Goal: Task Accomplishment & Management: Manage account settings

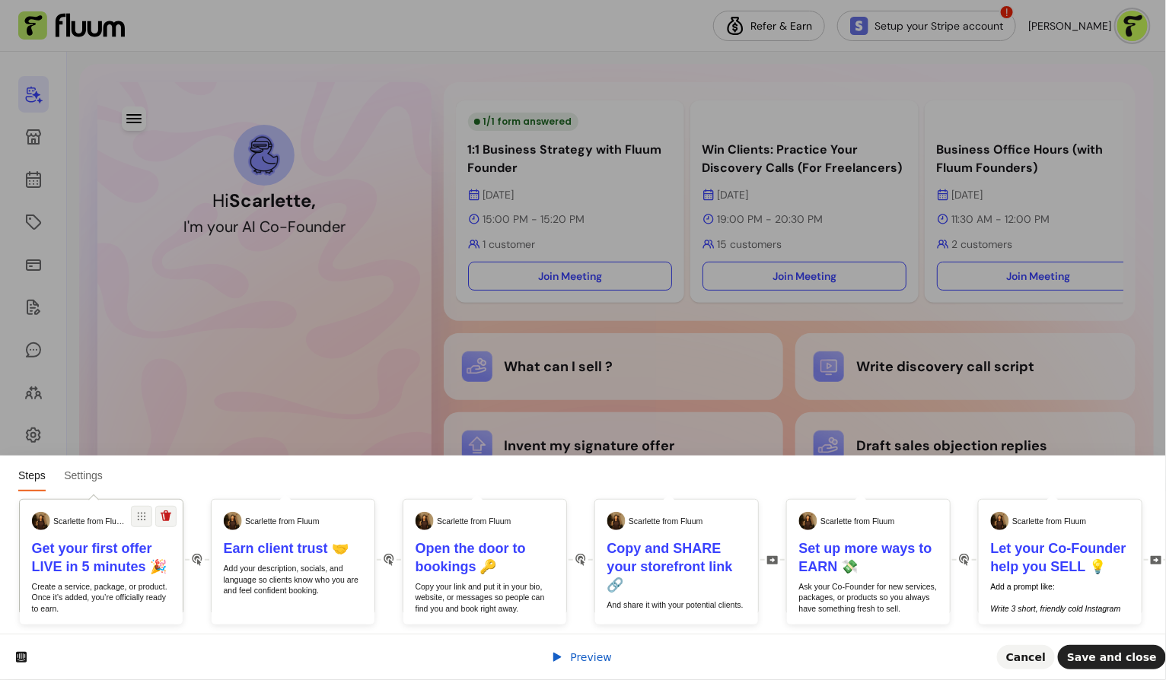
click at [85, 572] on b "Get your first offer LIVE in 5 minutes 🎉" at bounding box center [99, 557] width 135 height 33
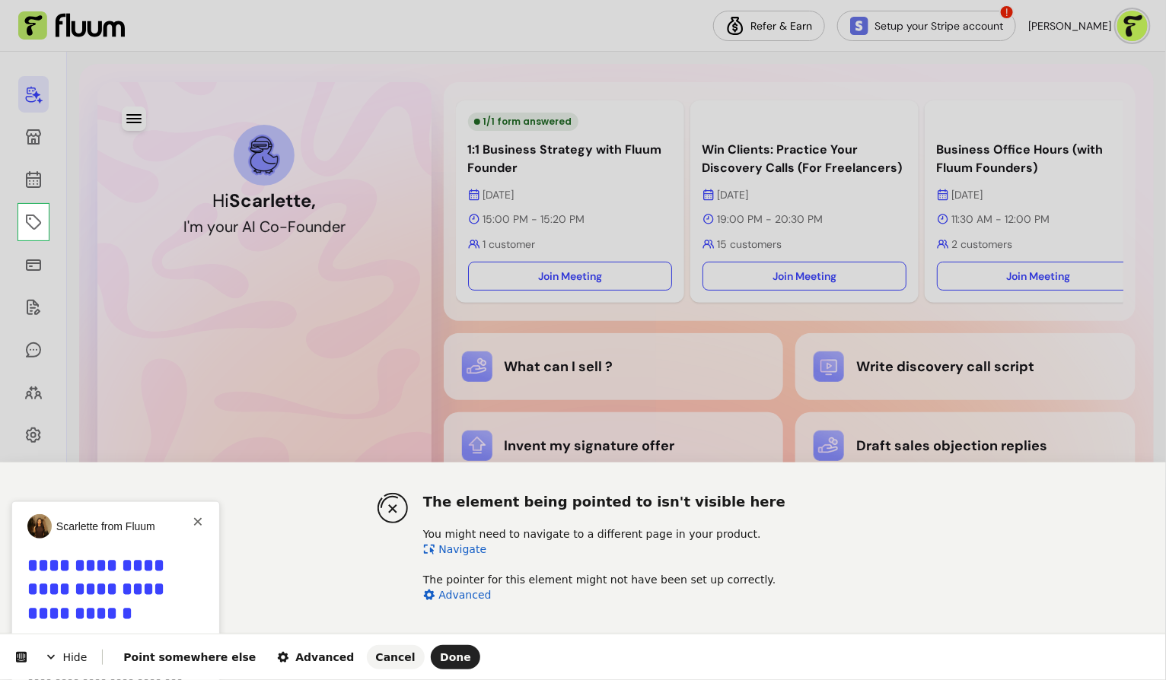
click at [30, 0] on html "The element being pointed to isn't visible here You might need to navigate to a…" at bounding box center [583, 0] width 1166 height 0
click at [440, 660] on span "Done" at bounding box center [455, 657] width 31 height 12
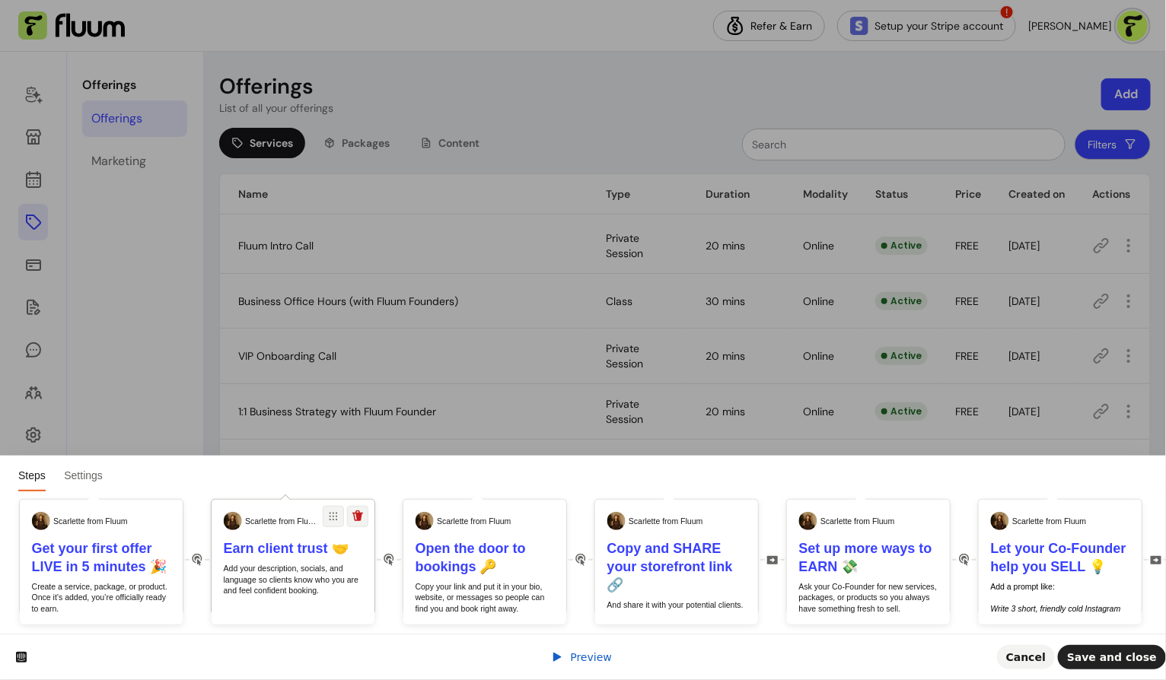
click at [301, 579] on p "Add your description, socials, and language so clients know who you are and fee…" at bounding box center [293, 579] width 139 height 33
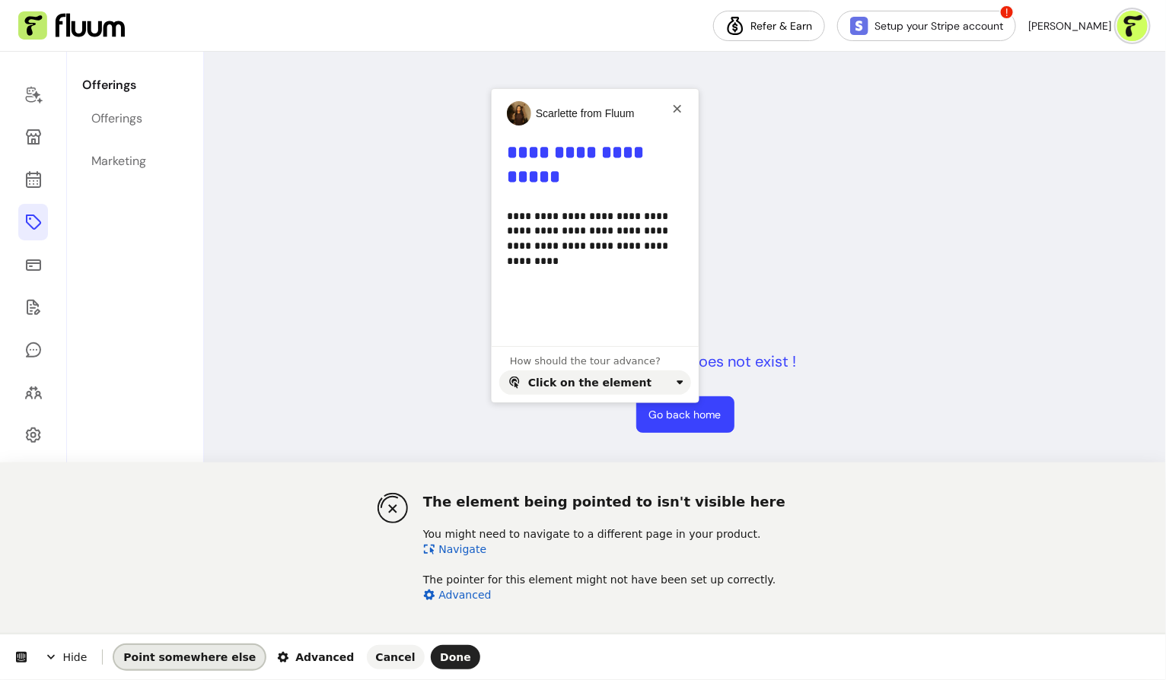
click at [186, 651] on span "Point somewhere else" at bounding box center [189, 657] width 132 height 12
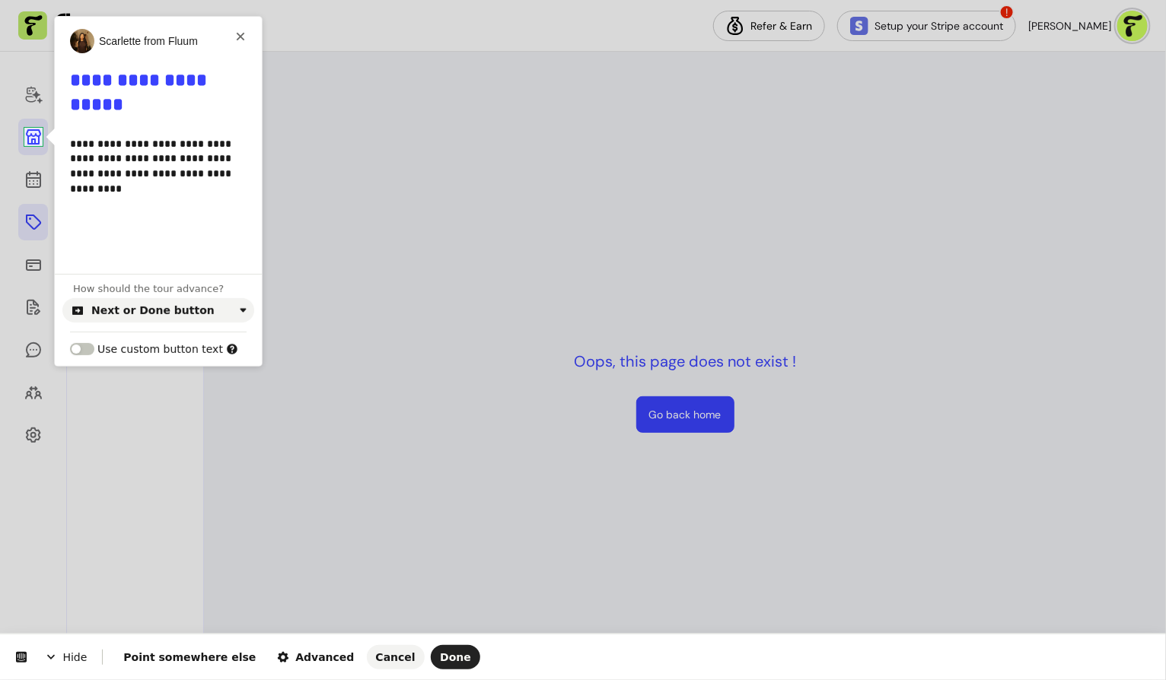
click at [39, 140] on body "Refer & Earn Setup your Stripe account ! Scarlette G. Offerings Offerings Marke…" at bounding box center [583, 340] width 1166 height 680
click at [178, 655] on span "Point somewhere else" at bounding box center [189, 657] width 132 height 12
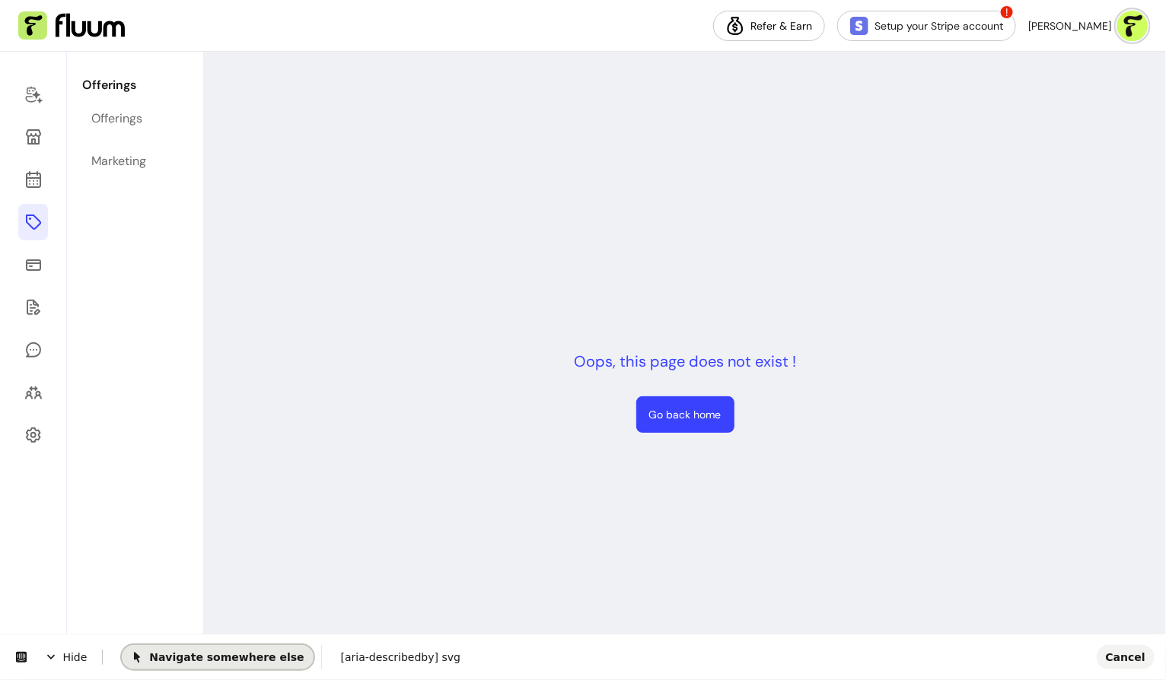
click at [178, 654] on span "Navigate somewhere else" at bounding box center [217, 656] width 173 height 12
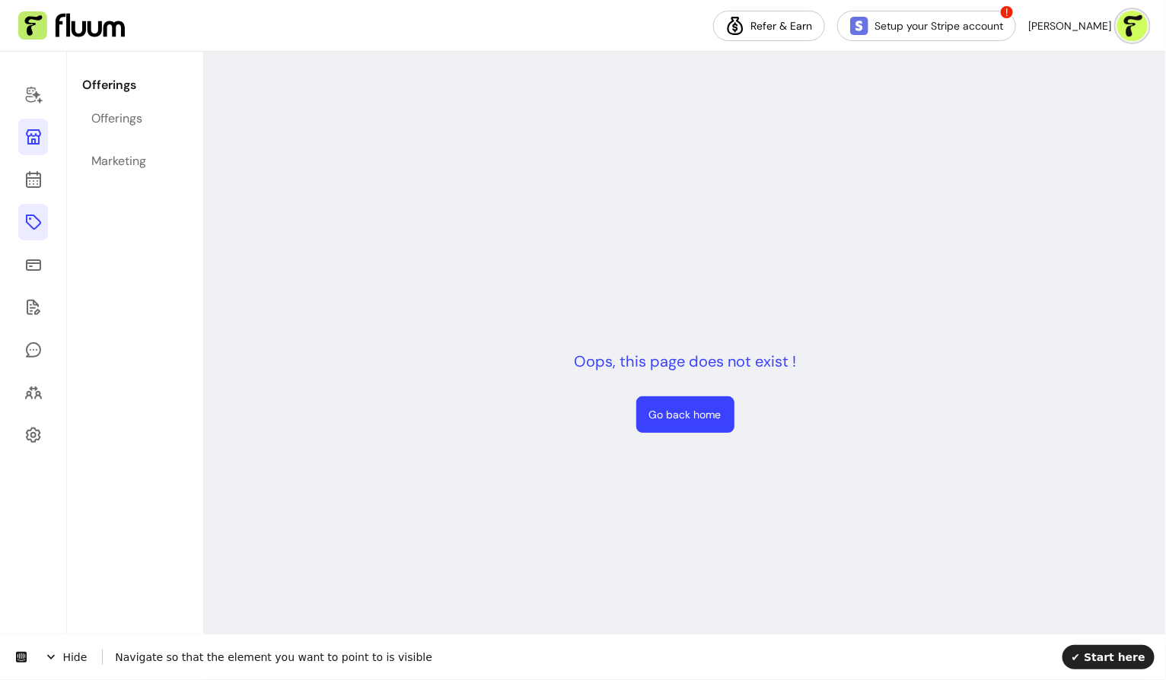
click at [37, 138] on icon at bounding box center [33, 137] width 18 height 18
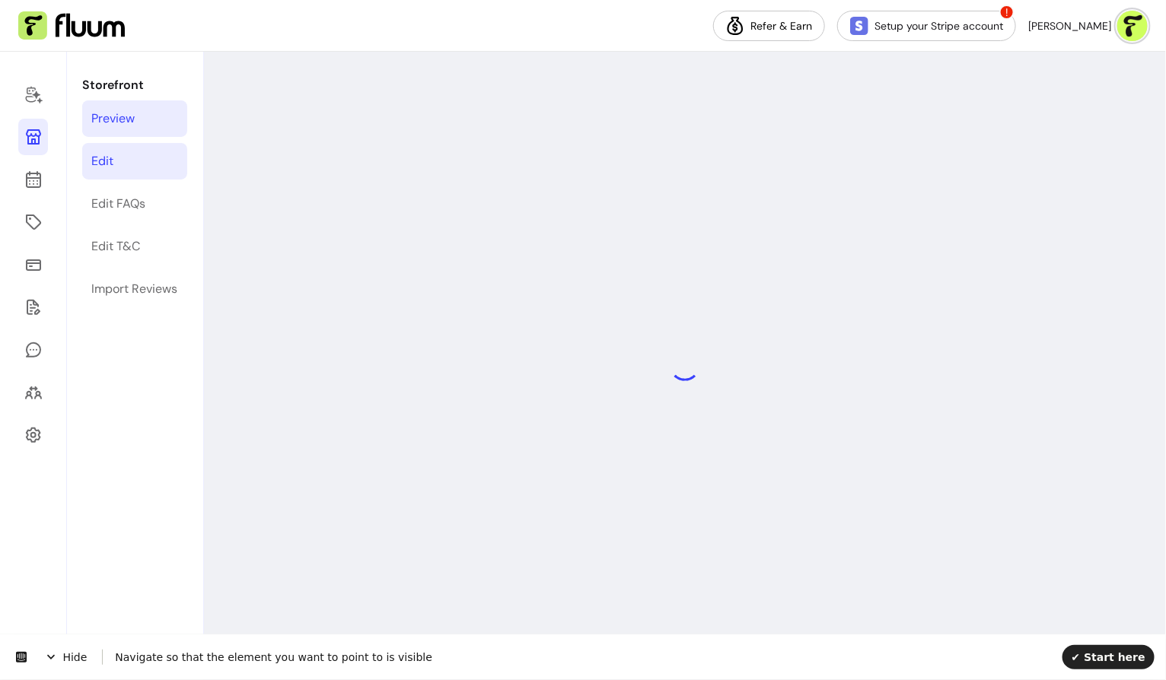
click at [164, 155] on link "Edit" at bounding box center [134, 161] width 105 height 37
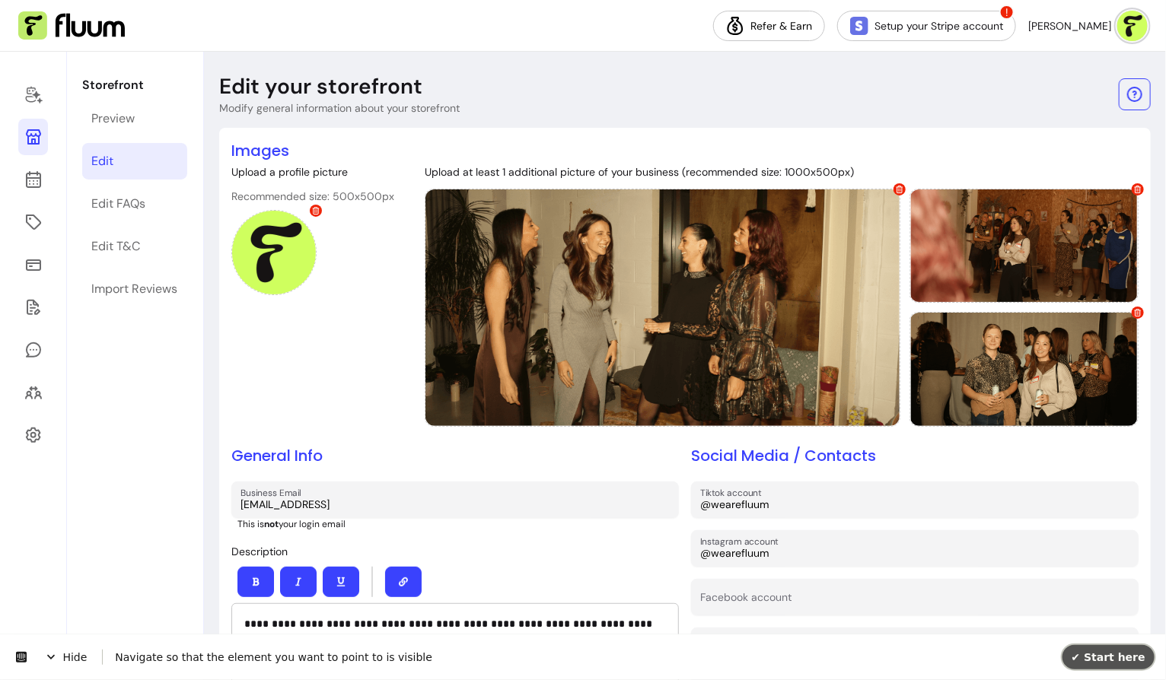
click at [1128, 663] on button "✔ Start here" at bounding box center [1108, 656] width 92 height 24
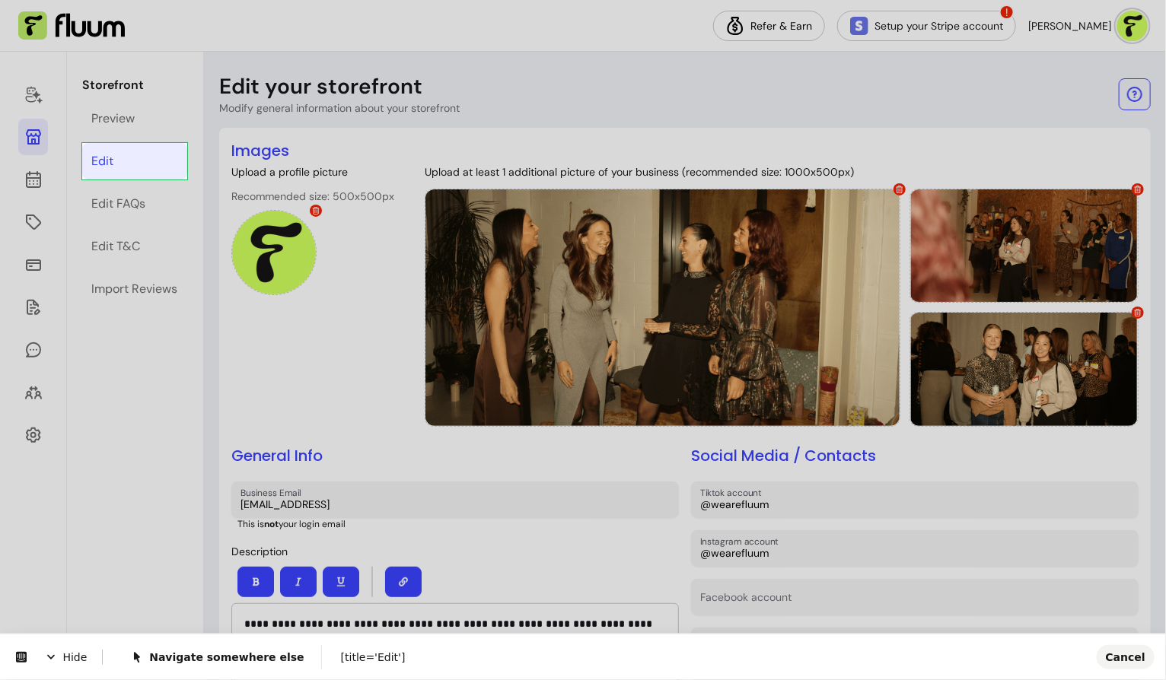
click at [131, 155] on body "**********" at bounding box center [583, 340] width 1166 height 680
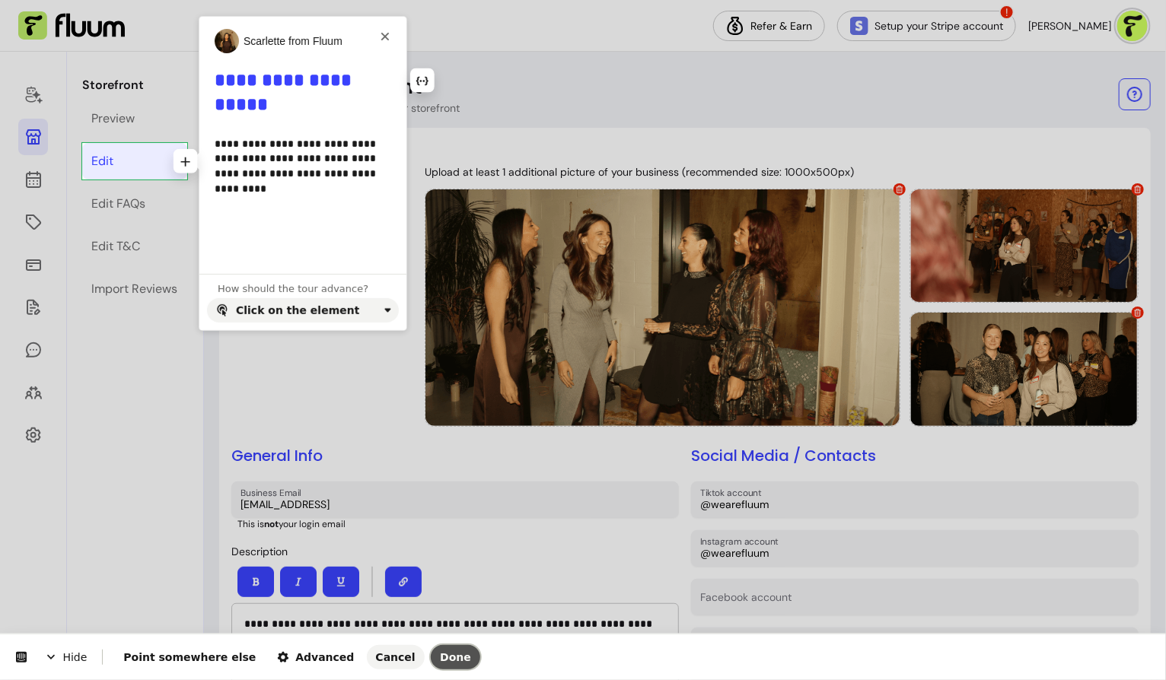
click at [440, 654] on span "Done" at bounding box center [455, 657] width 31 height 12
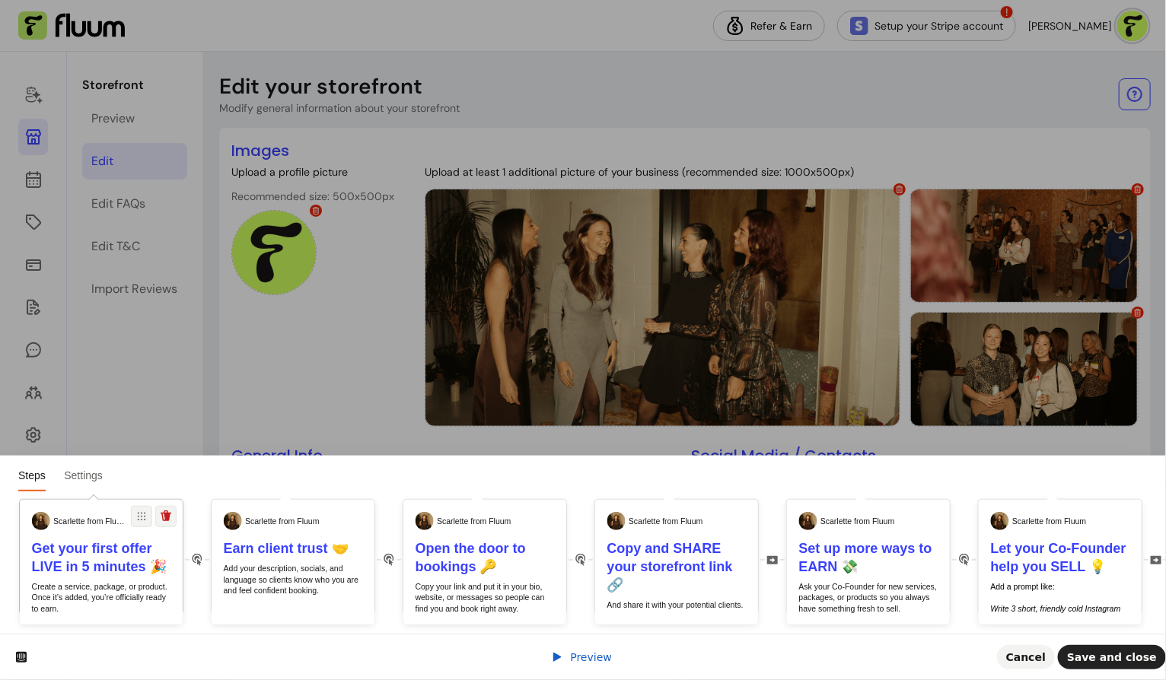
click at [125, 581] on div "Get your first offer LIVE in 5 minutes 🎉 Create a service, package, or product.…" at bounding box center [101, 627] width 163 height 176
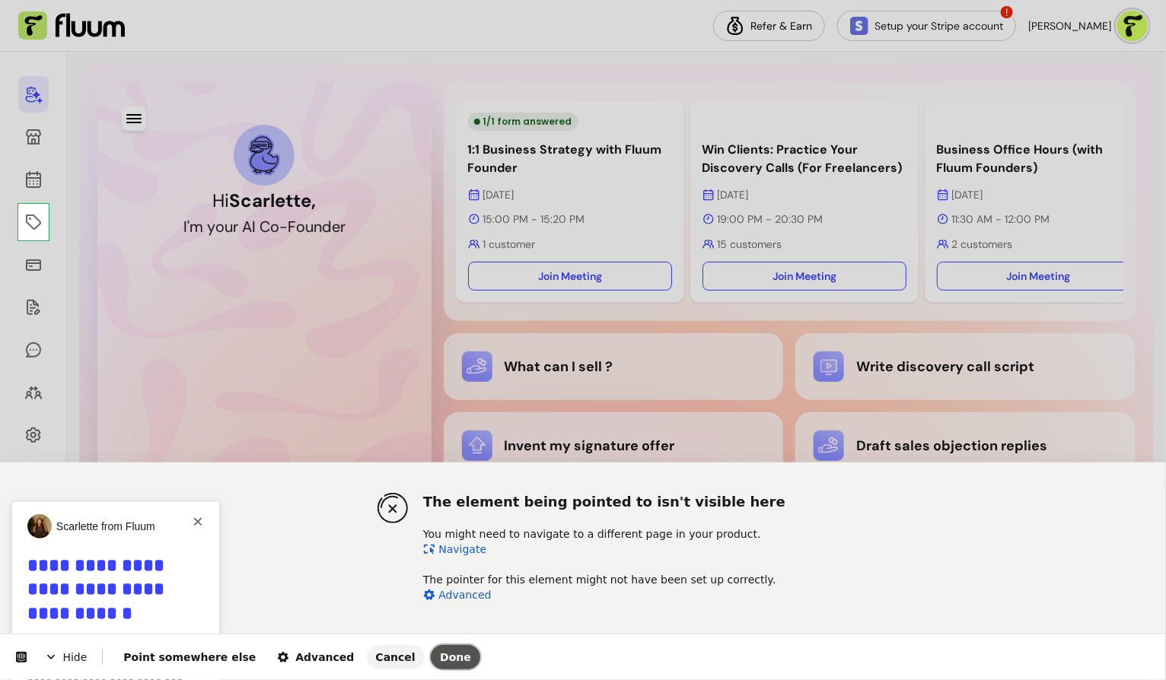
click at [440, 660] on span "Done" at bounding box center [455, 657] width 31 height 12
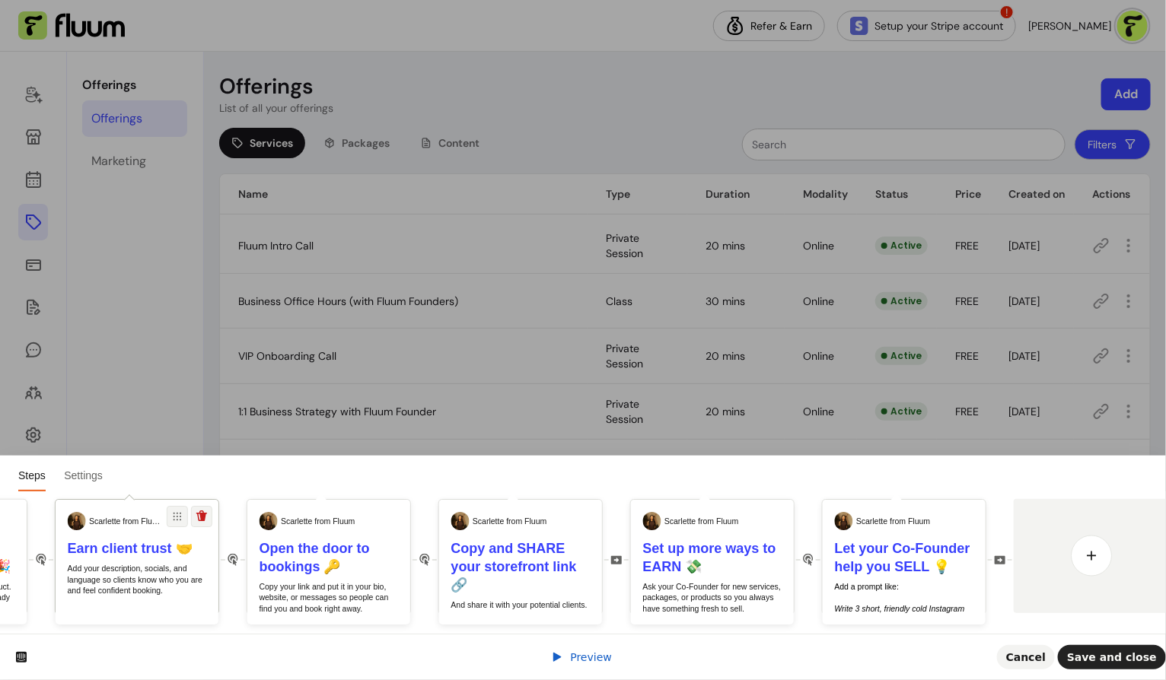
click at [139, 577] on p "Add your description, socials, and language so clients know who you are and fee…" at bounding box center [137, 579] width 139 height 33
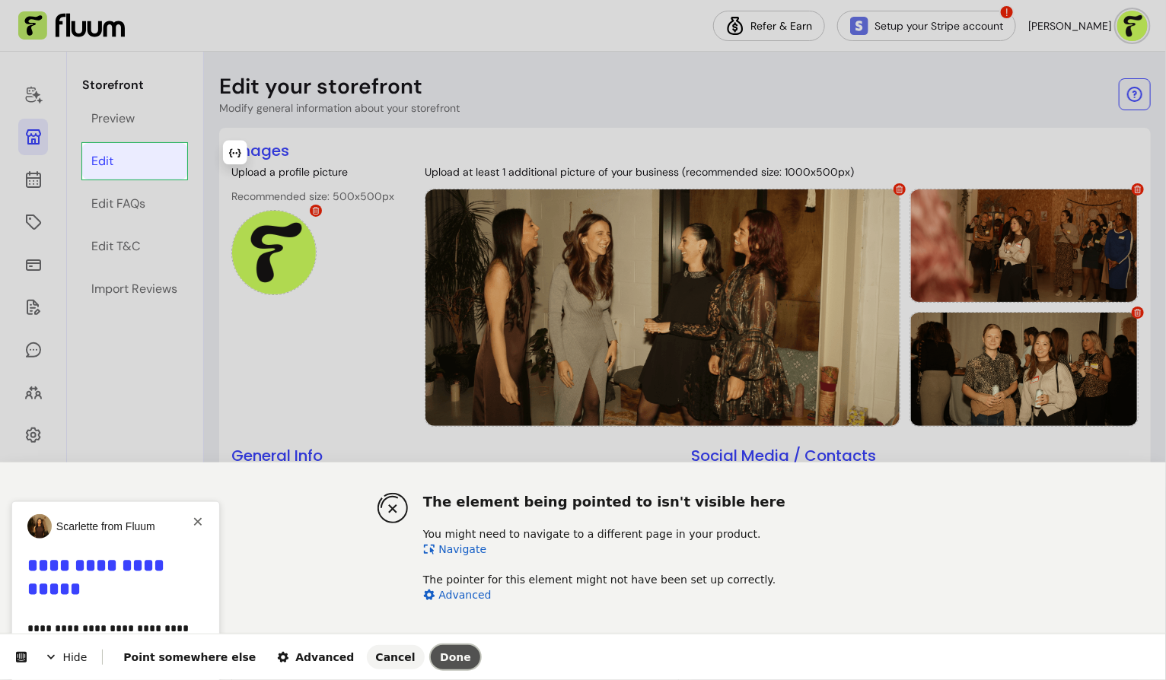
click at [440, 656] on span "Done" at bounding box center [455, 657] width 31 height 12
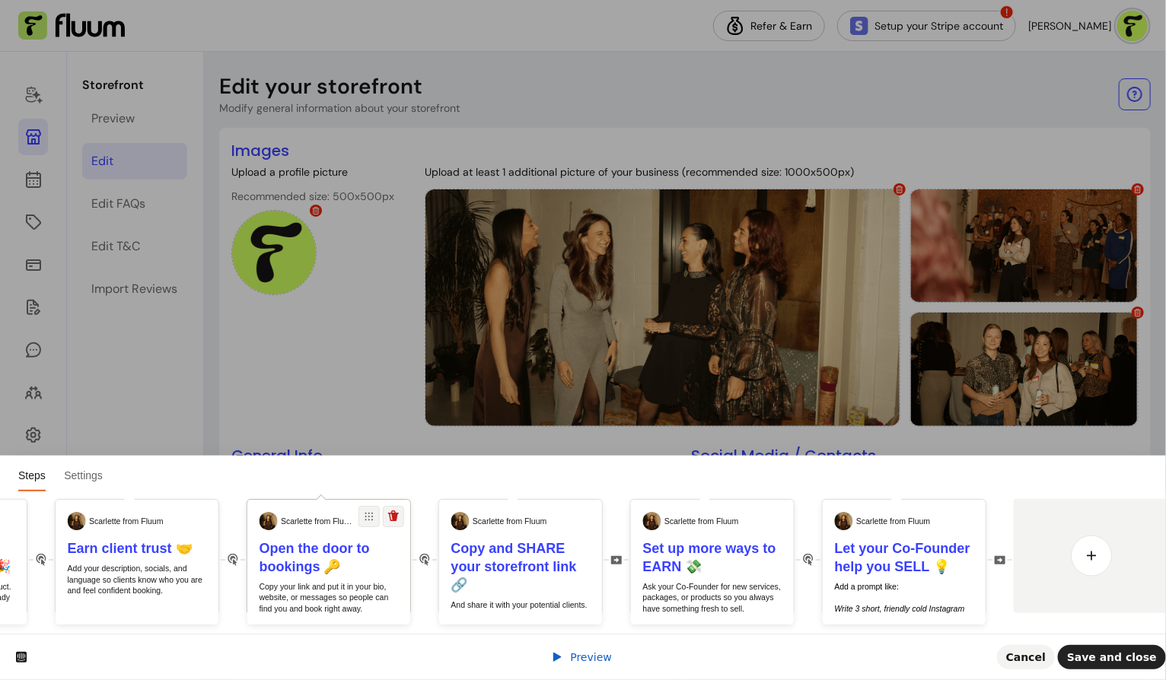
click at [354, 584] on p "Copy your link and put it in your bio, website, or messages so people can find …" at bounding box center [328, 597] width 139 height 33
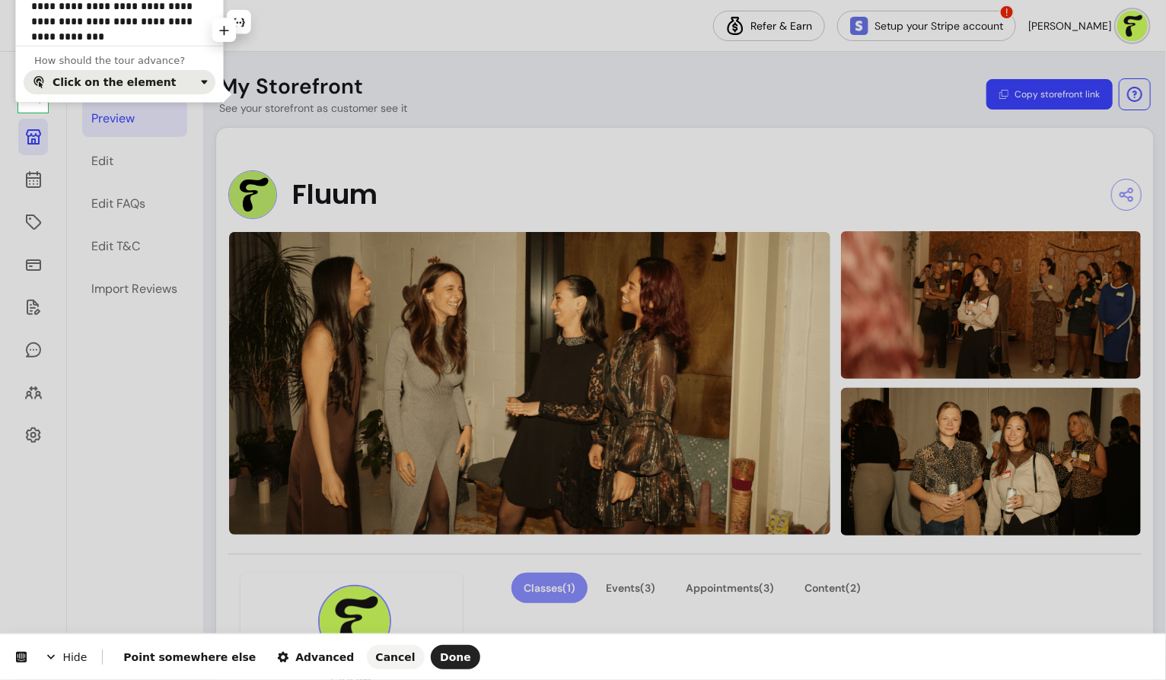
drag, startPoint x: 163, startPoint y: 30, endPoint x: 163, endPoint y: 72, distance: 41.8
click at [70, 652] on span "Hide" at bounding box center [66, 657] width 72 height 43
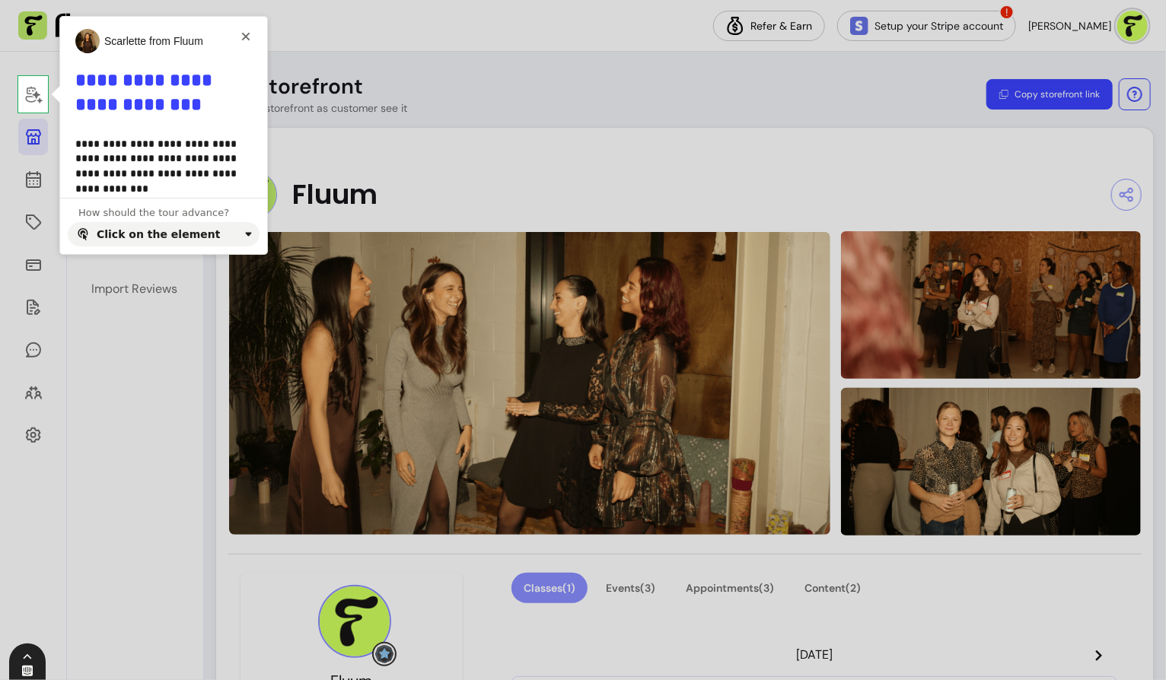
click at [30, 669] on icon at bounding box center [27, 671] width 11 height 11
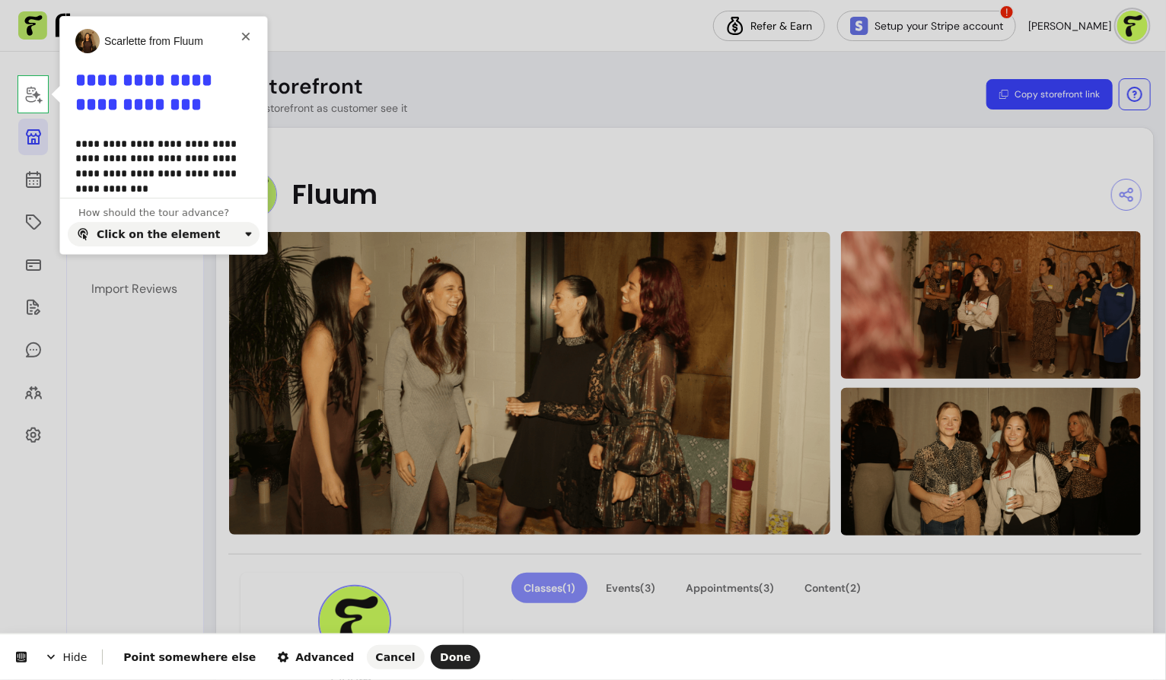
click at [26, 0] on html "**********" at bounding box center [583, 0] width 1166 height 0
click at [208, 660] on span "Point somewhere else" at bounding box center [189, 657] width 132 height 12
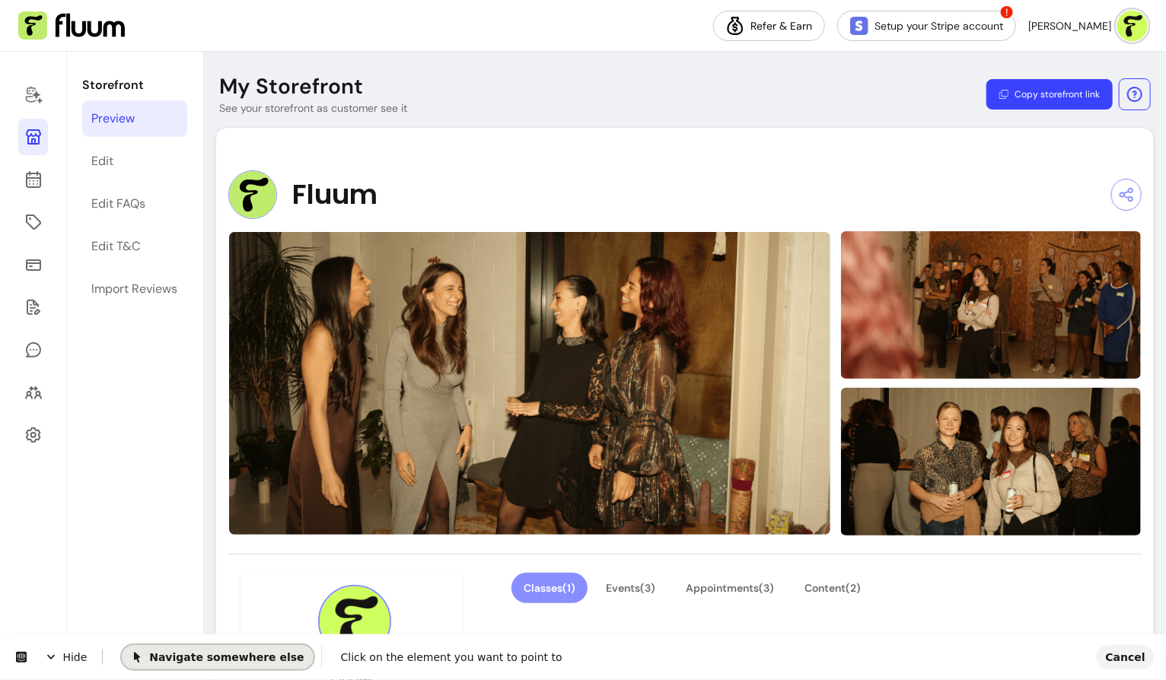
click at [208, 660] on span "Navigate somewhere else" at bounding box center [217, 656] width 173 height 12
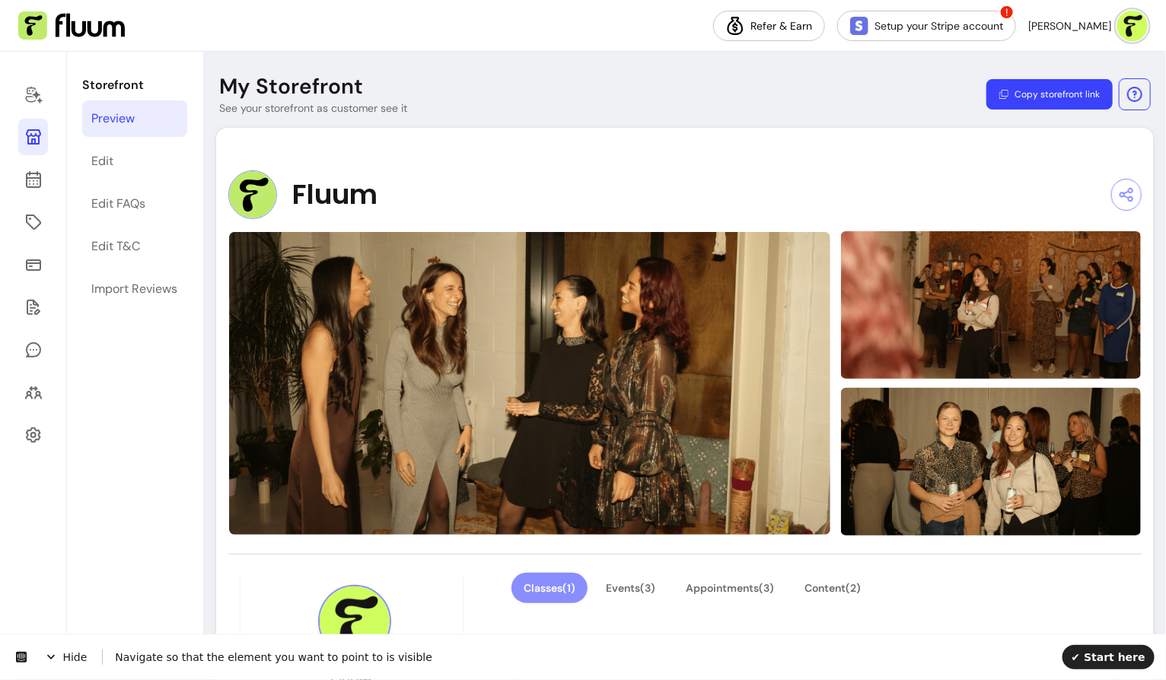
click at [35, 140] on icon at bounding box center [33, 136] width 15 height 15
click at [70, 654] on span "Hide" at bounding box center [66, 656] width 72 height 43
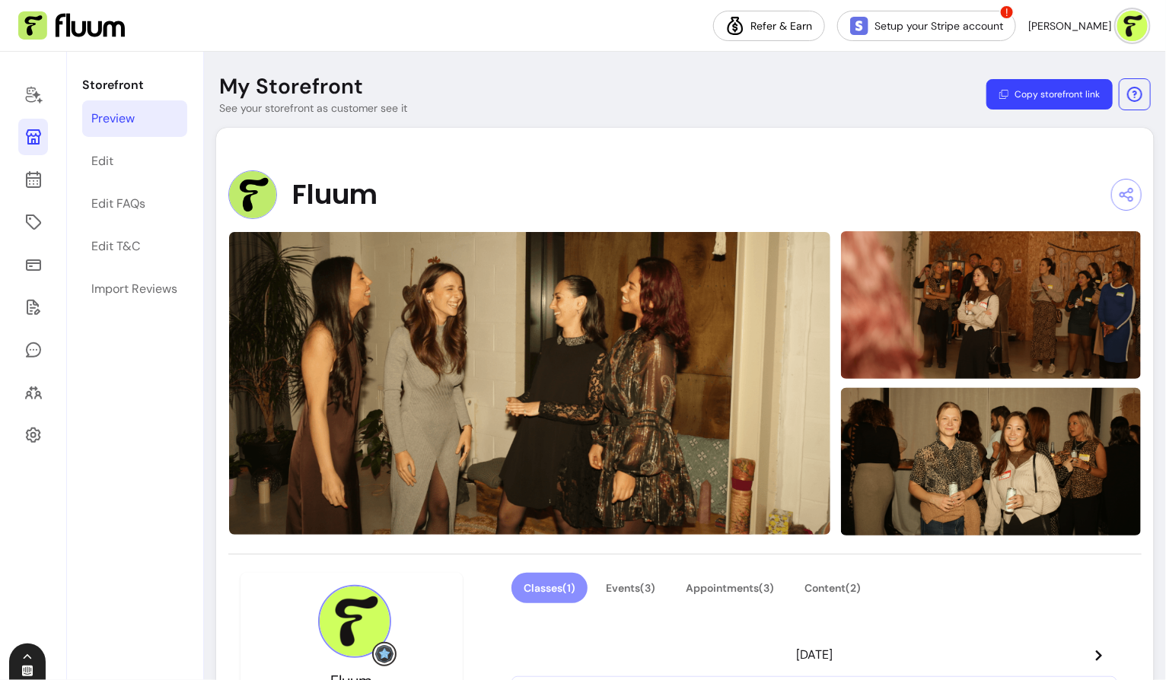
click at [34, 672] on div at bounding box center [27, 671] width 37 height 14
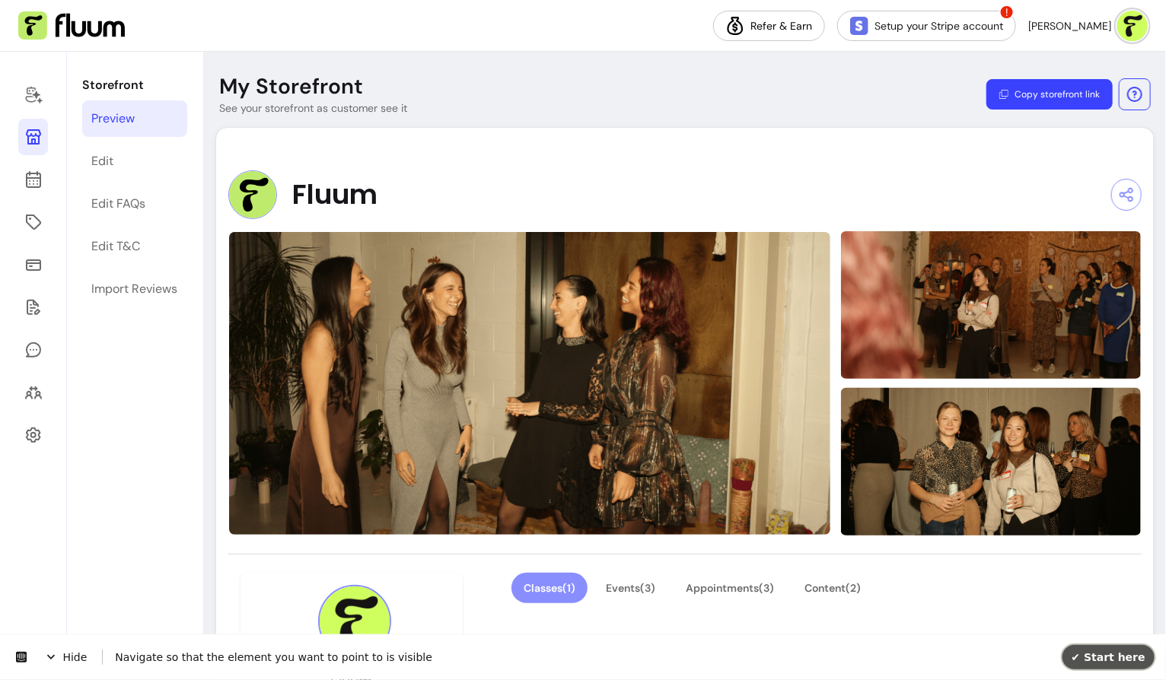
click at [1124, 656] on span "✔ Start here" at bounding box center [1108, 656] width 74 height 12
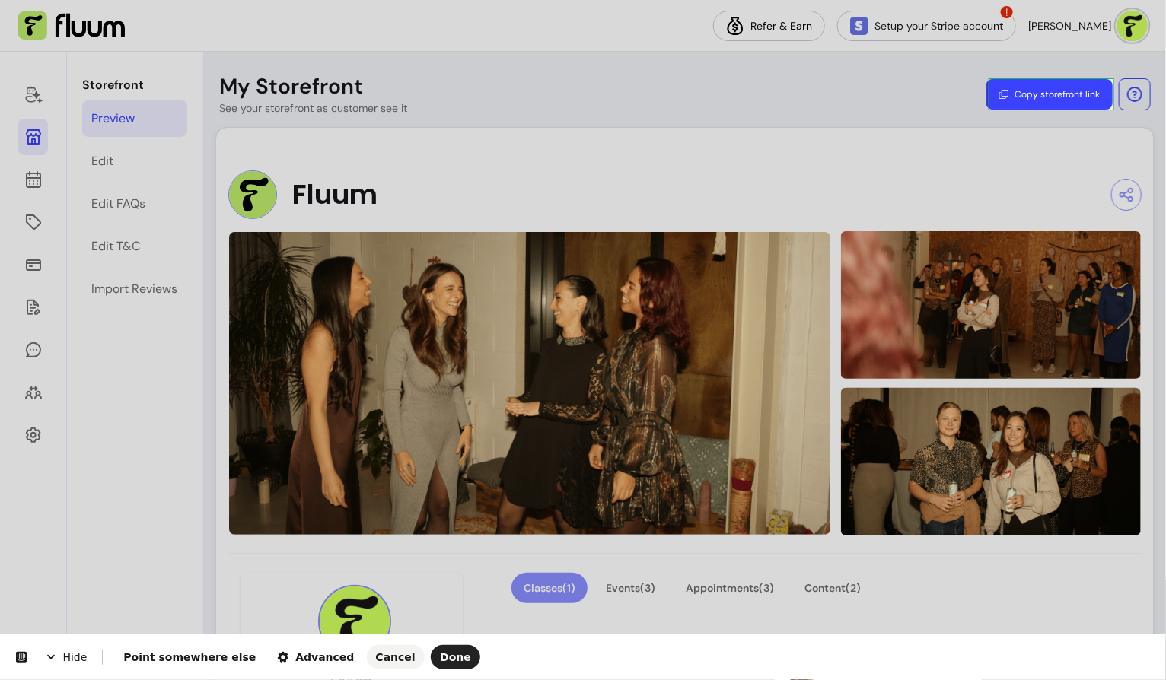
click at [1065, 84] on body "**********" at bounding box center [583, 340] width 1166 height 680
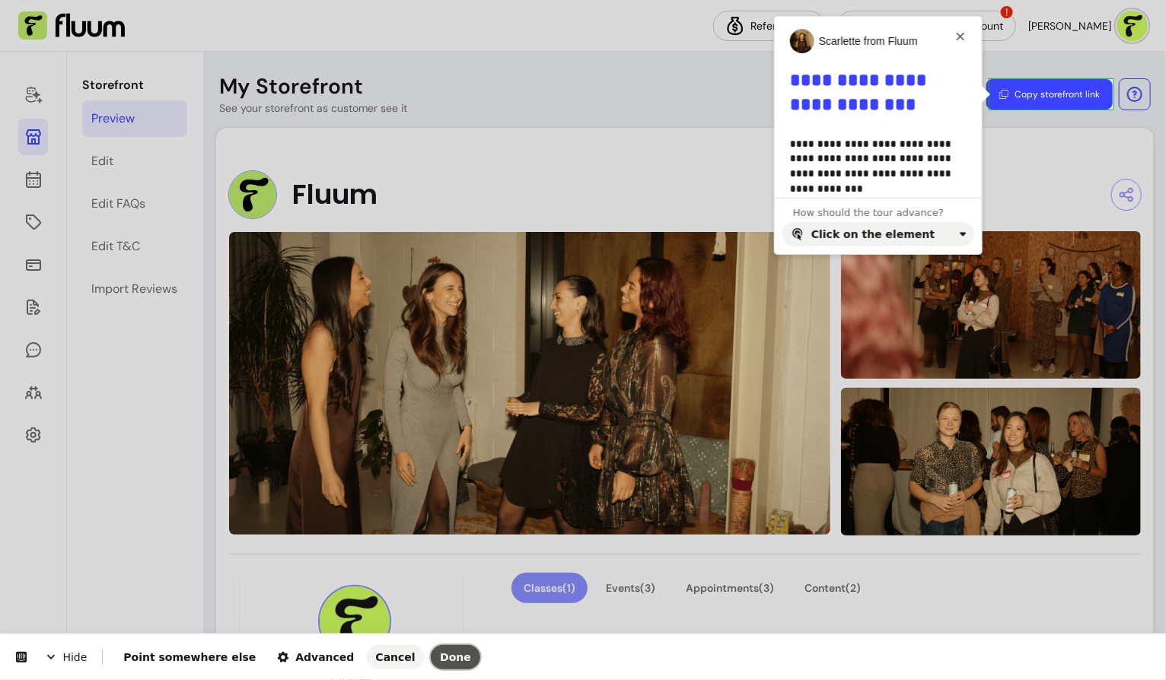
click at [440, 660] on span "Done" at bounding box center [455, 657] width 31 height 12
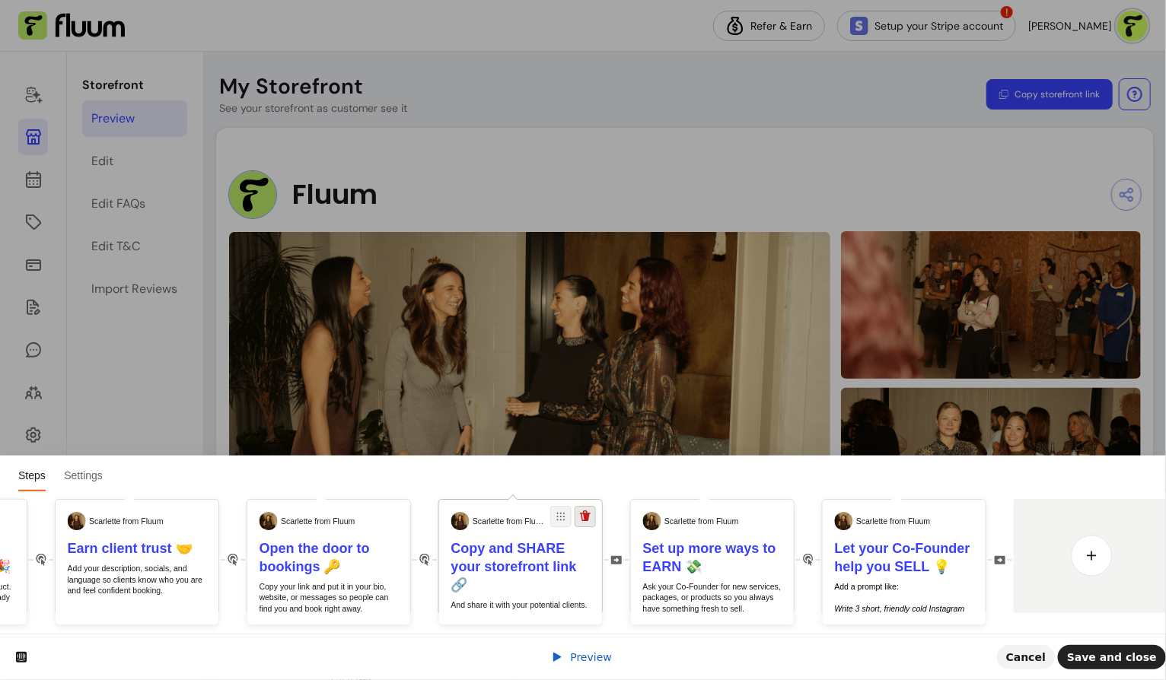
click at [587, 520] on icon at bounding box center [585, 517] width 12 height 12
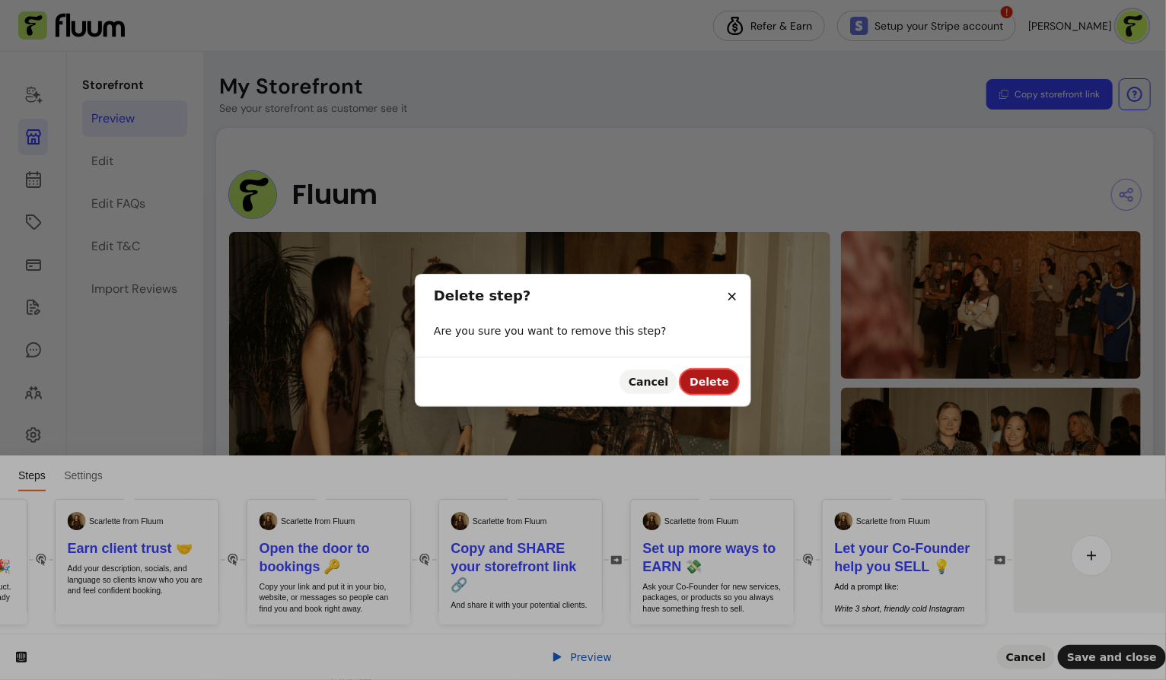
click at [724, 383] on span "Delete" at bounding box center [709, 382] width 40 height 12
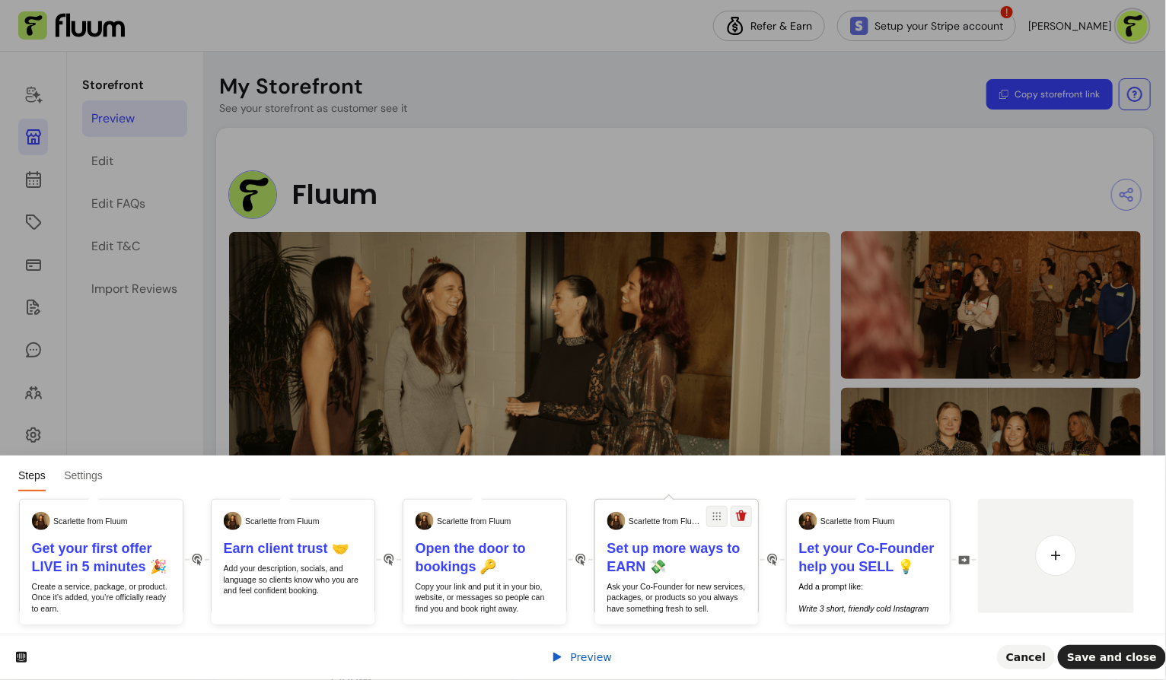
click at [683, 555] on b "Set up more ways to EARN 💸" at bounding box center [673, 557] width 133 height 33
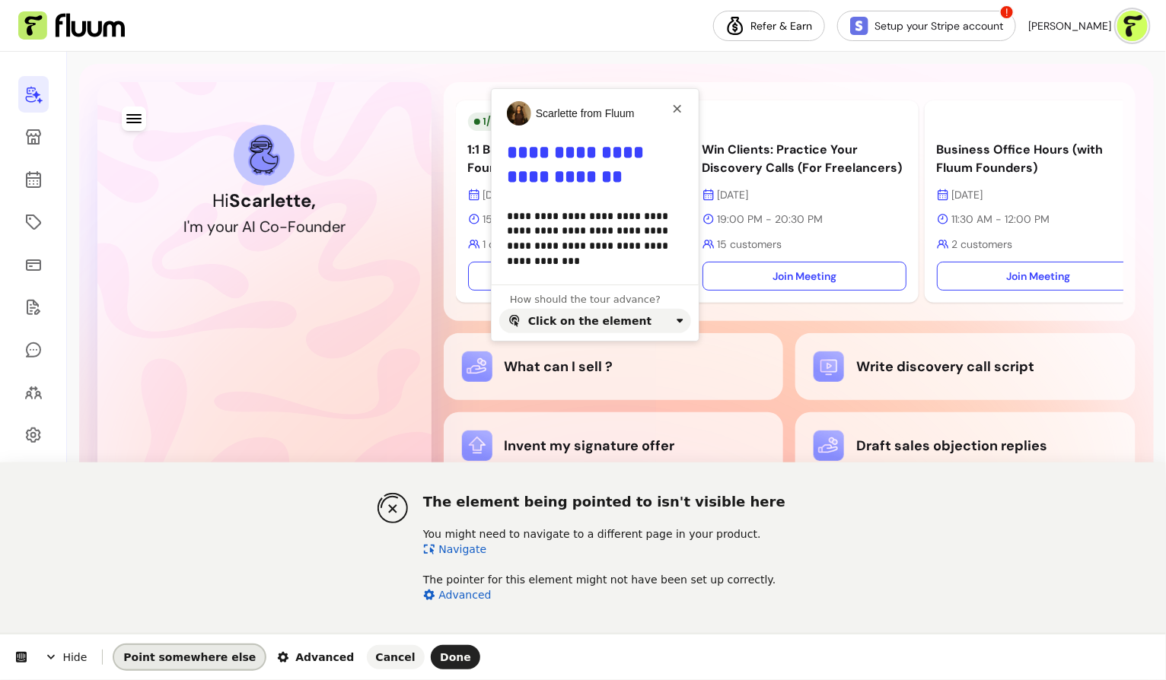
click at [209, 661] on span "Point somewhere else" at bounding box center [189, 657] width 132 height 12
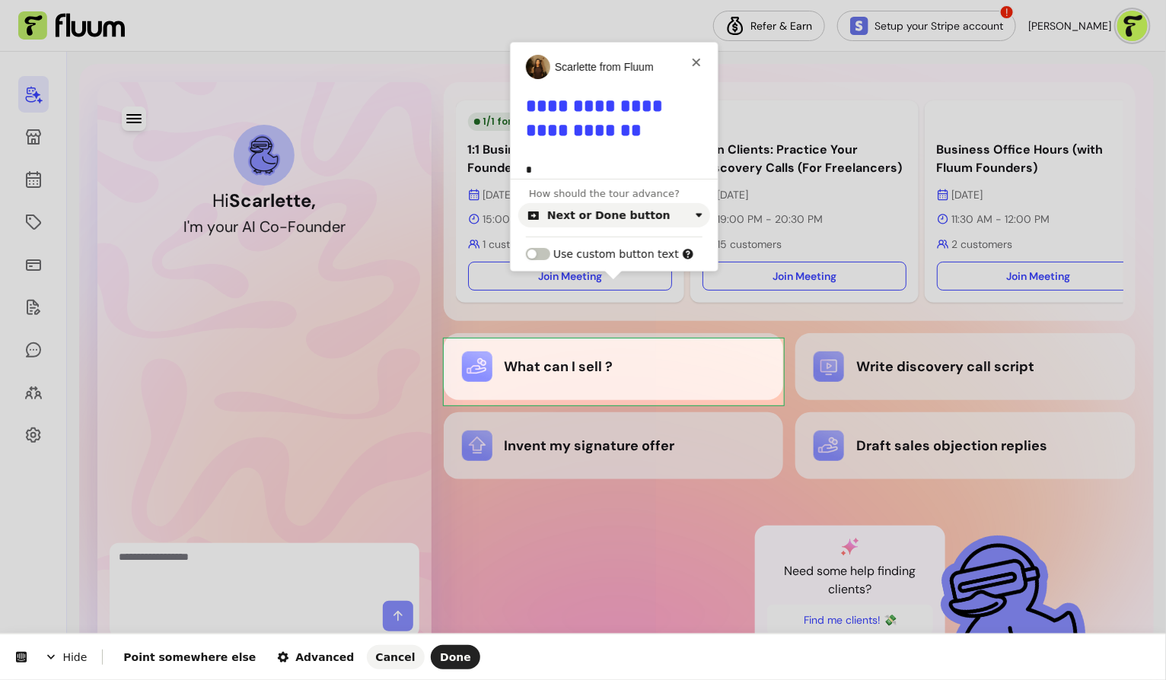
click at [736, 345] on body "Refer & Earn Setup your Stripe account ! Scarlette G. Hi Scarlette , I ' m y o …" at bounding box center [583, 340] width 1166 height 680
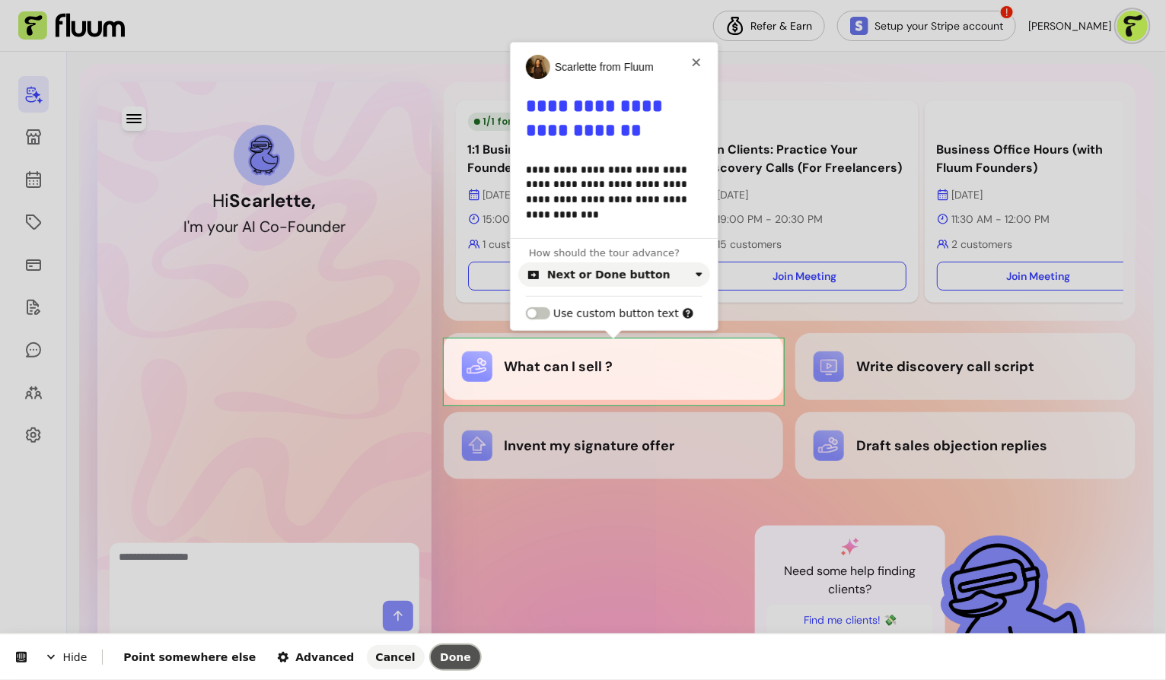
click at [440, 659] on span "Done" at bounding box center [455, 657] width 31 height 12
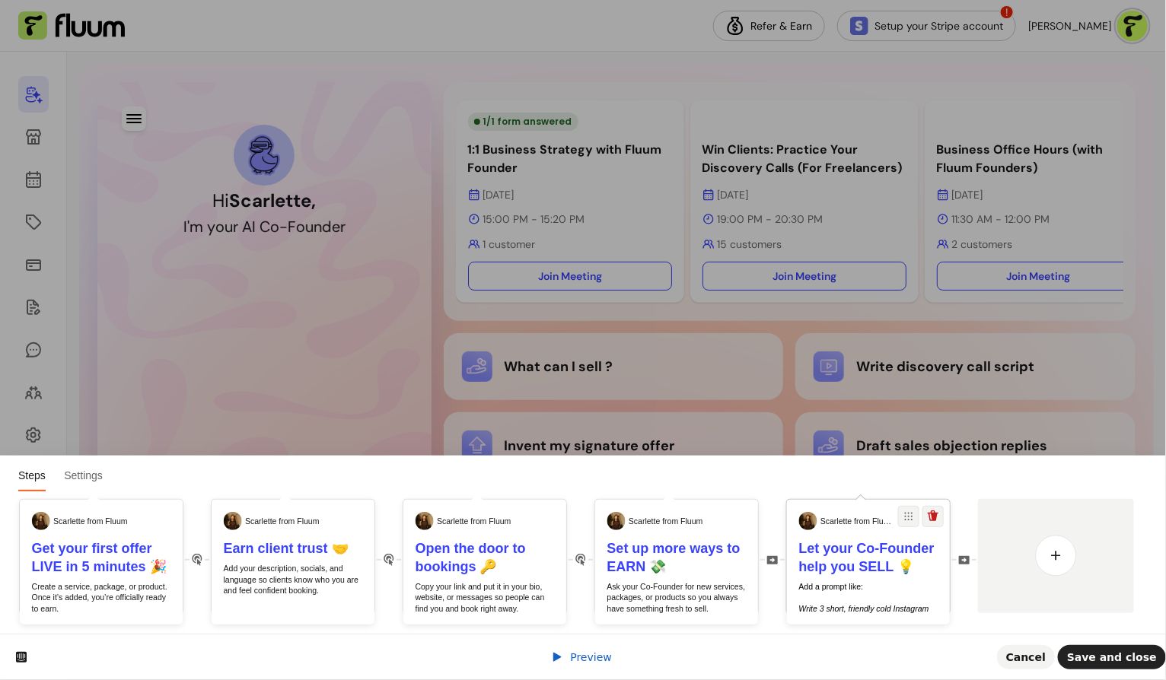
click at [857, 581] on p "Add a prompt like: ​ ​ Write 3 short, friendly cold Instagram DMs that introduc…" at bounding box center [868, 631] width 139 height 100
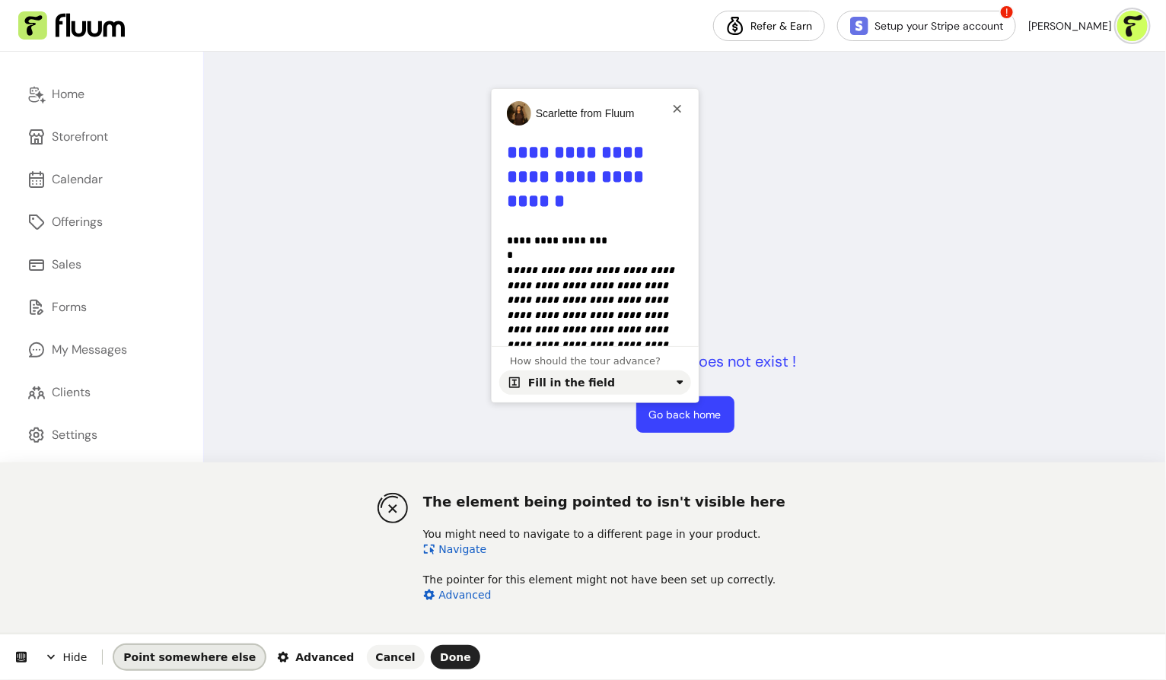
click at [180, 654] on span "Point somewhere else" at bounding box center [189, 657] width 132 height 12
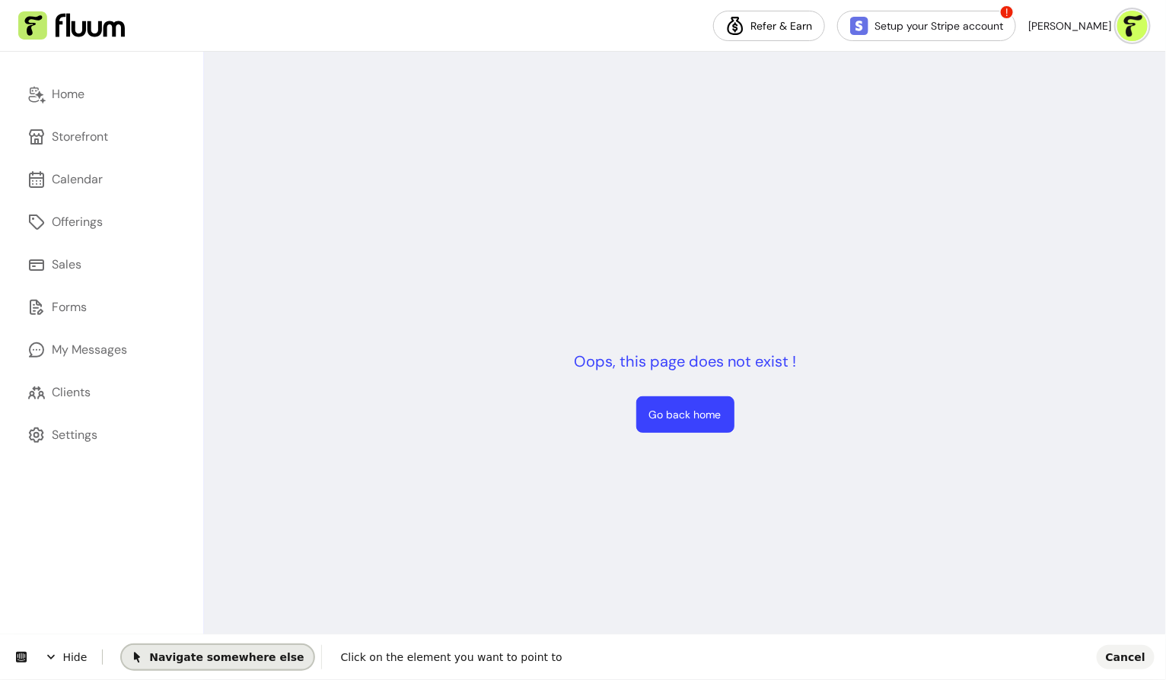
click at [180, 653] on span "Navigate somewhere else" at bounding box center [217, 656] width 173 height 12
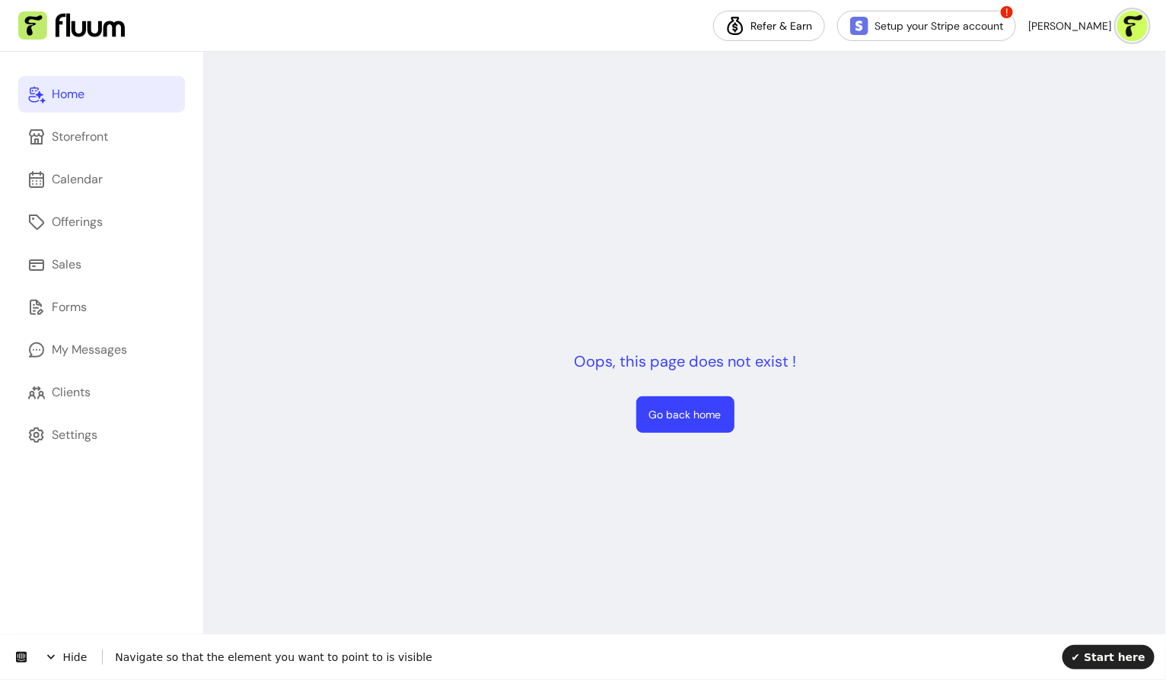
click at [84, 99] on div "Home" at bounding box center [68, 94] width 33 height 18
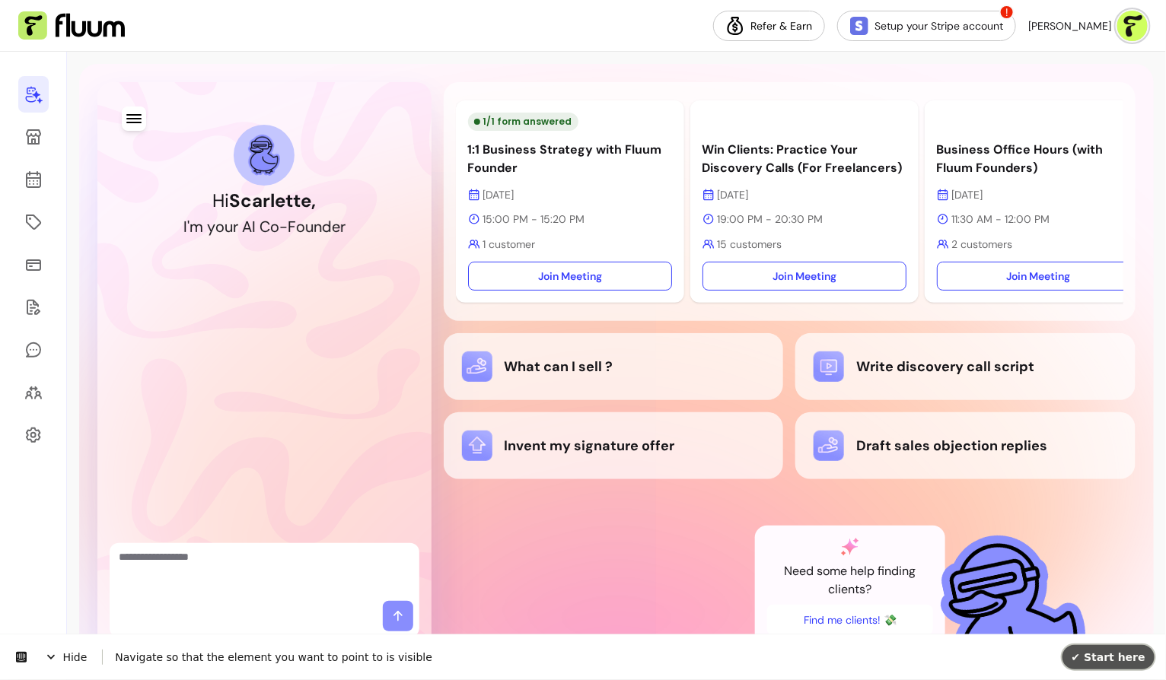
click at [1113, 650] on span "✔ Start here" at bounding box center [1108, 656] width 74 height 12
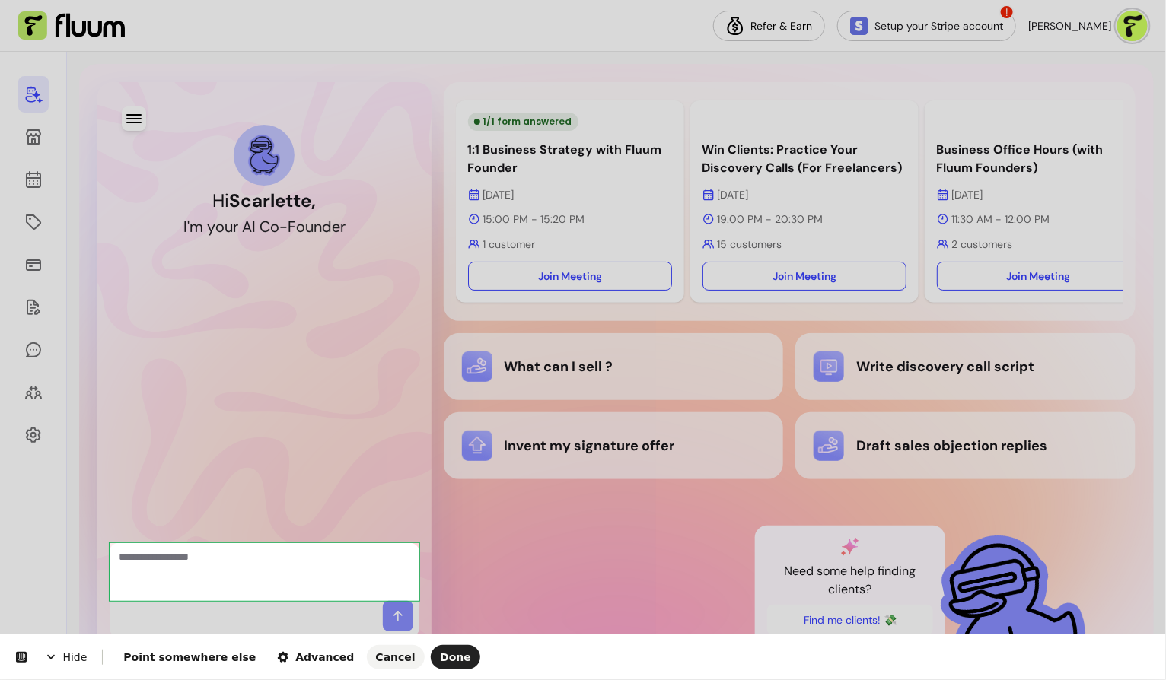
click at [110, 600] on body "Refer & Earn Setup your Stripe account ! Scarlette G. Hi Scarlette , I ' m y o …" at bounding box center [583, 340] width 1166 height 680
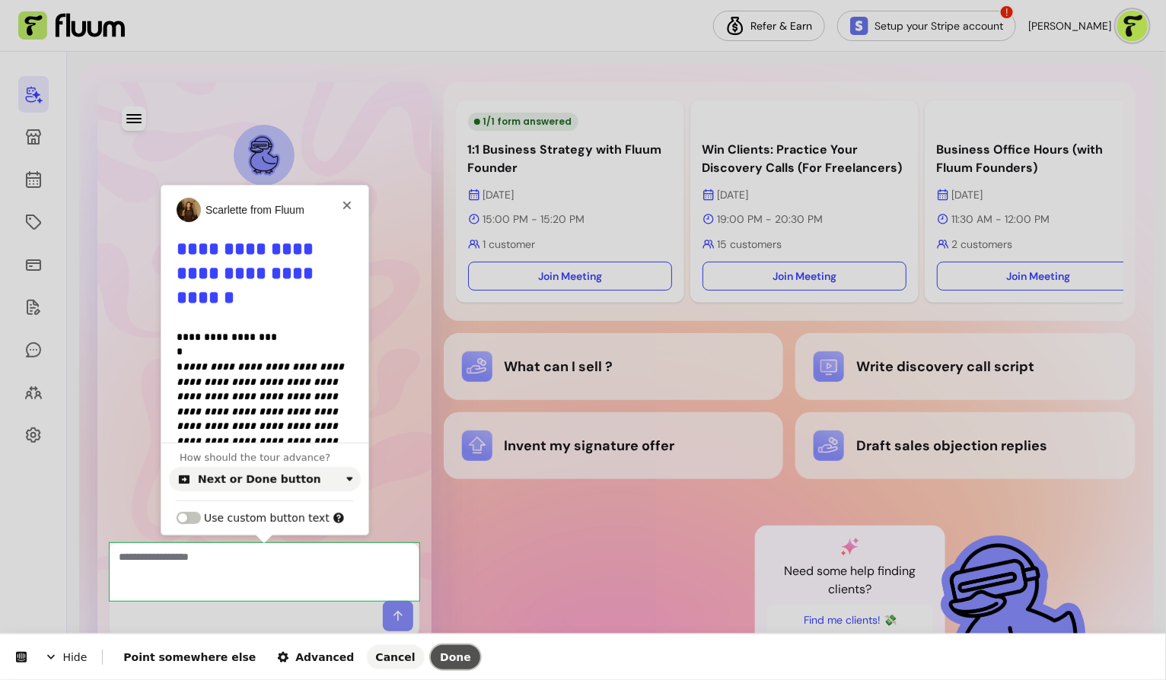
click at [440, 655] on span "Done" at bounding box center [455, 657] width 31 height 12
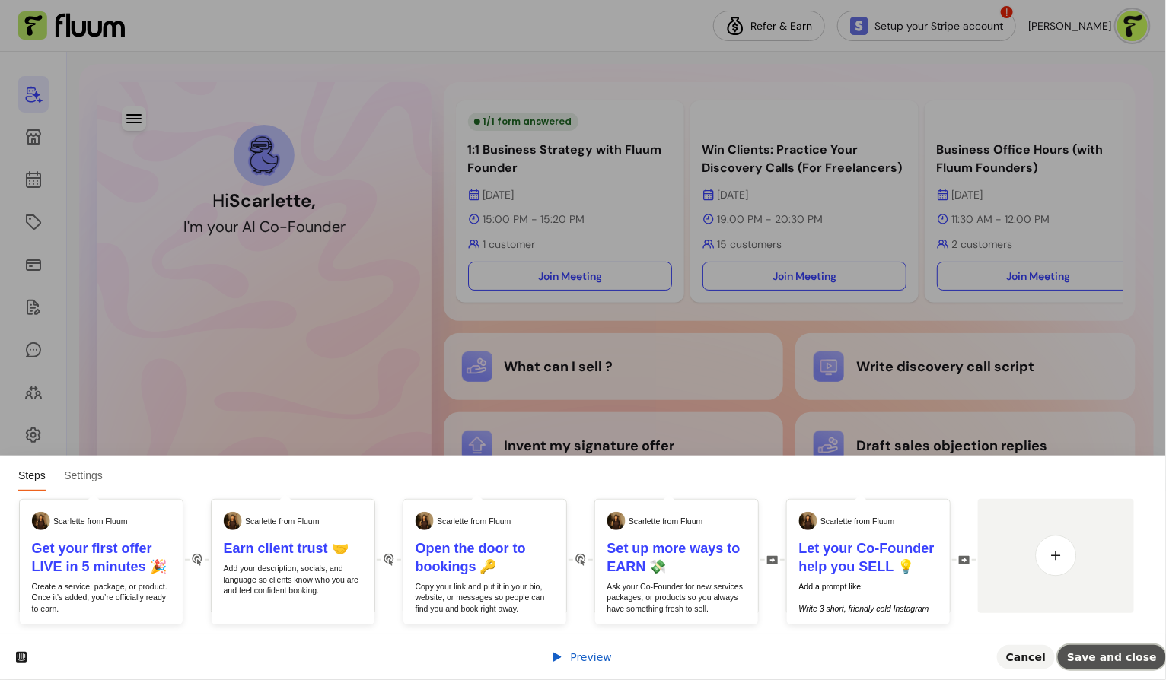
click at [1092, 654] on span "Save and close" at bounding box center [1112, 657] width 90 height 12
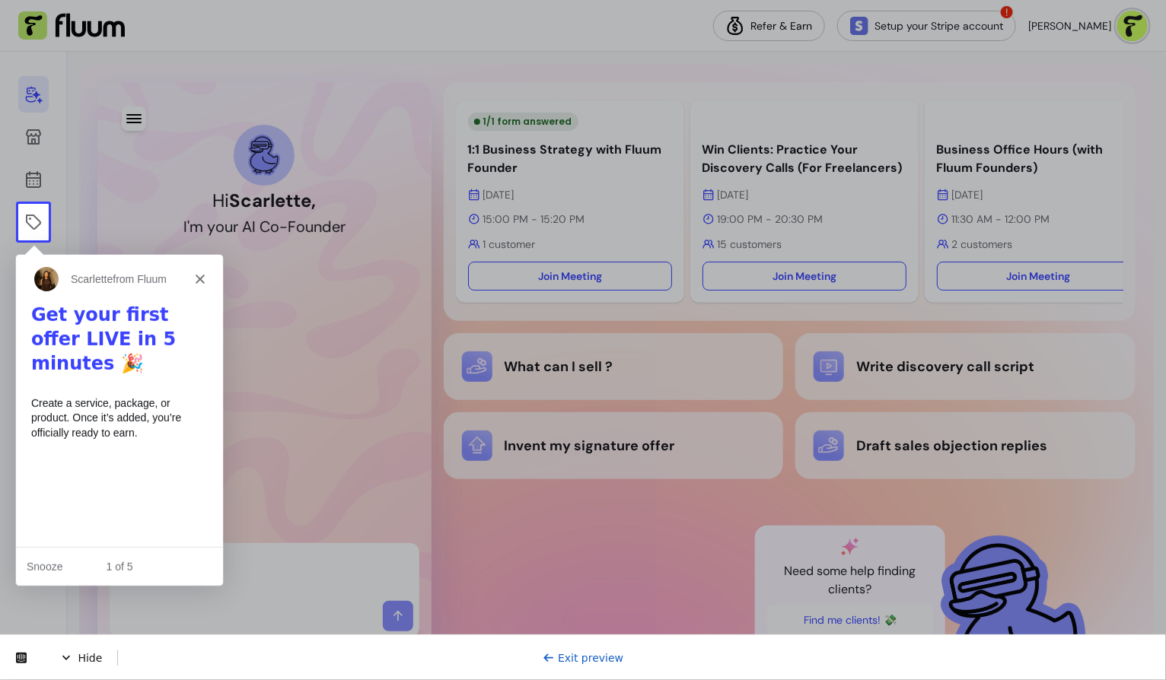
click at [145, 405] on div "Create a service, package, or product. Once it’s added, you’re officially ready…" at bounding box center [118, 417] width 177 height 45
click at [109, 558] on div "1 of 5" at bounding box center [118, 566] width 207 height 16
click at [202, 278] on icon "Close" at bounding box center [199, 277] width 9 height 9
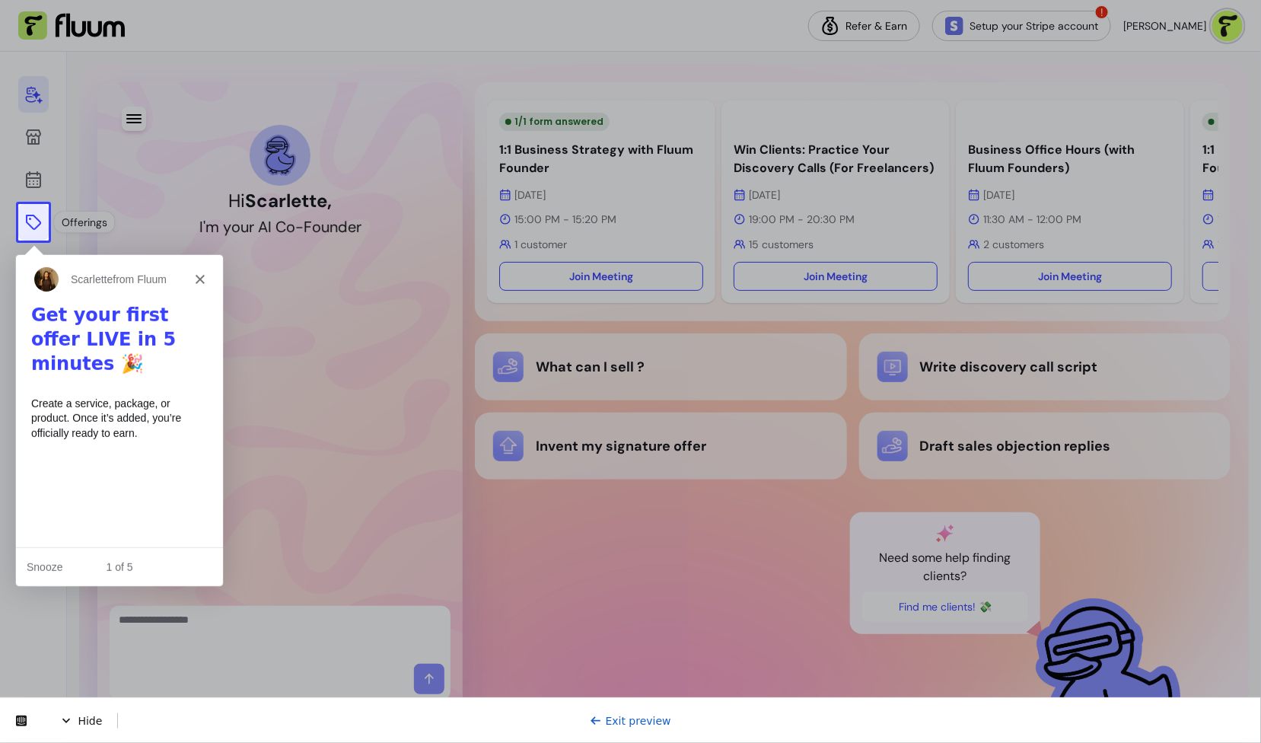
click at [21, 234] on link at bounding box center [33, 222] width 30 height 37
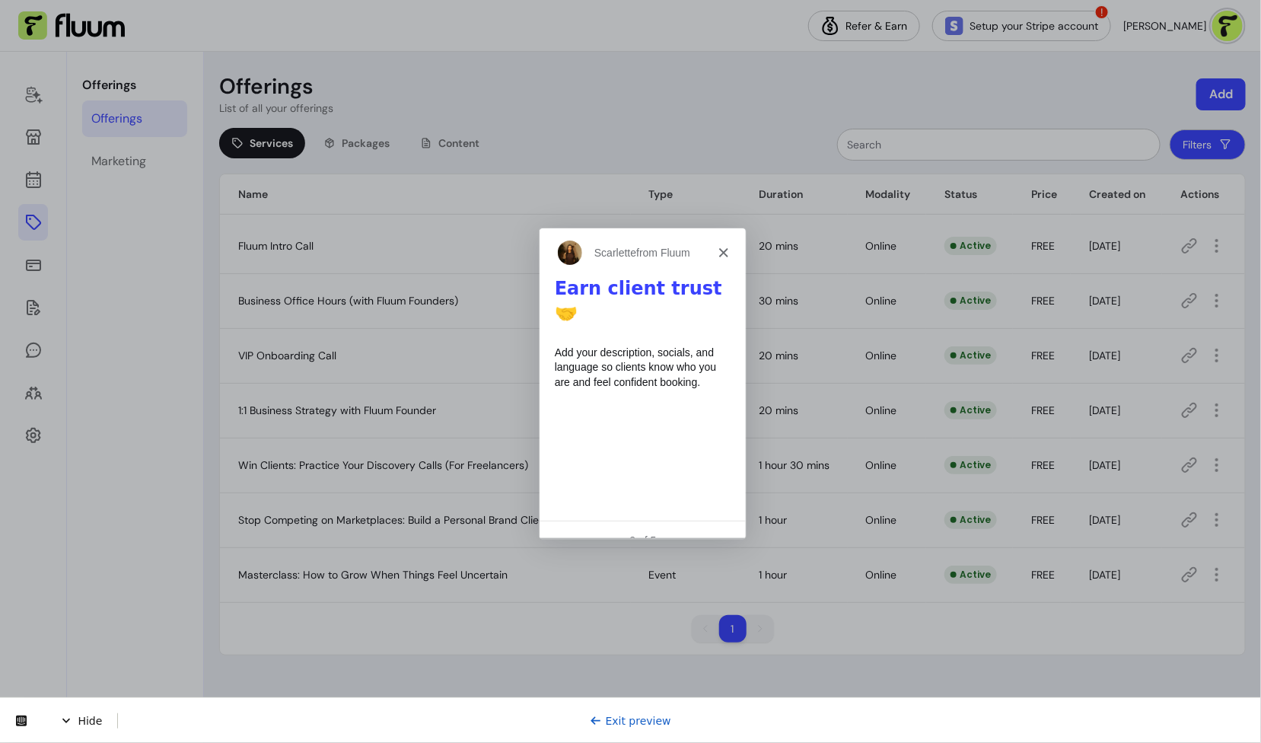
click at [672, 256] on span "from Fluum" at bounding box center [662, 252] width 54 height 12
click at [654, 679] on link "Exit preview" at bounding box center [630, 720] width 81 height 12
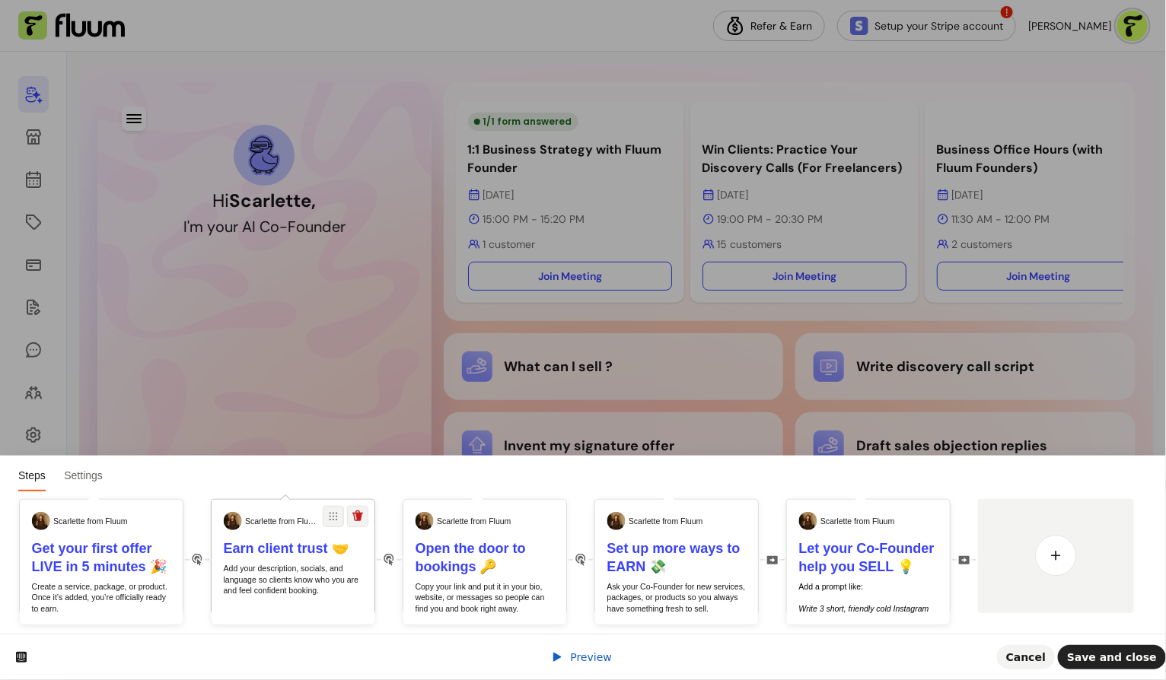
click at [266, 591] on p "Add your description, socials, and language so clients know who you are and fee…" at bounding box center [293, 579] width 139 height 33
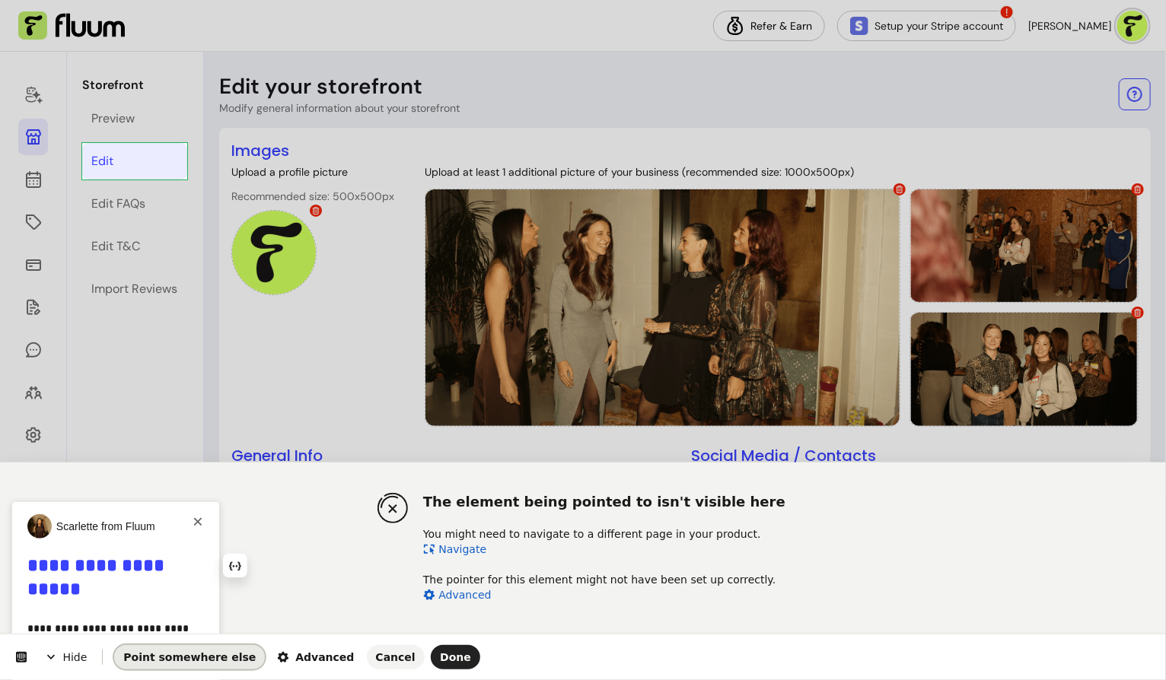
click at [212, 666] on button "Point somewhere else" at bounding box center [189, 657] width 151 height 24
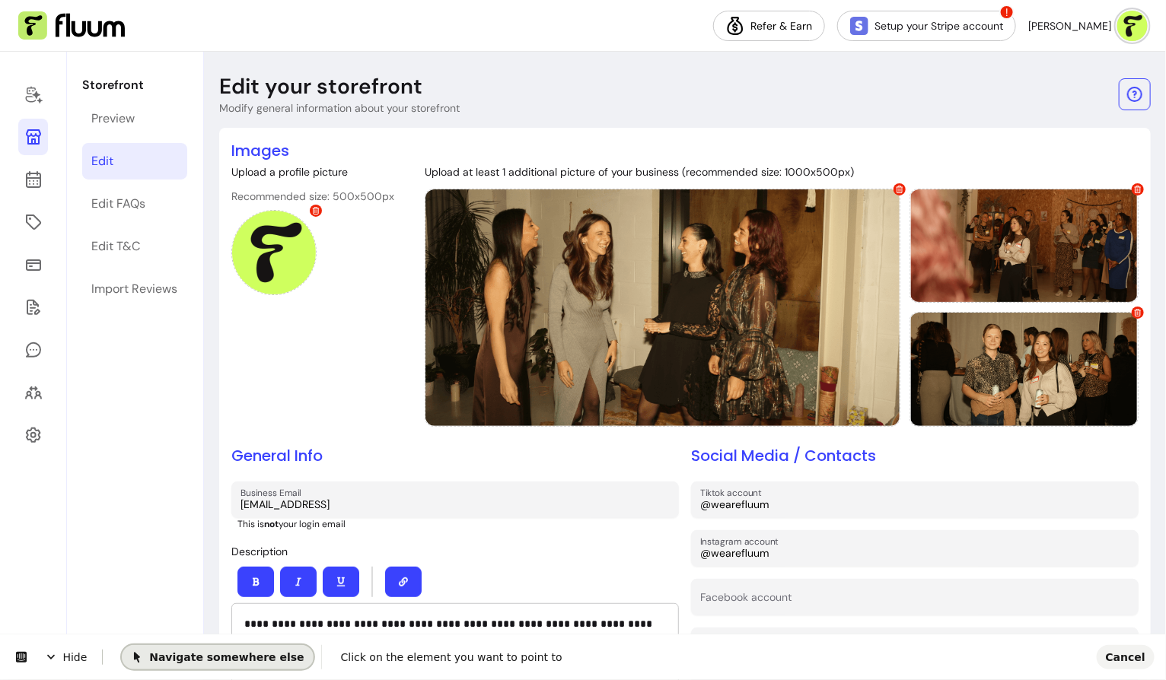
click at [212, 666] on button "Navigate somewhere else" at bounding box center [217, 656] width 191 height 24
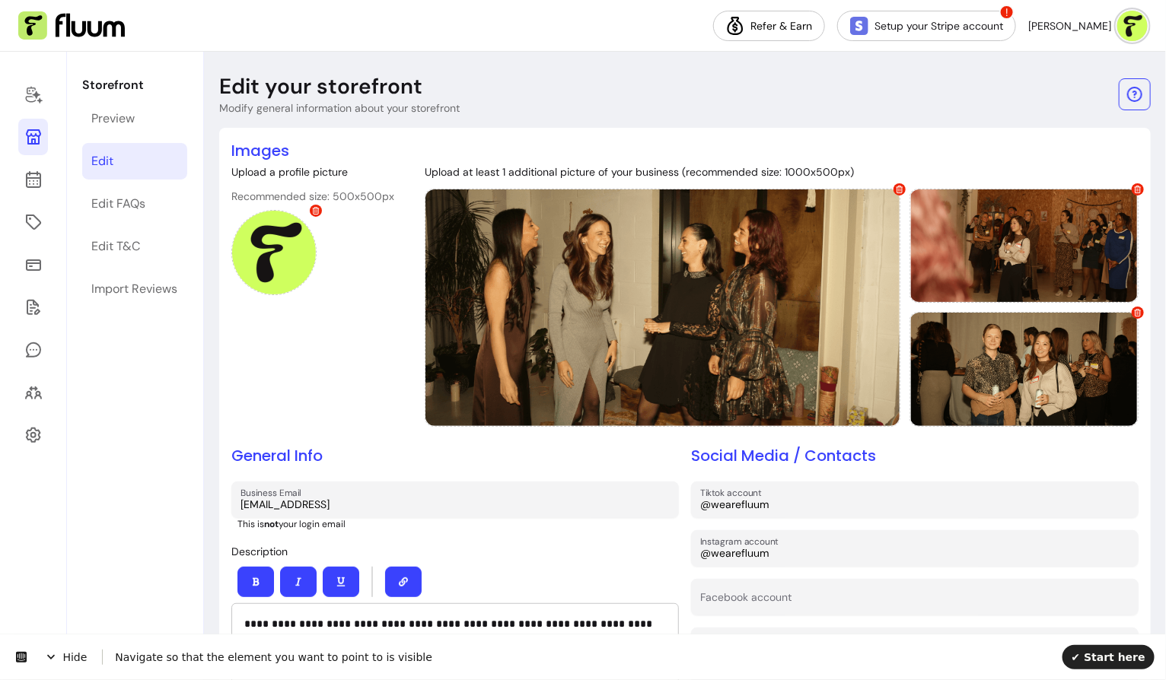
click at [114, 164] on link "Edit" at bounding box center [134, 161] width 105 height 37
click at [123, 129] on link "Preview" at bounding box center [134, 118] width 105 height 37
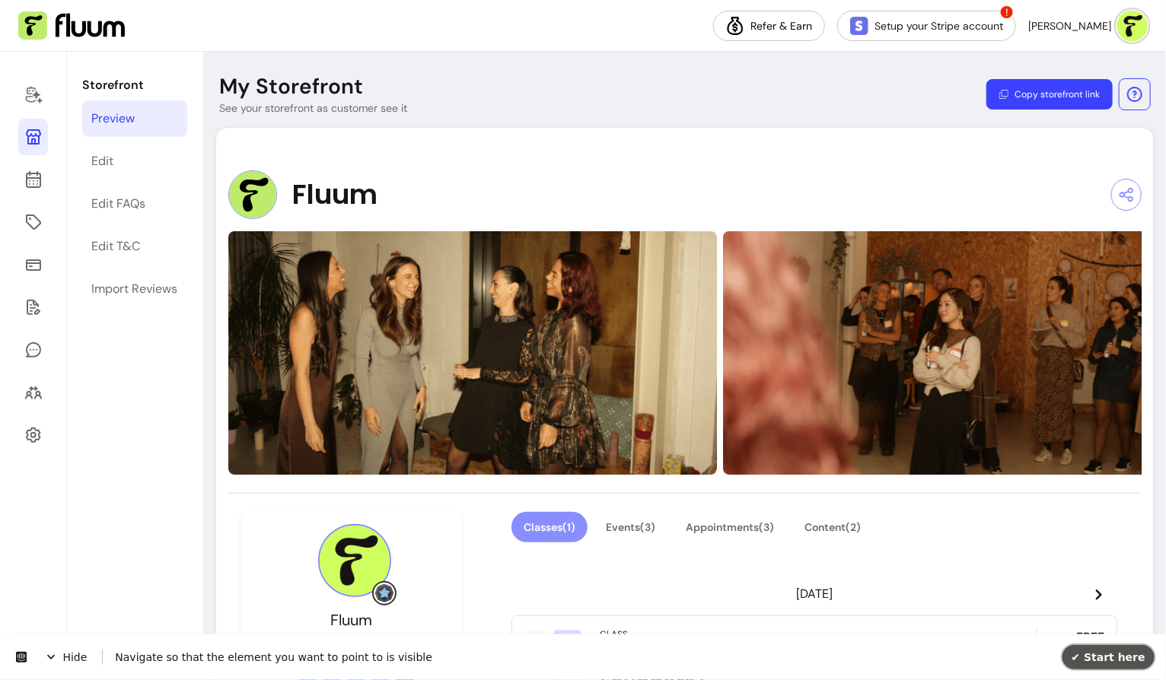
click at [1121, 663] on button "✔ Start here" at bounding box center [1108, 656] width 92 height 24
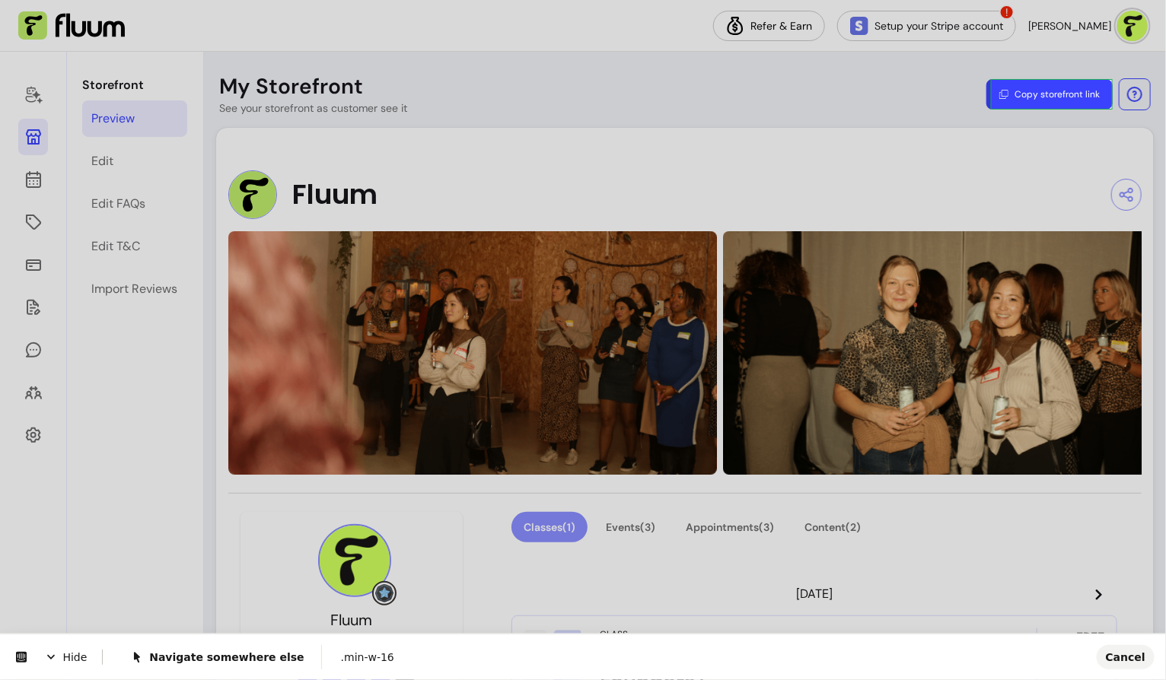
click at [1069, 87] on body "**********" at bounding box center [583, 340] width 1166 height 680
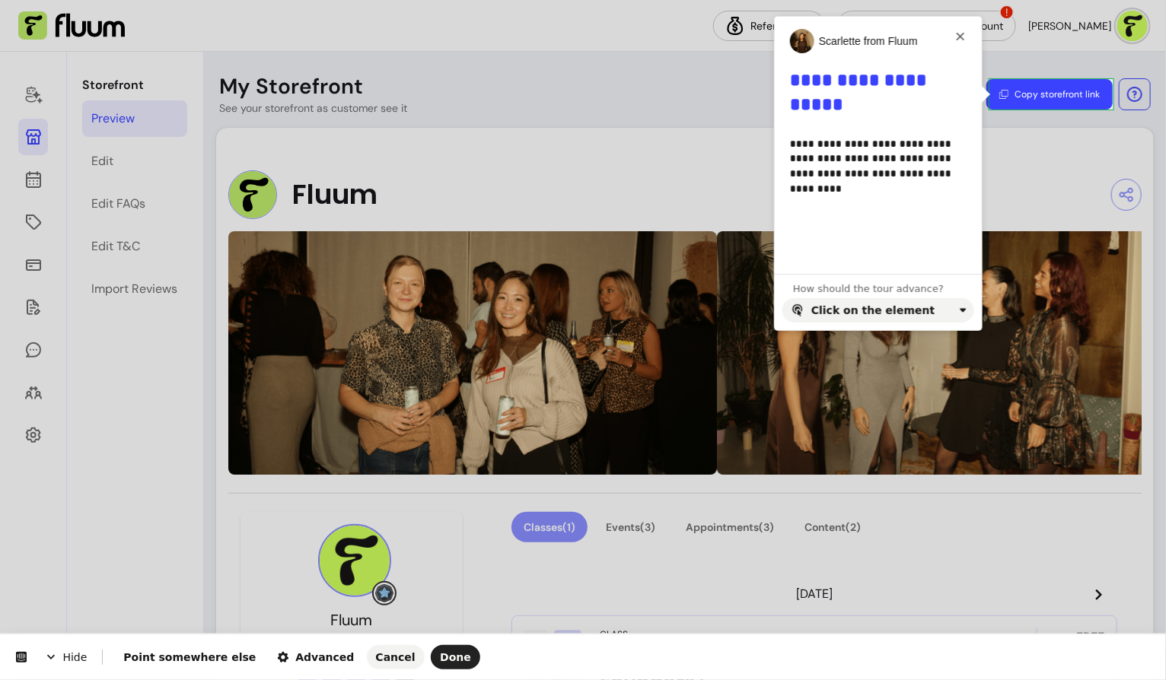
click at [533, 0] on html "**********" at bounding box center [583, 0] width 1166 height 0
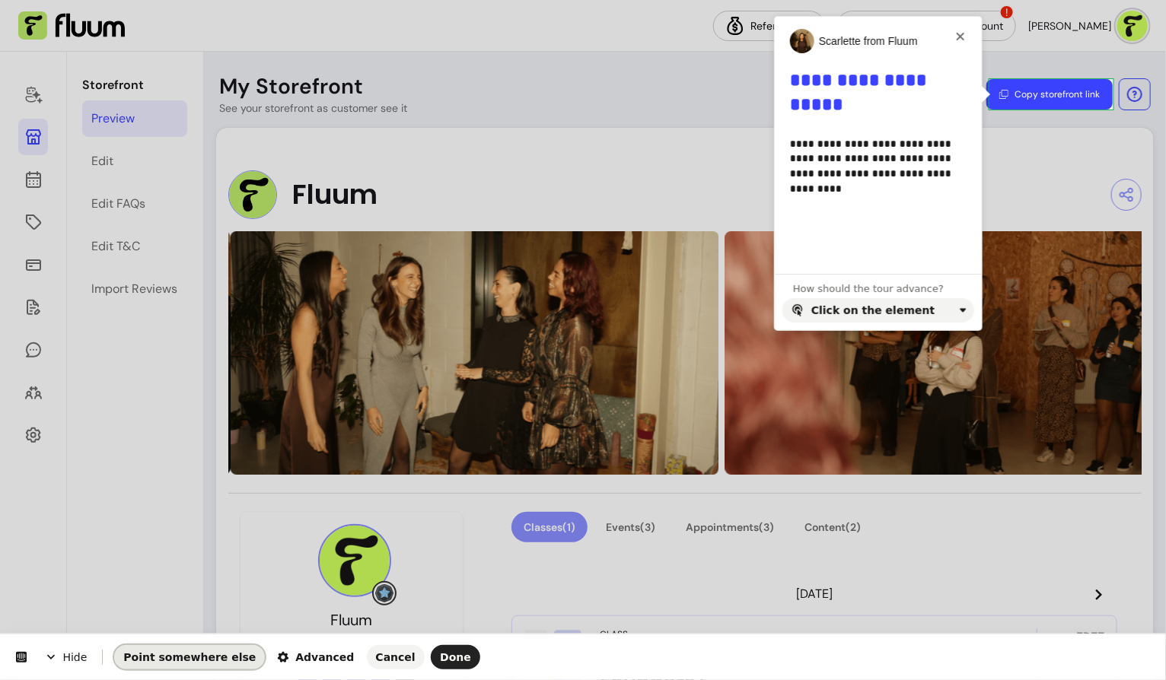
click at [215, 652] on span "Point somewhere else" at bounding box center [189, 657] width 132 height 12
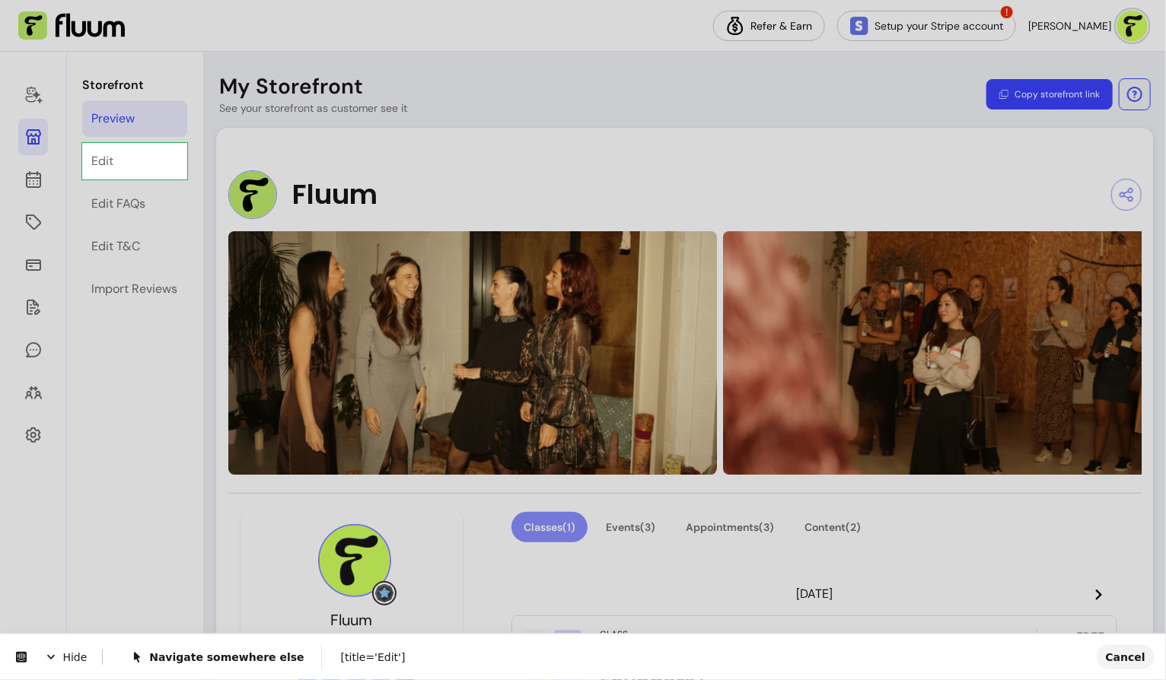
click at [142, 157] on body "**********" at bounding box center [583, 340] width 1166 height 680
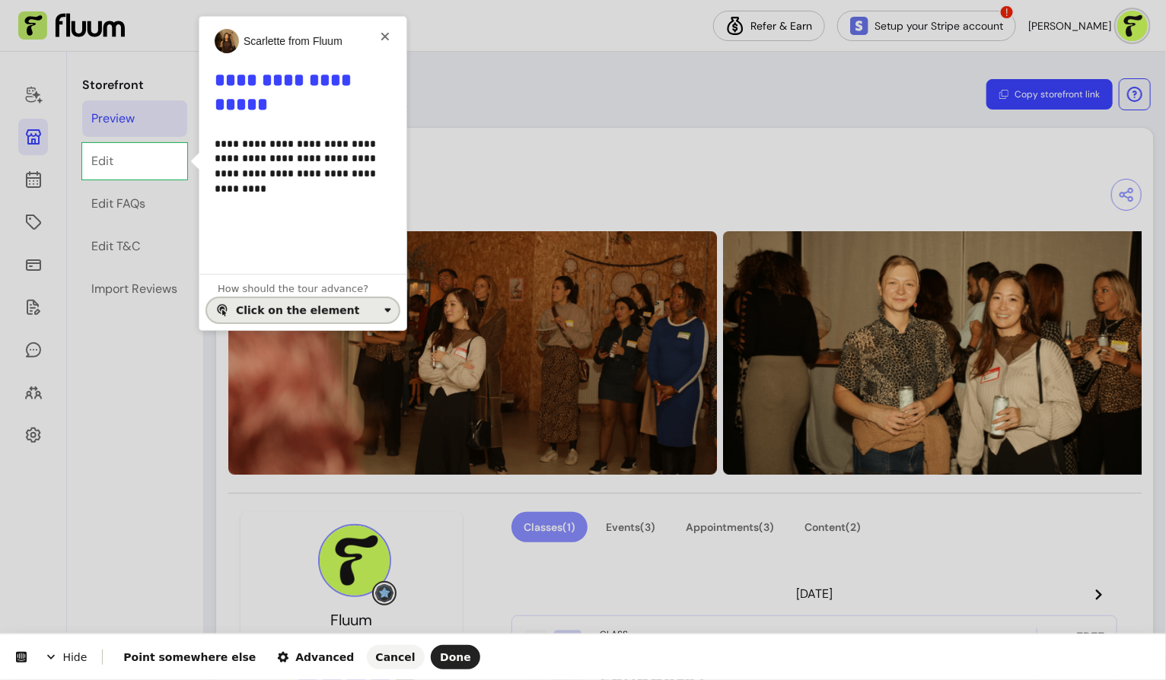
click at [326, 304] on div "Click on the element" at bounding box center [297, 310] width 123 height 12
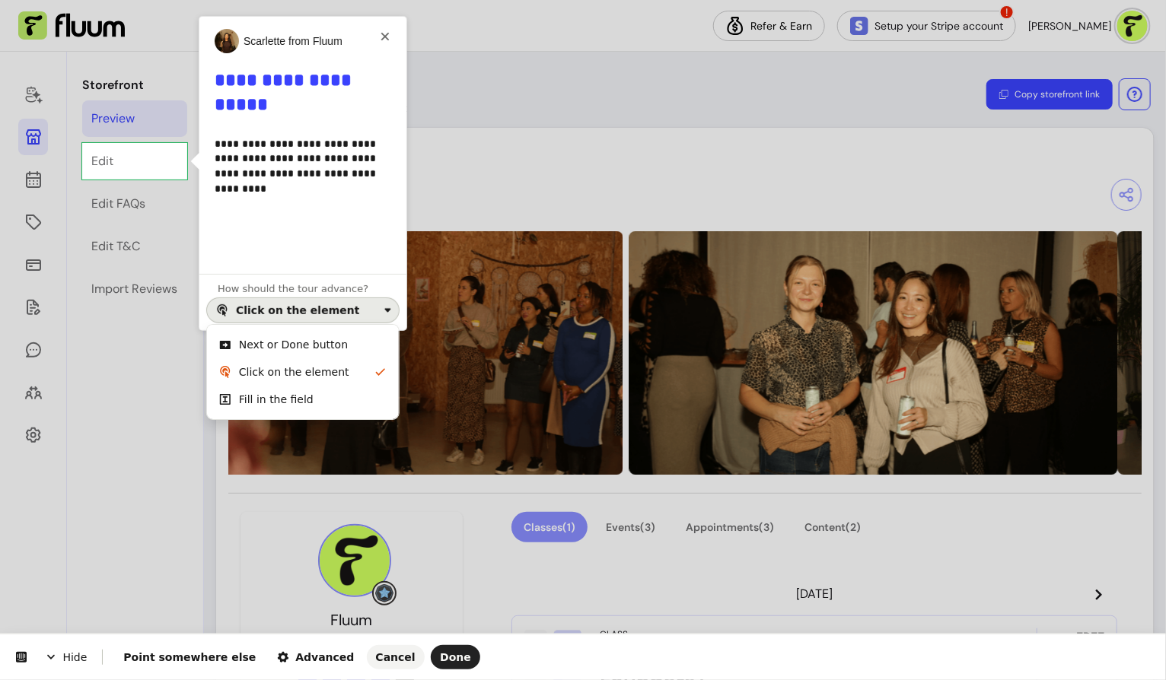
click at [329, 345] on div "Next or Done button" at bounding box center [293, 344] width 109 height 15
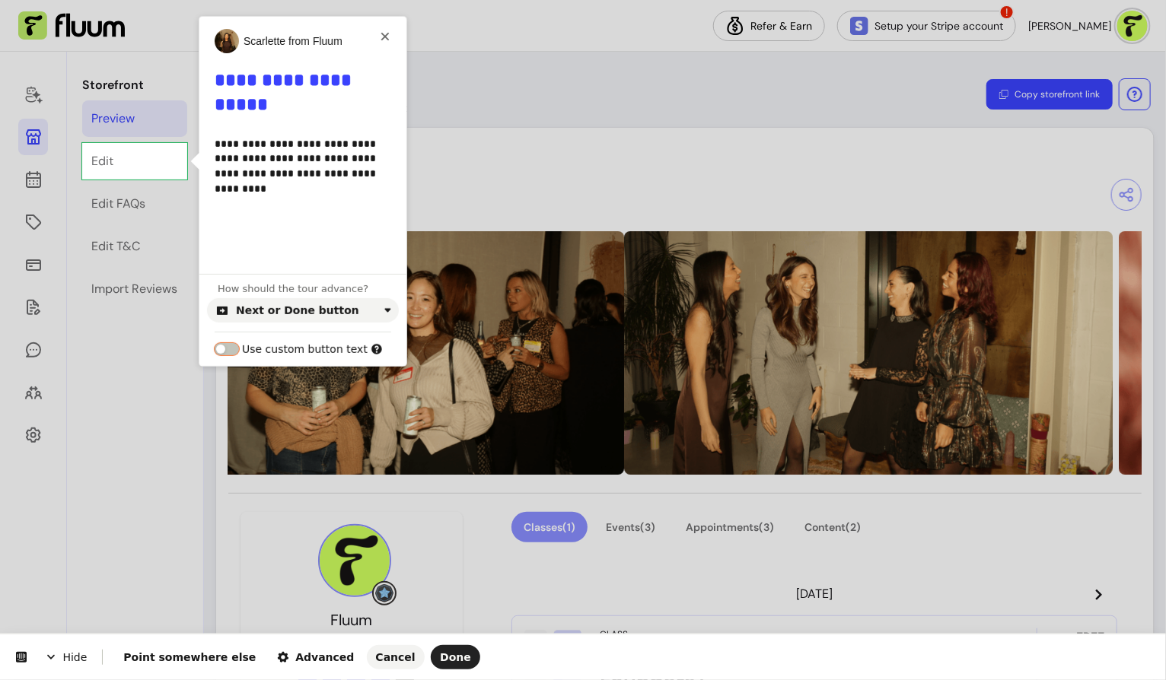
click at [234, 346] on button "button" at bounding box center [227, 349] width 24 height 12
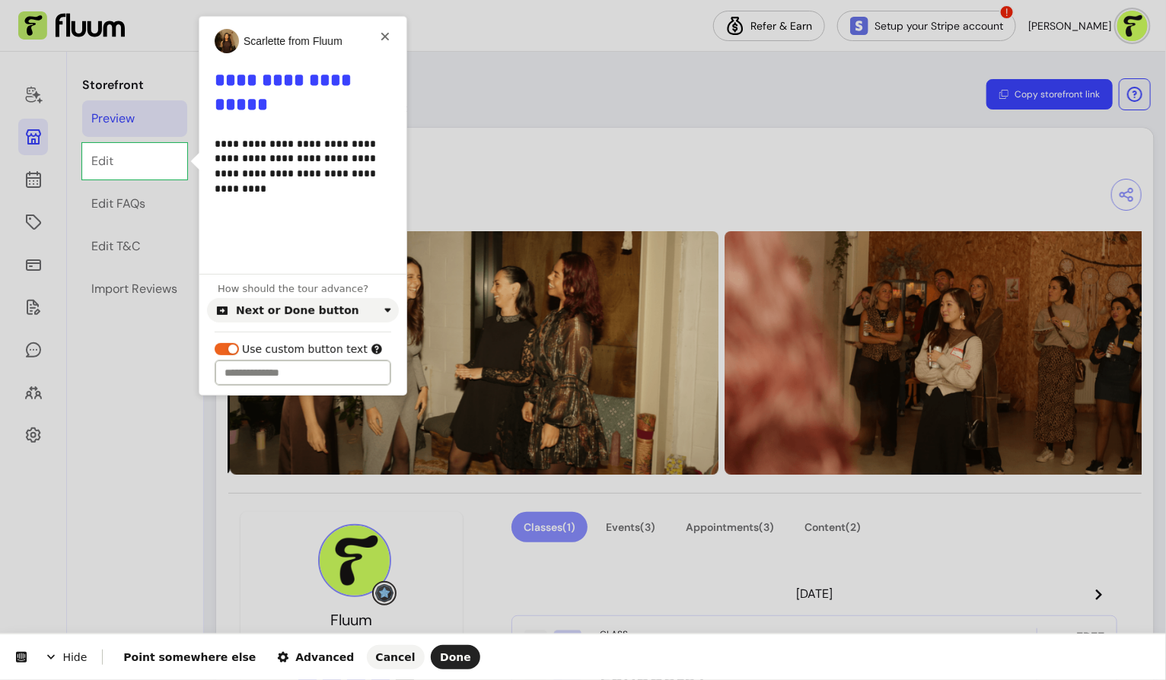
click at [285, 375] on input "text" at bounding box center [303, 373] width 177 height 26
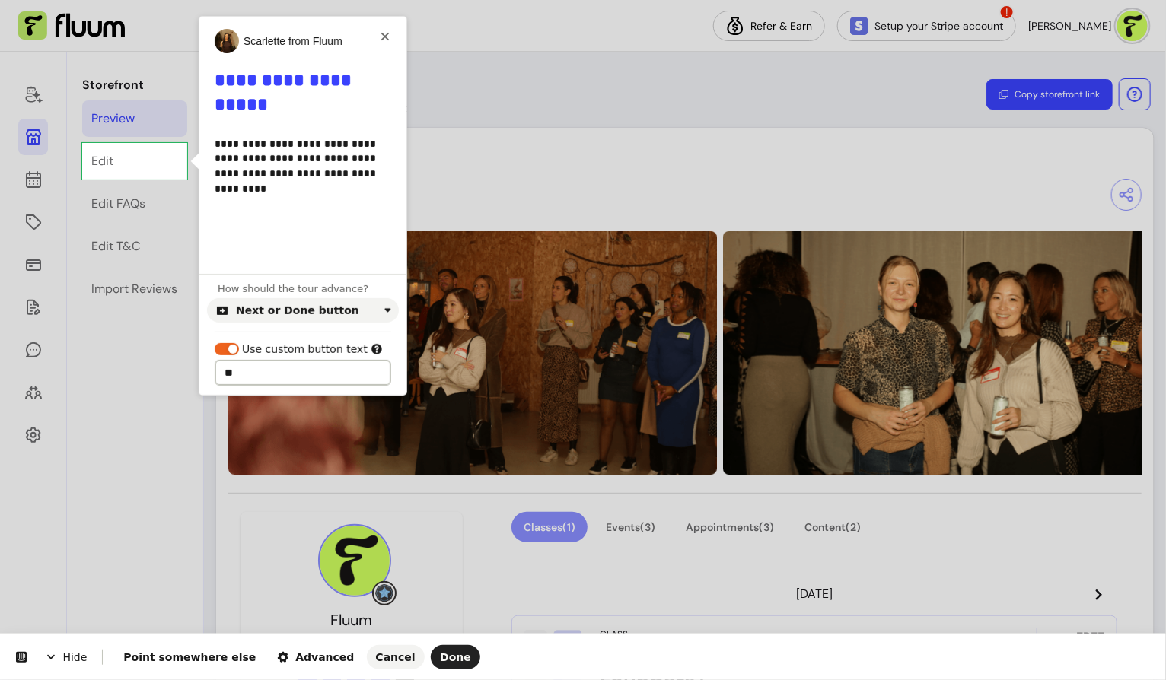
type input "*"
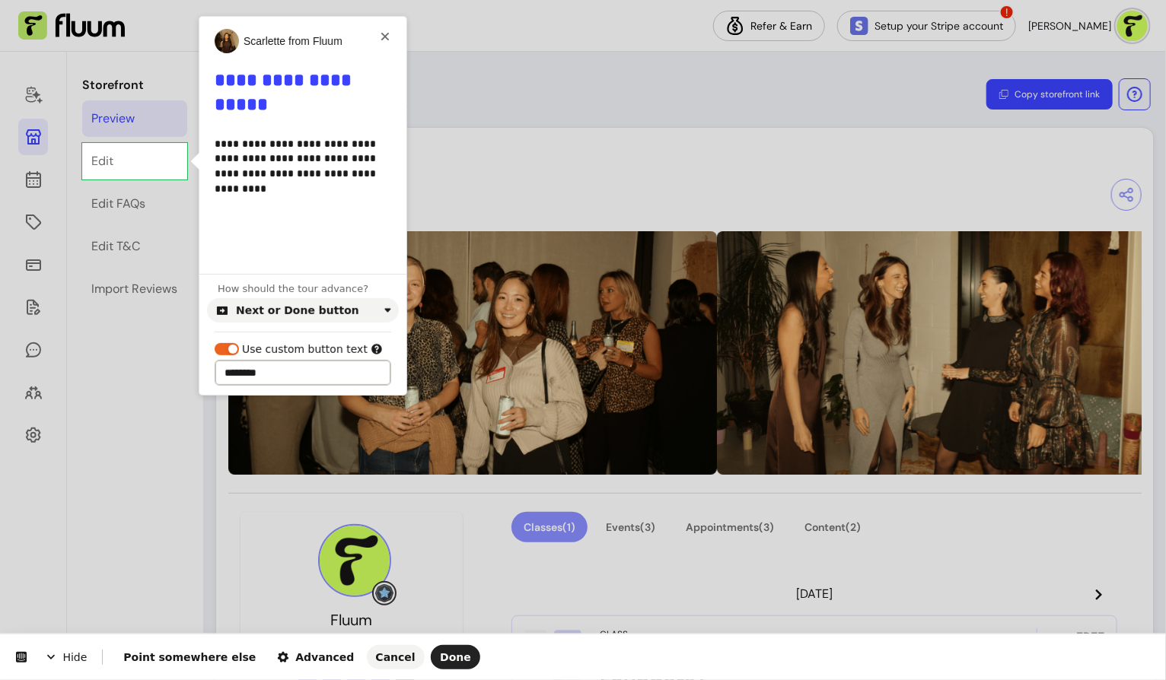
drag, startPoint x: 294, startPoint y: 380, endPoint x: 238, endPoint y: 367, distance: 57.9
click at [238, 367] on input "********" at bounding box center [303, 373] width 177 height 26
click at [286, 367] on input "********" at bounding box center [303, 373] width 177 height 26
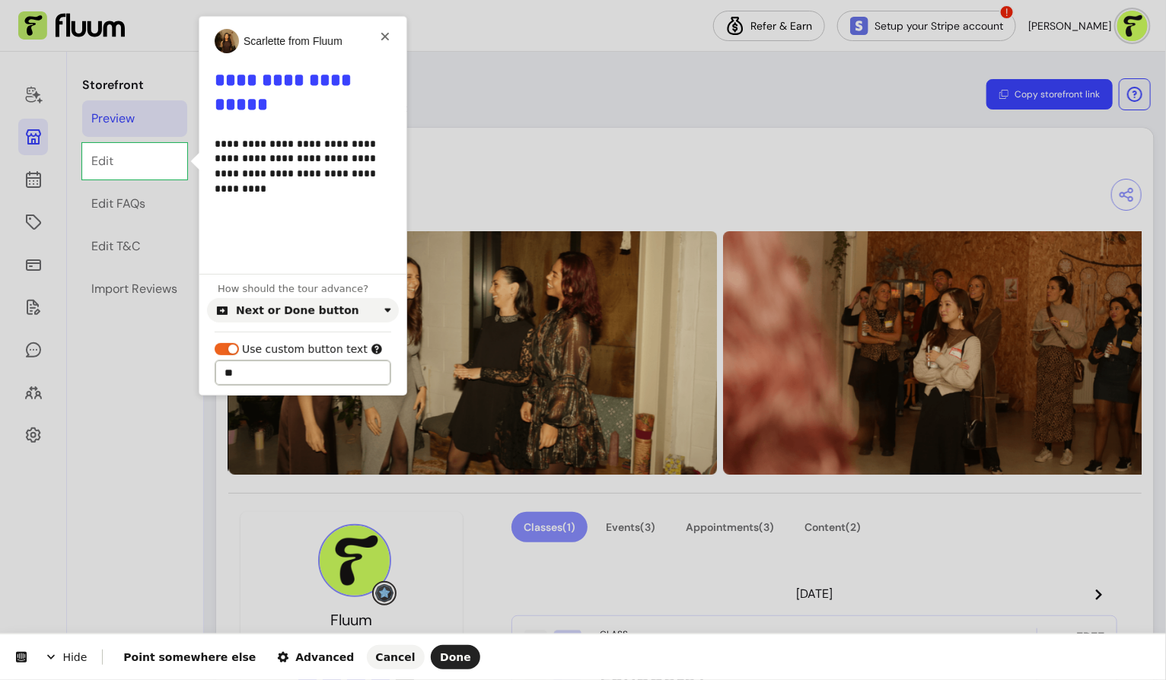
type input "*"
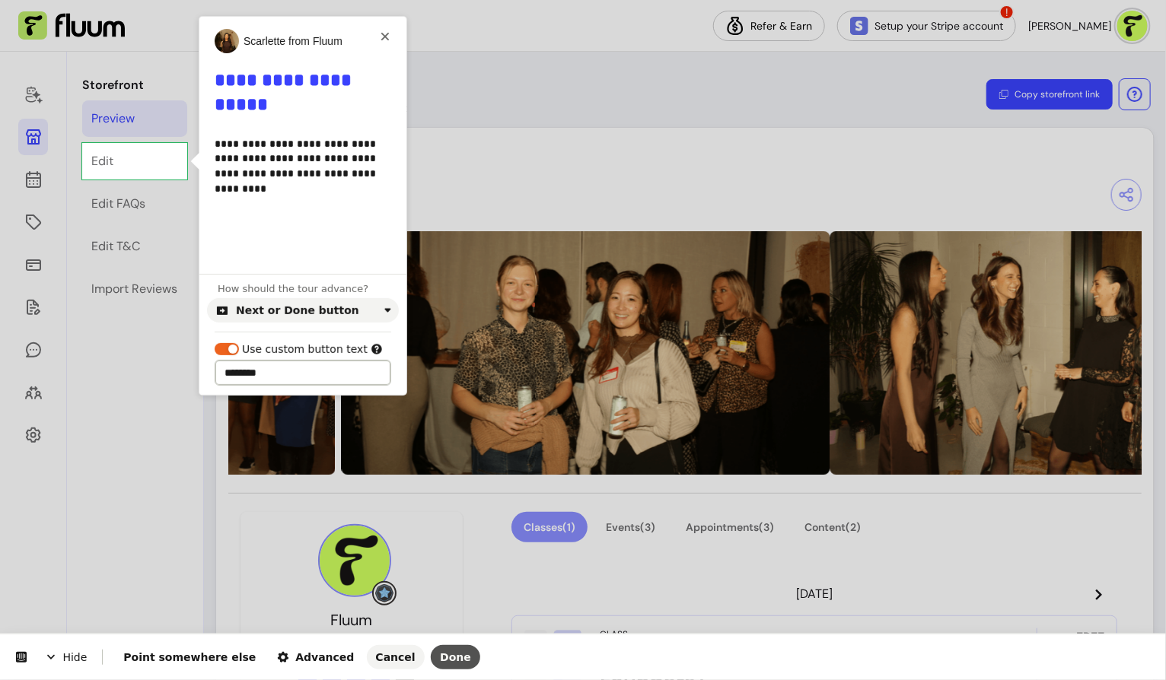
type input "********"
click at [440, 660] on span "Done" at bounding box center [455, 657] width 31 height 12
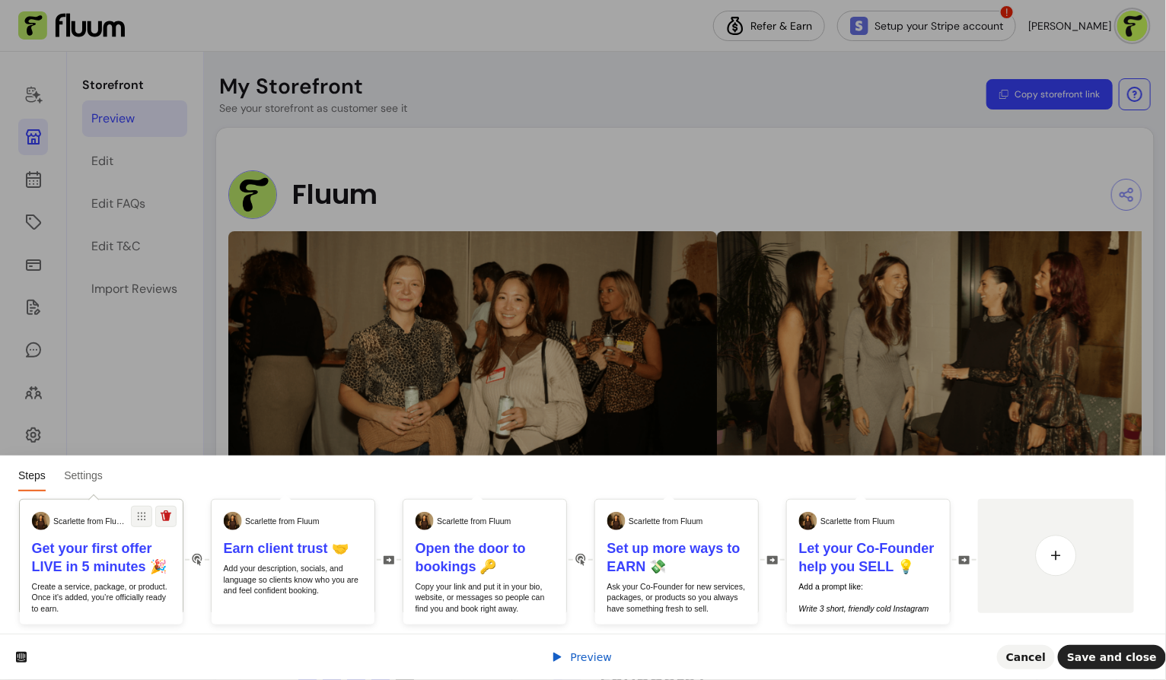
click at [101, 587] on p "Create a service, package, or product. Once it’s added, you’re officially ready…" at bounding box center [101, 597] width 139 height 33
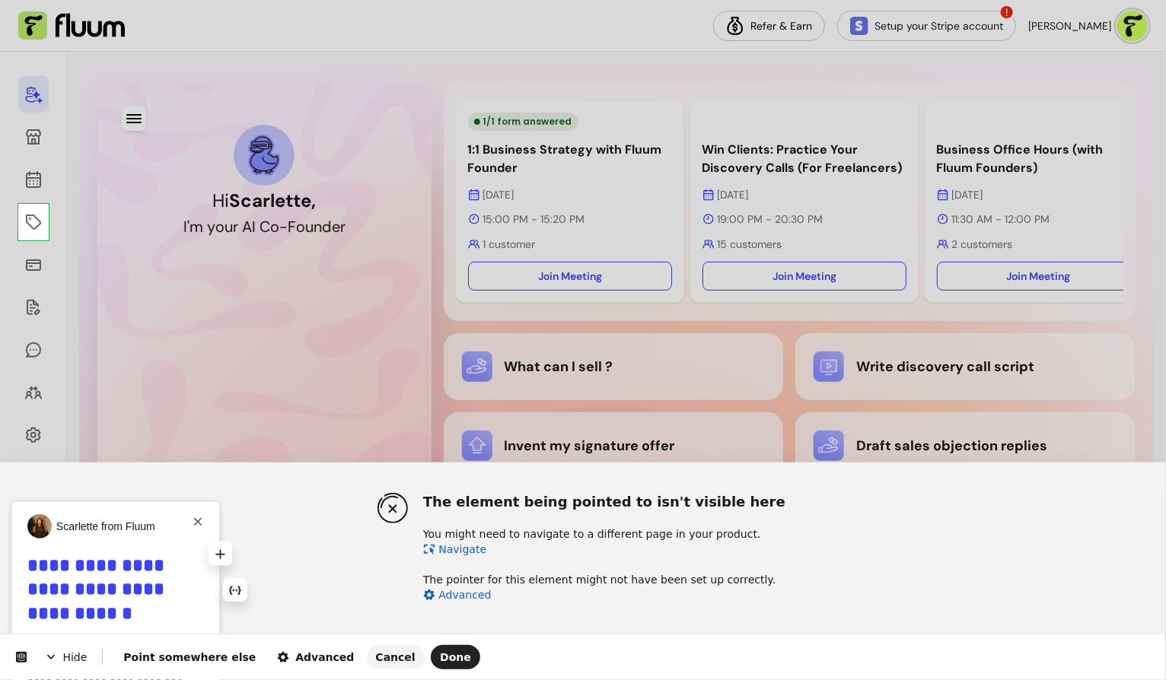
click at [150, 583] on b "**********" at bounding box center [98, 589] width 142 height 67
click at [431, 649] on button "Done" at bounding box center [455, 657] width 49 height 24
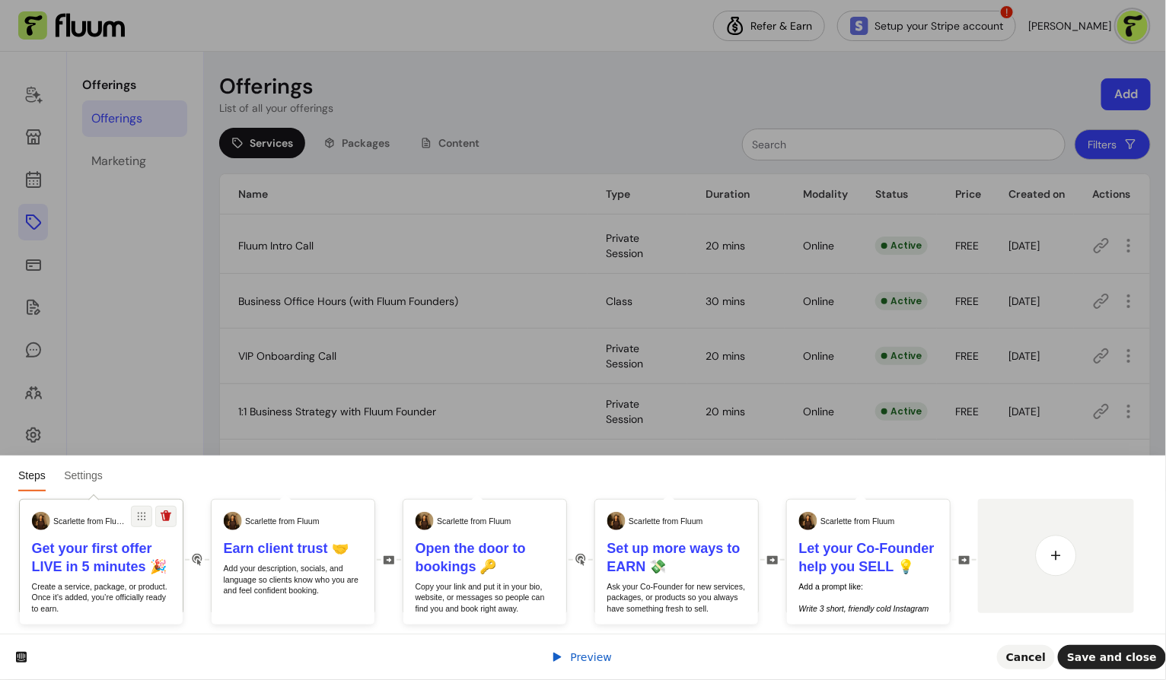
click at [86, 527] on div "Scarlette from Fluum" at bounding box center [79, 525] width 118 height 27
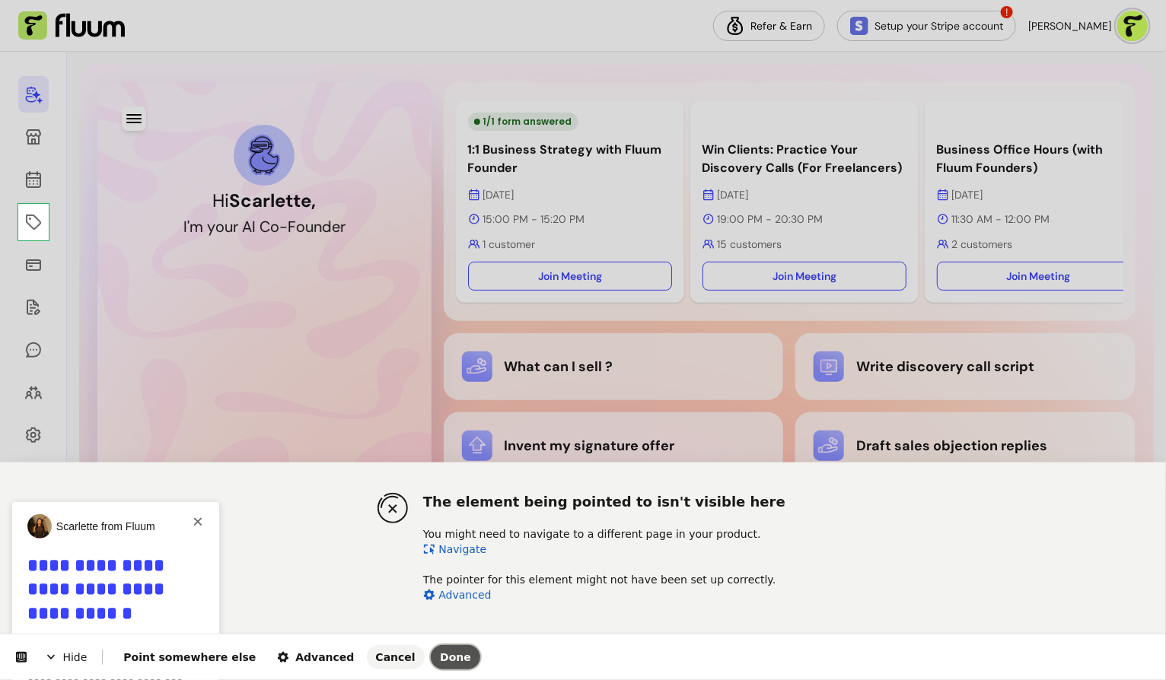
click at [440, 661] on span "Done" at bounding box center [455, 657] width 31 height 12
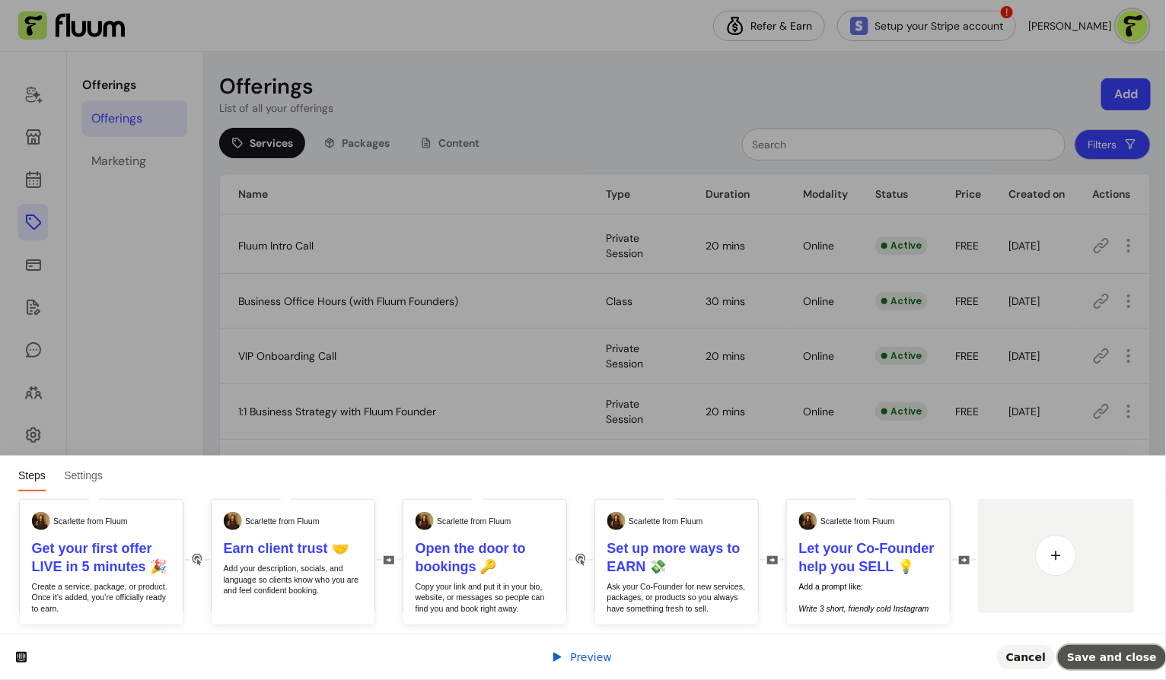
click at [1104, 653] on span "Save and close" at bounding box center [1112, 657] width 90 height 12
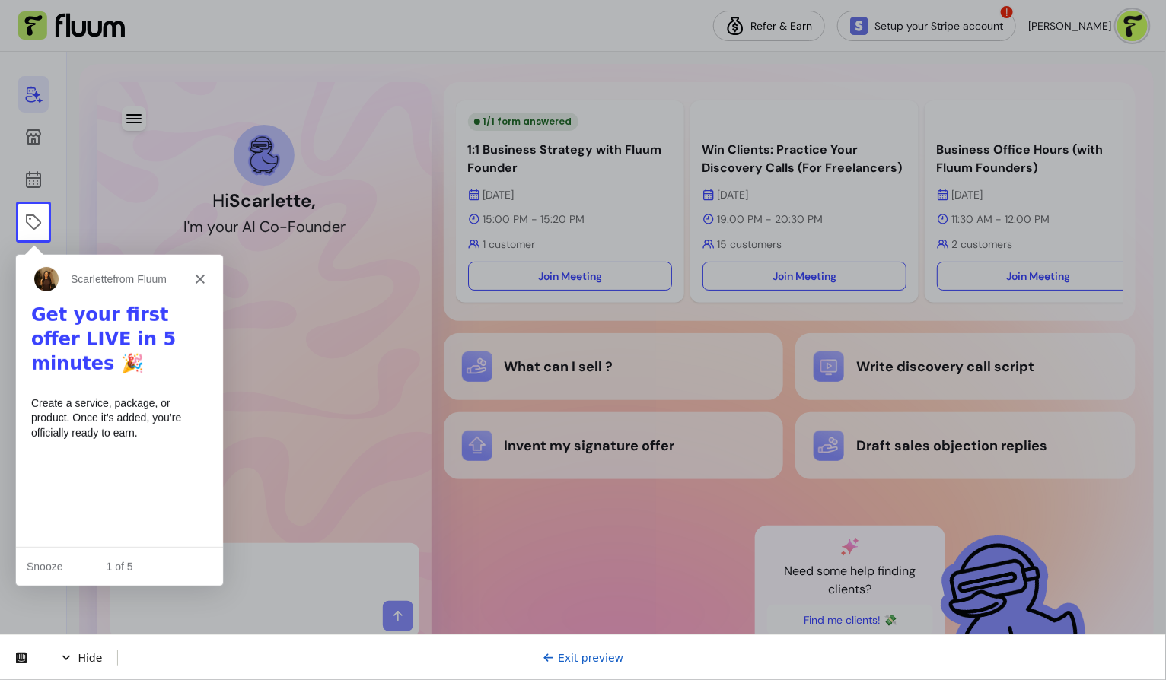
click at [130, 332] on b "Get your first offer LIVE in 5 minutes 🎉" at bounding box center [102, 338] width 145 height 70
click at [29, 221] on icon at bounding box center [33, 222] width 18 height 18
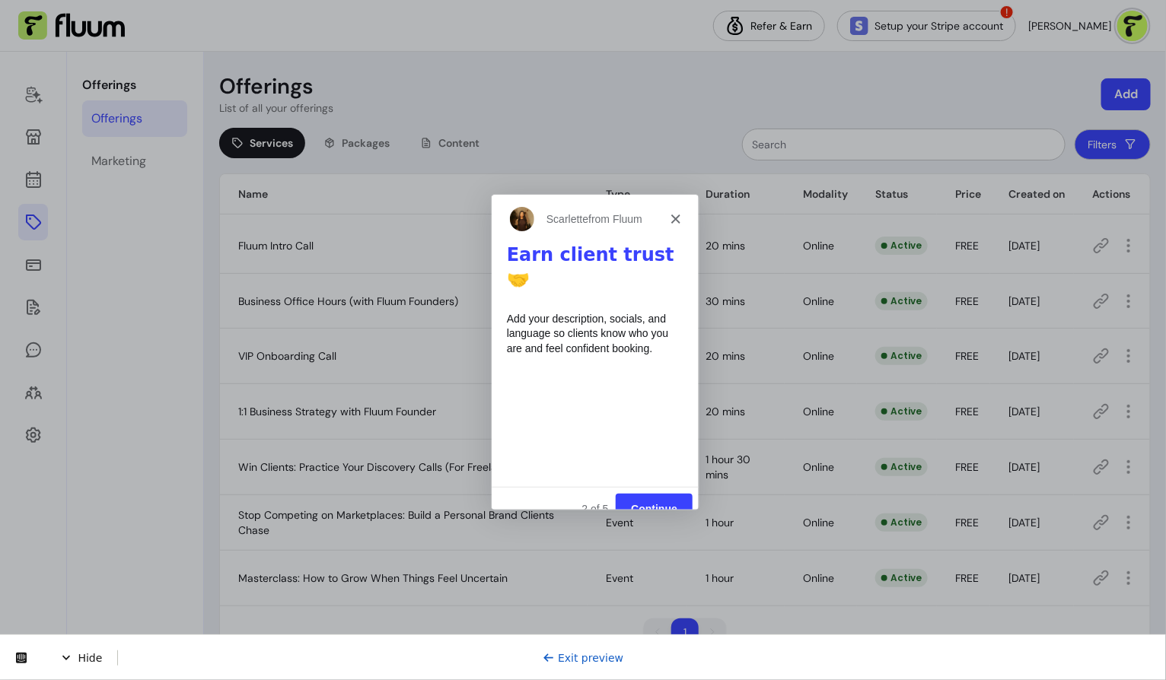
click at [659, 492] on button "Continue" at bounding box center [652, 507] width 77 height 31
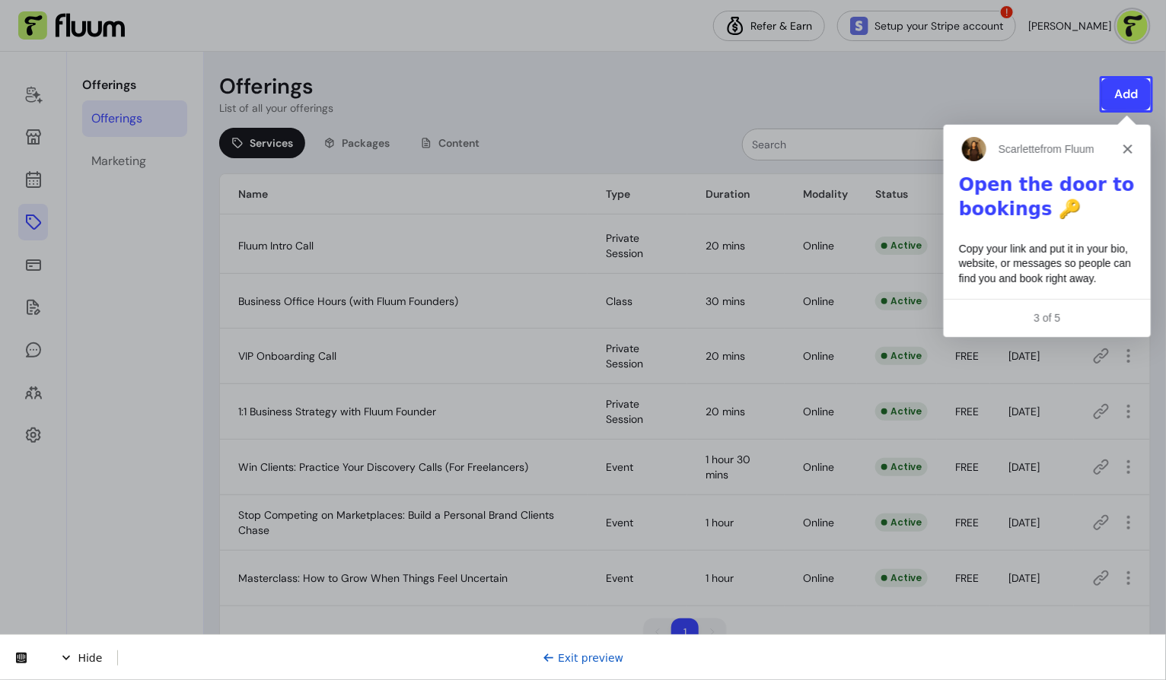
click at [1127, 91] on button "Add" at bounding box center [1125, 94] width 49 height 32
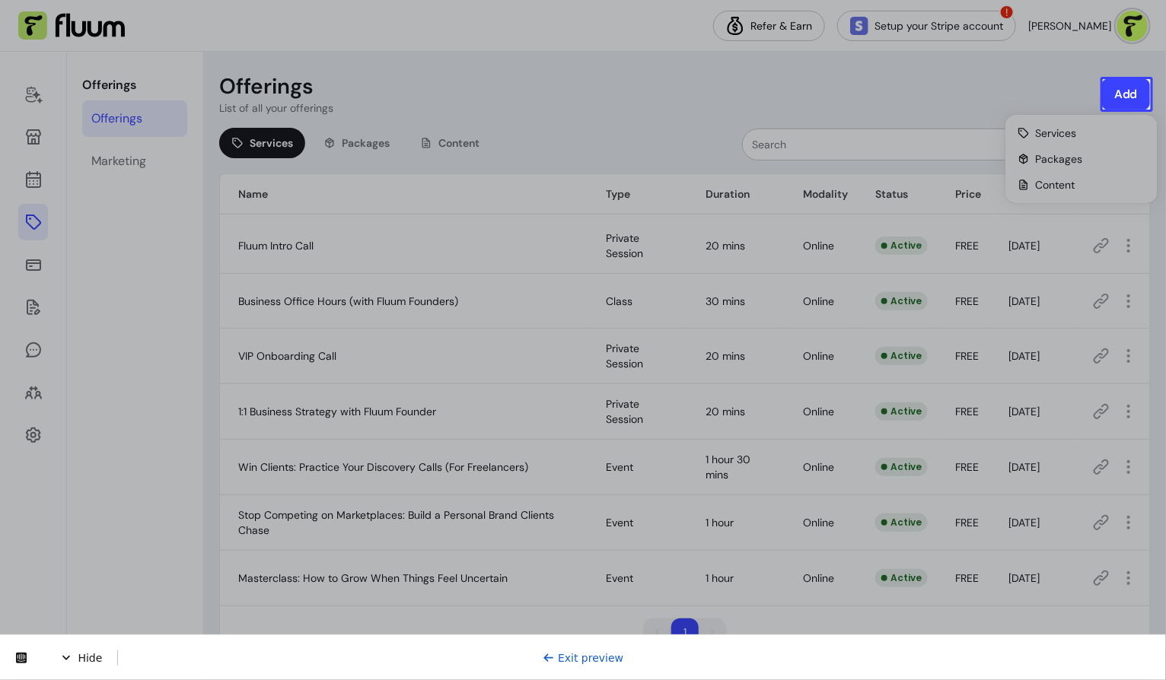
click at [1127, 91] on button "Add" at bounding box center [1126, 94] width 48 height 31
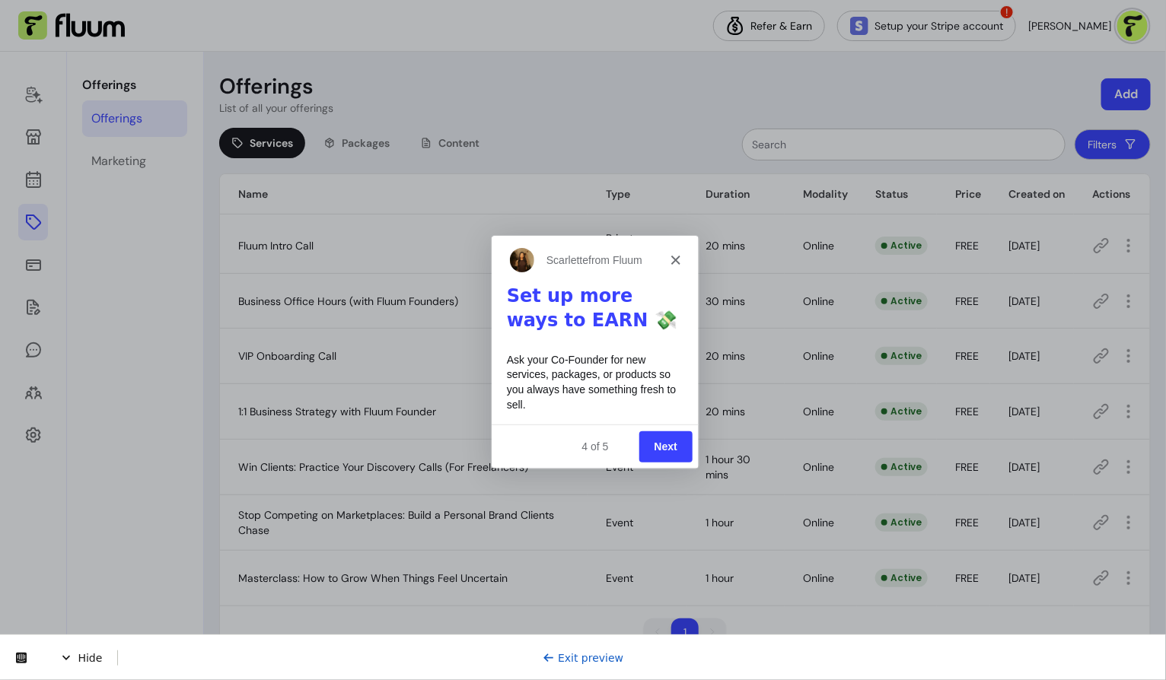
click at [667, 448] on button "Next" at bounding box center [664, 445] width 53 height 31
click at [595, 657] on link "Exit preview" at bounding box center [582, 657] width 81 height 12
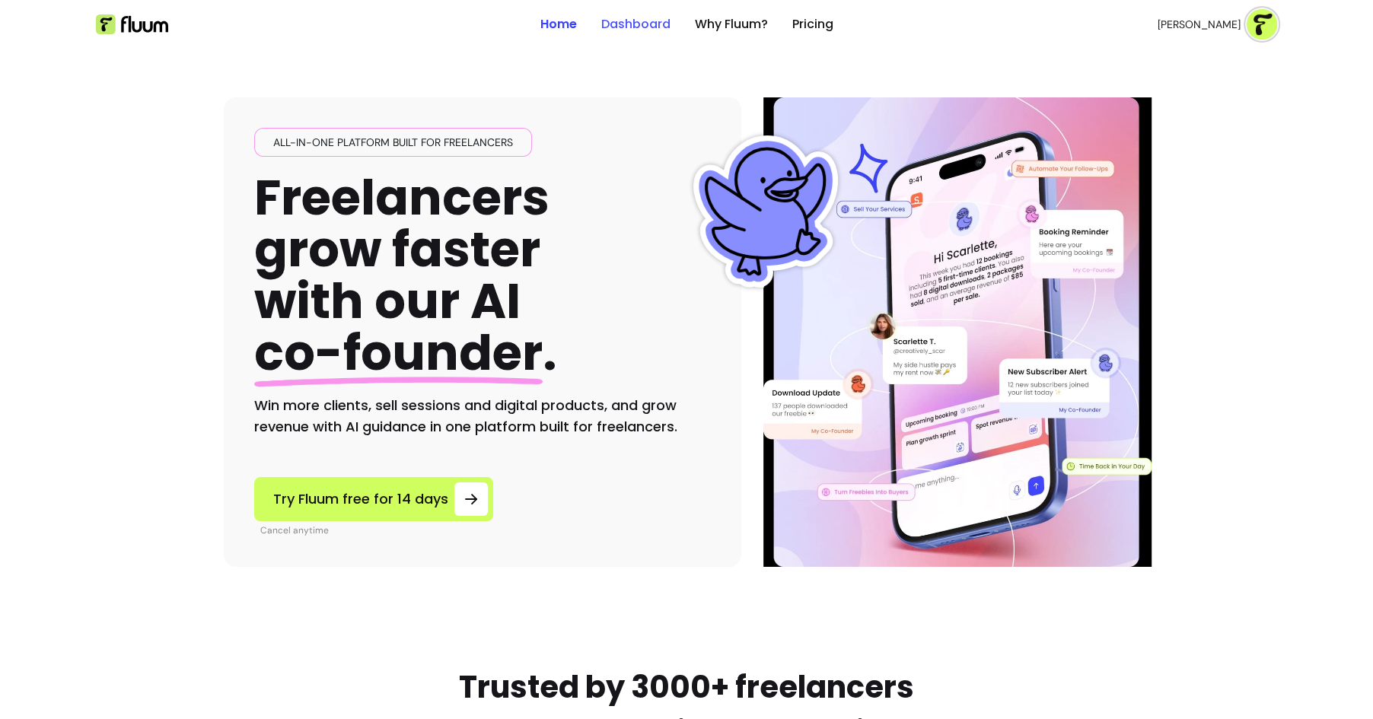
click at [638, 18] on link "Dashboard" at bounding box center [635, 24] width 69 height 18
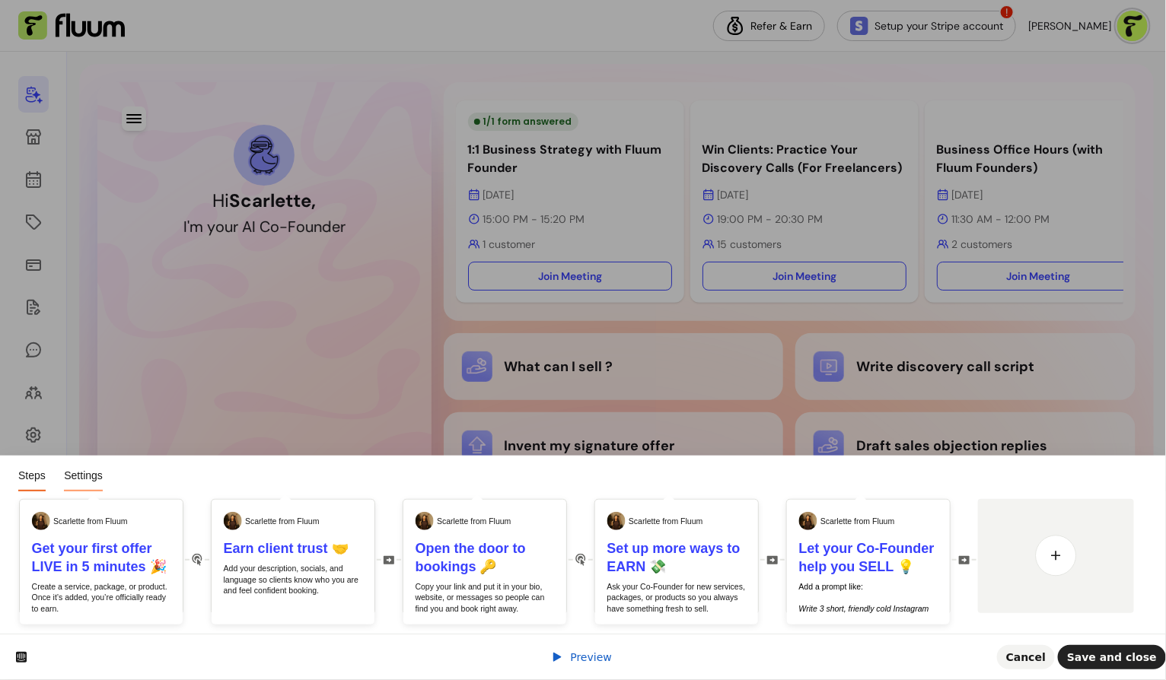
click at [75, 476] on span "Settings" at bounding box center [83, 475] width 39 height 12
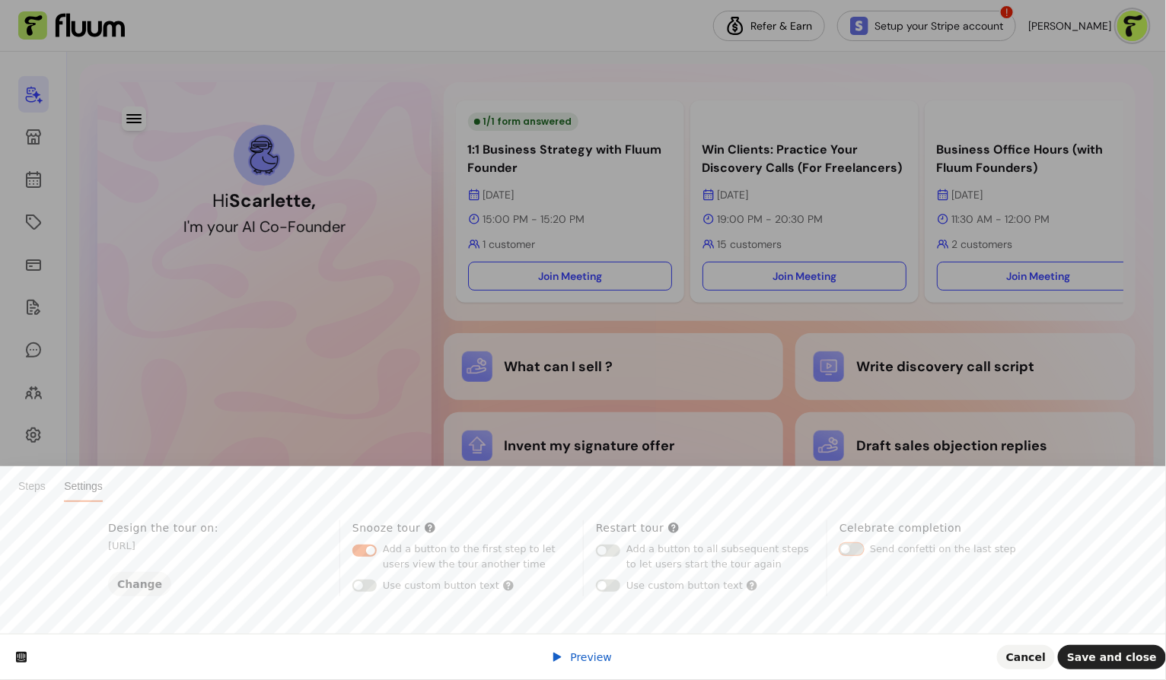
click at [850, 555] on button "button" at bounding box center [851, 549] width 24 height 12
click at [26, 487] on span "Steps" at bounding box center [31, 486] width 27 height 12
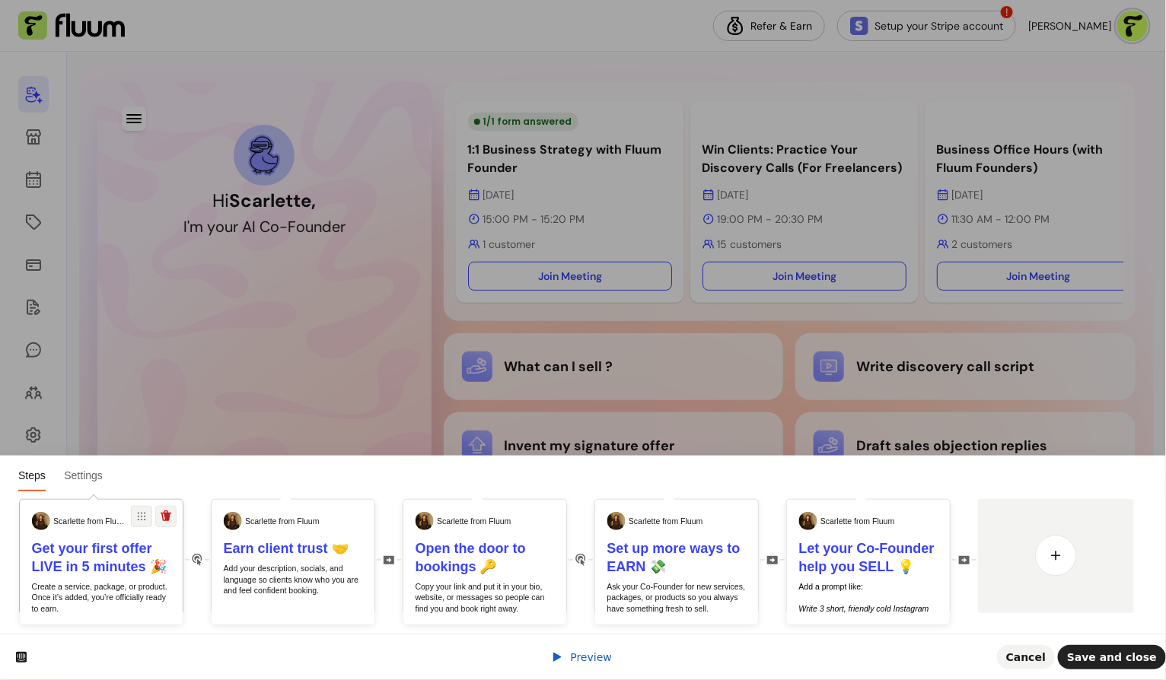
click at [87, 568] on b "Get your first offer LIVE in 5 minutes 🎉" at bounding box center [99, 557] width 135 height 33
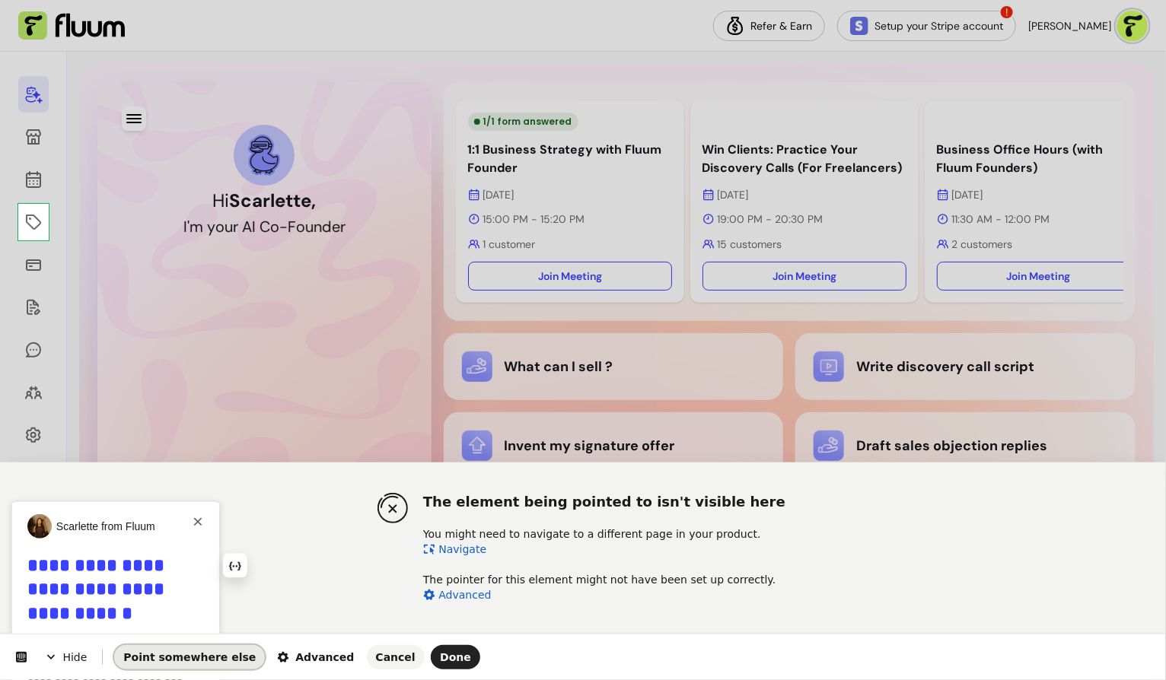
click at [211, 664] on button "Point somewhere else" at bounding box center [189, 657] width 151 height 24
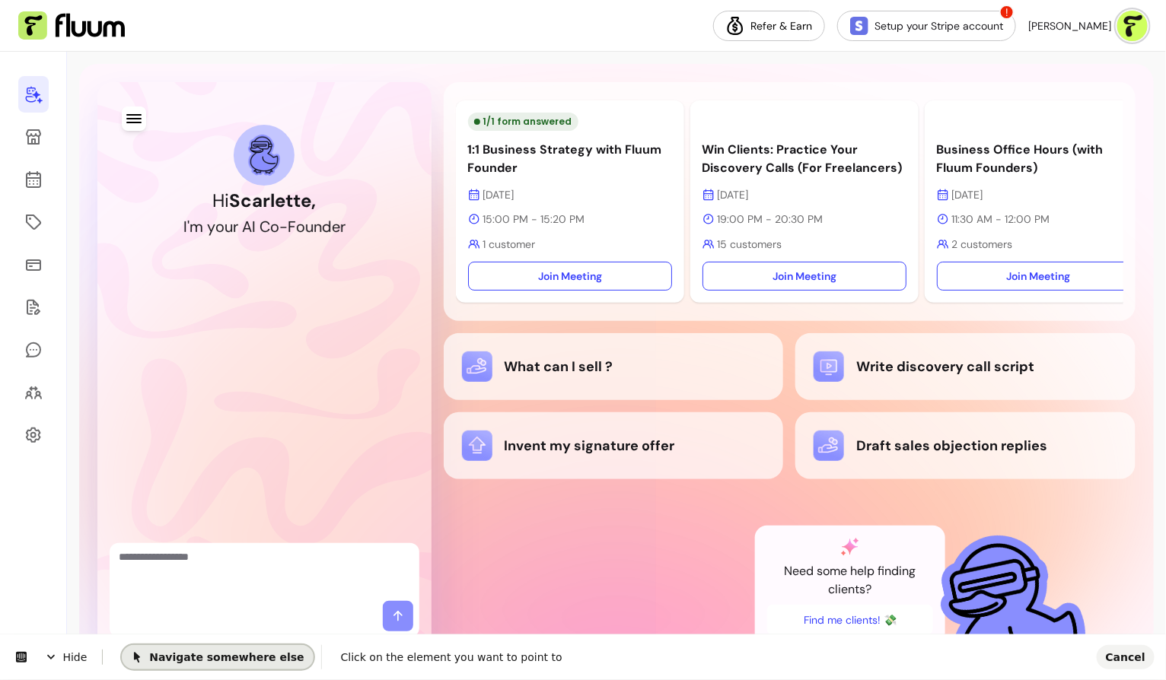
click at [211, 663] on button "Navigate somewhere else" at bounding box center [217, 656] width 191 height 24
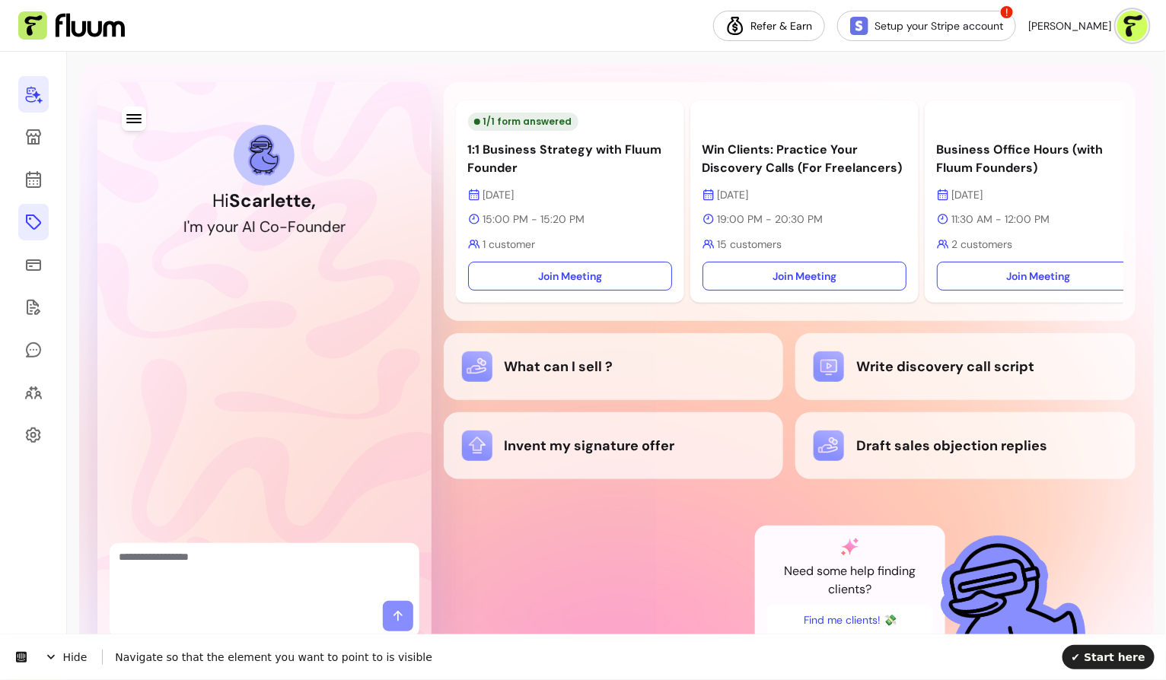
click at [28, 227] on icon at bounding box center [33, 222] width 18 height 18
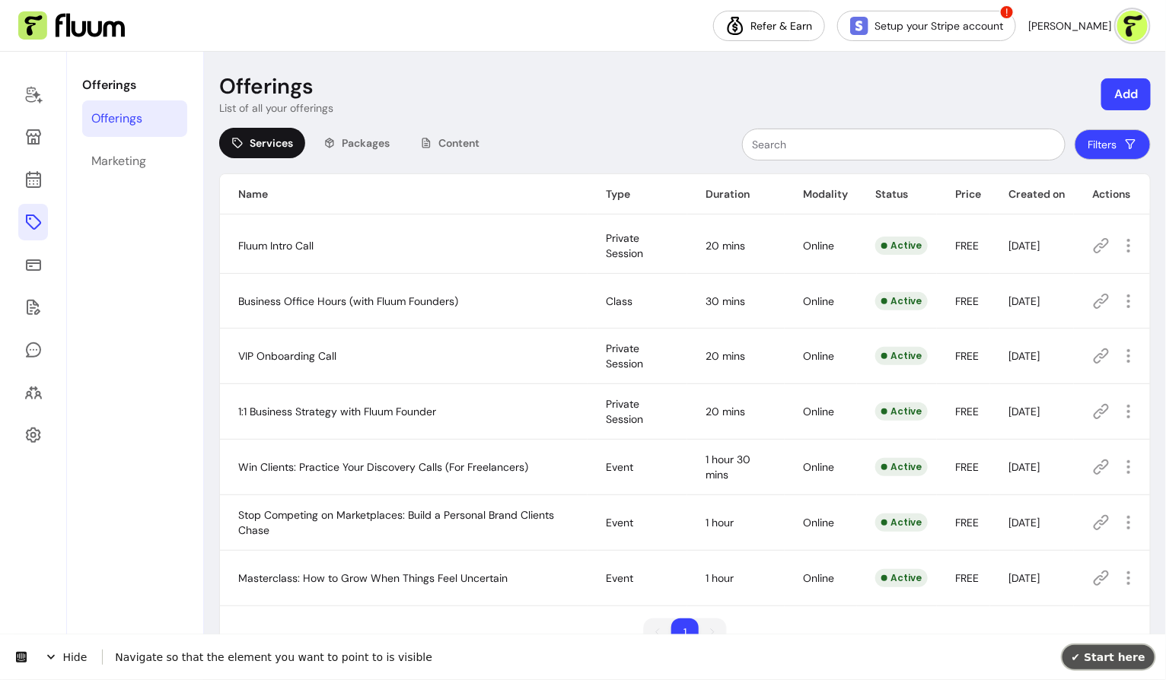
click at [1118, 654] on span "✔ Start here" at bounding box center [1108, 656] width 74 height 12
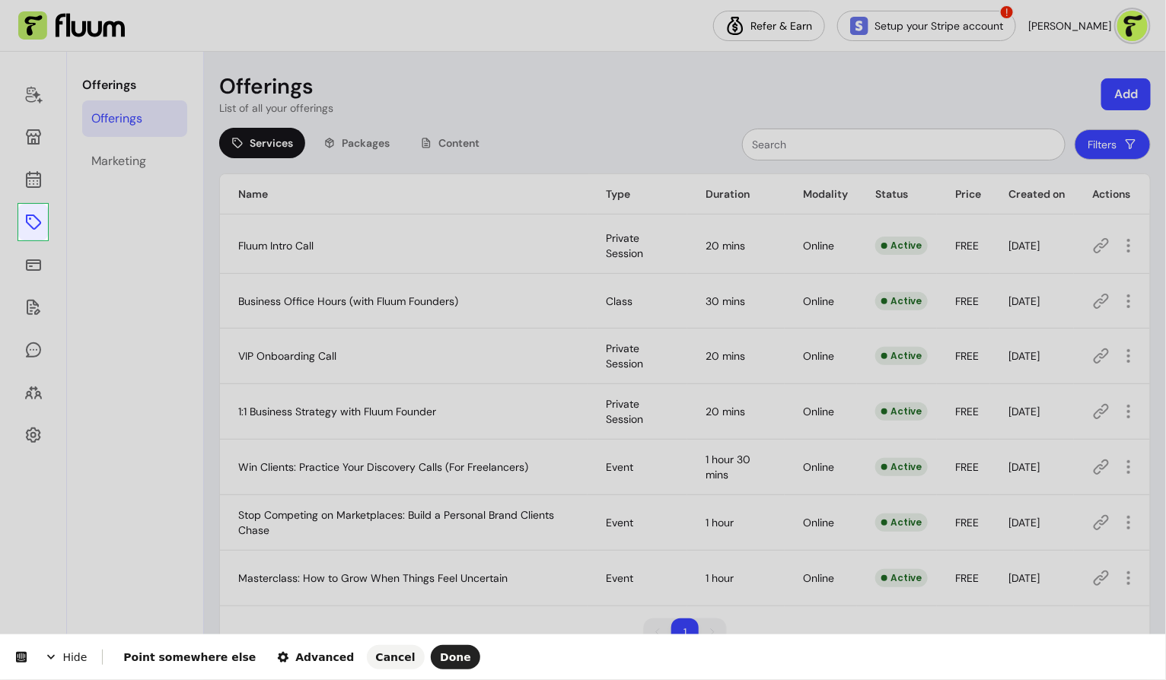
click at [44, 227] on body "Refer & Earn Setup your Stripe account ! Scarlette G. Offerings Offerings Marke…" at bounding box center [583, 340] width 1166 height 680
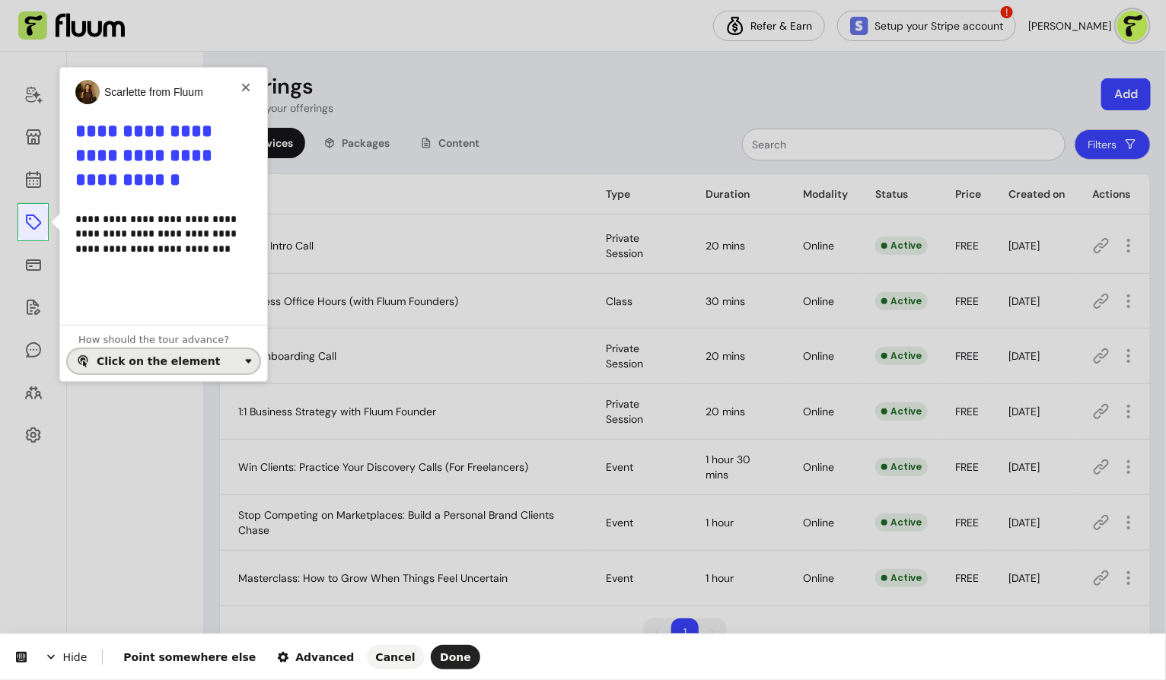
click at [231, 357] on div "Click on the element" at bounding box center [168, 361] width 142 height 12
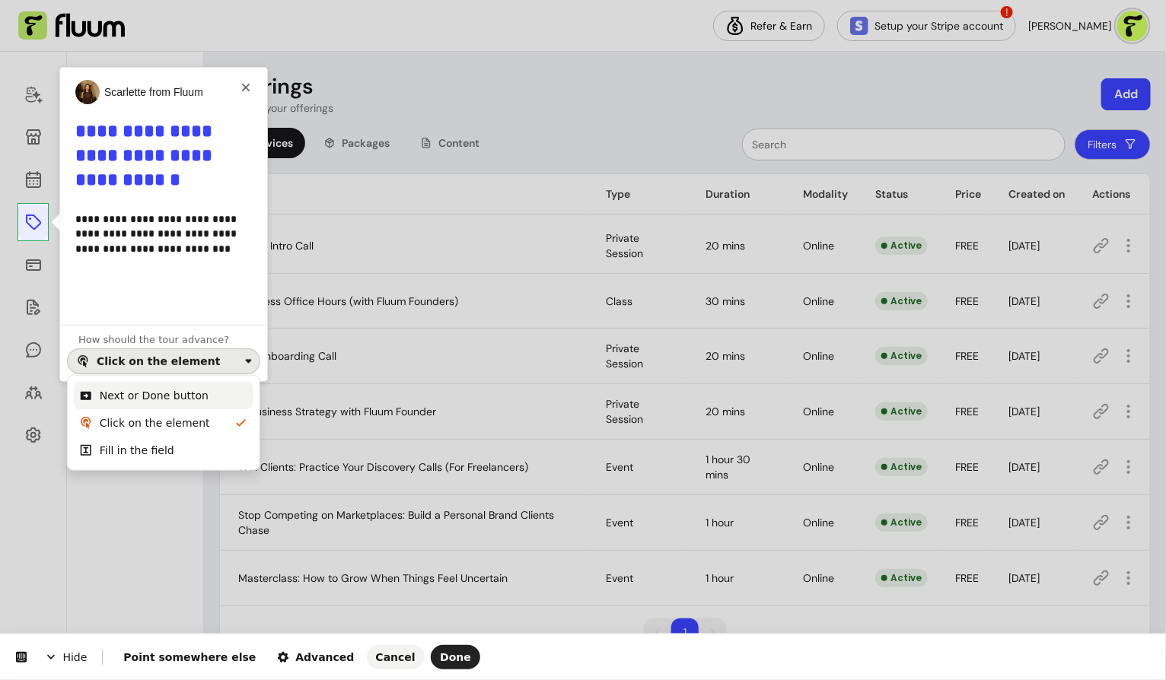
click at [192, 396] on div "Next or Done button" at bounding box center [154, 395] width 109 height 15
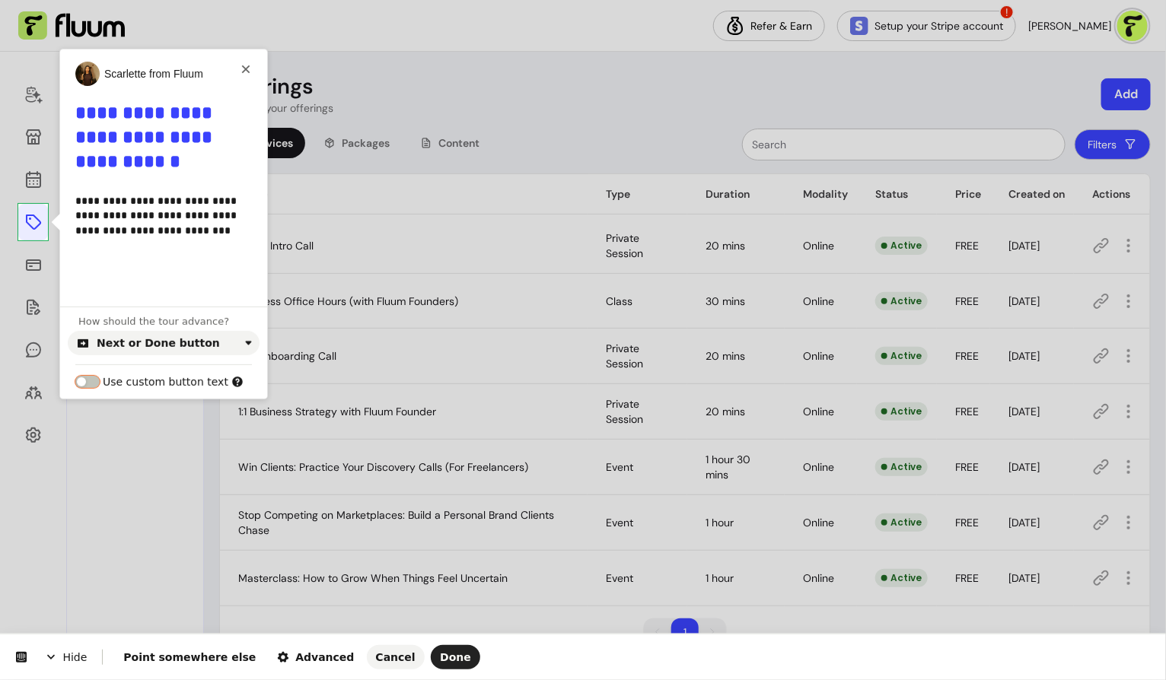
click at [94, 377] on button "button" at bounding box center [87, 382] width 24 height 12
click at [143, 401] on input "text" at bounding box center [163, 406] width 177 height 26
type input "********"
click at [431, 647] on button "Done" at bounding box center [455, 657] width 49 height 24
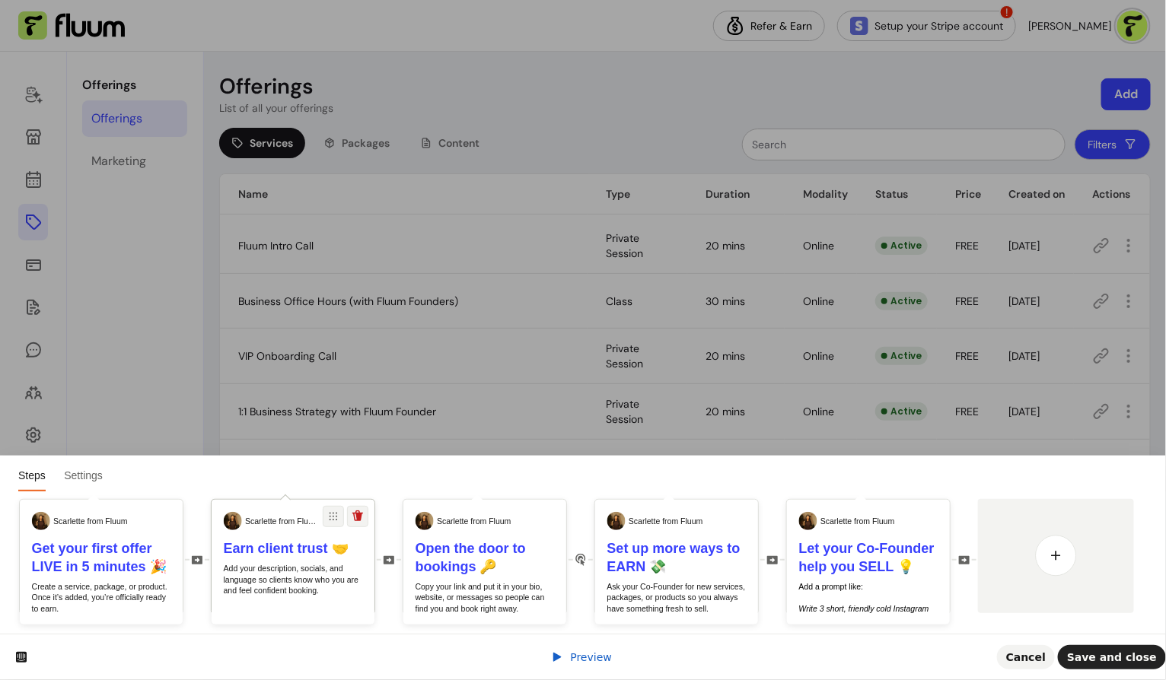
click at [314, 577] on p "Add your description, socials, and language so clients know who you are and fee…" at bounding box center [293, 579] width 139 height 33
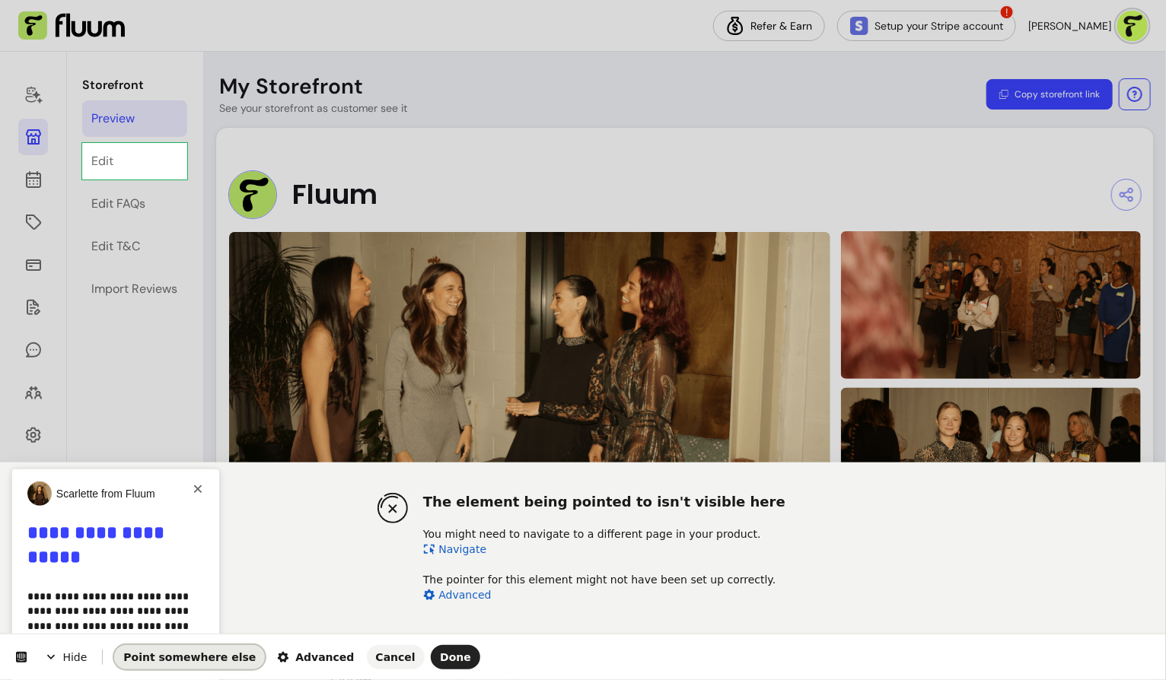
click at [197, 666] on button "Point somewhere else" at bounding box center [189, 657] width 151 height 24
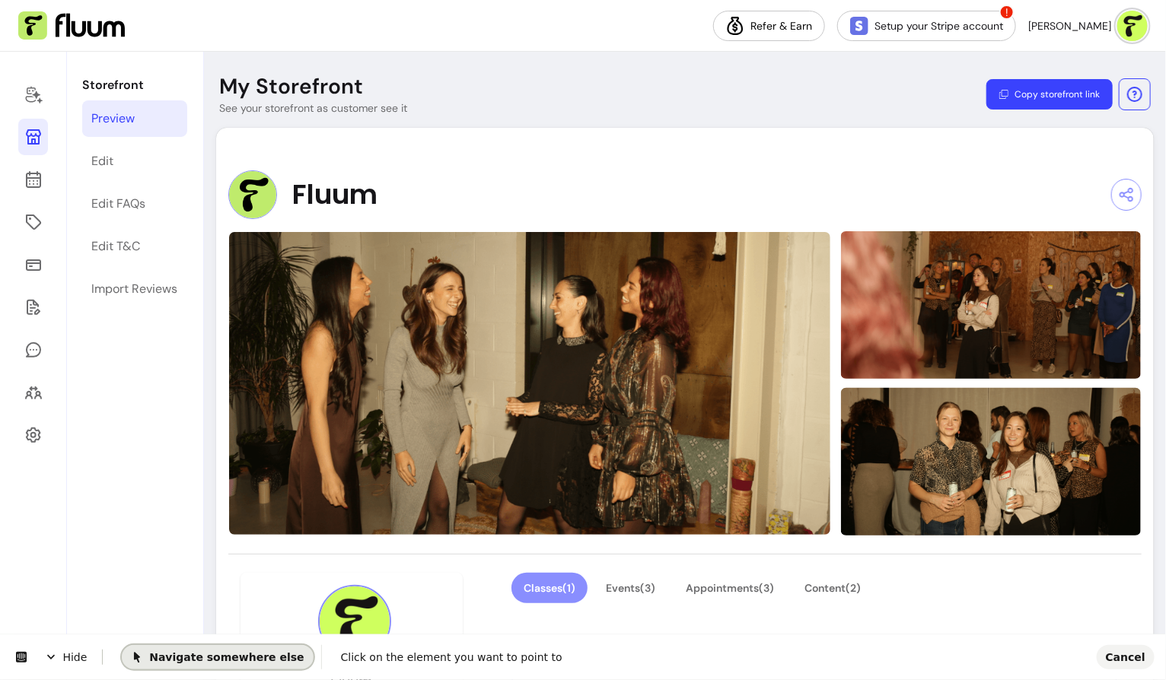
click at [197, 663] on button "Navigate somewhere else" at bounding box center [217, 656] width 191 height 24
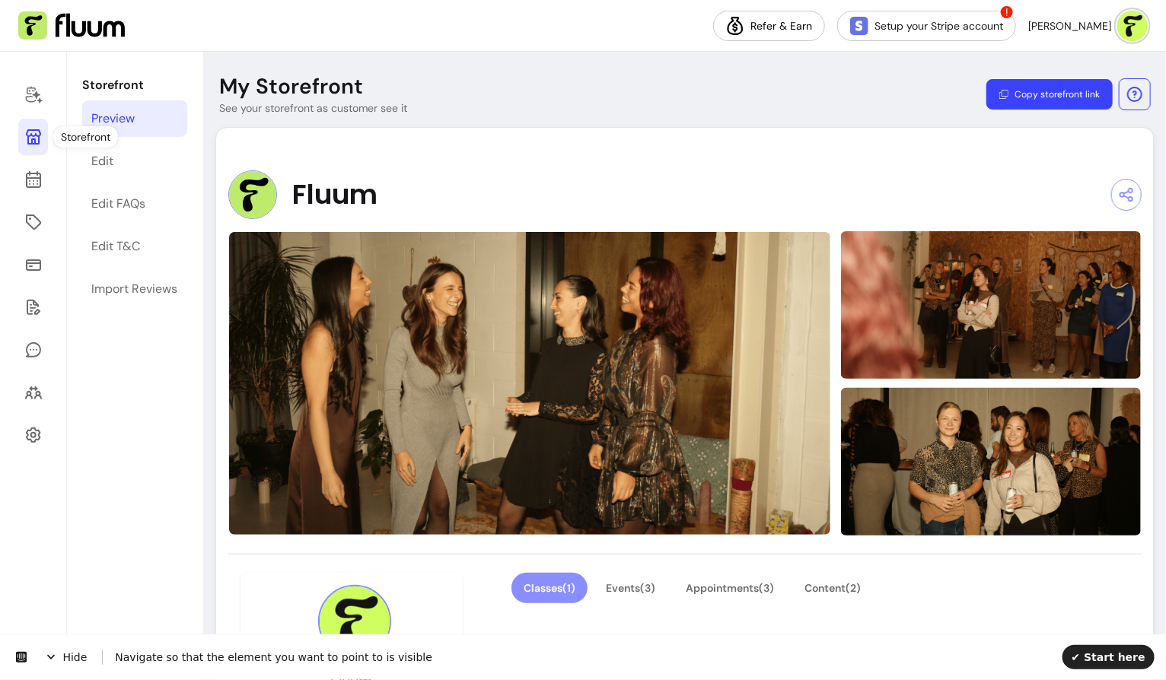
click at [39, 148] on link at bounding box center [33, 137] width 30 height 37
click at [1096, 656] on span "✔ Start here" at bounding box center [1108, 656] width 74 height 12
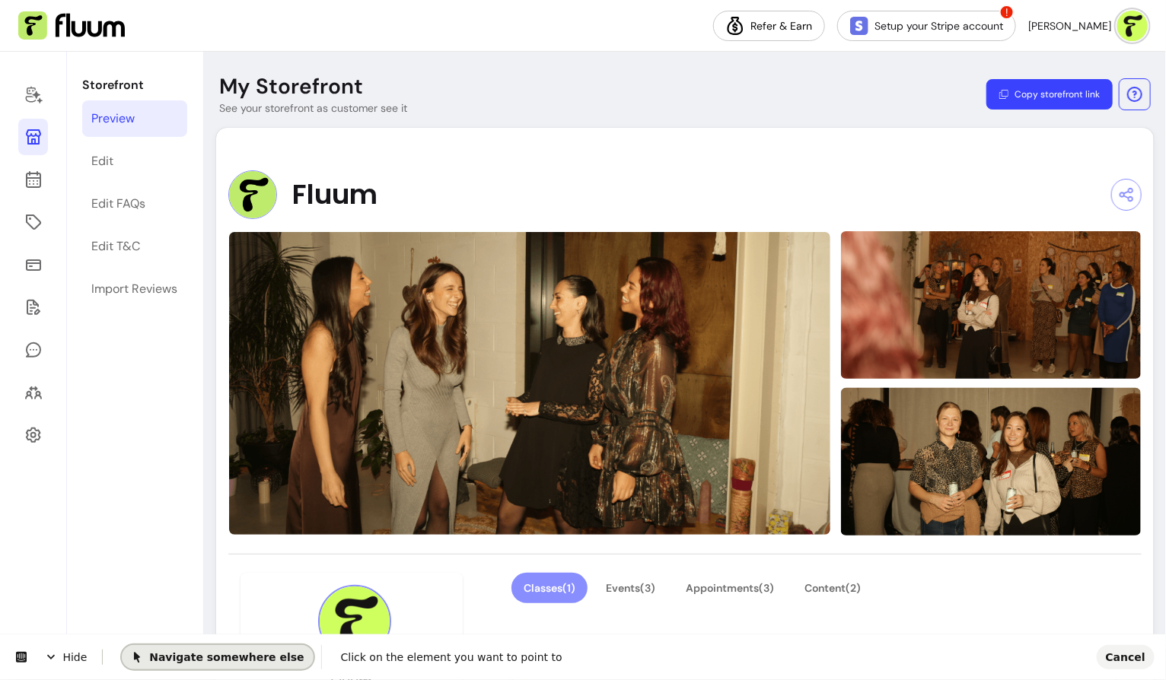
click at [253, 658] on span "Navigate somewhere else" at bounding box center [217, 656] width 173 height 12
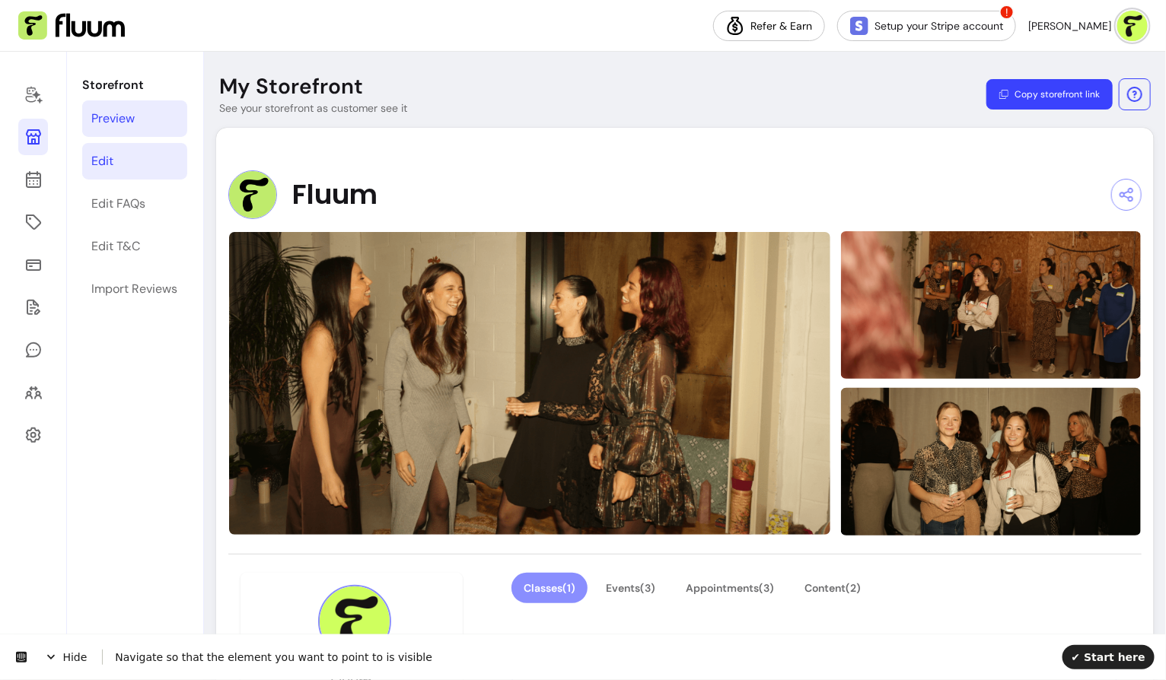
click at [130, 157] on link "Edit" at bounding box center [134, 161] width 105 height 37
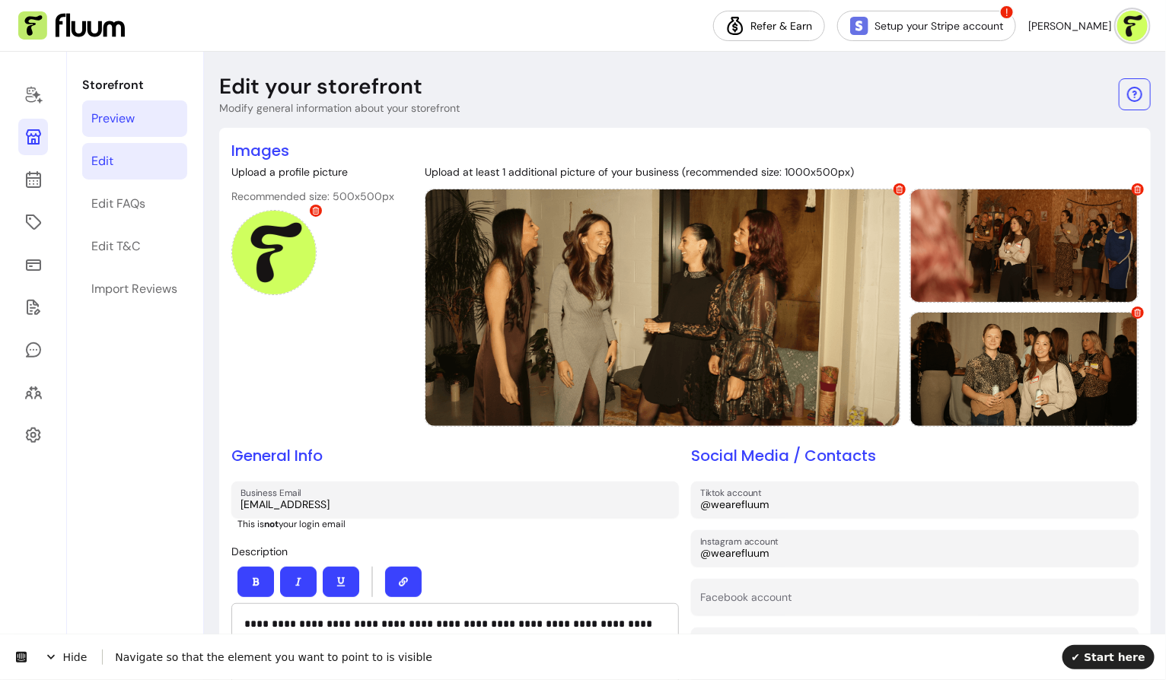
click at [155, 105] on link "Preview" at bounding box center [134, 118] width 105 height 37
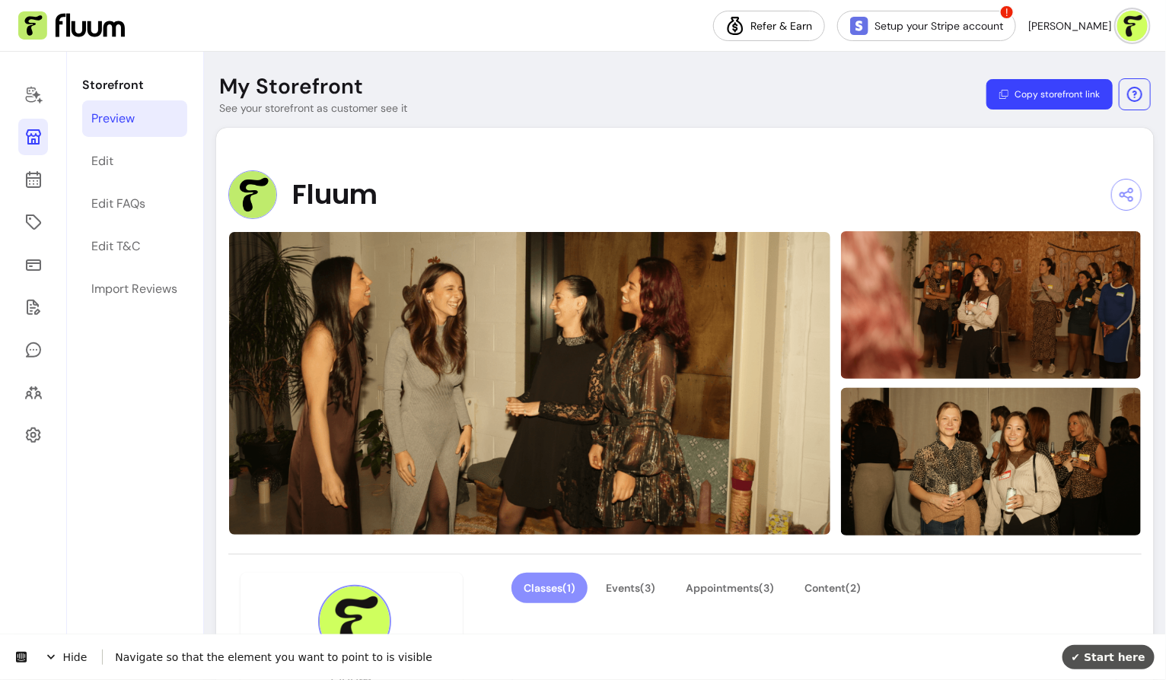
click at [1126, 663] on button "✔ Start here" at bounding box center [1108, 656] width 92 height 24
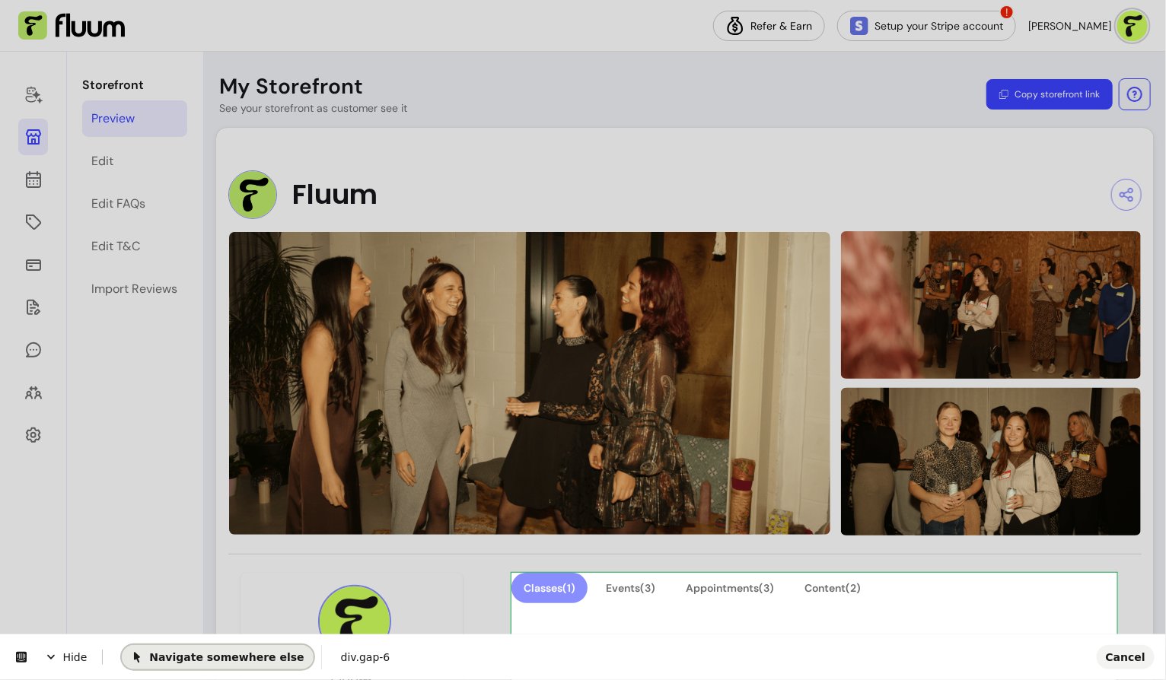
click at [268, 658] on span "Navigate somewhere else" at bounding box center [217, 656] width 173 height 12
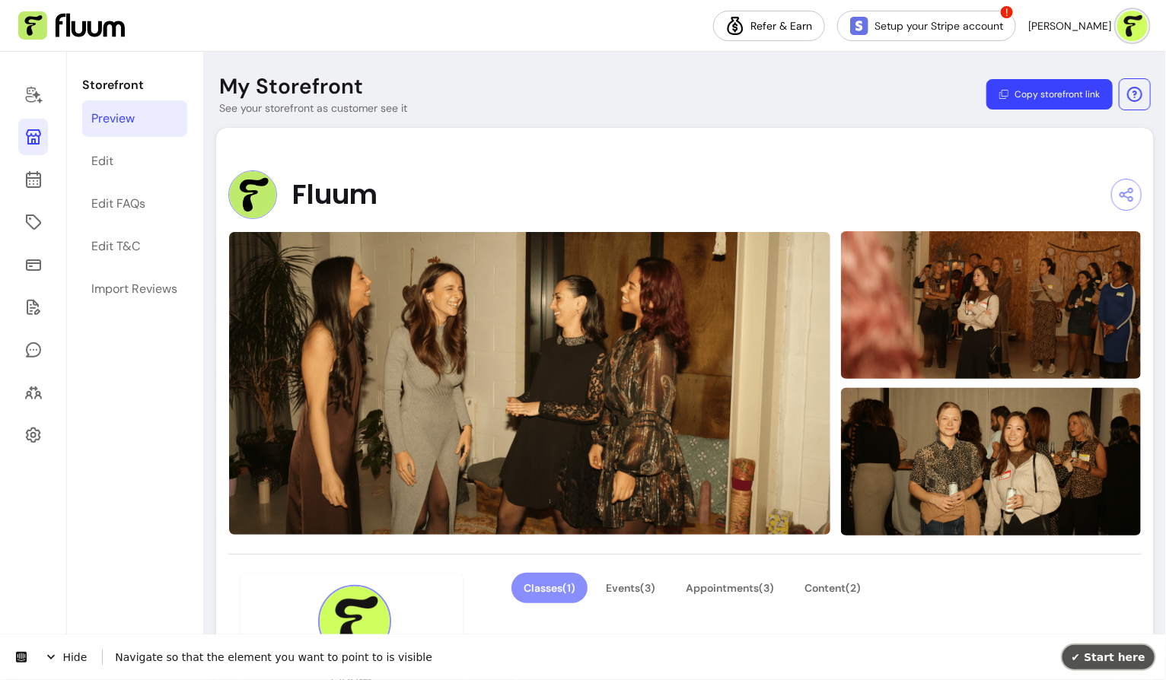
click at [1088, 651] on span "✔ Start here" at bounding box center [1108, 656] width 74 height 12
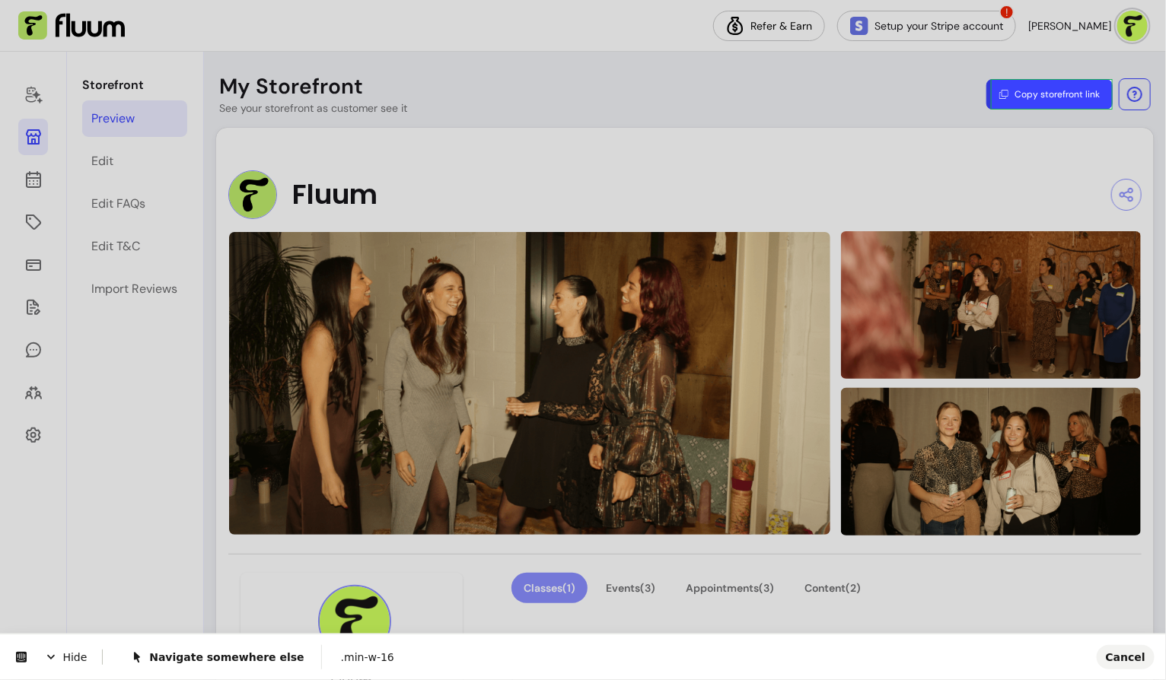
click at [1104, 94] on body "**********" at bounding box center [583, 340] width 1166 height 680
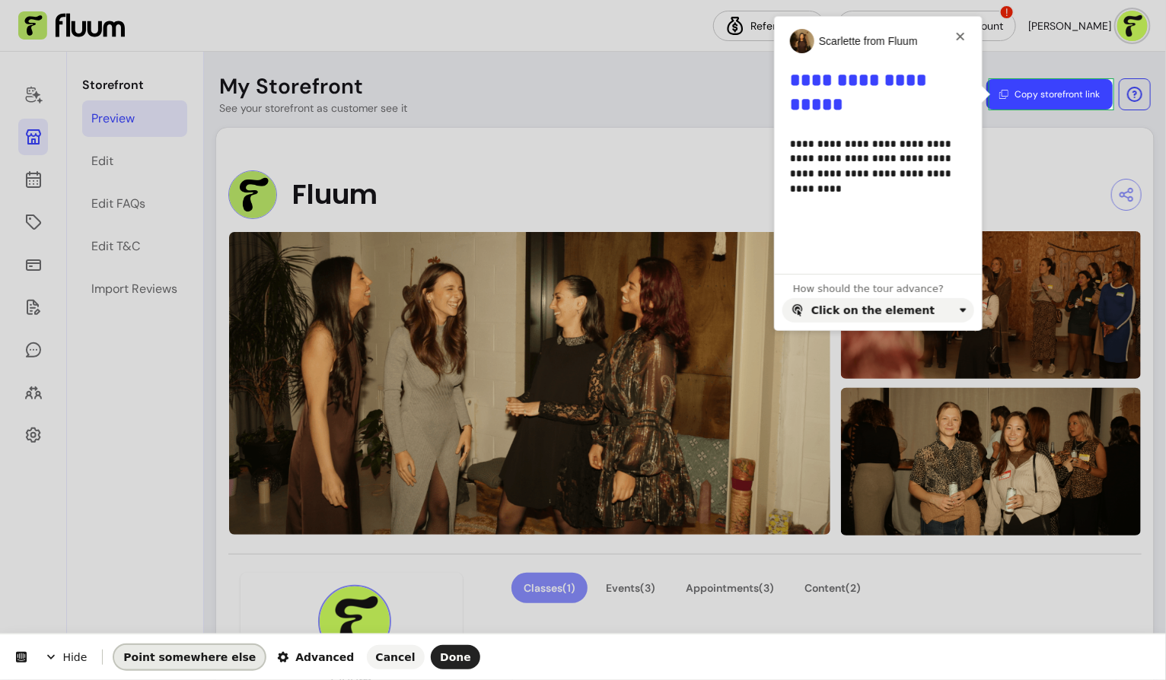
click at [151, 656] on span "Point somewhere else" at bounding box center [189, 657] width 132 height 12
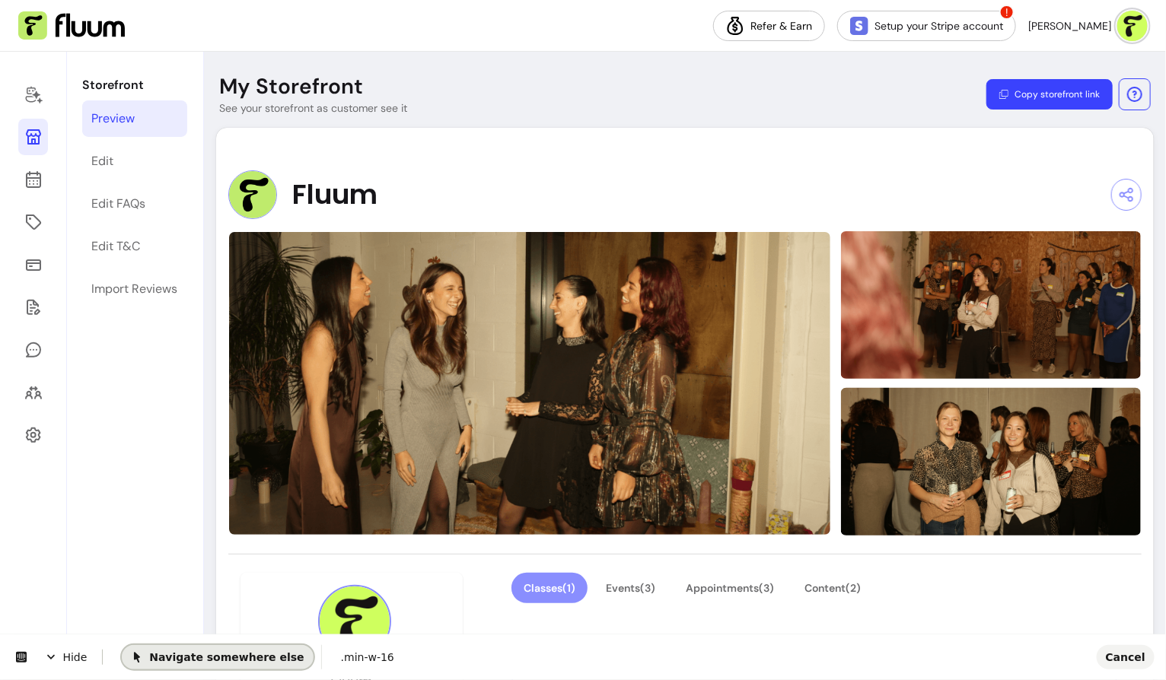
click at [190, 657] on span "Navigate somewhere else" at bounding box center [217, 656] width 173 height 12
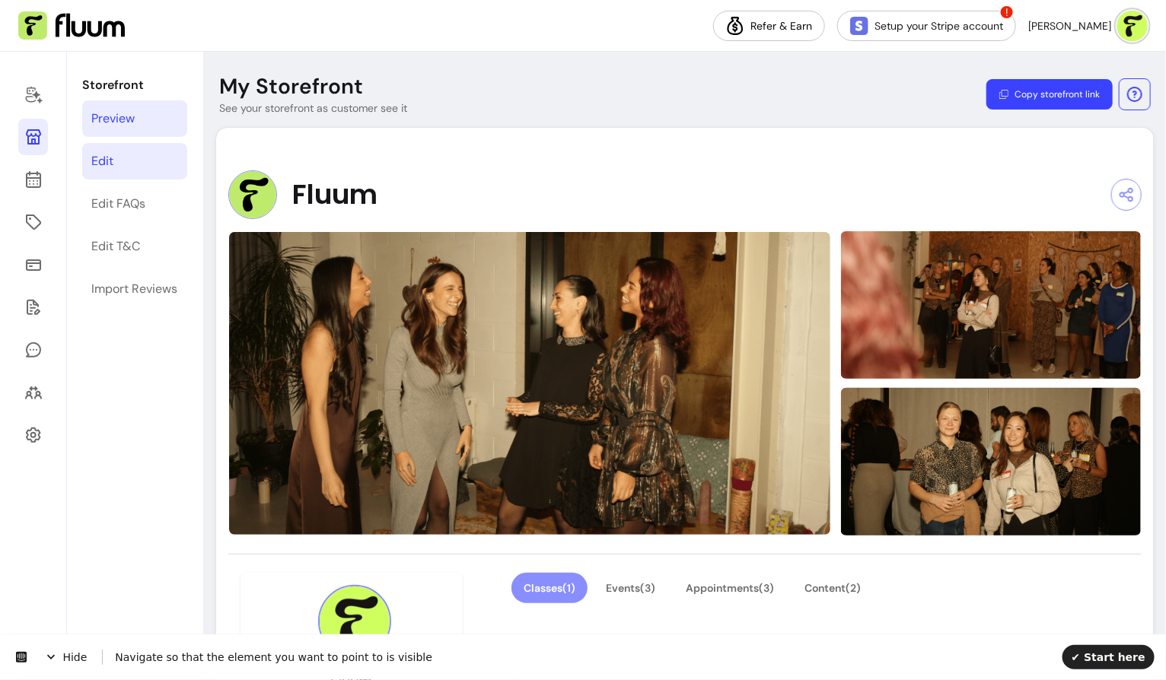
click at [125, 161] on link "Edit" at bounding box center [134, 161] width 105 height 37
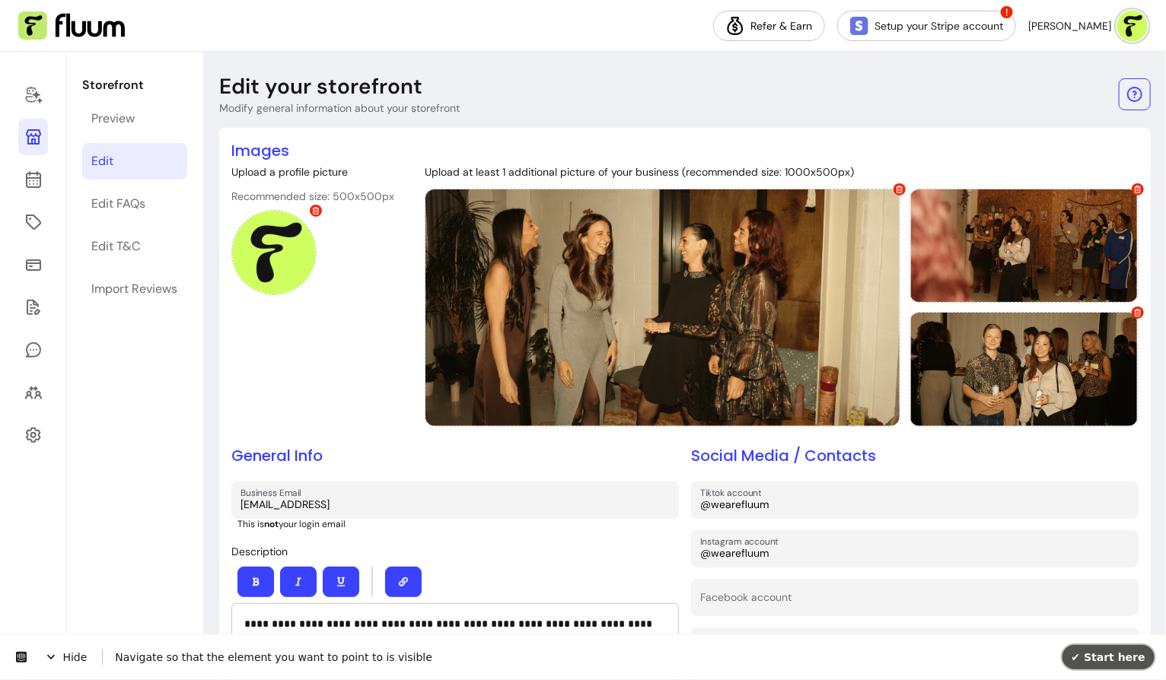
click at [1128, 657] on span "✔ Start here" at bounding box center [1108, 656] width 74 height 12
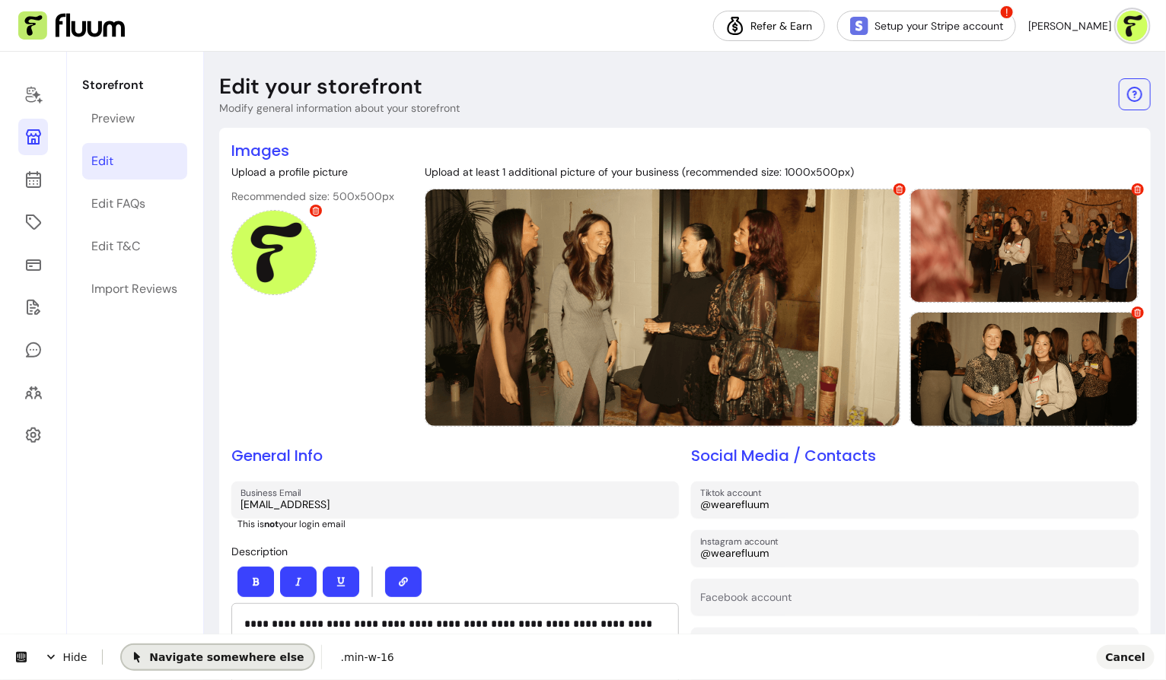
click at [208, 659] on span "Navigate somewhere else" at bounding box center [217, 656] width 173 height 12
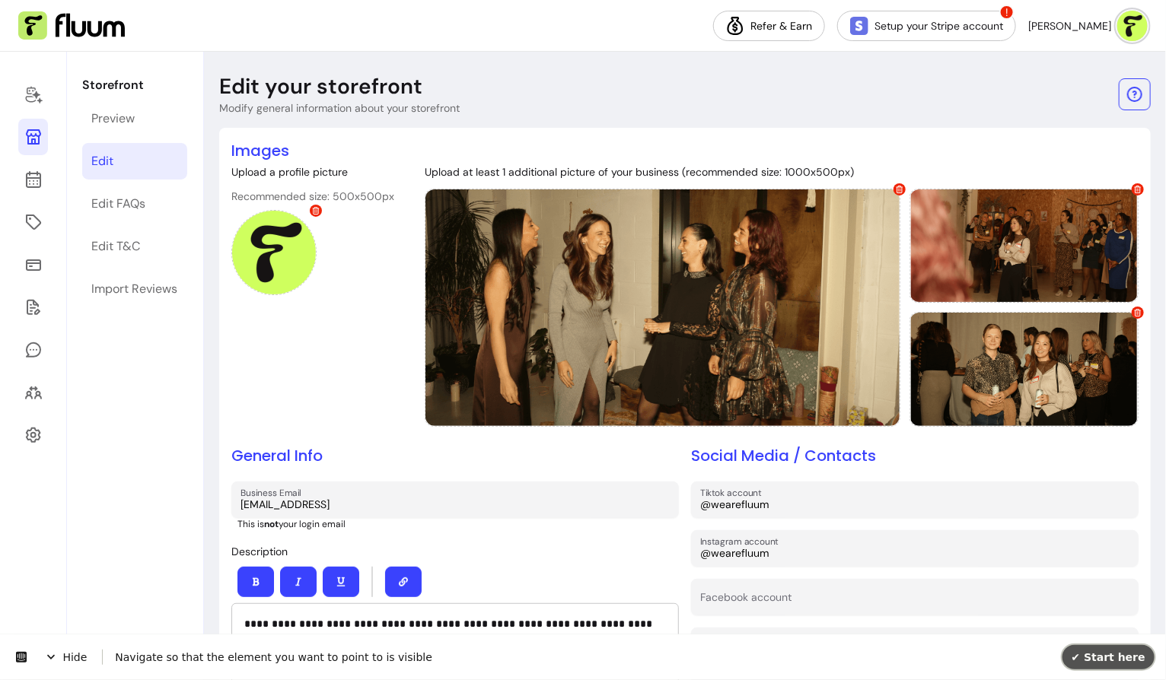
click at [1090, 656] on span "✔ Start here" at bounding box center [1108, 656] width 74 height 12
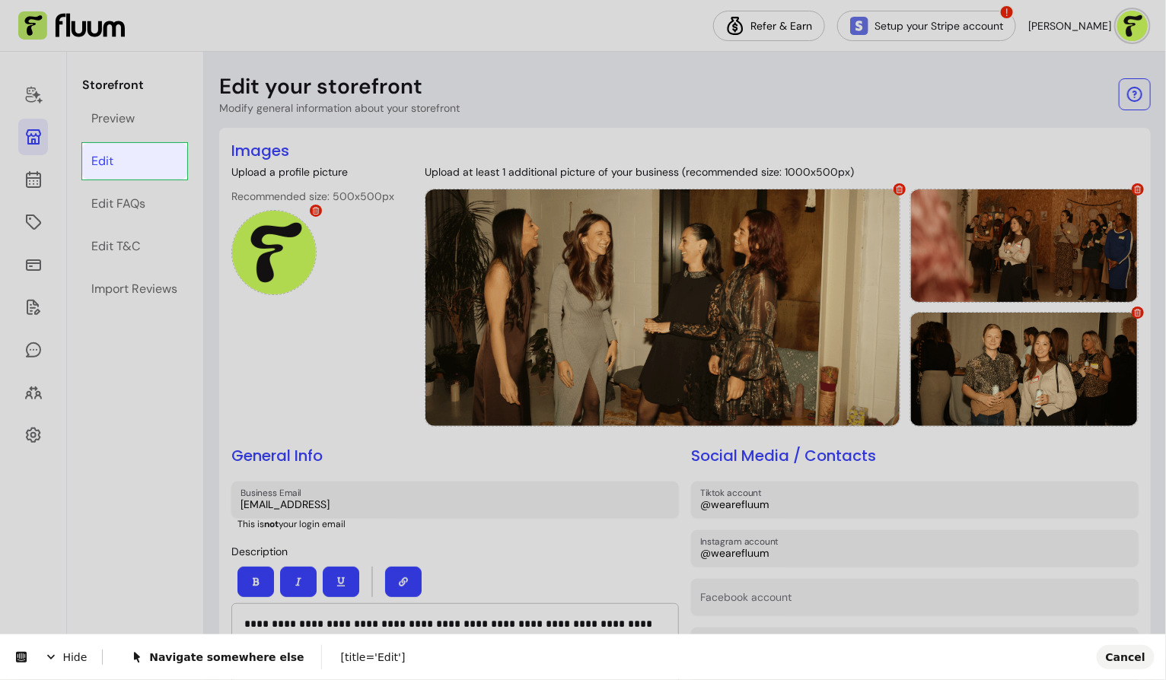
click at [179, 156] on body "**********" at bounding box center [583, 340] width 1166 height 680
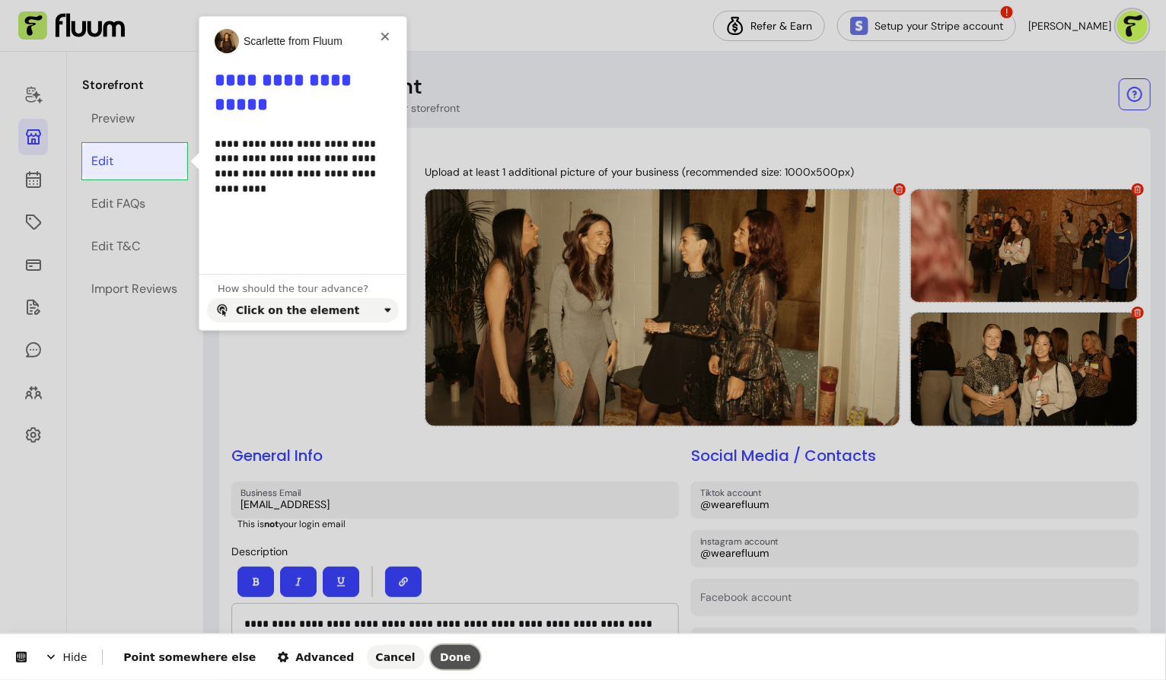
click at [440, 658] on span "Done" at bounding box center [455, 657] width 31 height 12
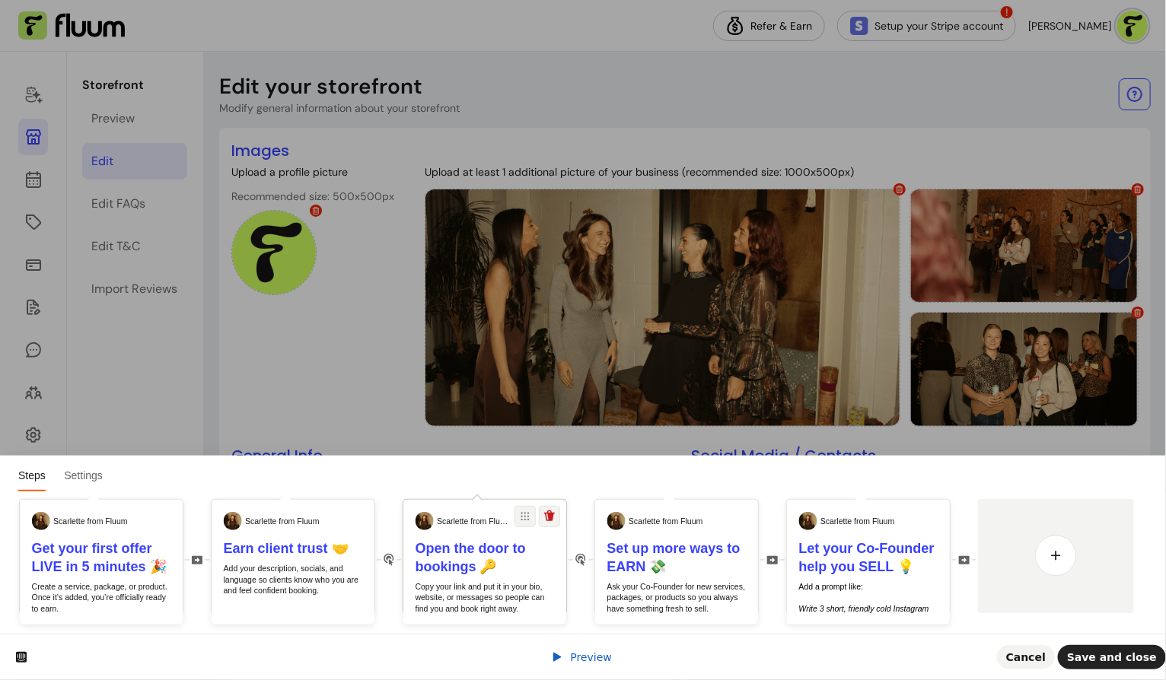
click at [501, 565] on h1 "Open the door to bookings 🔑" at bounding box center [484, 557] width 139 height 37
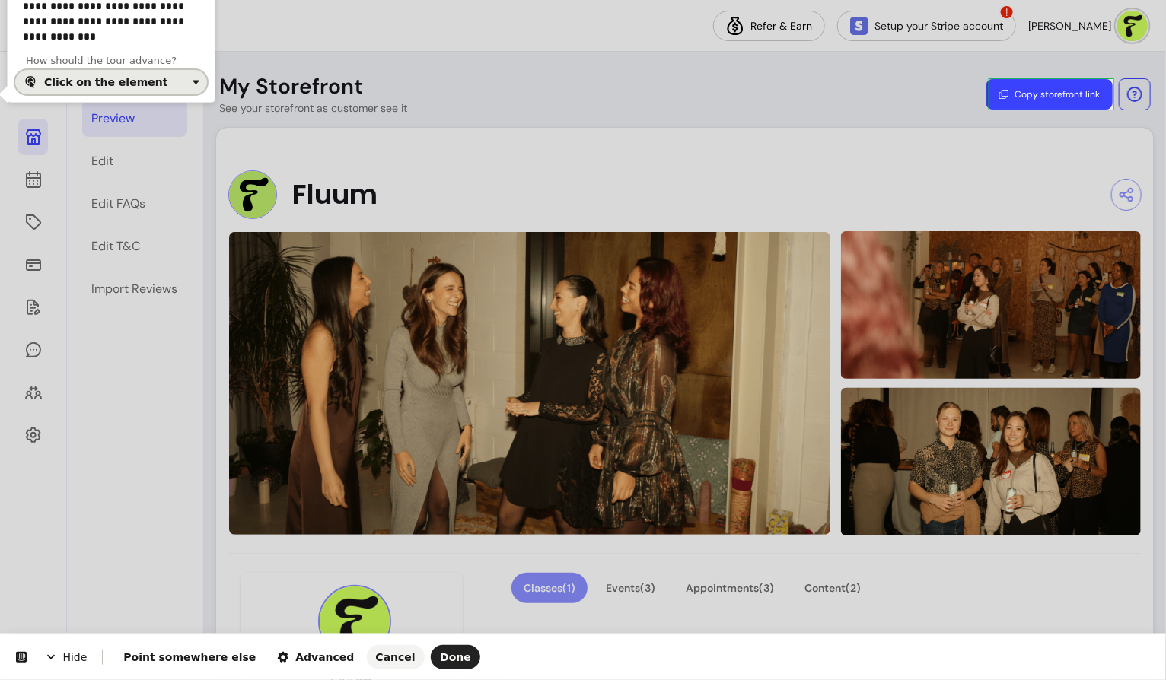
click at [176, 86] on div "Click on the element" at bounding box center [115, 82] width 142 height 12
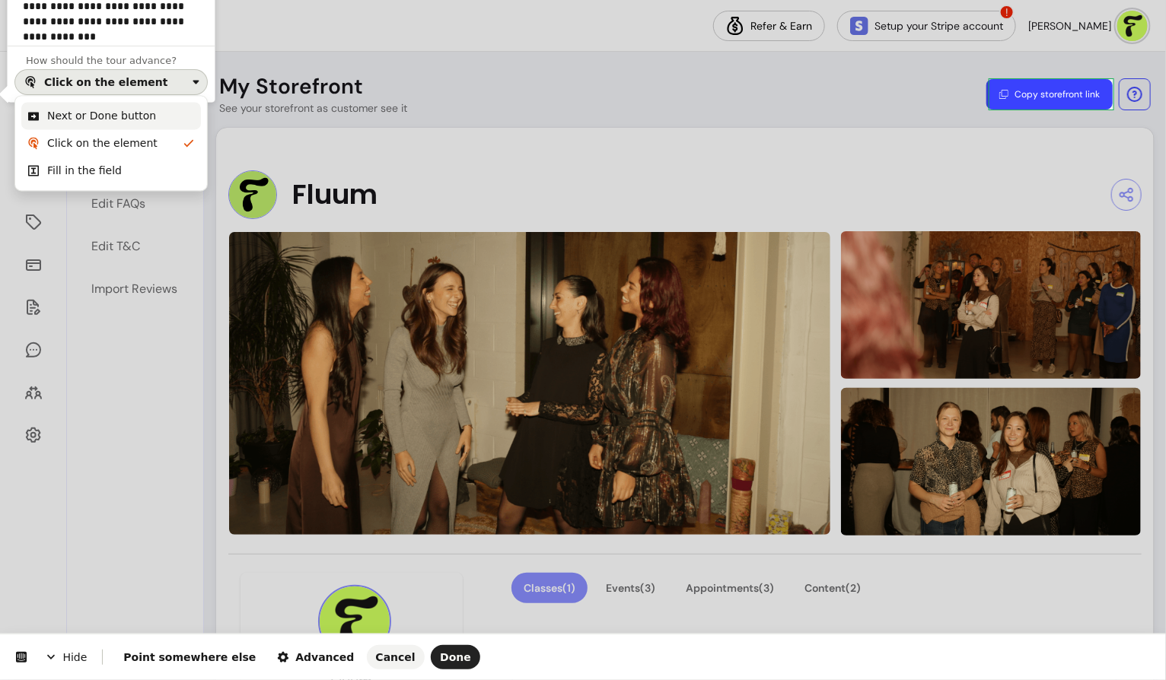
click at [150, 118] on div "Next or Done button" at bounding box center [121, 116] width 148 height 15
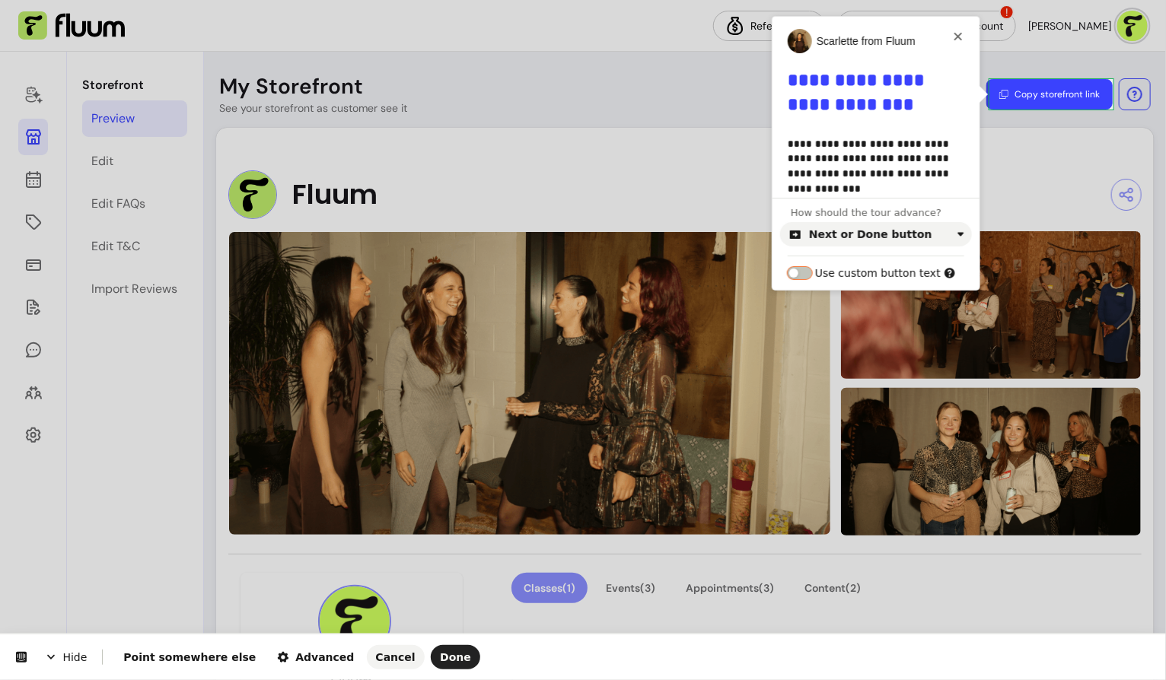
click at [802, 269] on button "button" at bounding box center [799, 273] width 24 height 12
click at [787, 267] on button "button" at bounding box center [799, 273] width 24 height 12
click at [802, 269] on button "button" at bounding box center [799, 273] width 24 height 12
click at [850, 298] on input "text" at bounding box center [875, 297] width 177 height 26
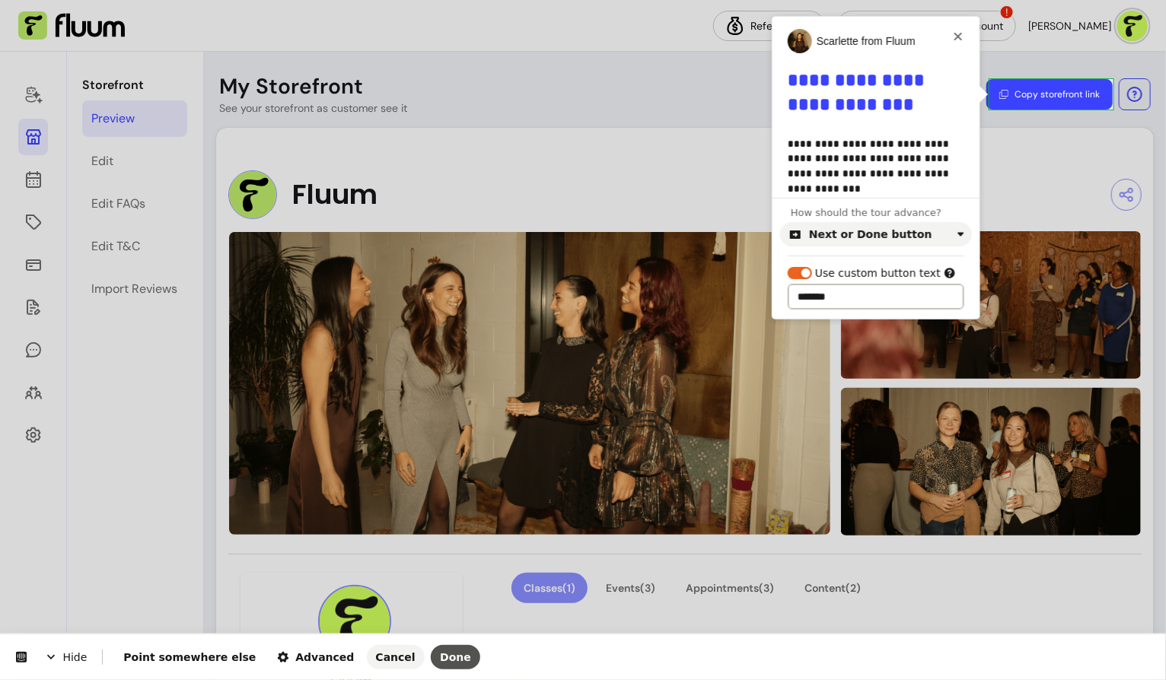
type input "*******"
click at [440, 661] on span "Done" at bounding box center [455, 657] width 31 height 12
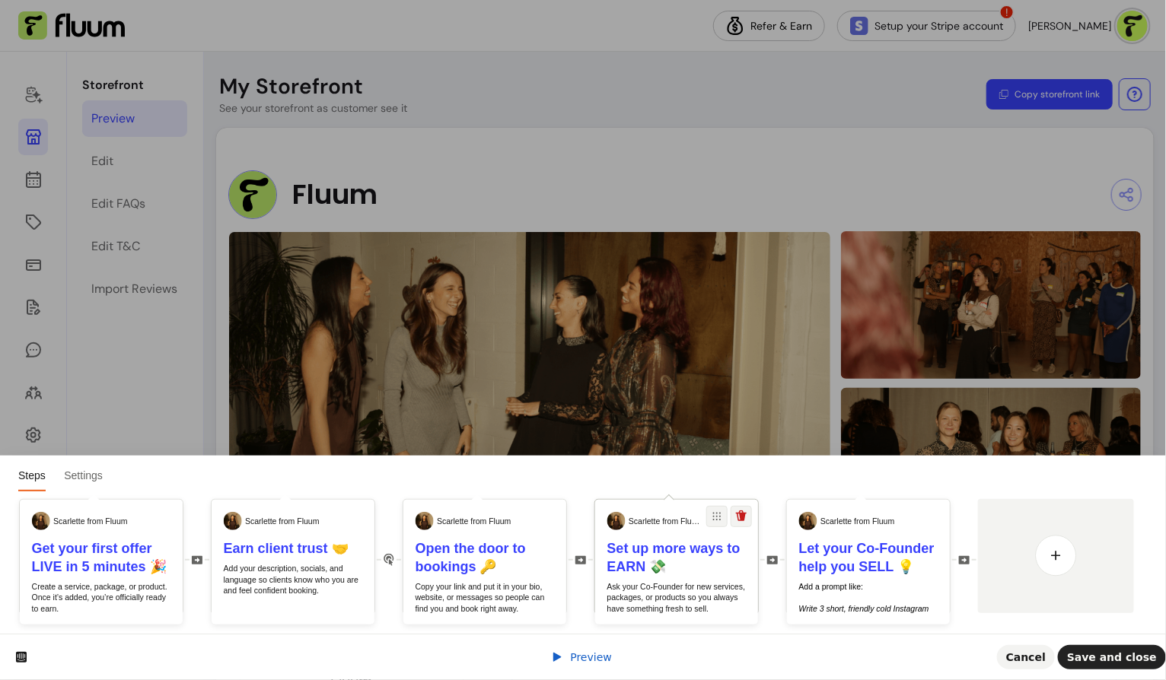
click at [685, 585] on p "Ask your Co-Founder for new services, packages, or products so you always have …" at bounding box center [676, 597] width 139 height 33
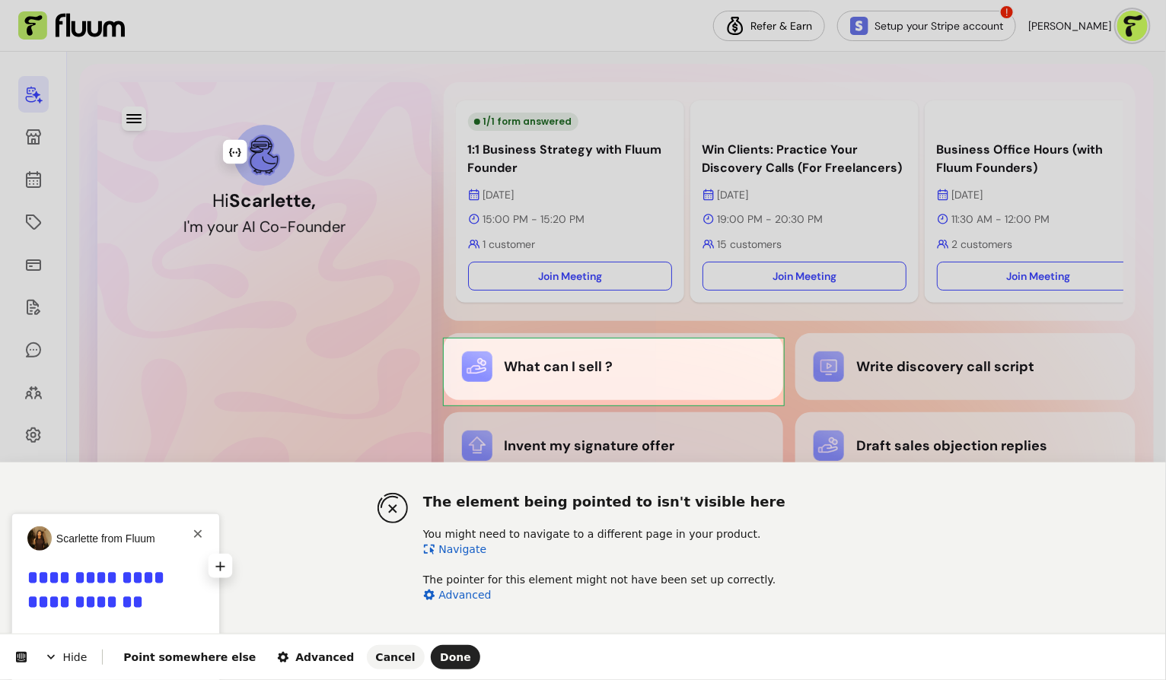
click at [122, 592] on b "**********" at bounding box center [98, 589] width 142 height 43
click at [171, 661] on span "Point somewhere else" at bounding box center [189, 657] width 132 height 12
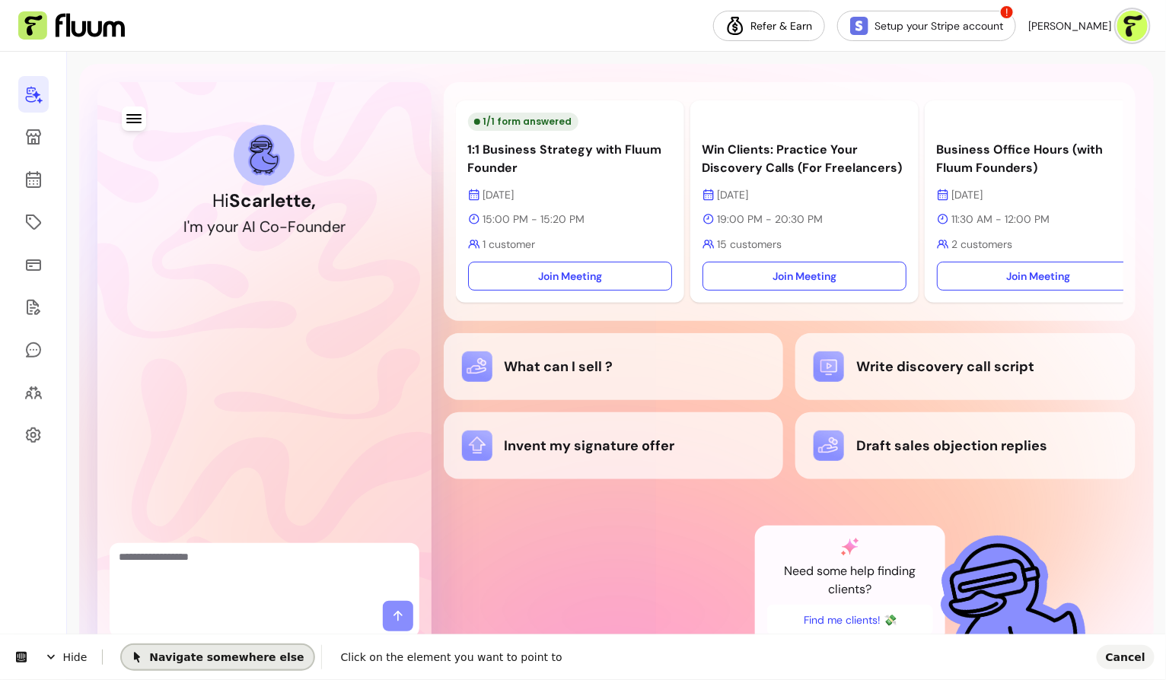
click at [171, 660] on span "Navigate somewhere else" at bounding box center [217, 656] width 173 height 12
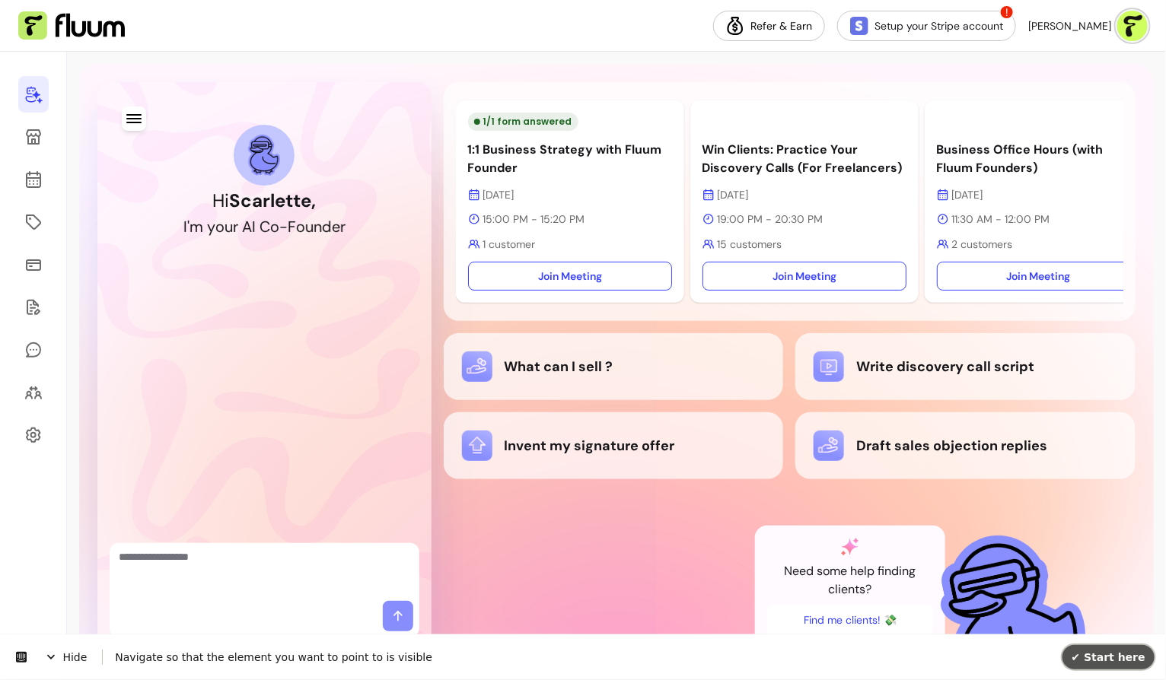
click at [1098, 656] on span "✔ Start here" at bounding box center [1108, 656] width 74 height 12
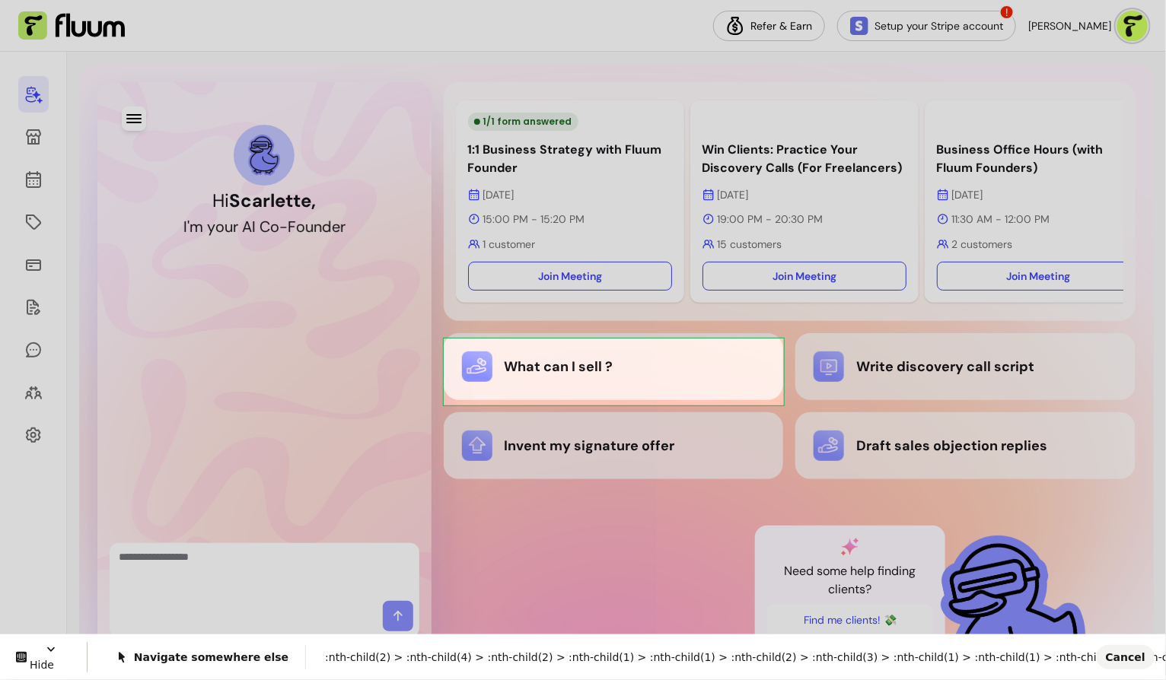
click at [767, 346] on body "Refer & Earn Setup your Stripe account ! Scarlette G. Hi Scarlette , I ' m y o …" at bounding box center [583, 340] width 1166 height 680
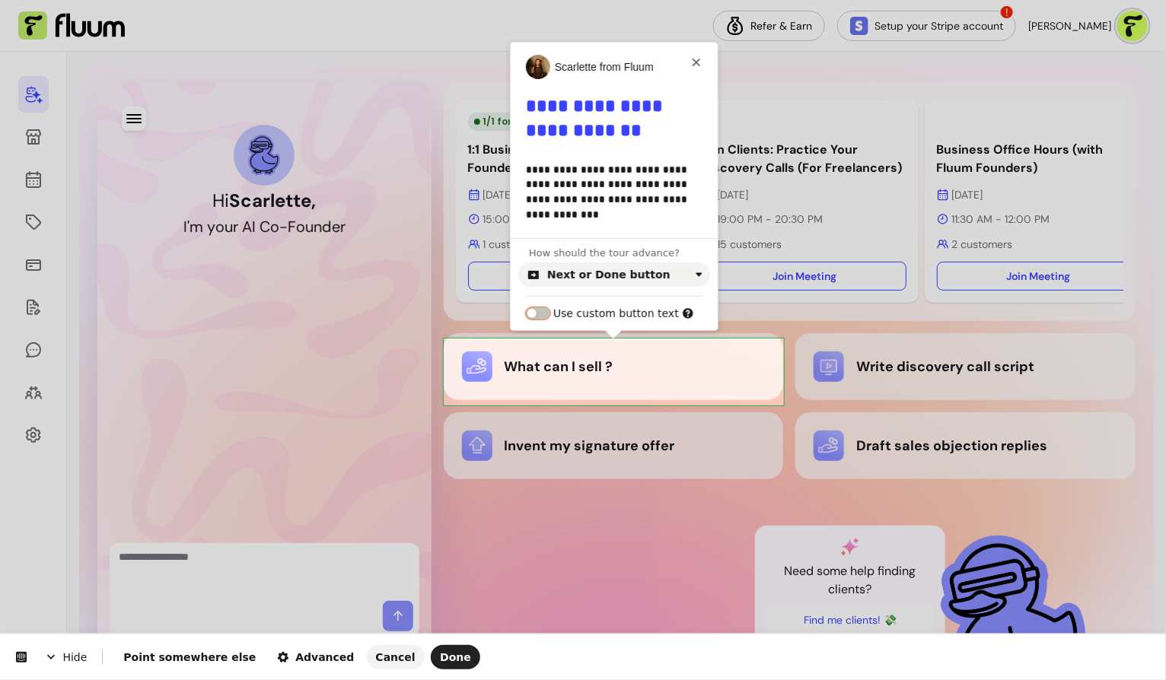
click at [536, 312] on button "button" at bounding box center [538, 313] width 24 height 12
click at [596, 327] on input "text" at bounding box center [614, 337] width 177 height 26
type input "********"
click at [440, 659] on span "Done" at bounding box center [455, 657] width 31 height 12
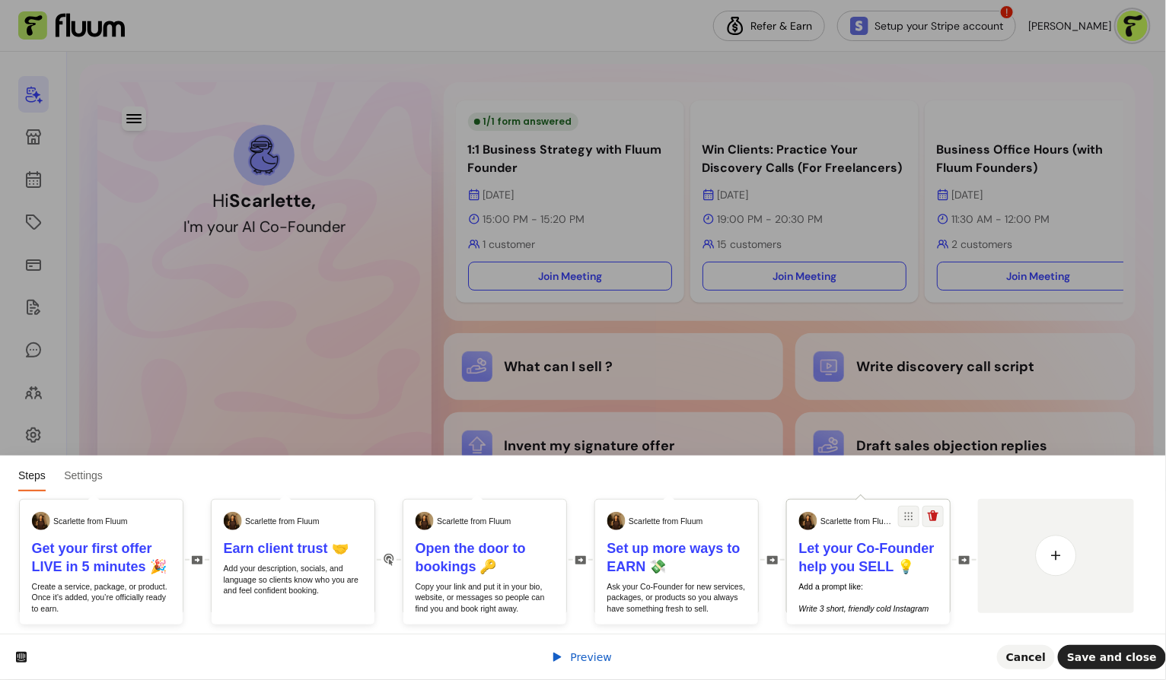
click at [860, 593] on p "Add a prompt like: ​ ​ Write 3 short, friendly cold Instagram DMs that introduc…" at bounding box center [868, 631] width 139 height 100
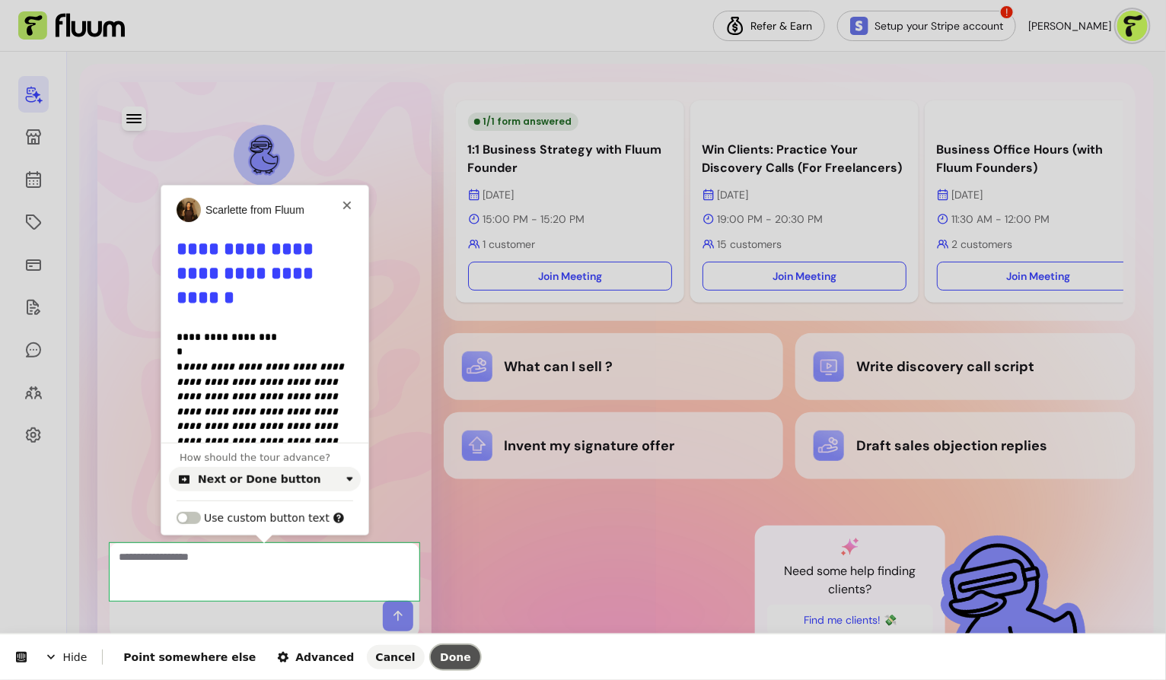
click at [440, 657] on span "Done" at bounding box center [455, 657] width 31 height 12
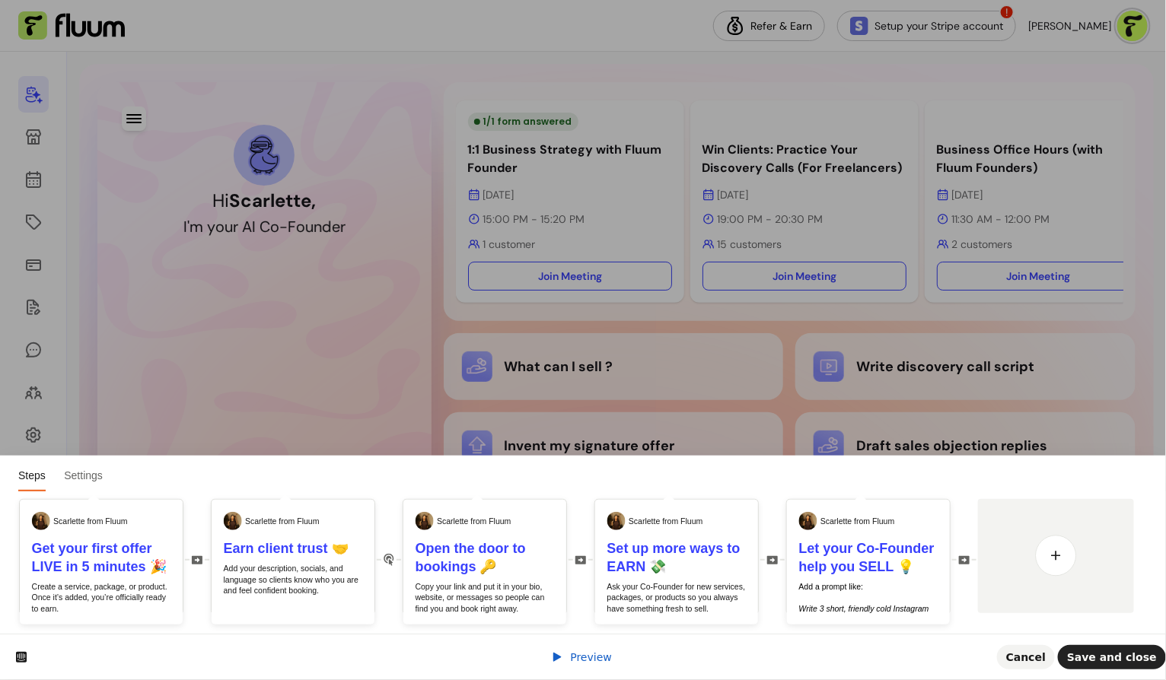
click at [584, 651] on span "Preview" at bounding box center [591, 657] width 42 height 12
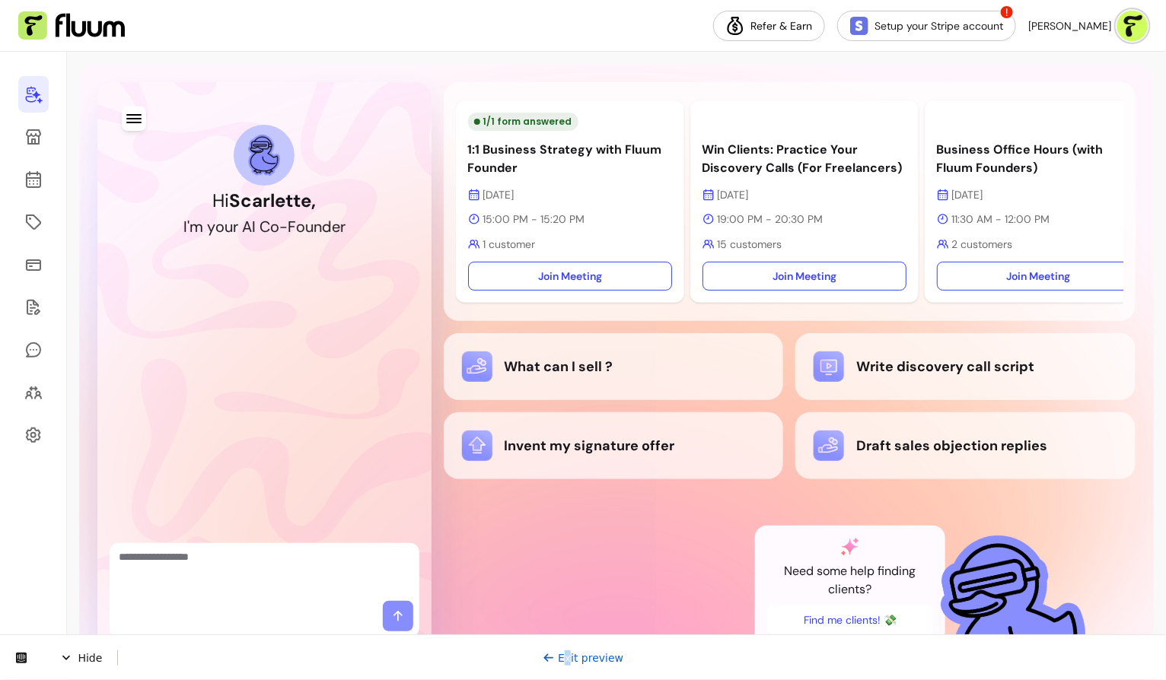
click at [570, 657] on link "Exit preview" at bounding box center [582, 657] width 81 height 12
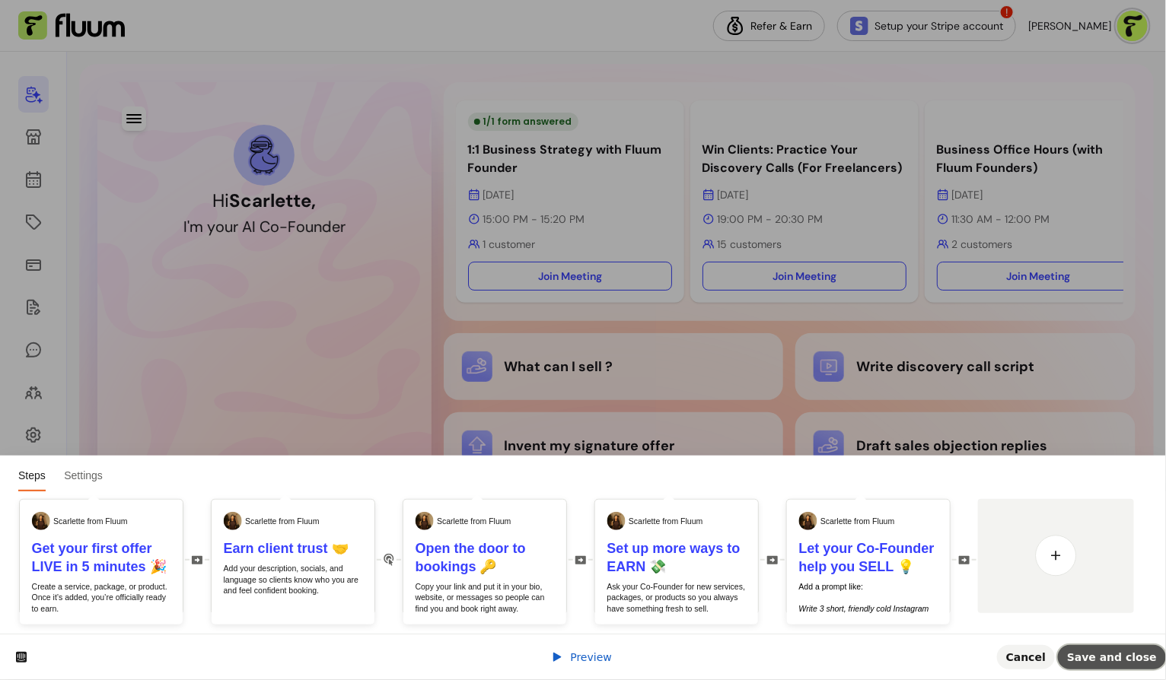
click at [1096, 651] on span "Save and close" at bounding box center [1112, 657] width 90 height 12
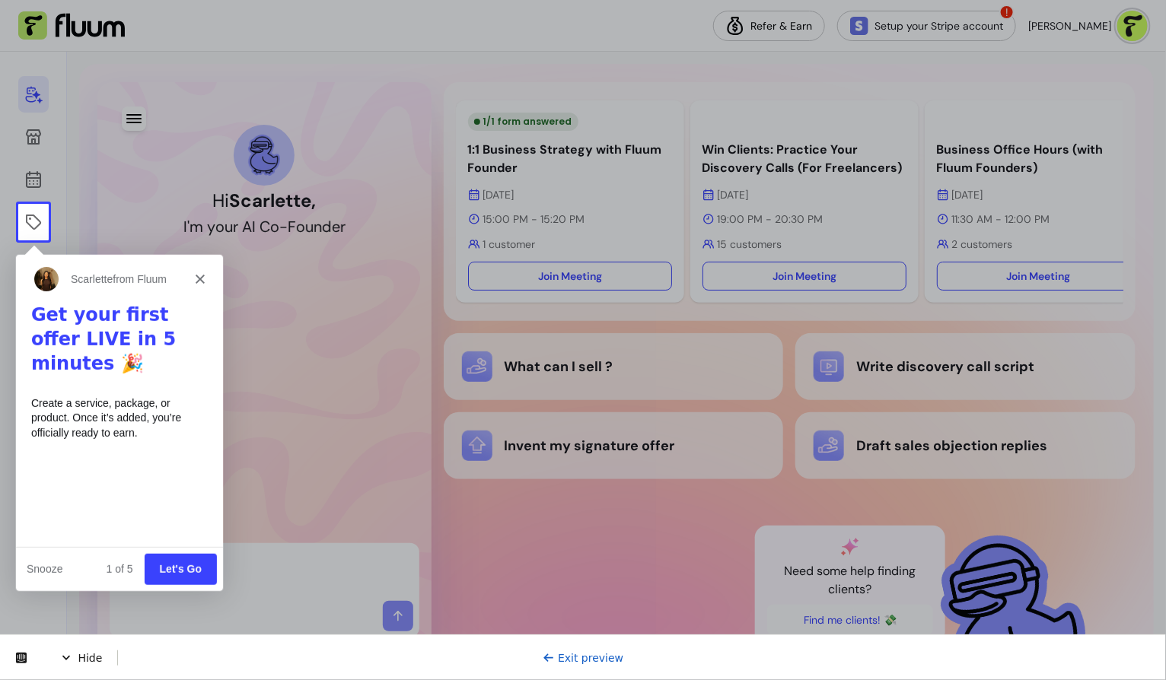
click at [192, 572] on button "Let's Go" at bounding box center [180, 567] width 72 height 31
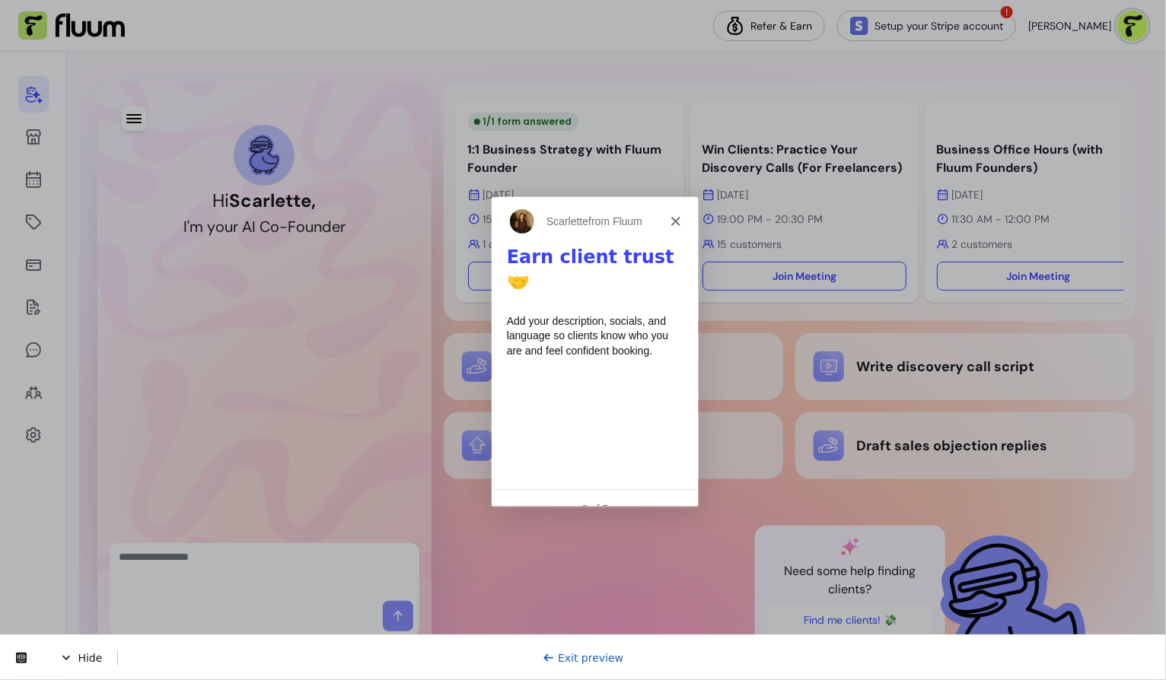
click at [649, 313] on div "Add your description, socials, and language so clients know who you are and fee…" at bounding box center [593, 335] width 177 height 45
click at [635, 257] on b "Earn client trust 🤝" at bounding box center [588, 269] width 167 height 46
click at [650, 313] on div "Add your description, socials, and language so clients know who you are and fee…" at bounding box center [593, 335] width 177 height 45
click at [615, 263] on b "Earn client trust 🤝" at bounding box center [588, 269] width 167 height 46
click at [603, 660] on link "Exit preview" at bounding box center [582, 657] width 81 height 12
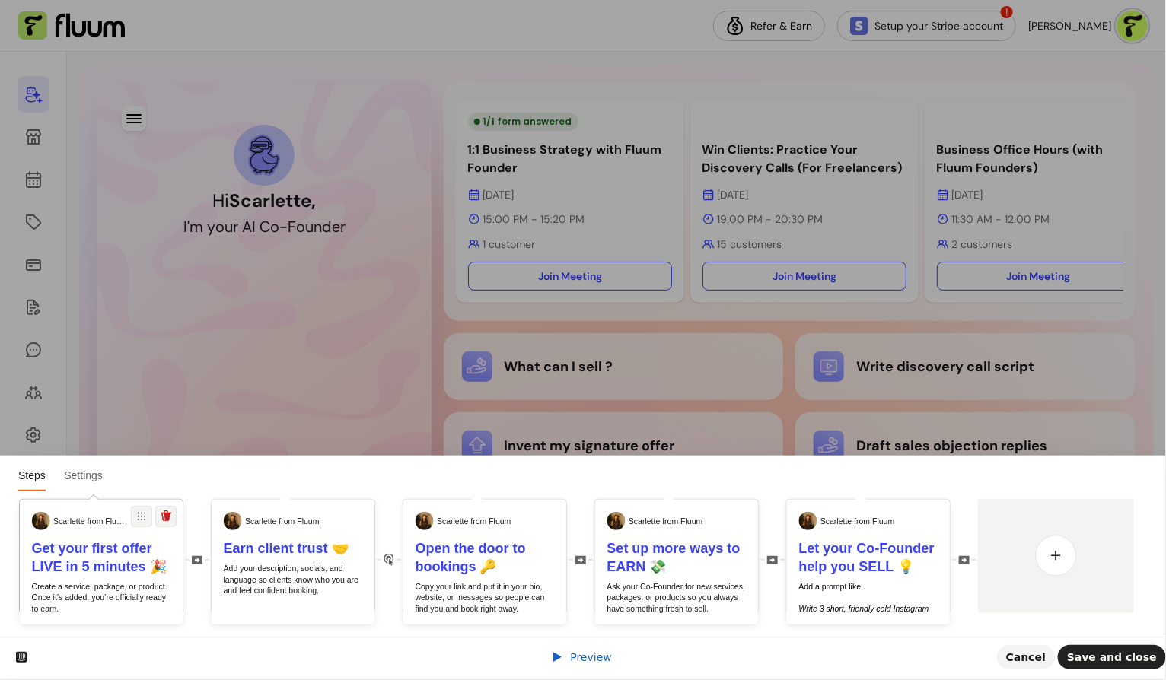
click at [138, 581] on div "Get your first offer LIVE in 5 minutes 🎉 Create a service, package, or product.…" at bounding box center [101, 627] width 163 height 176
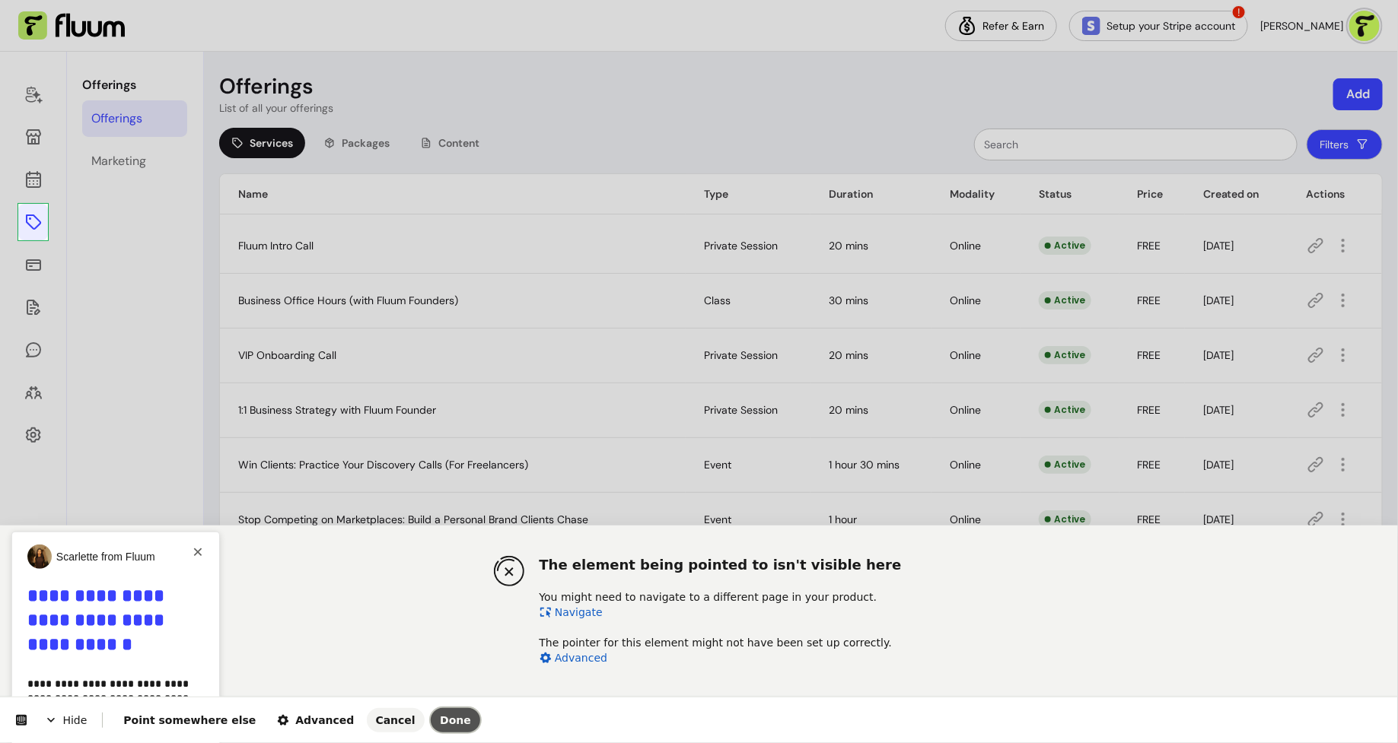
click at [440, 679] on span "Done" at bounding box center [455, 720] width 31 height 12
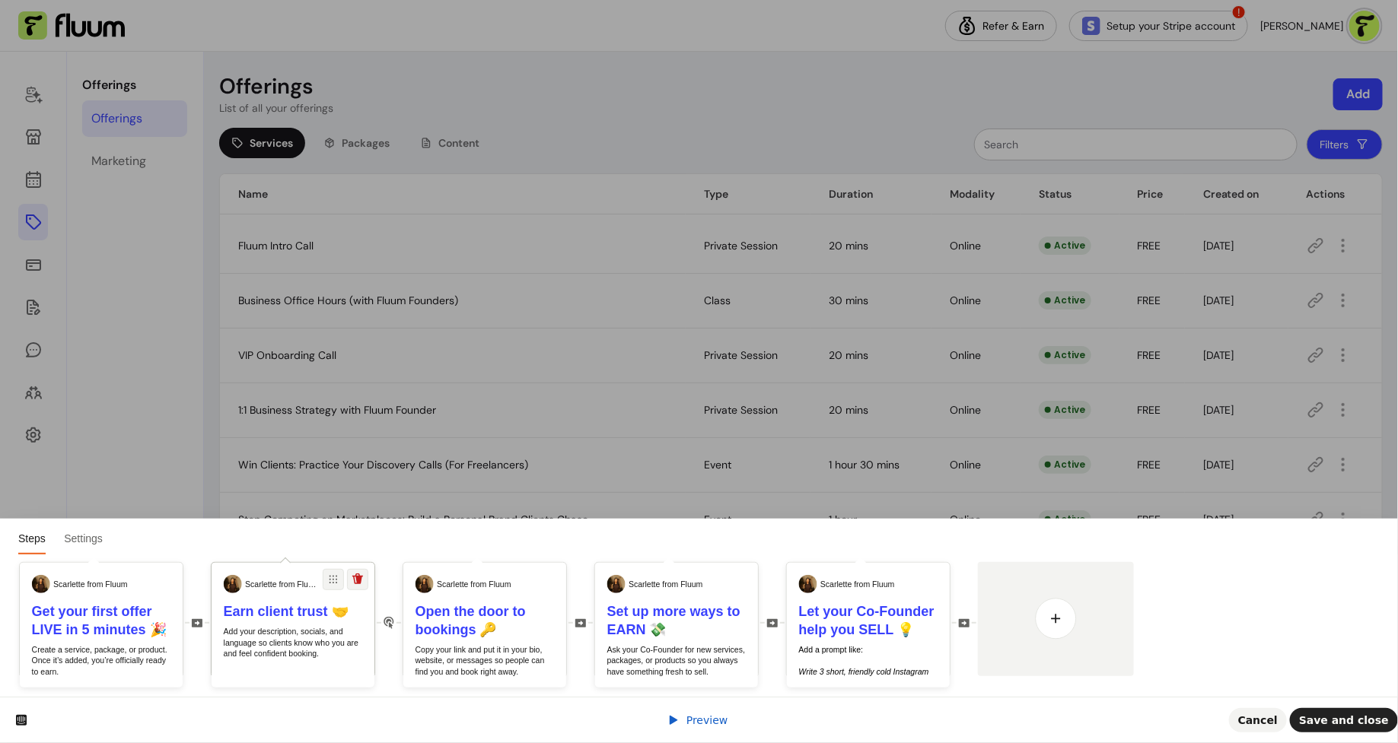
click at [244, 639] on p "Add your description, socials, and language so clients know who you are and fee…" at bounding box center [293, 642] width 139 height 33
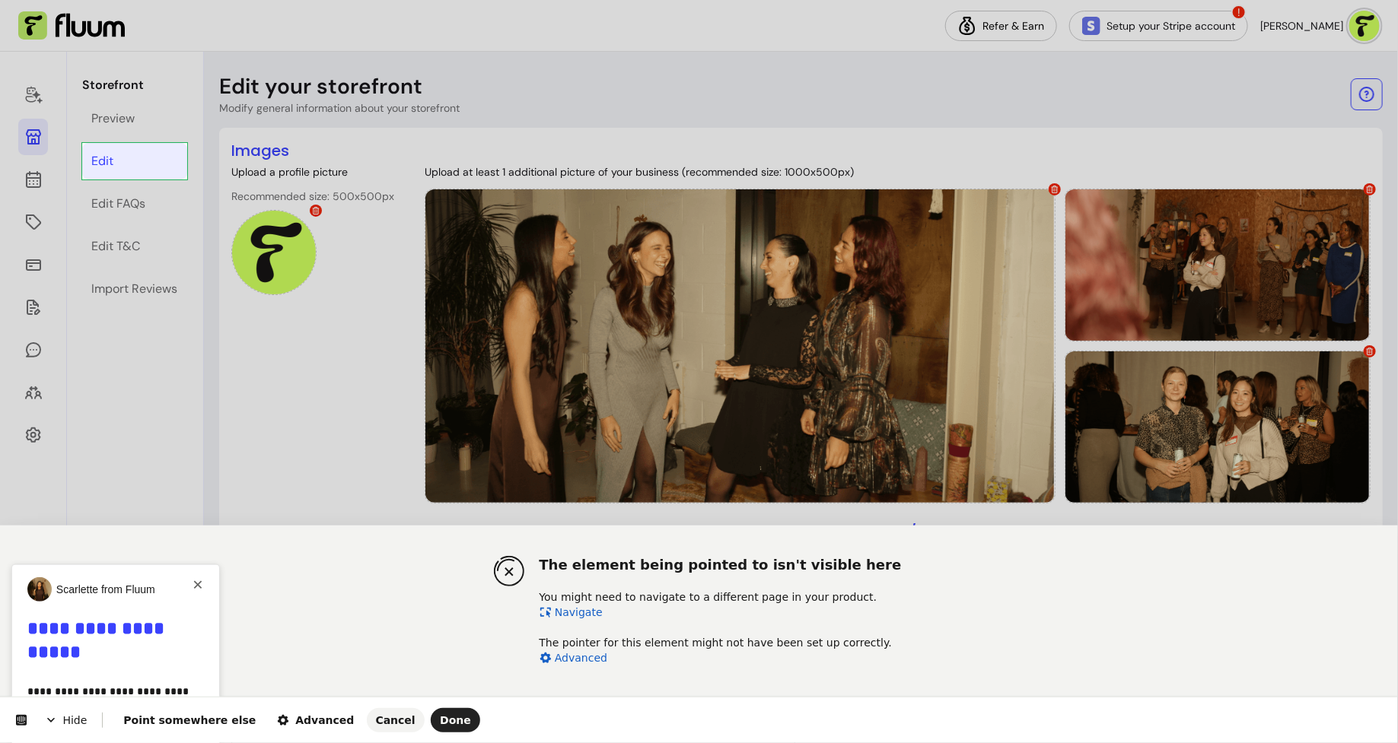
click at [586, 612] on link "Navigate" at bounding box center [570, 612] width 63 height 12
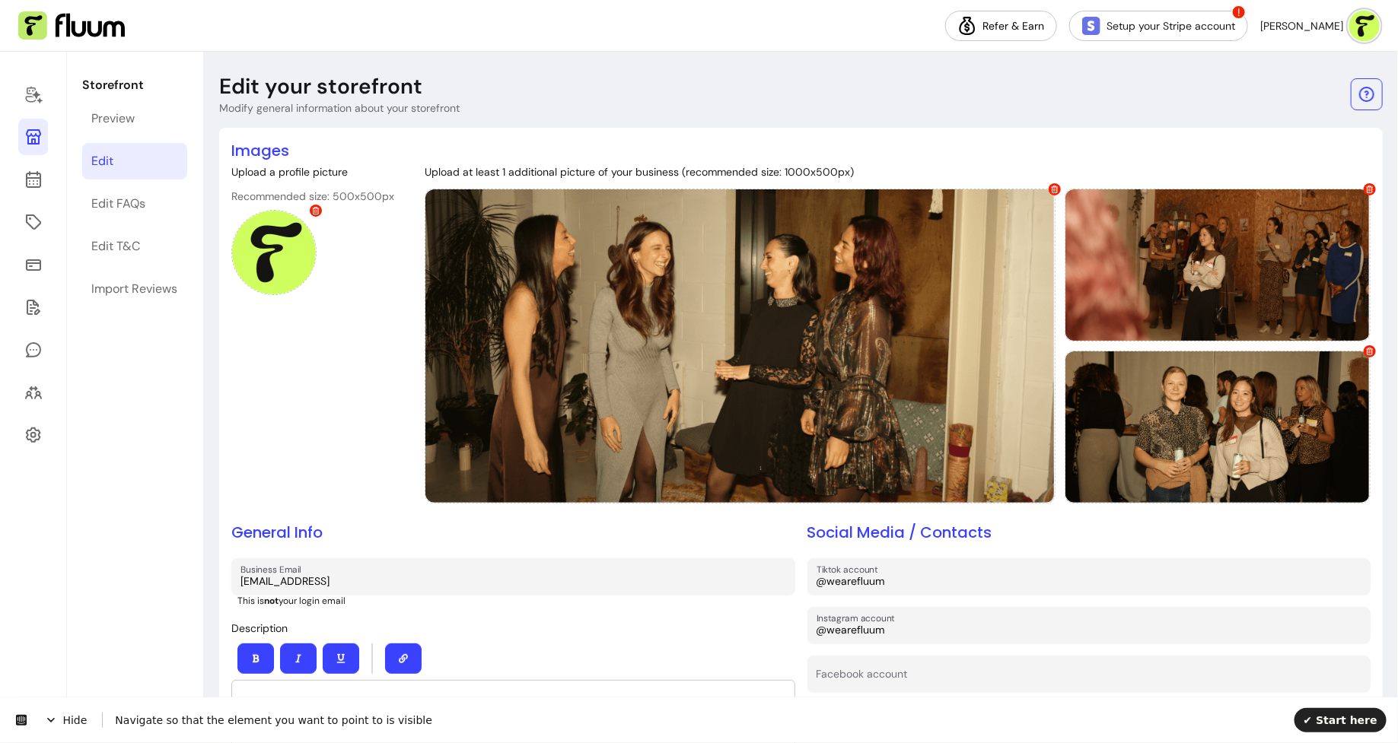
click at [177, 164] on link "Edit" at bounding box center [134, 161] width 105 height 37
click at [1329, 724] on span "✔ Start here" at bounding box center [1340, 720] width 74 height 12
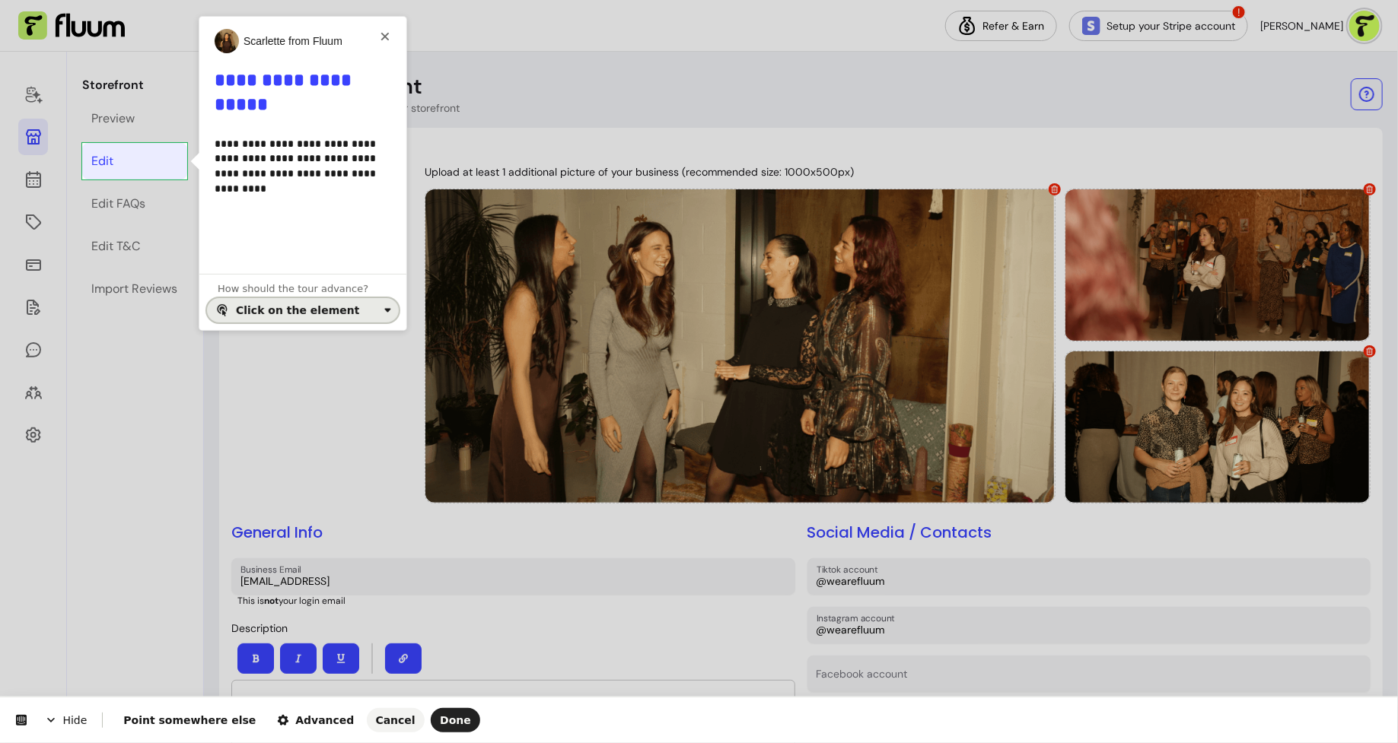
click at [310, 304] on div "Click on the element" at bounding box center [297, 310] width 123 height 12
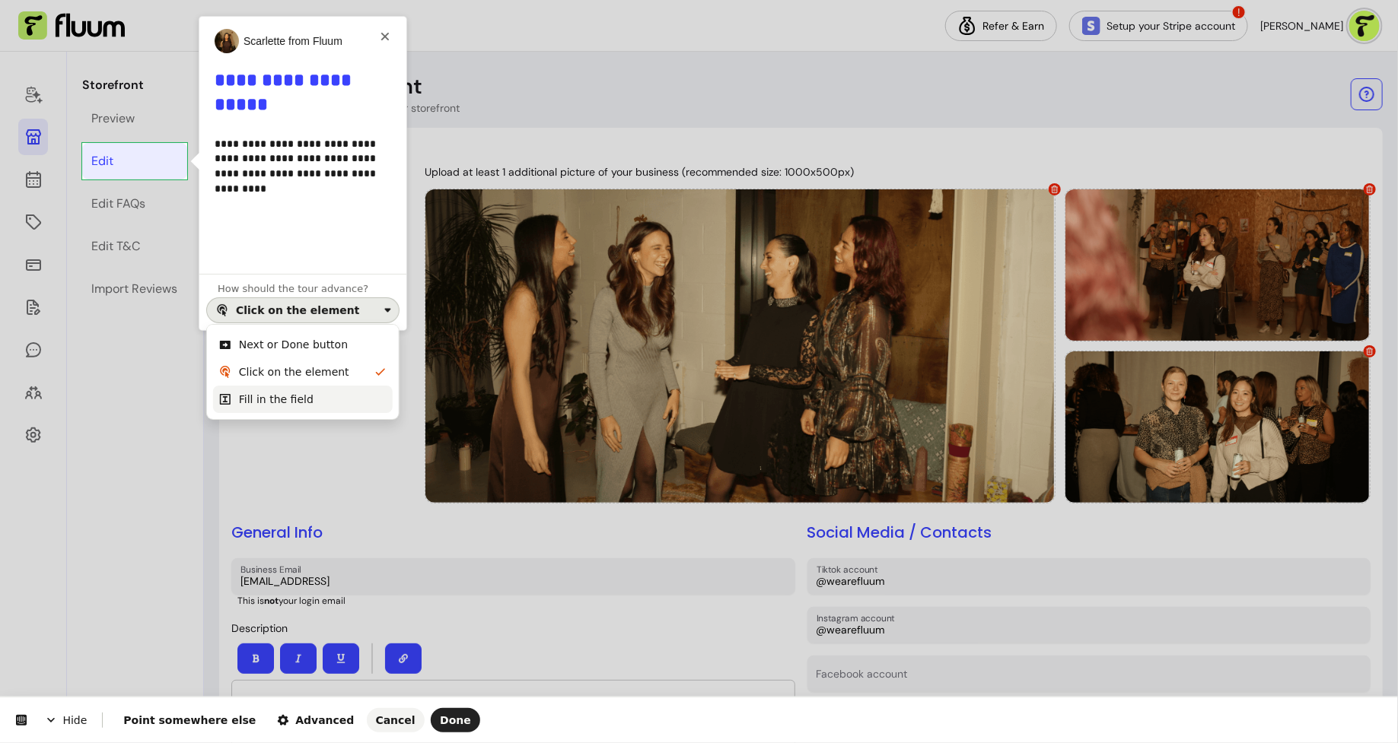
click at [318, 393] on div "Fill in the field" at bounding box center [313, 399] width 148 height 15
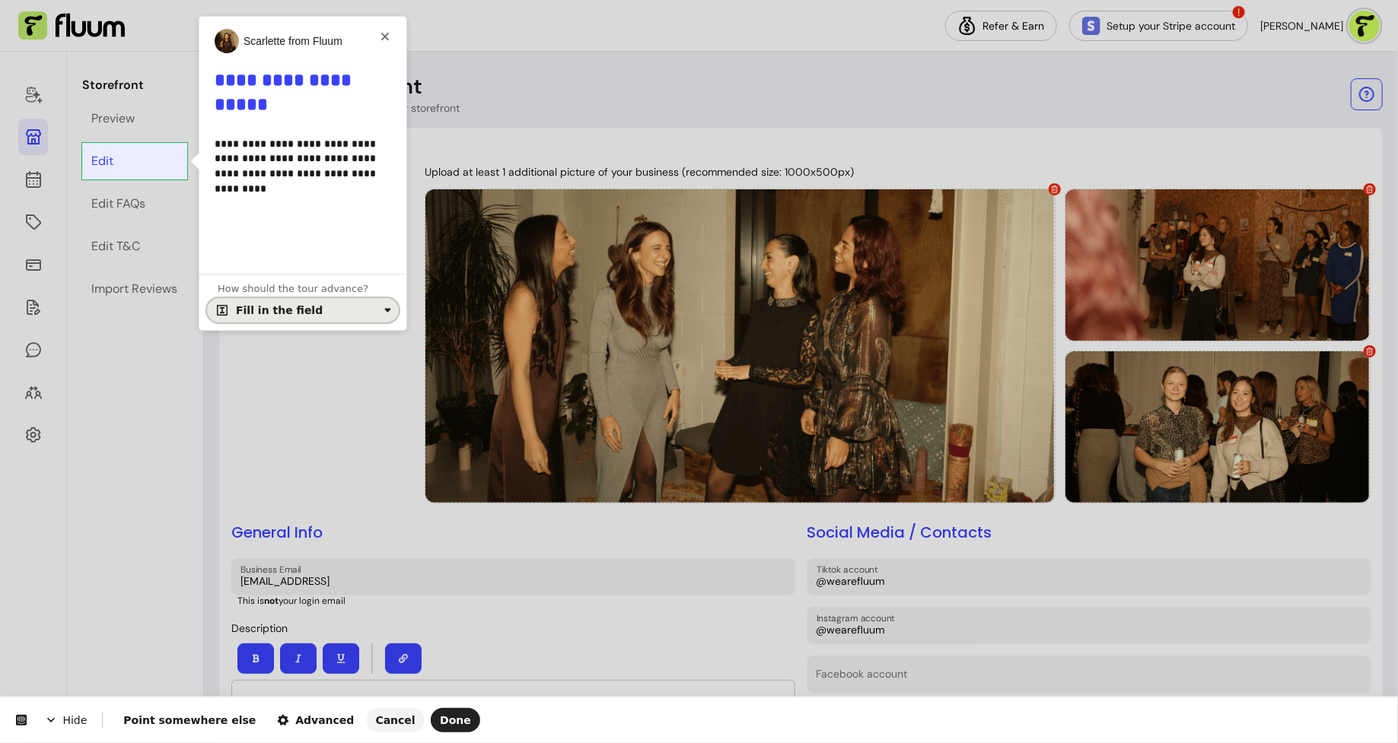
click at [323, 308] on div "Fill in the field" at bounding box center [307, 310] width 142 height 12
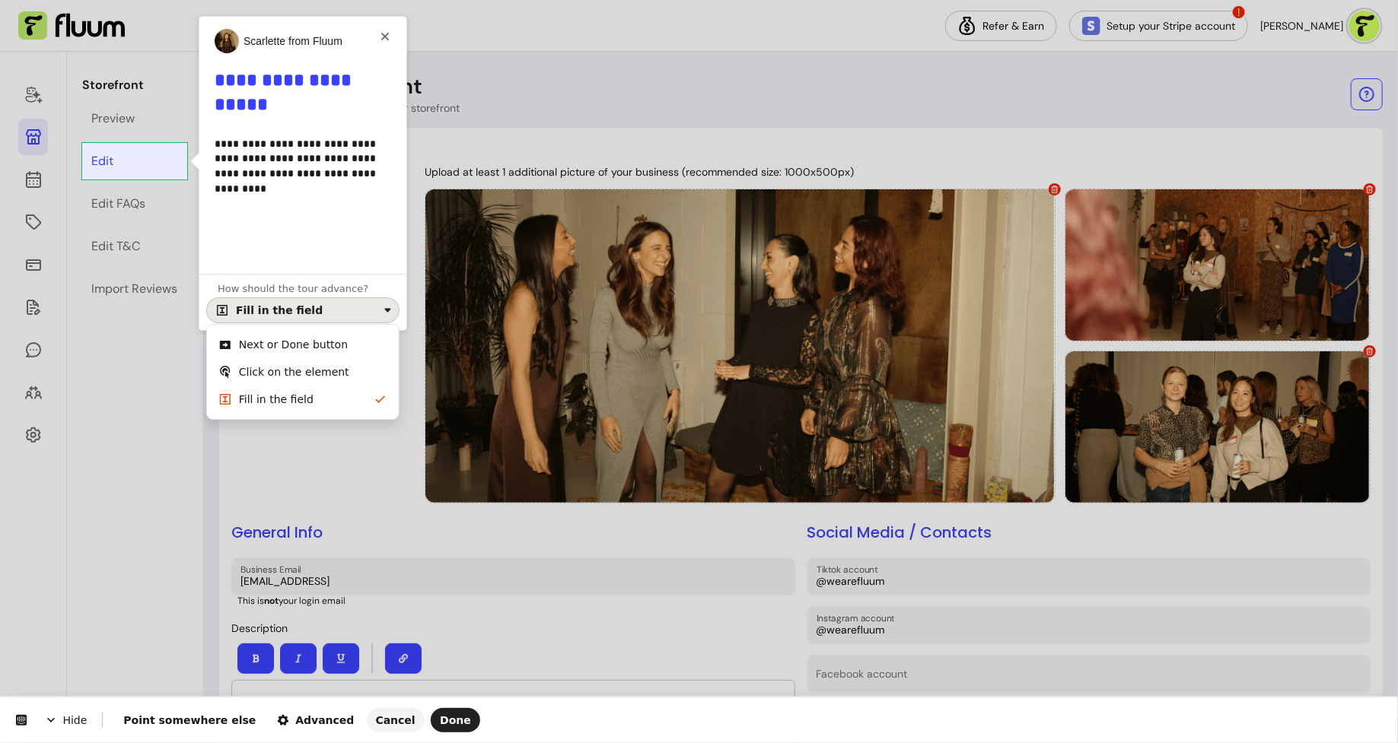
click at [327, 341] on div "Next or Done button" at bounding box center [293, 344] width 109 height 15
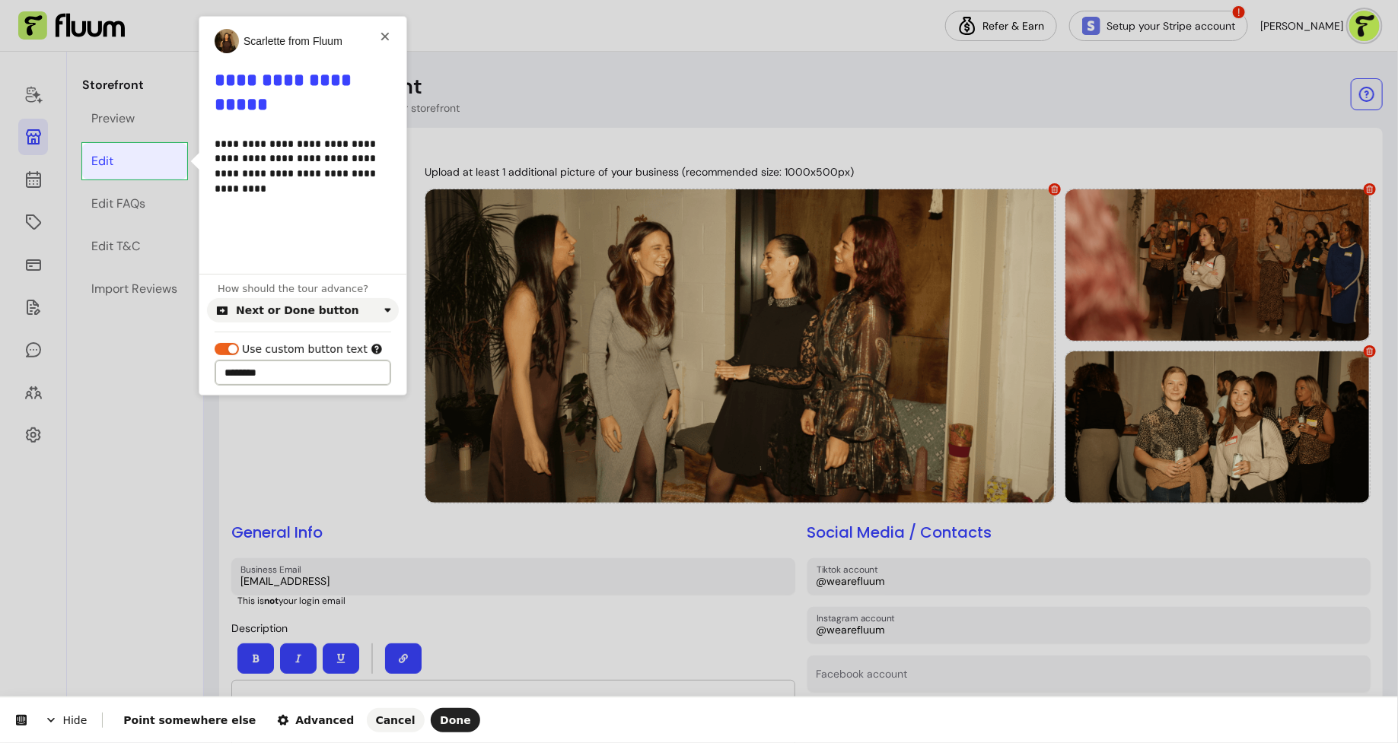
click at [316, 370] on input "********" at bounding box center [303, 373] width 177 height 26
click at [440, 726] on span "Done" at bounding box center [455, 720] width 31 height 12
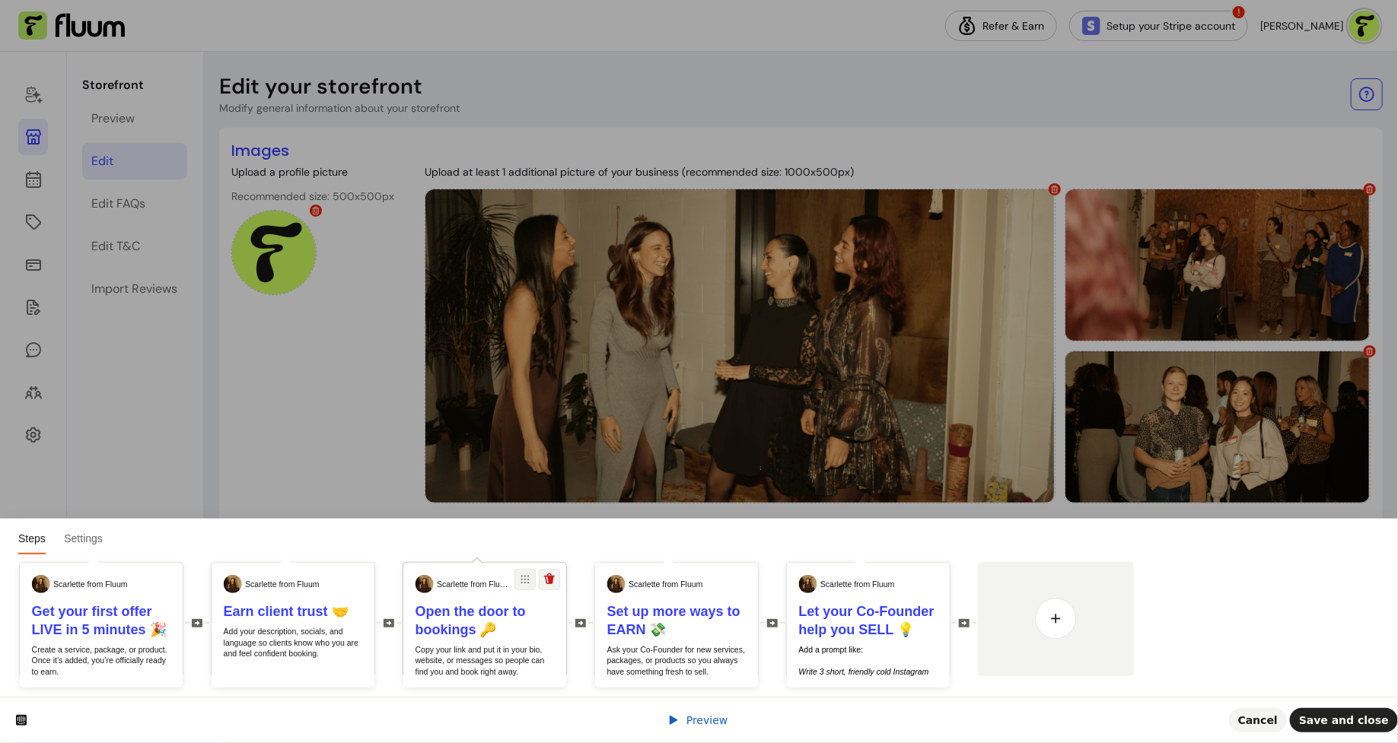
click at [451, 635] on b "Open the door to bookings 🔑" at bounding box center [470, 620] width 110 height 33
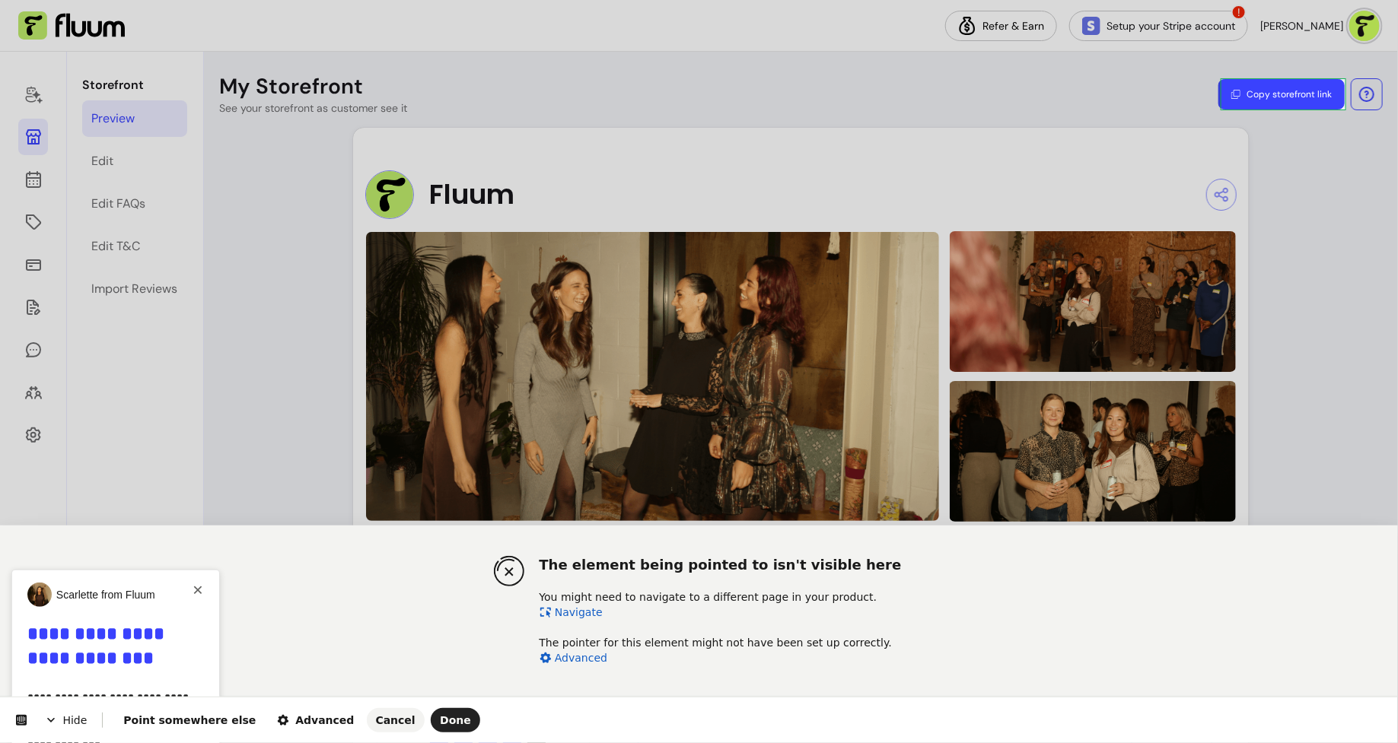
click at [590, 662] on link "Advanced" at bounding box center [573, 658] width 68 height 12
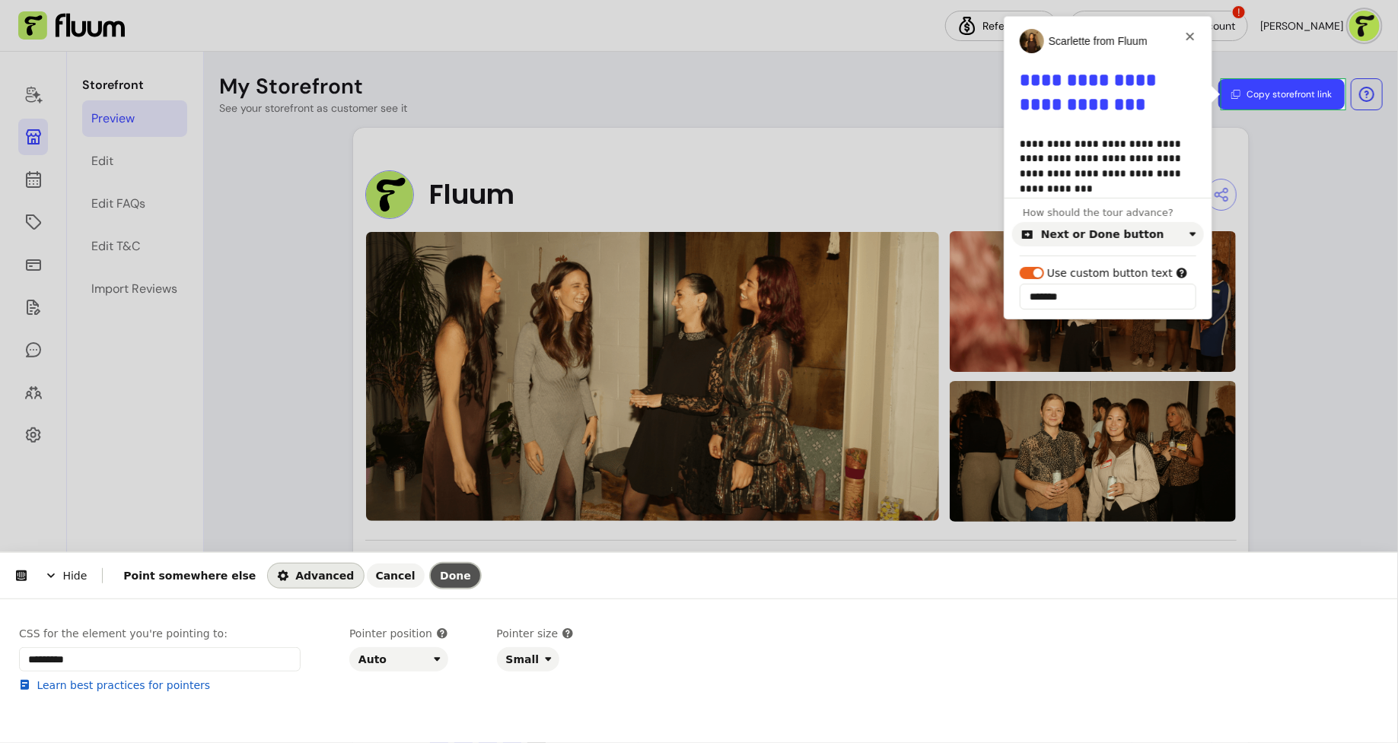
click at [431, 578] on button "Done" at bounding box center [455, 576] width 49 height 24
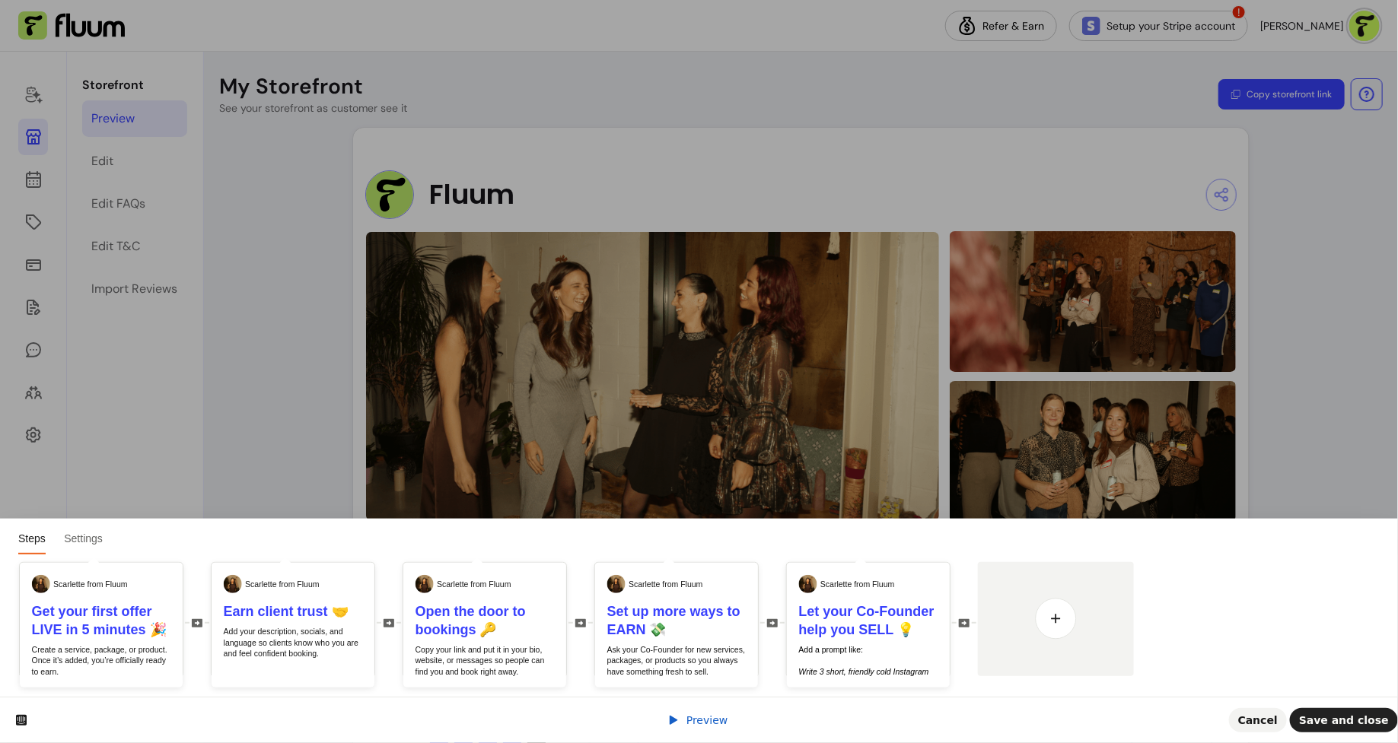
click at [701, 714] on div "Preview" at bounding box center [697, 720] width 61 height 15
click at [705, 720] on span "Preview" at bounding box center [707, 720] width 42 height 12
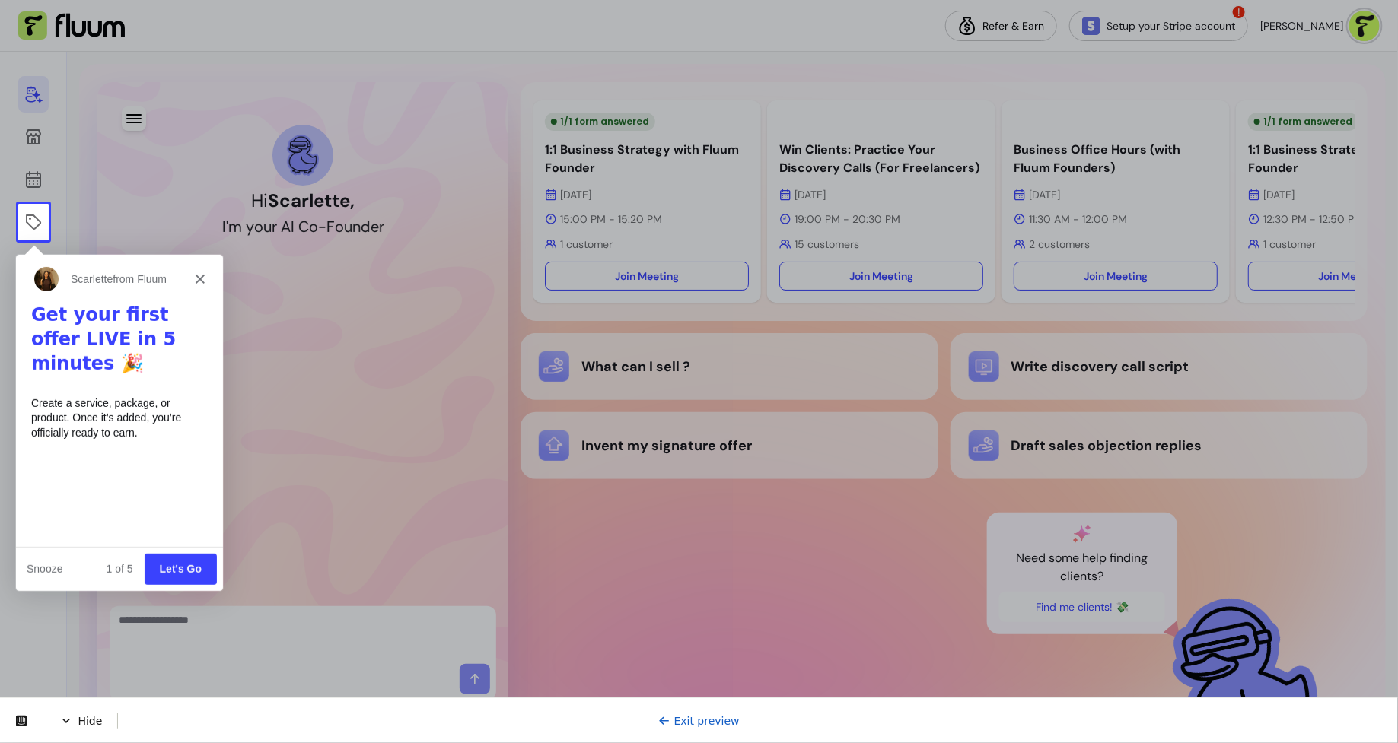
click at [196, 563] on button "Let's Go" at bounding box center [180, 567] width 72 height 31
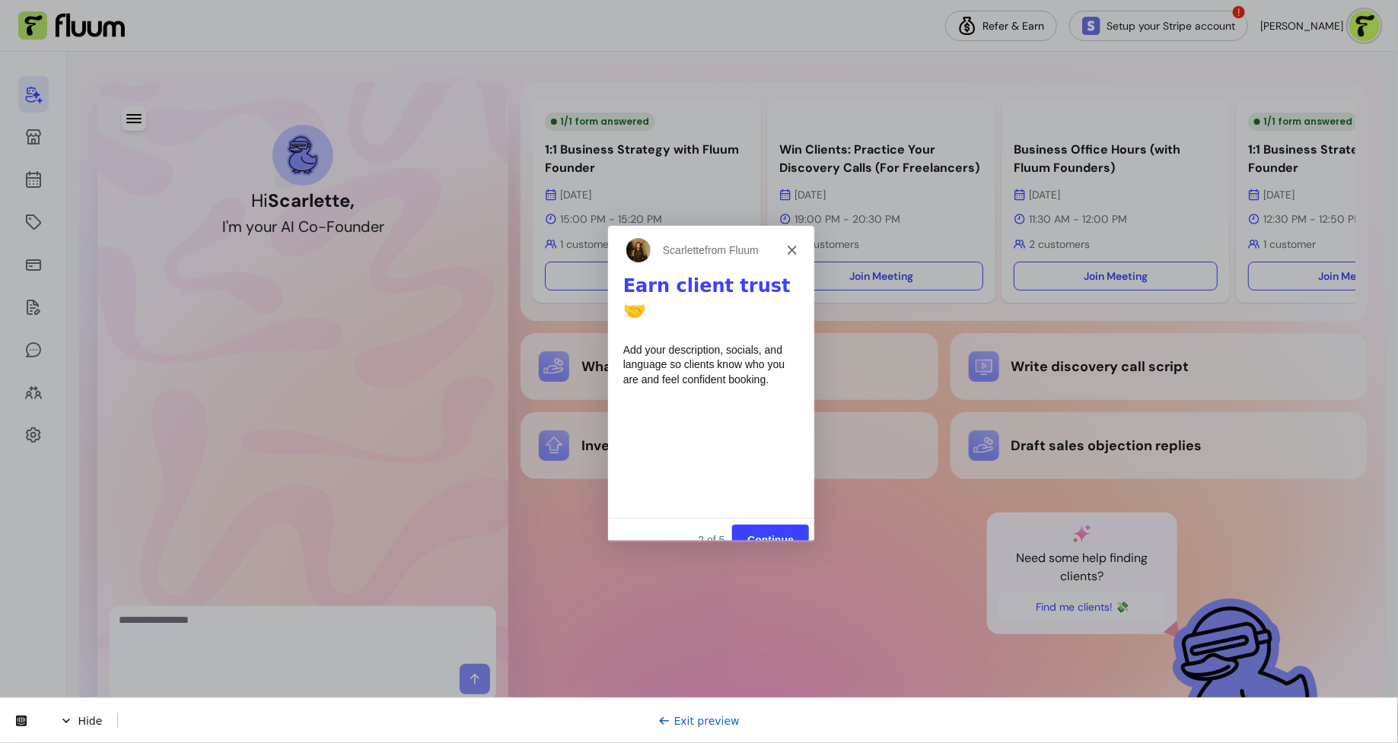
click at [756, 524] on button "Continue" at bounding box center [768, 539] width 77 height 31
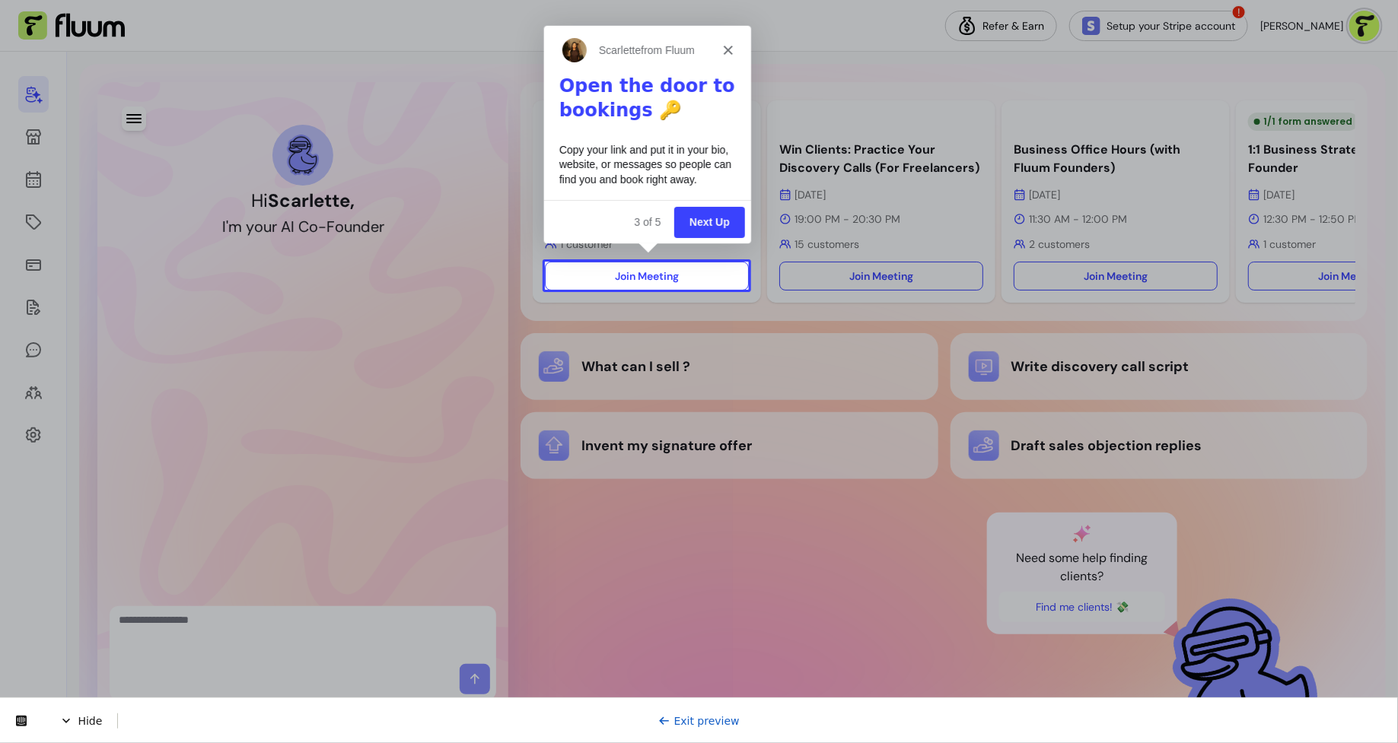
click at [715, 212] on button "Next Up" at bounding box center [708, 220] width 71 height 31
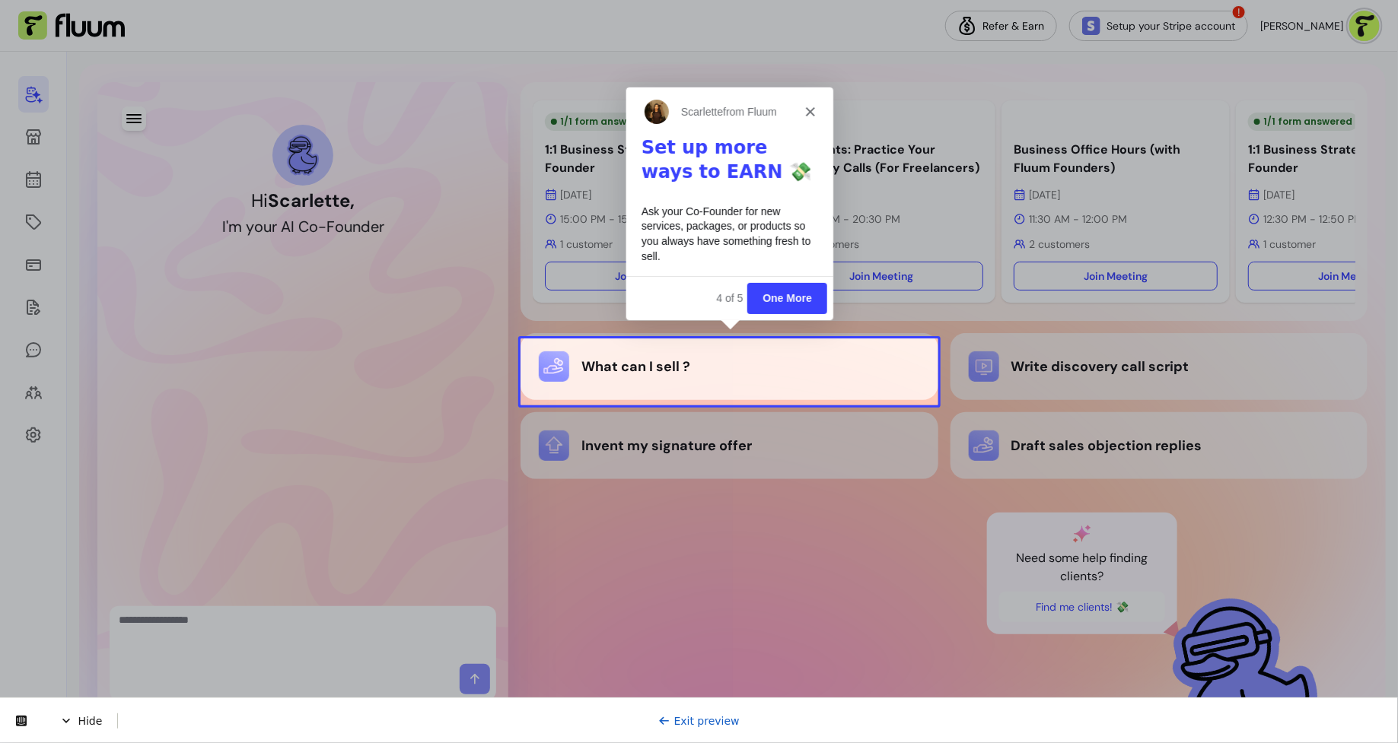
click at [806, 297] on button "One More" at bounding box center [786, 297] width 80 height 31
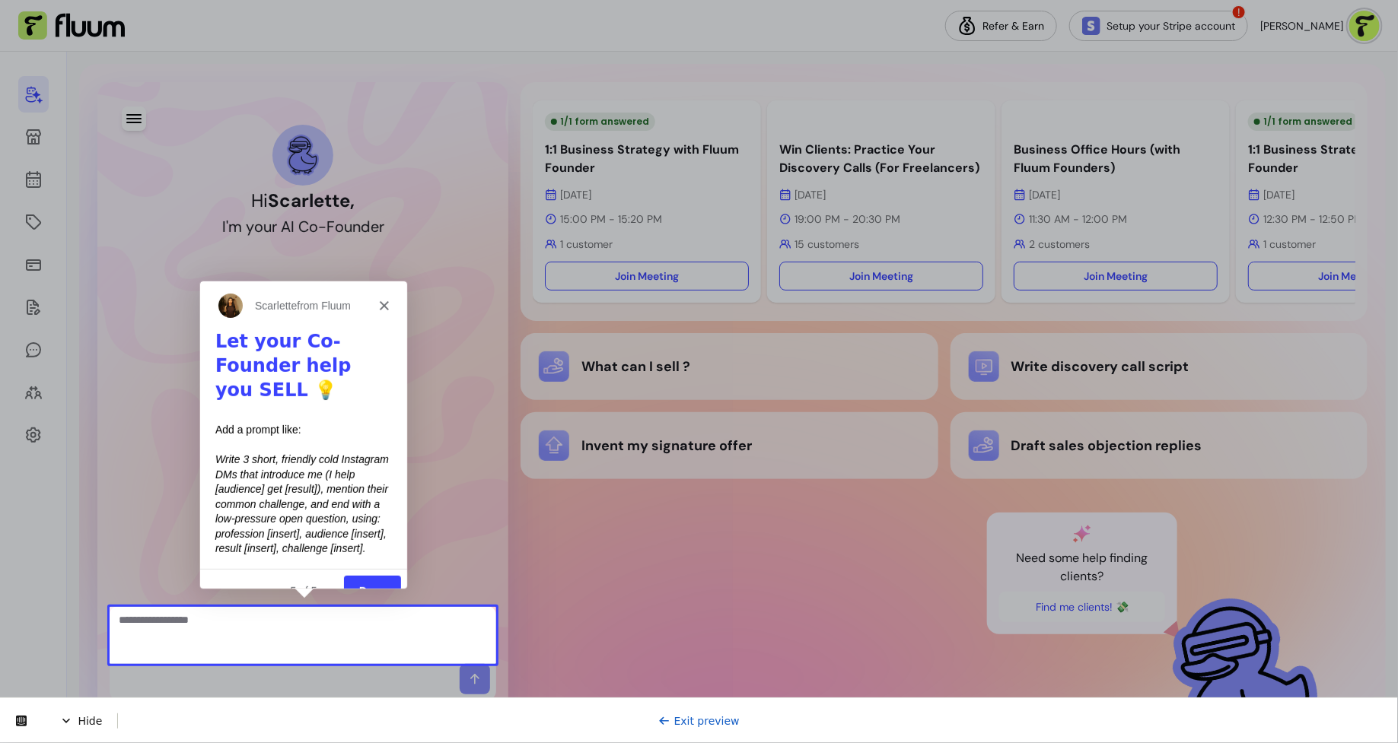
click at [713, 722] on link "Exit preview" at bounding box center [698, 720] width 81 height 12
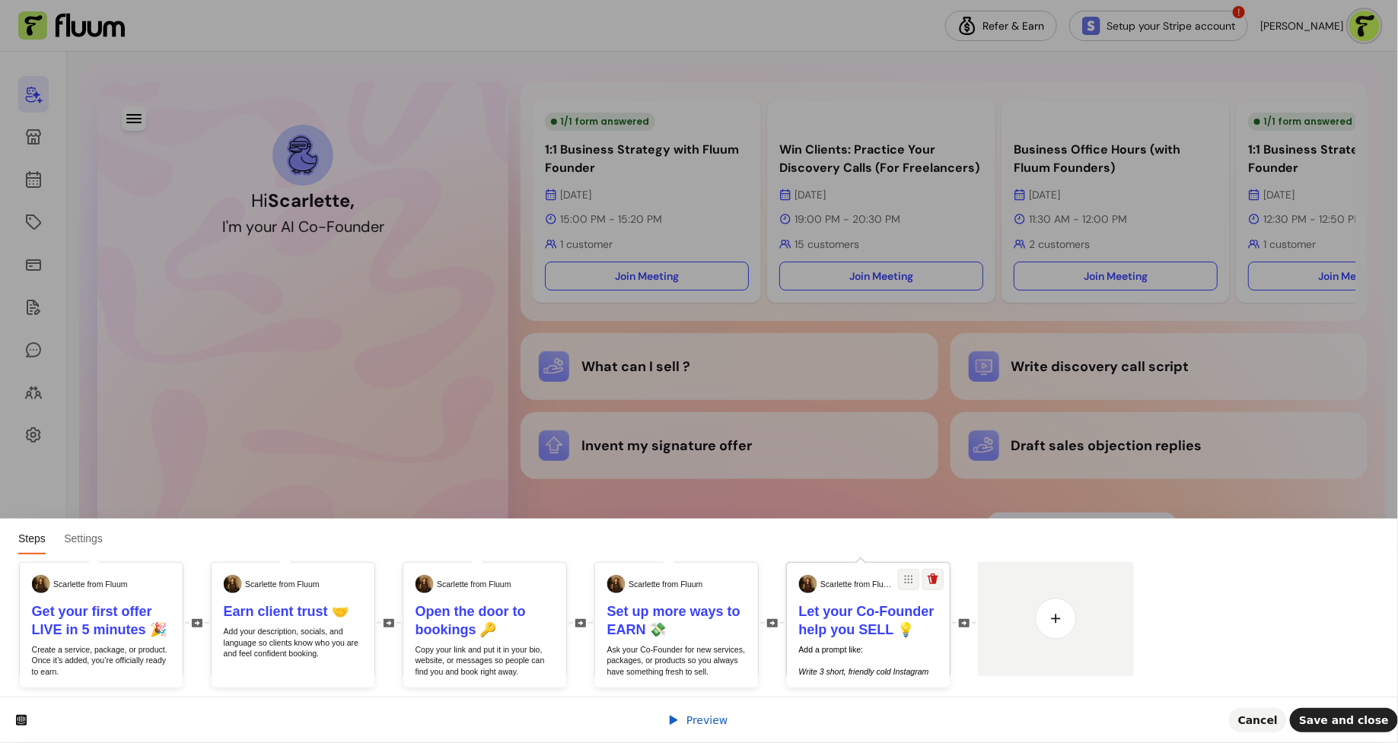
click at [853, 628] on b "Let your Co-Founder help you SELL 💡" at bounding box center [866, 620] width 135 height 33
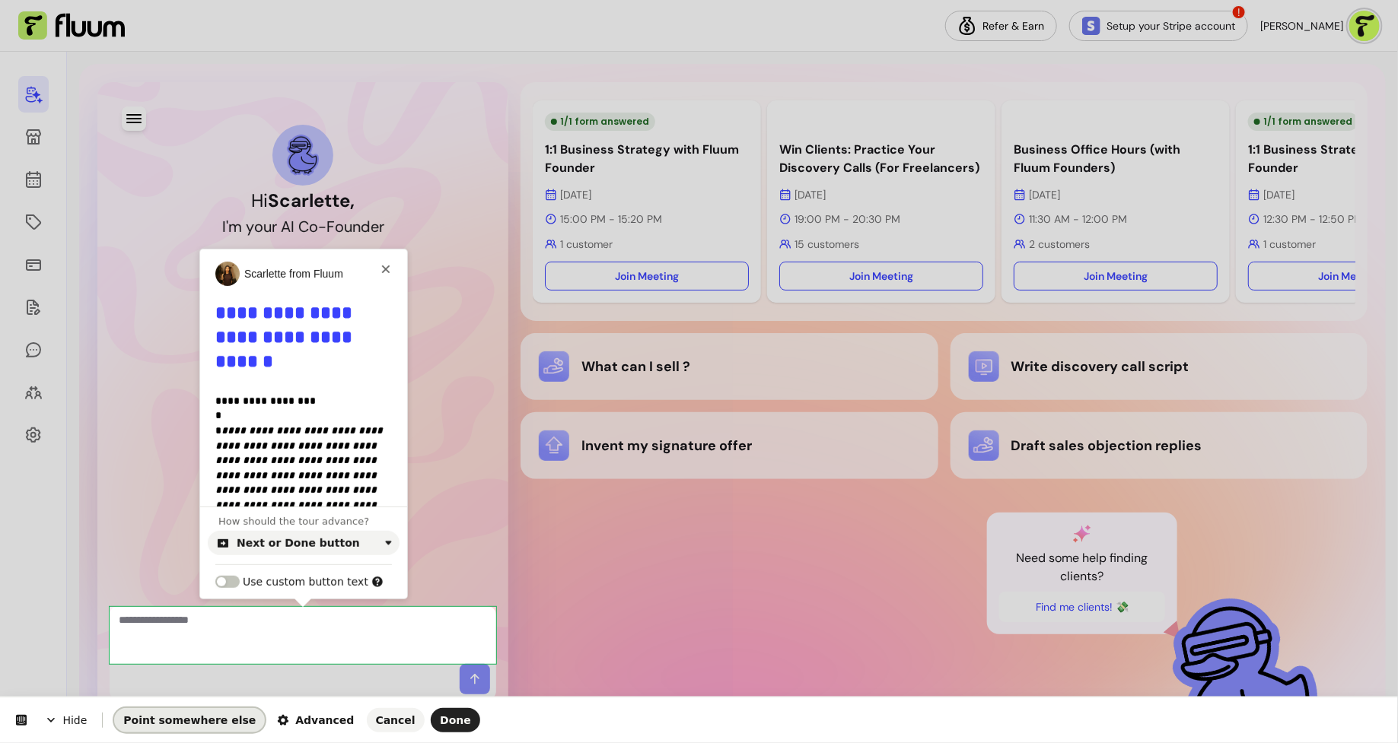
click at [215, 722] on span "Point somewhere else" at bounding box center [189, 720] width 132 height 12
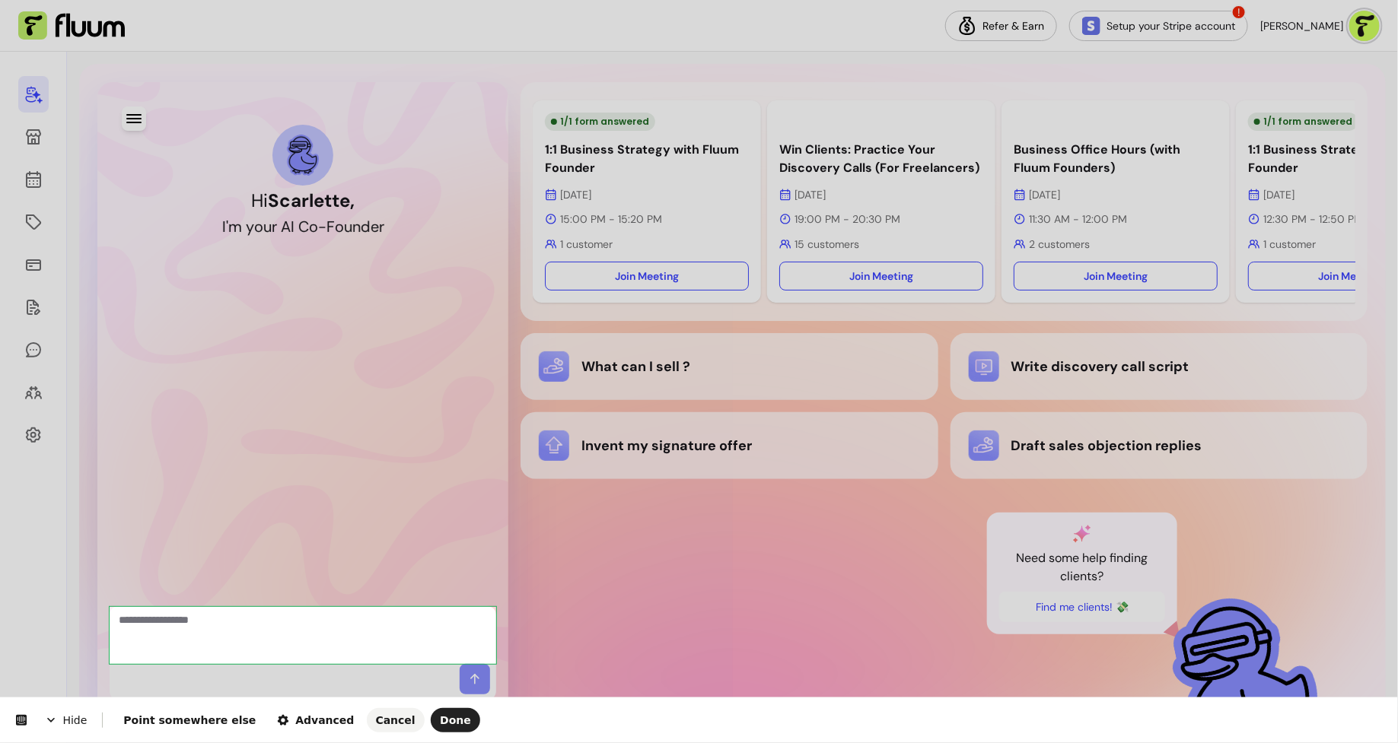
click at [115, 637] on body "Refer & Earn Setup your Stripe account ! [PERSON_NAME] Hi [PERSON_NAME] , I ' m…" at bounding box center [699, 371] width 1398 height 743
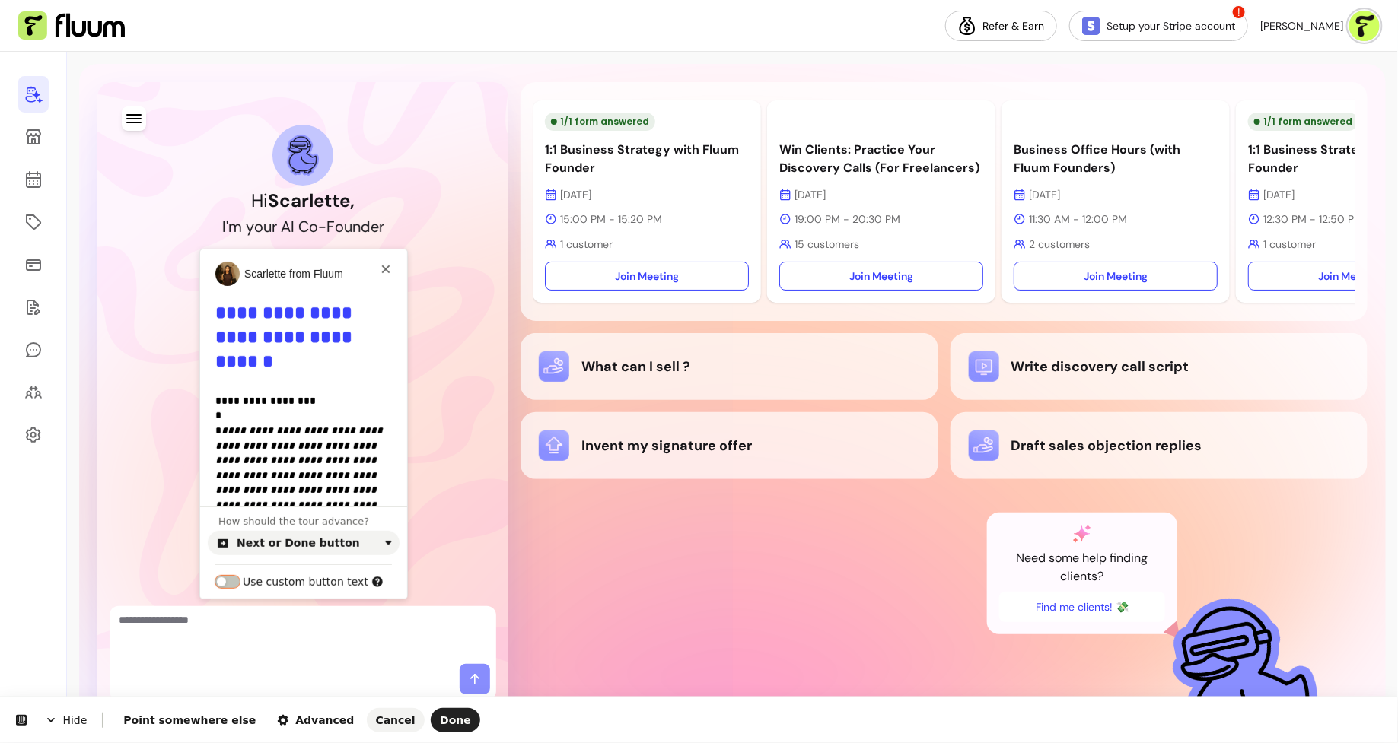
click at [237, 580] on button "button" at bounding box center [227, 582] width 24 height 12
click at [276, 603] on input "text" at bounding box center [303, 606] width 177 height 26
type input "****"
click at [440, 721] on span "Done" at bounding box center [455, 720] width 31 height 12
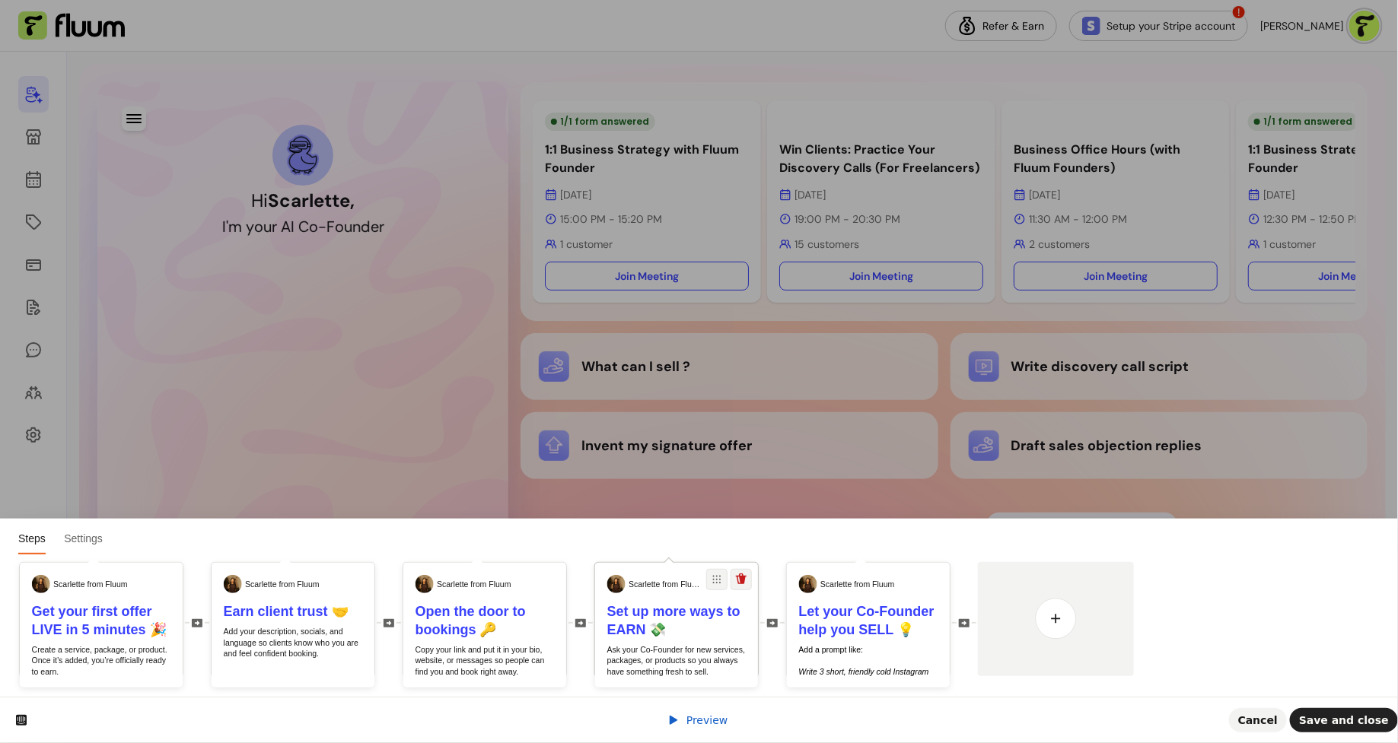
click at [655, 650] on p "Ask your Co-Founder for new services, packages, or products so you always have …" at bounding box center [676, 660] width 139 height 33
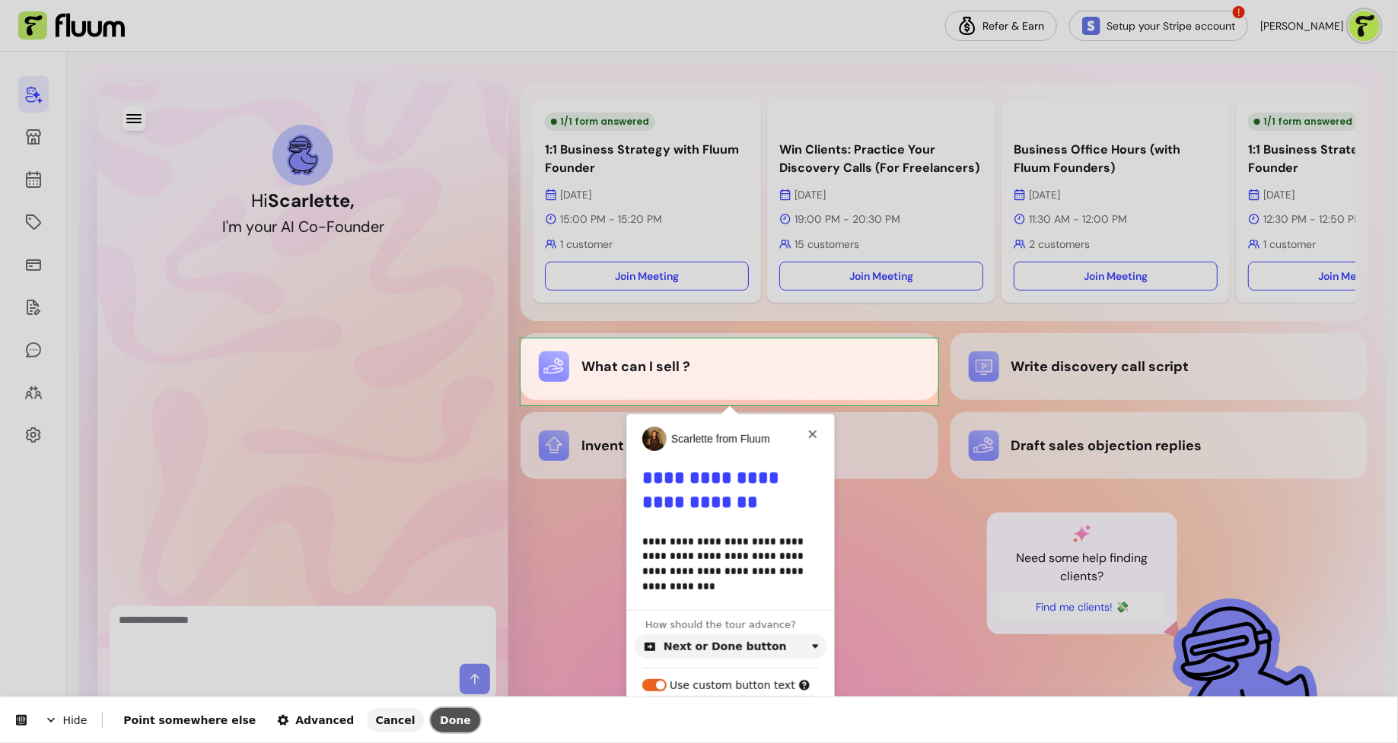
click at [440, 718] on span "Done" at bounding box center [455, 720] width 31 height 12
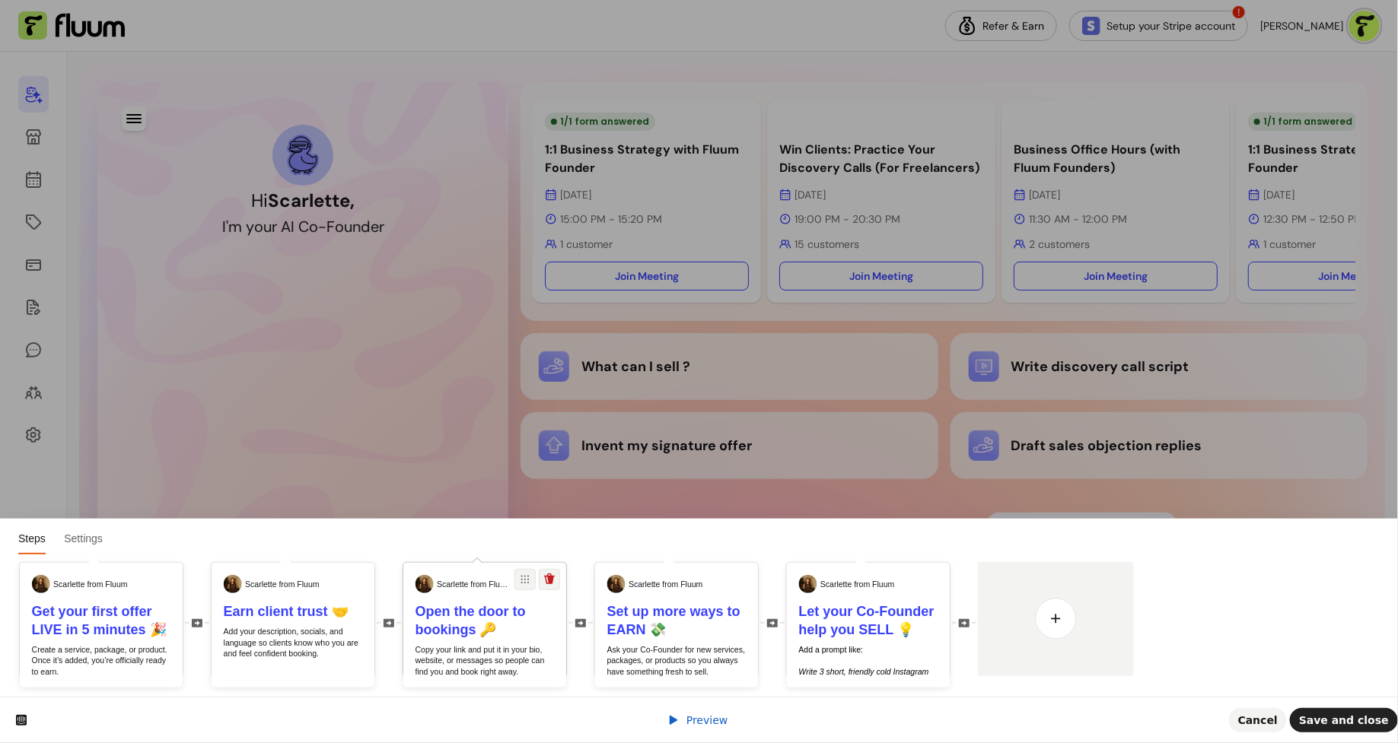
click at [466, 650] on p "Copy your link and put it in your bio, website, or messages so people can find …" at bounding box center [484, 660] width 139 height 33
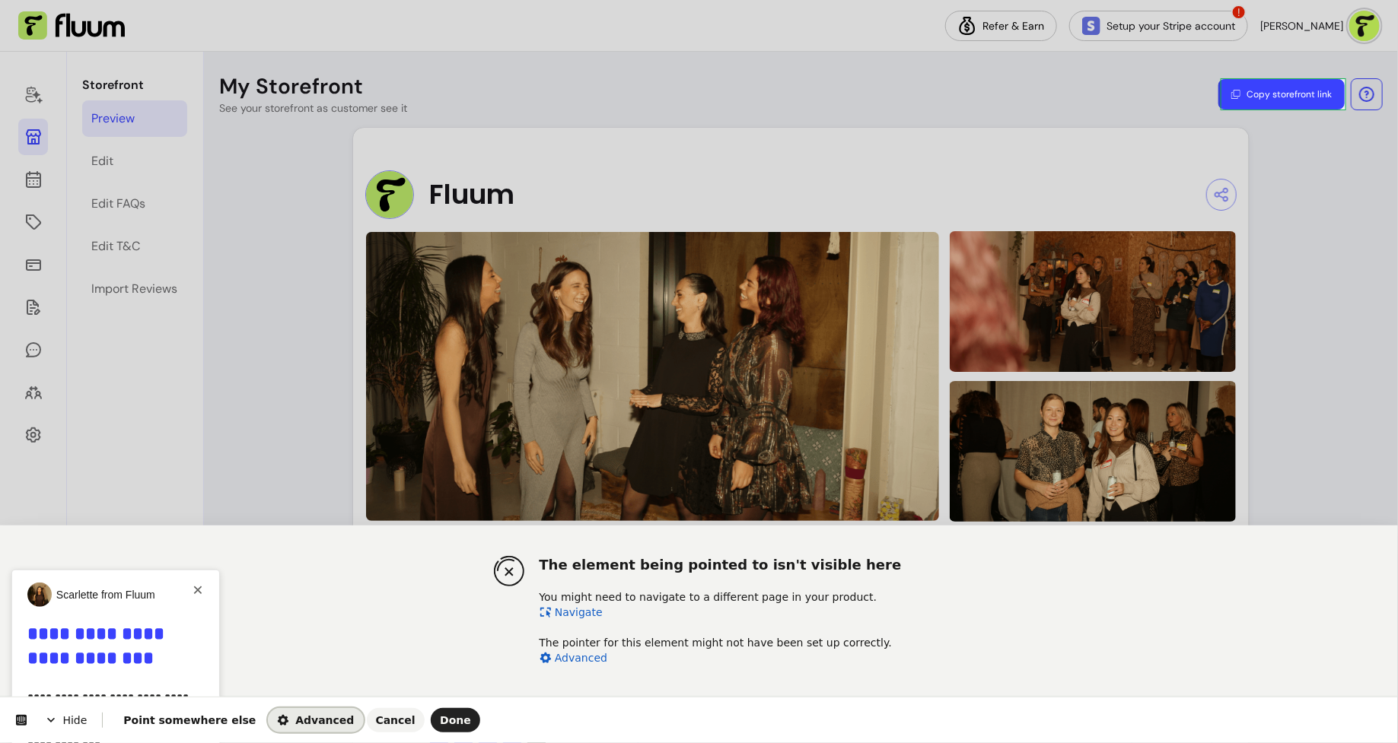
click at [289, 725] on span "Advanced" at bounding box center [315, 720] width 77 height 12
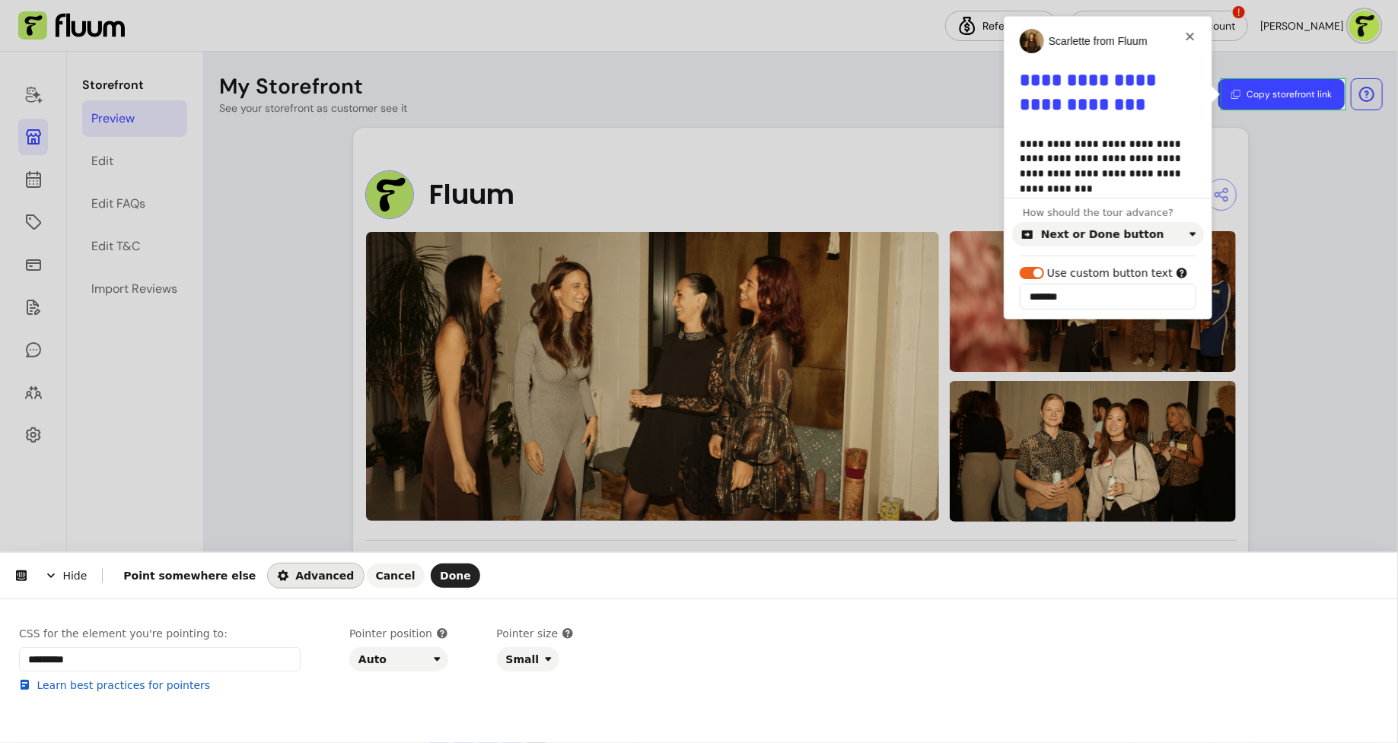
click at [306, 580] on span "Advanced" at bounding box center [315, 576] width 77 height 12
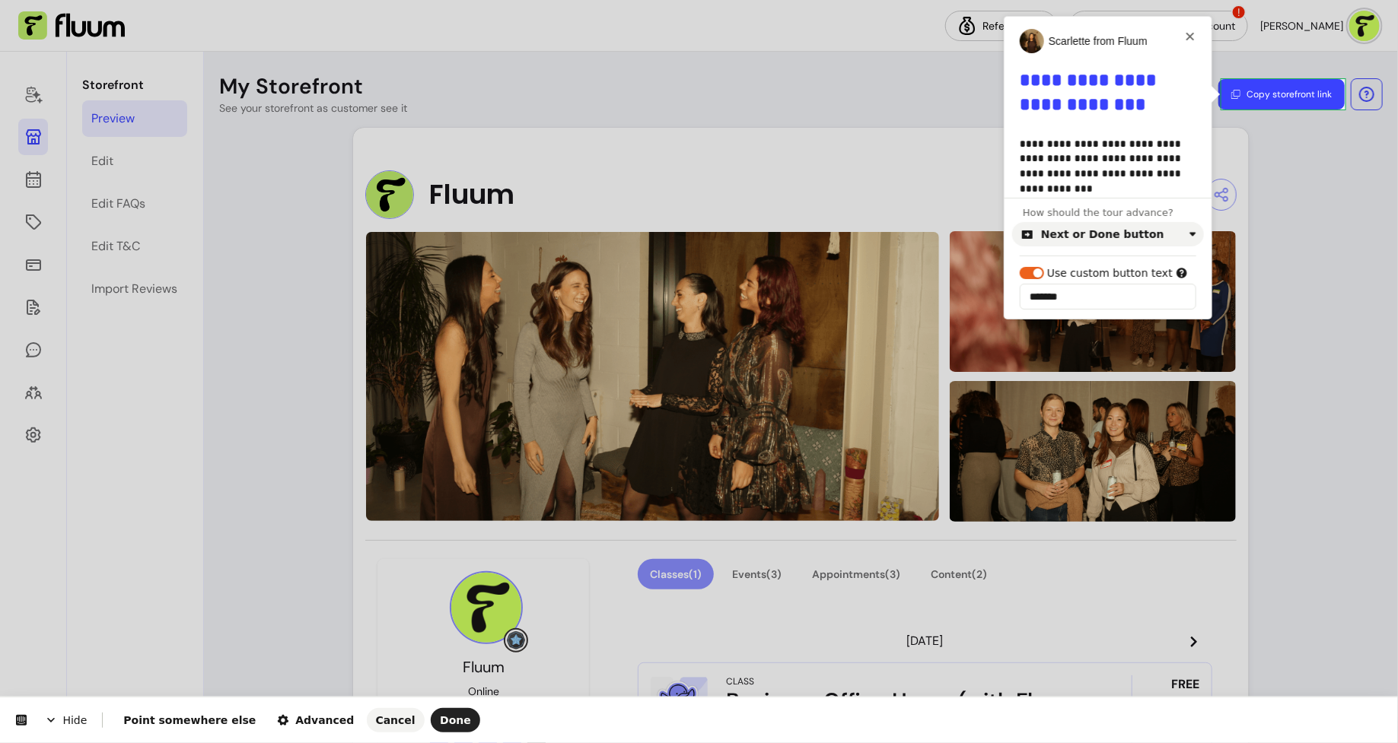
click at [65, 720] on span "Hide" at bounding box center [66, 720] width 72 height 43
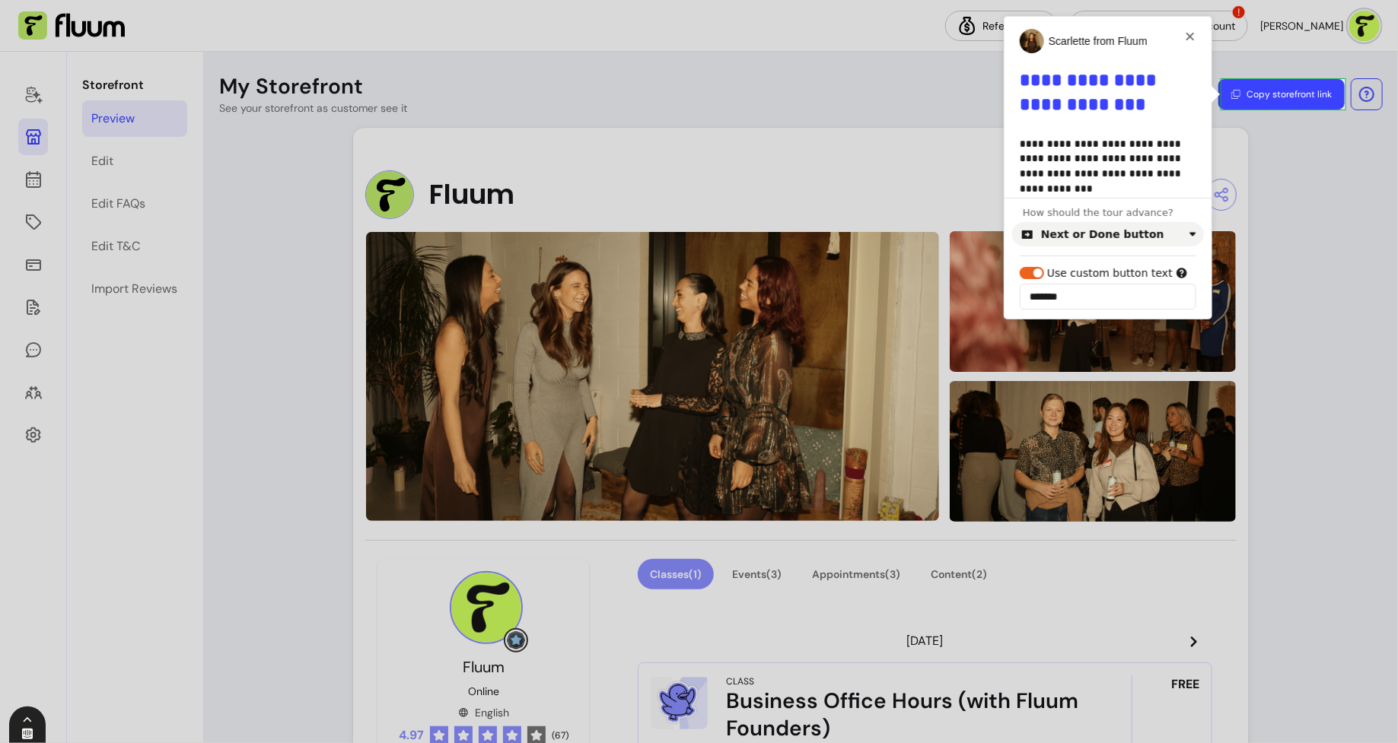
click at [31, 730] on div at bounding box center [27, 725] width 37 height 37
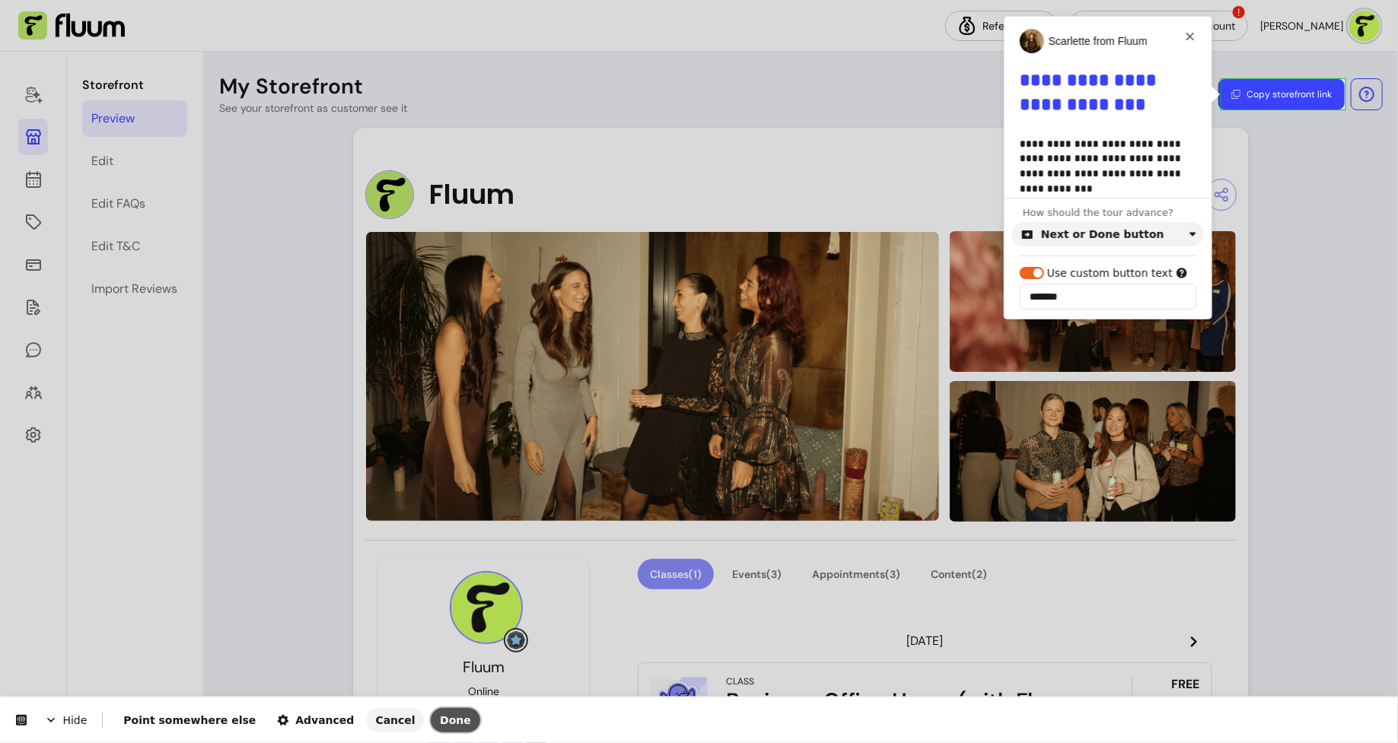
click at [431, 730] on button "Done" at bounding box center [455, 720] width 49 height 24
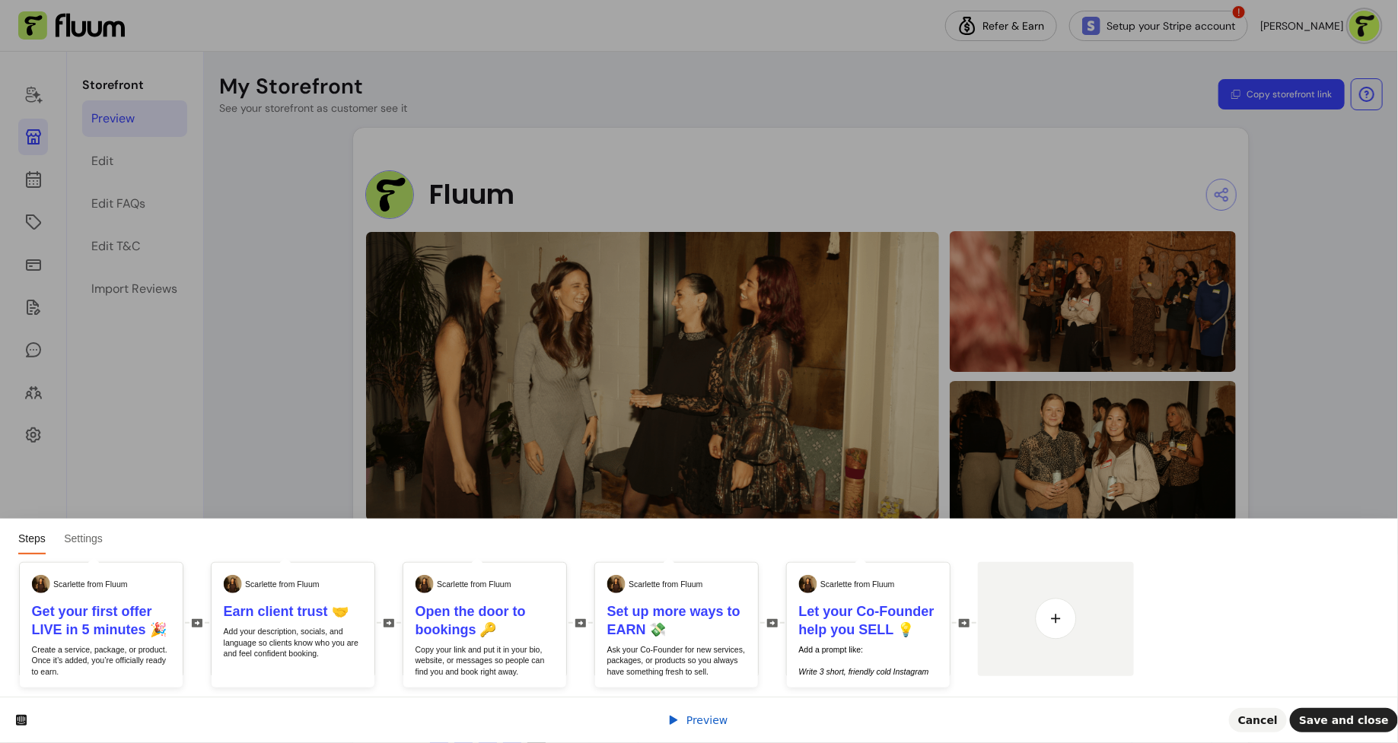
click at [701, 729] on div "Preview Cancel Save and close" at bounding box center [699, 720] width 1398 height 46
click at [692, 722] on span "Preview" at bounding box center [707, 720] width 42 height 12
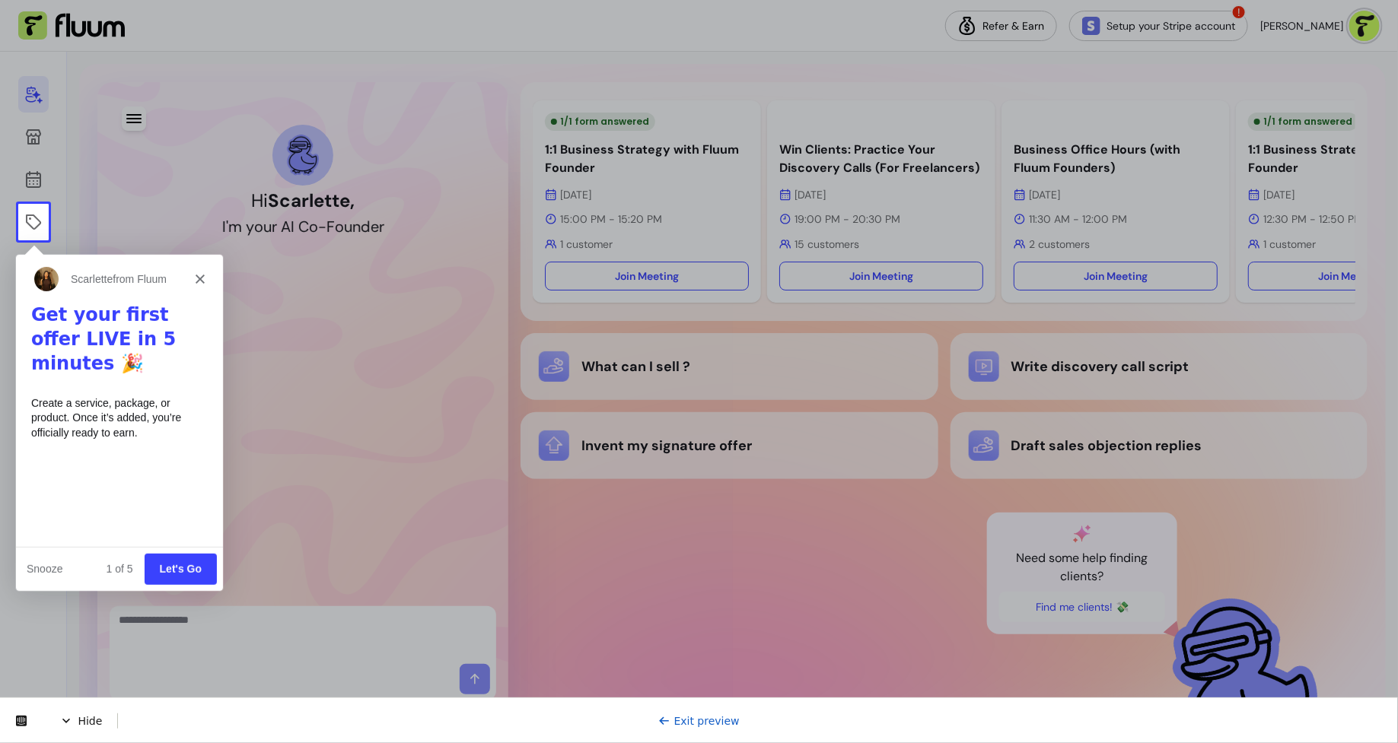
click at [181, 572] on button "Let's Go" at bounding box center [180, 567] width 72 height 31
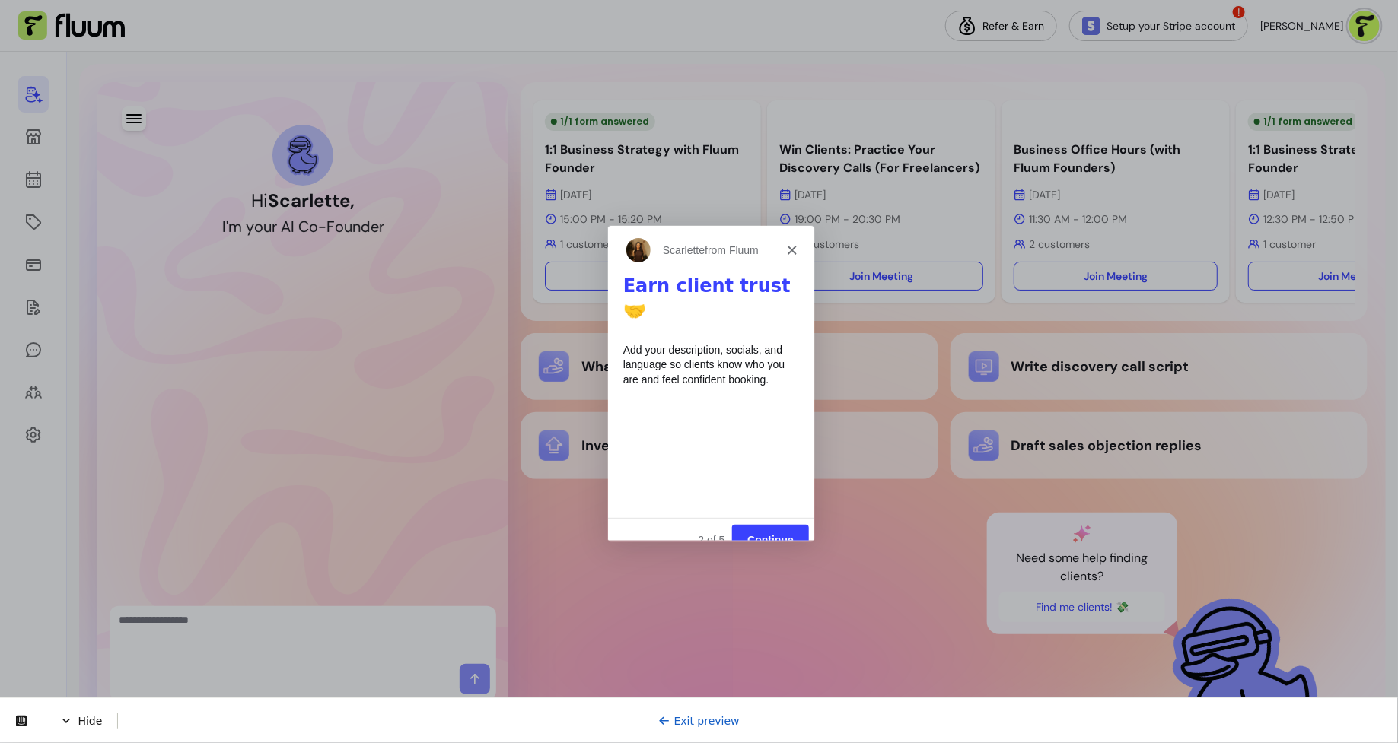
click at [790, 524] on button "Continue" at bounding box center [768, 539] width 77 height 31
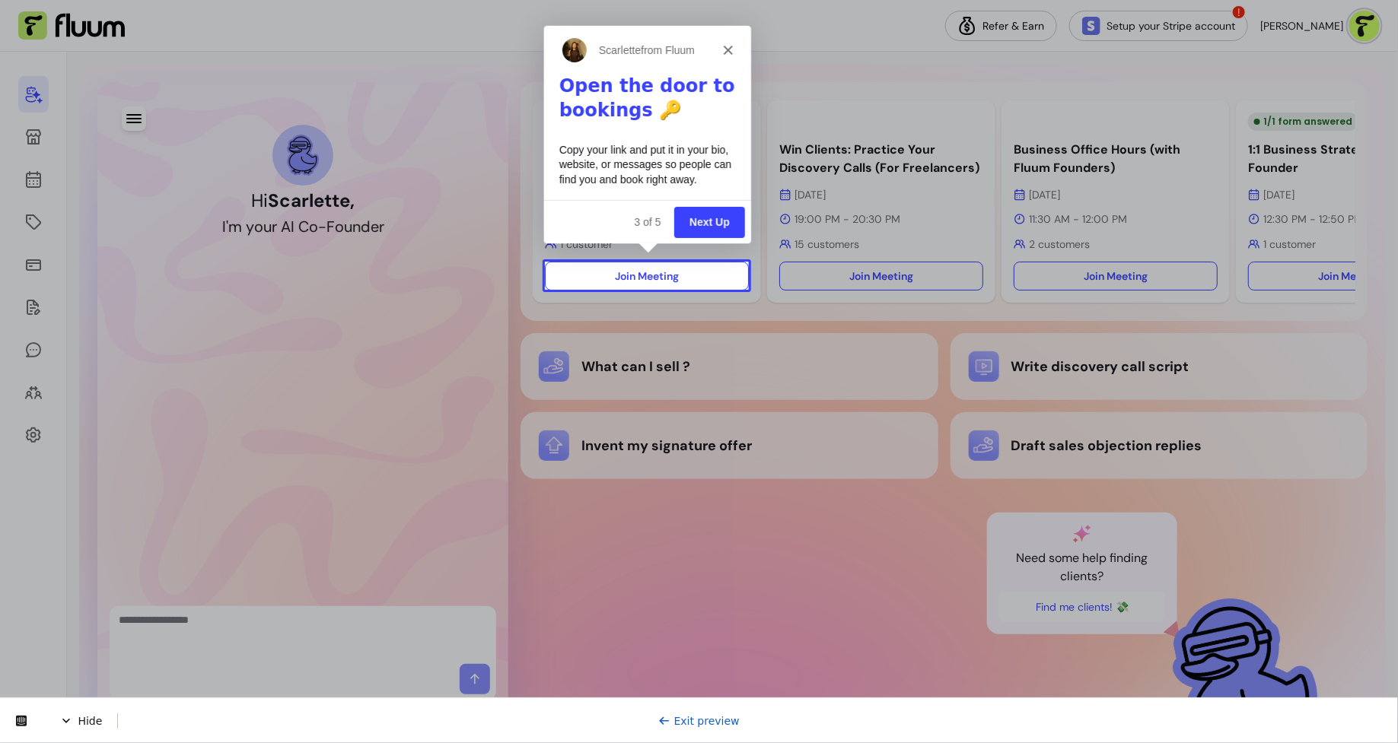
click at [721, 229] on button "Next Up" at bounding box center [708, 220] width 71 height 31
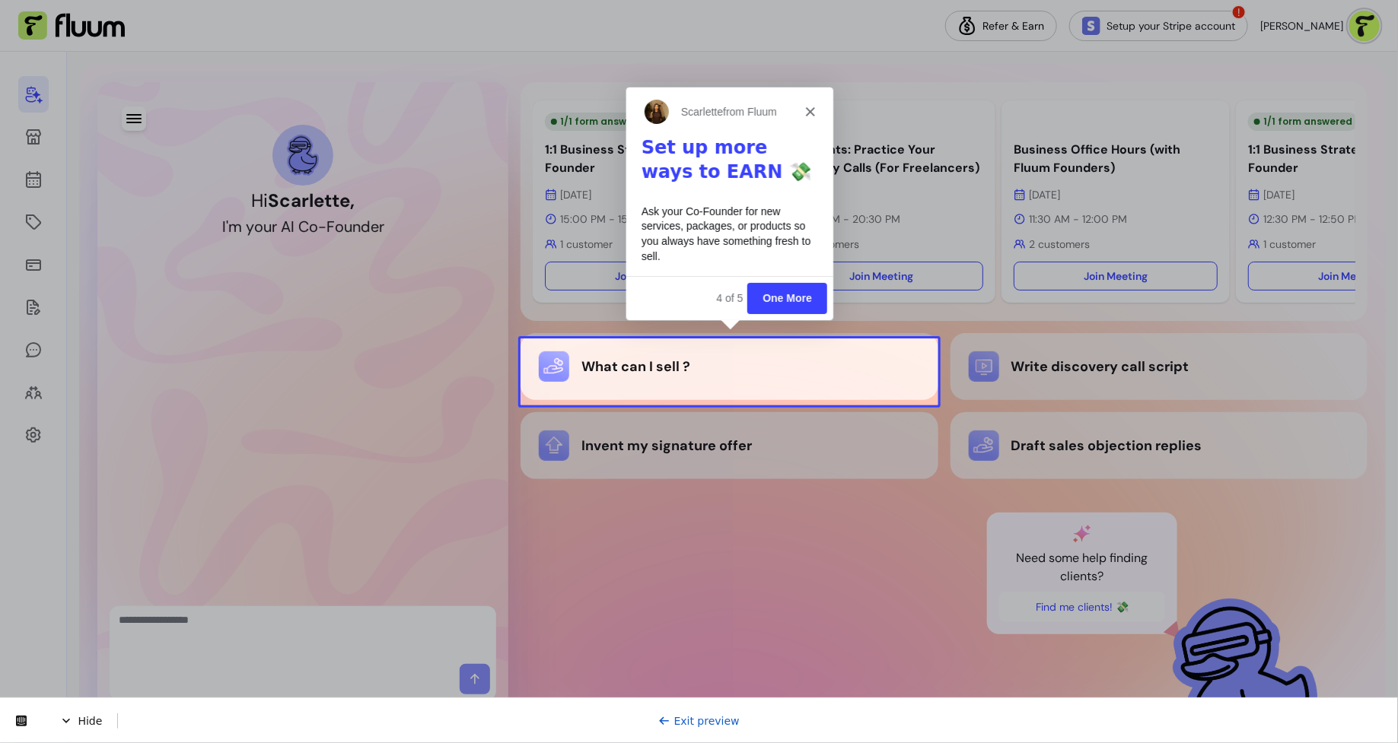
click at [787, 288] on button "One More" at bounding box center [786, 297] width 80 height 31
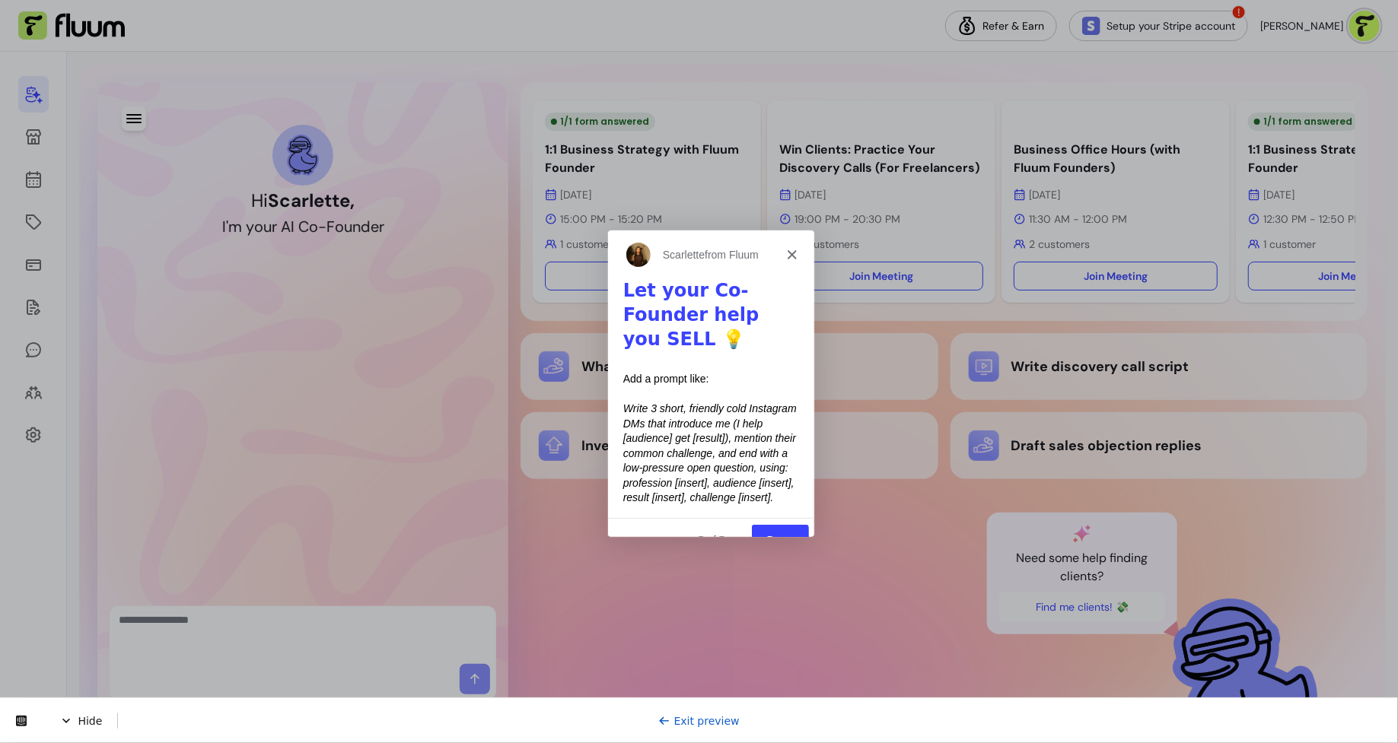
click at [778, 523] on button "Done" at bounding box center [778, 538] width 57 height 31
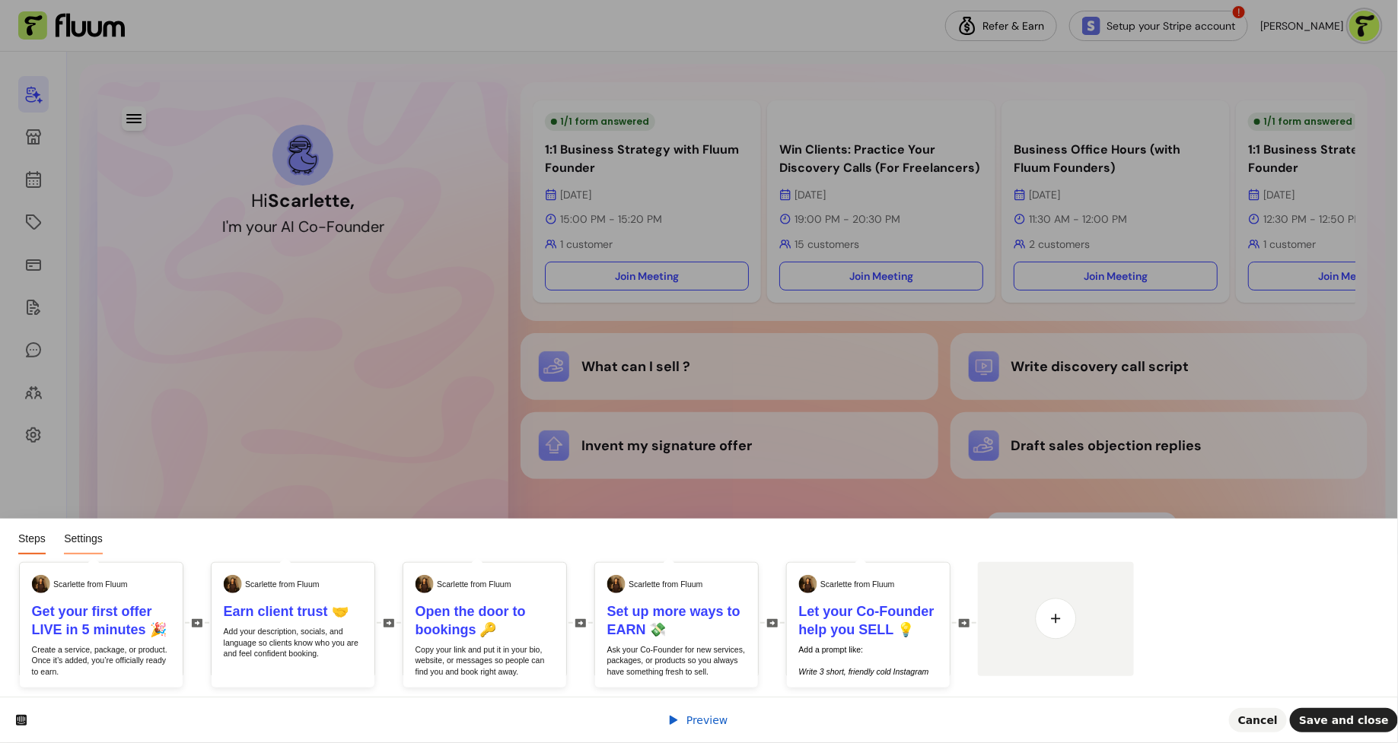
click at [78, 545] on span "Settings" at bounding box center [83, 539] width 39 height 12
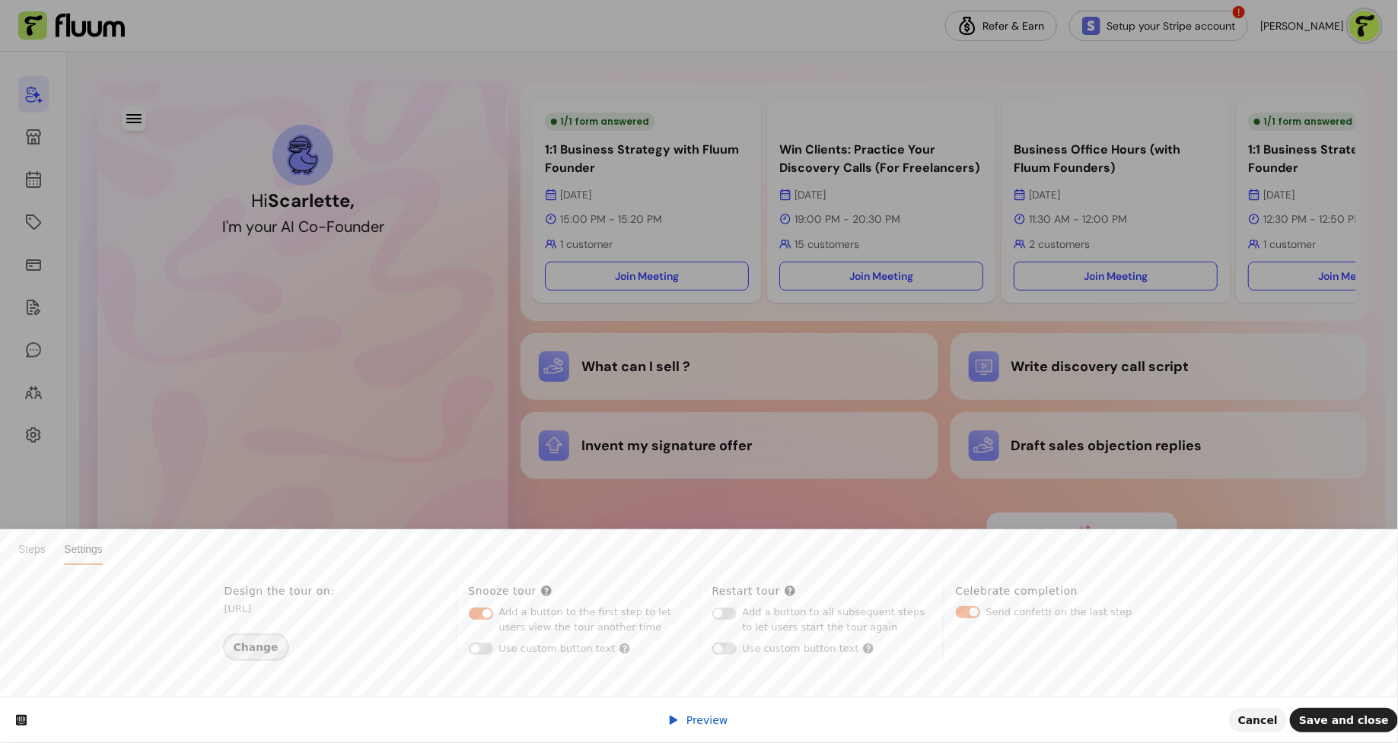
click at [266, 646] on span "Change" at bounding box center [256, 647] width 45 height 12
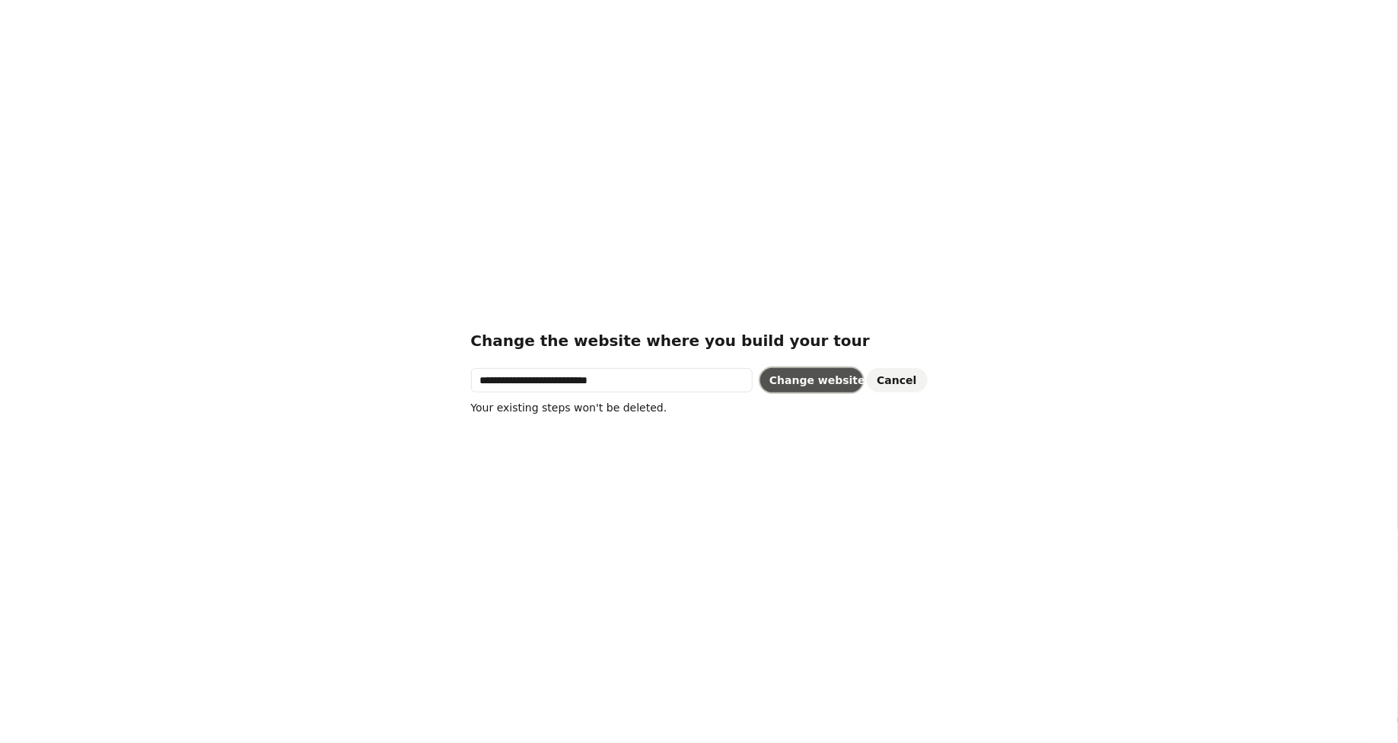
click at [804, 389] on button "Change website" at bounding box center [811, 380] width 103 height 24
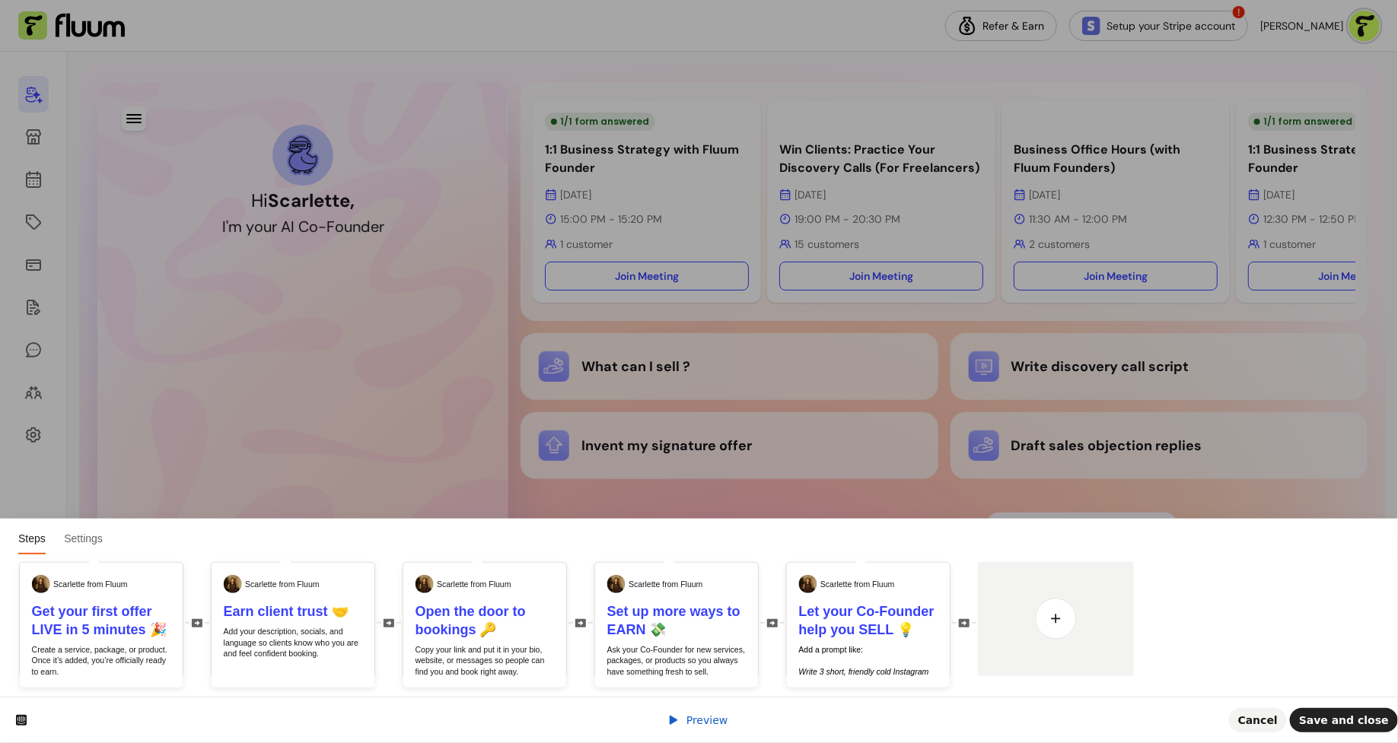
click at [712, 722] on span "Preview" at bounding box center [707, 720] width 42 height 12
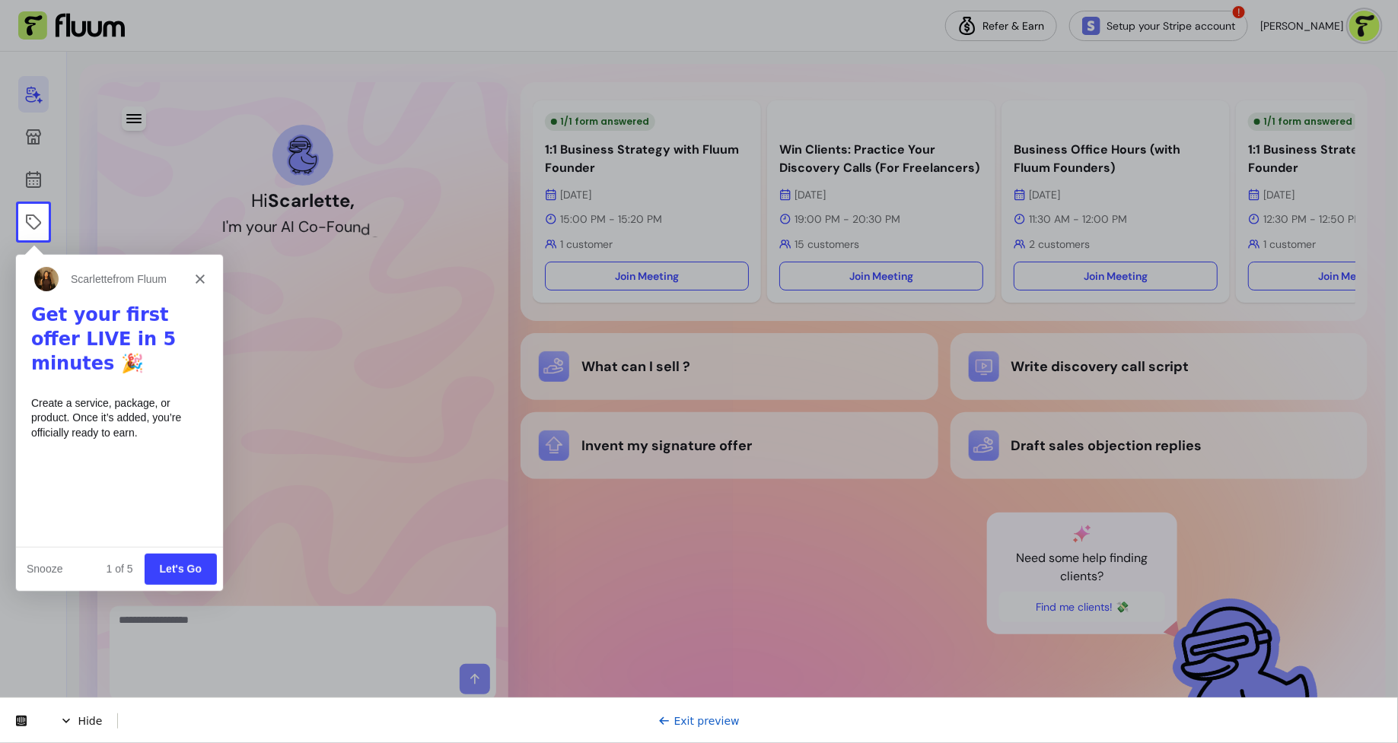
click at [164, 571] on button "Let's Go" at bounding box center [180, 567] width 72 height 31
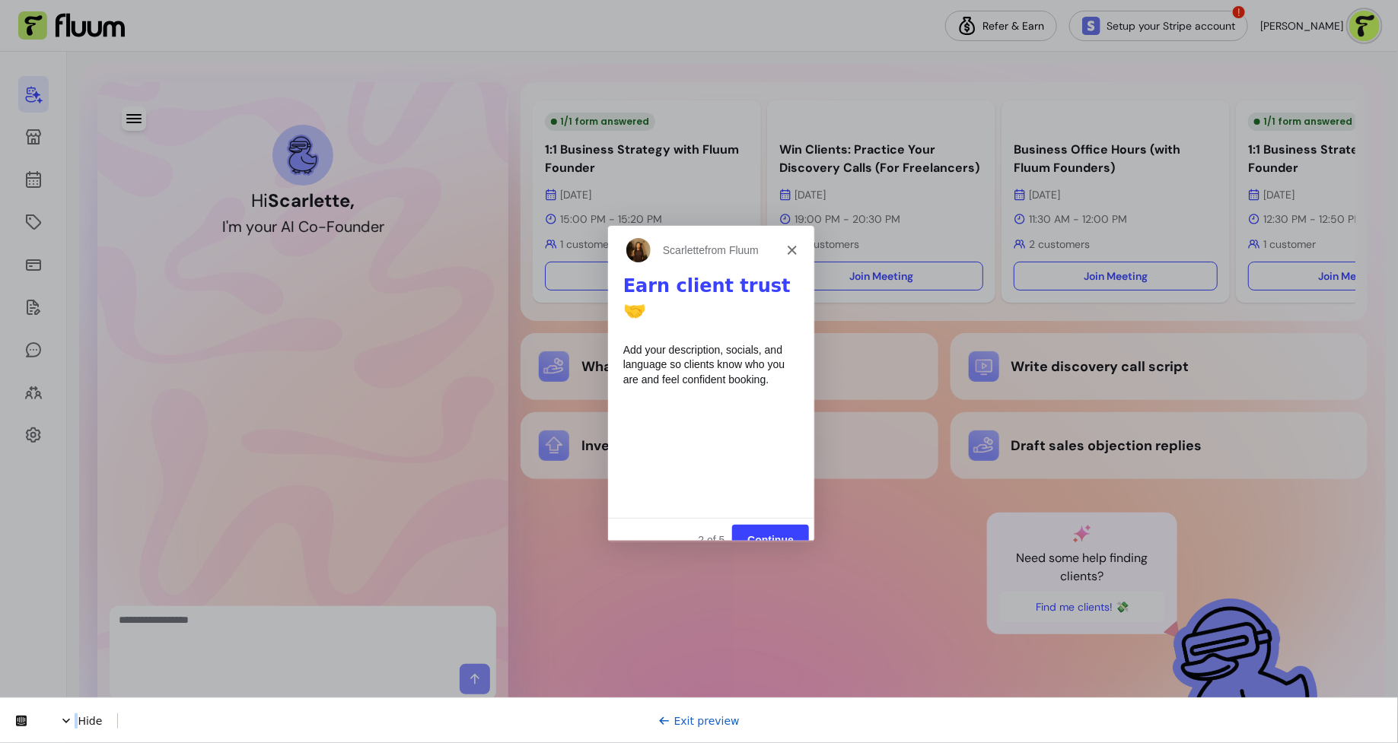
click at [76, 717] on span "Hide" at bounding box center [89, 720] width 58 height 15
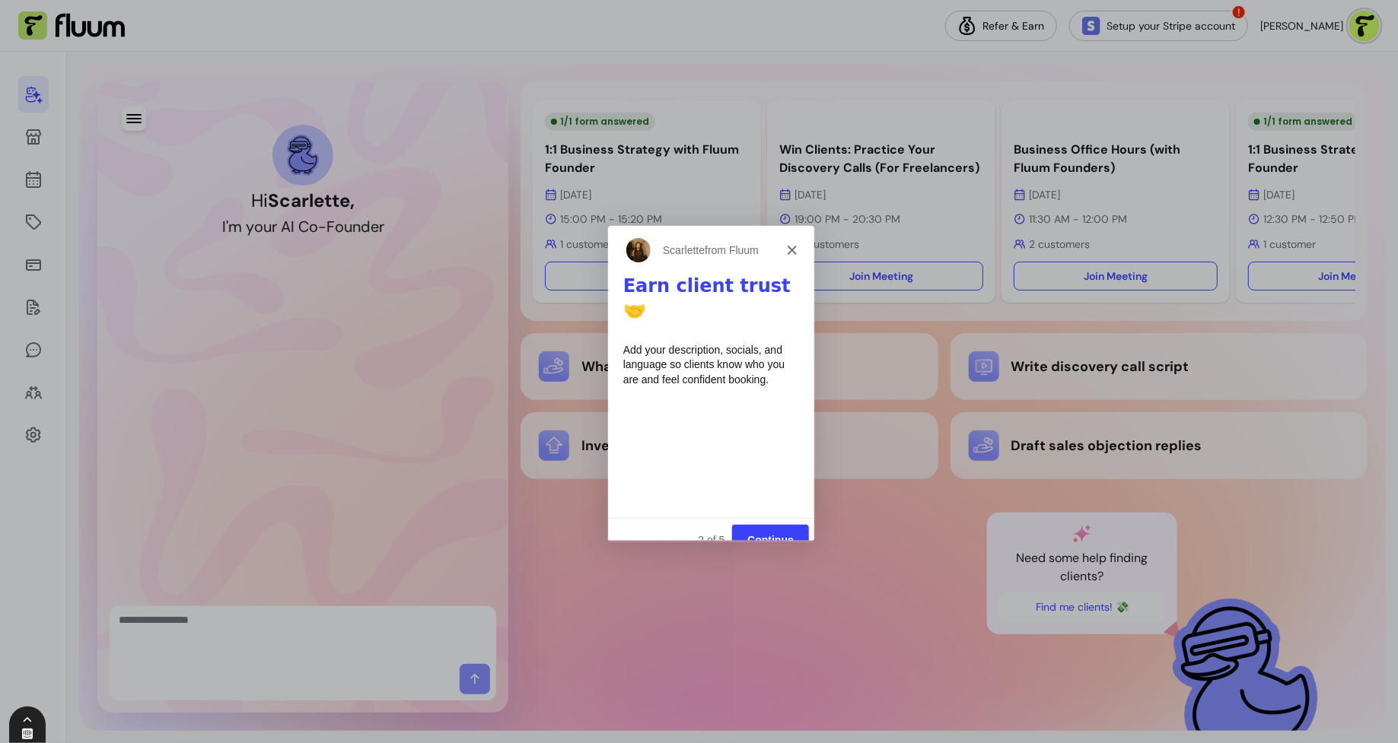
click at [32, 733] on icon at bounding box center [27, 733] width 11 height 11
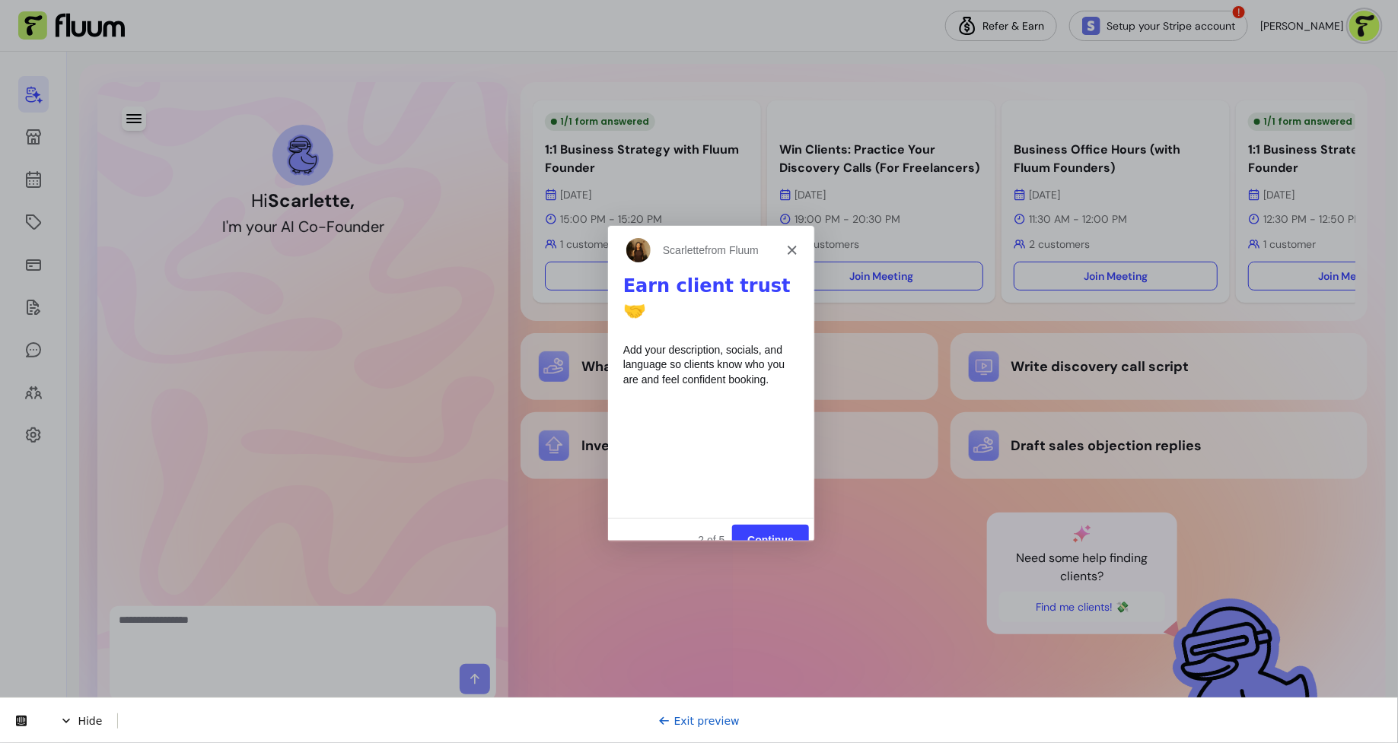
click at [715, 724] on link "Exit preview" at bounding box center [698, 720] width 81 height 12
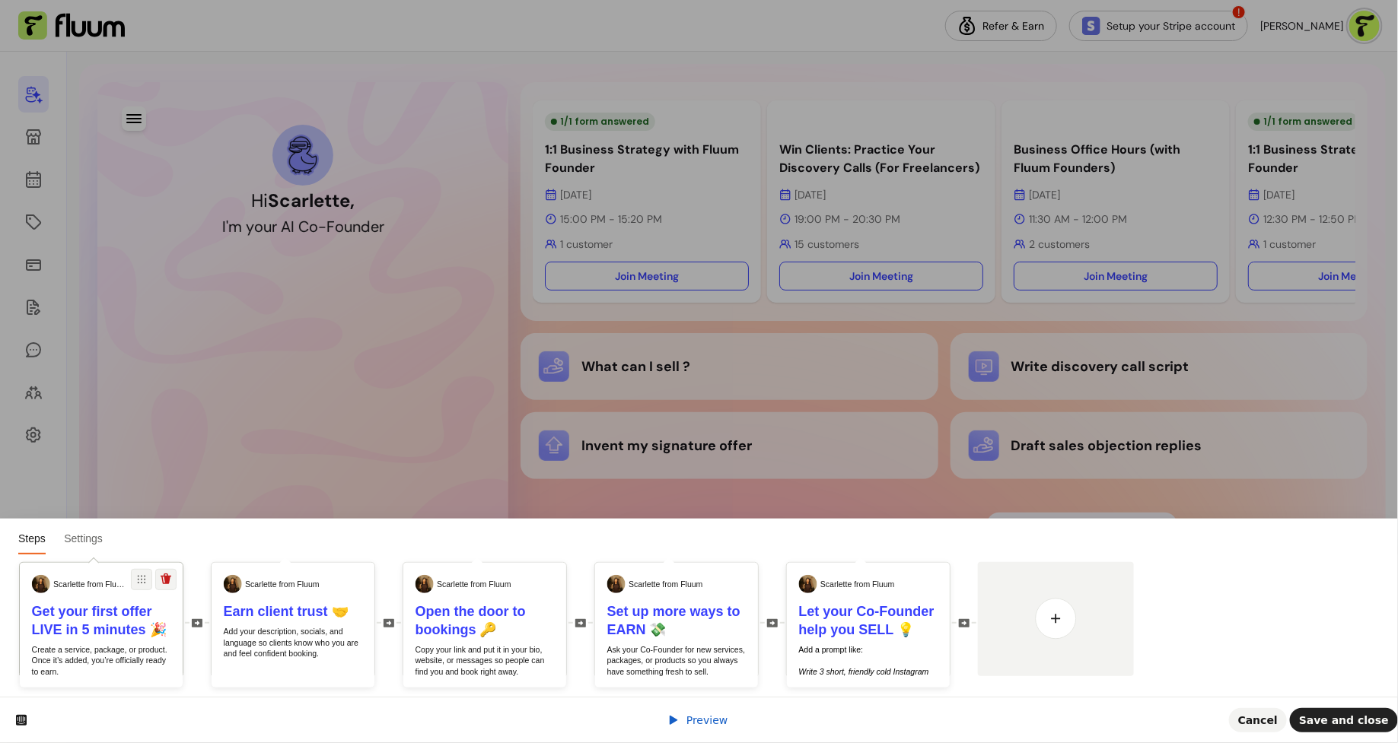
click at [116, 633] on b "Get your first offer LIVE in 5 minutes 🎉" at bounding box center [99, 620] width 135 height 33
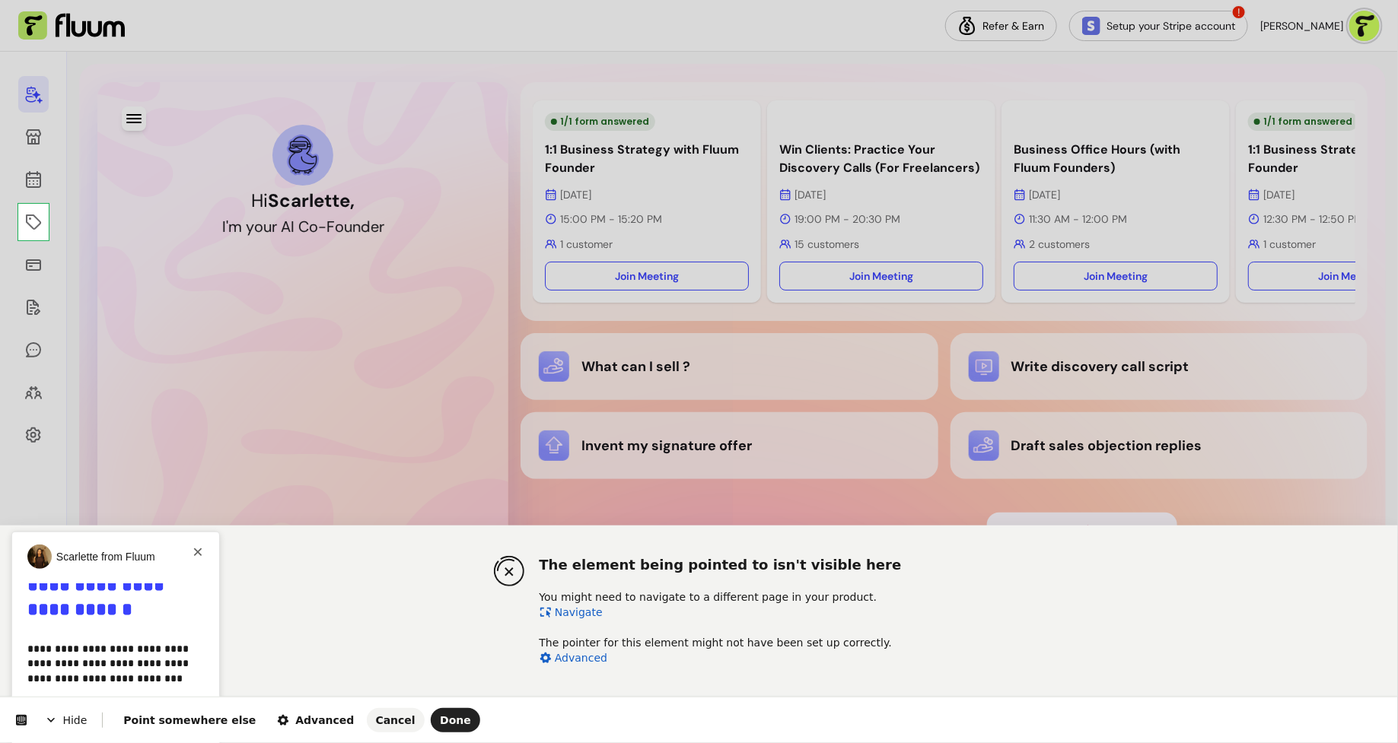
scroll to position [52, 0]
click at [440, 720] on span "Done" at bounding box center [455, 720] width 31 height 12
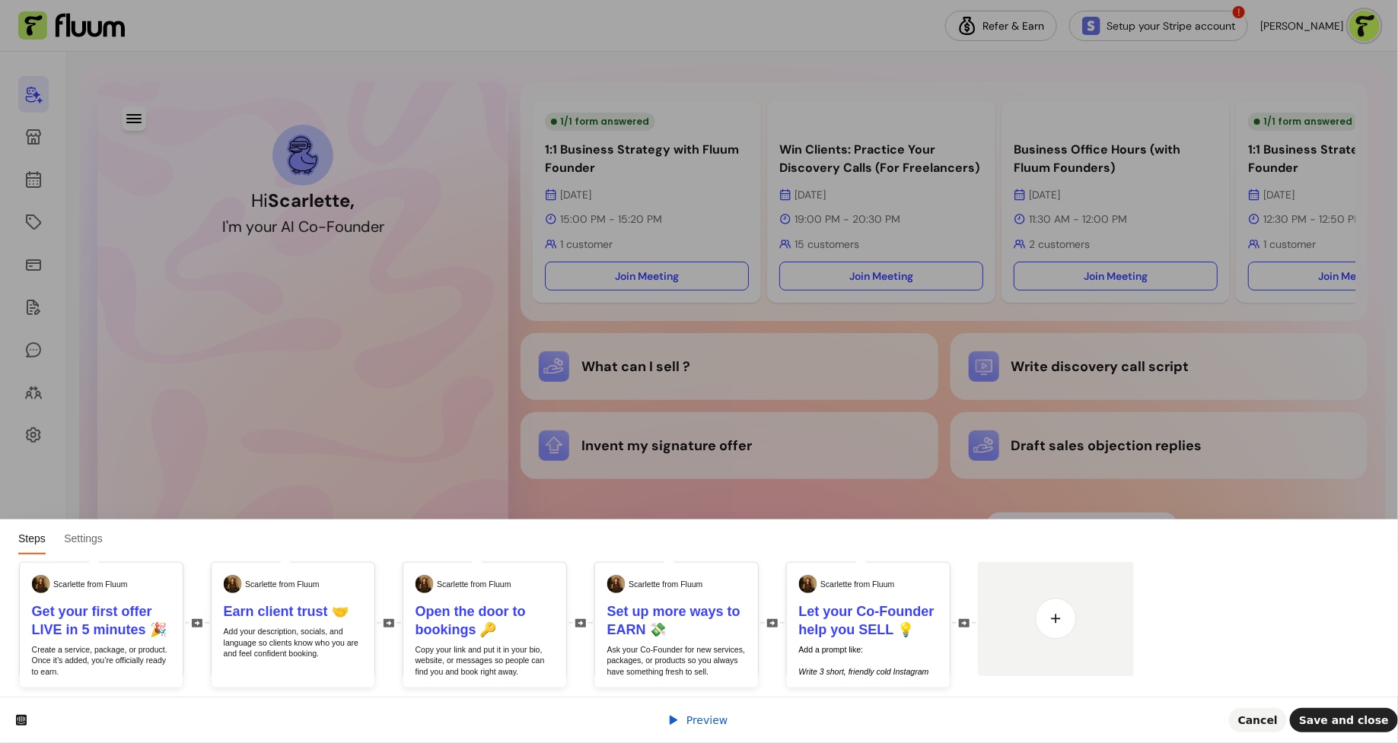
scroll to position [0, 0]
click at [695, 726] on span "Preview" at bounding box center [707, 720] width 42 height 12
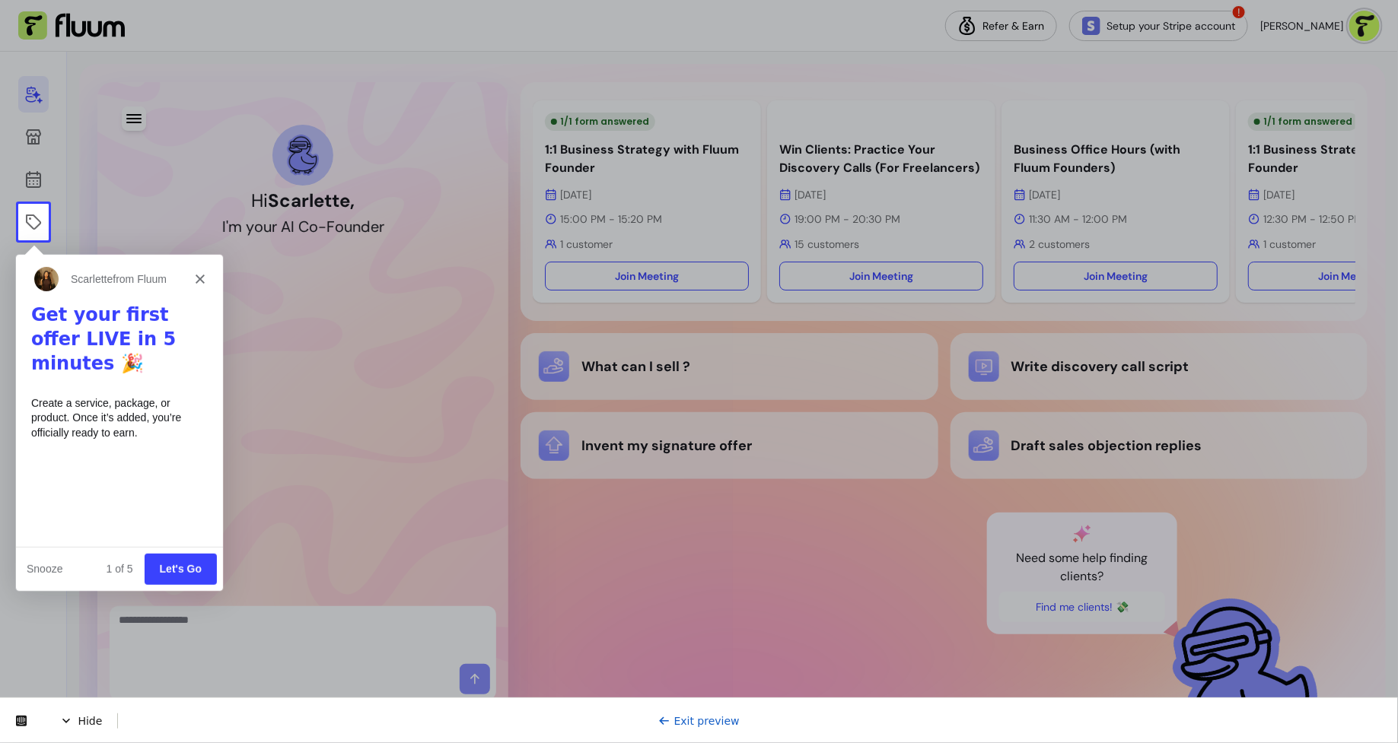
click at [174, 572] on button "Let's Go" at bounding box center [180, 567] width 72 height 31
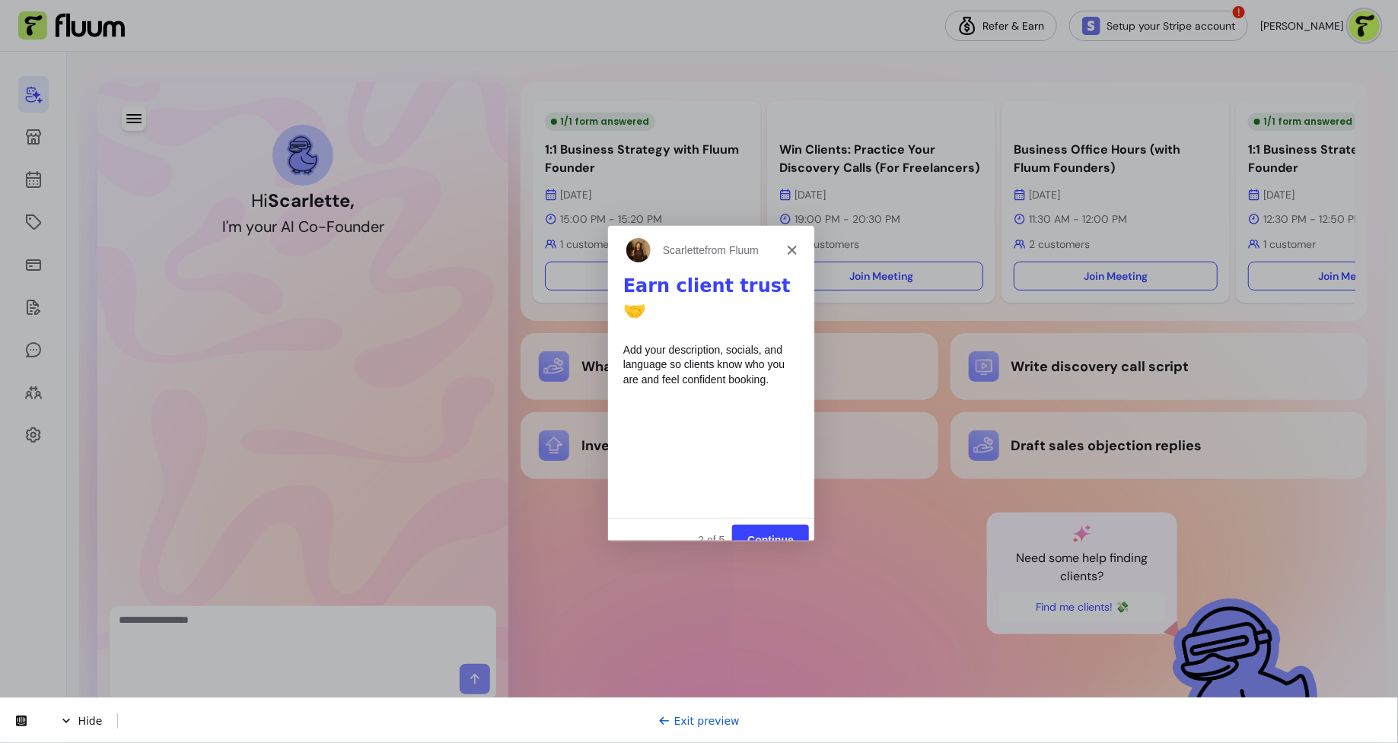
click at [777, 524] on button "Continue" at bounding box center [768, 539] width 77 height 31
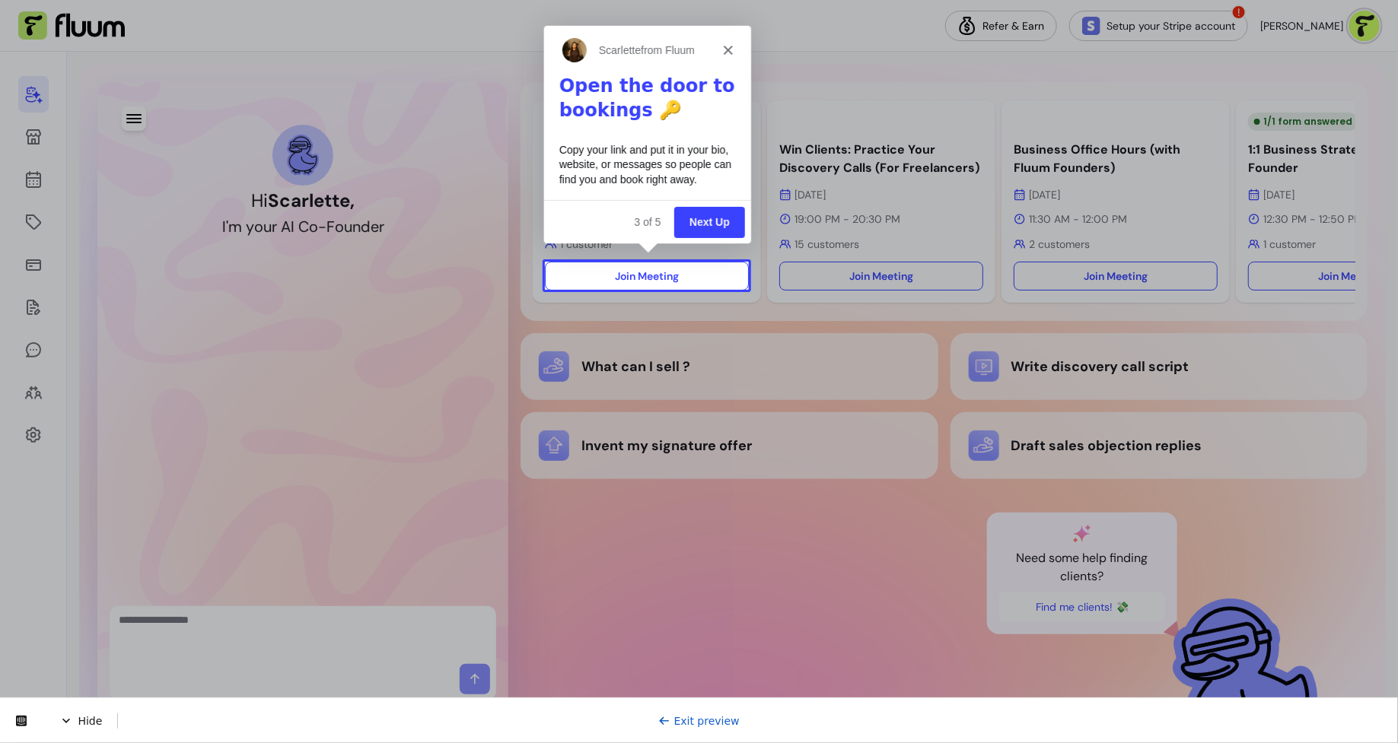
click at [705, 221] on button "Next Up" at bounding box center [708, 220] width 71 height 31
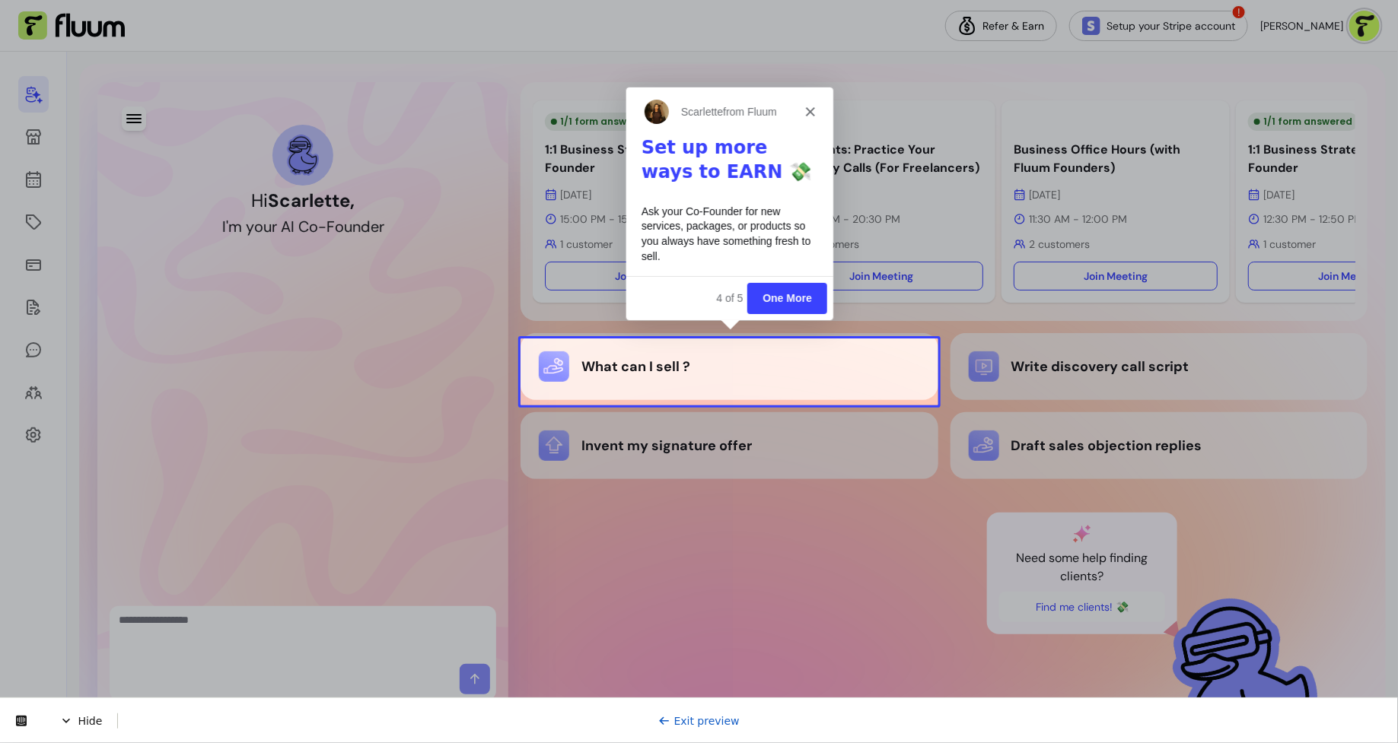
click at [797, 297] on button "One More" at bounding box center [786, 297] width 80 height 31
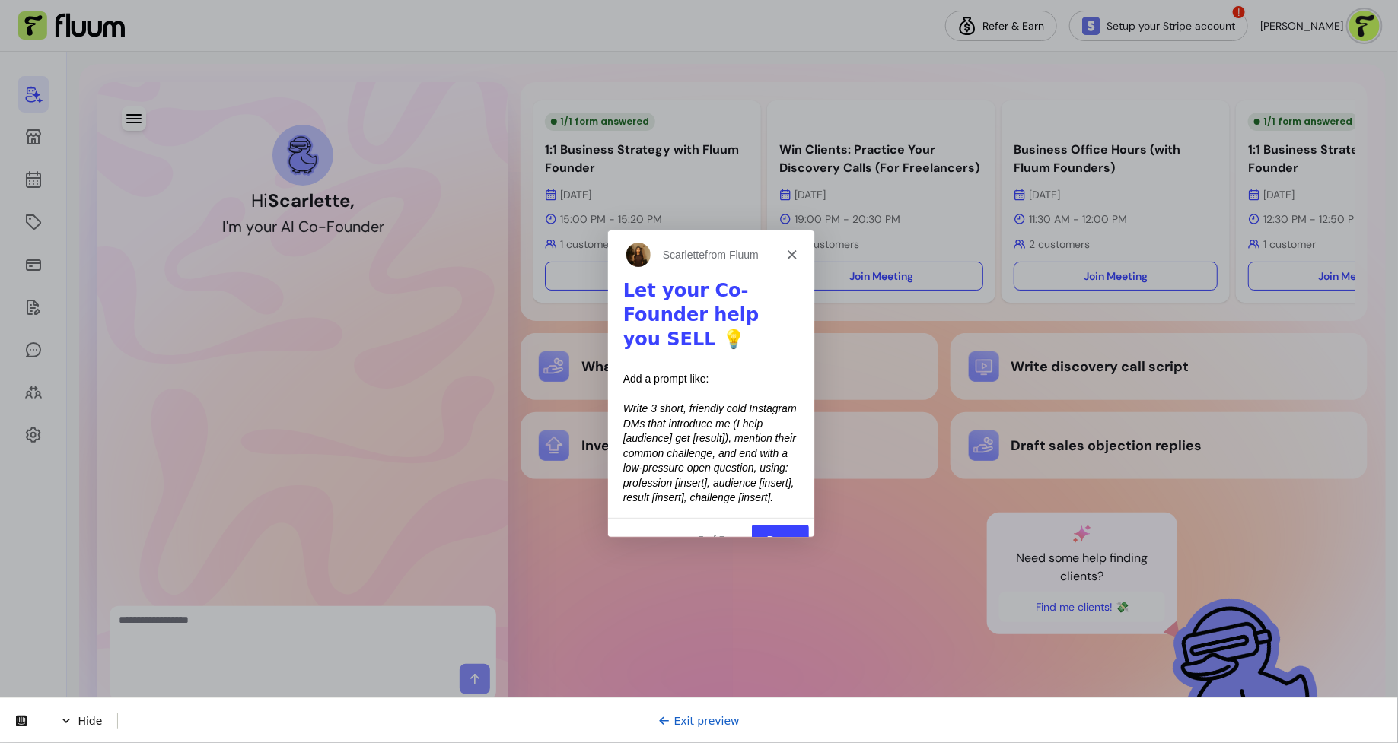
click at [771, 523] on button "Done" at bounding box center [778, 538] width 57 height 31
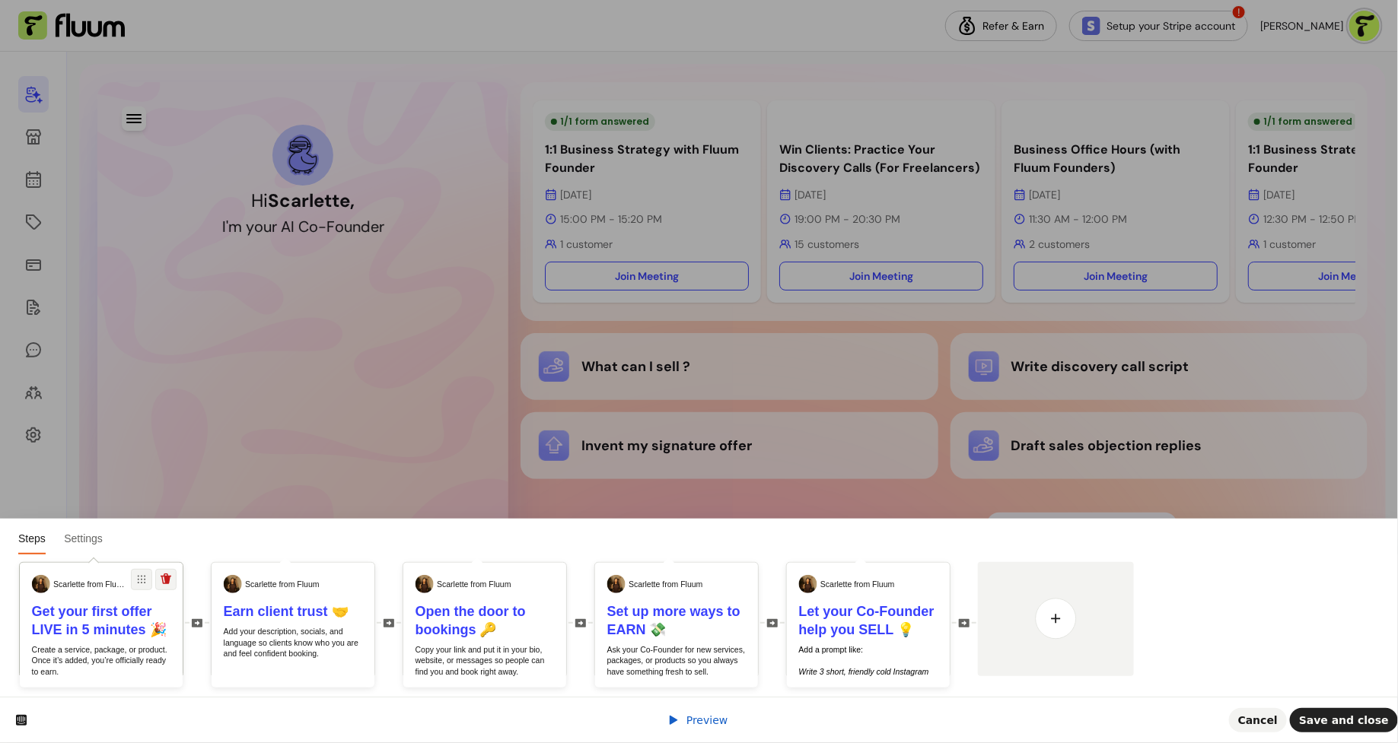
click at [91, 663] on p "Create a service, package, or product. Once it’s added, you’re officially ready…" at bounding box center [101, 660] width 139 height 33
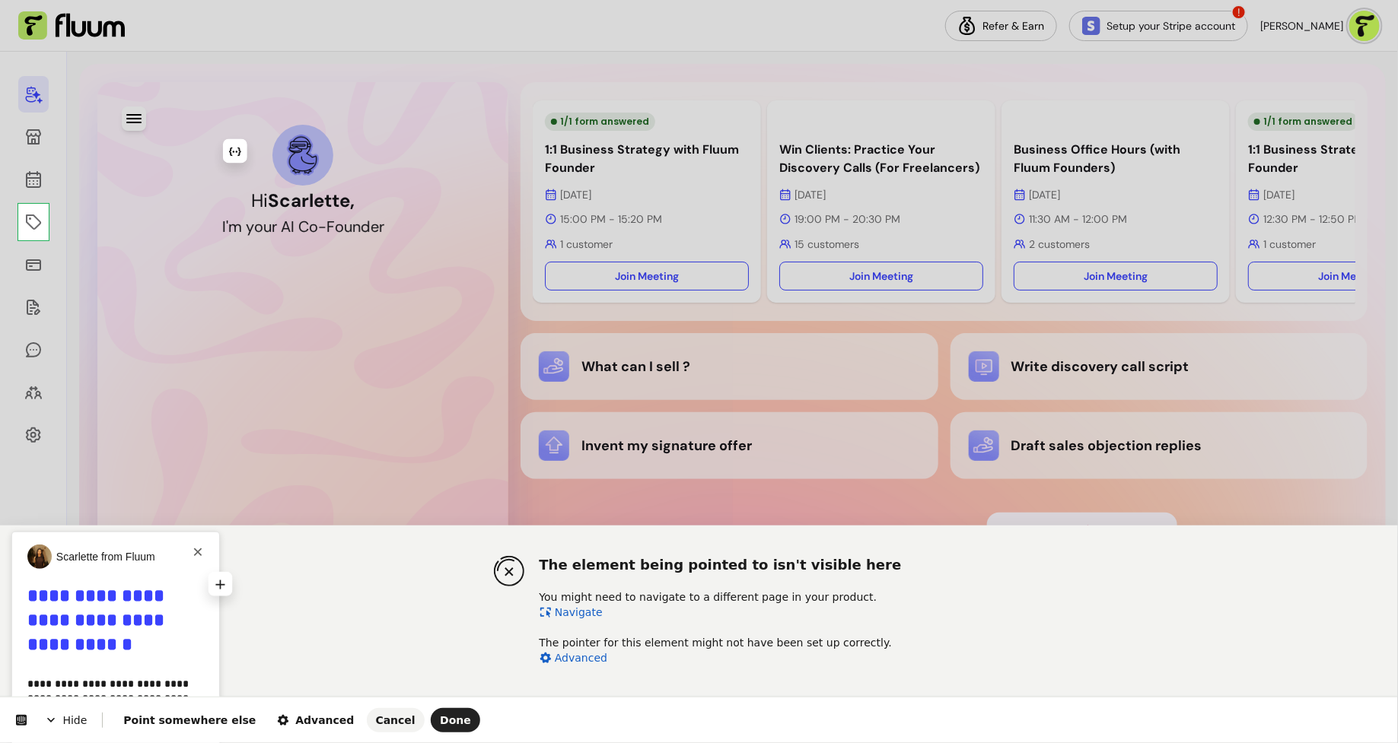
click at [287, 584] on div "The element being pointed to isn't visible here You might need to navigate to a…" at bounding box center [699, 611] width 1398 height 171
click at [135, 604] on b "**********" at bounding box center [98, 620] width 142 height 67
click at [180, 677] on p "**********" at bounding box center [115, 699] width 177 height 45
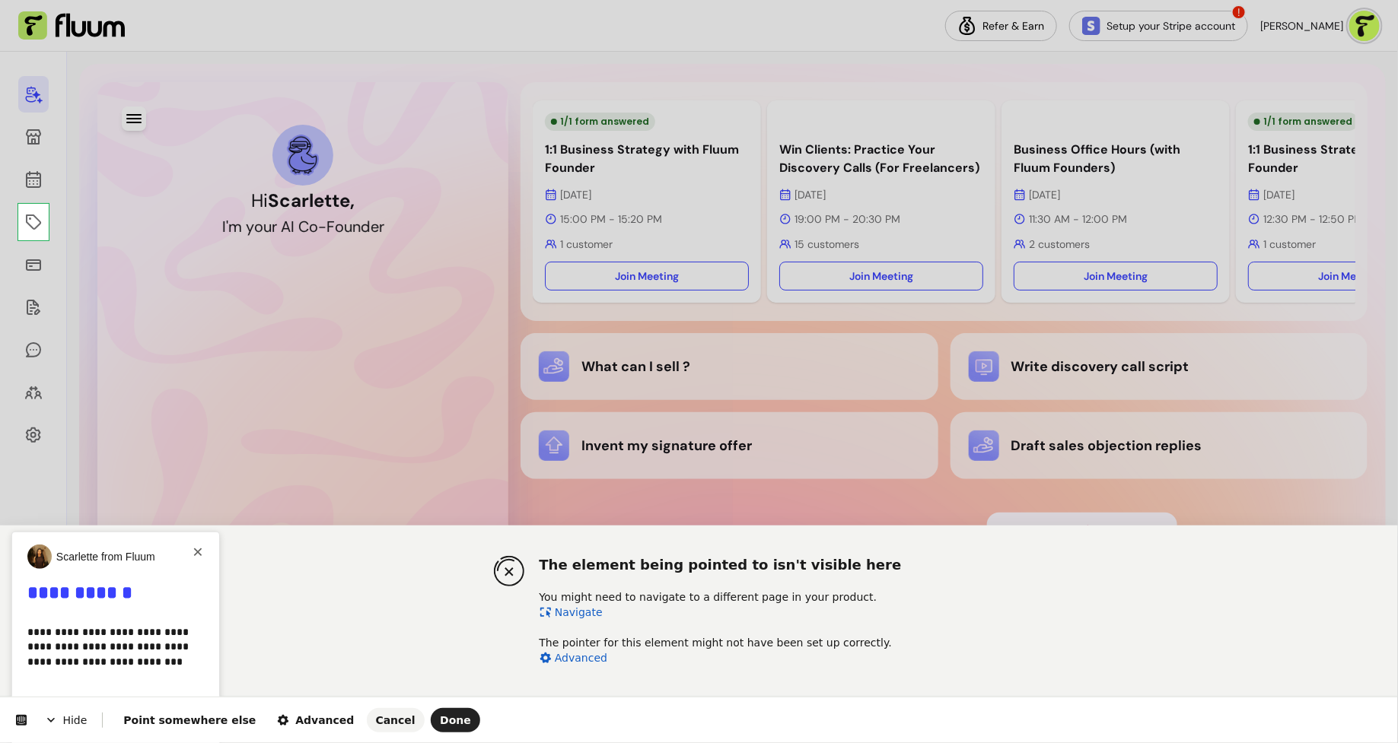
click at [219, 0] on html "The element being pointed to isn't visible here You might need to navigate to a…" at bounding box center [699, 0] width 1398 height 0
click at [34, 0] on html "The element being pointed to isn't visible here You might need to navigate to a…" at bounding box center [699, 0] width 1398 height 0
click at [222, 716] on span "Point somewhere else" at bounding box center [189, 720] width 132 height 12
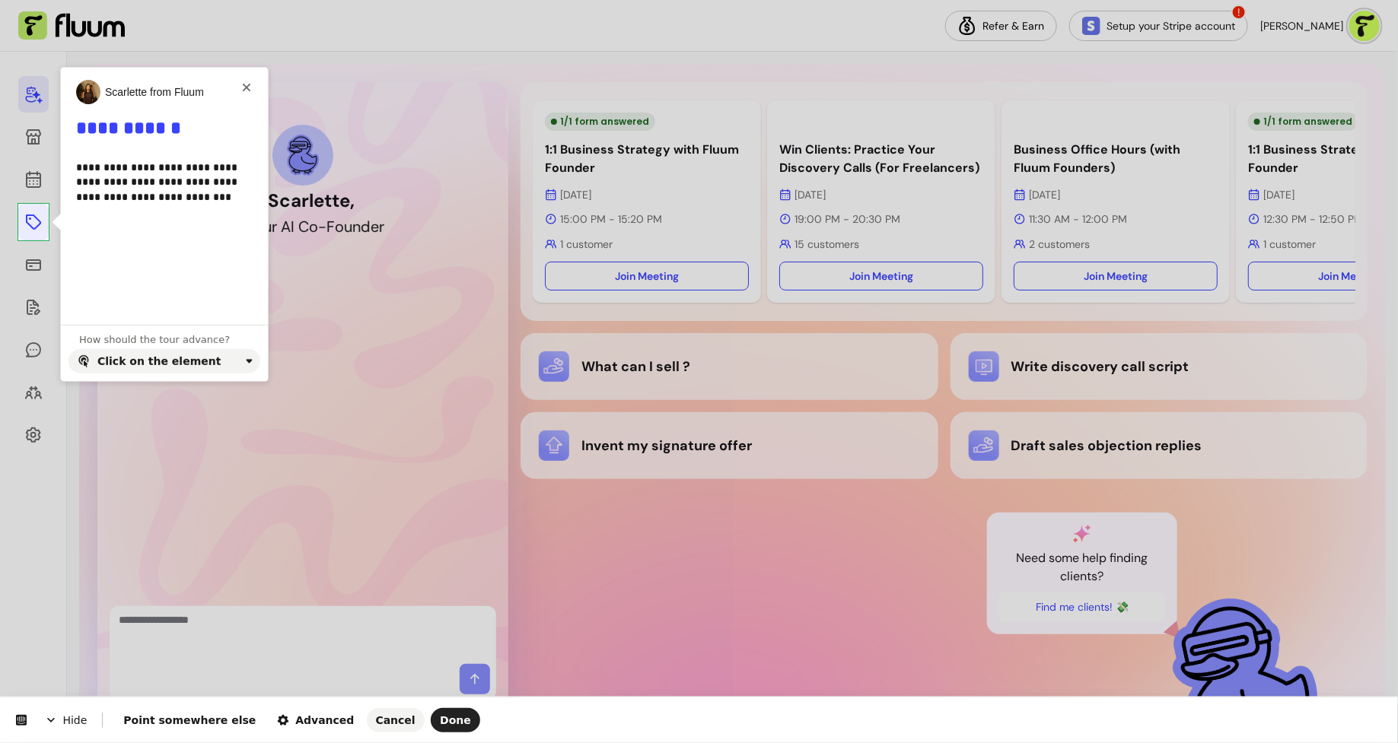
click at [46, 218] on body "Refer & Earn Setup your Stripe account ! [PERSON_NAME] Hi [PERSON_NAME] , I ' m…" at bounding box center [699, 371] width 1398 height 743
click at [210, 361] on div "Click on the element" at bounding box center [168, 361] width 142 height 12
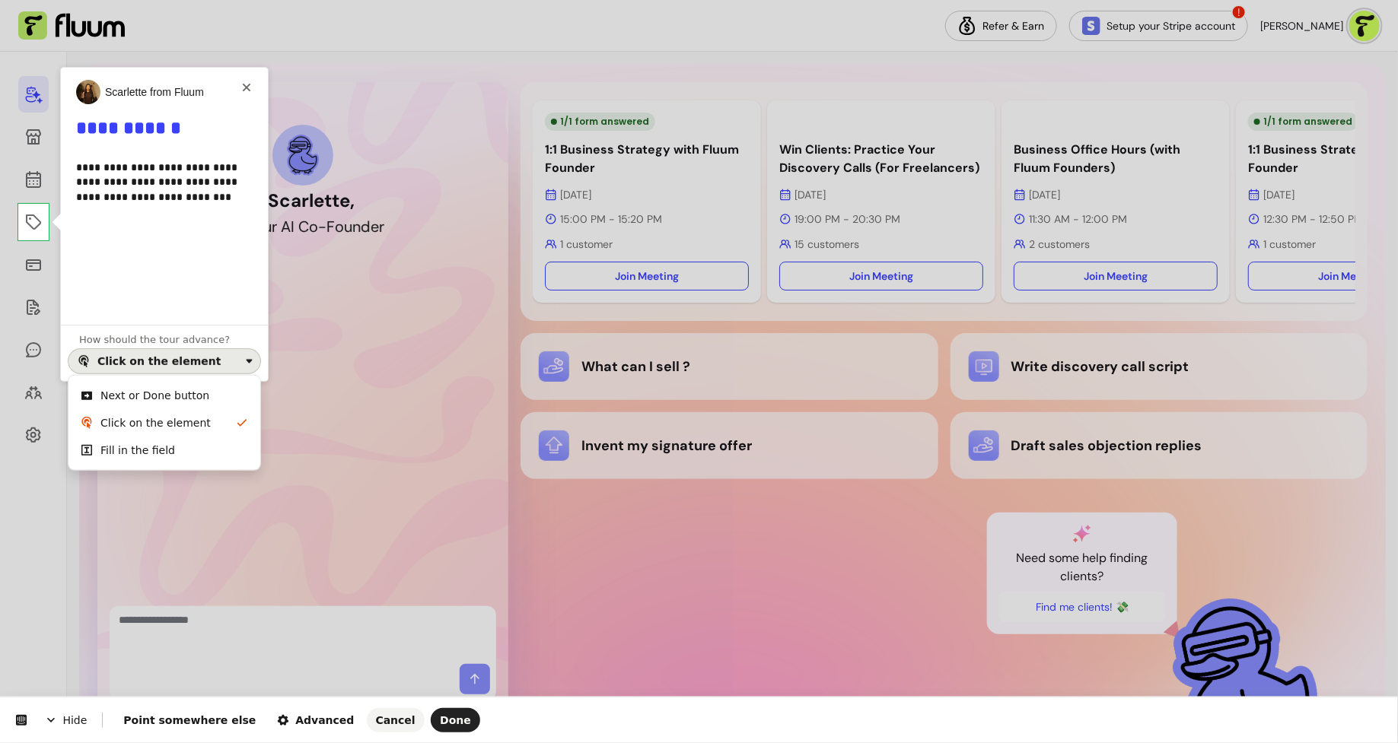
click at [199, 388] on div "Next or Done button" at bounding box center [154, 395] width 109 height 15
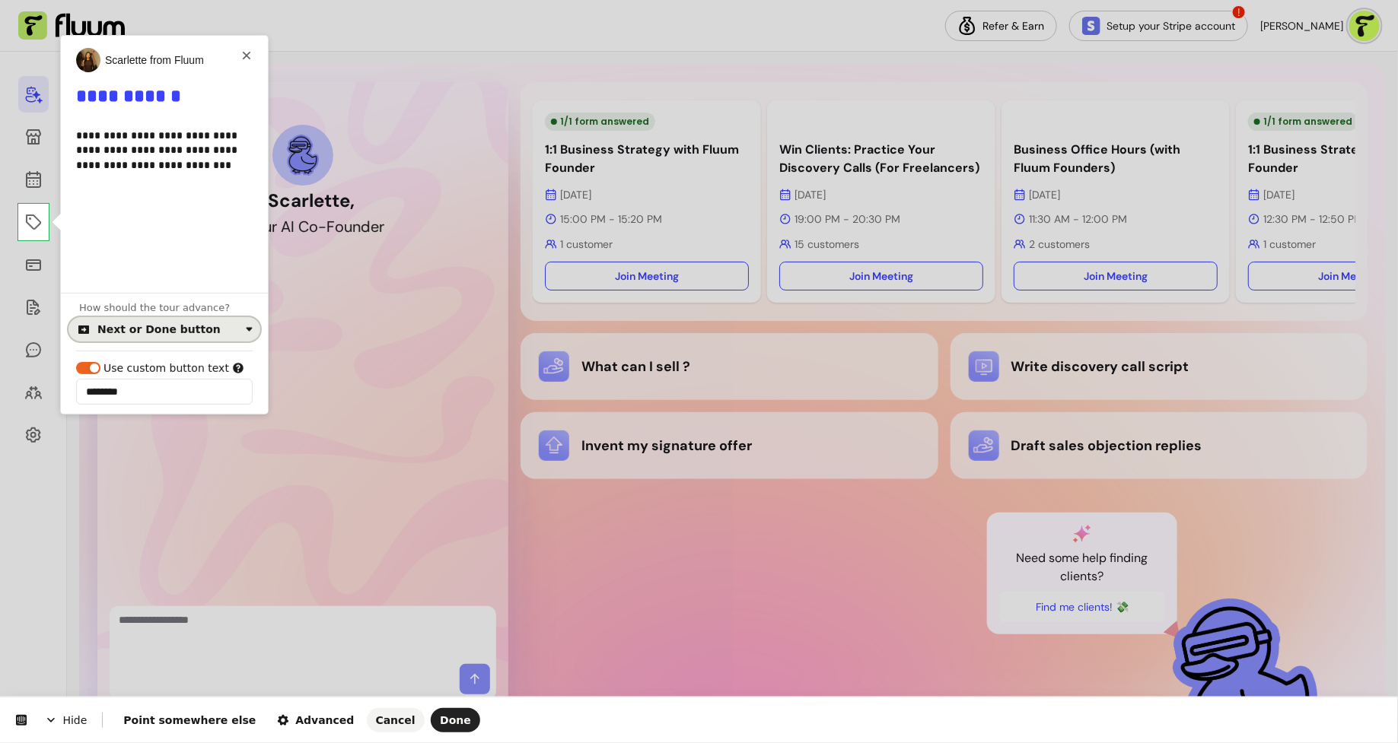
click at [202, 330] on div "Next or Done button" at bounding box center [168, 329] width 142 height 12
click at [186, 388] on div "Click on the element" at bounding box center [155, 390] width 110 height 15
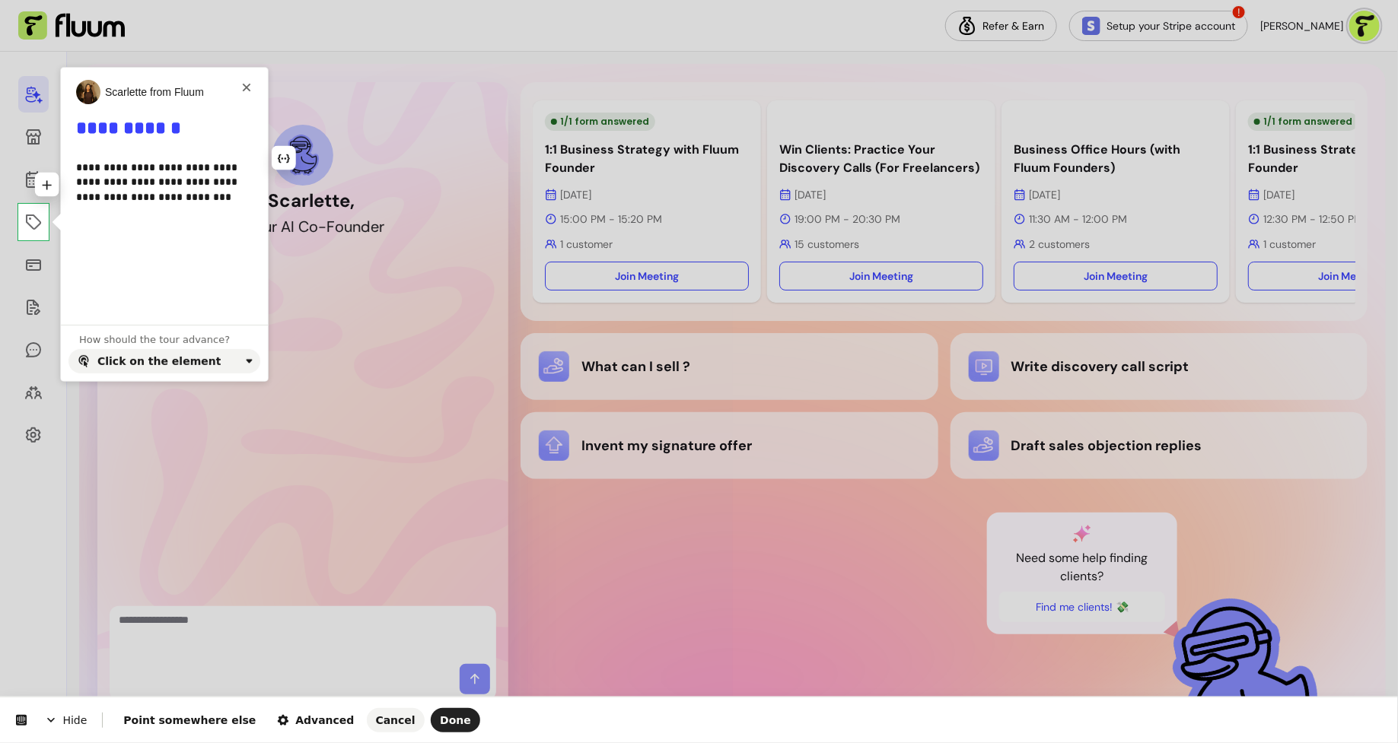
scroll to position [0, 0]
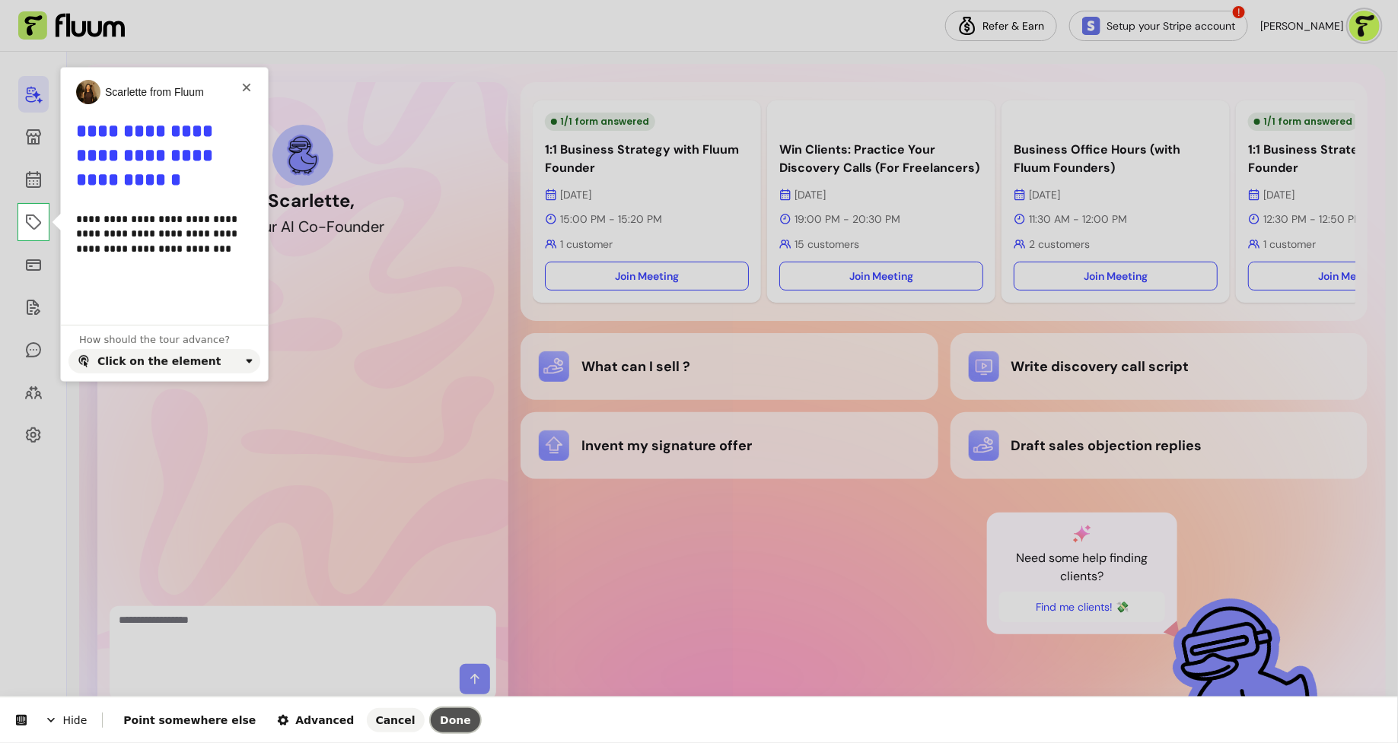
click at [431, 727] on button "Done" at bounding box center [455, 720] width 49 height 24
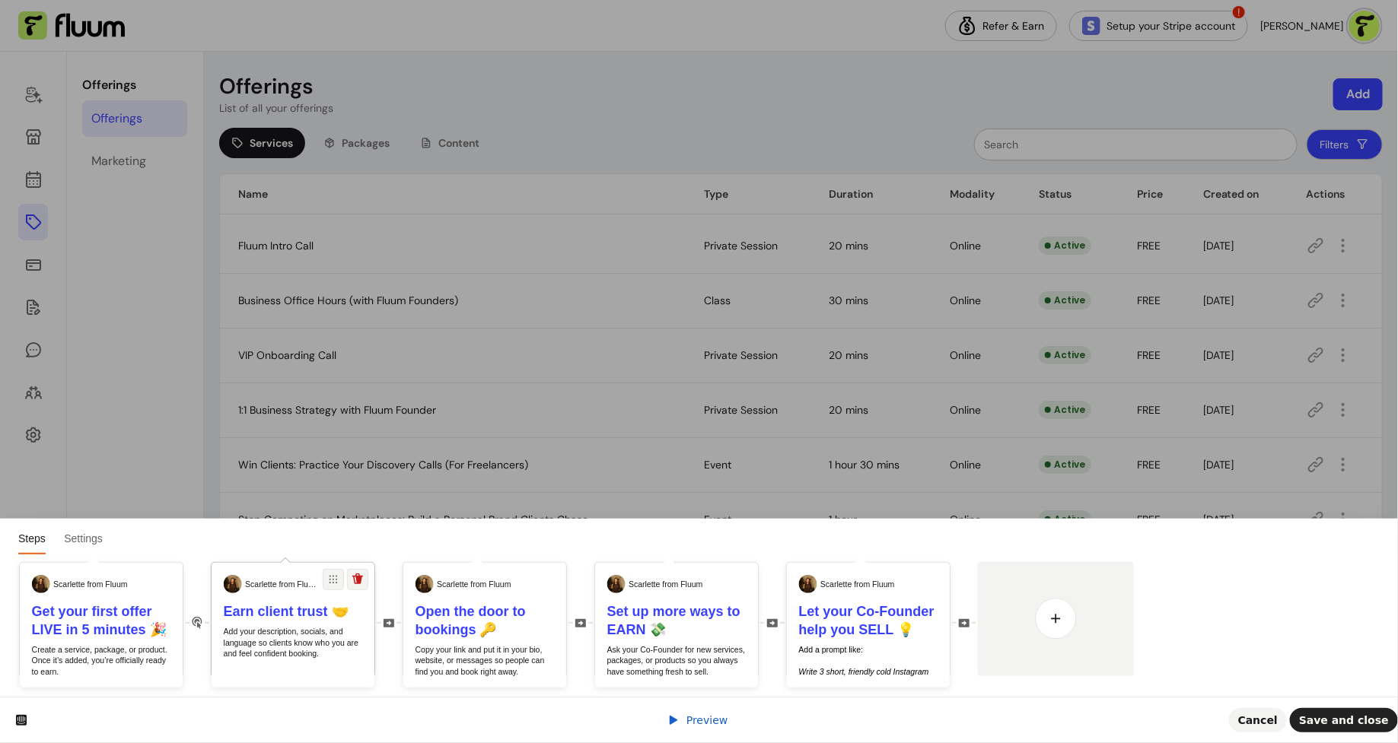
click at [340, 625] on div "Earn client trust 🤝 Add your description, socials, and language so clients know…" at bounding box center [293, 681] width 163 height 157
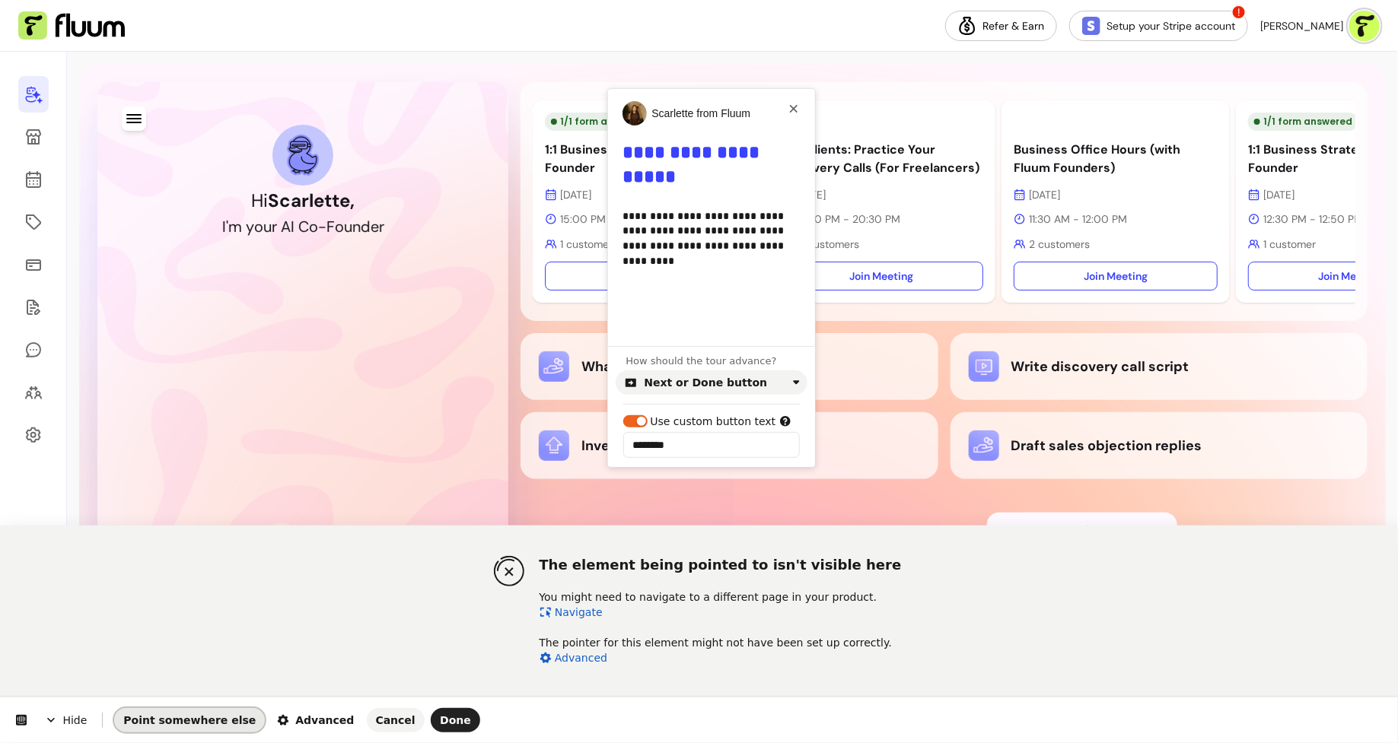
click at [214, 723] on span "Point somewhere else" at bounding box center [189, 720] width 132 height 12
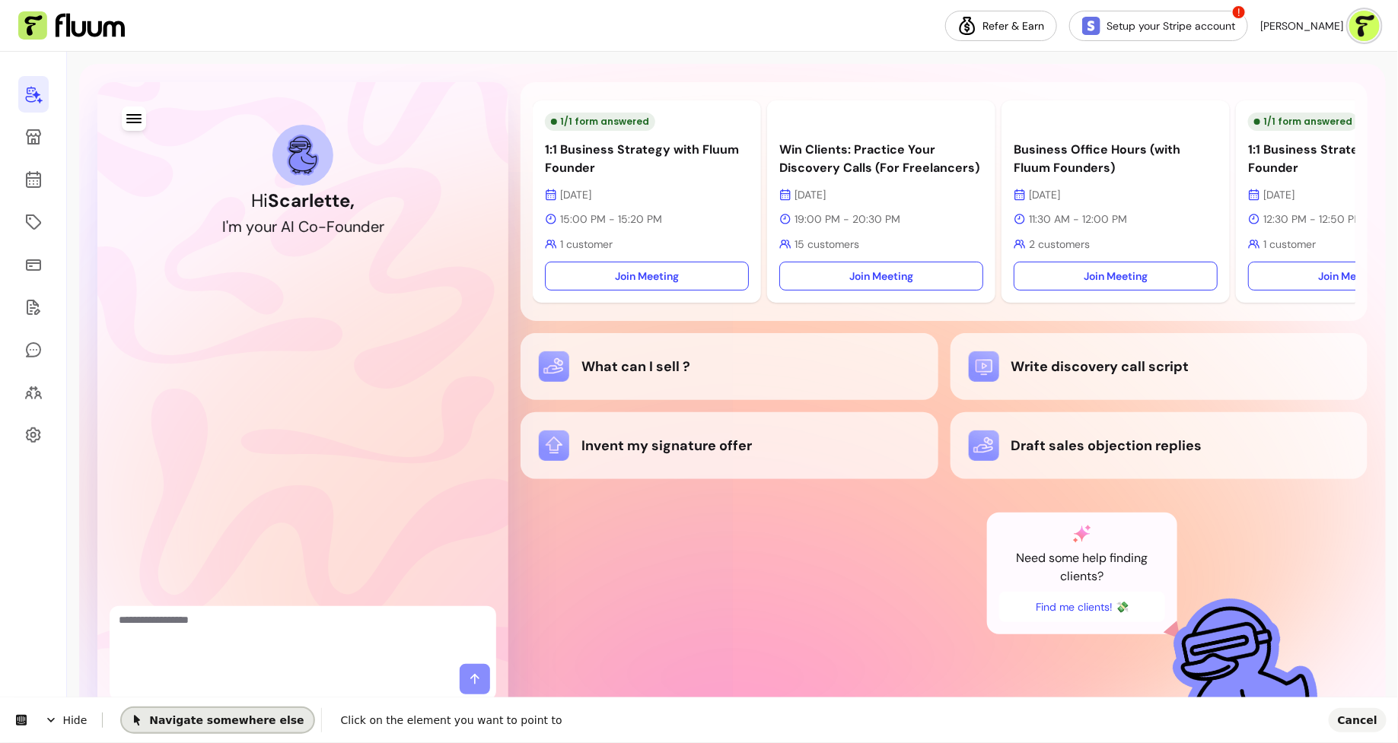
click at [213, 721] on span "Navigate somewhere else" at bounding box center [217, 720] width 173 height 12
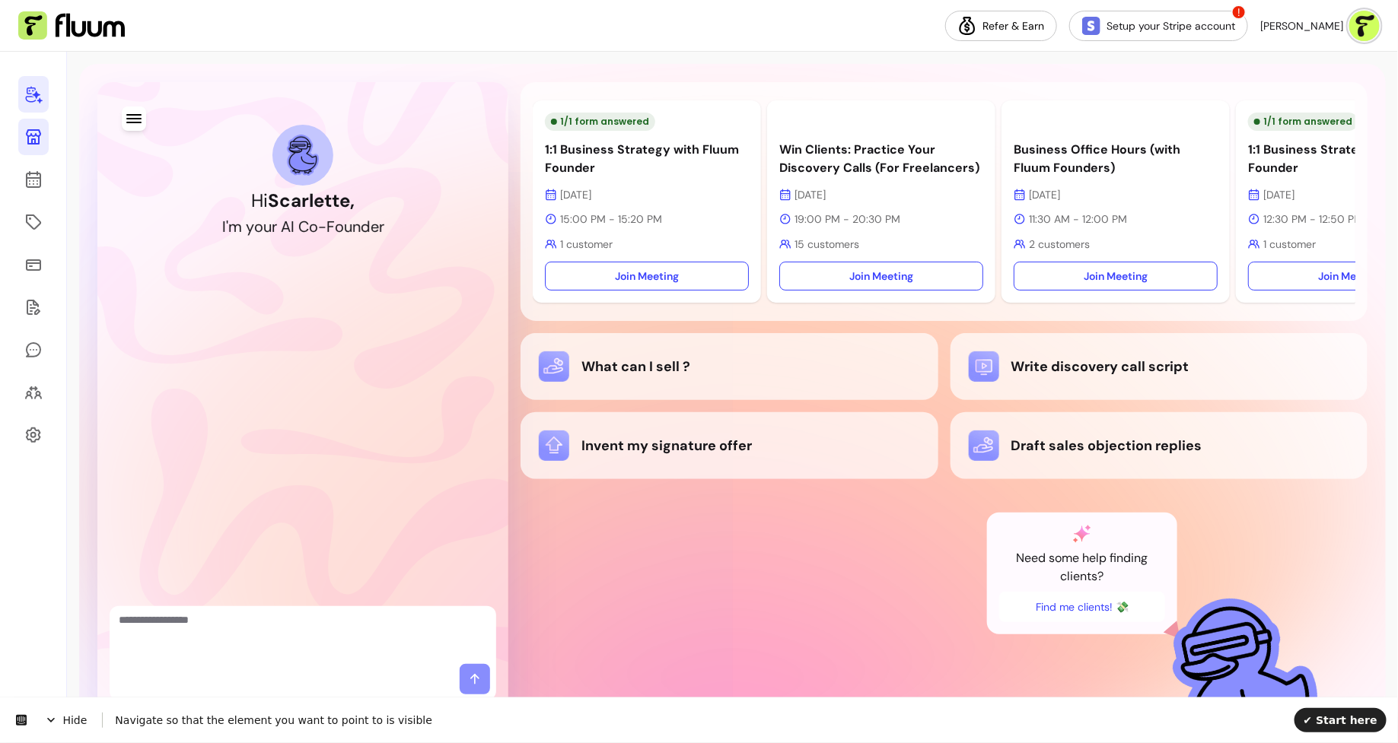
click at [38, 142] on icon at bounding box center [33, 136] width 15 height 15
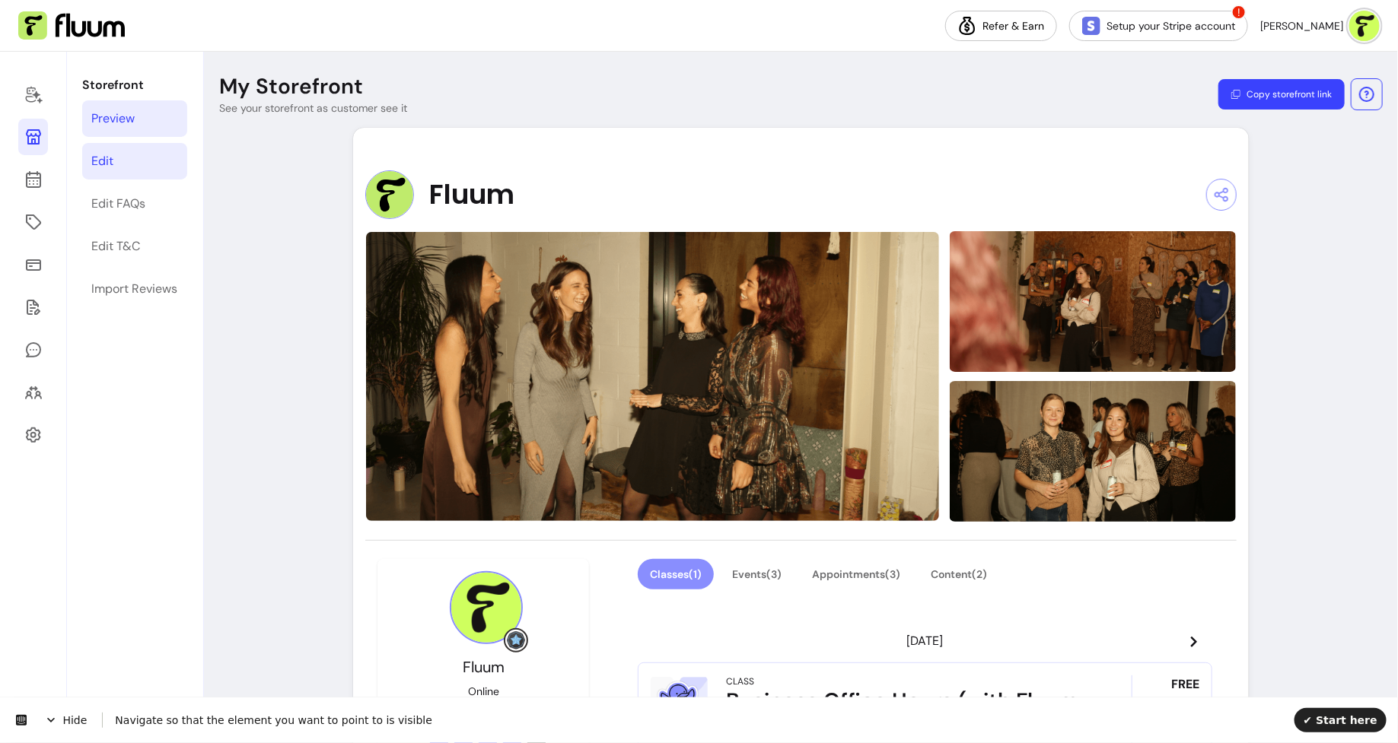
click at [146, 159] on link "Edit" at bounding box center [134, 161] width 105 height 37
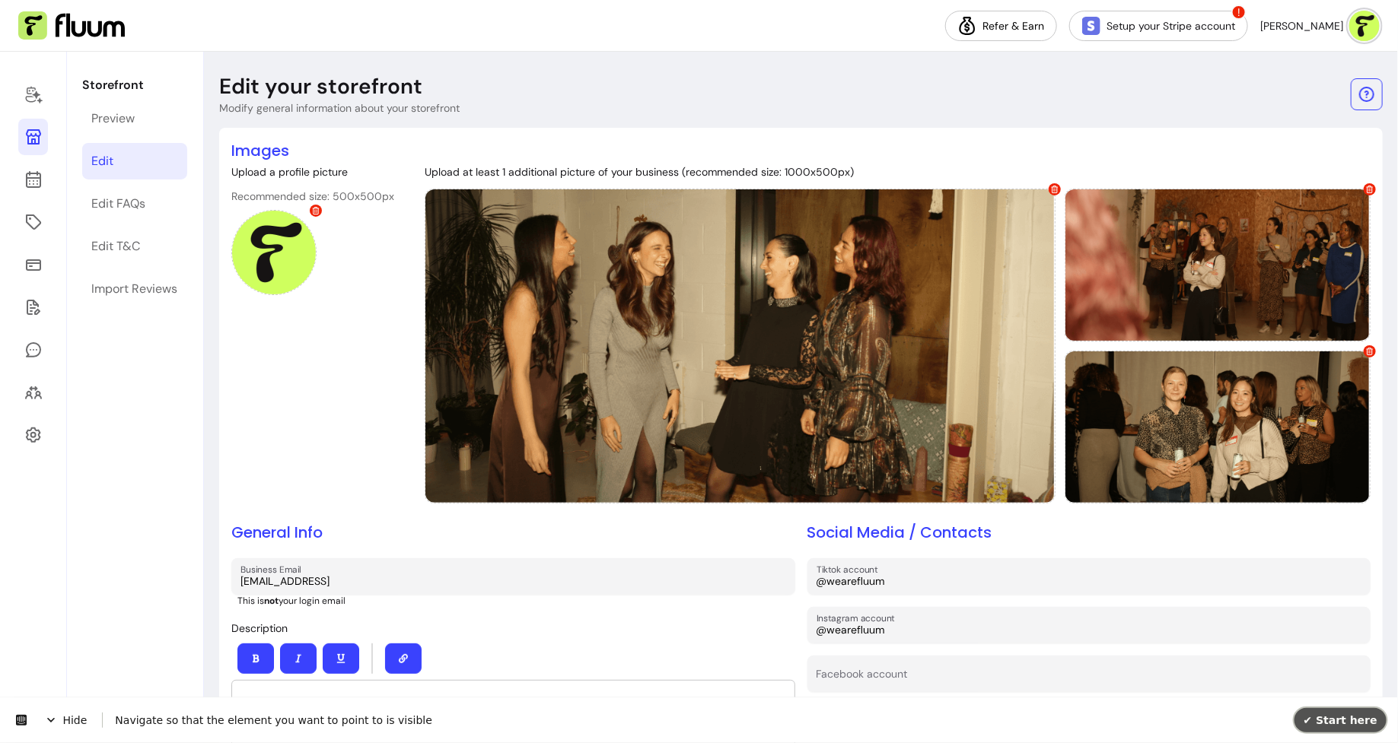
click at [1339, 721] on span "✔ Start here" at bounding box center [1340, 720] width 74 height 12
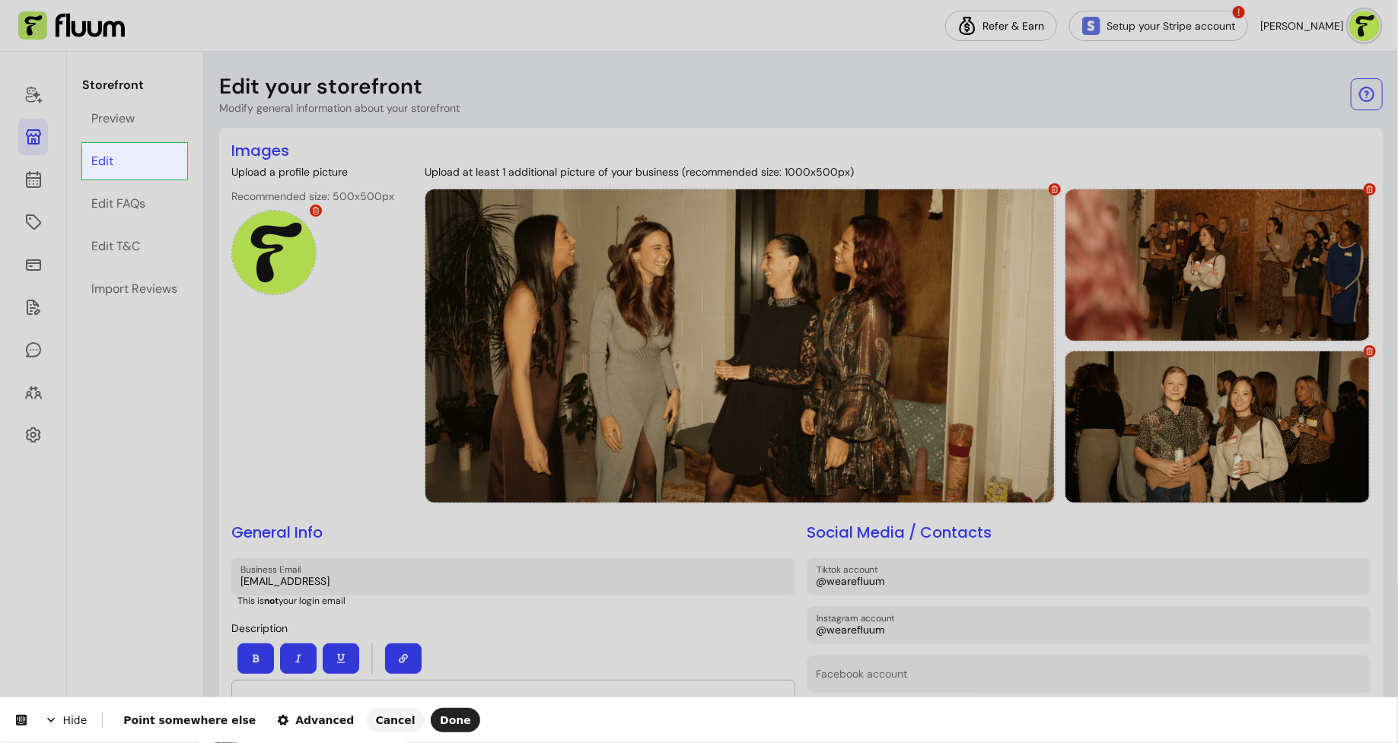
click at [179, 159] on body "**********" at bounding box center [699, 371] width 1398 height 743
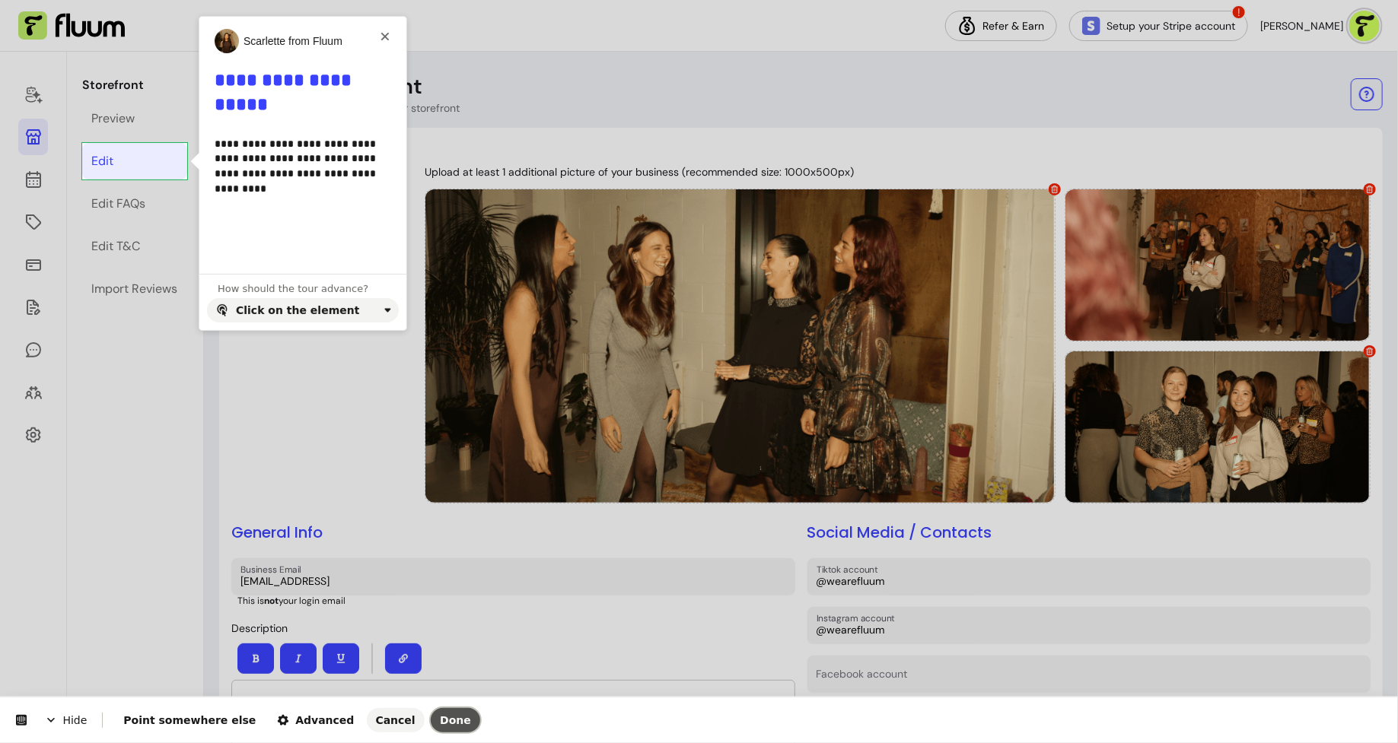
click at [431, 727] on button "Done" at bounding box center [455, 720] width 49 height 24
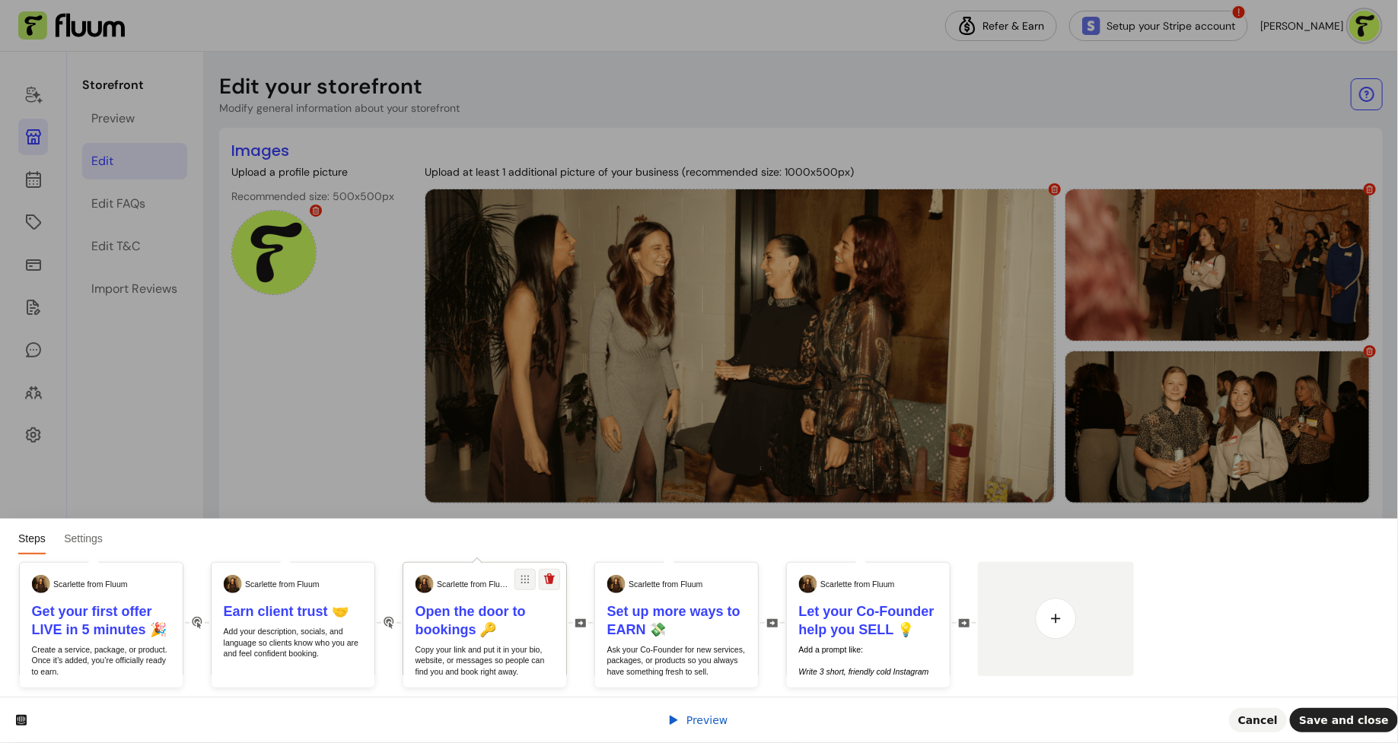
click at [520, 662] on p "Copy your link and put it in your bio, website, or messages so people can find …" at bounding box center [484, 660] width 139 height 33
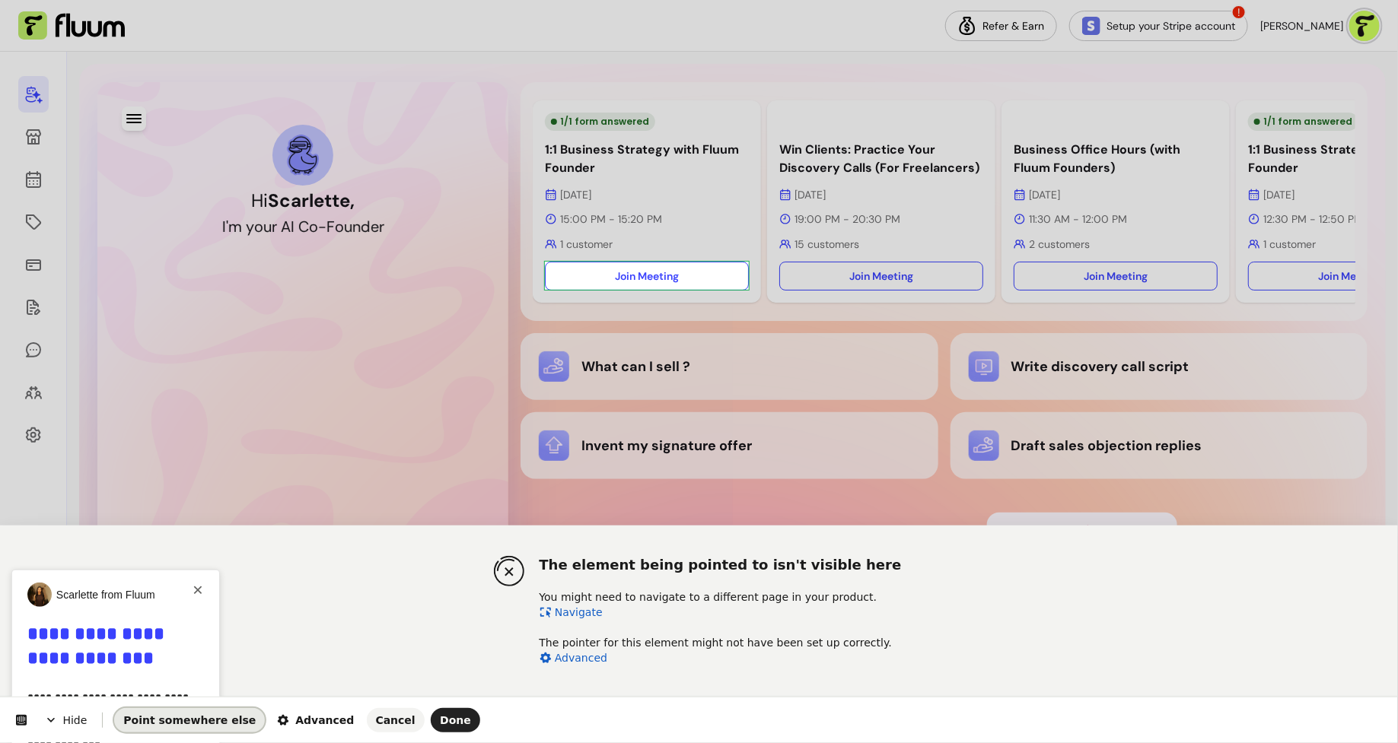
click at [204, 724] on span "Point somewhere else" at bounding box center [189, 720] width 132 height 12
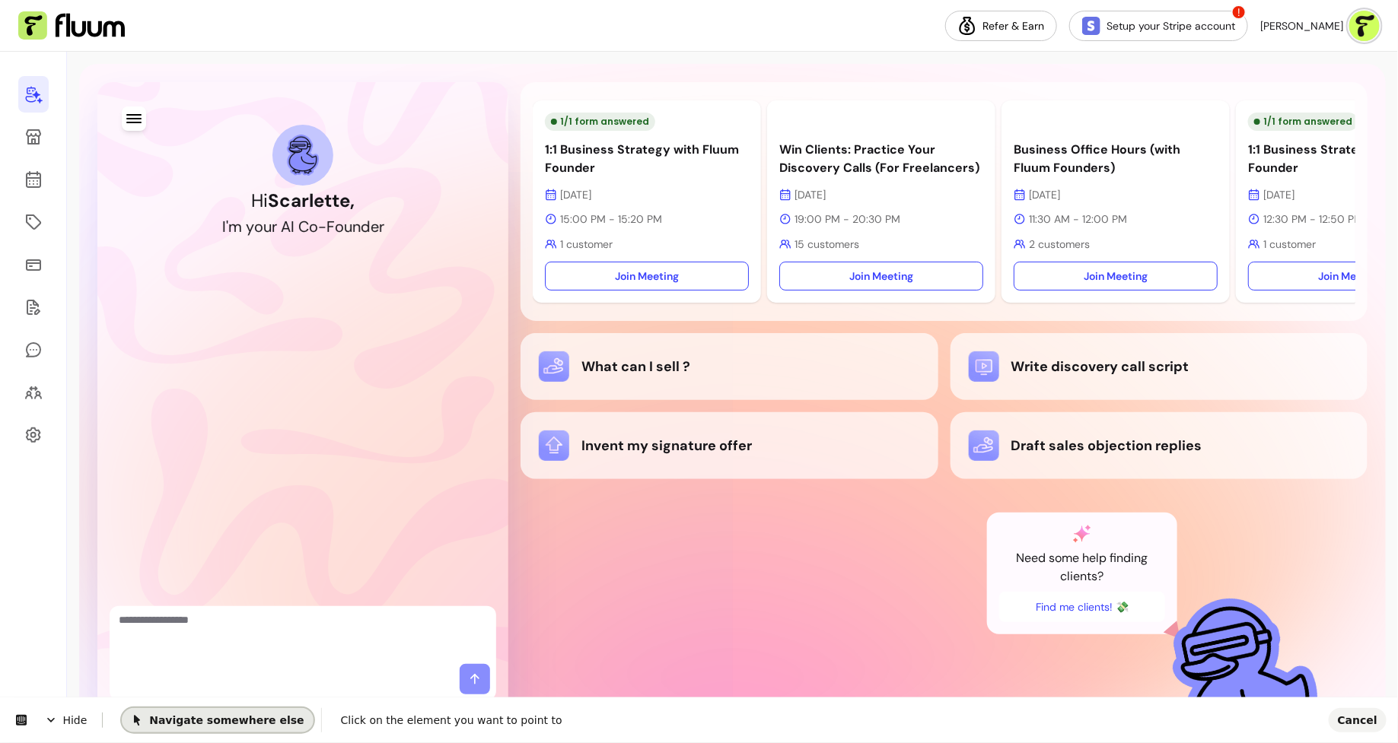
click at [204, 724] on span "Navigate somewhere else" at bounding box center [217, 720] width 173 height 12
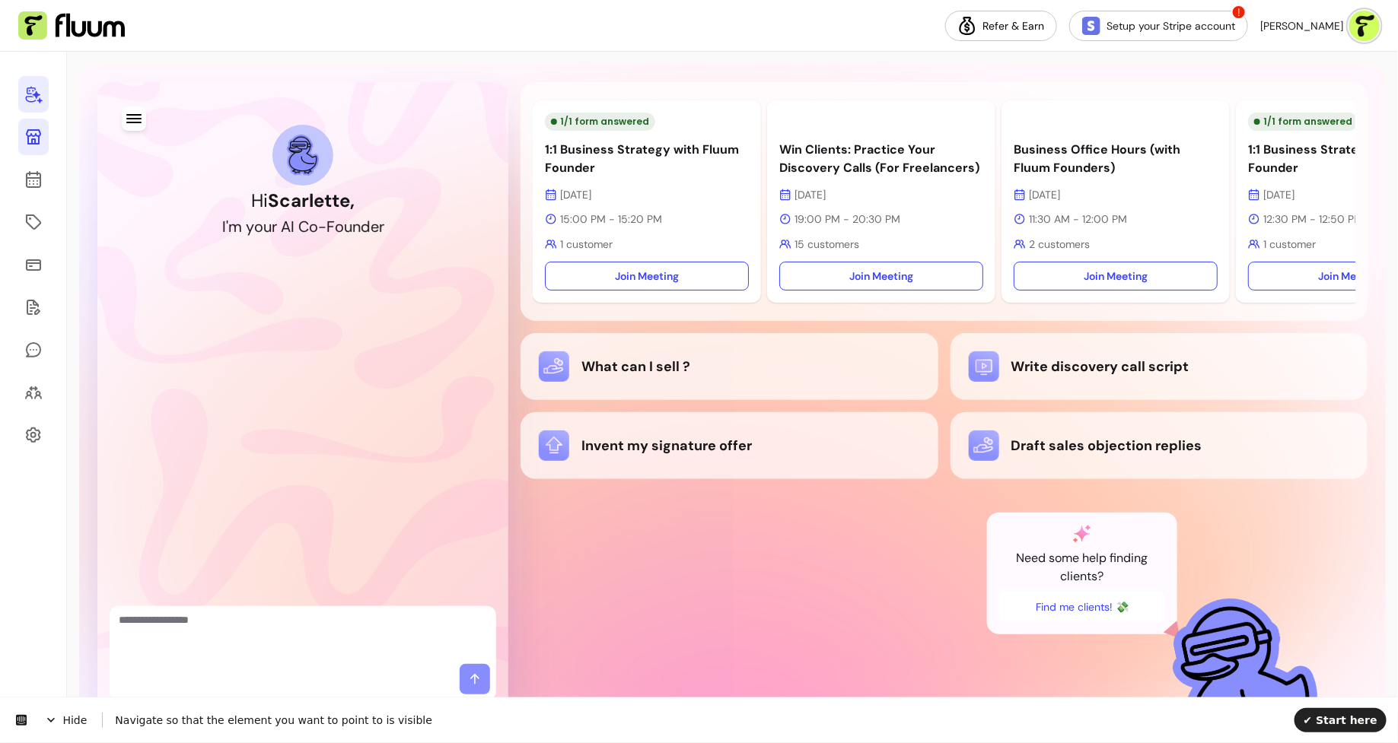
click at [33, 145] on icon at bounding box center [33, 137] width 18 height 18
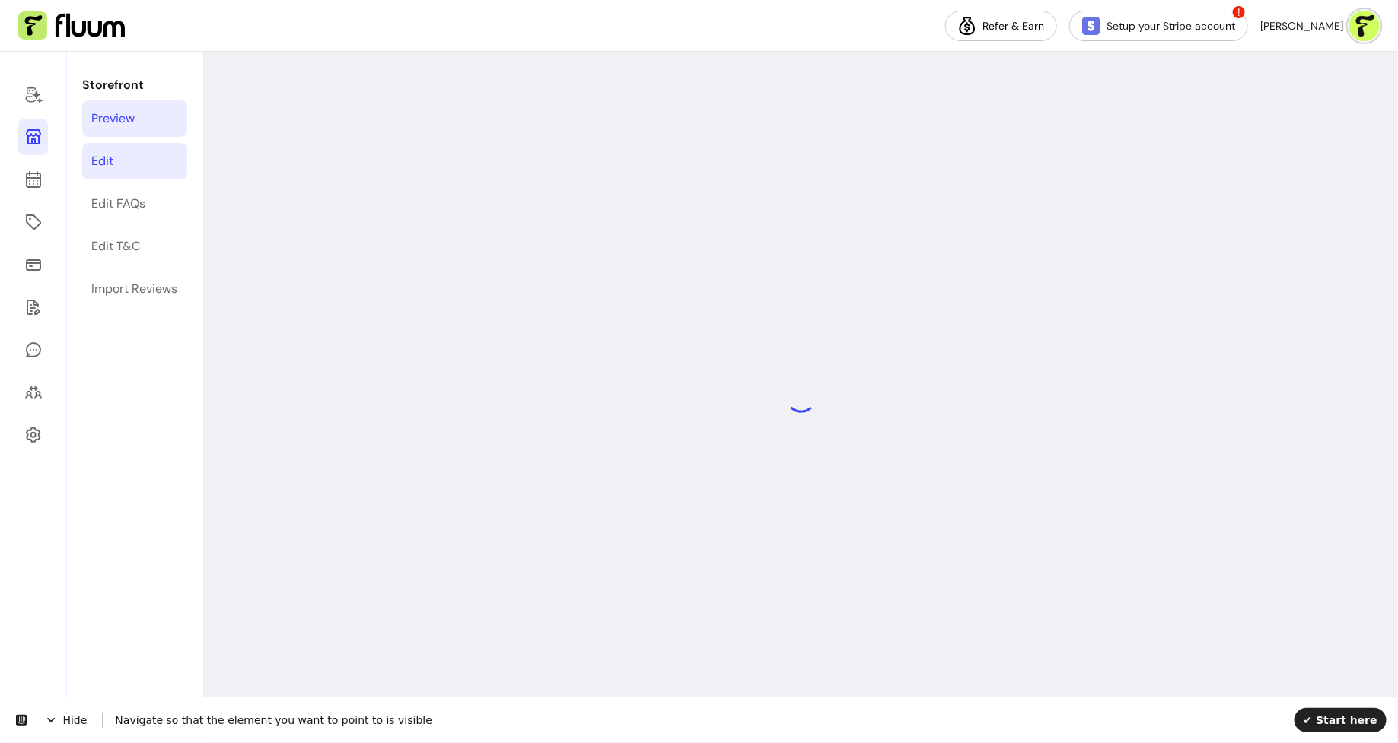
click at [138, 167] on link "Edit" at bounding box center [134, 161] width 105 height 37
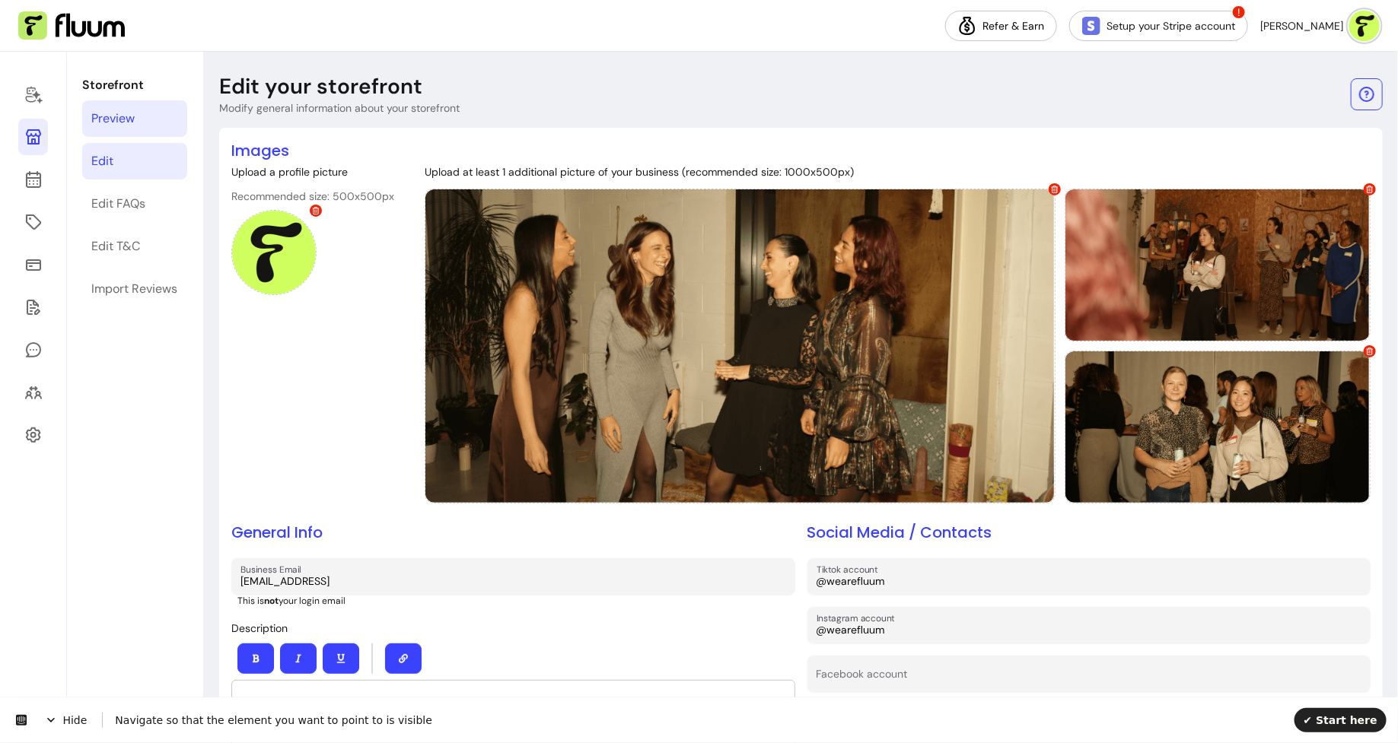
click at [145, 122] on link "Preview" at bounding box center [134, 118] width 105 height 37
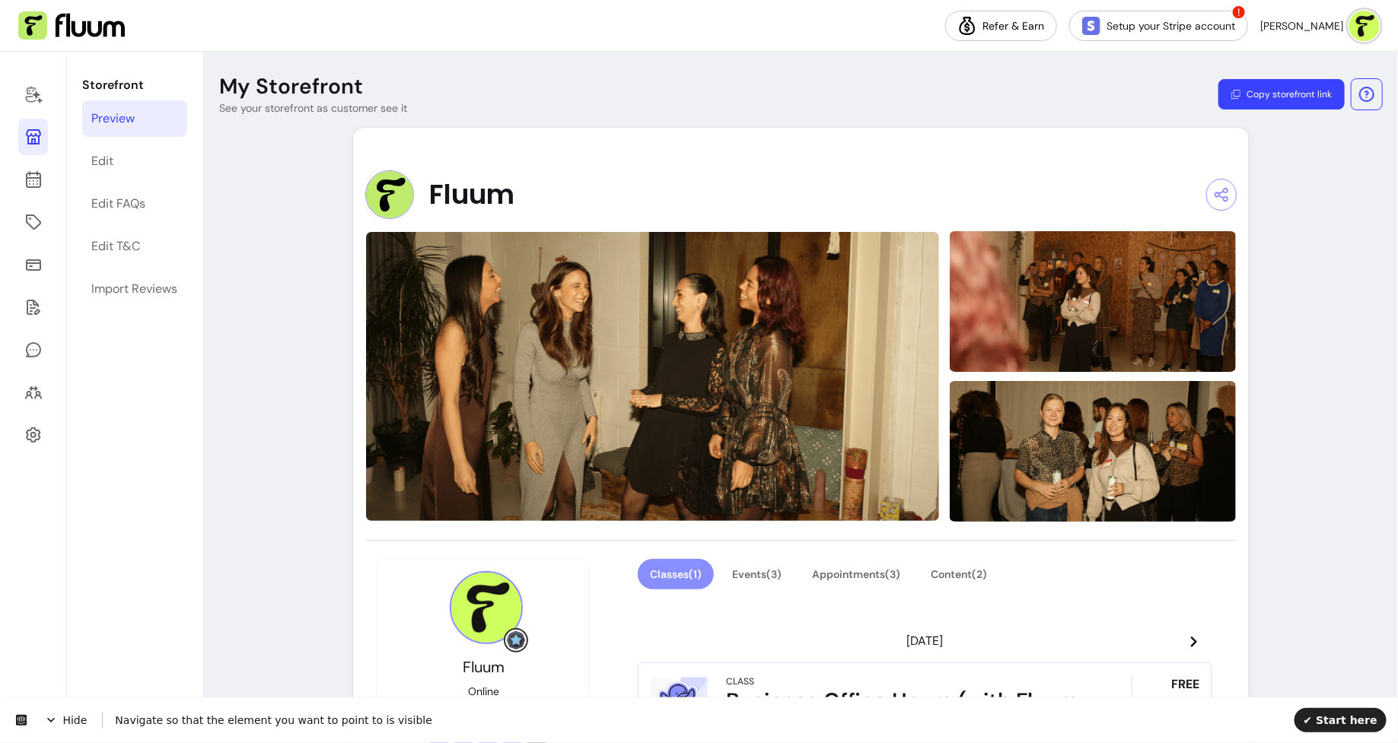
click at [1298, 96] on button "Copy storefront link" at bounding box center [1281, 94] width 126 height 30
click at [1325, 719] on span "✔ Start here" at bounding box center [1340, 720] width 74 height 12
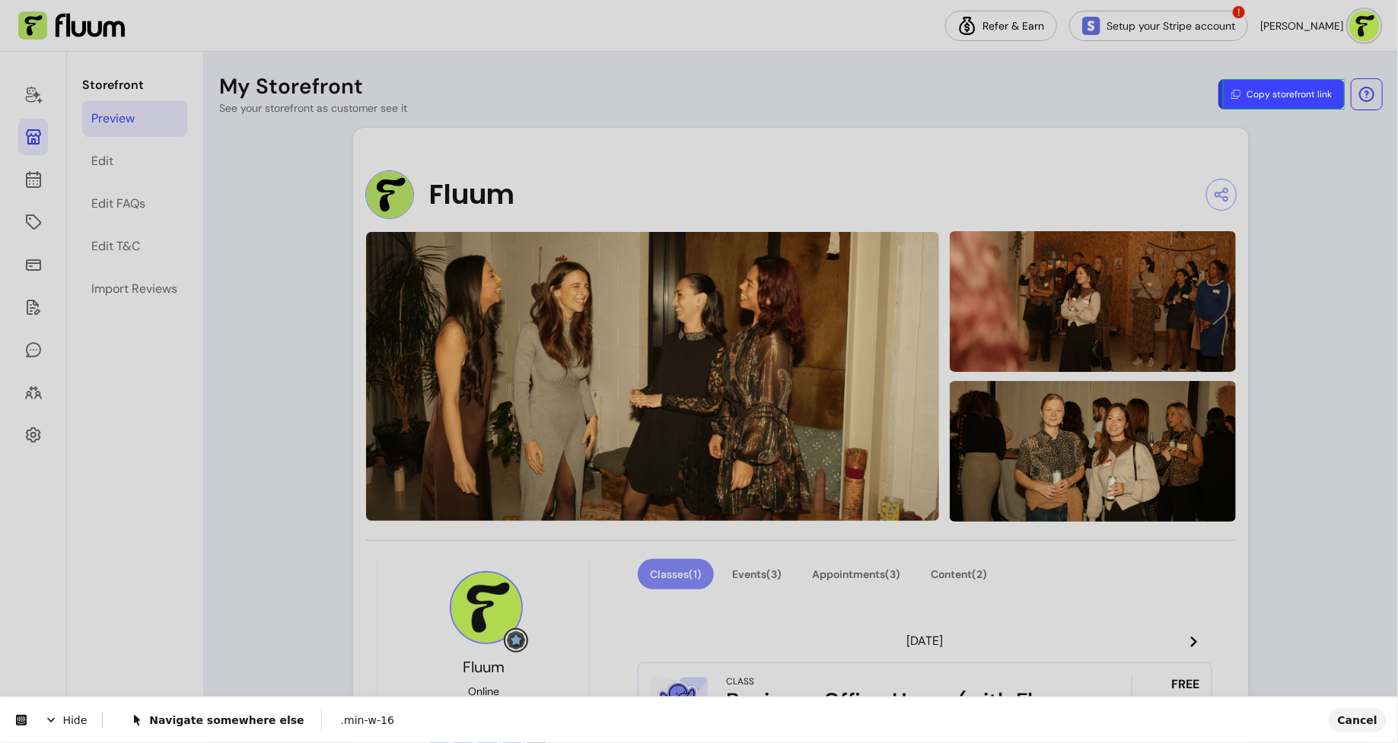
click at [1309, 106] on body "**********" at bounding box center [699, 371] width 1398 height 743
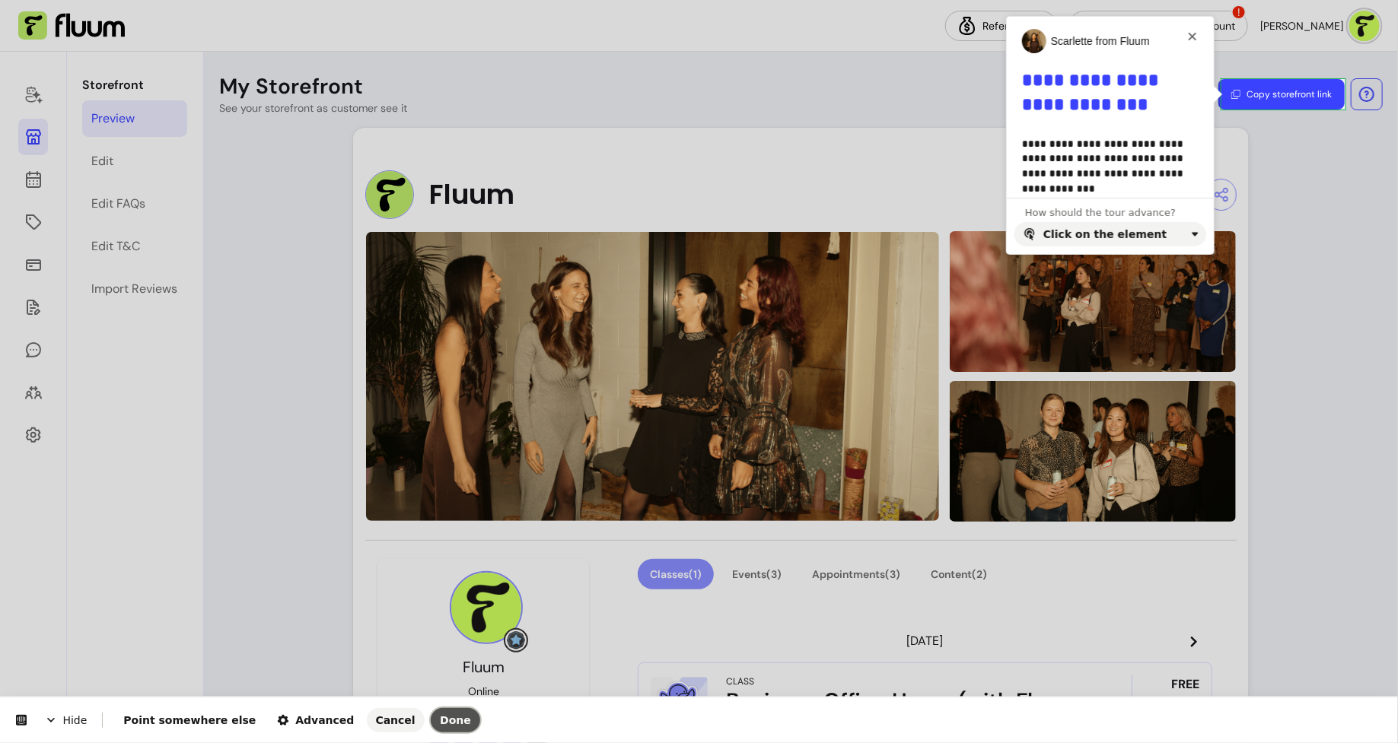
click at [440, 720] on span "Done" at bounding box center [455, 720] width 31 height 12
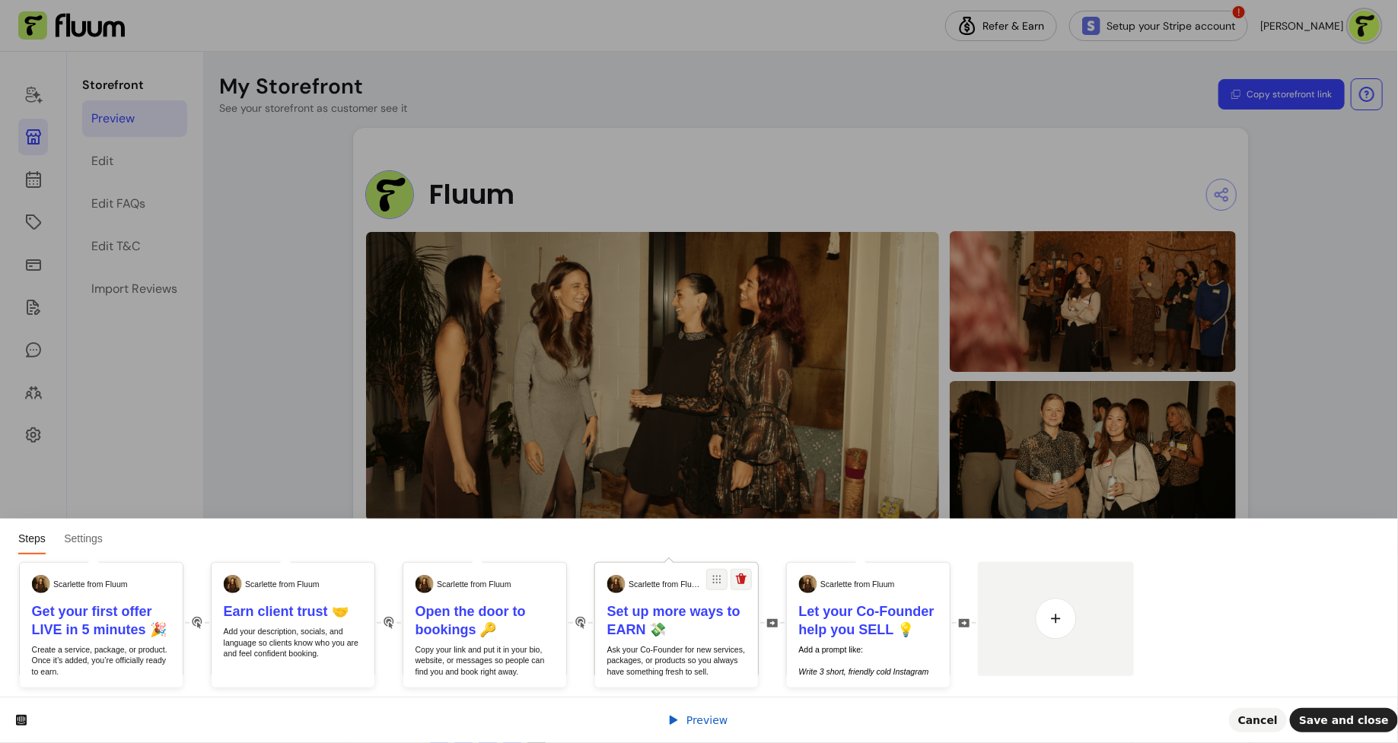
click at [711, 657] on p "Ask your Co-Founder for new services, packages, or products so you always have …" at bounding box center [676, 660] width 139 height 33
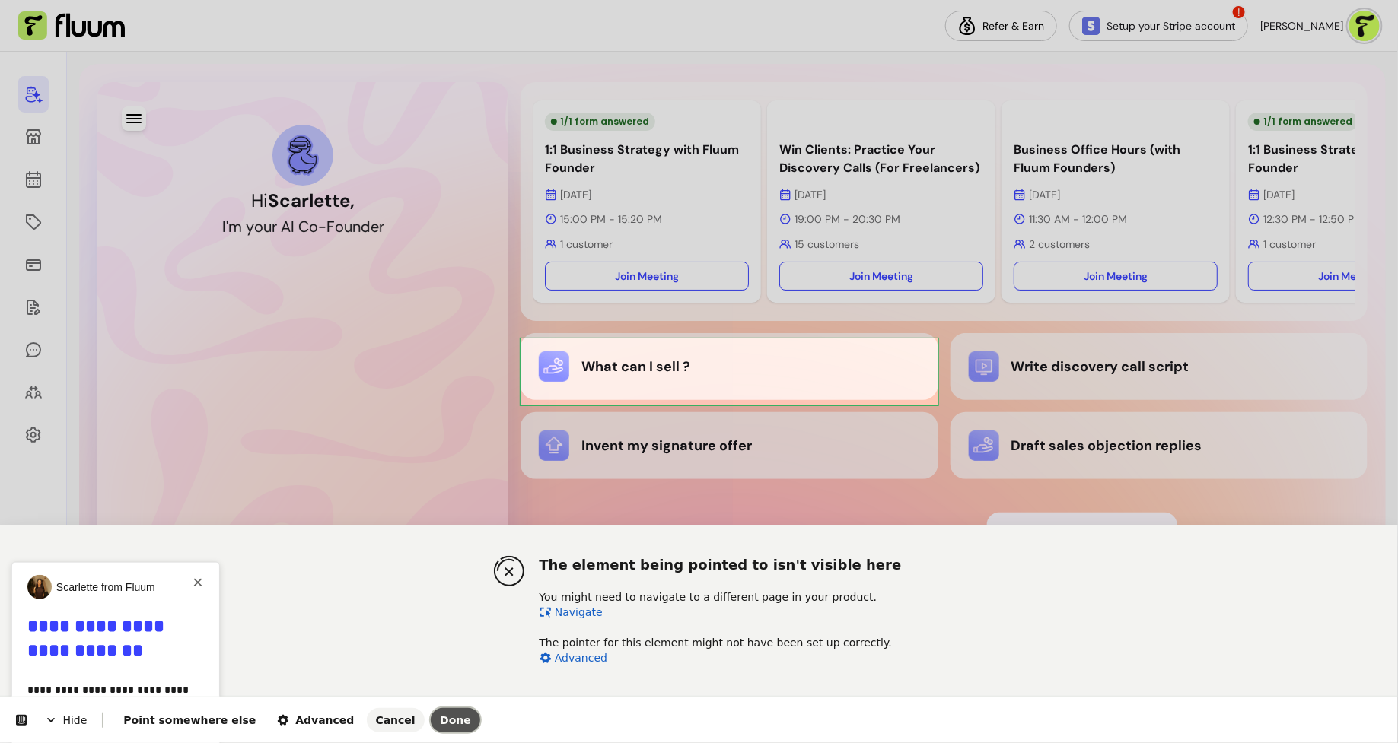
click at [440, 721] on span "Done" at bounding box center [455, 720] width 31 height 12
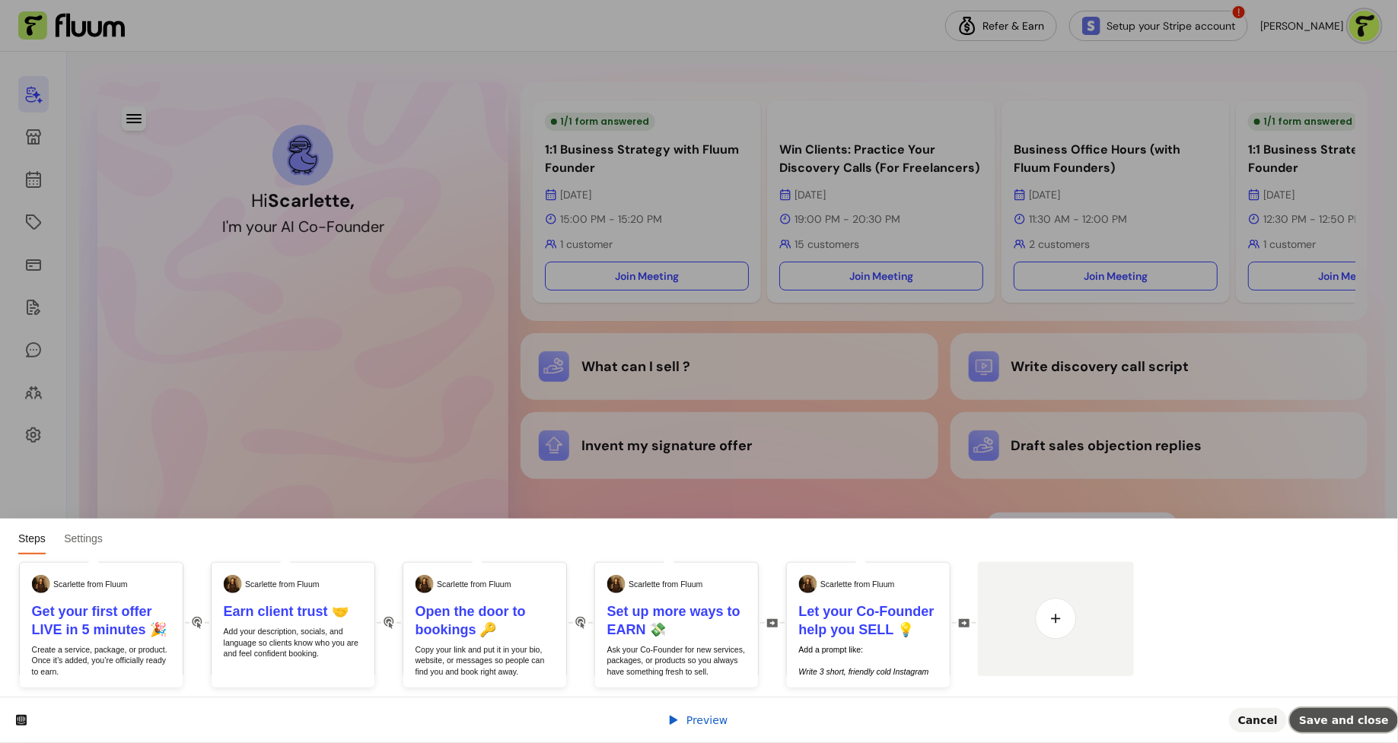
click at [1353, 718] on span "Save and close" at bounding box center [1344, 720] width 90 height 12
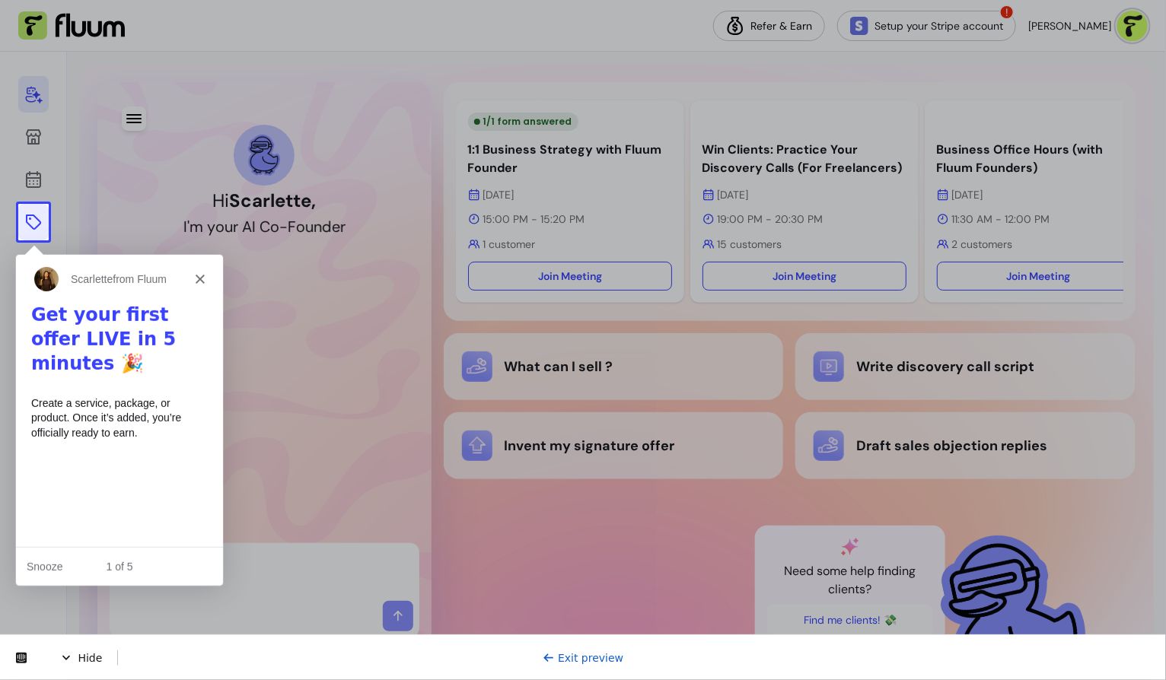
click at [23, 221] on link at bounding box center [33, 222] width 30 height 37
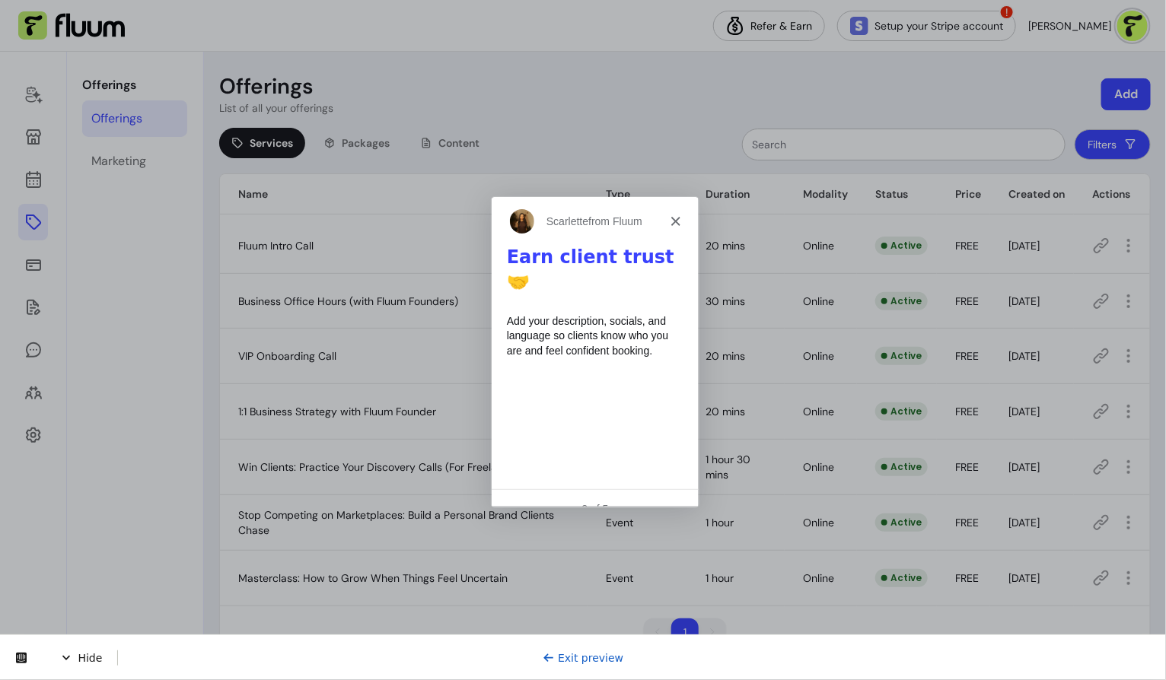
click at [574, 658] on link "Exit preview" at bounding box center [582, 657] width 81 height 12
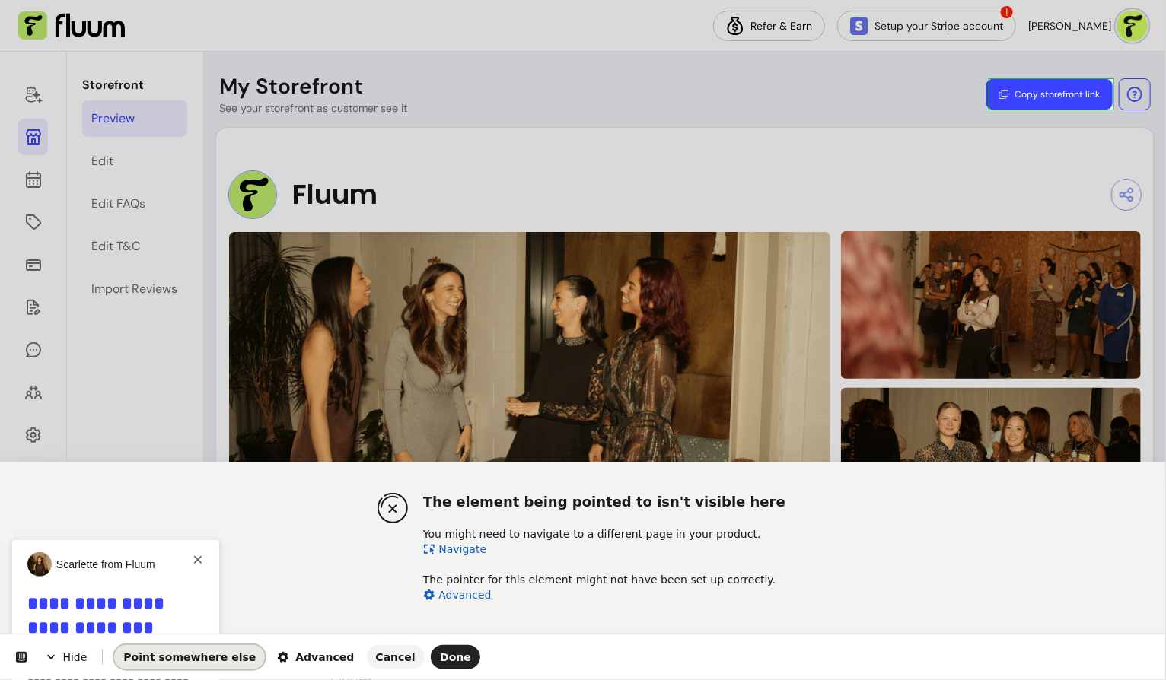
click at [176, 665] on button "Point somewhere else" at bounding box center [189, 657] width 151 height 24
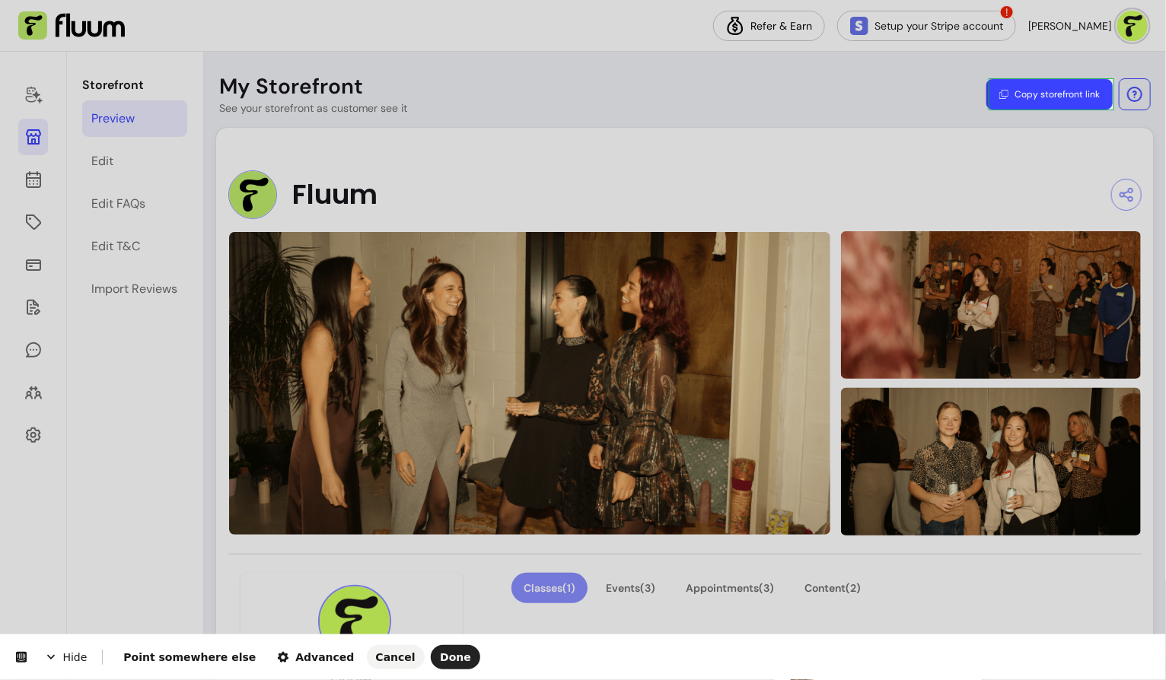
click at [1108, 83] on body "**********" at bounding box center [583, 340] width 1166 height 680
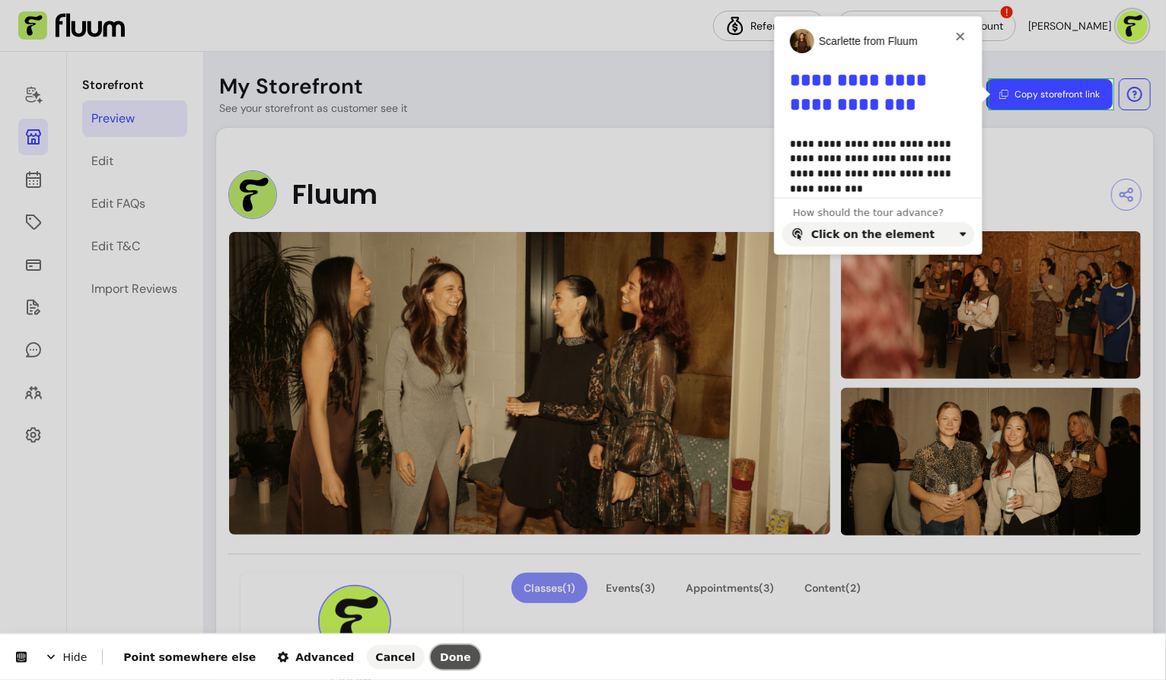
click at [440, 660] on span "Done" at bounding box center [455, 657] width 31 height 12
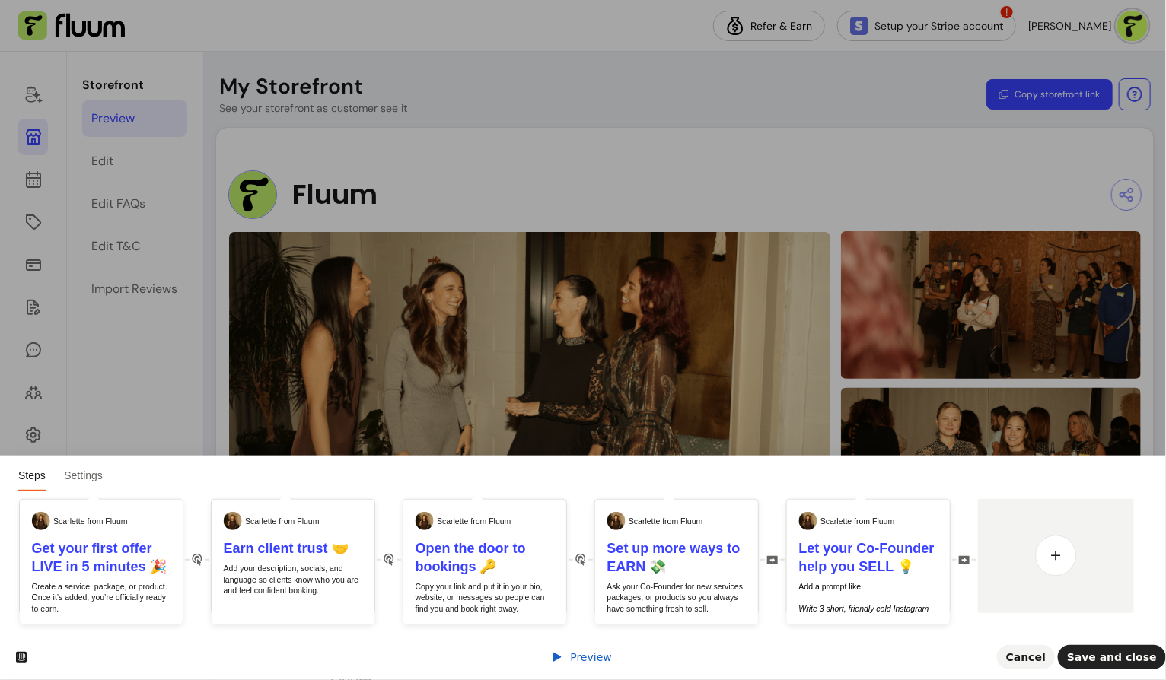
click at [580, 660] on span "Preview" at bounding box center [591, 657] width 42 height 12
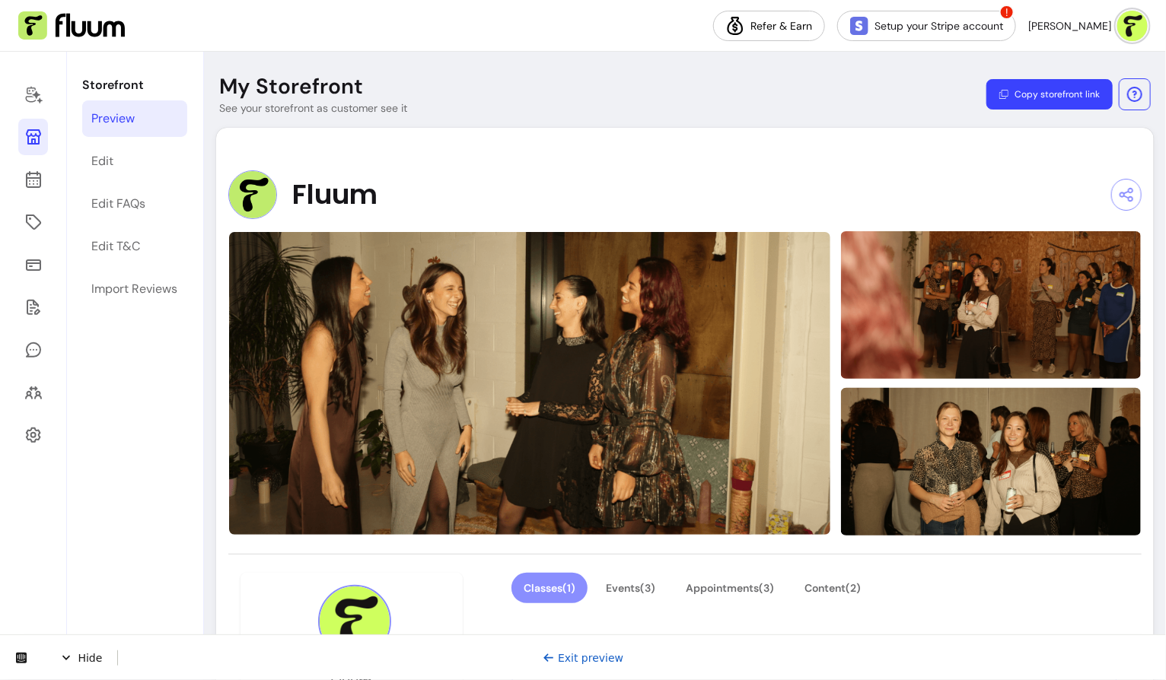
click at [568, 657] on link "Exit preview" at bounding box center [582, 657] width 81 height 12
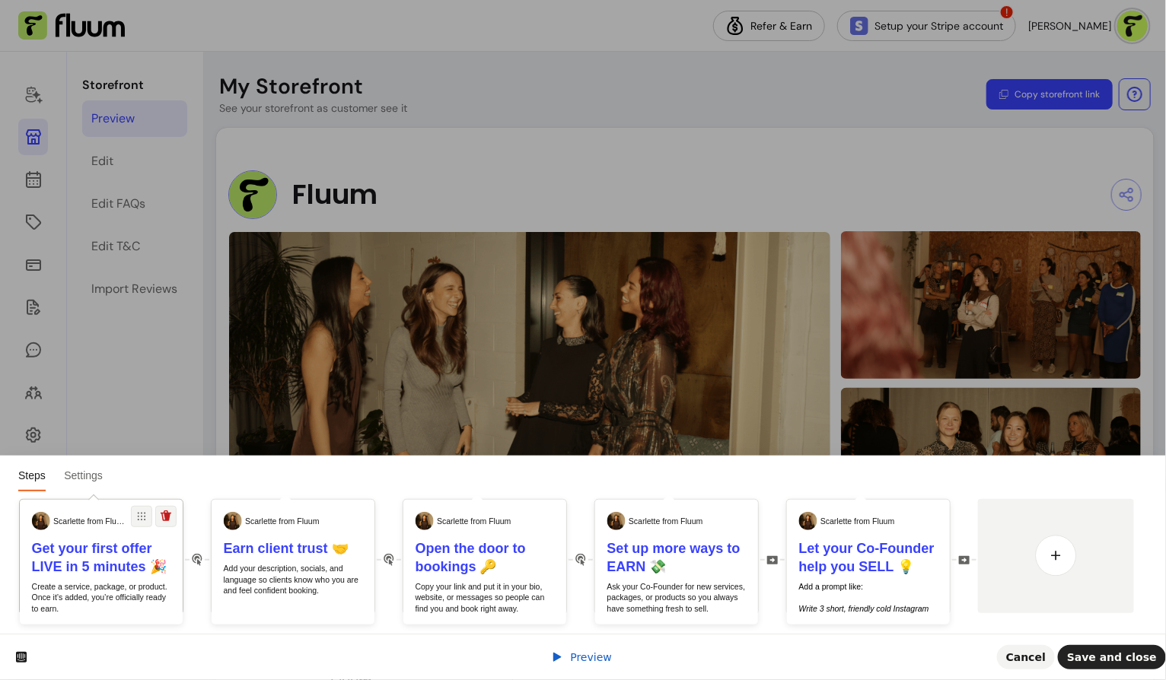
click at [111, 558] on h1 "Get your first offer LIVE in 5 minutes 🎉" at bounding box center [101, 557] width 139 height 37
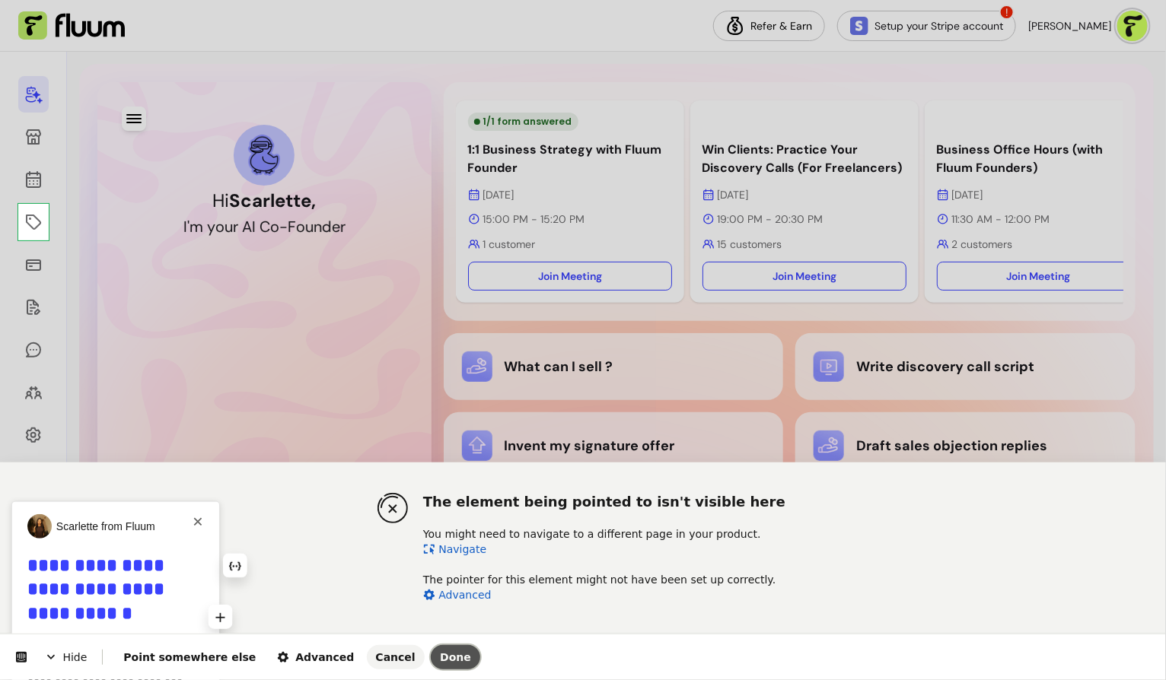
click at [440, 658] on span "Done" at bounding box center [455, 657] width 31 height 12
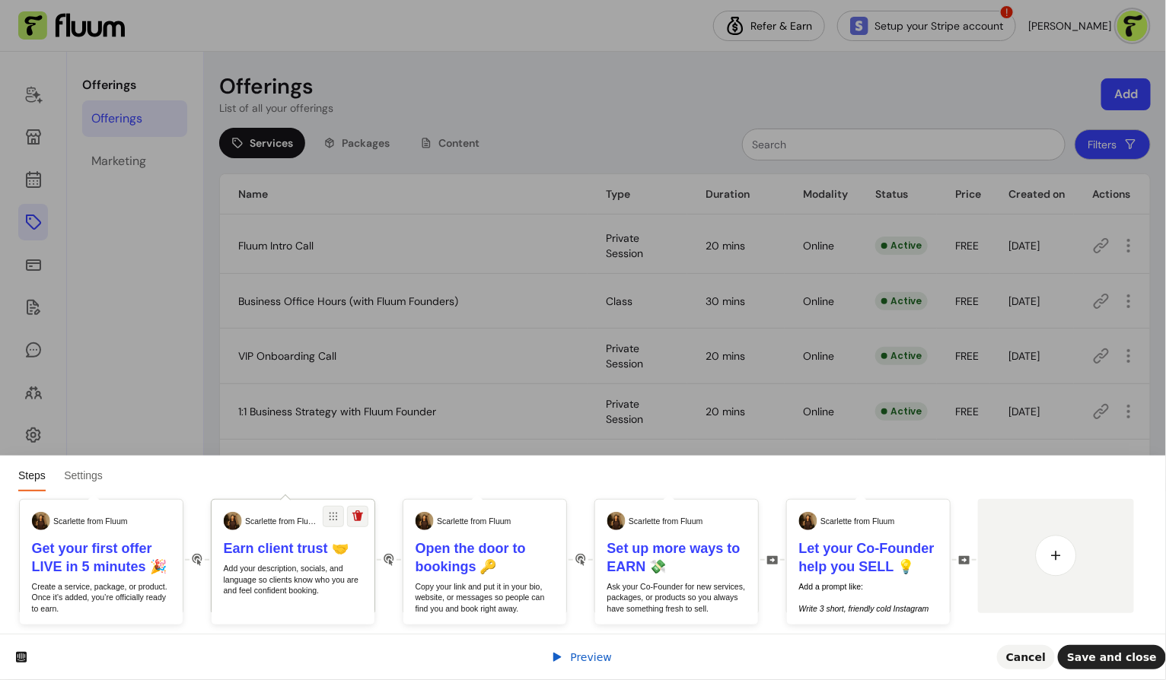
click at [341, 564] on p "Add your description, socials, and language so clients know who you are and fee…" at bounding box center [293, 579] width 139 height 33
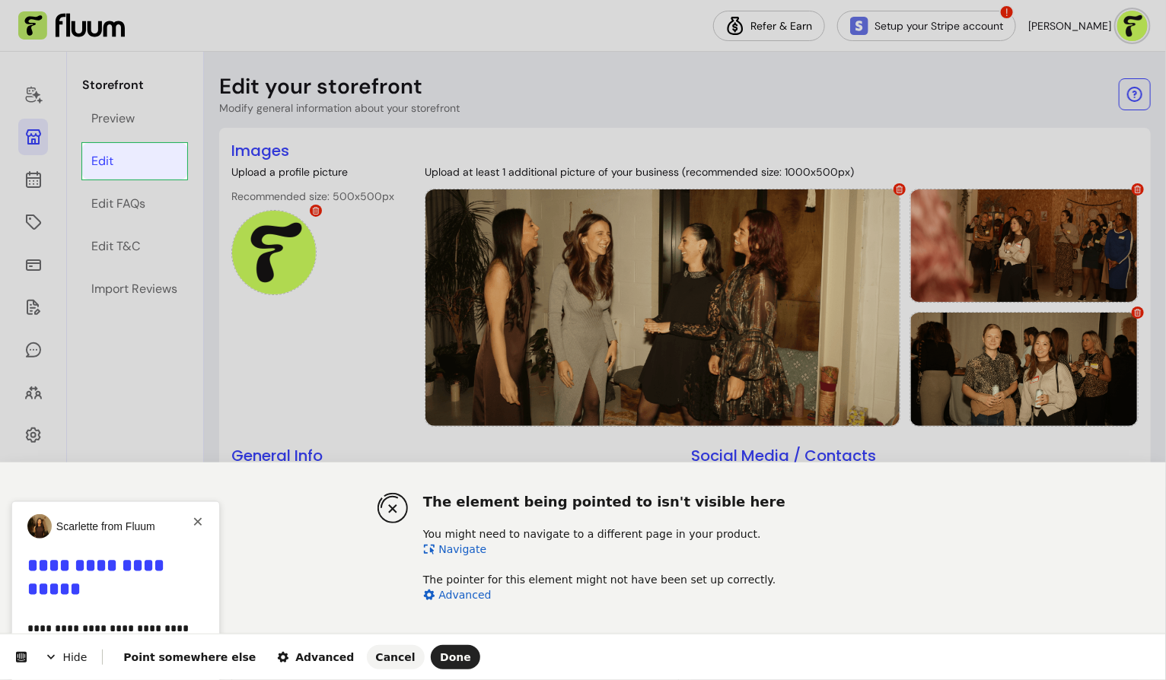
click at [33, 0] on html "The element being pointed to isn't visible here You might need to navigate to a…" at bounding box center [583, 0] width 1166 height 0
click at [174, 663] on button "Point somewhere else" at bounding box center [189, 657] width 151 height 24
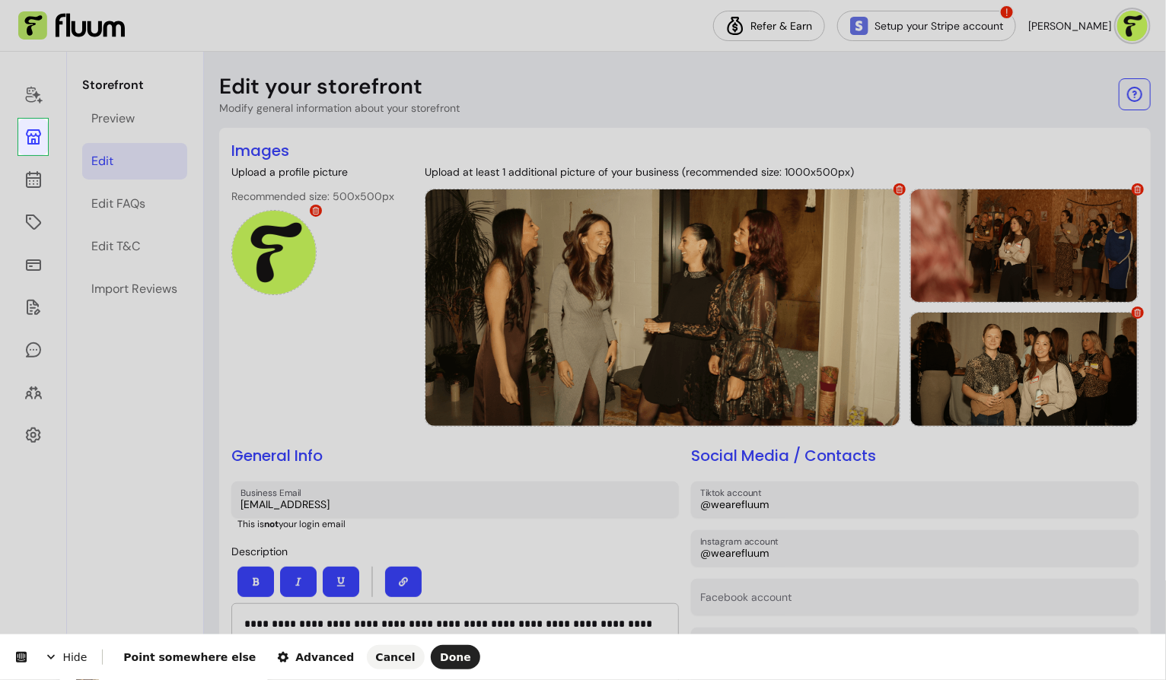
click at [39, 149] on body "**********" at bounding box center [583, 340] width 1166 height 680
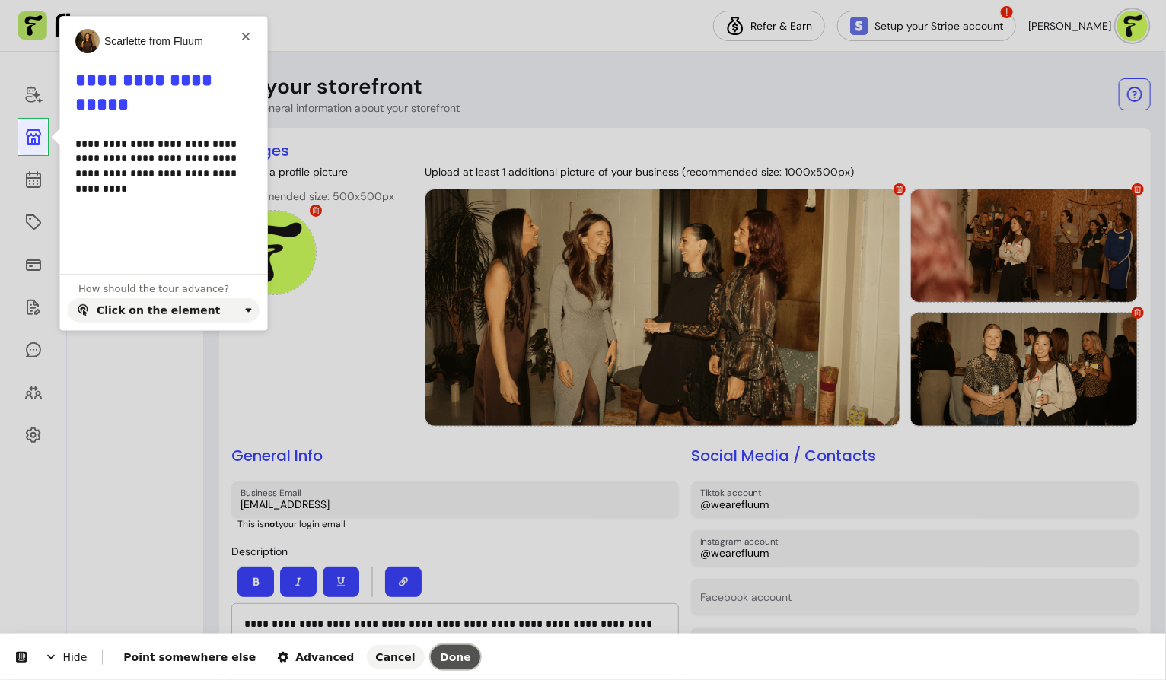
click at [440, 655] on span "Done" at bounding box center [455, 657] width 31 height 12
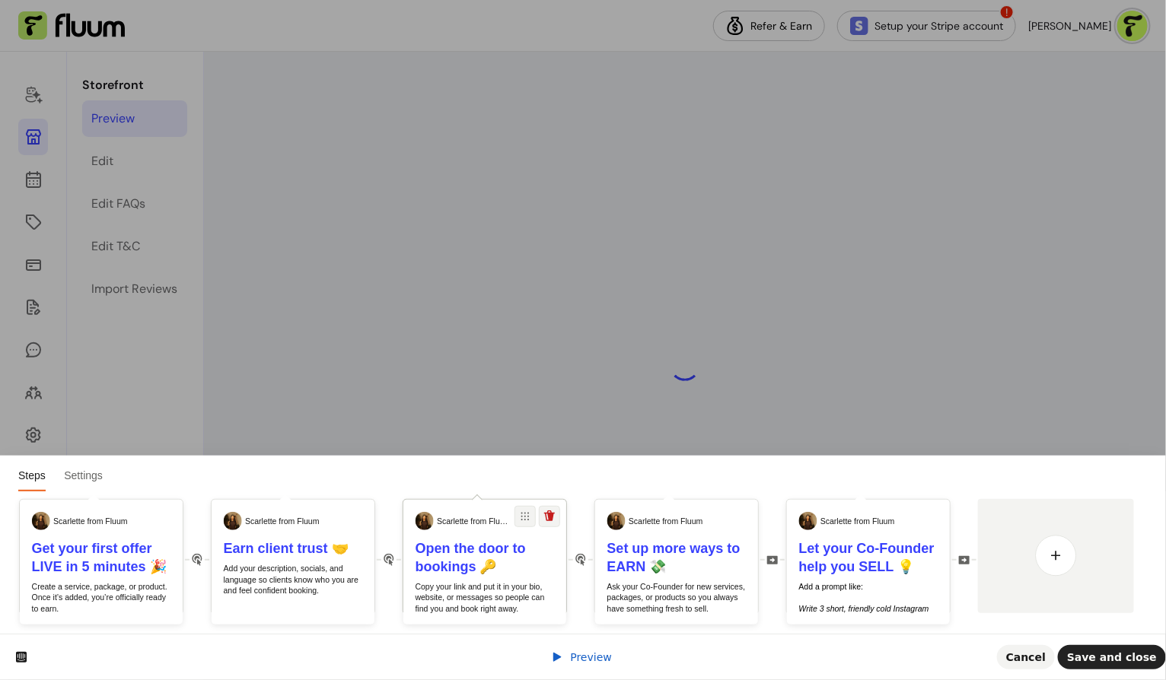
click at [482, 579] on div "Open the door to bookings 🔑 Copy your link and put it in your bio, website, or …" at bounding box center [484, 576] width 163 height 75
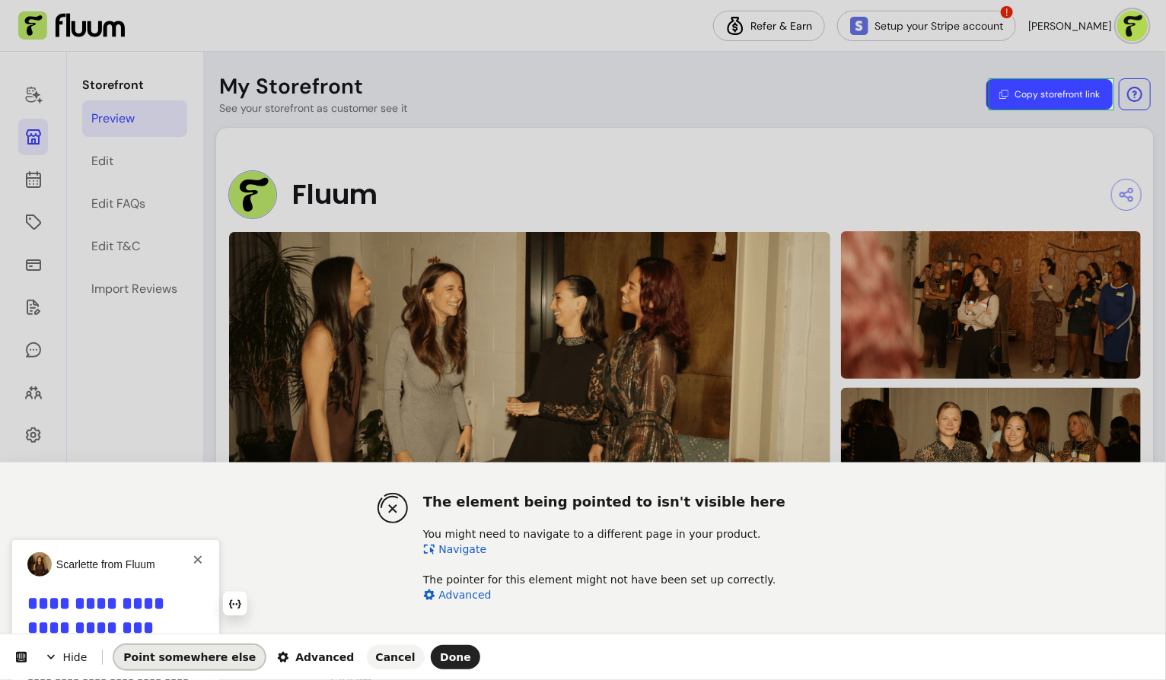
click at [195, 663] on button "Point somewhere else" at bounding box center [189, 657] width 151 height 24
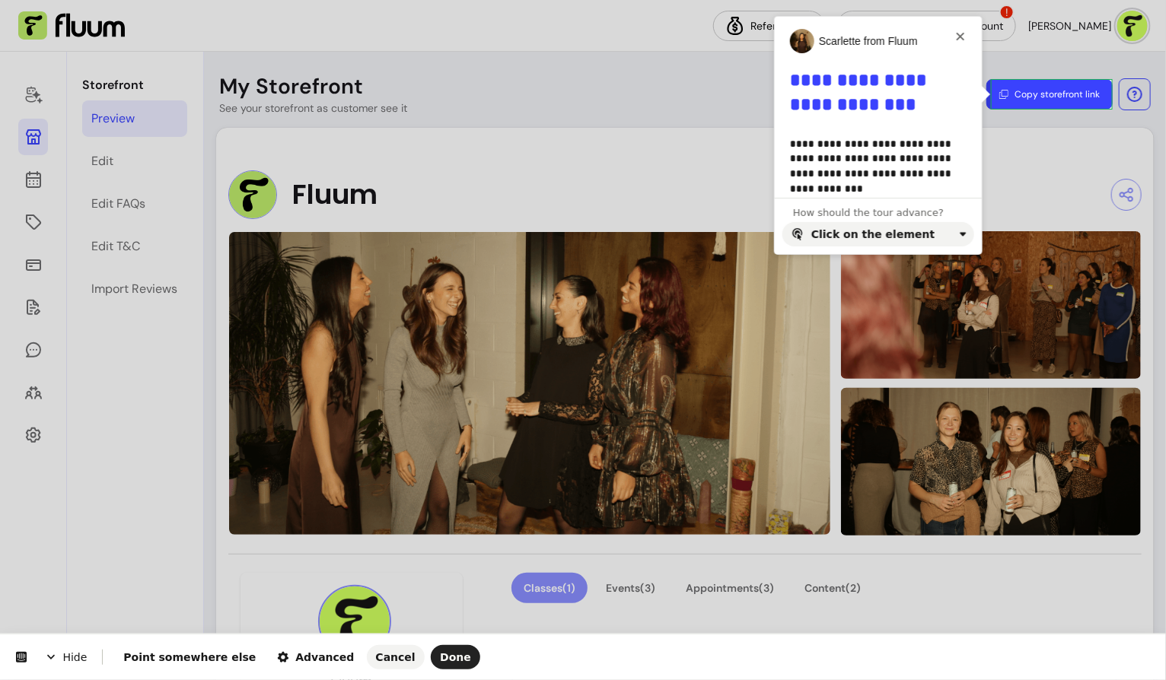
click at [1096, 104] on body "**********" at bounding box center [583, 340] width 1166 height 680
click at [440, 651] on span "Done" at bounding box center [455, 657] width 31 height 12
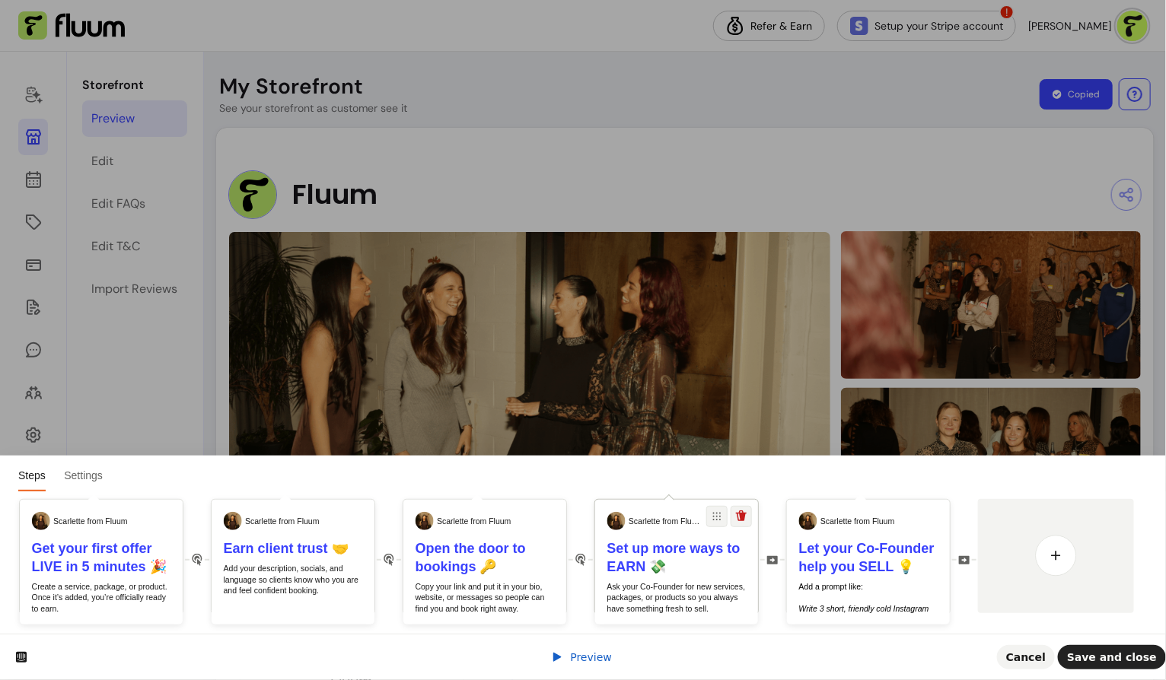
click at [702, 564] on h1 "Set up more ways to EARN 💸" at bounding box center [676, 557] width 139 height 37
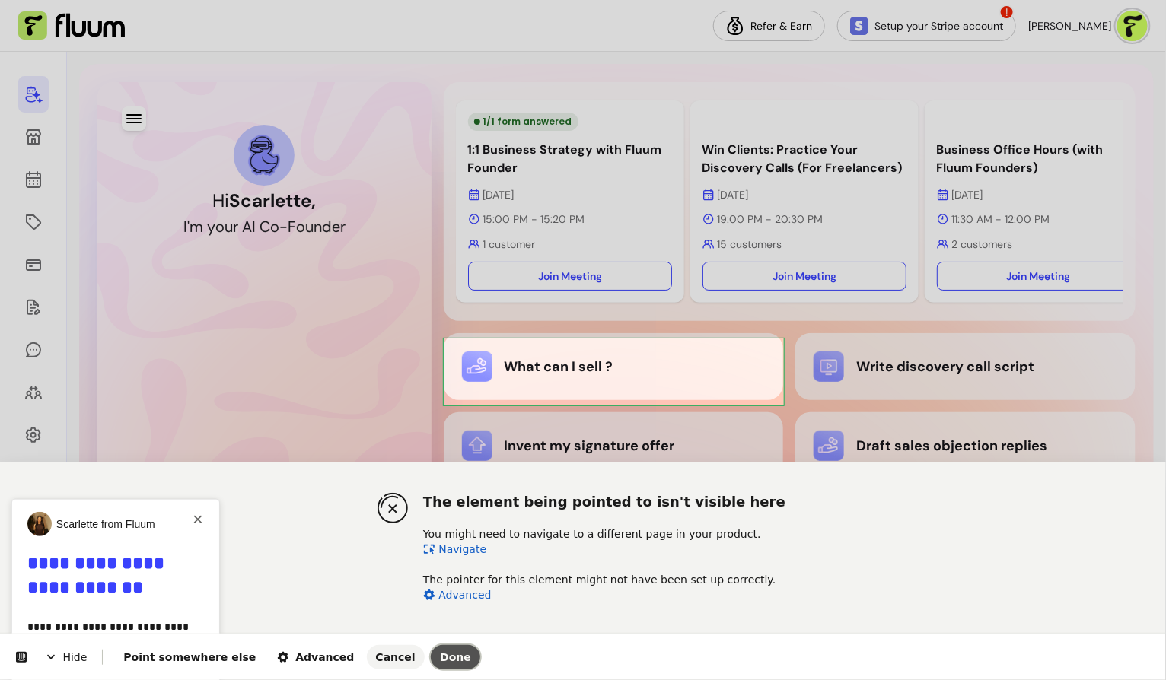
click at [440, 654] on span "Done" at bounding box center [455, 657] width 31 height 12
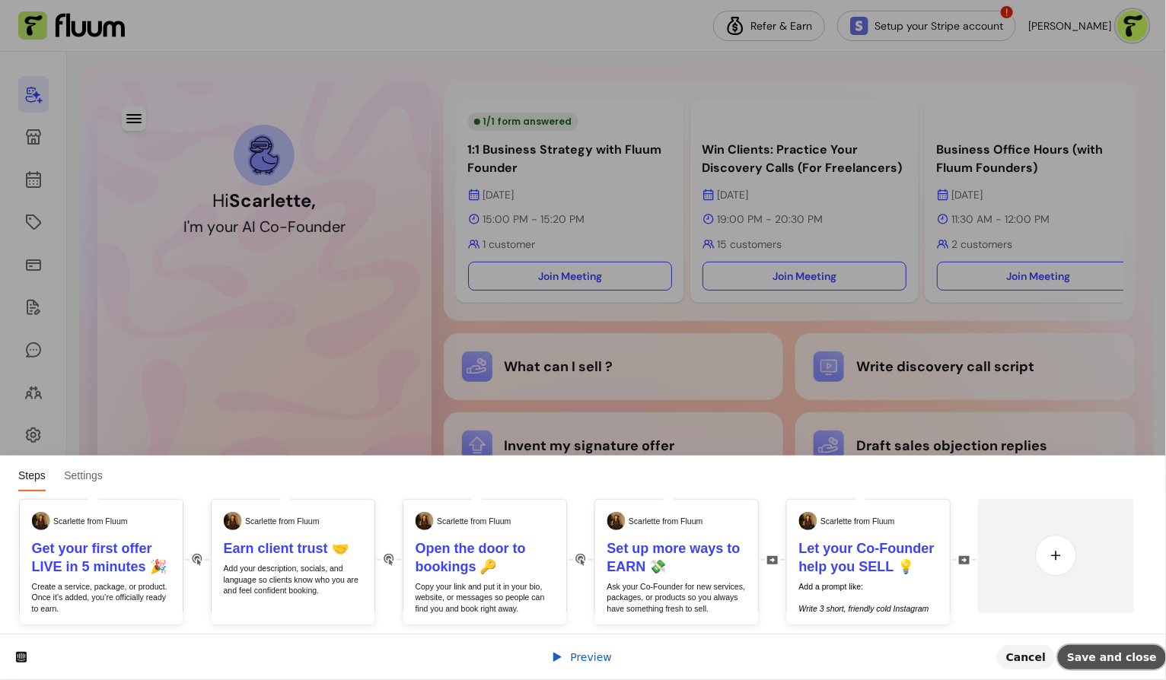
click at [1096, 654] on span "Save and close" at bounding box center [1112, 657] width 90 height 12
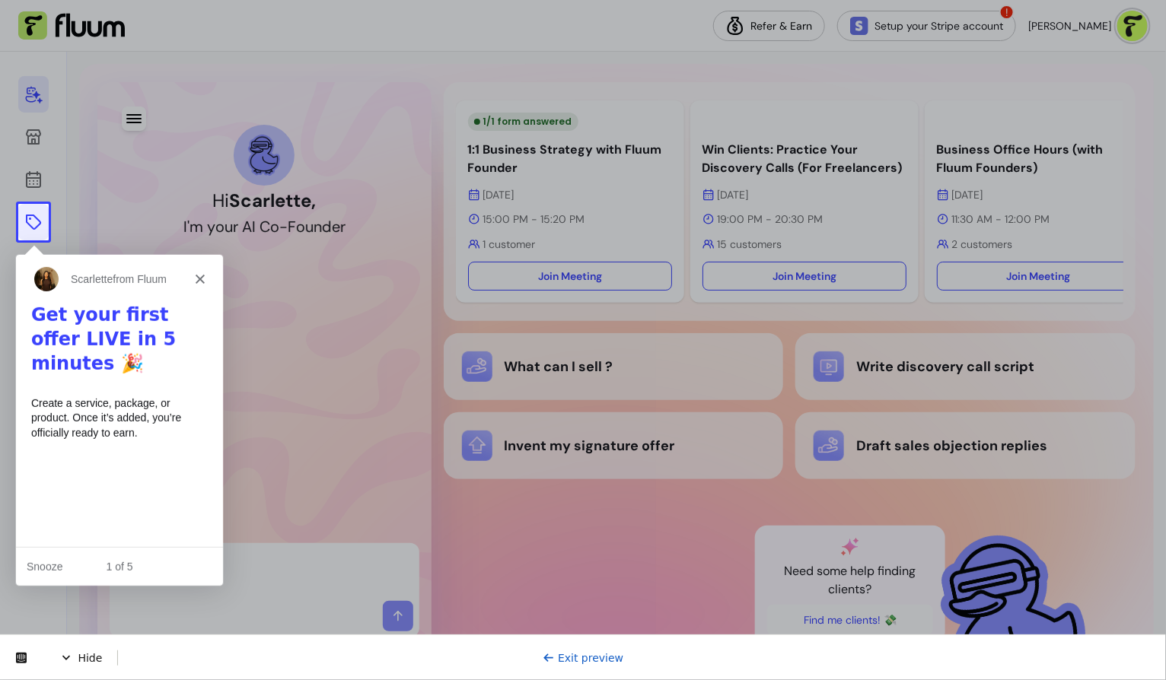
click at [37, 225] on icon at bounding box center [33, 222] width 15 height 15
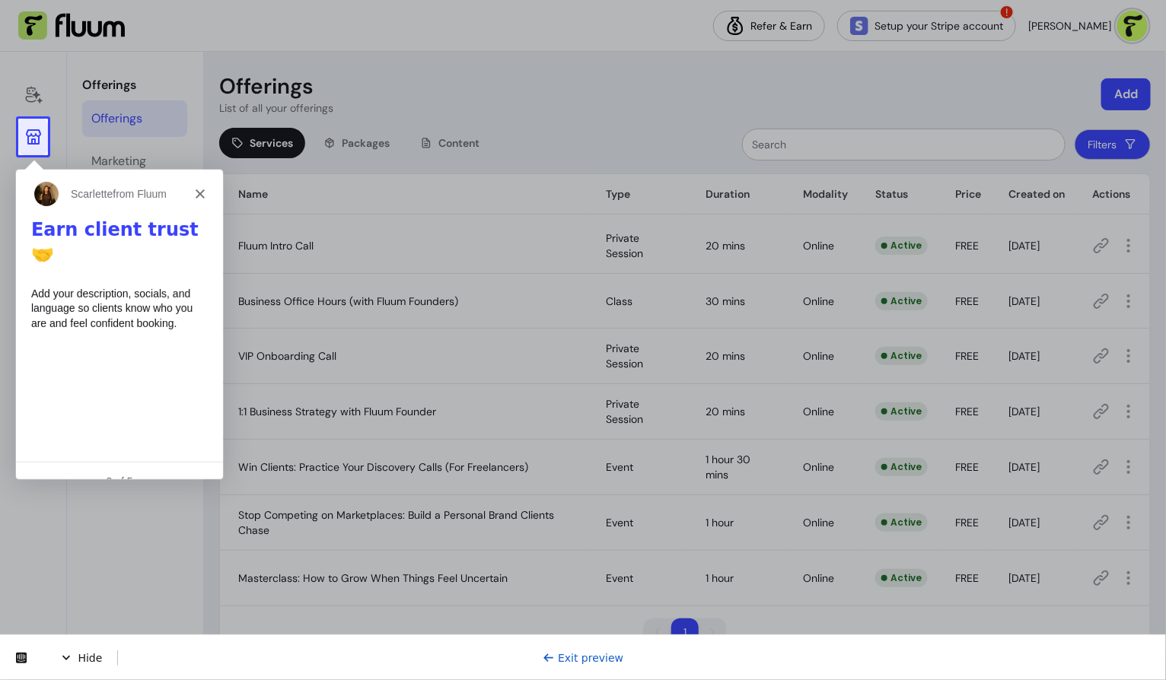
click at [33, 142] on icon at bounding box center [33, 137] width 18 height 18
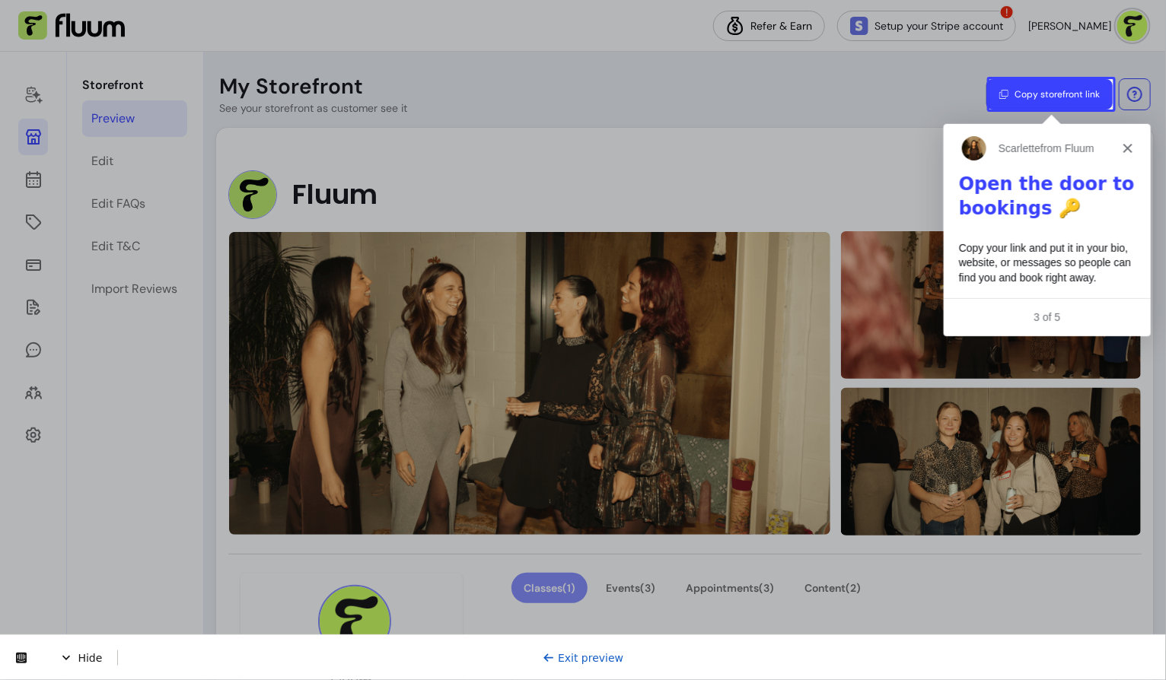
click at [1051, 95] on button "Copy storefront link" at bounding box center [1049, 94] width 126 height 30
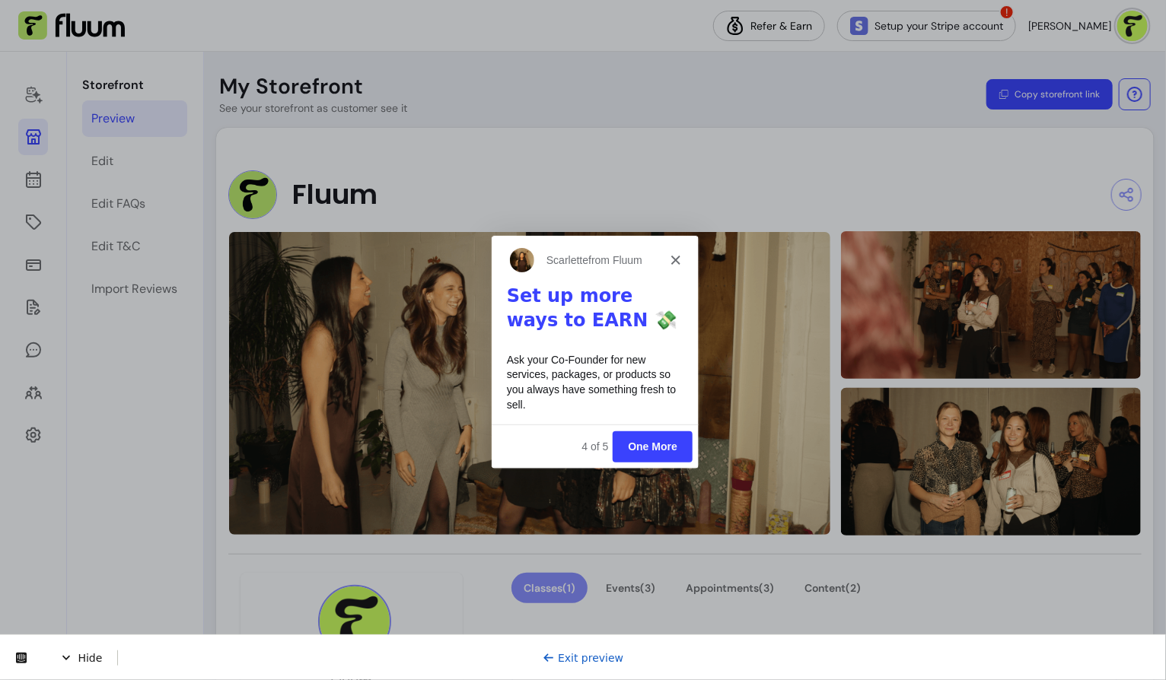
click at [565, 658] on link "Exit preview" at bounding box center [582, 657] width 81 height 12
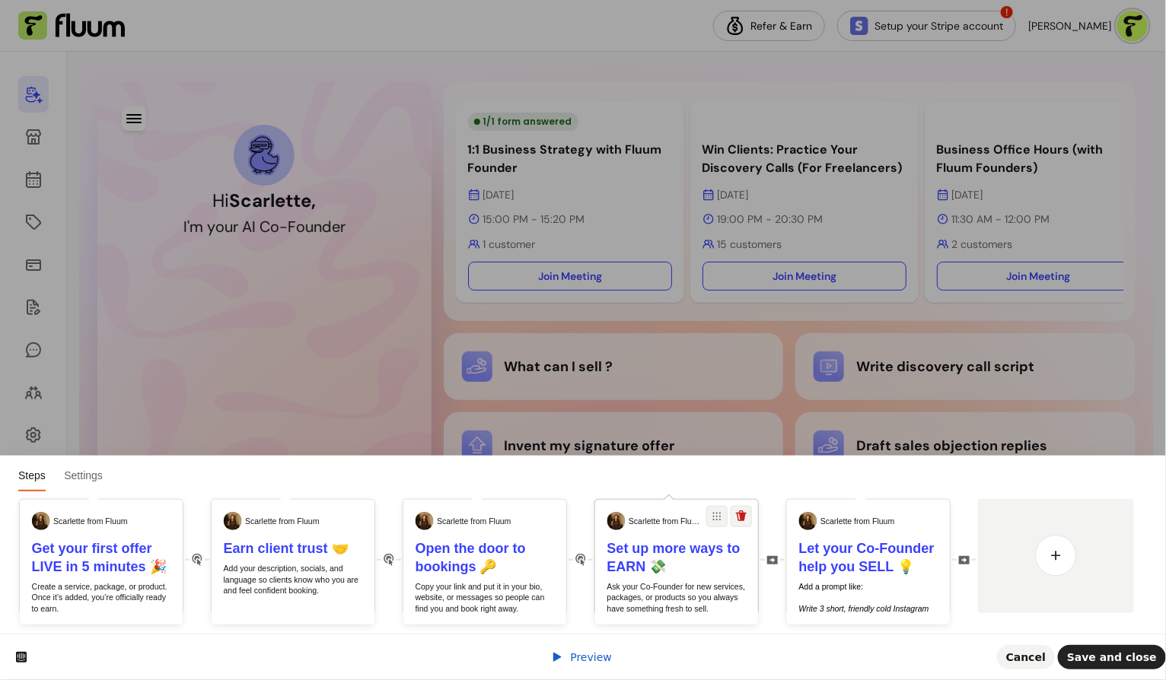
click at [695, 557] on h1 "Set up more ways to EARN 💸" at bounding box center [676, 557] width 139 height 37
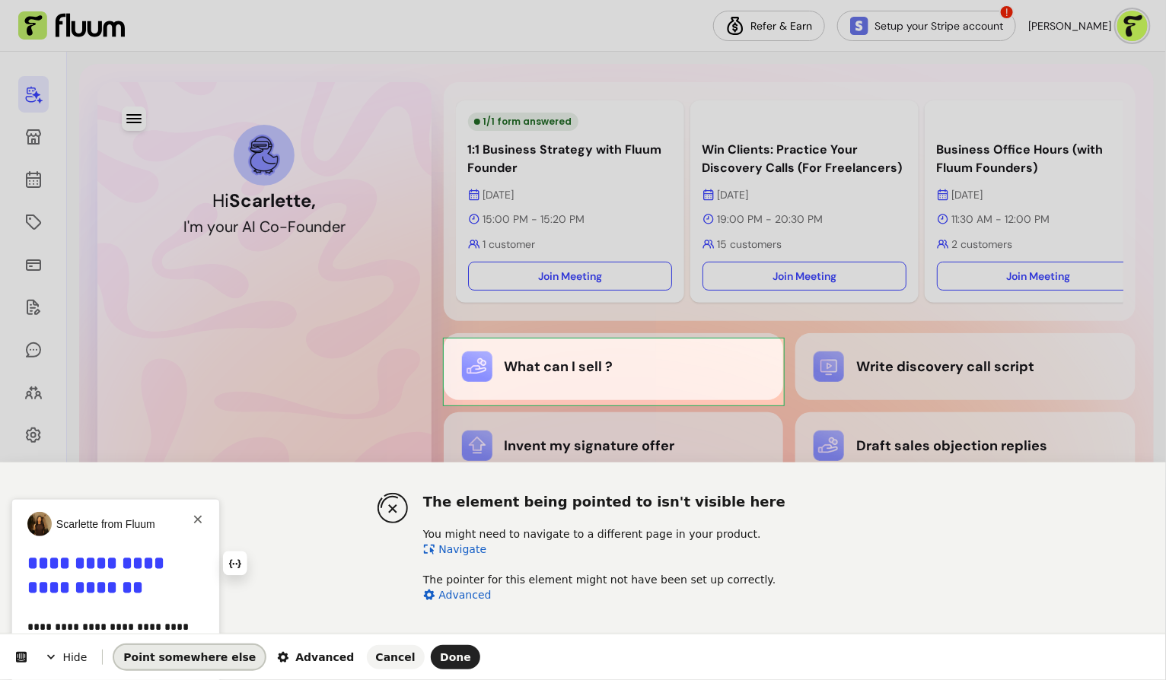
click at [184, 660] on span "Point somewhere else" at bounding box center [189, 657] width 132 height 12
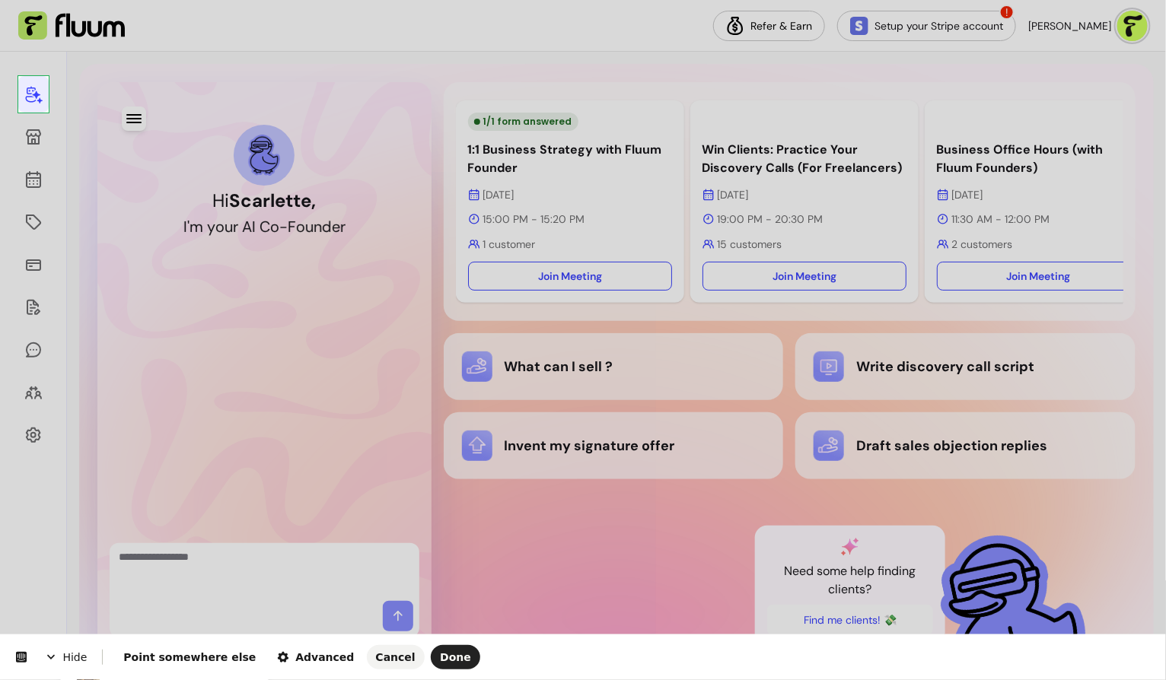
click at [43, 93] on body "Refer & Earn Setup your Stripe account ! [PERSON_NAME] Hi [PERSON_NAME] , I ' m…" at bounding box center [583, 340] width 1166 height 680
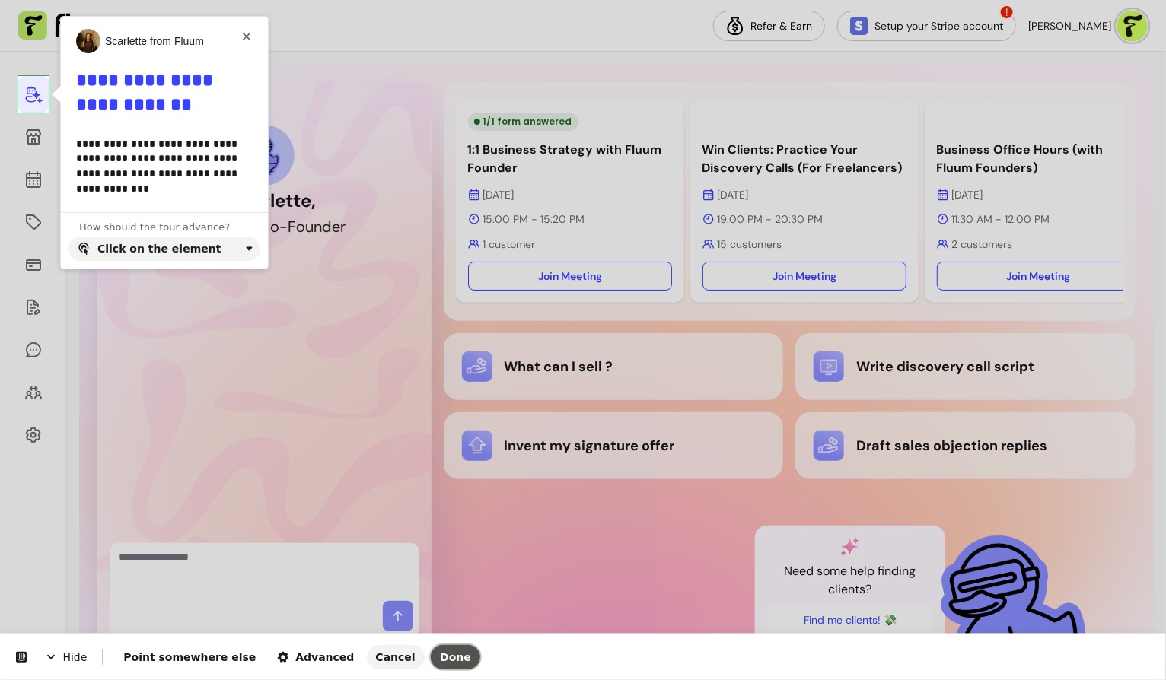
click at [440, 657] on span "Done" at bounding box center [455, 657] width 31 height 12
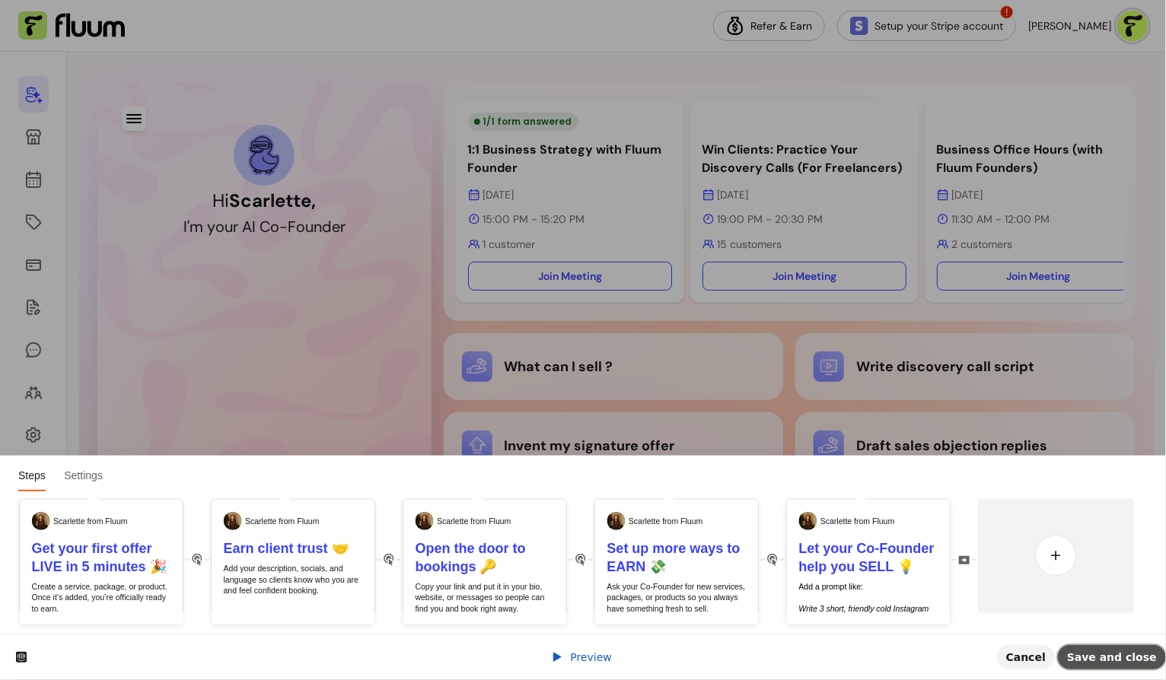
click at [1089, 655] on span "Save and close" at bounding box center [1112, 657] width 90 height 12
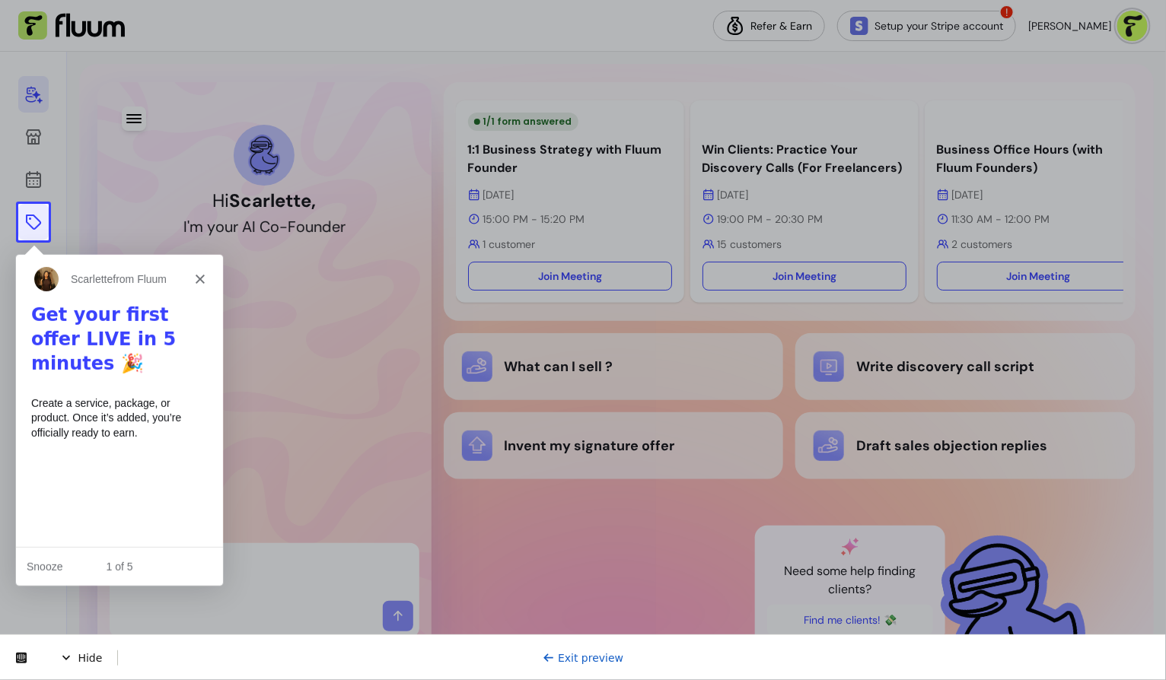
click at [29, 224] on icon at bounding box center [33, 222] width 15 height 15
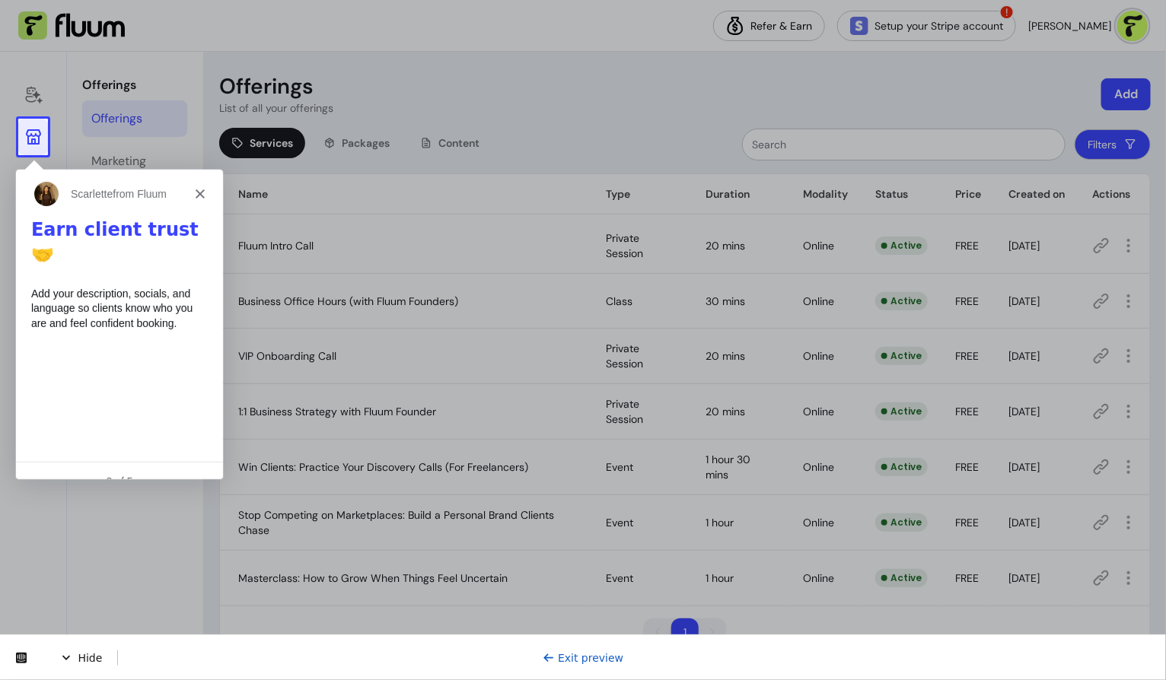
click at [31, 137] on icon at bounding box center [33, 137] width 18 height 18
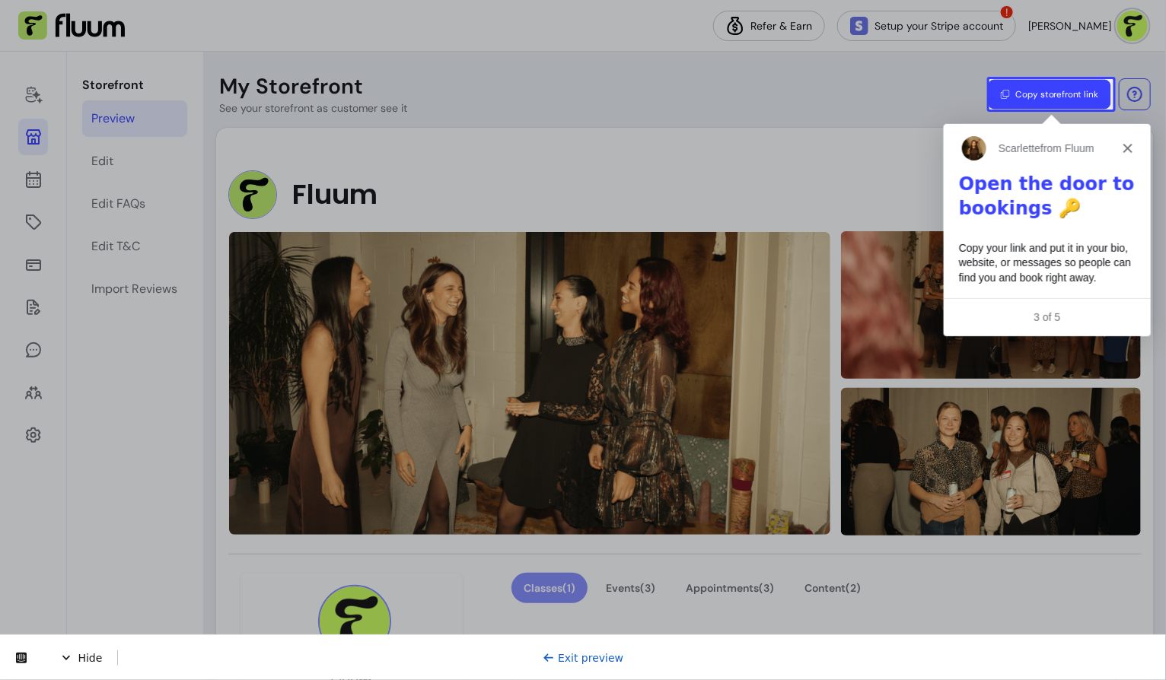
click at [1033, 107] on button "Copy storefront link" at bounding box center [1049, 95] width 122 height 30
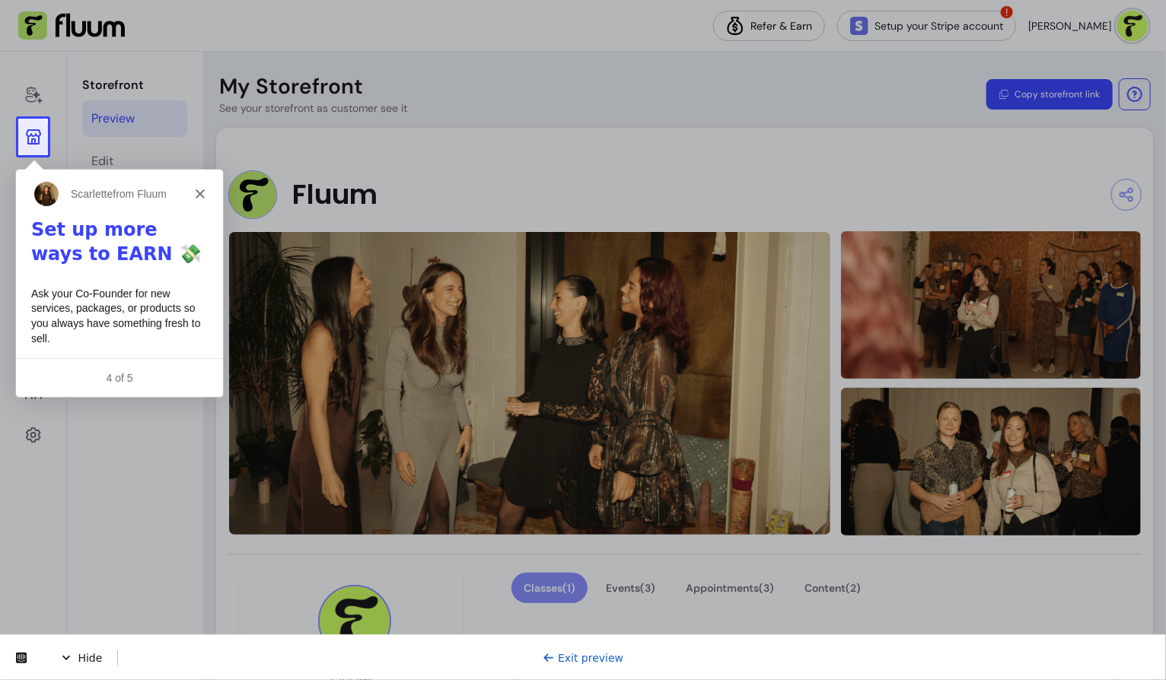
click at [40, 148] on link at bounding box center [33, 137] width 30 height 37
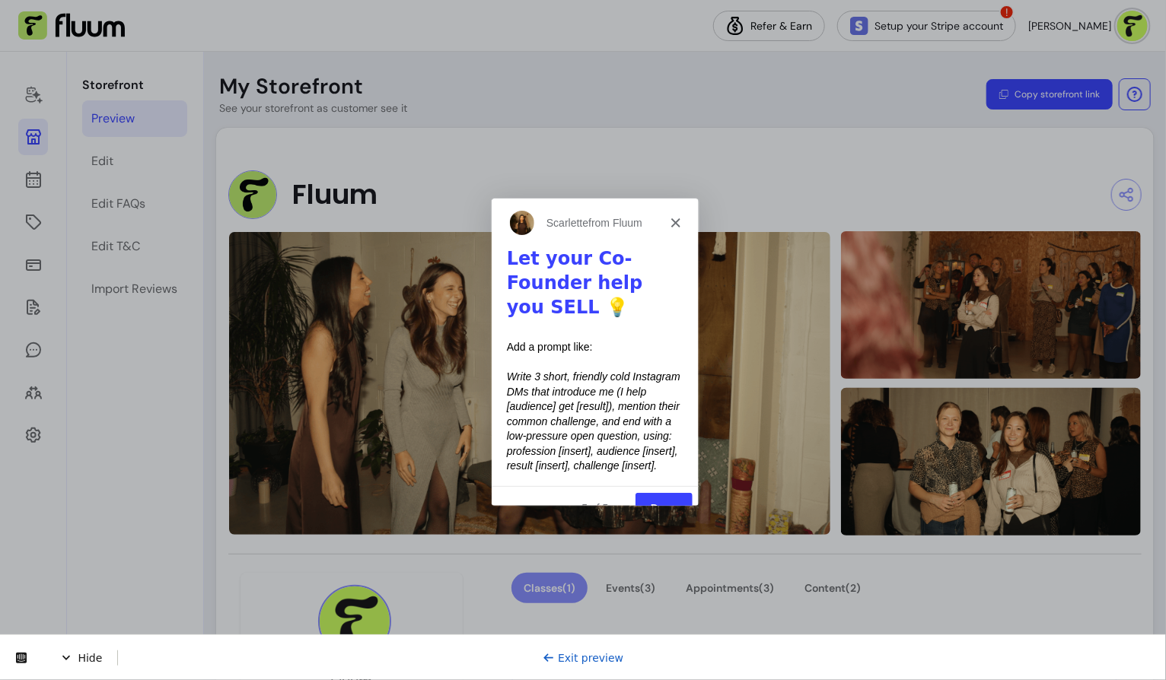
click at [580, 654] on link "Exit preview" at bounding box center [582, 657] width 81 height 12
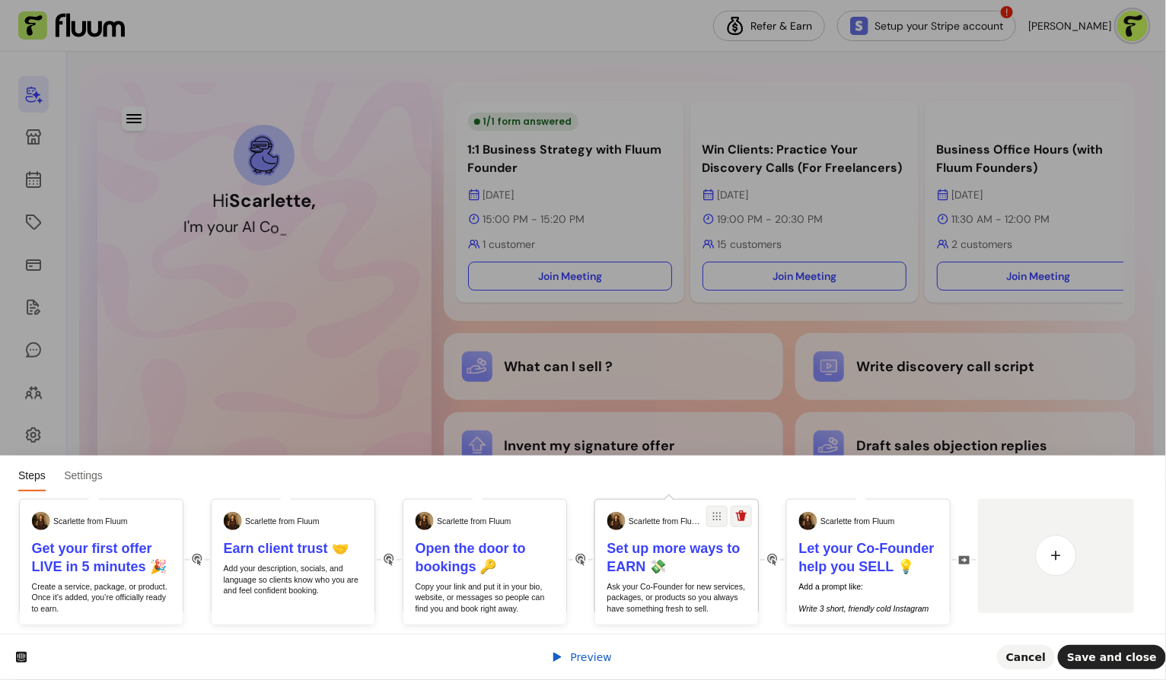
click at [682, 577] on div "Set up more ways to EARN 💸 Ask your Co-Founder for new services, packages, or p…" at bounding box center [676, 576] width 163 height 75
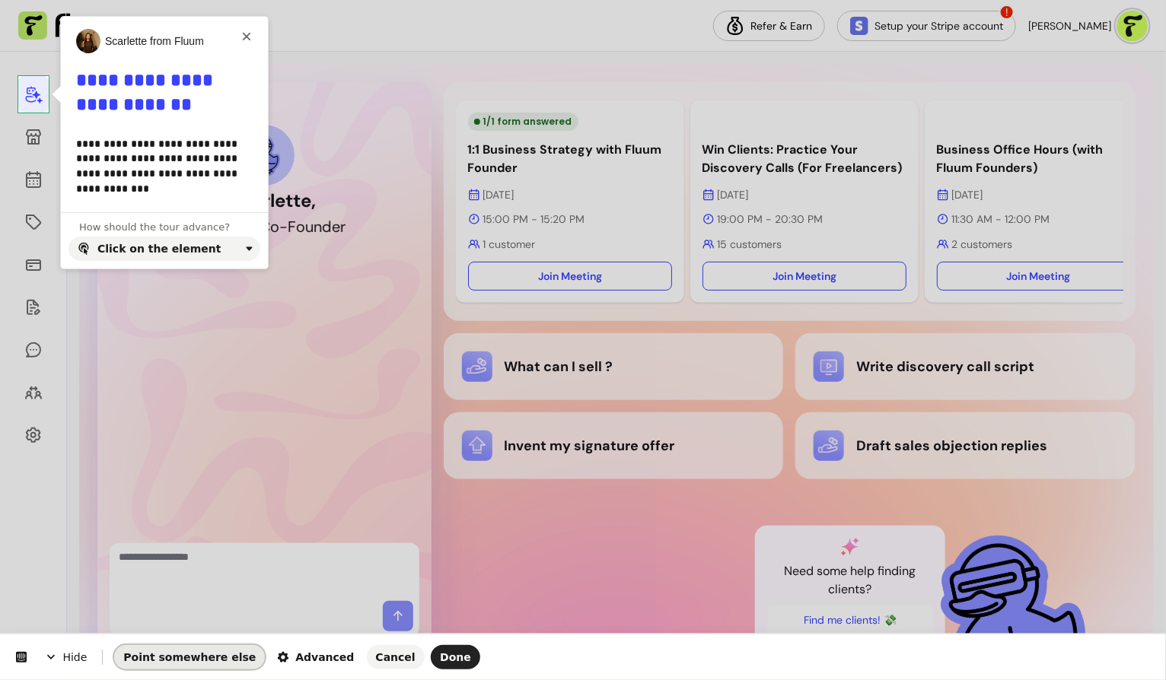
click at [205, 649] on button "Point somewhere else" at bounding box center [189, 657] width 151 height 24
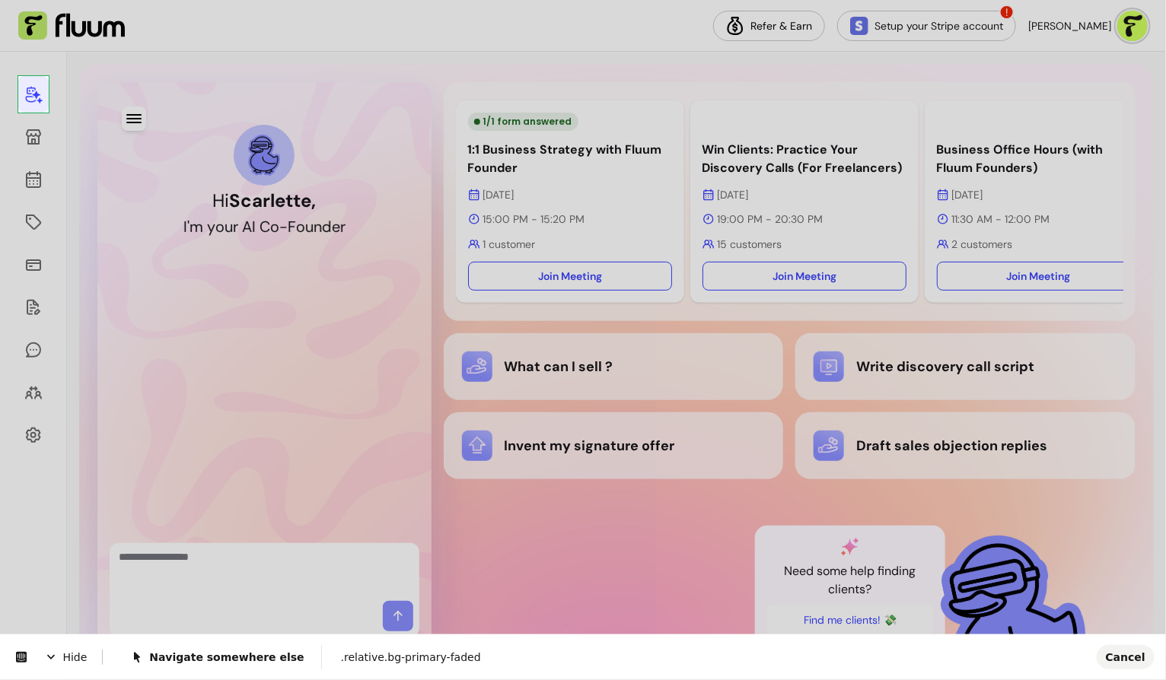
click at [43, 108] on body "Refer & Earn Setup your Stripe account ! [PERSON_NAME] Hi [PERSON_NAME] , I ' m…" at bounding box center [583, 340] width 1166 height 680
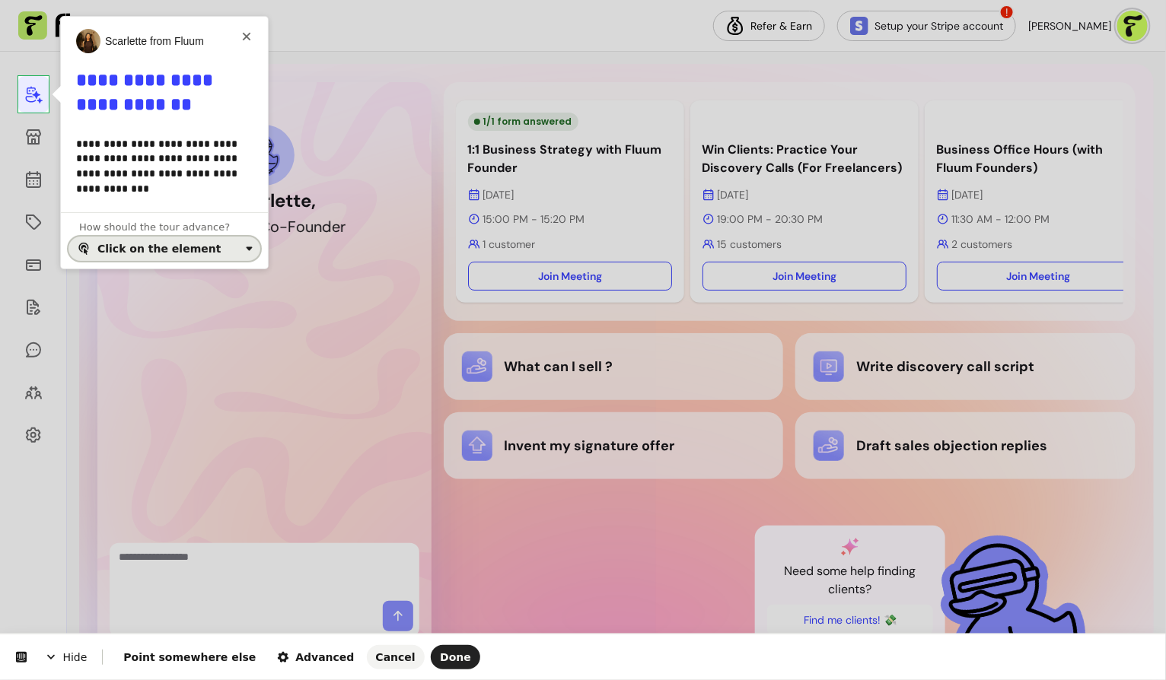
click at [245, 246] on icon "button" at bounding box center [249, 249] width 12 height 12
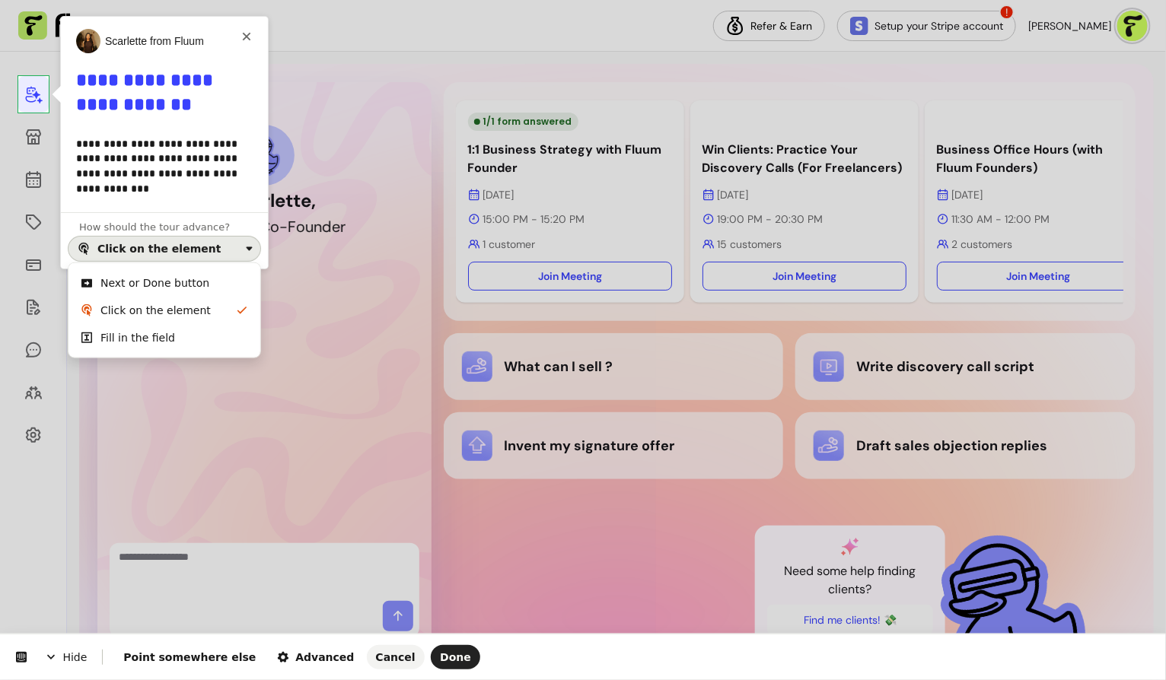
click at [221, 278] on div "Next or Done button" at bounding box center [174, 282] width 148 height 15
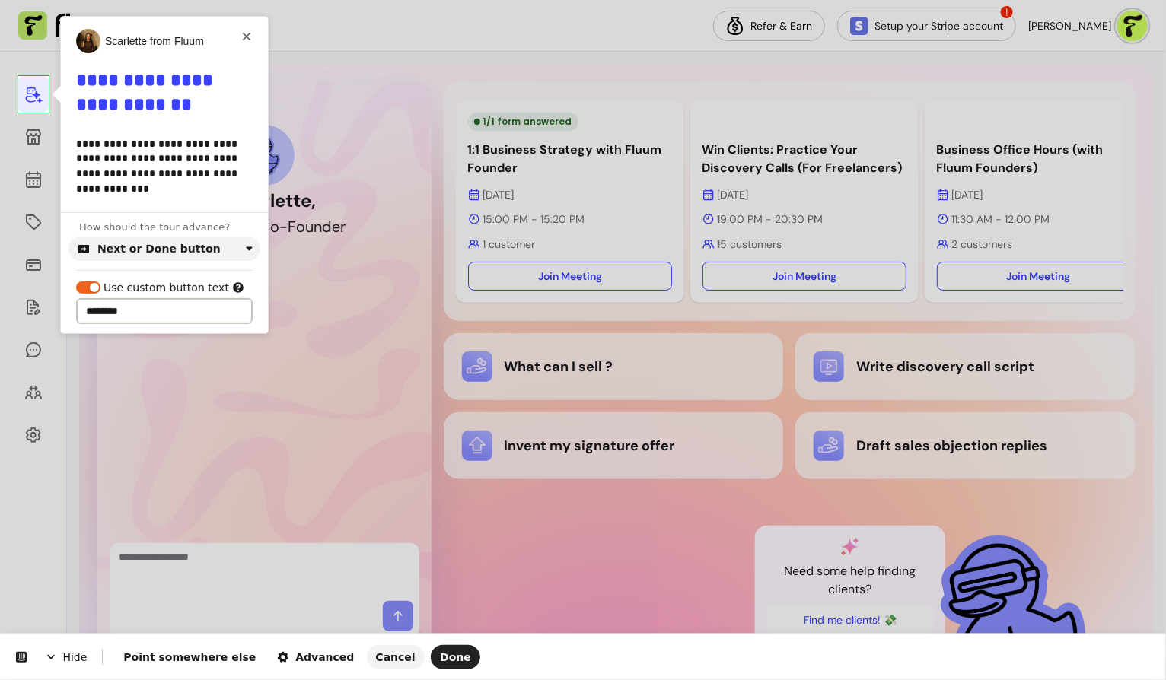
click at [170, 310] on input "********" at bounding box center [164, 311] width 177 height 26
click at [440, 663] on span "Done" at bounding box center [455, 657] width 31 height 12
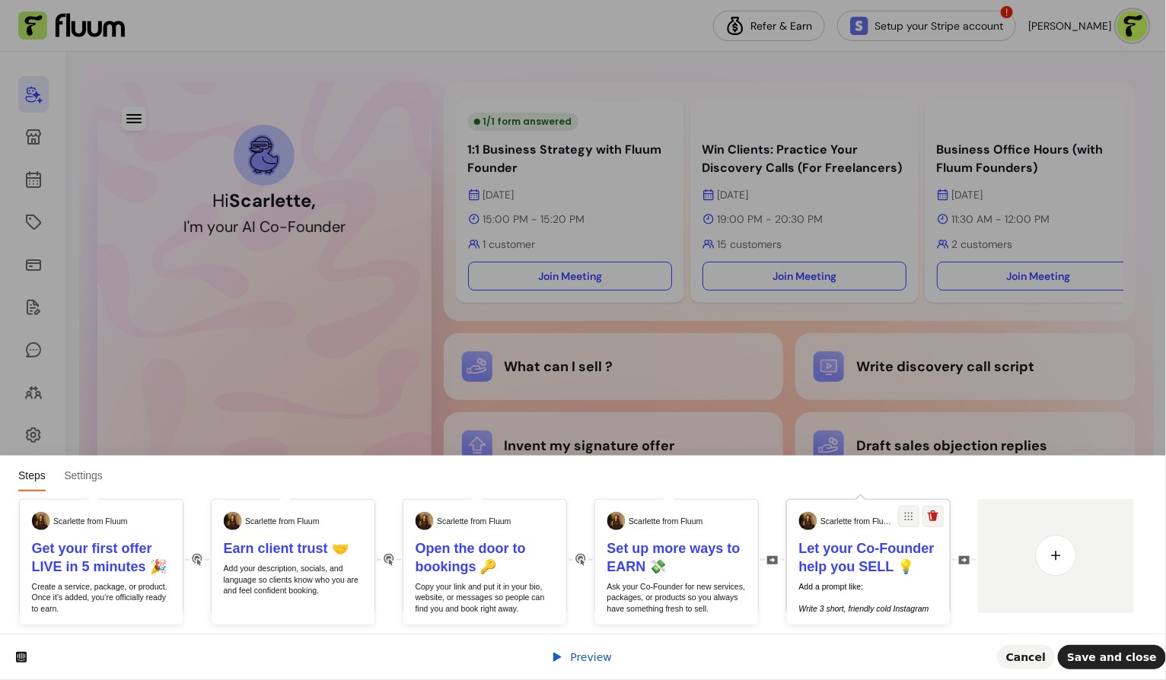
click at [856, 599] on p "Add a prompt like: ​ ​ Write 3 short, friendly cold Instagram DMs that introduc…" at bounding box center [868, 631] width 139 height 100
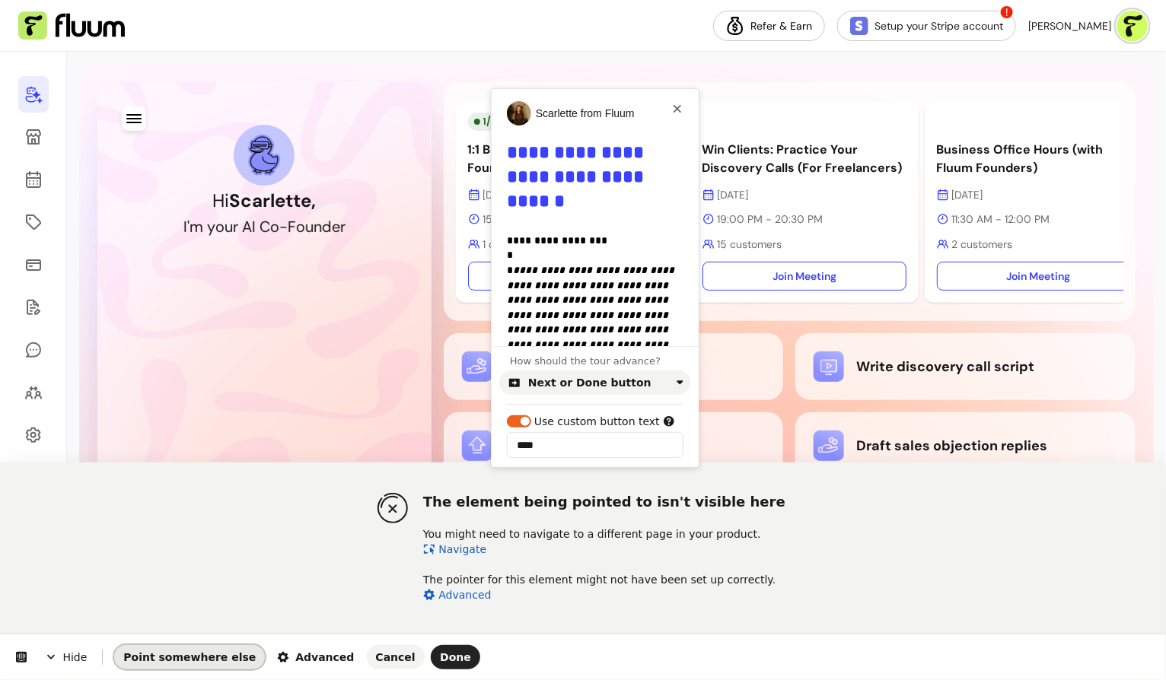
click at [199, 654] on span "Point somewhere else" at bounding box center [189, 657] width 132 height 12
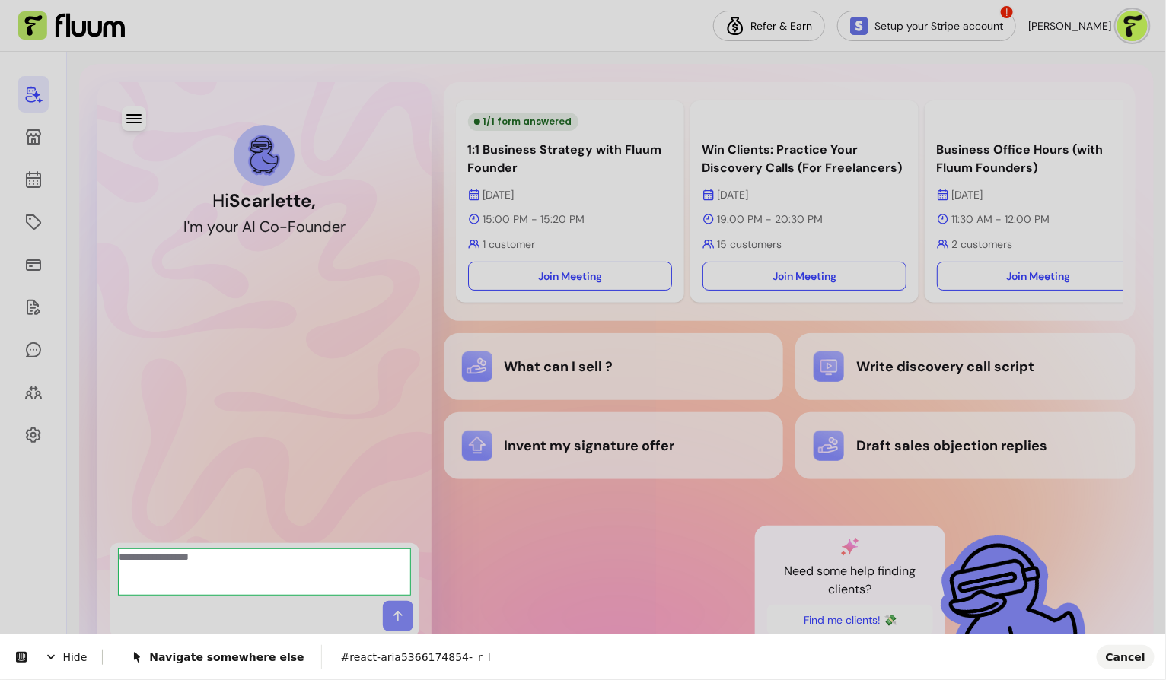
click at [241, 566] on body "Refer & Earn Setup your Stripe account ! [PERSON_NAME] Hi [PERSON_NAME] , I ' m…" at bounding box center [583, 340] width 1166 height 680
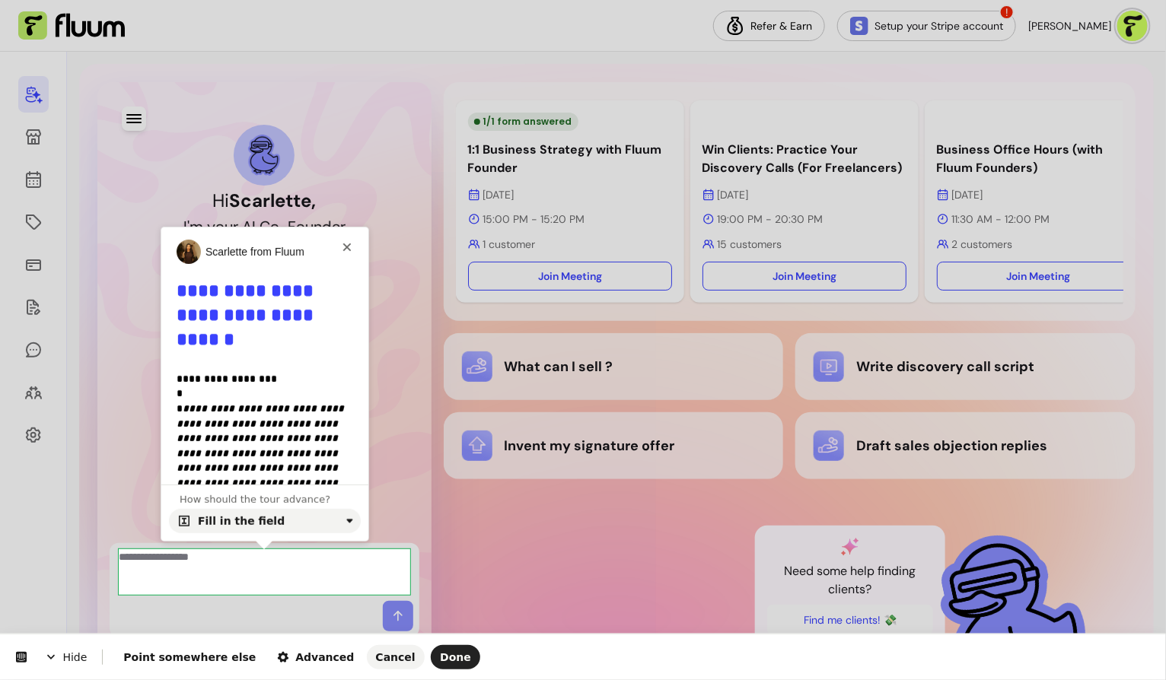
click at [111, 0] on html "**********" at bounding box center [583, 0] width 1166 height 0
click at [328, 517] on div "Fill in the field" at bounding box center [269, 521] width 142 height 12
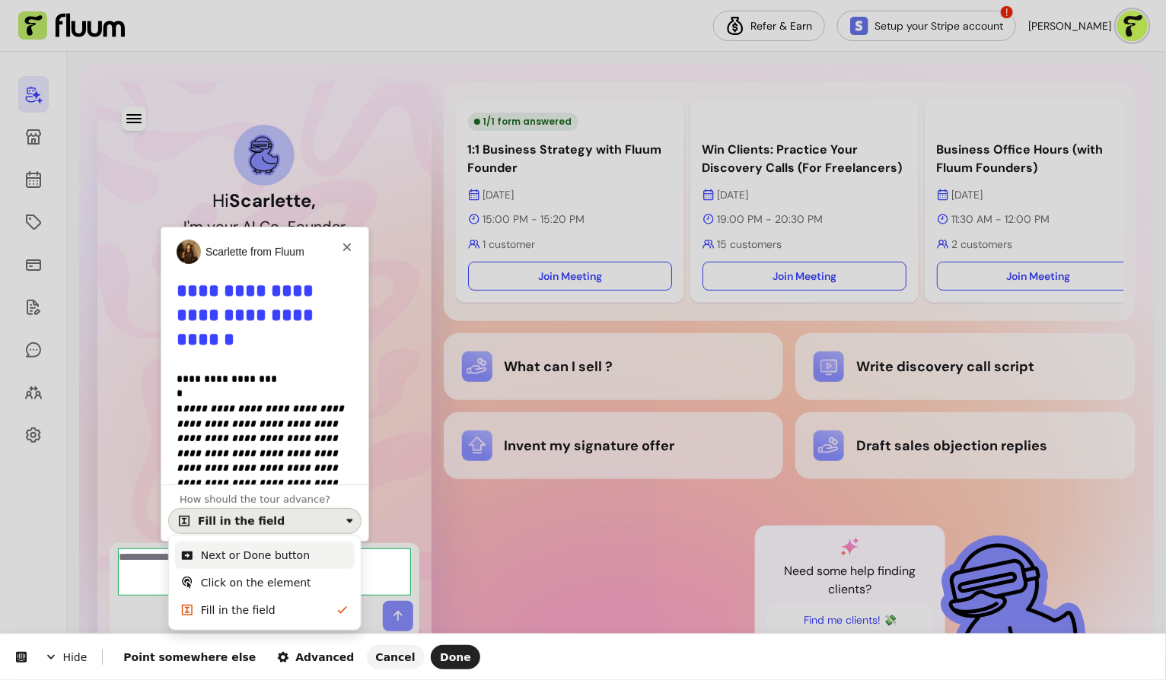
click at [297, 560] on div "Next or Done button" at bounding box center [255, 555] width 109 height 15
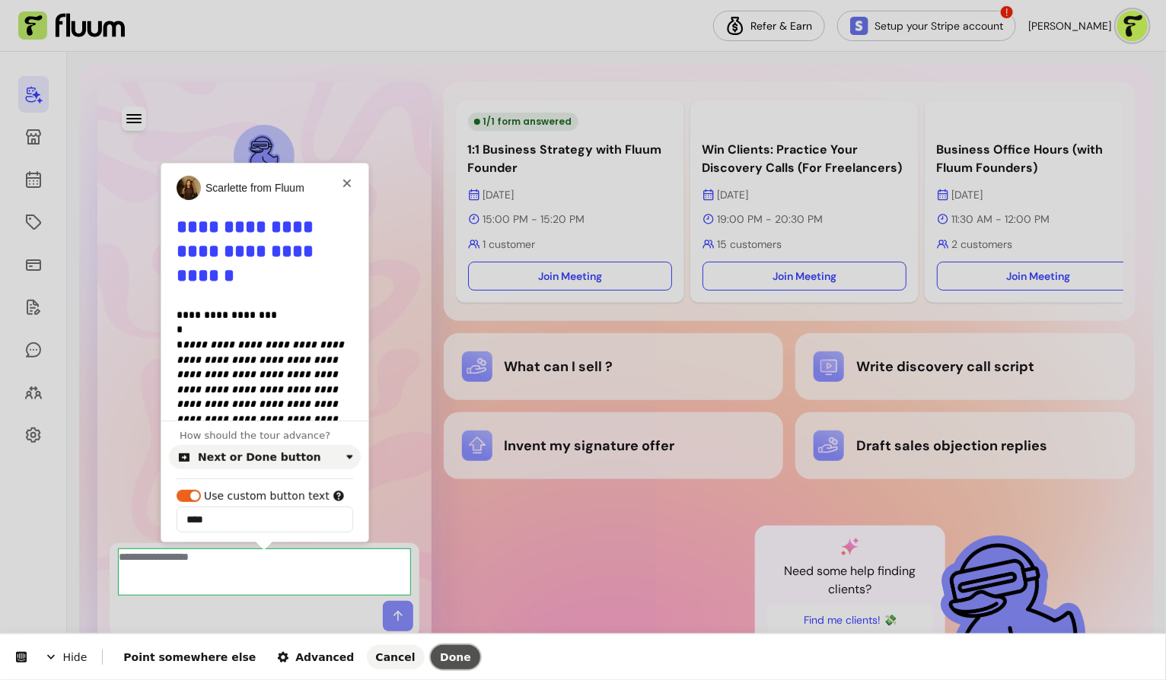
click at [440, 656] on span "Done" at bounding box center [455, 657] width 31 height 12
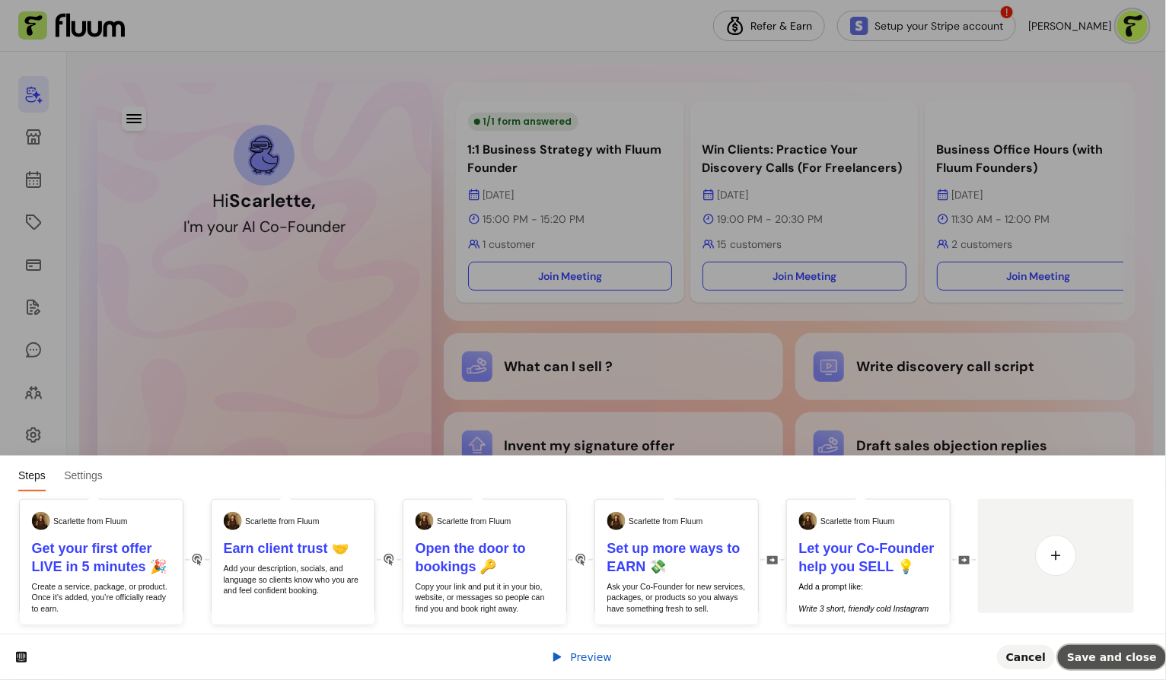
click at [1112, 657] on span "Save and close" at bounding box center [1112, 657] width 90 height 12
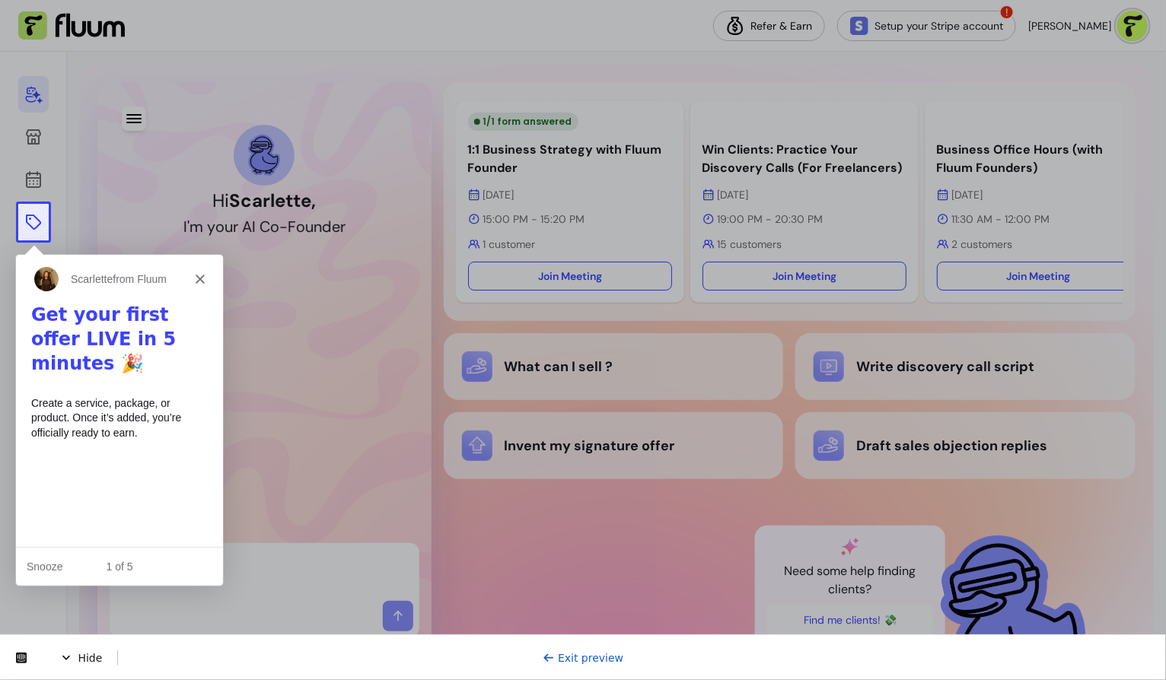
click at [30, 229] on icon at bounding box center [33, 222] width 18 height 18
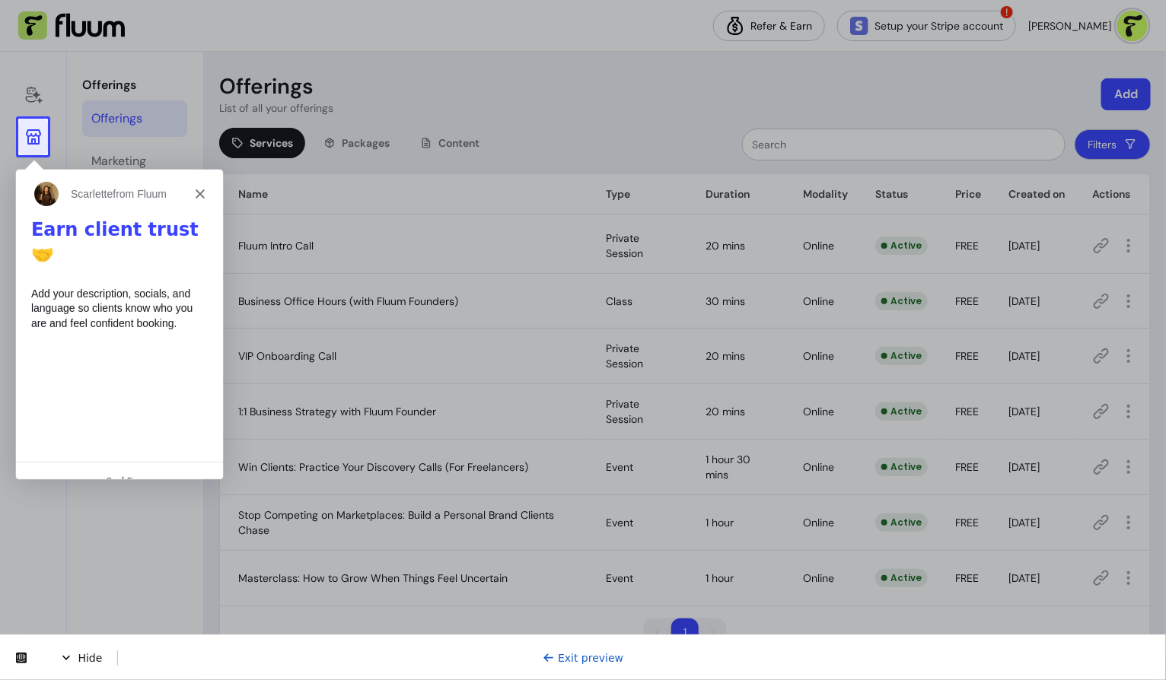
click at [28, 140] on icon at bounding box center [33, 136] width 15 height 15
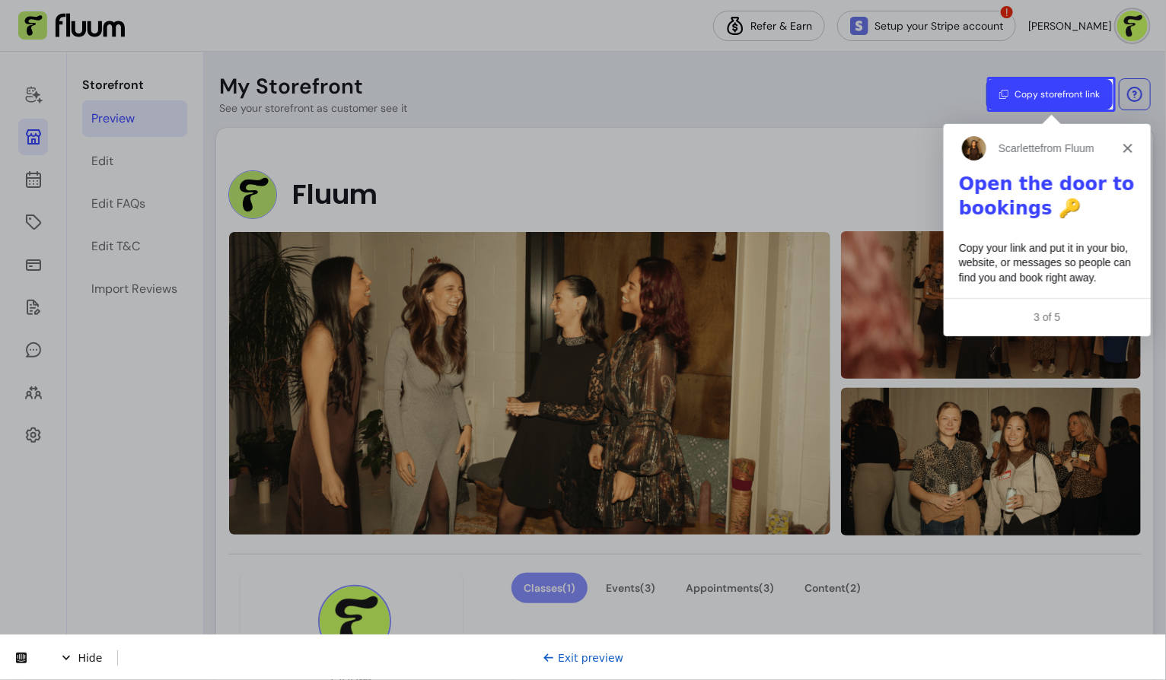
click at [1056, 93] on button "Copy storefront link" at bounding box center [1049, 94] width 126 height 30
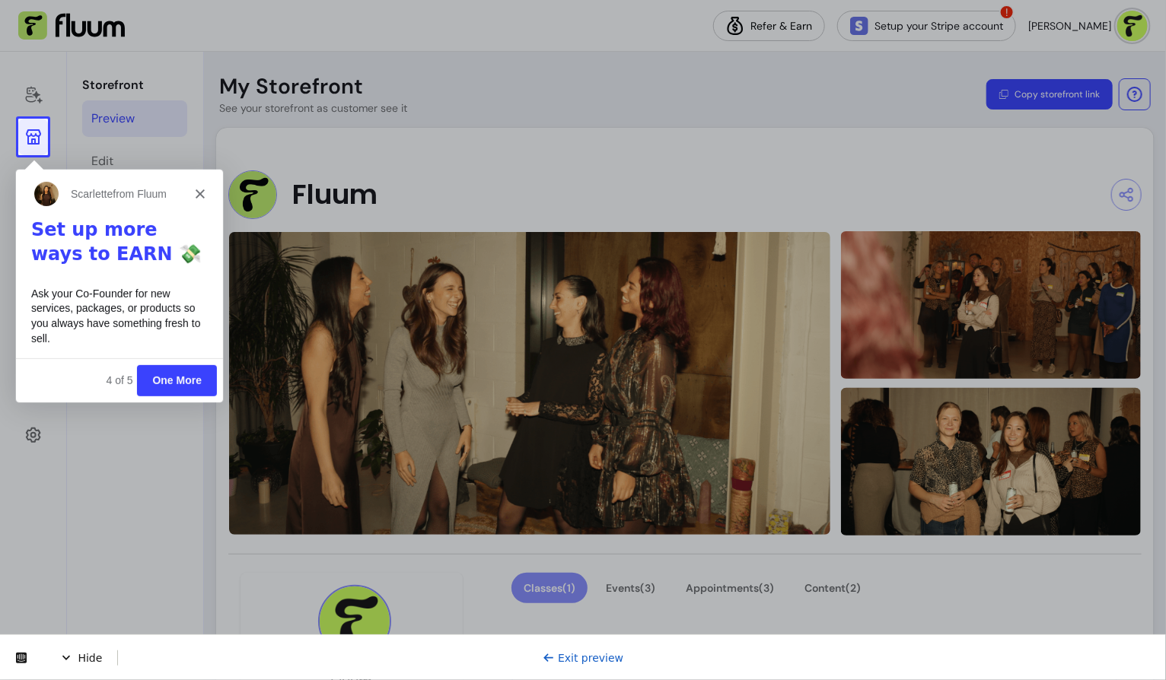
click at [185, 377] on button "One More" at bounding box center [176, 379] width 80 height 31
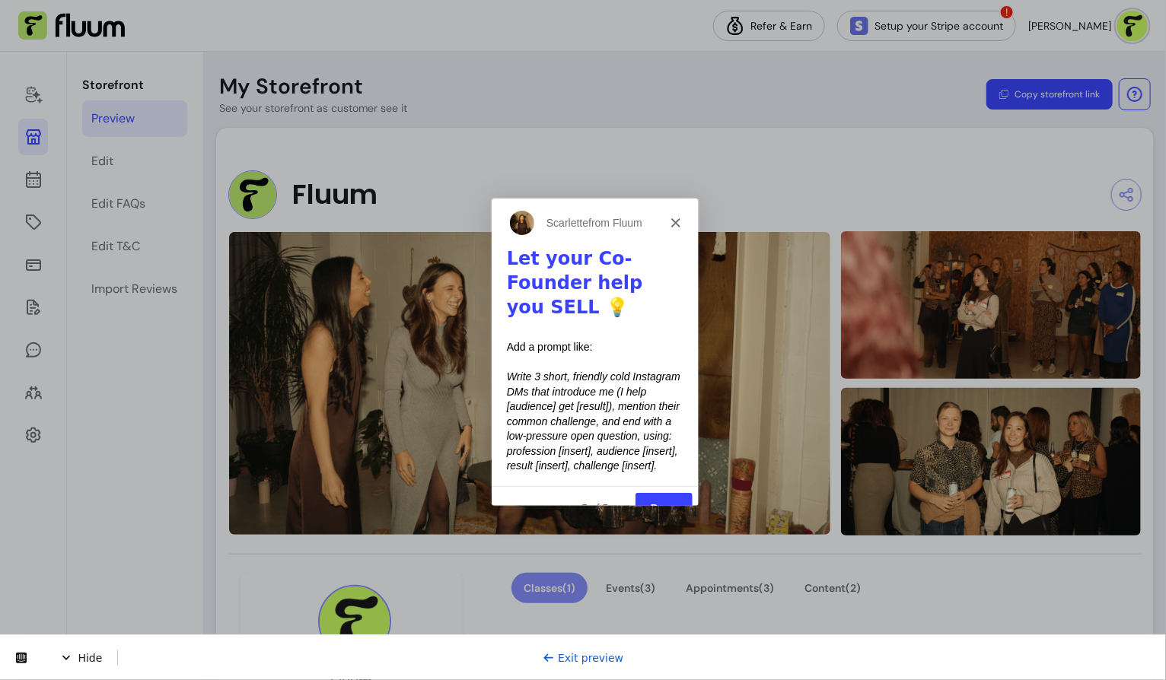
click at [657, 492] on button "Done" at bounding box center [662, 507] width 57 height 31
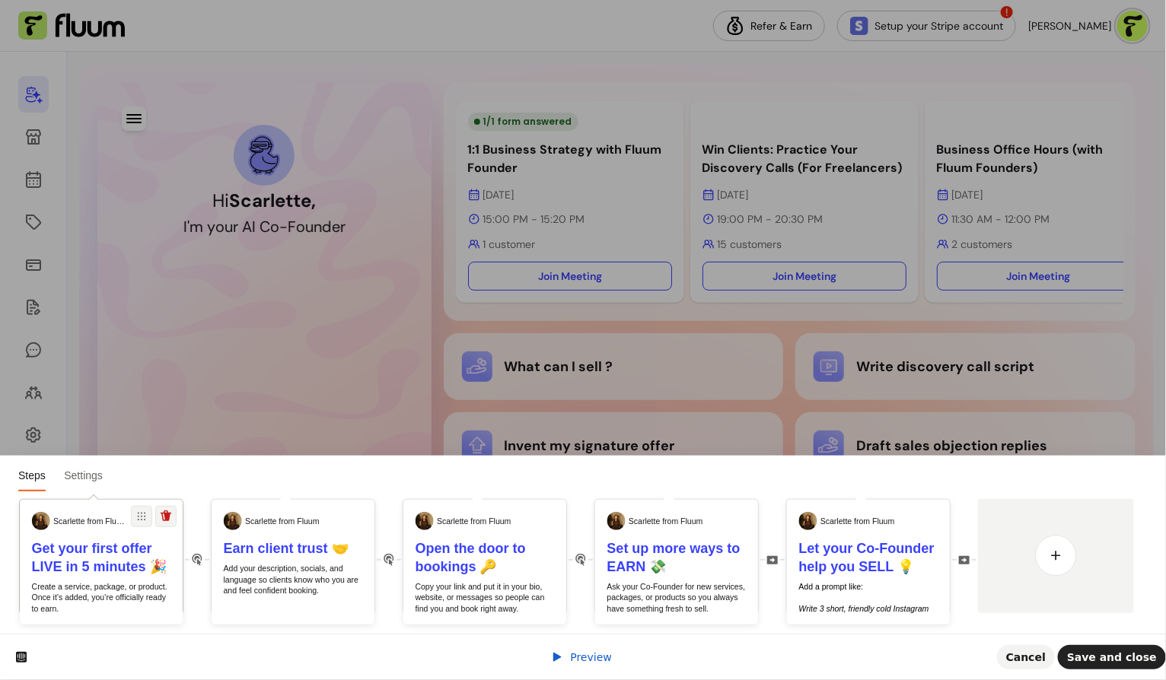
click at [94, 564] on b "Get your first offer LIVE in 5 minutes 🎉" at bounding box center [99, 557] width 135 height 33
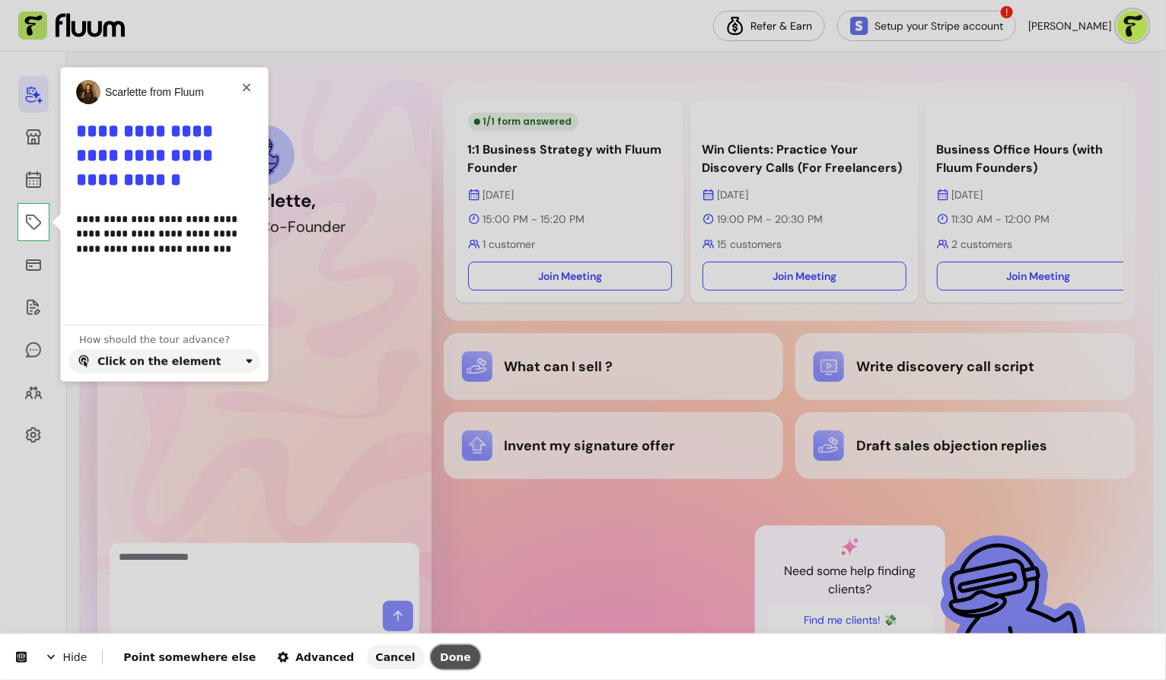
click at [440, 655] on span "Done" at bounding box center [455, 657] width 31 height 12
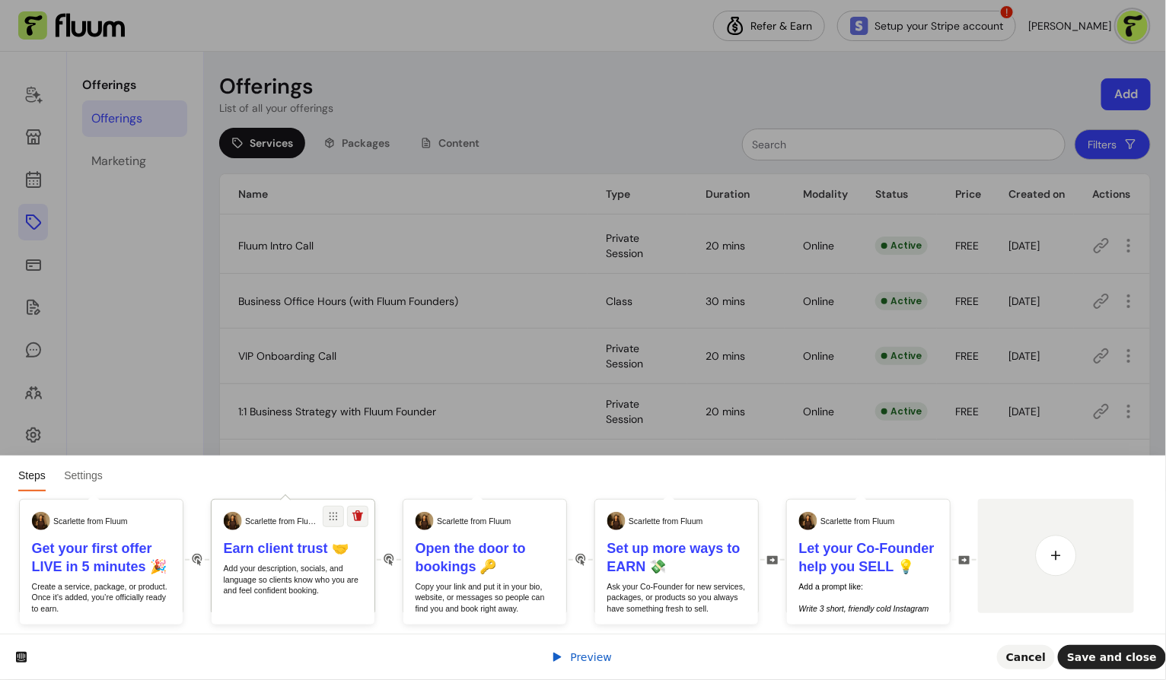
click at [316, 584] on p "Add your description, socials, and language so clients know who you are and fee…" at bounding box center [293, 579] width 139 height 33
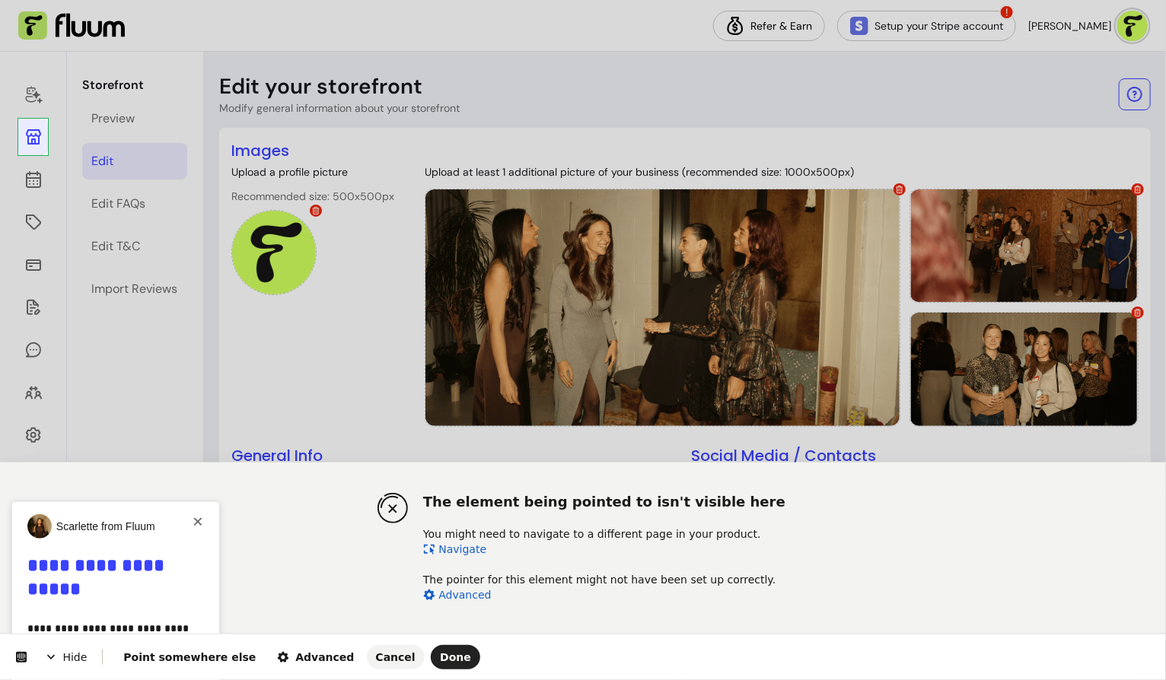
click at [37, 0] on html "The element being pointed to isn't visible here You might need to navigate to a…" at bounding box center [583, 0] width 1166 height 0
click at [210, 648] on button "Point somewhere else" at bounding box center [189, 657] width 151 height 24
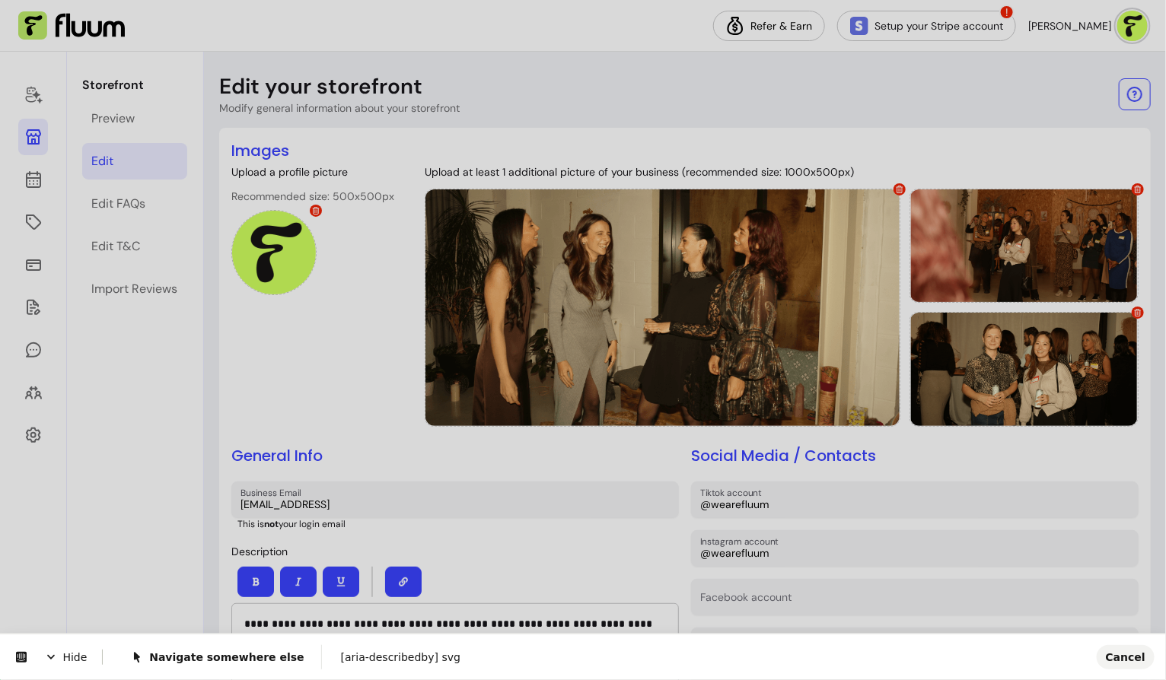
click at [40, 145] on body "**********" at bounding box center [583, 340] width 1166 height 680
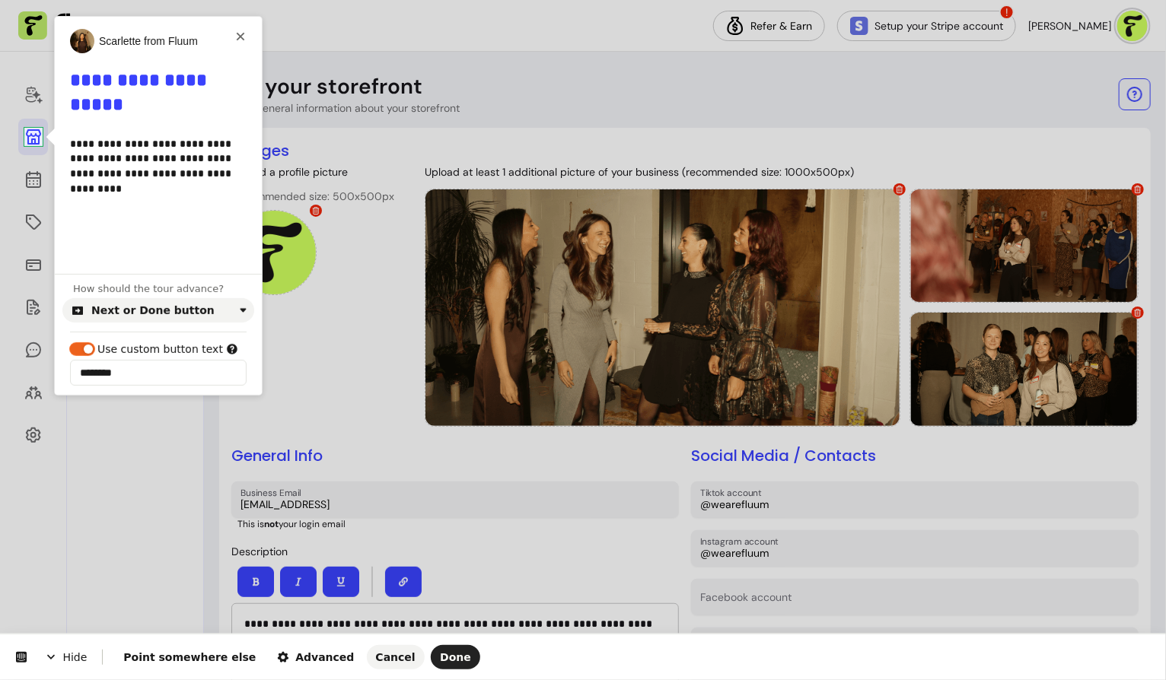
click at [90, 348] on span "button" at bounding box center [88, 349] width 9 height 9
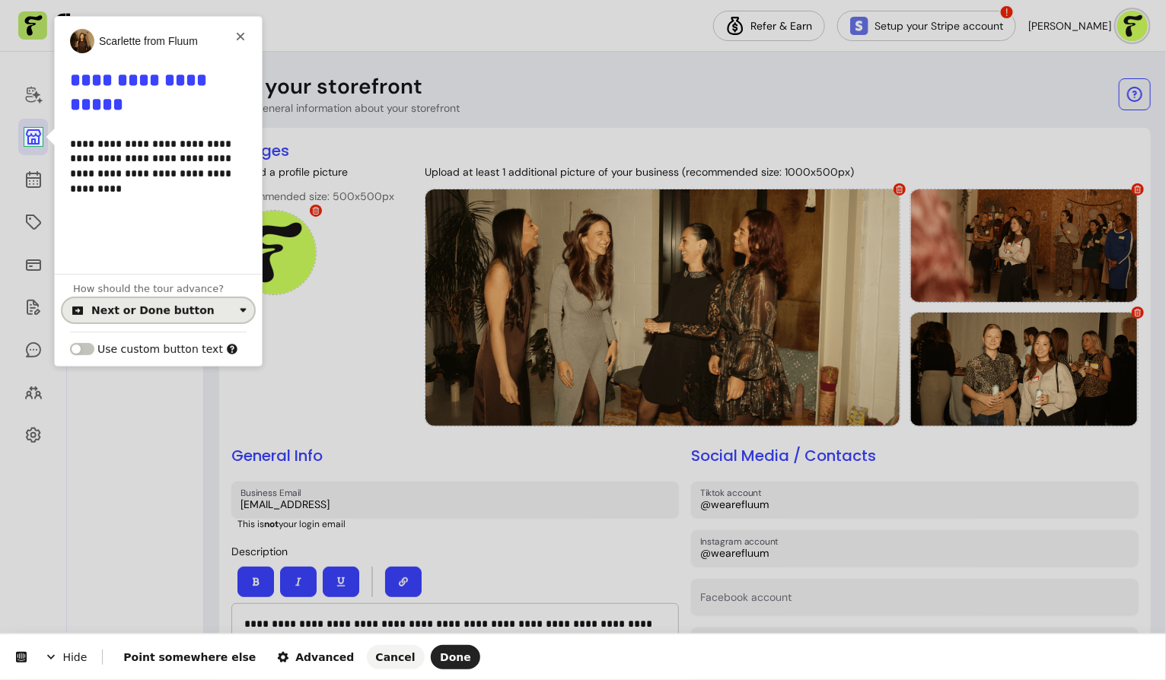
click at [227, 316] on button "Next or Done button" at bounding box center [158, 310] width 192 height 24
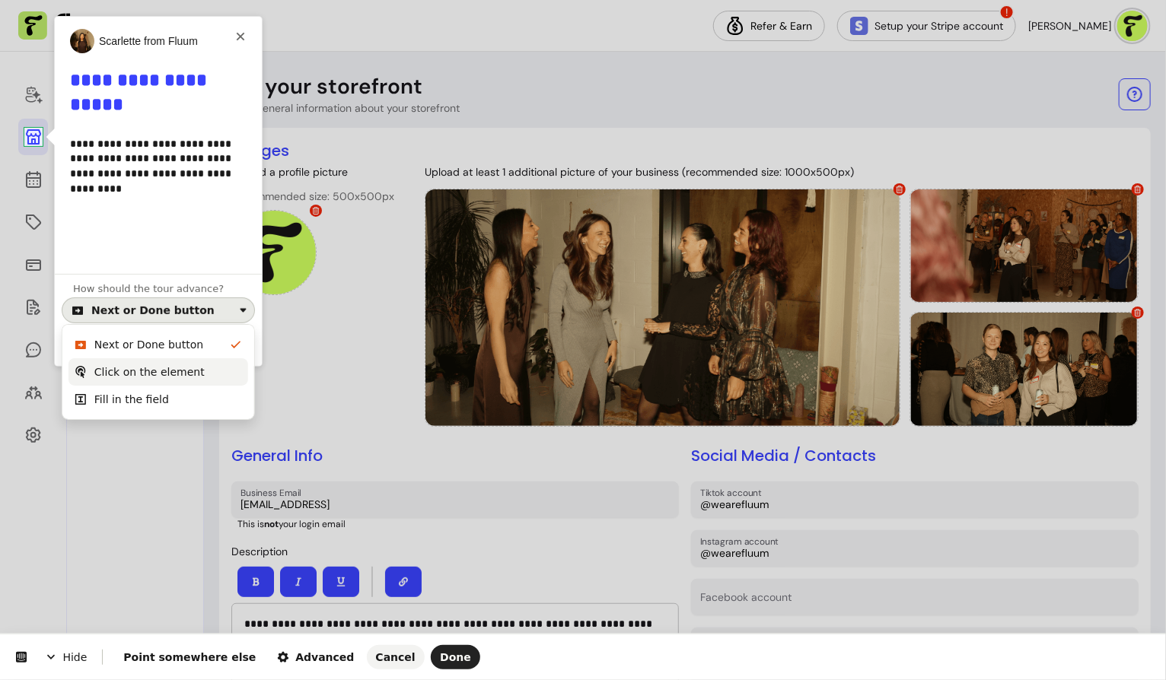
click at [190, 376] on div "Click on the element" at bounding box center [149, 371] width 110 height 15
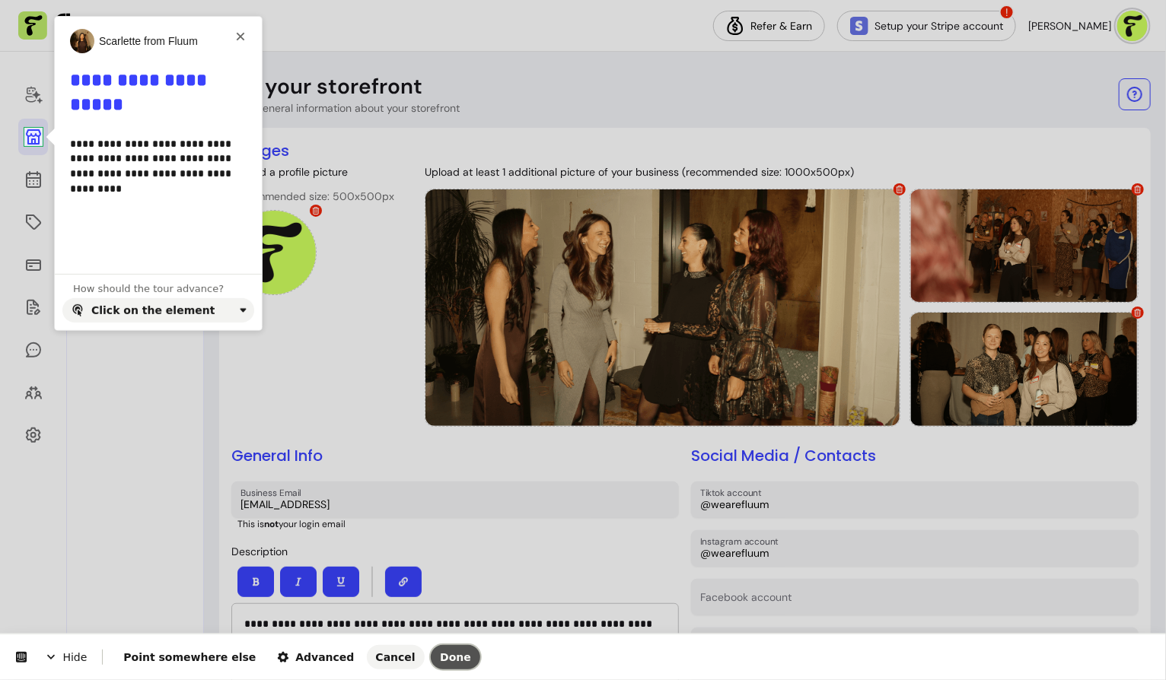
click at [440, 663] on span "Done" at bounding box center [455, 657] width 31 height 12
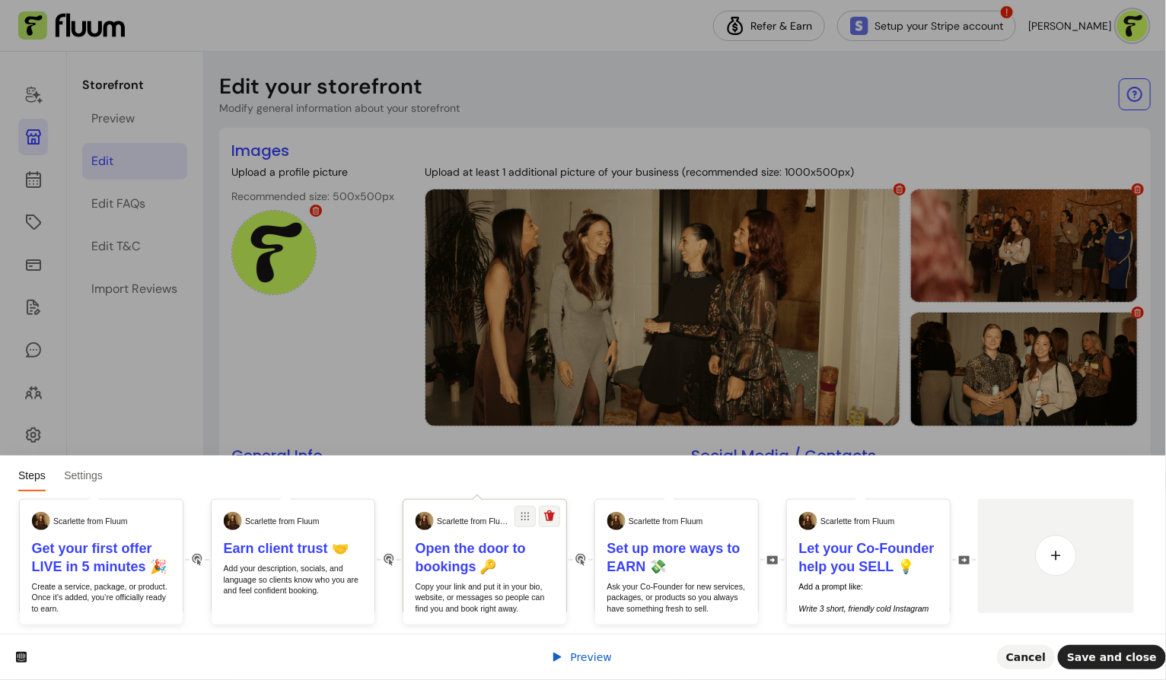
click at [450, 605] on p "Copy your link and put it in your bio, website, or messages so people can find …" at bounding box center [484, 597] width 139 height 33
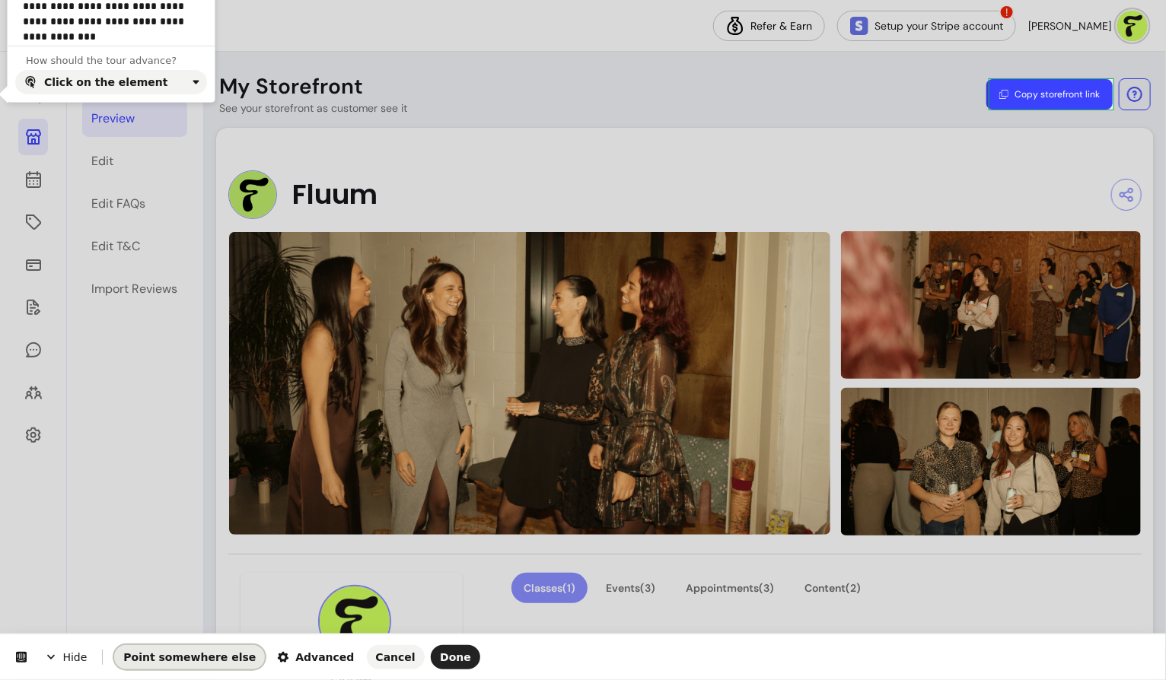
click at [185, 658] on span "Point somewhere else" at bounding box center [189, 657] width 132 height 12
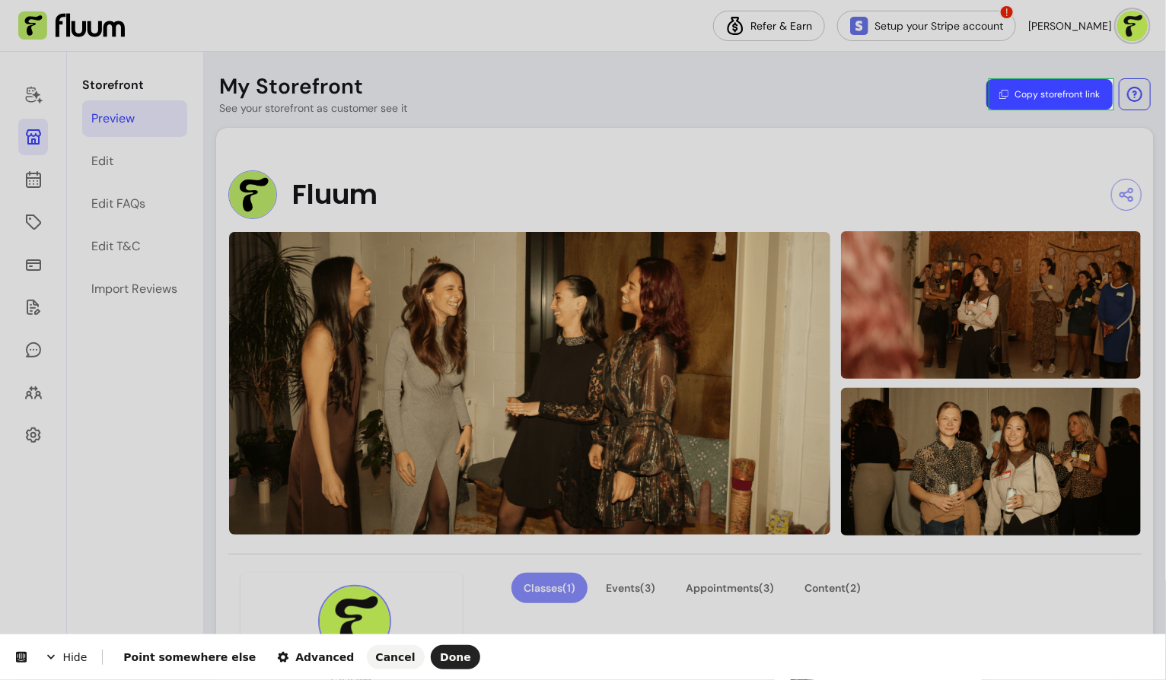
click at [1106, 99] on body "**********" at bounding box center [583, 340] width 1166 height 680
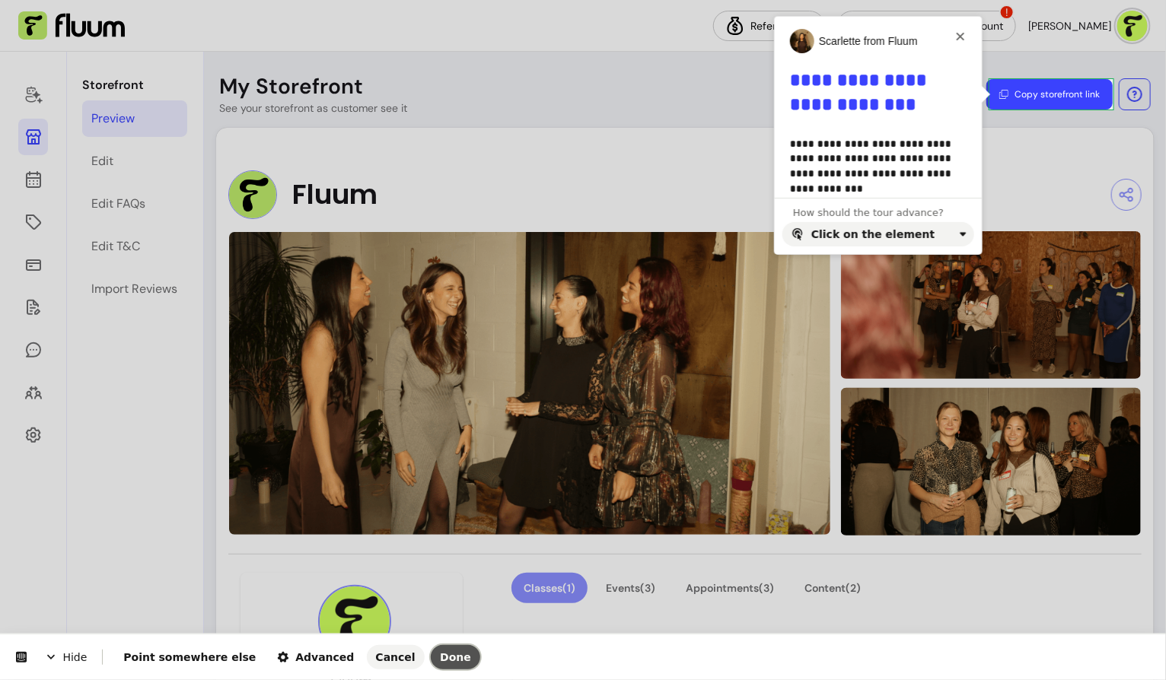
click at [440, 653] on span "Done" at bounding box center [455, 657] width 31 height 12
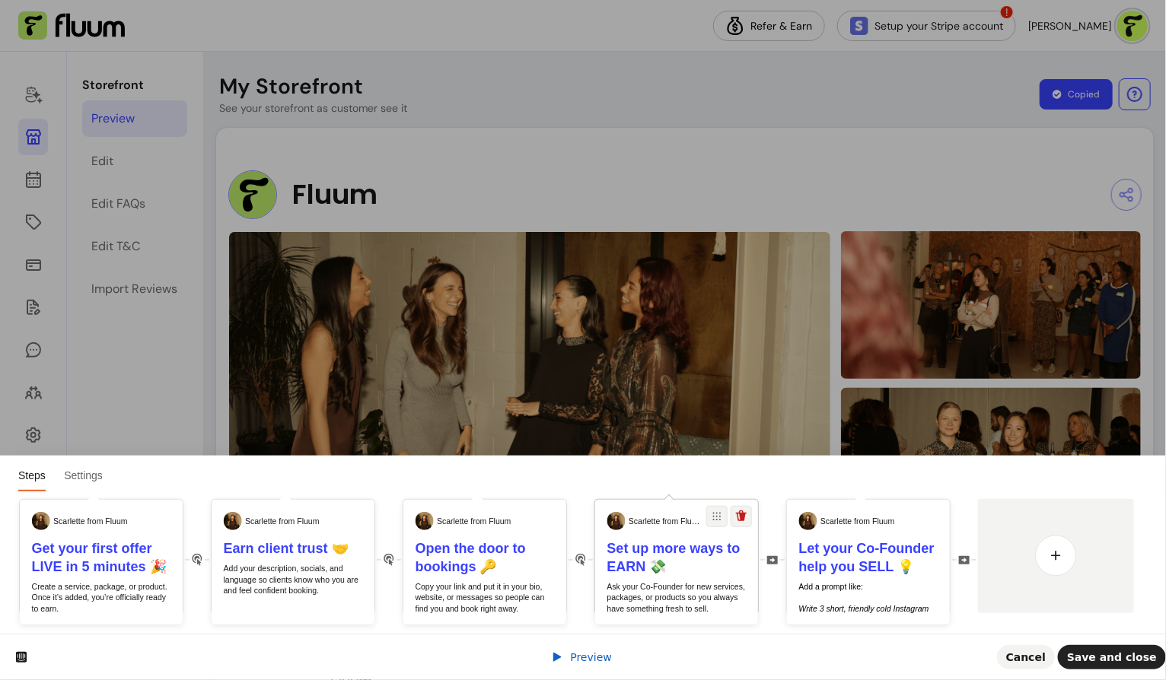
click at [693, 590] on p "Ask your Co-Founder for new services, packages, or products so you always have …" at bounding box center [676, 597] width 139 height 33
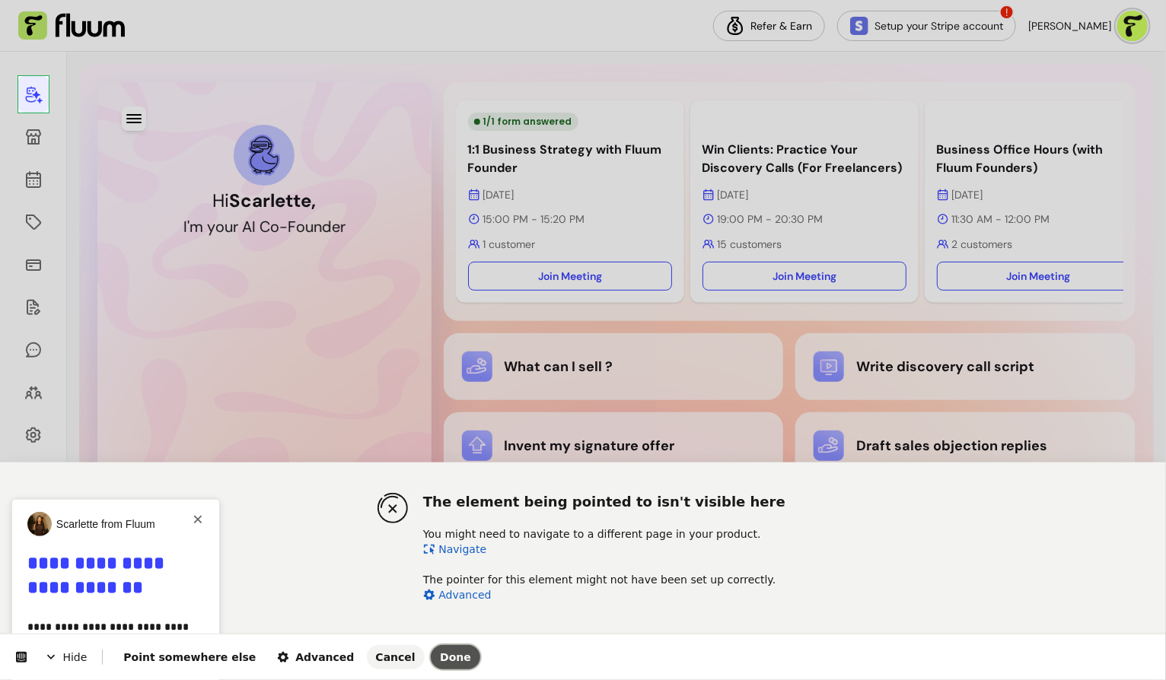
click at [440, 652] on span "Done" at bounding box center [455, 657] width 31 height 12
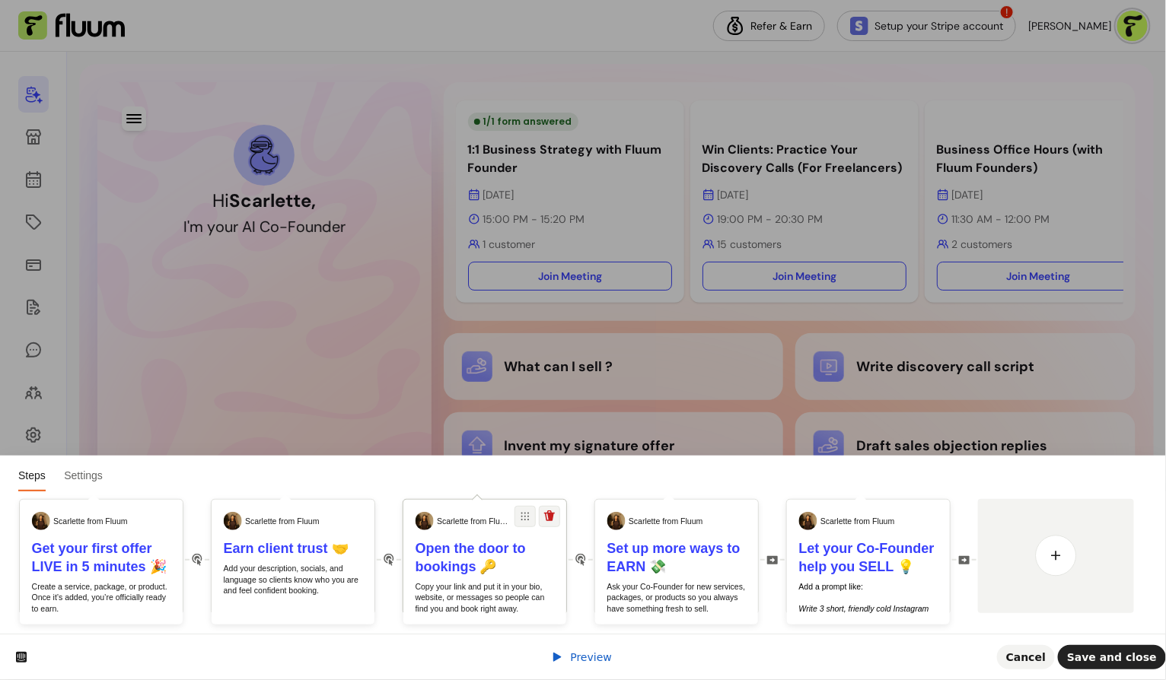
click at [523, 574] on h1 "Open the door to bookings 🔑" at bounding box center [484, 557] width 139 height 37
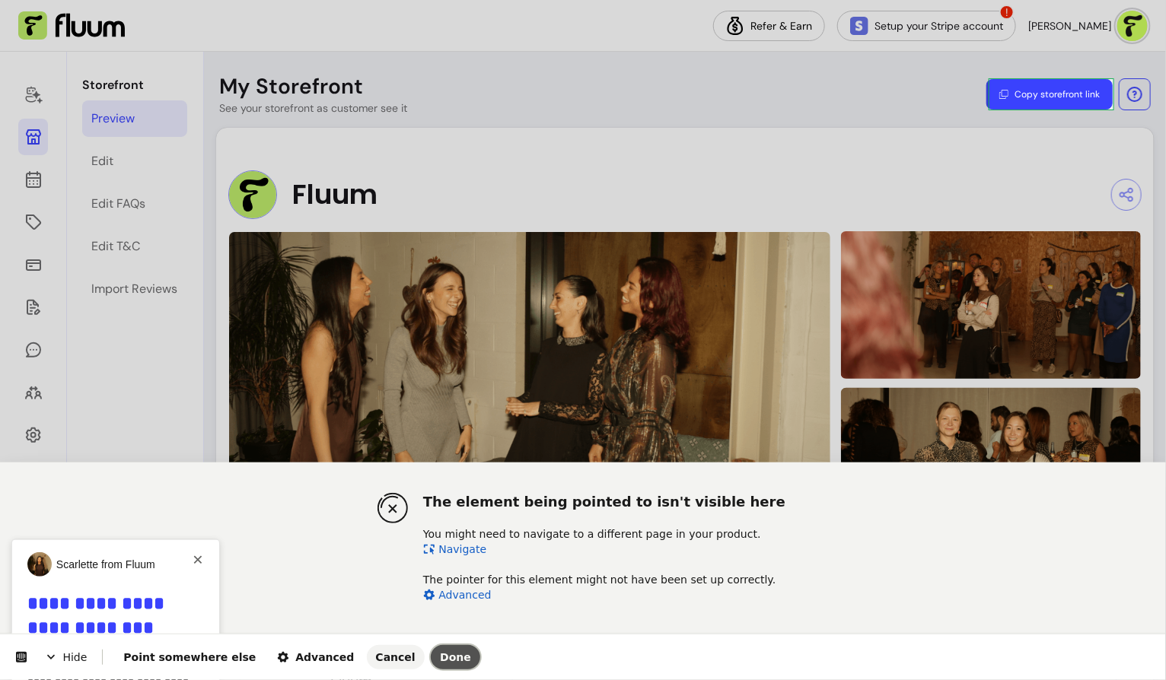
click at [440, 655] on span "Done" at bounding box center [455, 657] width 31 height 12
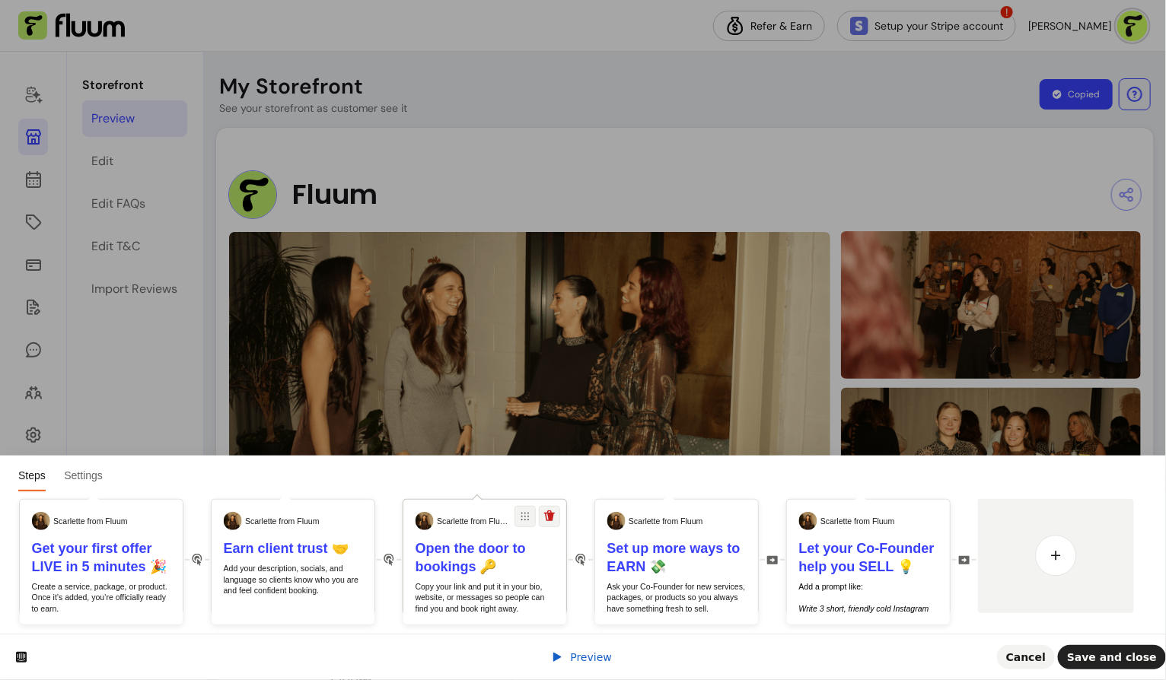
click at [465, 593] on p "Copy your link and put it in your bio, website, or messages so people can find …" at bounding box center [484, 597] width 139 height 33
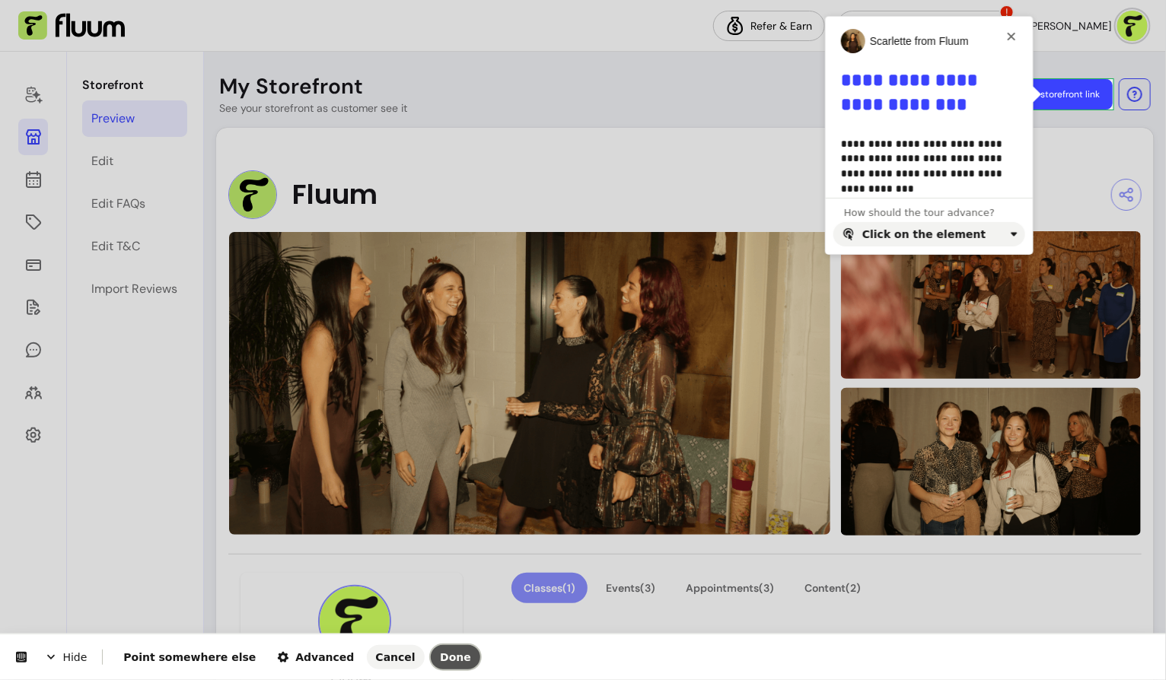
click at [440, 660] on span "Done" at bounding box center [455, 657] width 31 height 12
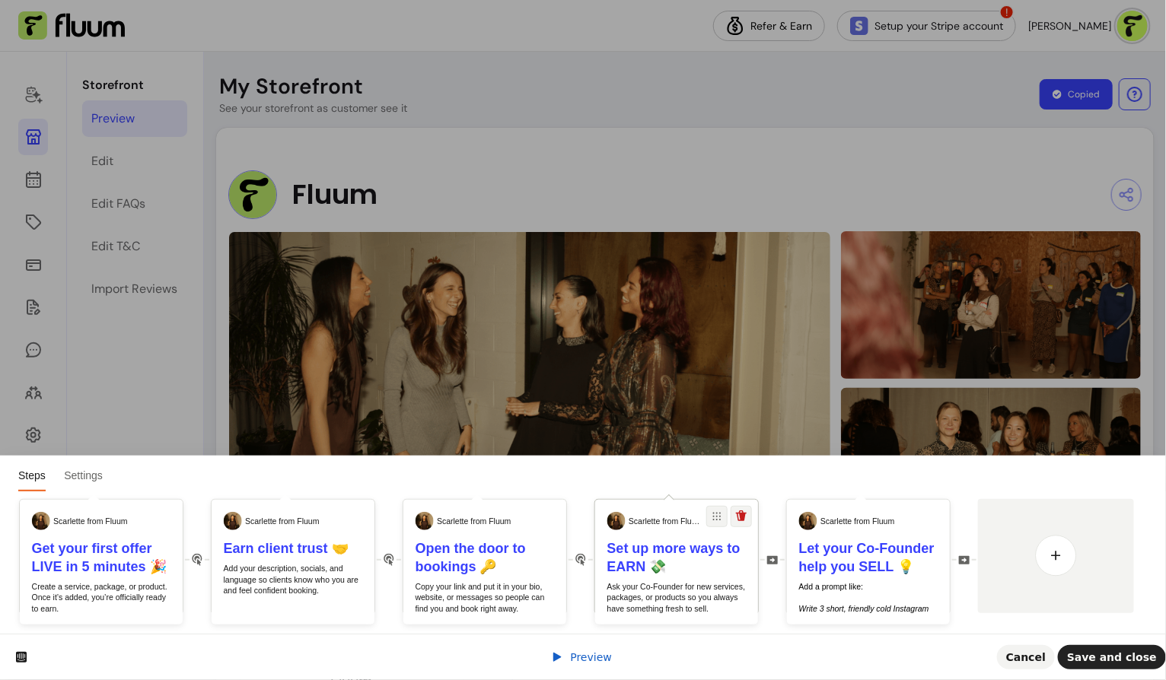
click at [657, 574] on b "Set up more ways to EARN 💸" at bounding box center [673, 557] width 133 height 33
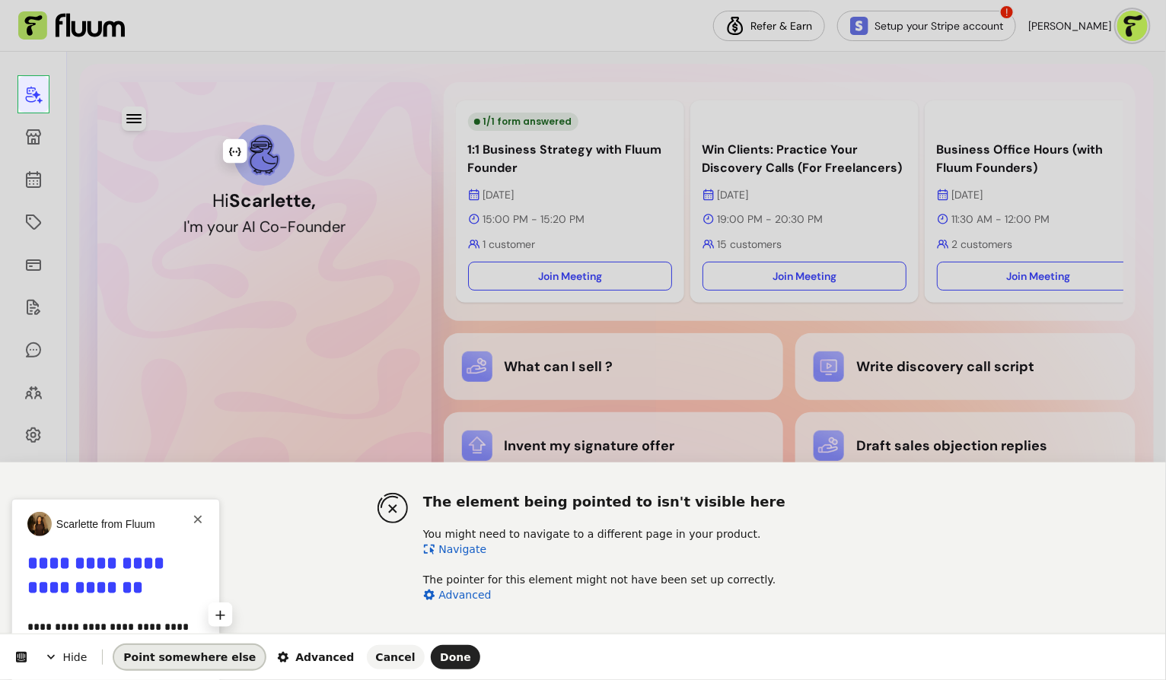
click at [198, 657] on span "Point somewhere else" at bounding box center [189, 657] width 132 height 12
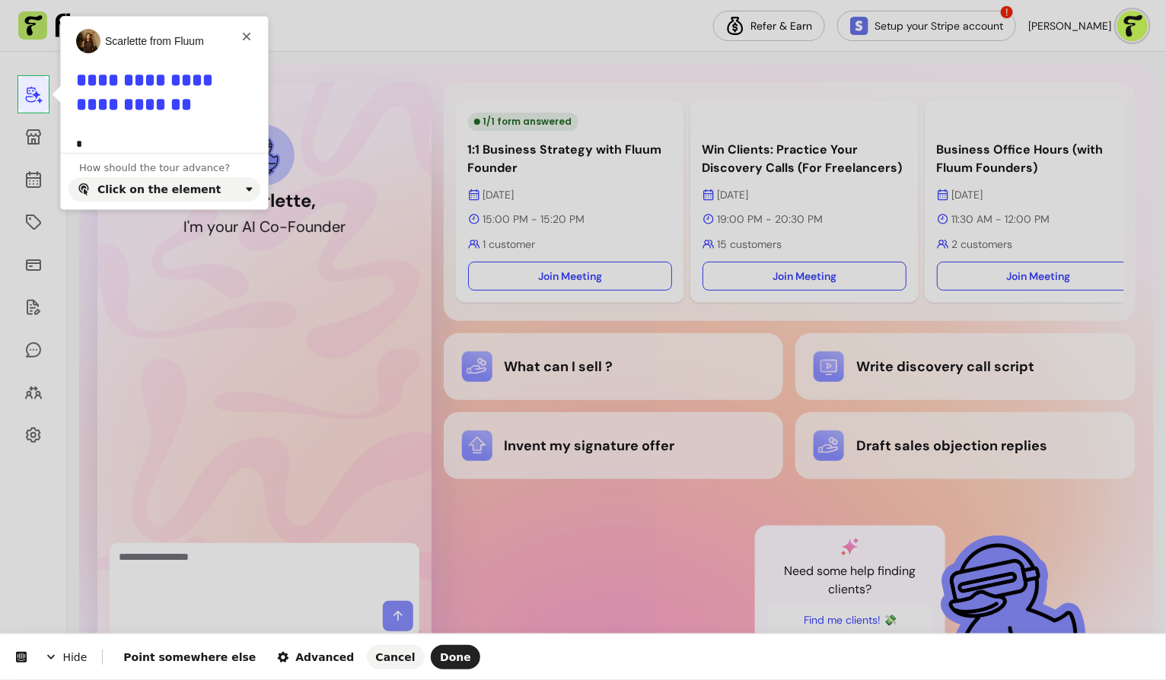
click at [37, 80] on body "Refer & Earn Setup your Stripe account ! [PERSON_NAME] Hi [PERSON_NAME] , I ' m…" at bounding box center [583, 340] width 1166 height 680
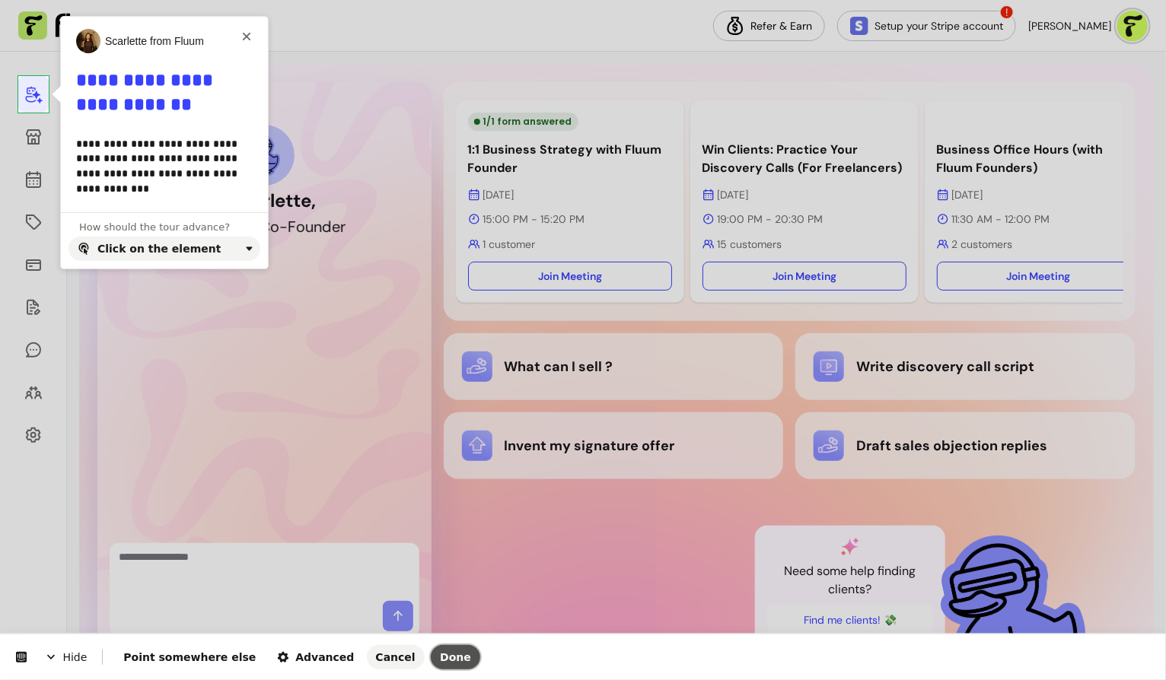
click at [440, 654] on span "Done" at bounding box center [455, 657] width 31 height 12
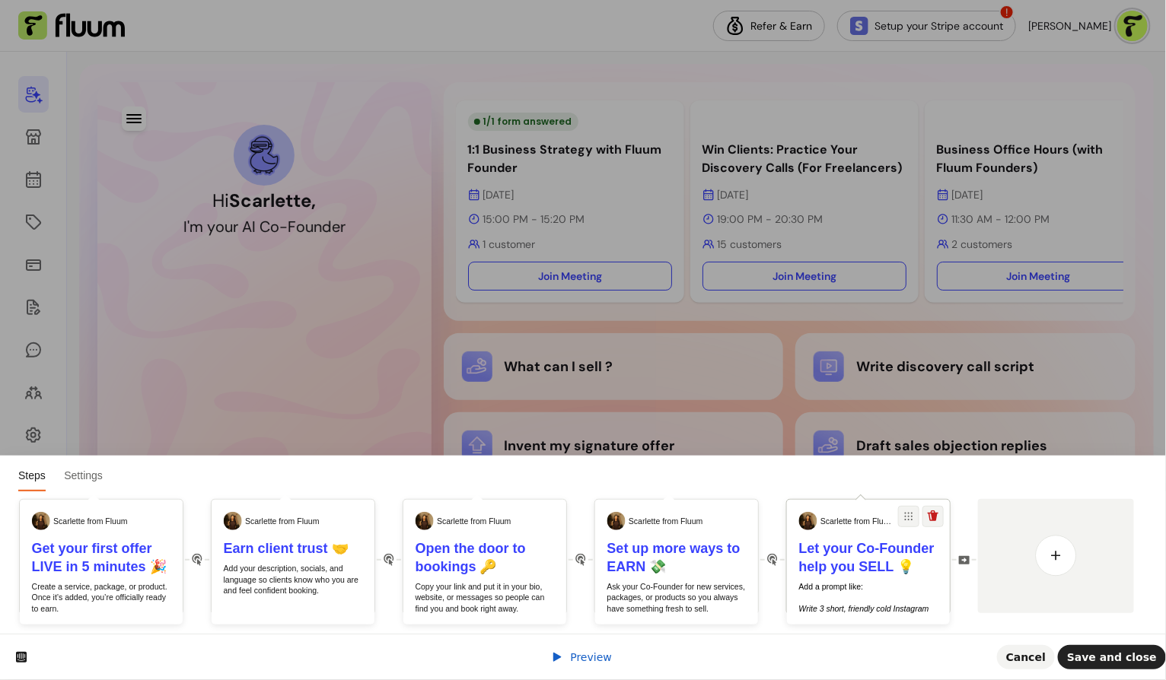
click at [850, 579] on div "Let your Co-Founder help you SELL 💡 Add a prompt like: ​ ​ Write 3 short, frien…" at bounding box center [868, 610] width 163 height 143
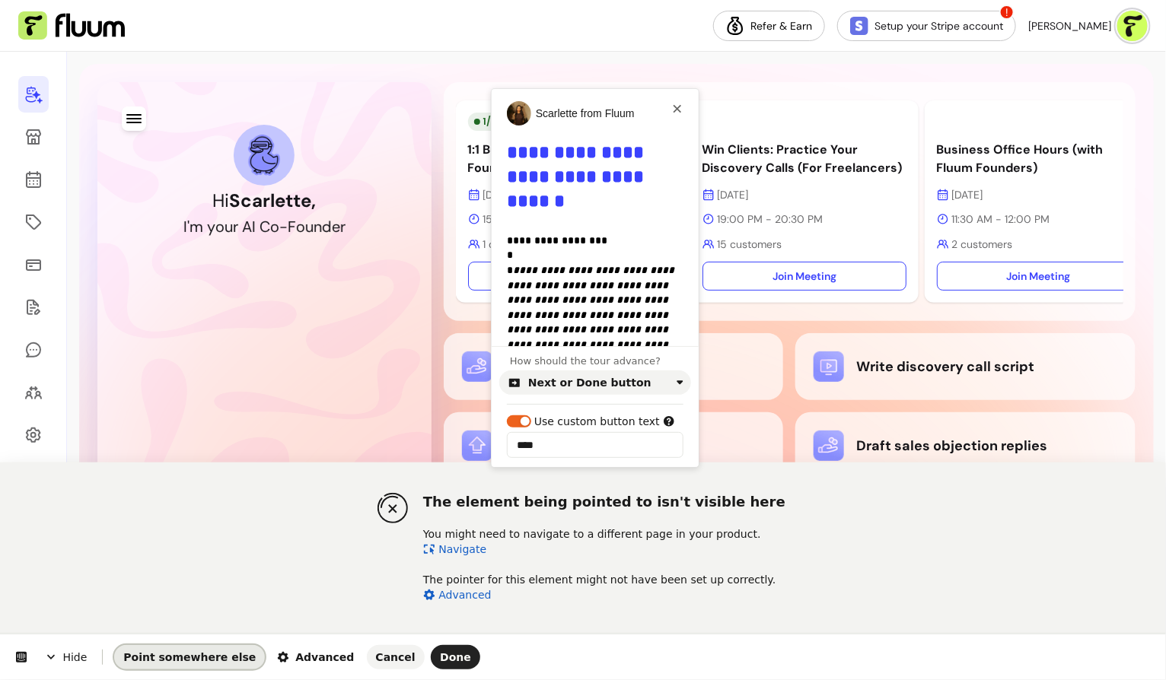
click at [170, 647] on button "Point somewhere else" at bounding box center [189, 657] width 151 height 24
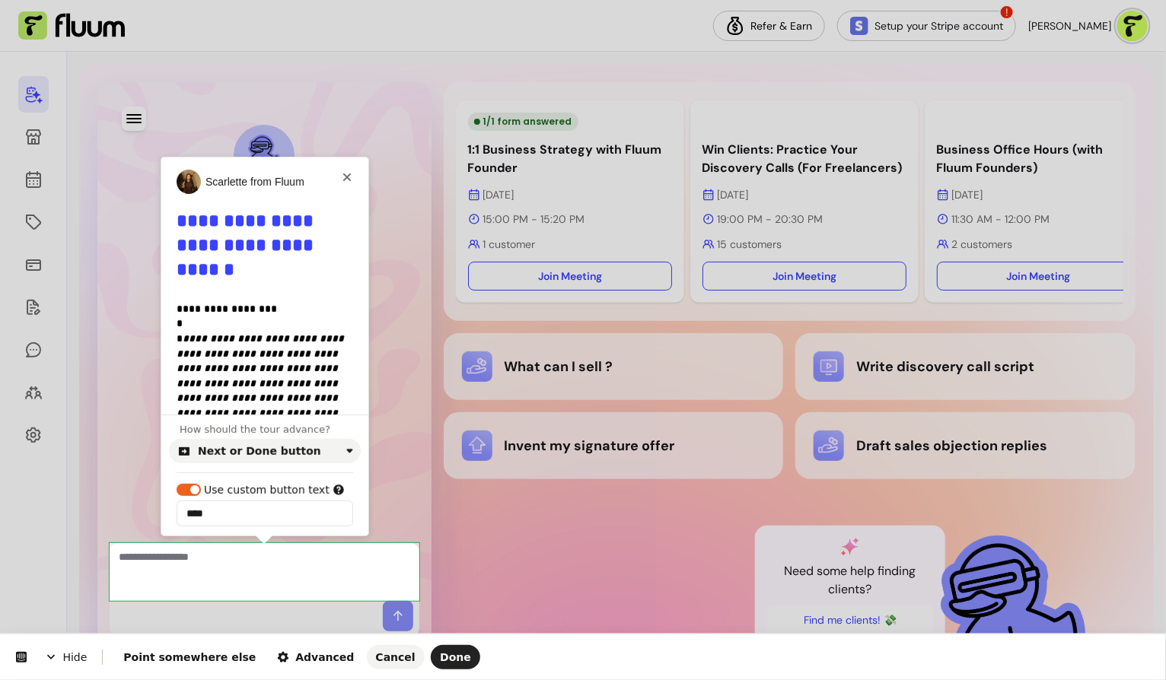
click at [219, 545] on body "Refer & Earn Setup your Stripe account ! Scarlette G. Hi Scarlette , I ' m y o …" at bounding box center [583, 340] width 1166 height 680
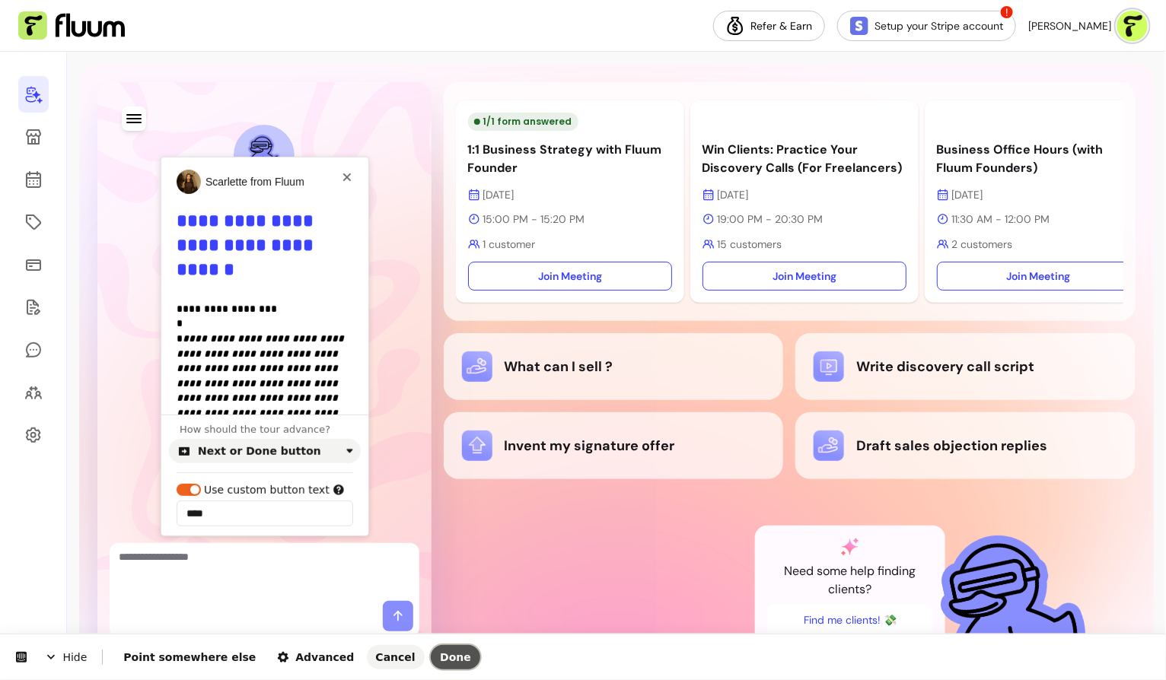
click at [440, 653] on span "Done" at bounding box center [455, 657] width 31 height 12
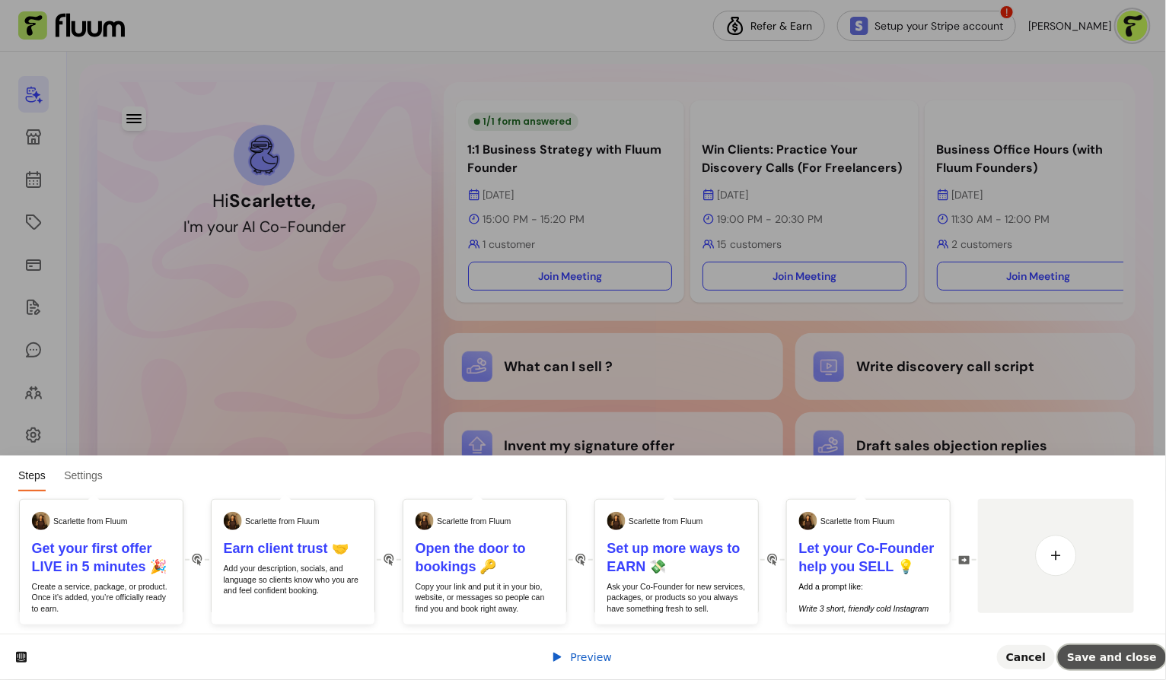
click at [1093, 659] on span "Save and close" at bounding box center [1112, 657] width 90 height 12
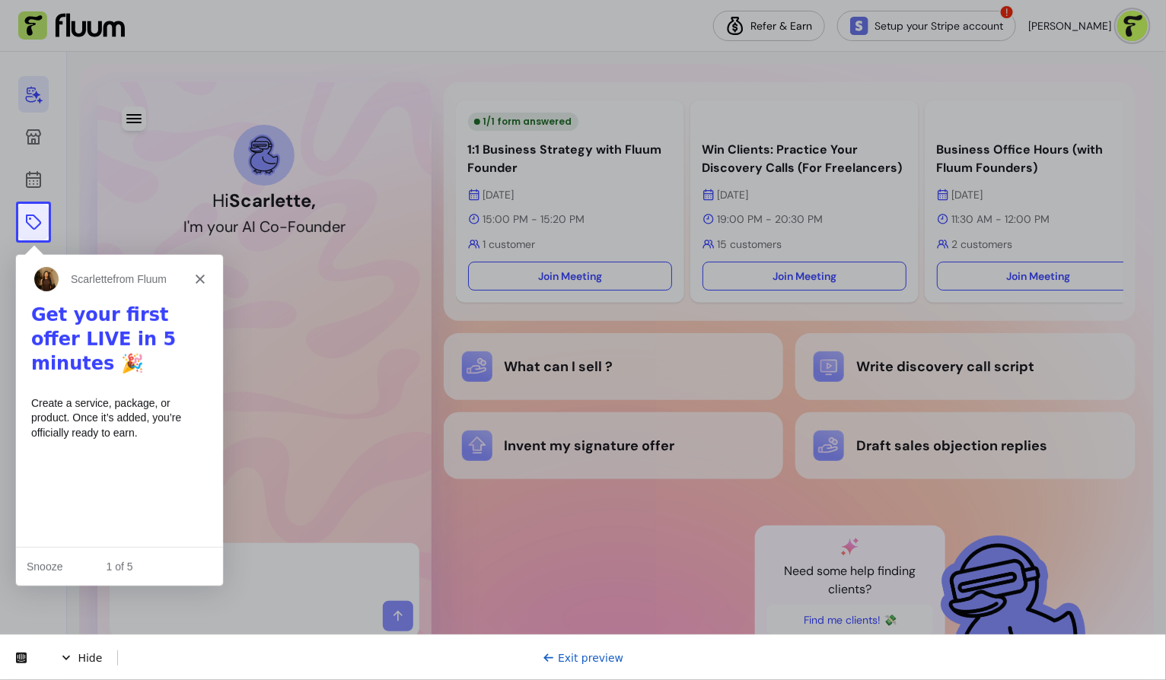
click at [24, 216] on icon at bounding box center [33, 222] width 18 height 18
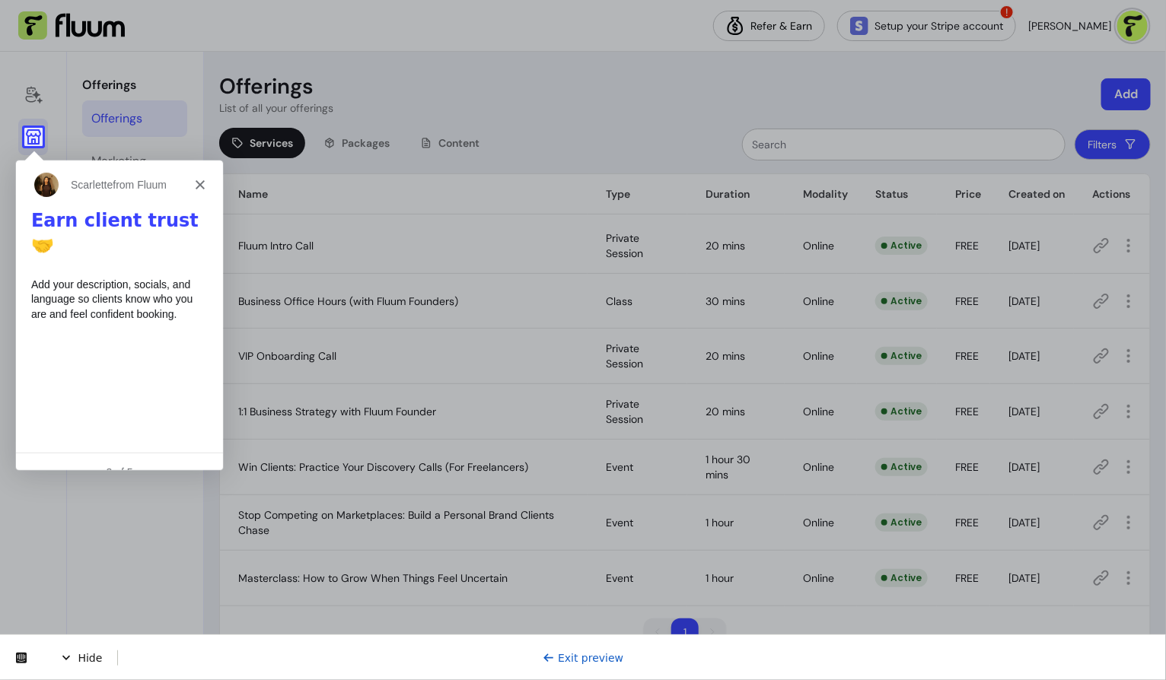
click at [30, 141] on icon at bounding box center [33, 137] width 18 height 18
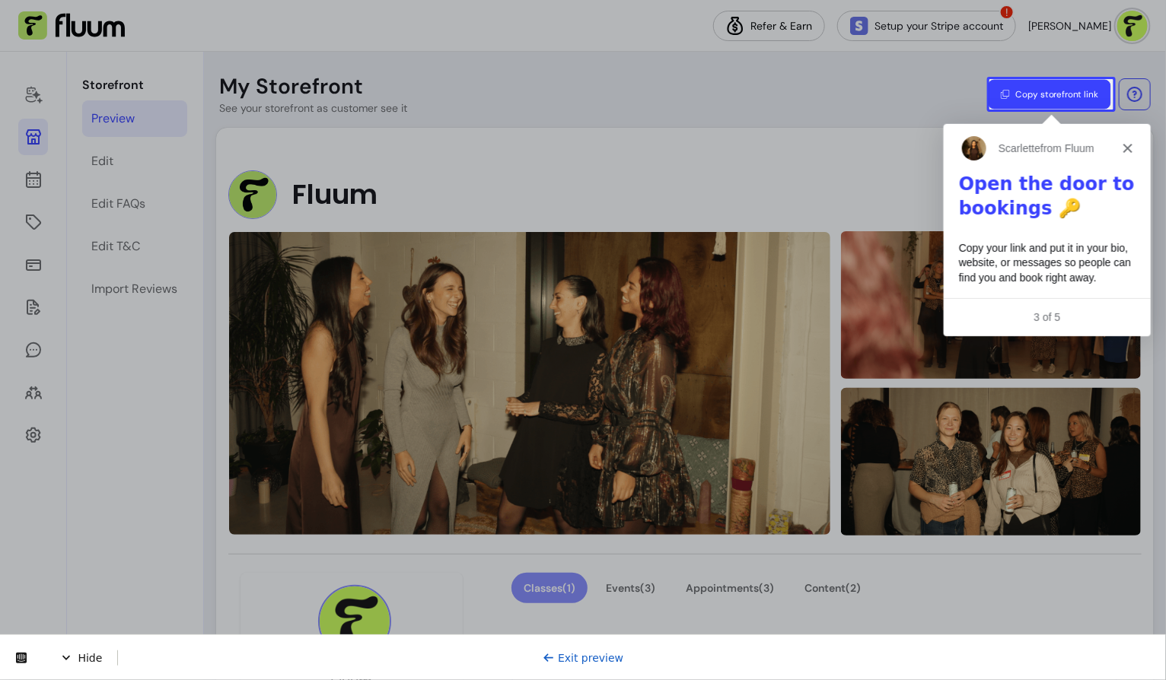
click at [1051, 92] on button "Copy storefront link" at bounding box center [1049, 95] width 122 height 30
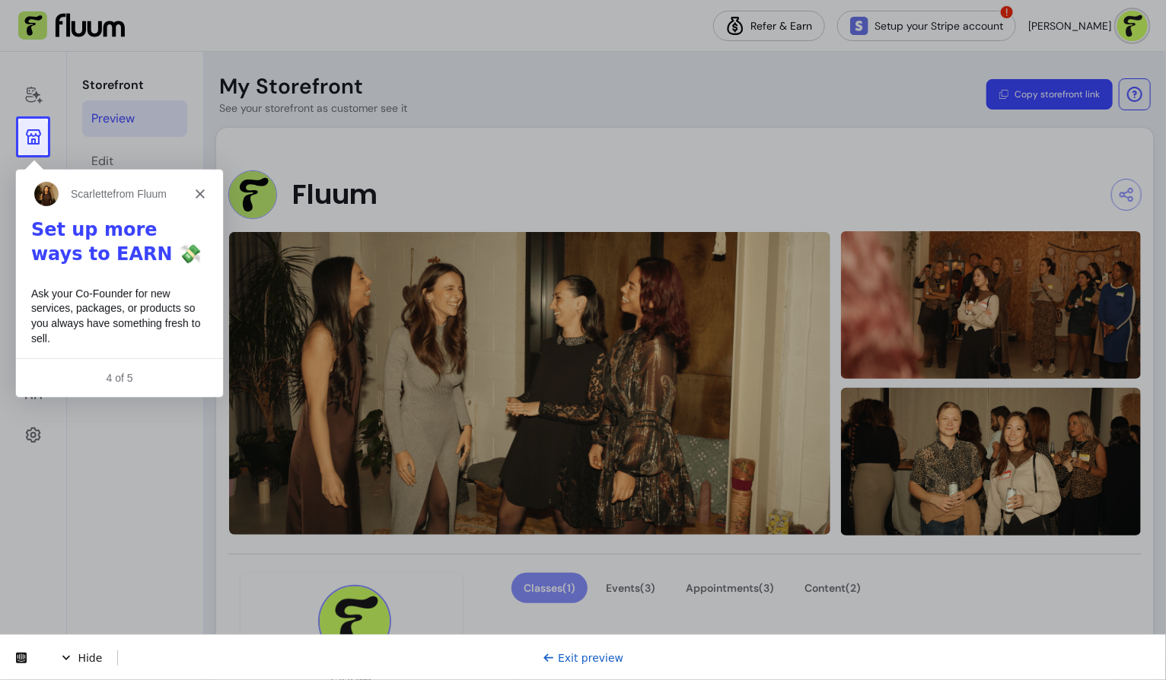
click at [40, 143] on icon at bounding box center [33, 137] width 18 height 18
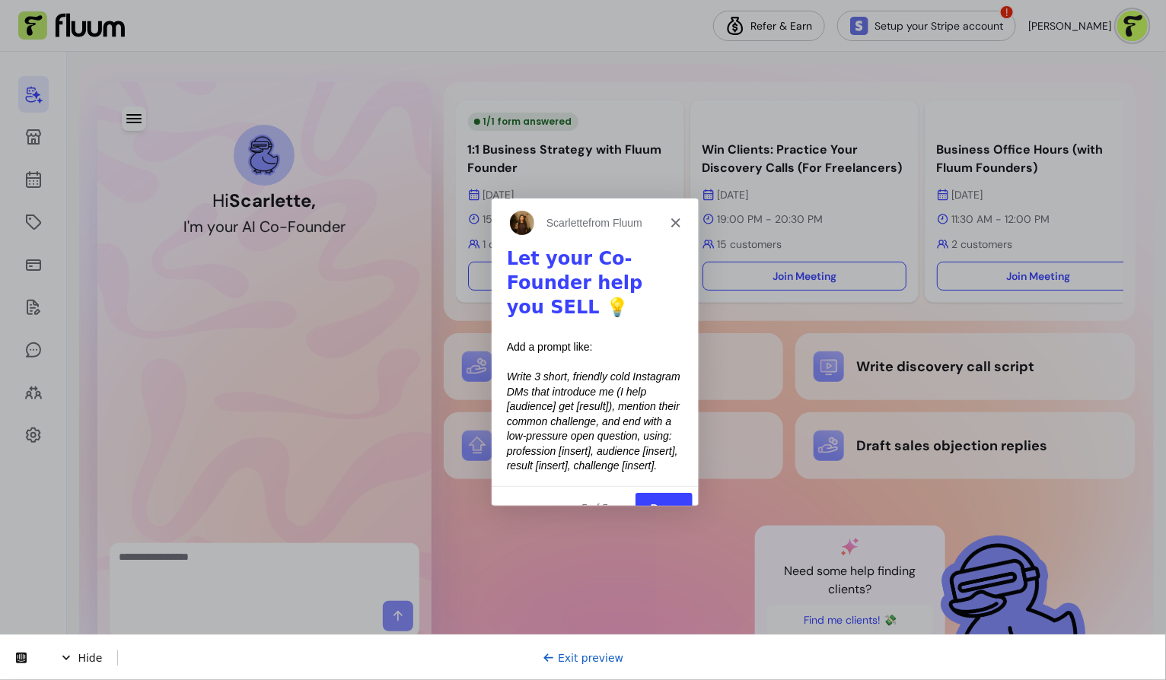
click at [585, 653] on link "Exit preview" at bounding box center [582, 657] width 81 height 12
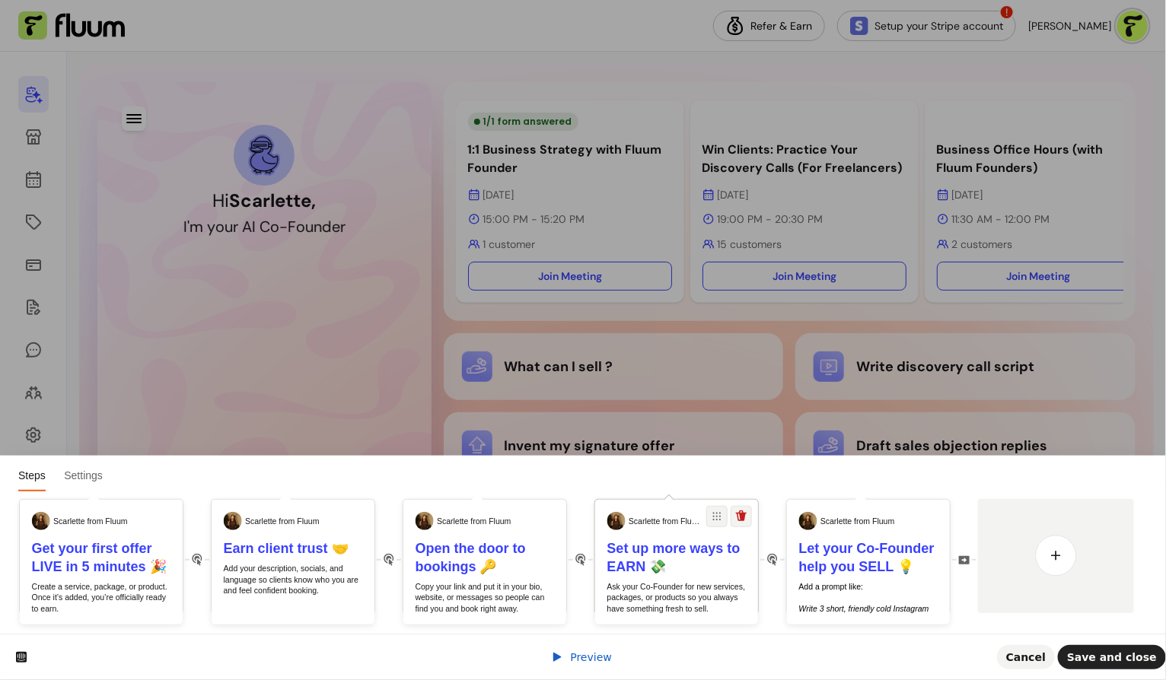
click at [630, 595] on p "Ask your Co-Founder for new services, packages, or products so you always have …" at bounding box center [676, 597] width 139 height 33
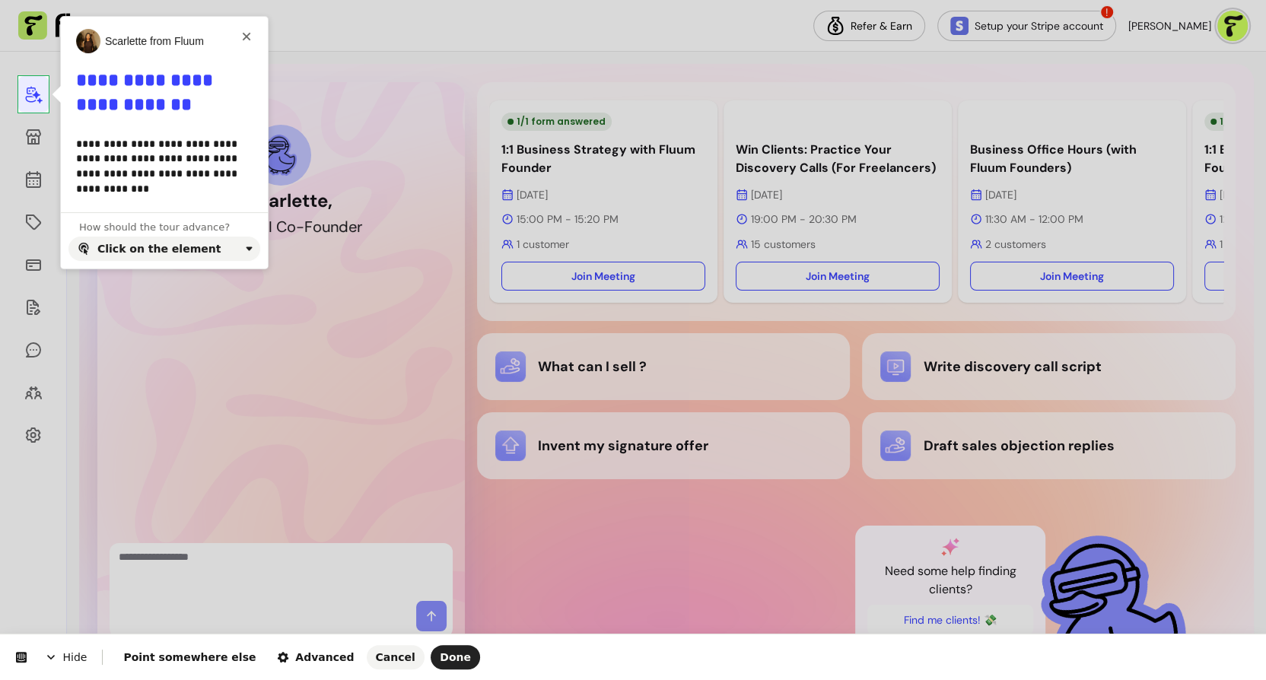
click at [33, 0] on html "**********" at bounding box center [633, 0] width 1266 height 0
click at [205, 652] on span "Point somewhere else" at bounding box center [189, 657] width 132 height 12
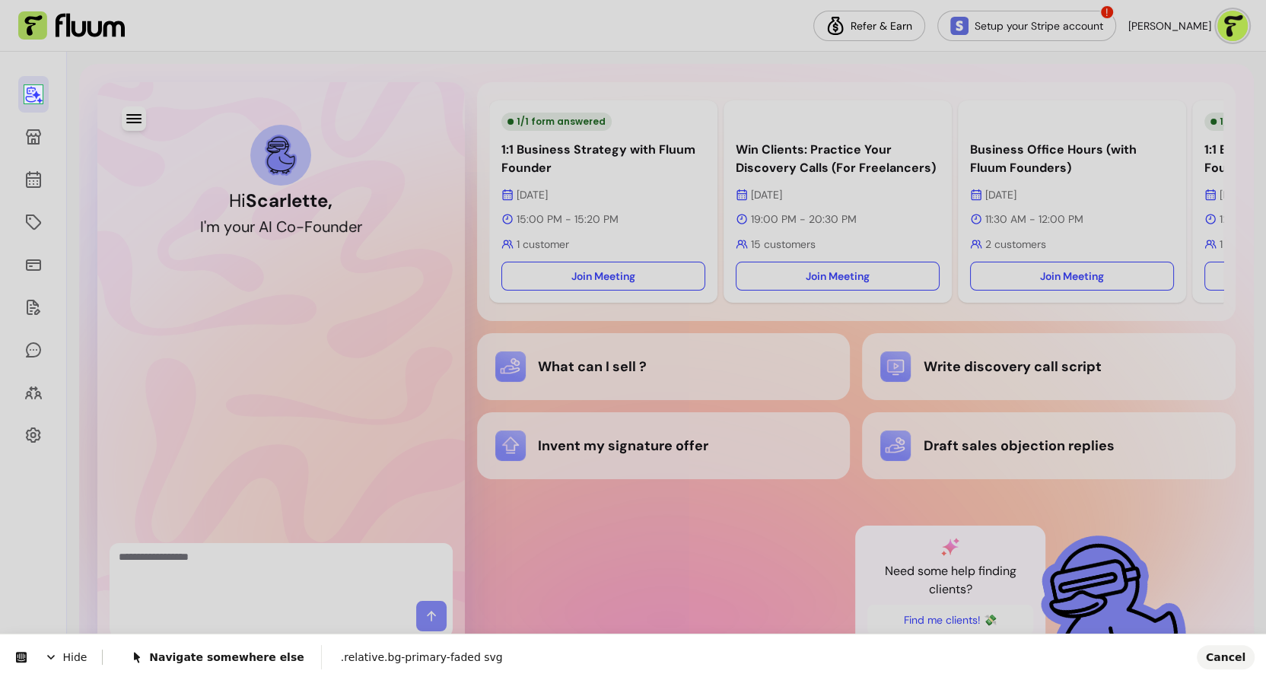
click at [31, 90] on body "Refer & Earn Setup your Stripe account ! Scarlette G. Hi Scarlette , I ' m y o …" at bounding box center [633, 340] width 1266 height 680
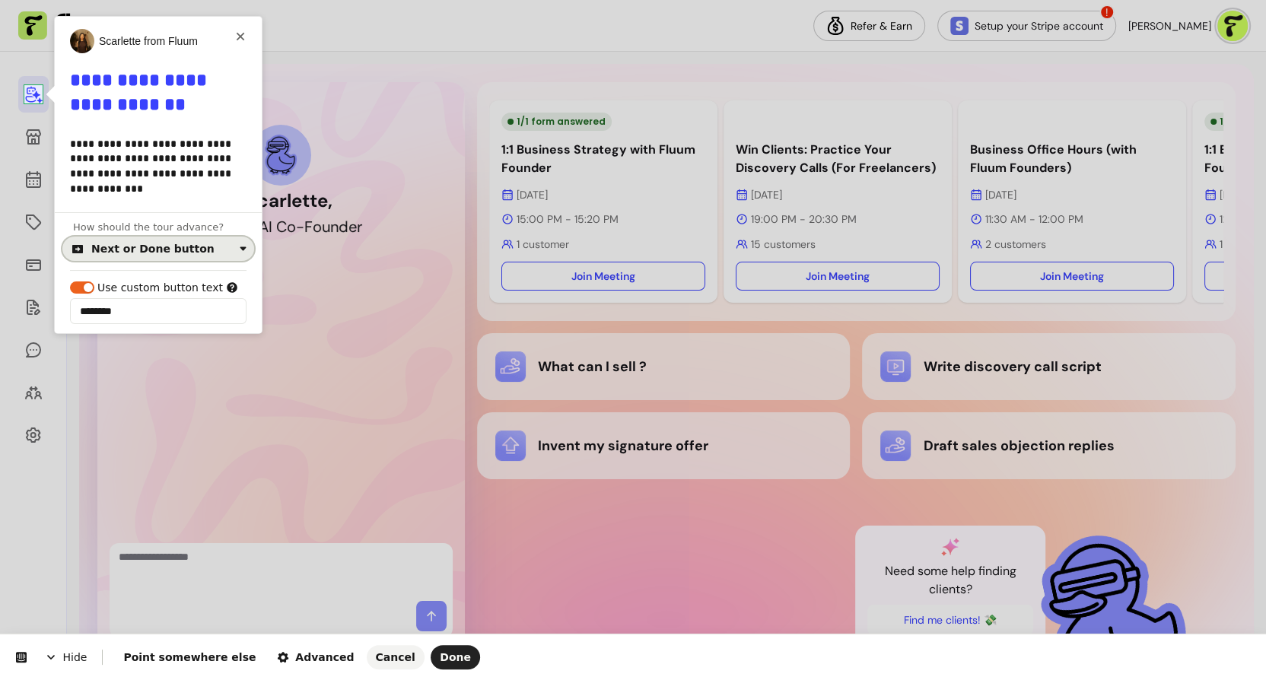
click at [167, 247] on div "Next or Done button" at bounding box center [152, 249] width 123 height 12
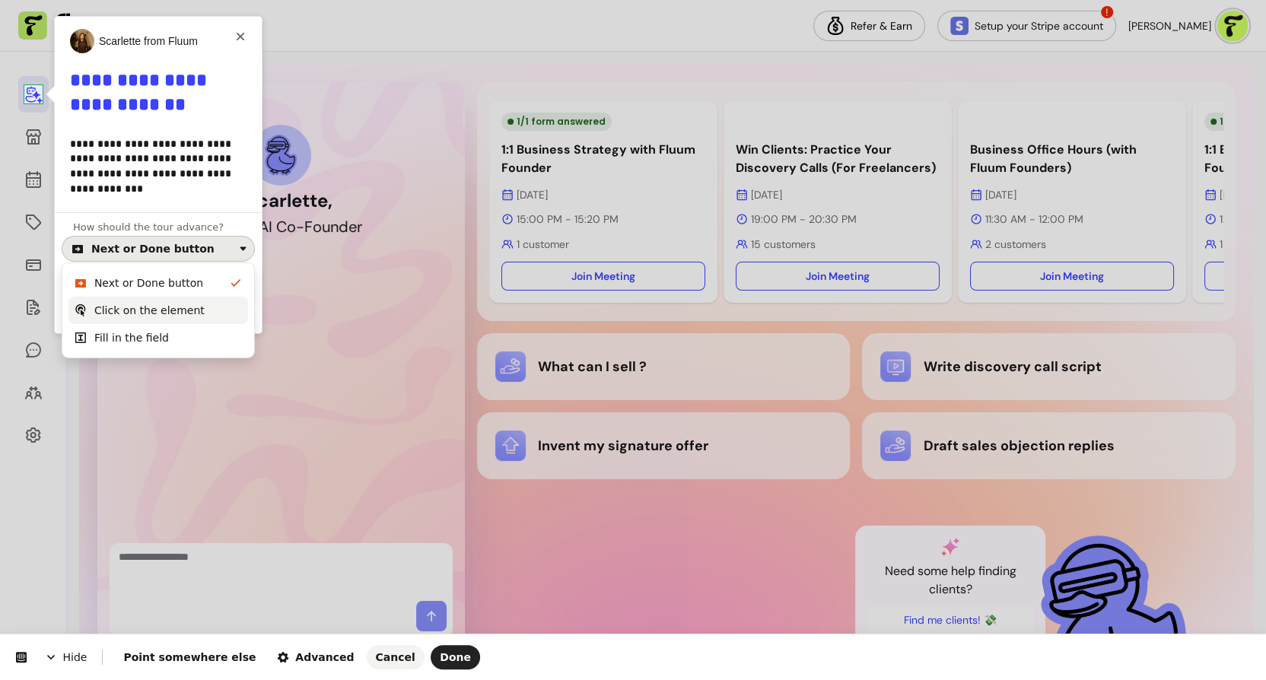
click at [168, 316] on div "Click on the element" at bounding box center [149, 310] width 110 height 15
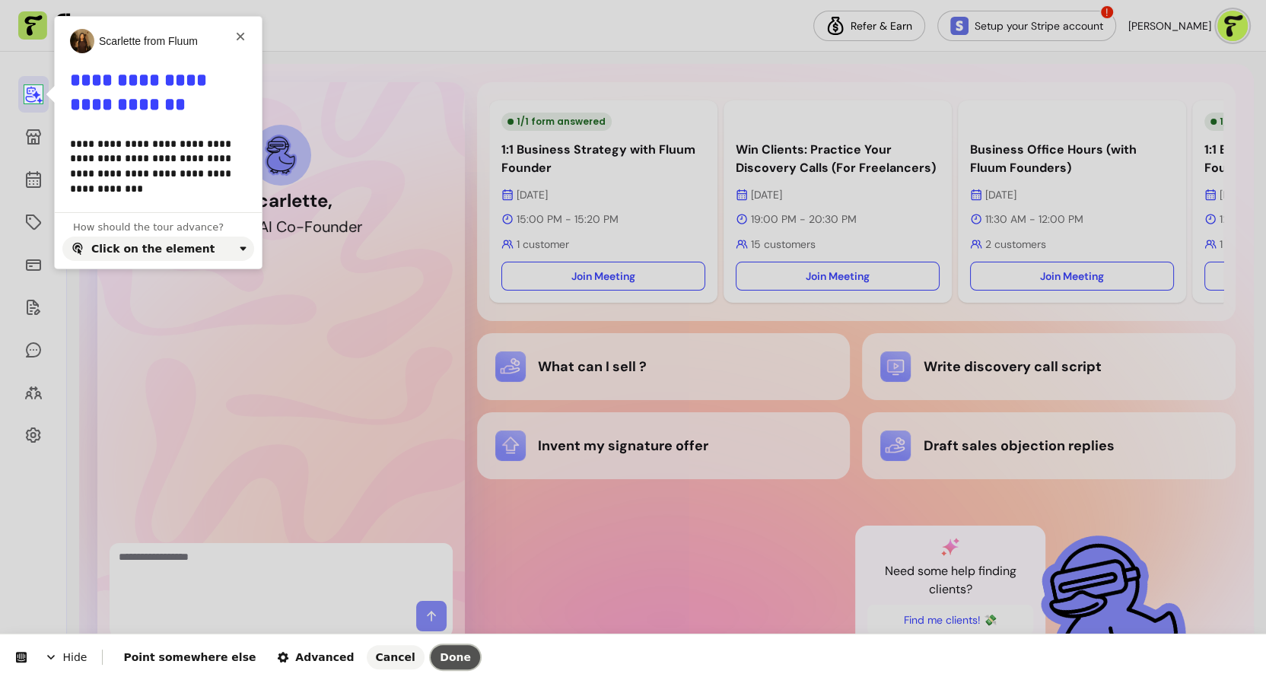
click at [440, 660] on span "Done" at bounding box center [455, 657] width 31 height 12
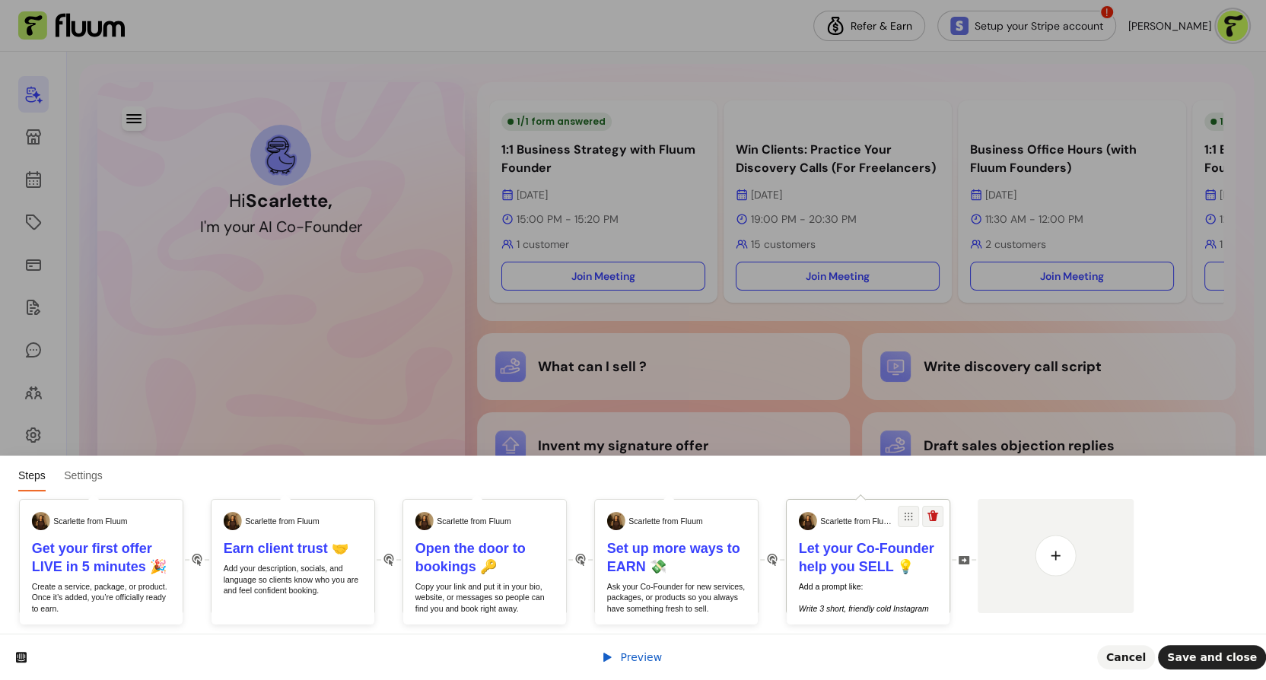
click at [851, 599] on p "Add a prompt like: ​ ​ Write 3 short, friendly cold Instagram DMs that introduc…" at bounding box center [868, 631] width 139 height 100
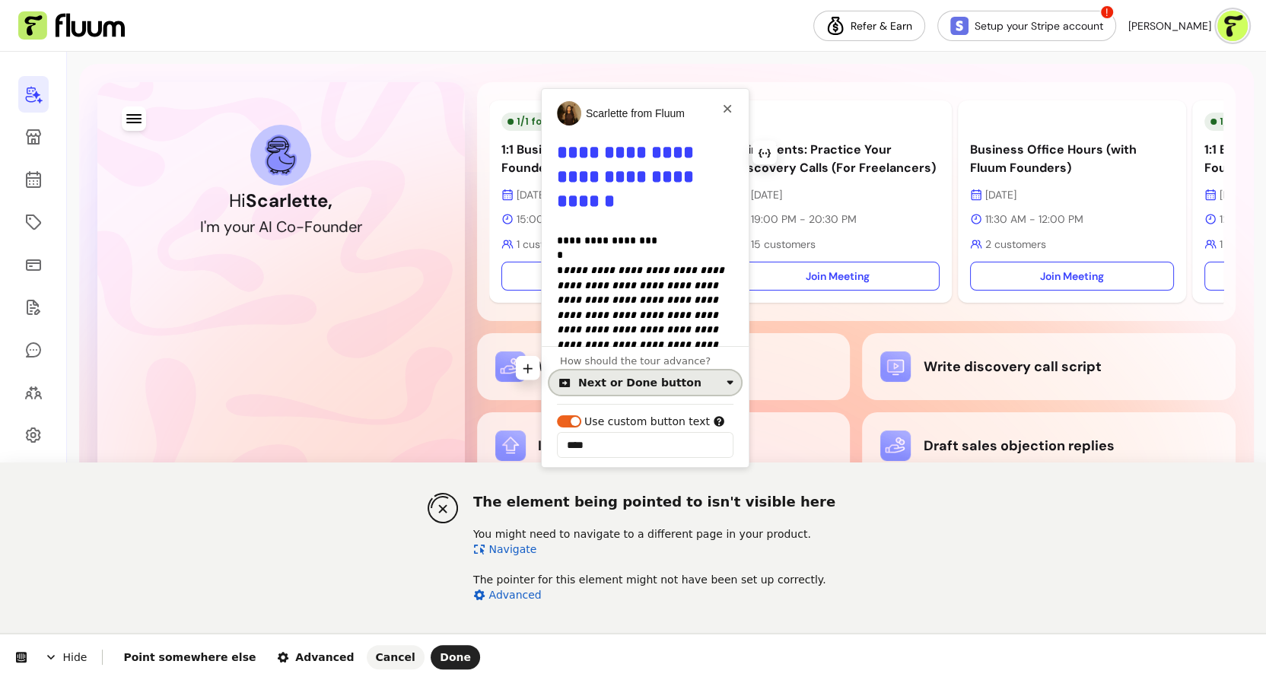
click at [695, 382] on div "Next or Done button" at bounding box center [649, 383] width 142 height 12
click at [673, 440] on div "Click on the element" at bounding box center [636, 444] width 110 height 15
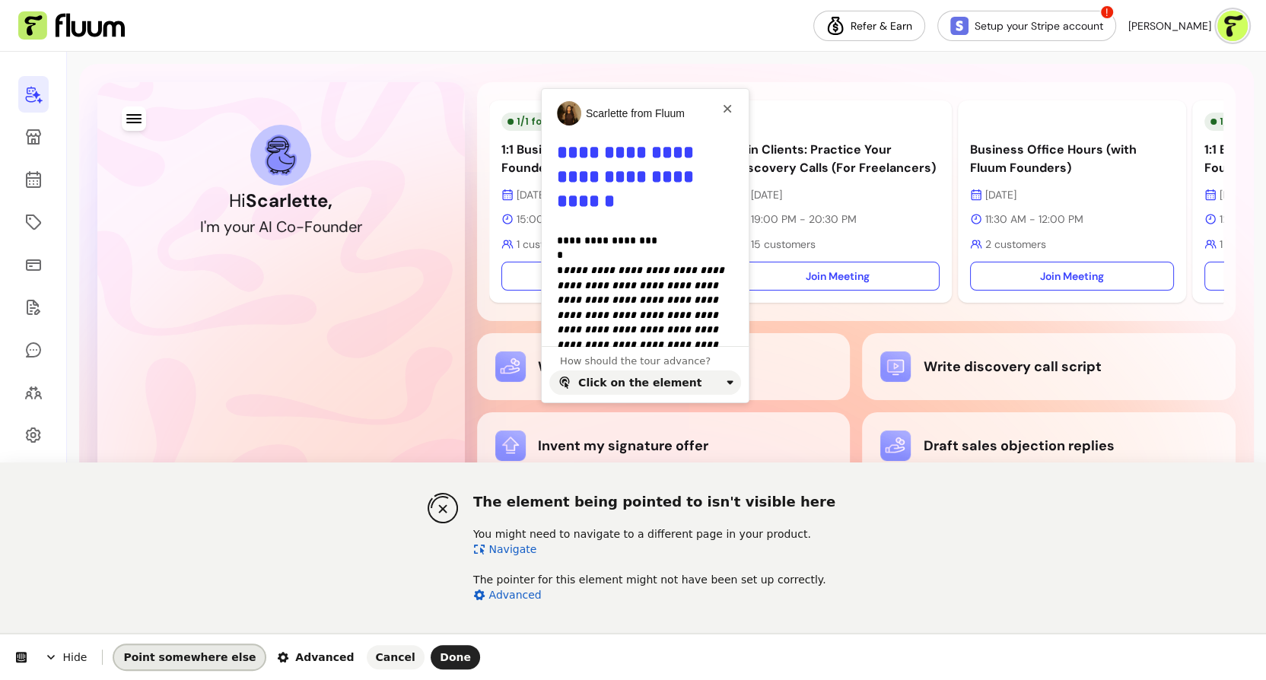
click at [219, 651] on span "Point somewhere else" at bounding box center [189, 657] width 132 height 12
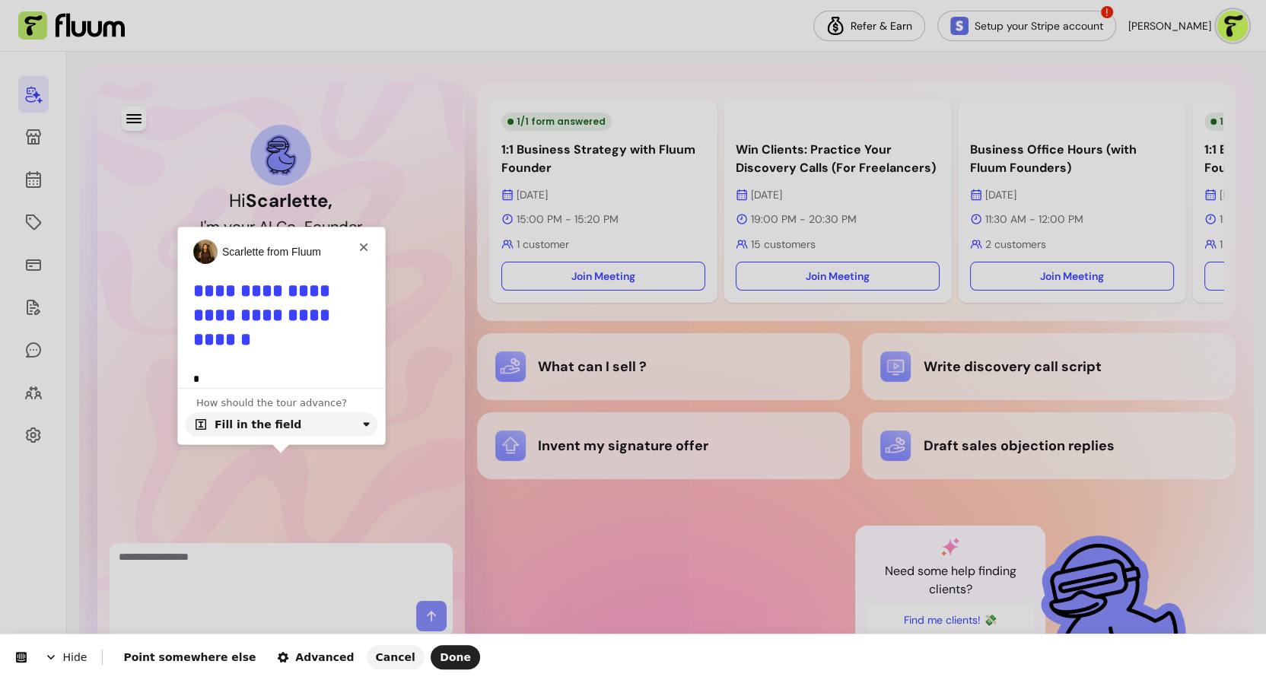
click at [288, 558] on body "Refer & Earn Setup your Stripe account ! Scarlette G. Hi Scarlette , I ' m y o …" at bounding box center [633, 340] width 1266 height 680
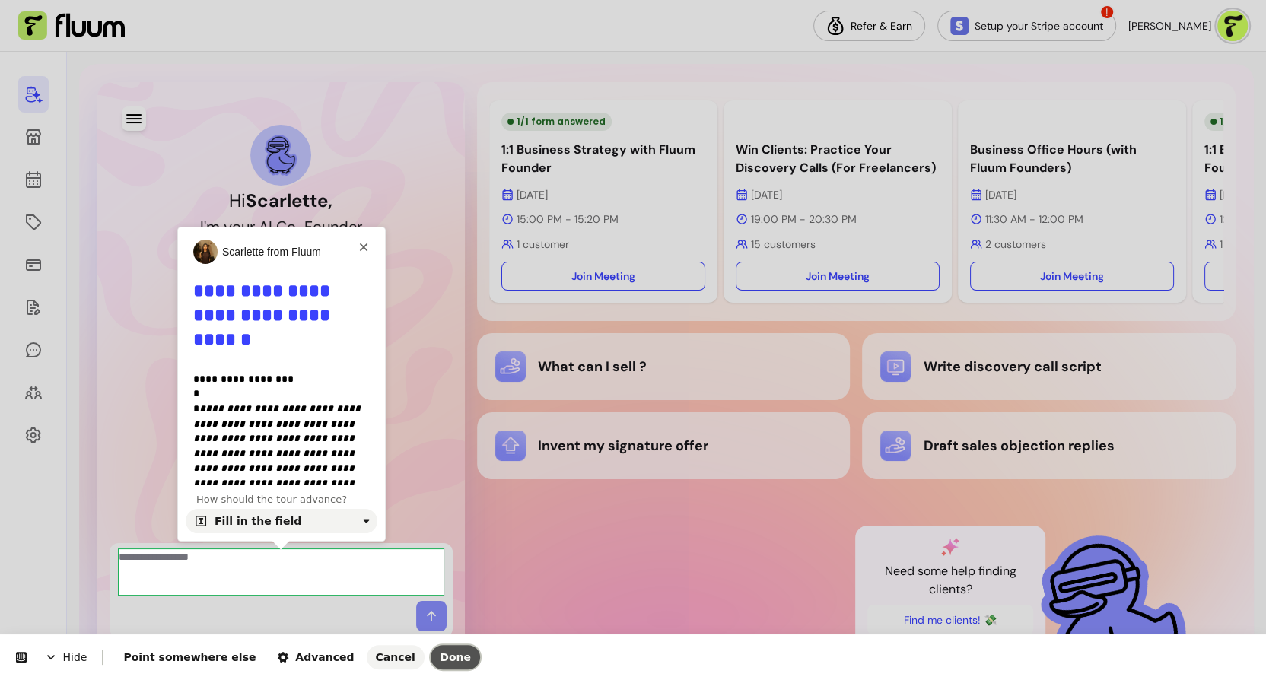
click at [431, 663] on button "Done" at bounding box center [455, 657] width 49 height 24
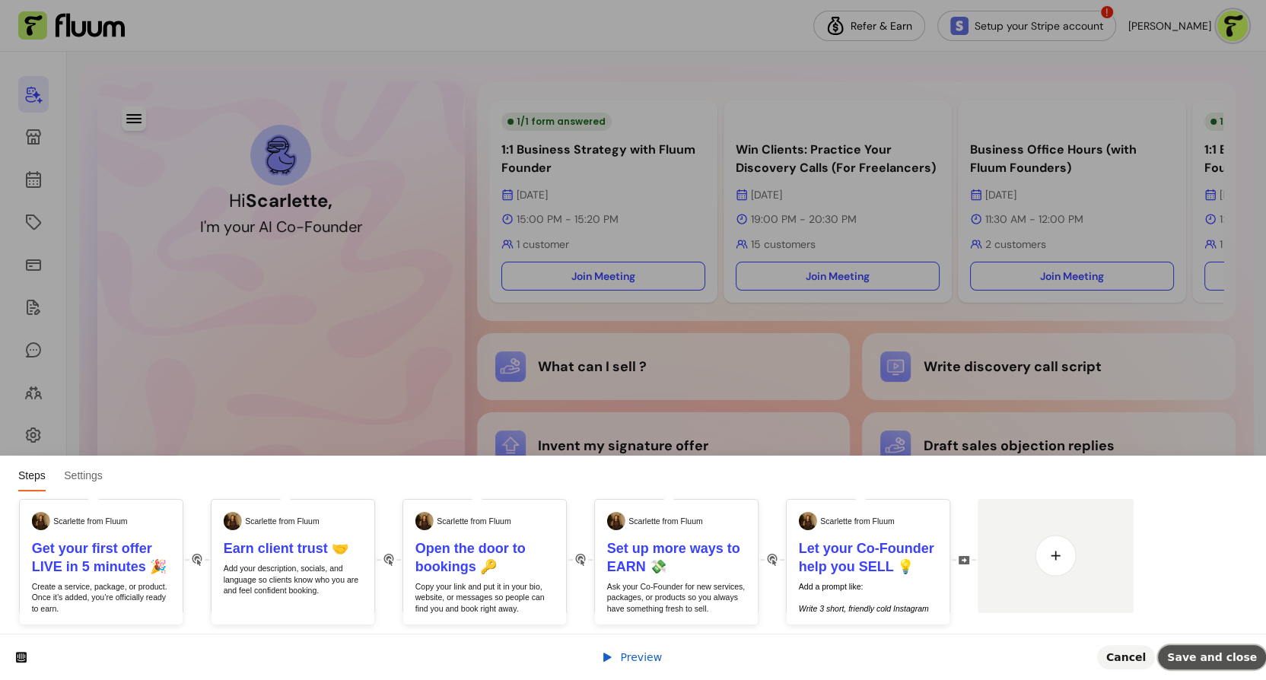
click at [1165, 664] on button "Save and close" at bounding box center [1212, 657] width 108 height 24
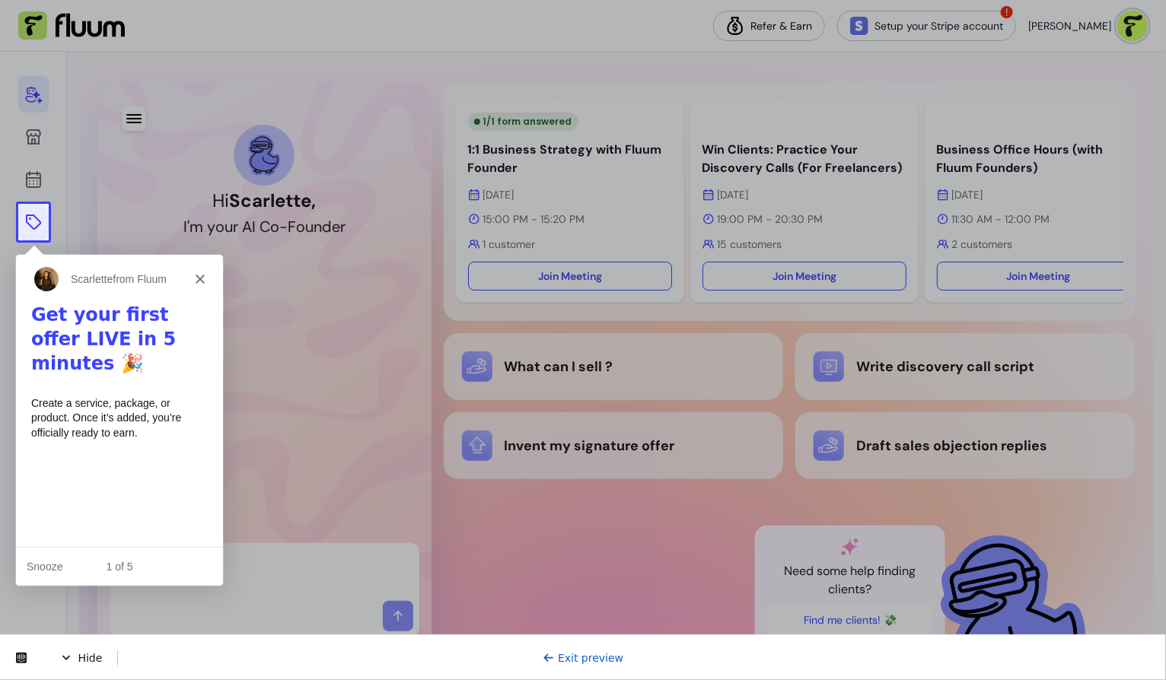
click at [30, 227] on icon at bounding box center [33, 222] width 18 height 18
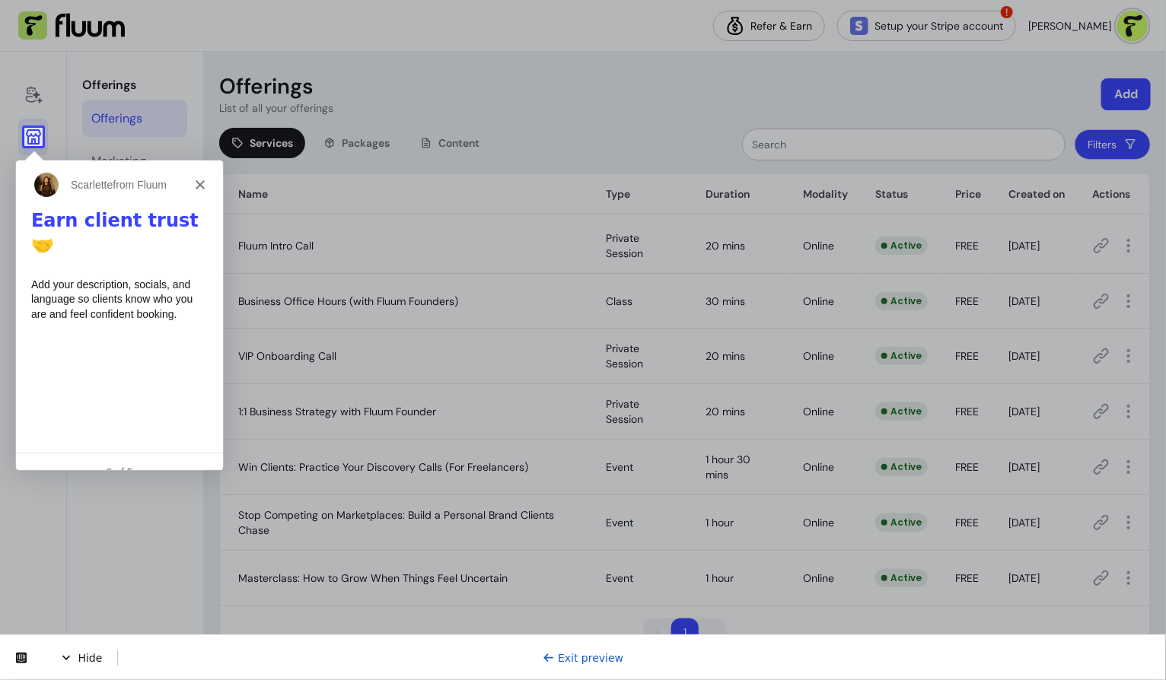
click at [32, 141] on icon at bounding box center [33, 136] width 15 height 15
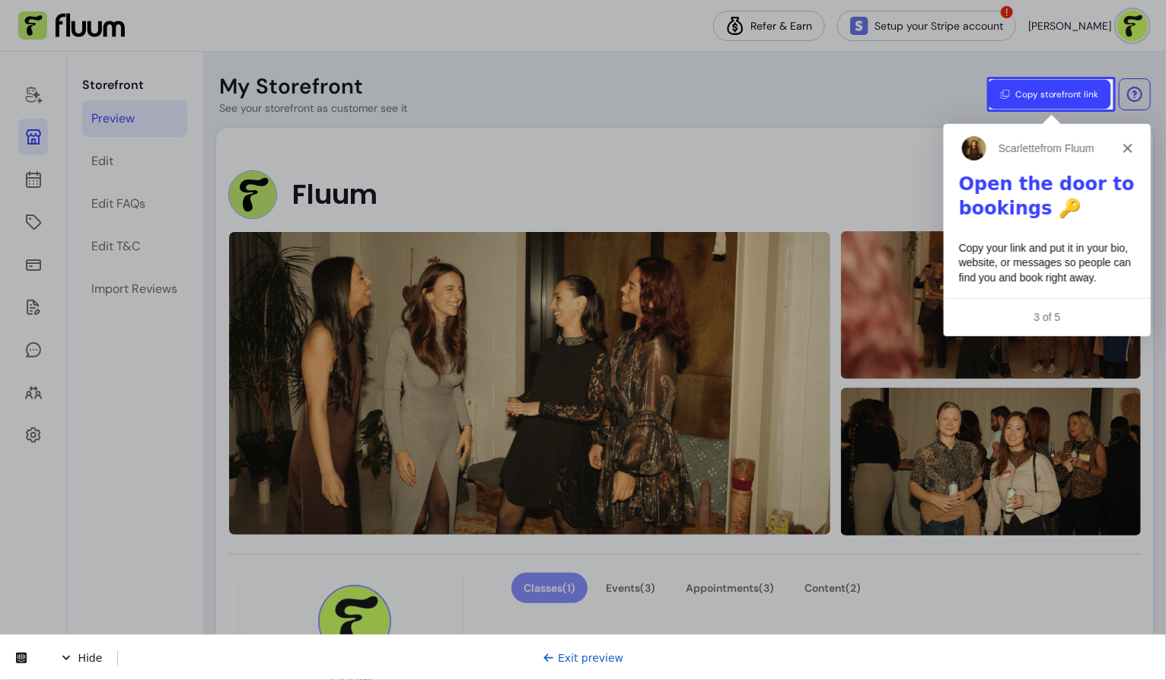
click at [1014, 80] on button "Copy storefront link" at bounding box center [1049, 95] width 122 height 30
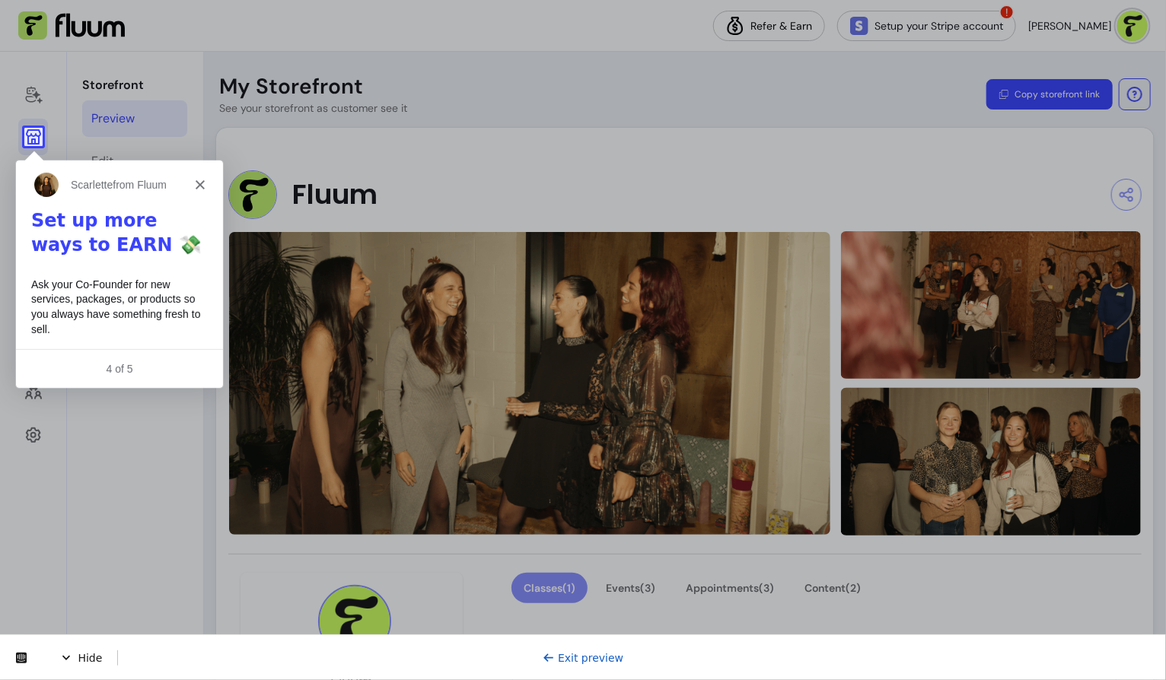
click at [38, 135] on icon at bounding box center [33, 136] width 15 height 15
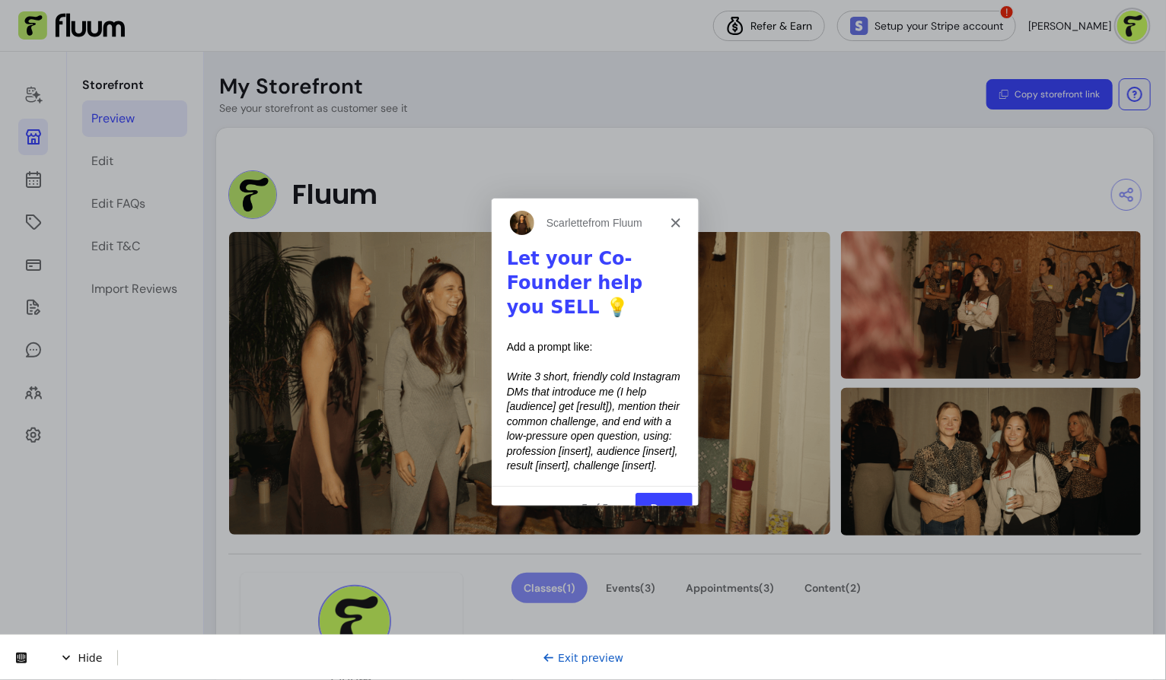
click at [590, 657] on link "Exit preview" at bounding box center [582, 657] width 81 height 12
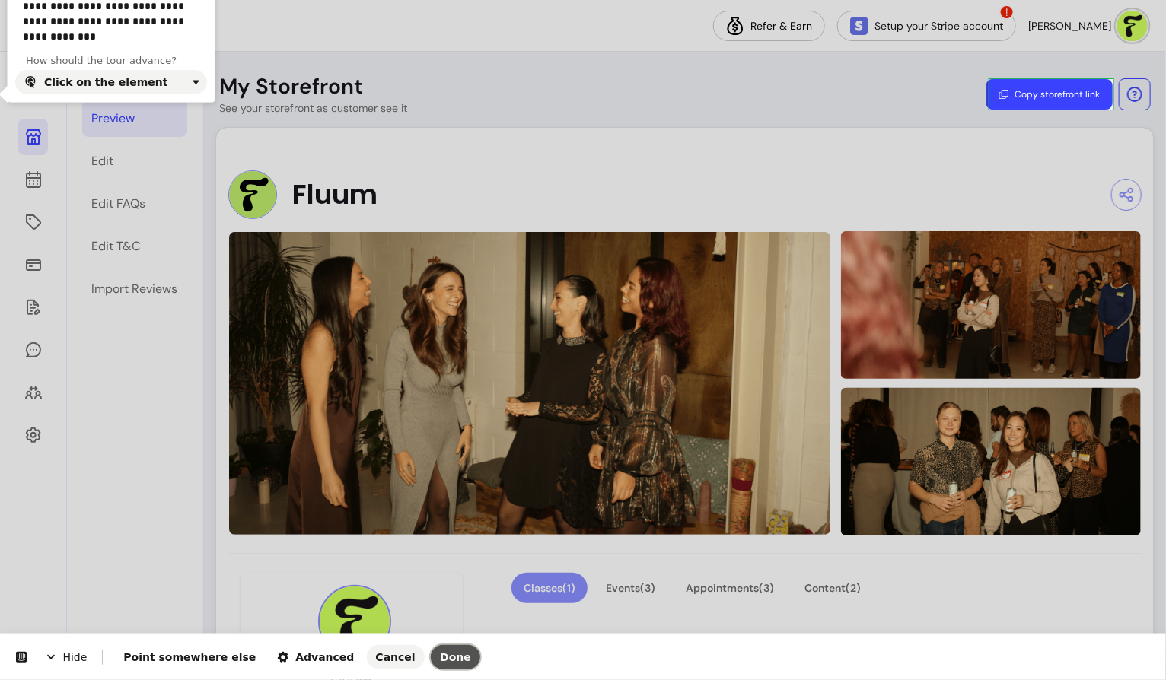
click at [440, 660] on span "Done" at bounding box center [455, 657] width 31 height 12
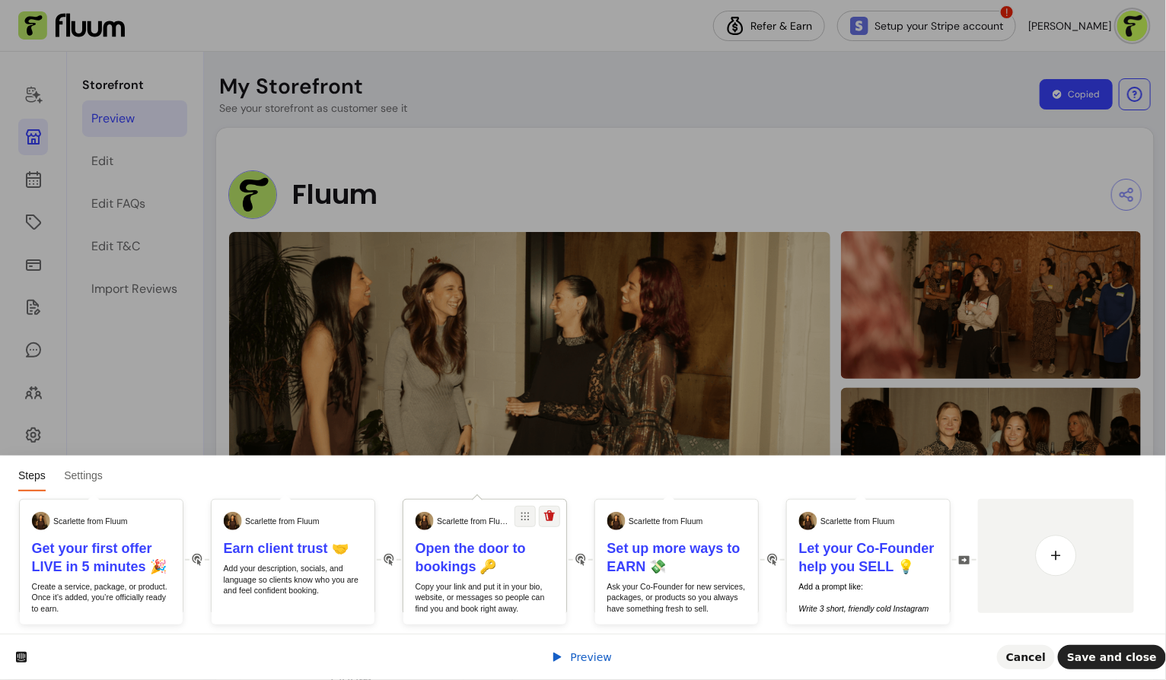
click at [434, 582] on p "Copy your link and put it in your bio, website, or messages so people can find …" at bounding box center [484, 597] width 139 height 33
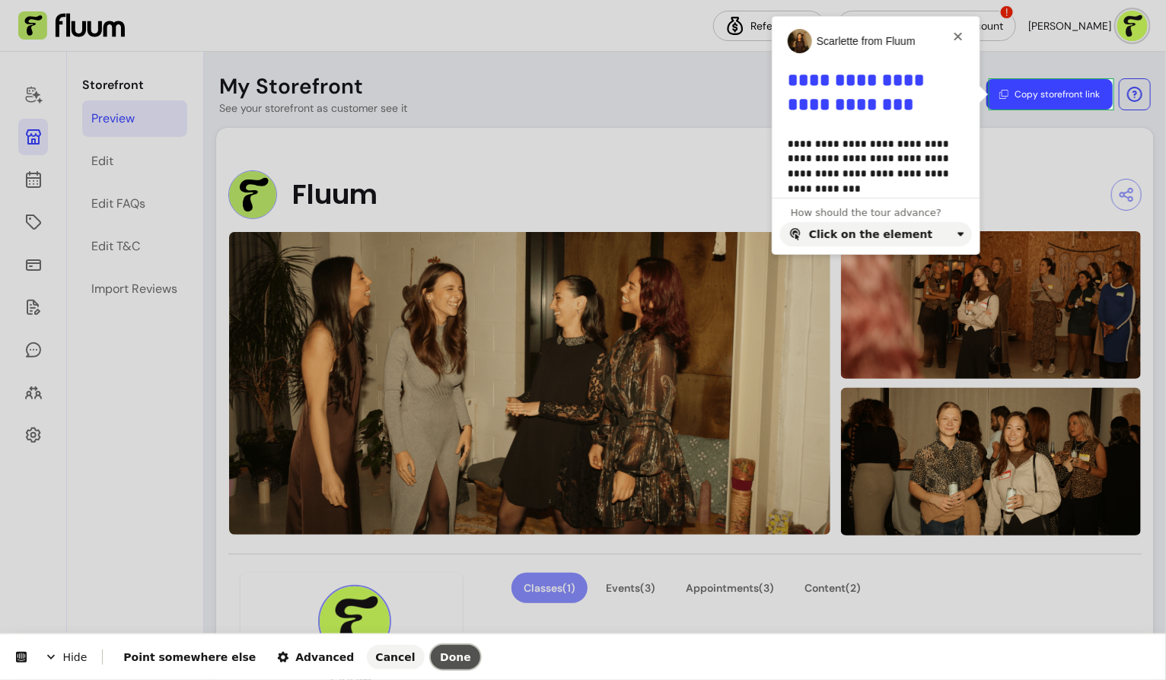
click at [440, 660] on span "Done" at bounding box center [455, 657] width 31 height 12
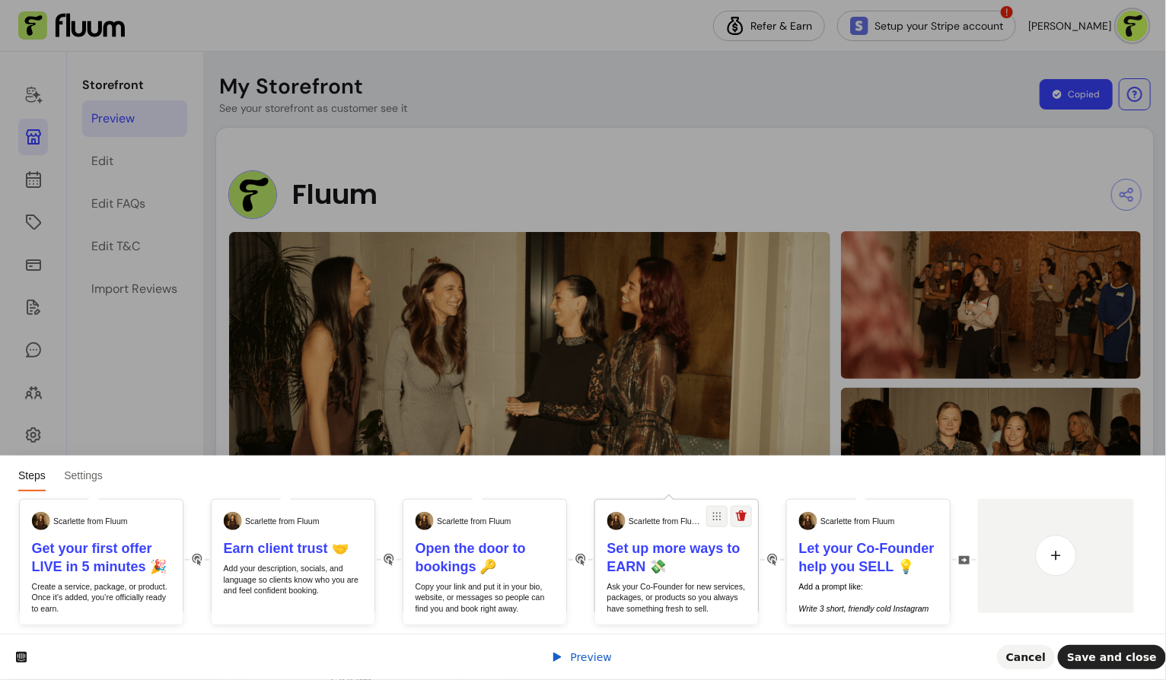
click at [632, 587] on p "Ask your Co-Founder for new services, packages, or products so you always have …" at bounding box center [676, 597] width 139 height 33
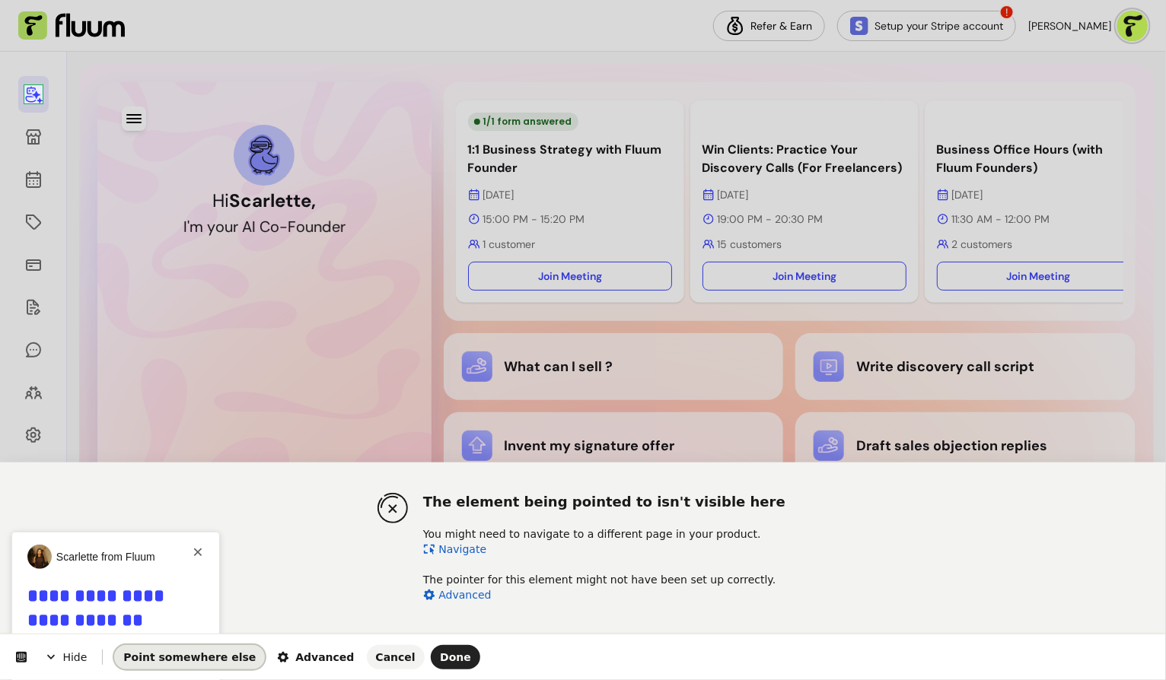
click at [195, 648] on button "Point somewhere else" at bounding box center [189, 657] width 151 height 24
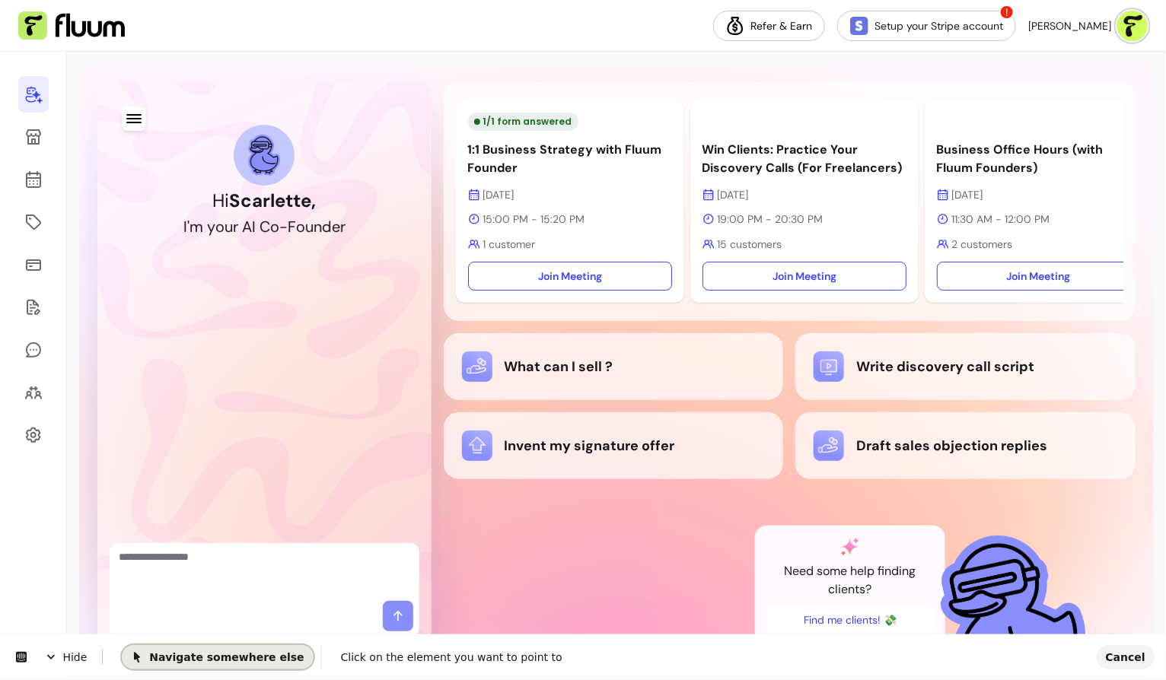
click at [222, 654] on span "Navigate somewhere else" at bounding box center [217, 656] width 173 height 12
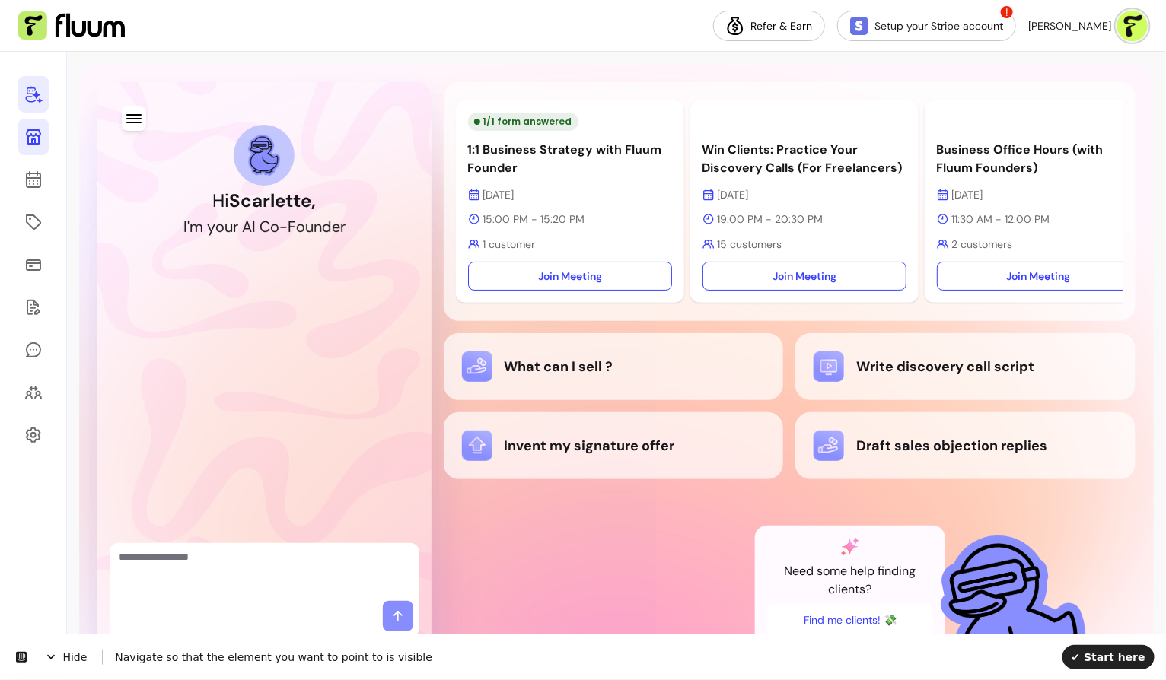
click at [38, 142] on icon at bounding box center [33, 136] width 15 height 15
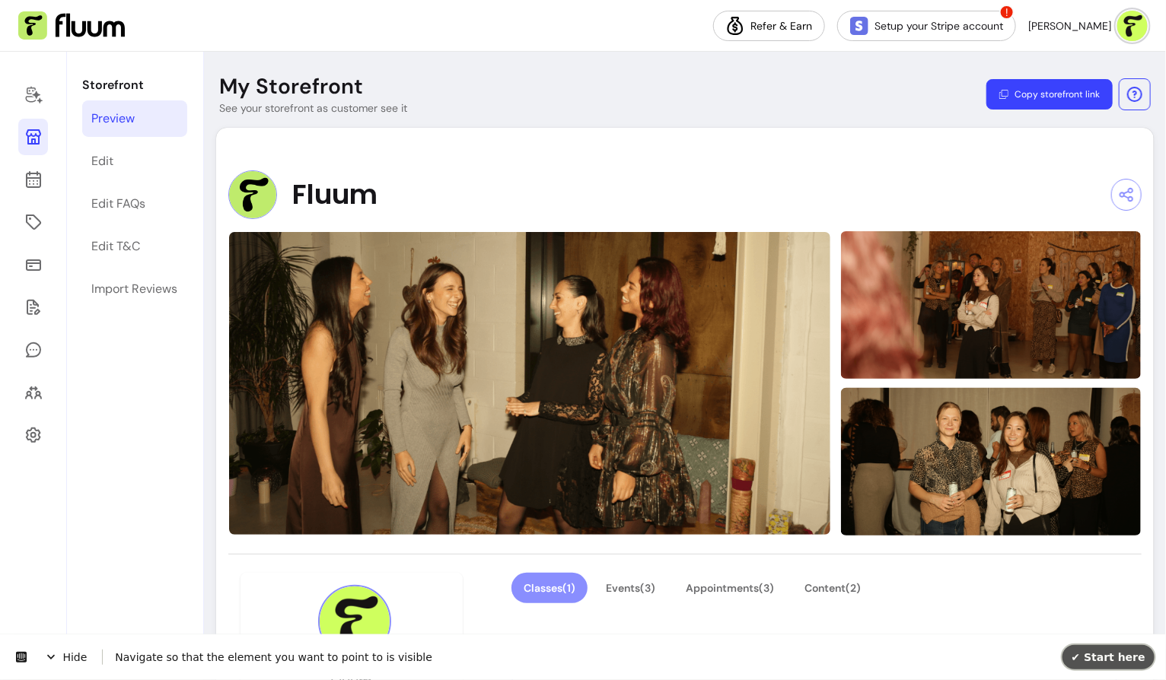
click at [1089, 665] on button "✔ Start here" at bounding box center [1108, 656] width 92 height 24
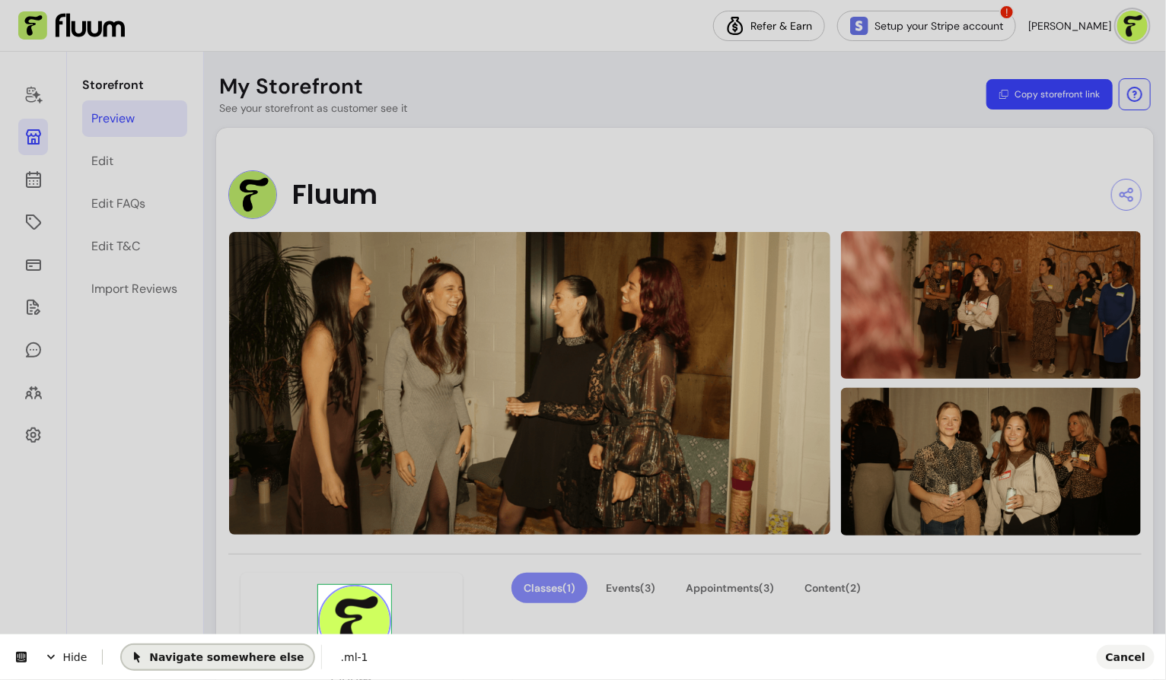
click at [258, 662] on span "Navigate somewhere else" at bounding box center [217, 656] width 173 height 12
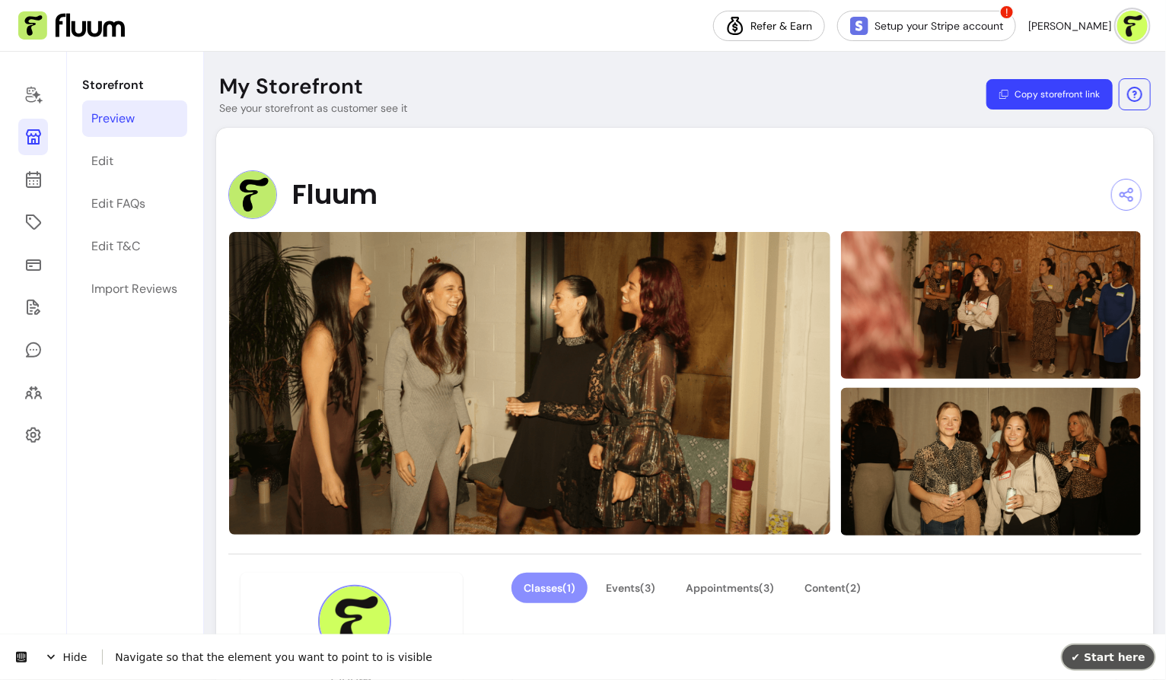
click at [1099, 649] on button "✔ Start here" at bounding box center [1108, 656] width 92 height 24
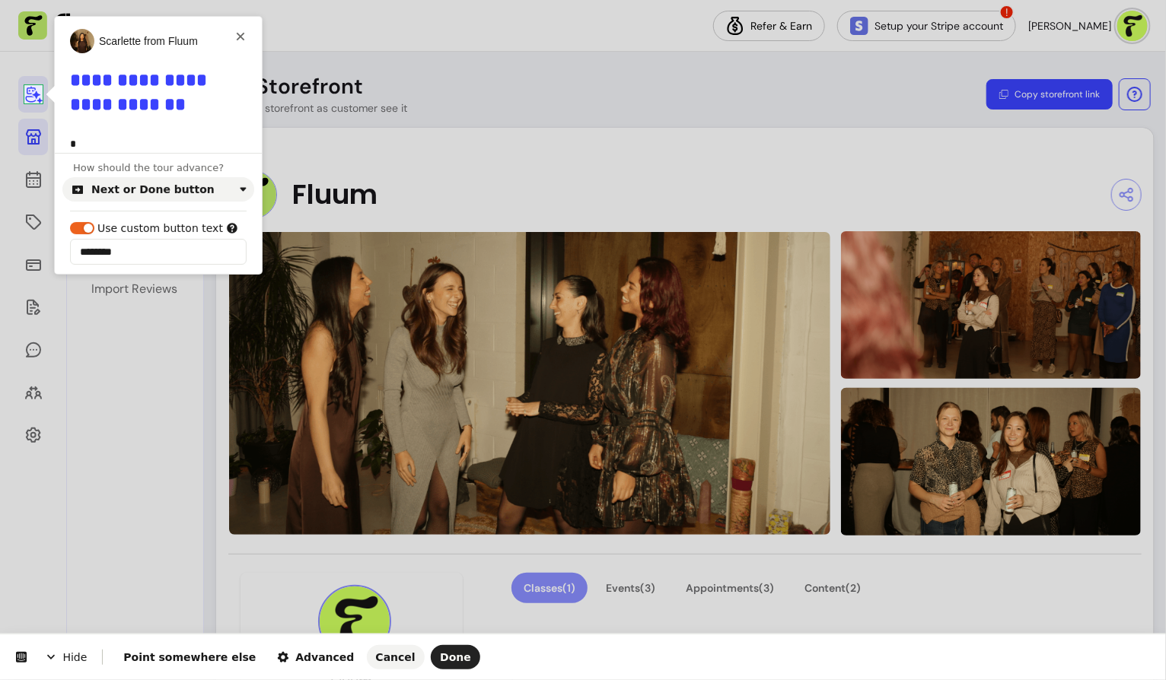
click at [39, 98] on body "**********" at bounding box center [583, 340] width 1166 height 680
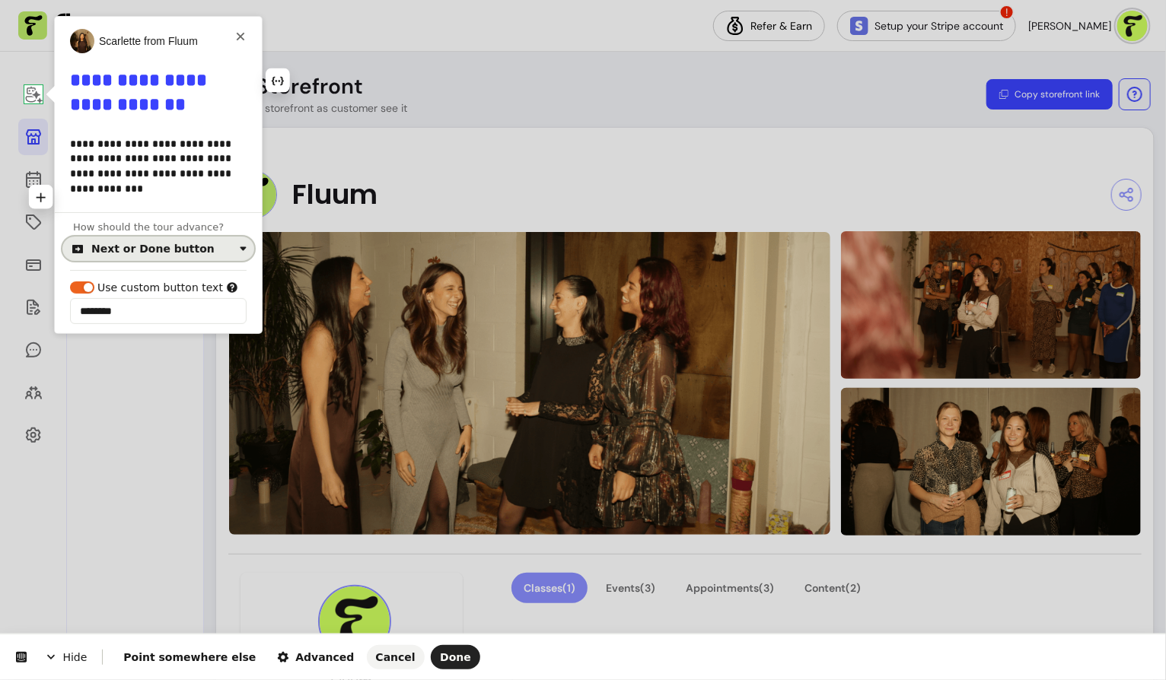
click at [184, 255] on button "Next or Done button" at bounding box center [158, 249] width 192 height 24
click at [168, 313] on div "Click on the element" at bounding box center [149, 310] width 110 height 15
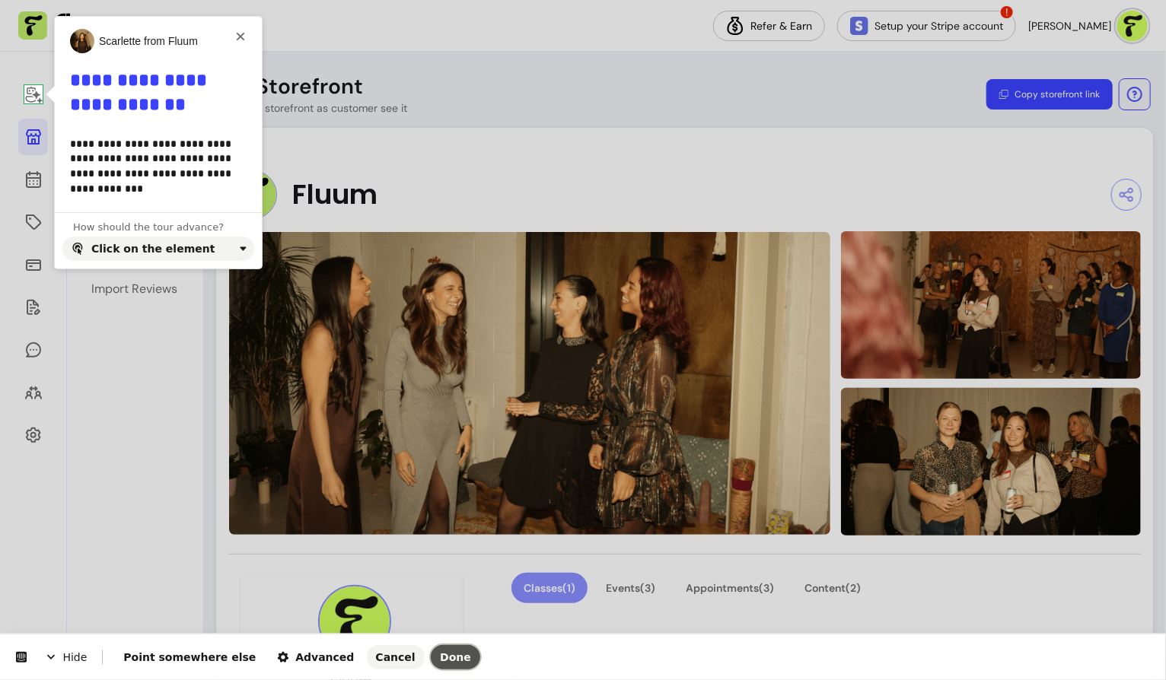
click at [440, 651] on span "Done" at bounding box center [455, 657] width 31 height 12
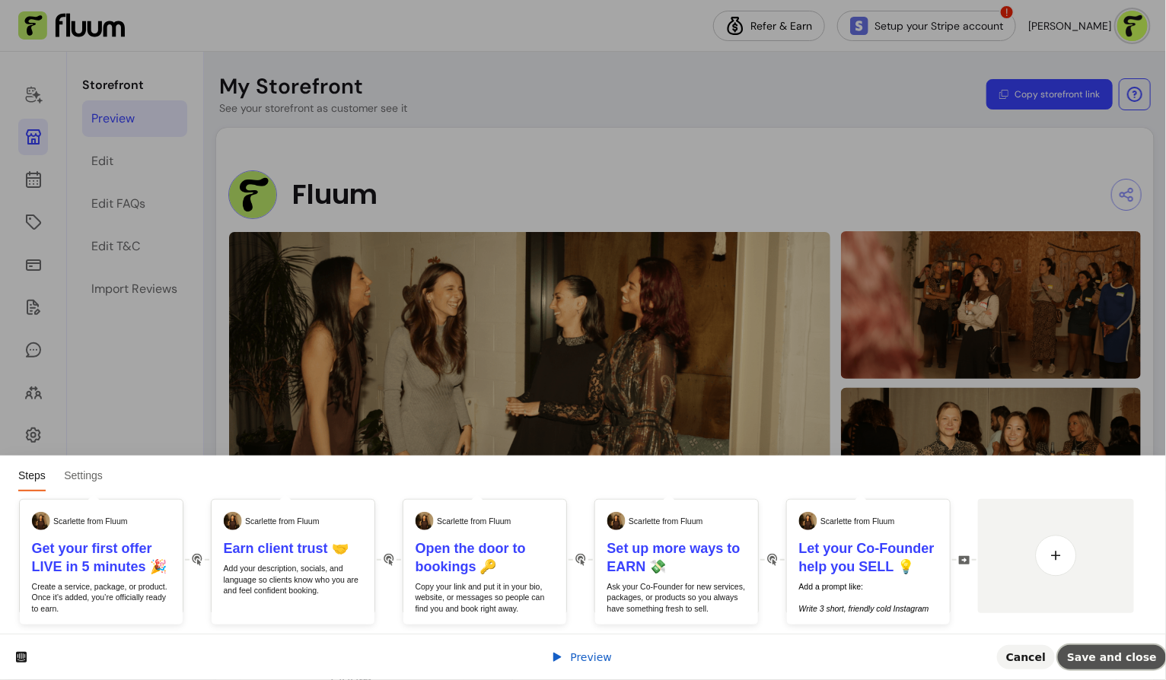
click at [1109, 659] on span "Save and close" at bounding box center [1112, 657] width 90 height 12
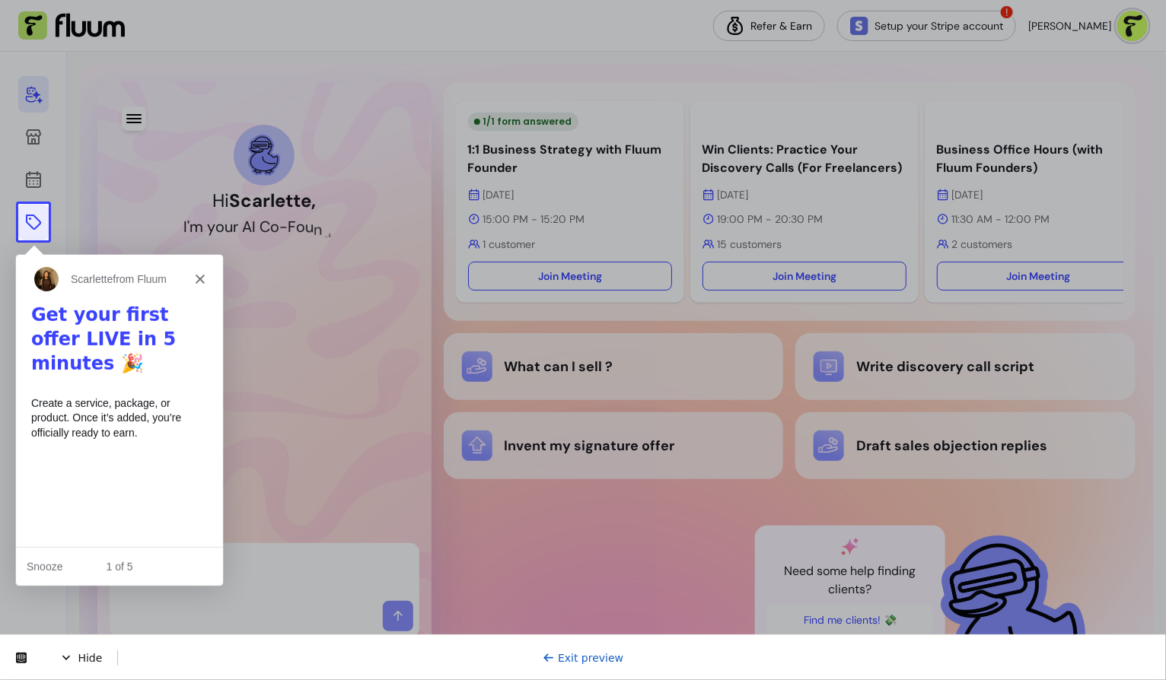
click at [29, 234] on link at bounding box center [33, 222] width 30 height 37
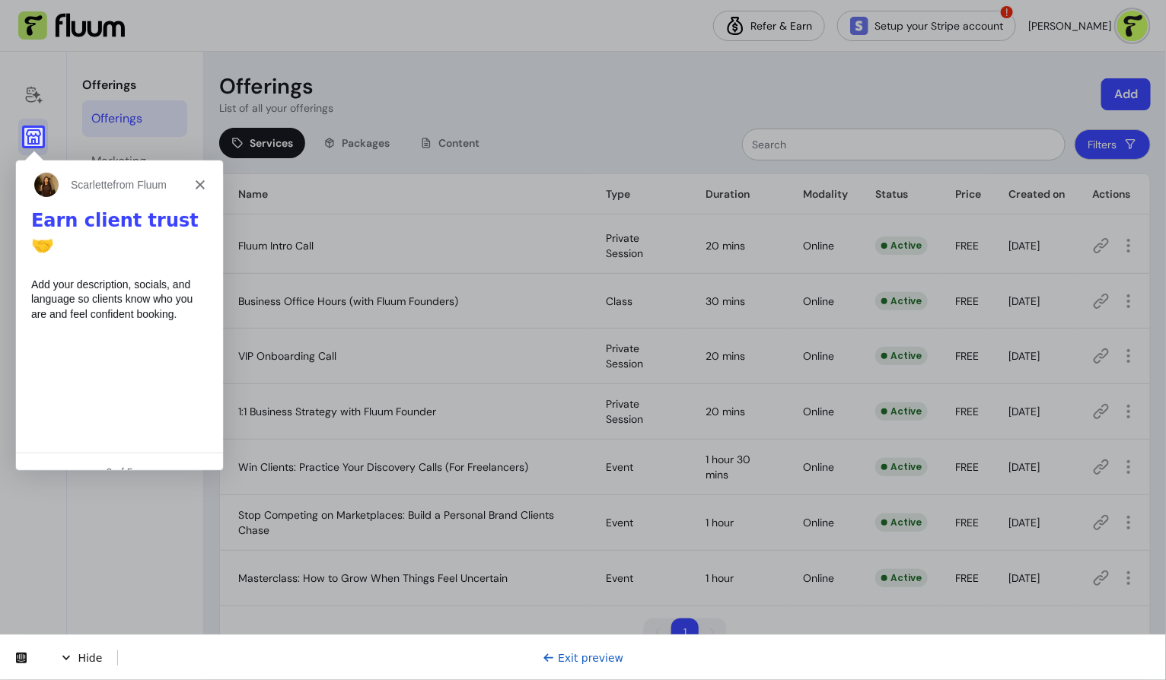
click at [33, 138] on icon at bounding box center [33, 137] width 18 height 18
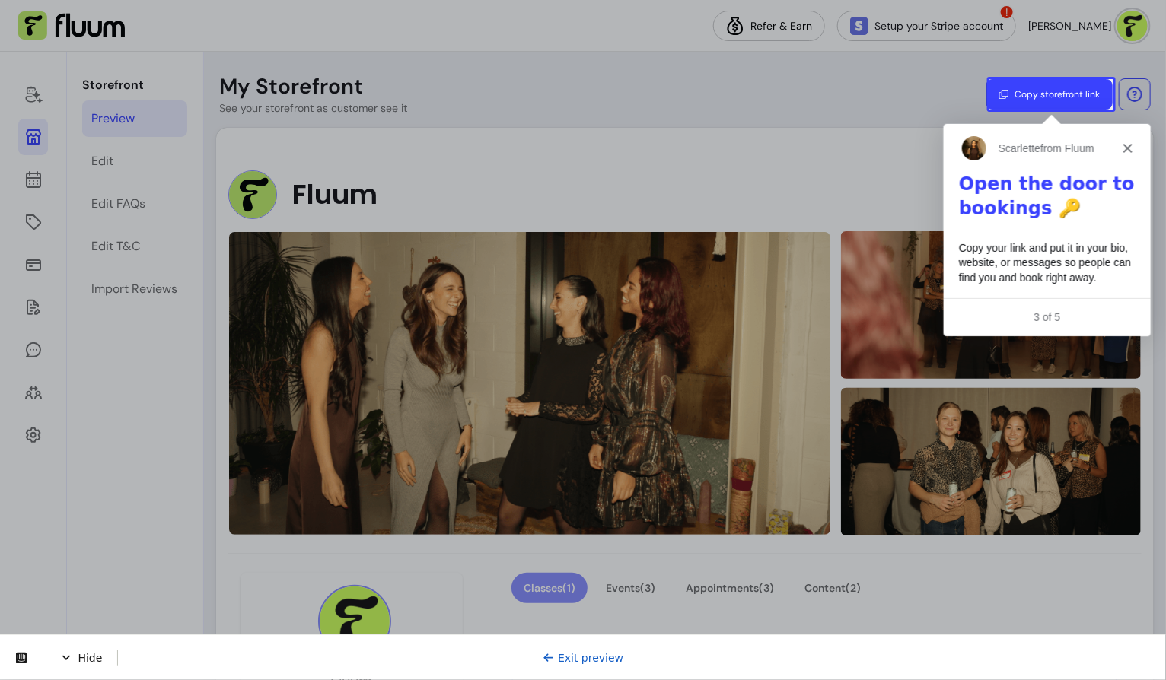
click at [1061, 88] on button "Copy storefront link" at bounding box center [1049, 94] width 126 height 30
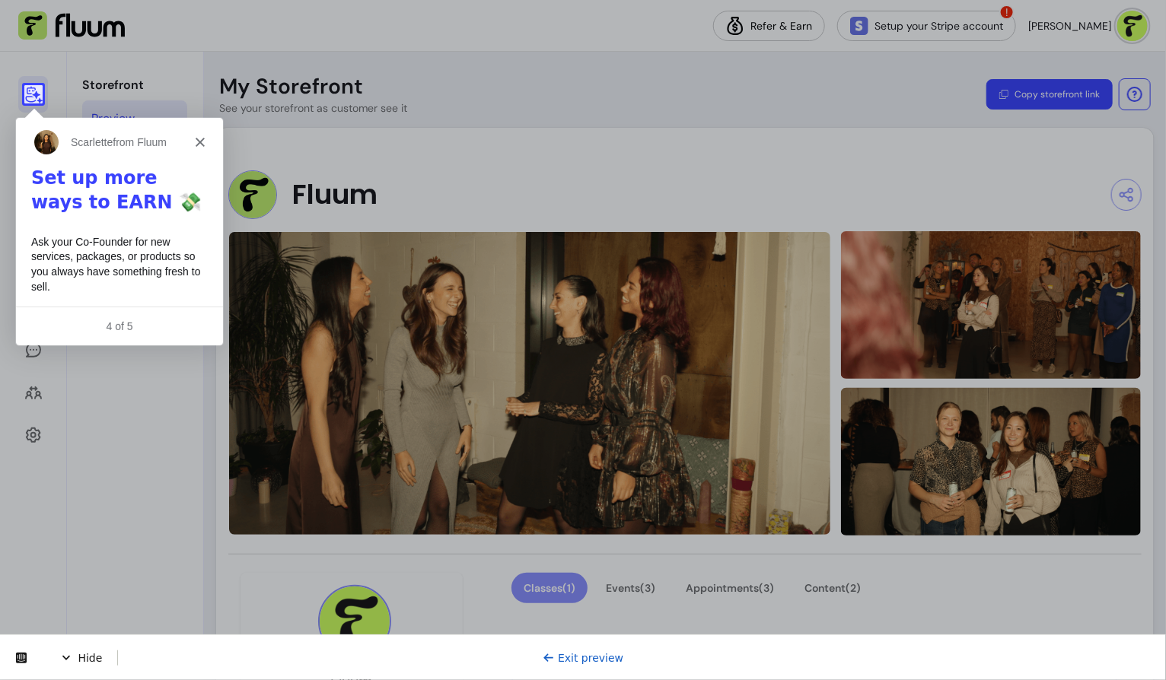
click at [29, 96] on icon at bounding box center [33, 95] width 17 height 17
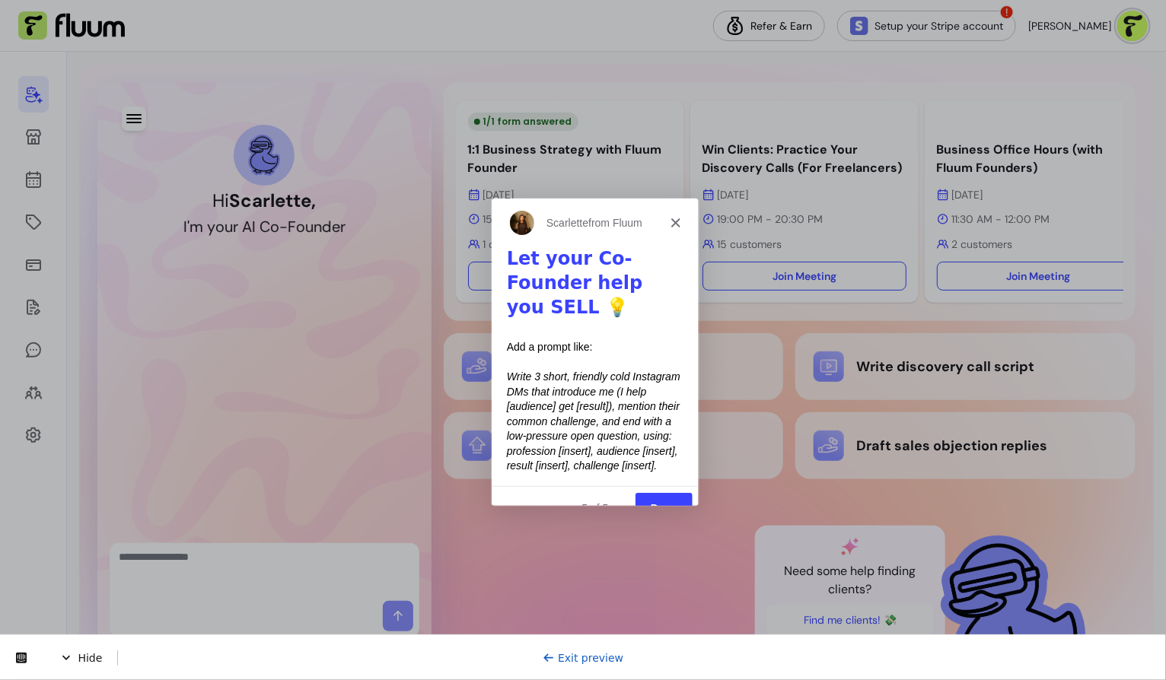
click at [669, 492] on button "Done" at bounding box center [662, 507] width 57 height 31
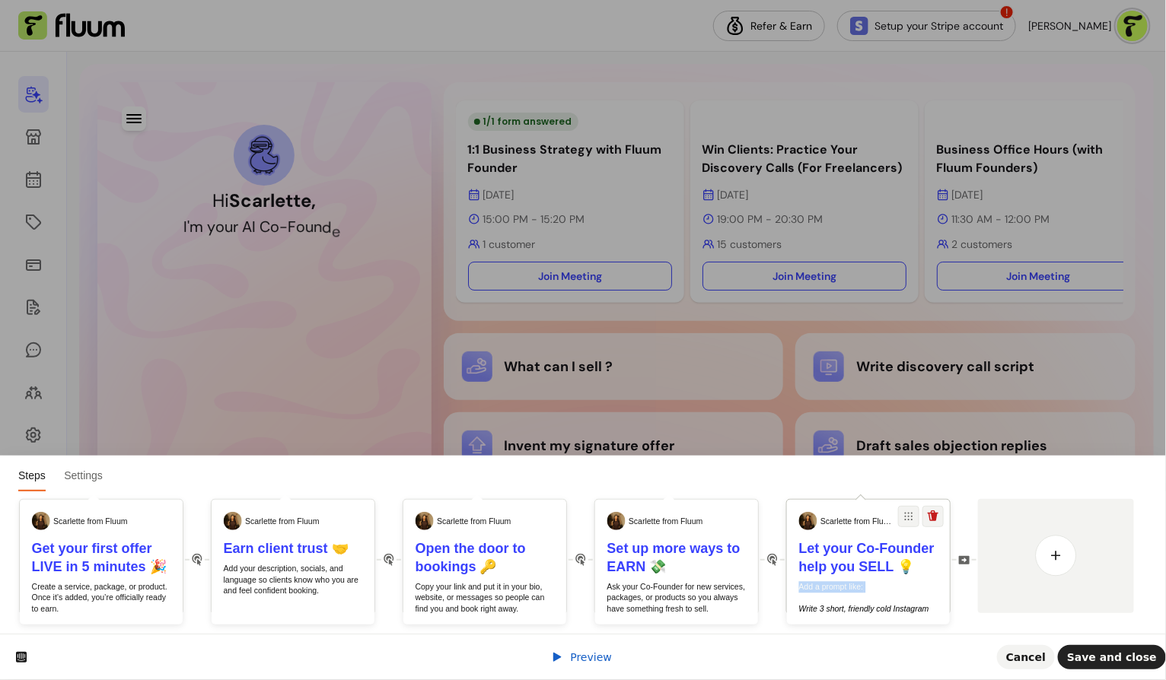
click at [881, 593] on p "Add a prompt like: ​ ​ Write 3 short, friendly cold Instagram DMs that introduc…" at bounding box center [868, 631] width 139 height 100
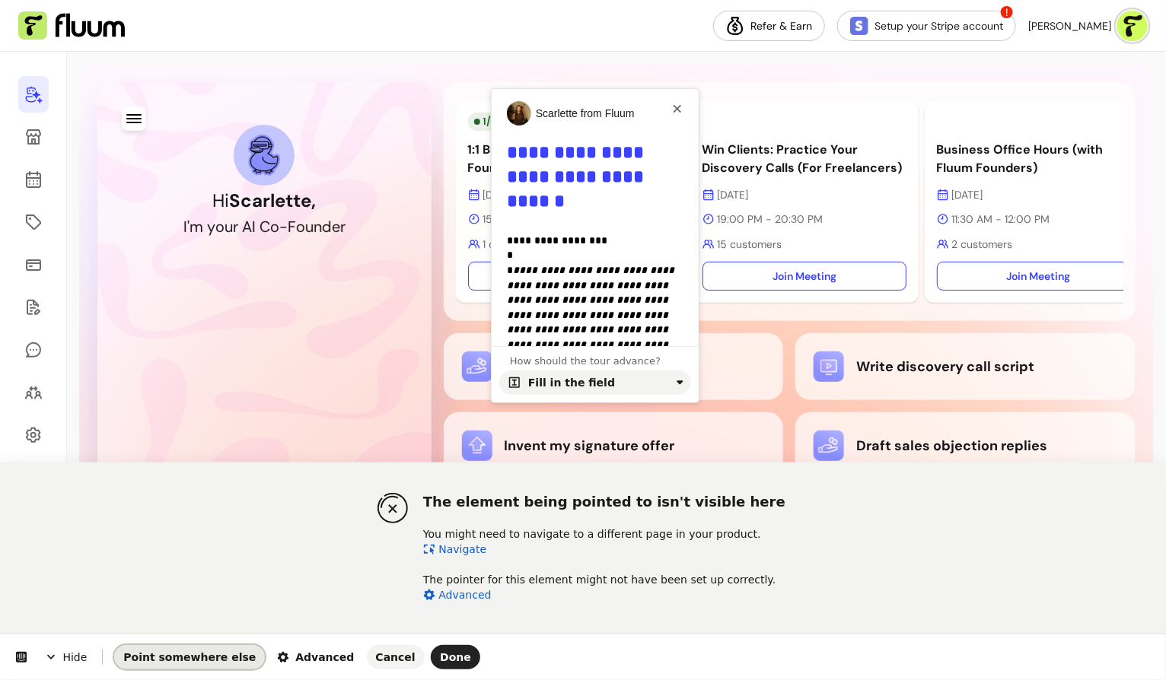
click at [198, 654] on span "Point somewhere else" at bounding box center [189, 657] width 132 height 12
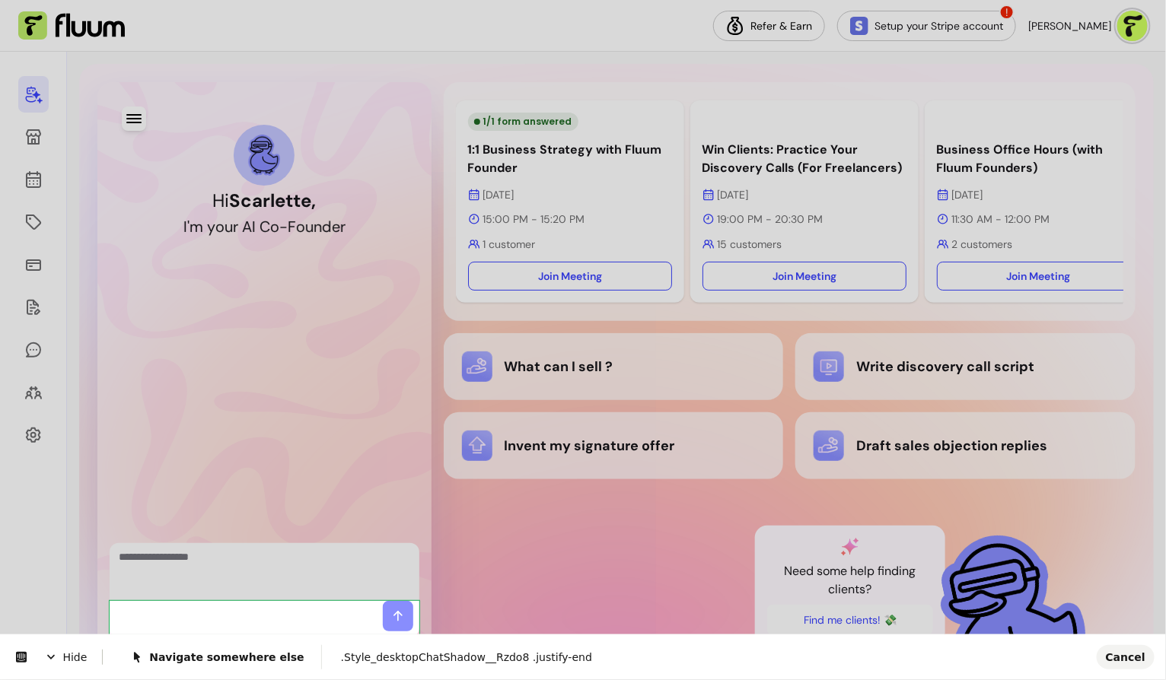
click at [235, 601] on body "Refer & Earn Setup your Stripe account ! [PERSON_NAME] Hi [PERSON_NAME] , I ' m…" at bounding box center [583, 340] width 1166 height 680
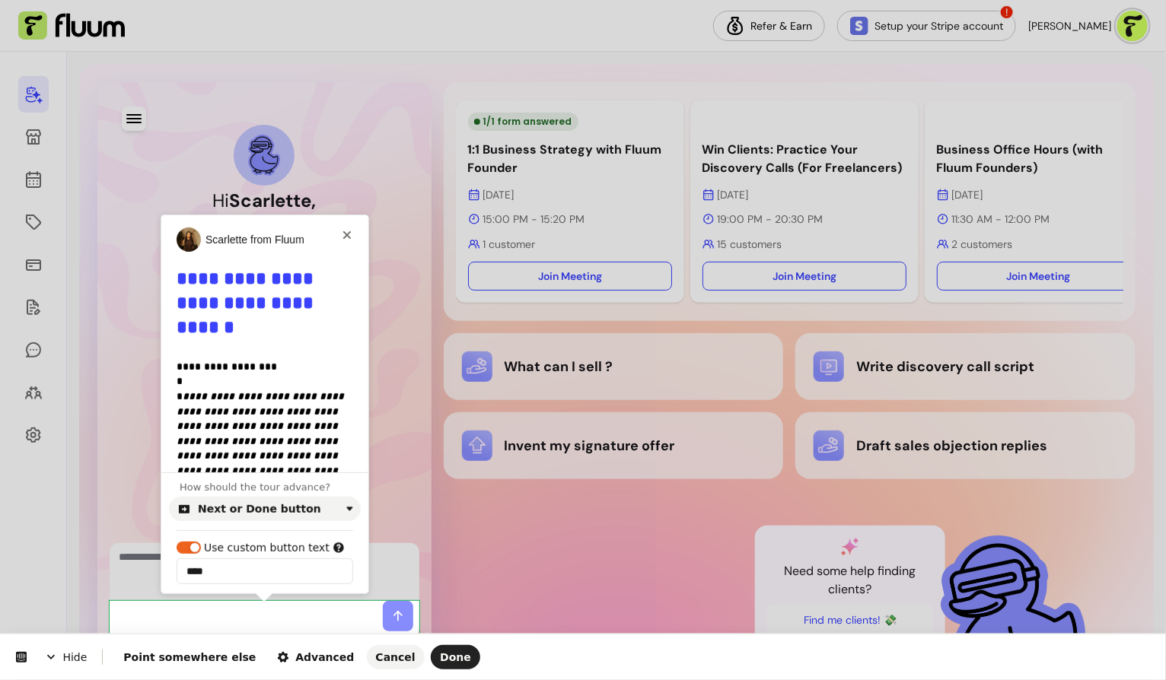
click at [151, 0] on html "**********" at bounding box center [583, 0] width 1166 height 0
click at [185, 661] on span "Point somewhere else" at bounding box center [189, 657] width 132 height 12
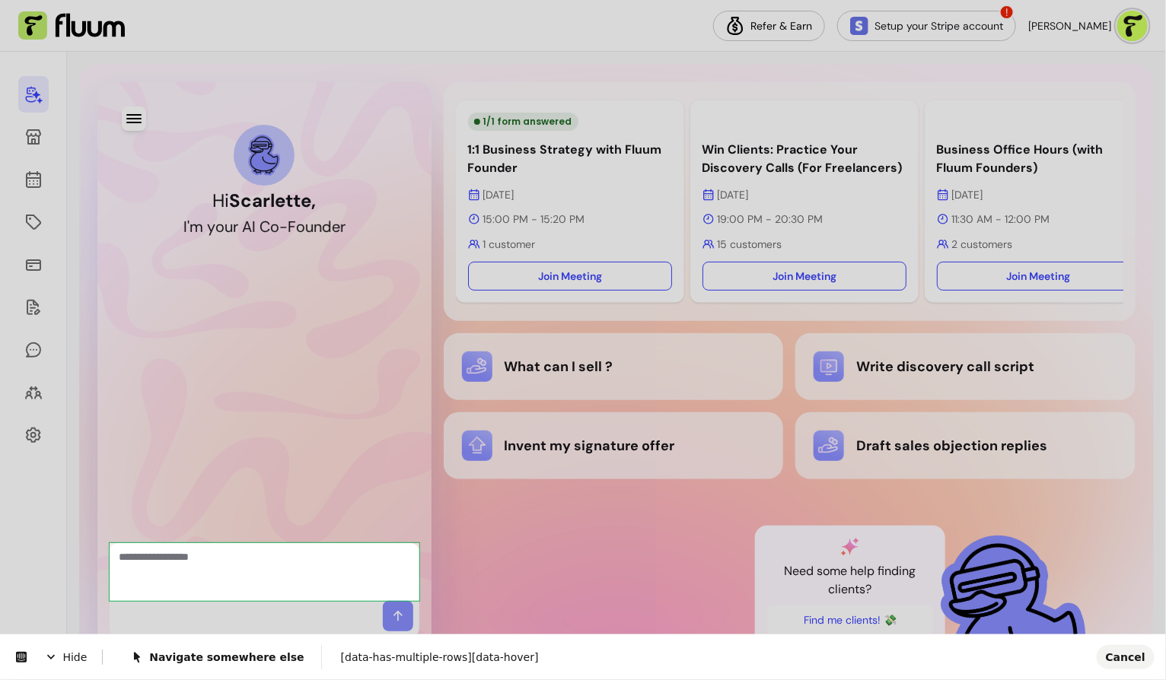
click at [113, 571] on body "Refer & Earn Setup your Stripe account ! [PERSON_NAME] Hi [PERSON_NAME] , I ' m…" at bounding box center [583, 340] width 1166 height 680
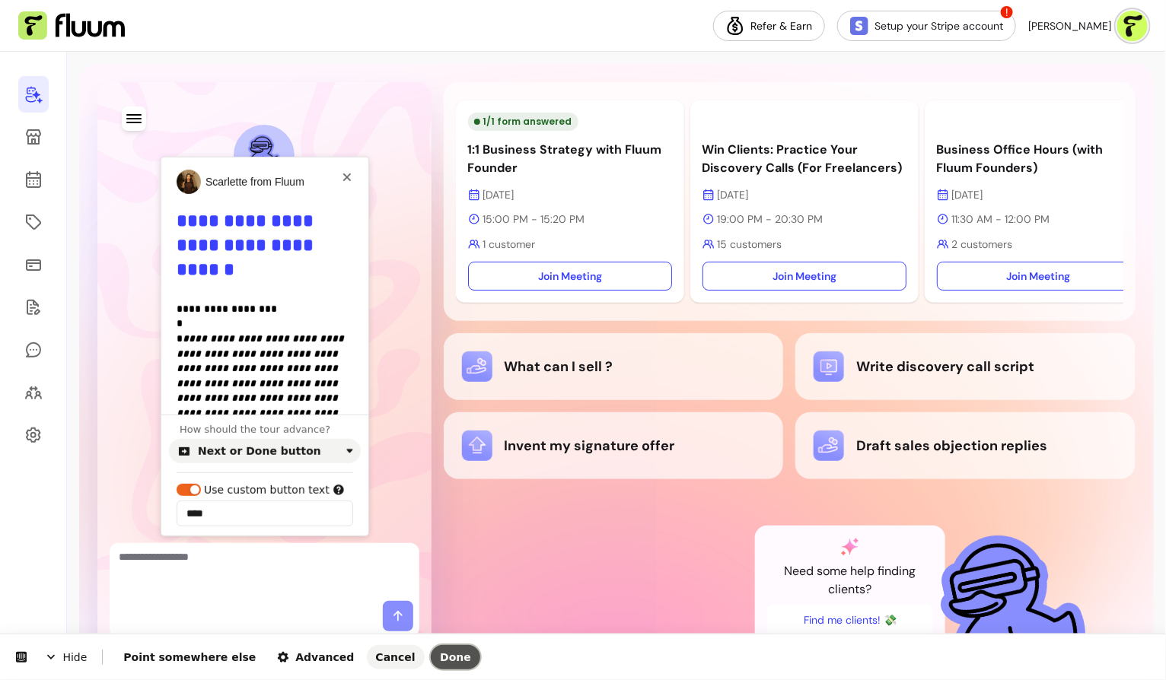
click at [440, 658] on span "Done" at bounding box center [455, 657] width 31 height 12
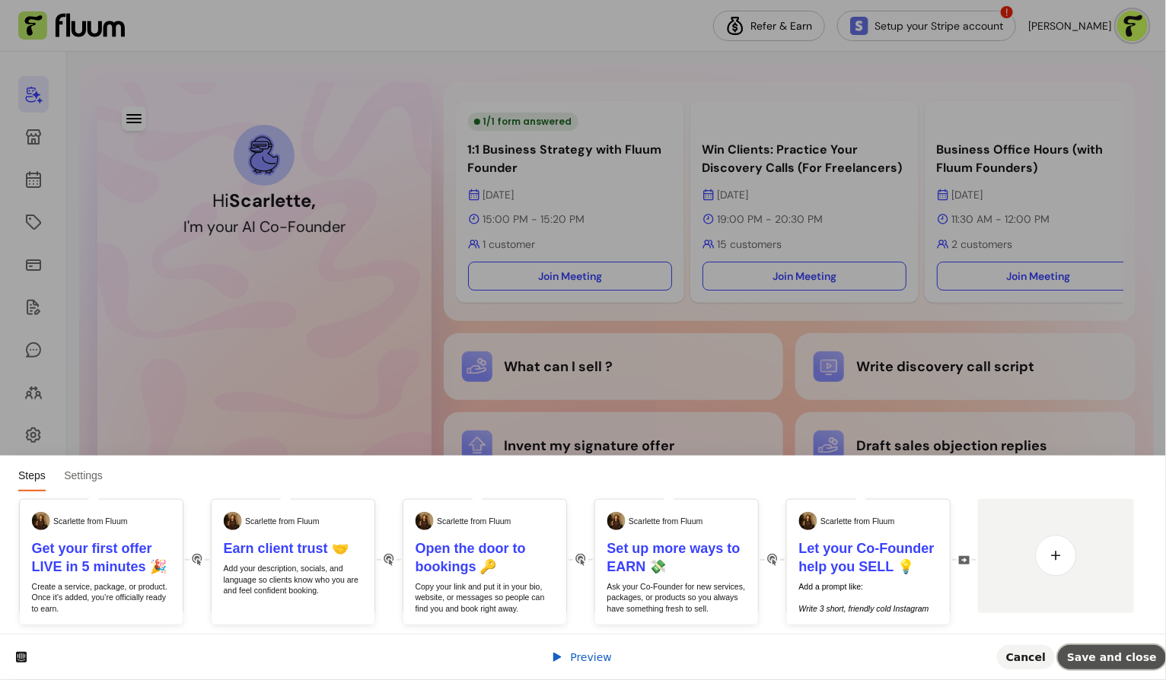
click at [1090, 658] on span "Save and close" at bounding box center [1112, 657] width 90 height 12
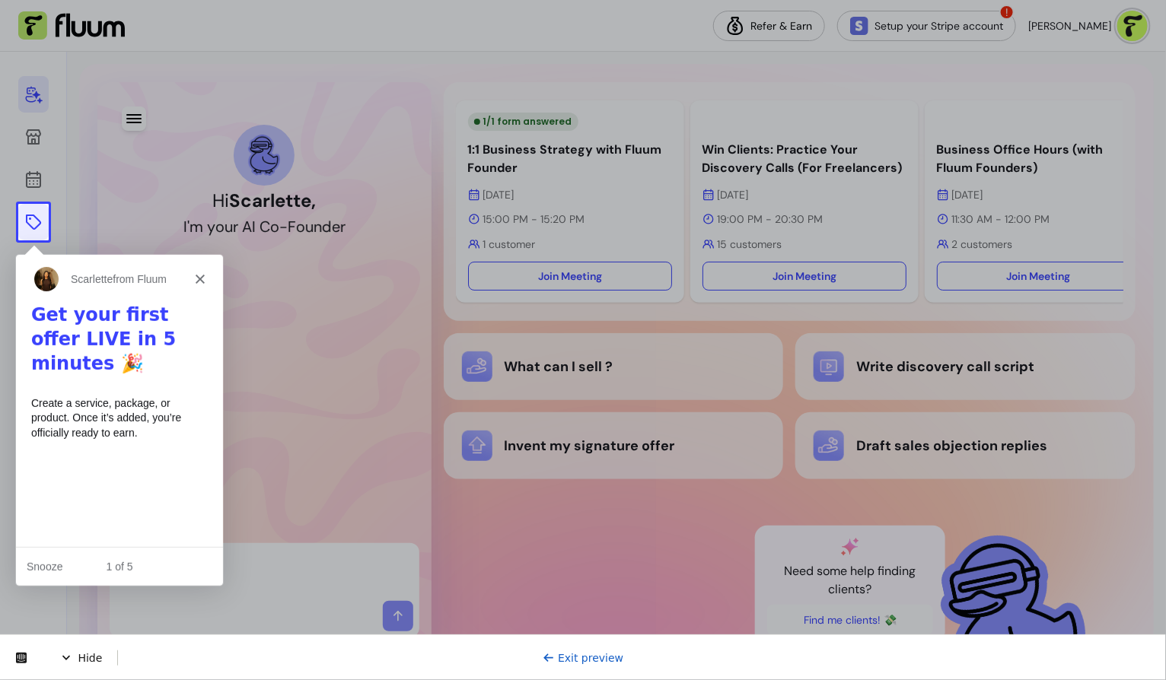
click at [25, 223] on icon at bounding box center [33, 222] width 18 height 18
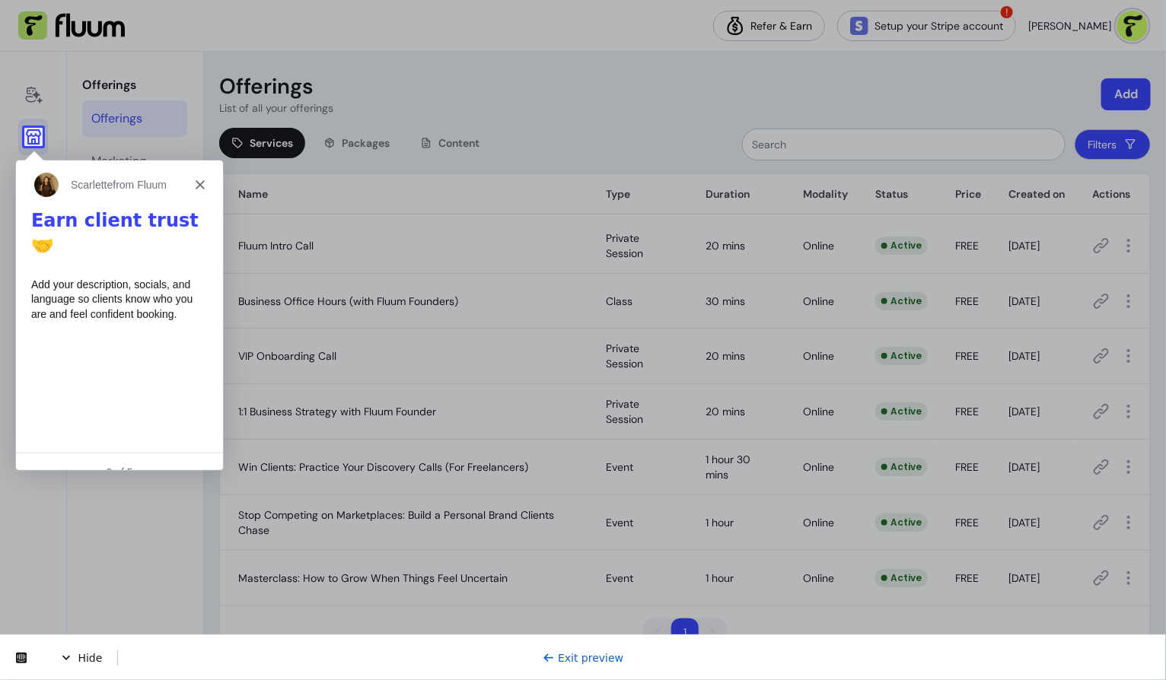
click at [30, 142] on icon at bounding box center [33, 136] width 15 height 15
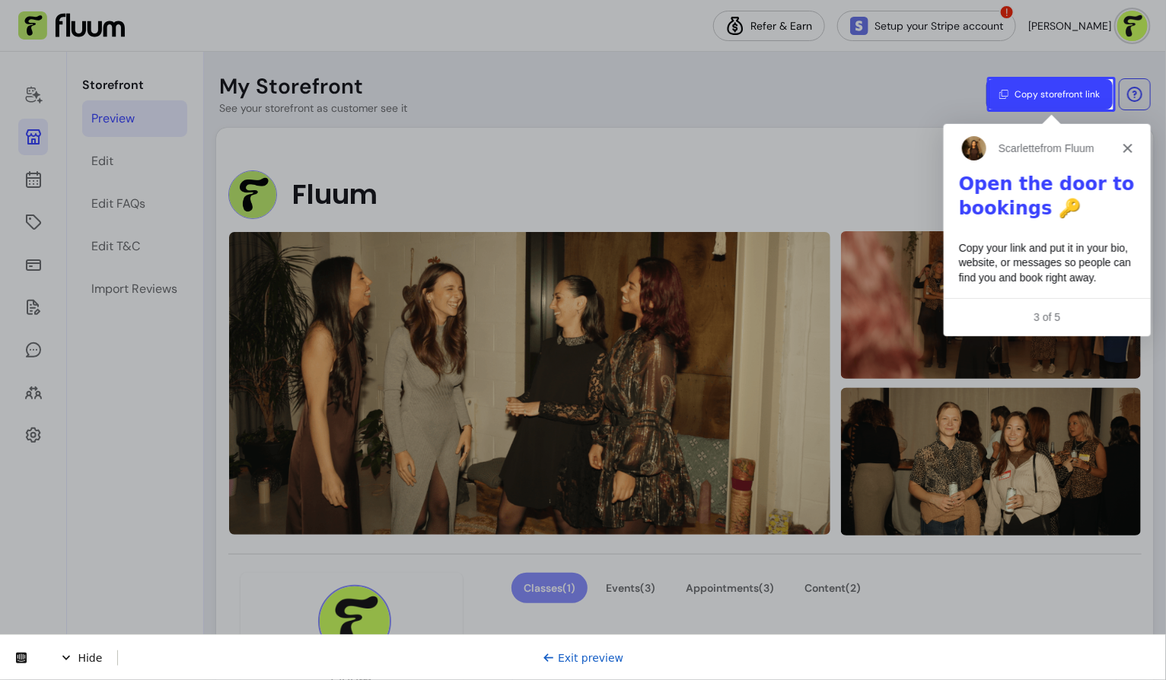
click at [1047, 86] on button "Copy storefront link" at bounding box center [1049, 94] width 126 height 30
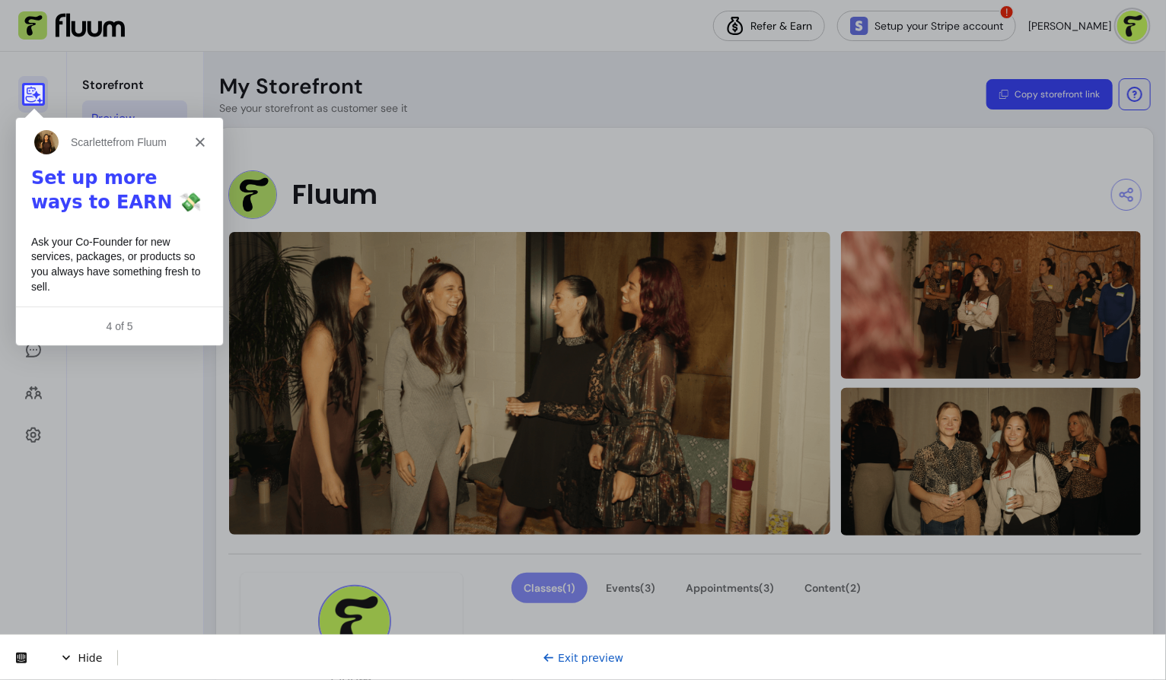
click at [36, 94] on icon at bounding box center [33, 95] width 17 height 17
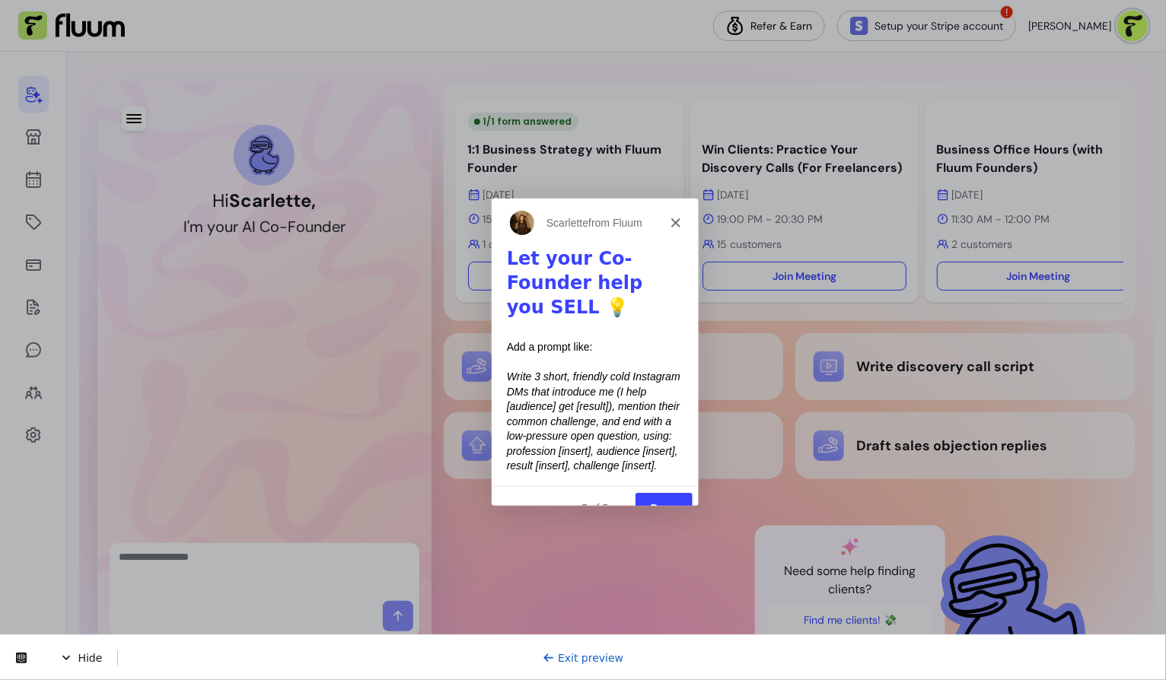
click at [655, 492] on button "Done" at bounding box center [662, 507] width 57 height 31
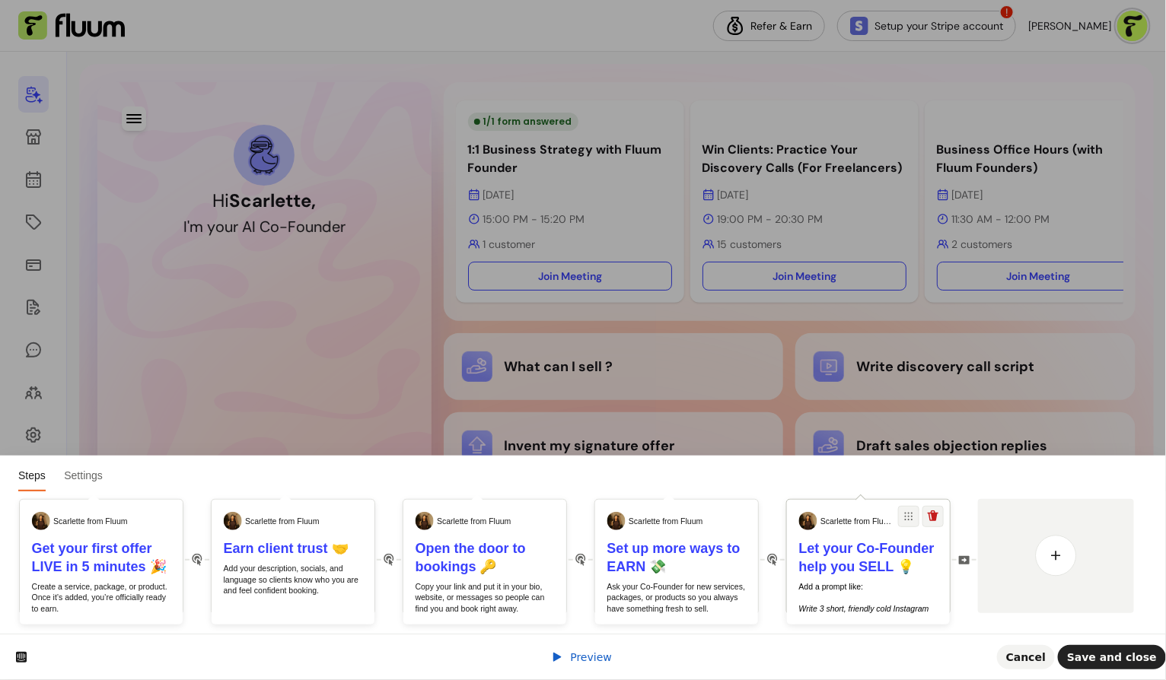
click at [877, 587] on p "Add a prompt like: ​ ​ Write 3 short, friendly cold Instagram DMs that introduc…" at bounding box center [868, 631] width 139 height 100
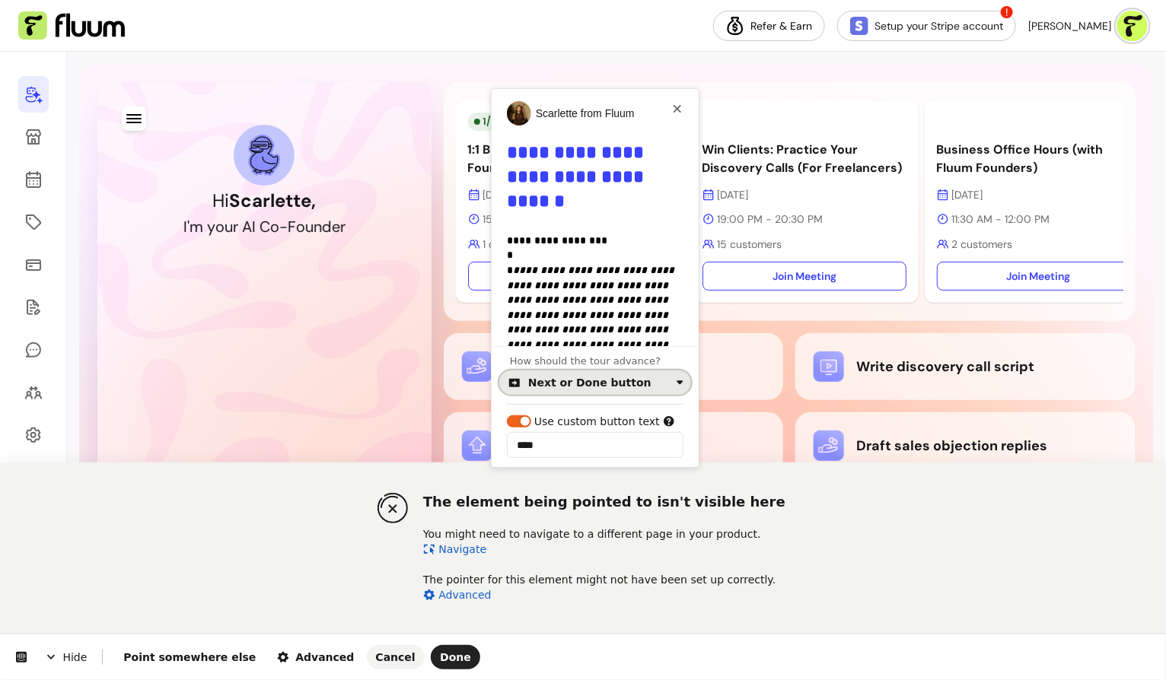
click at [577, 383] on div "Next or Done button" at bounding box center [589, 383] width 123 height 12
click at [603, 443] on div "Click on the element" at bounding box center [586, 444] width 110 height 15
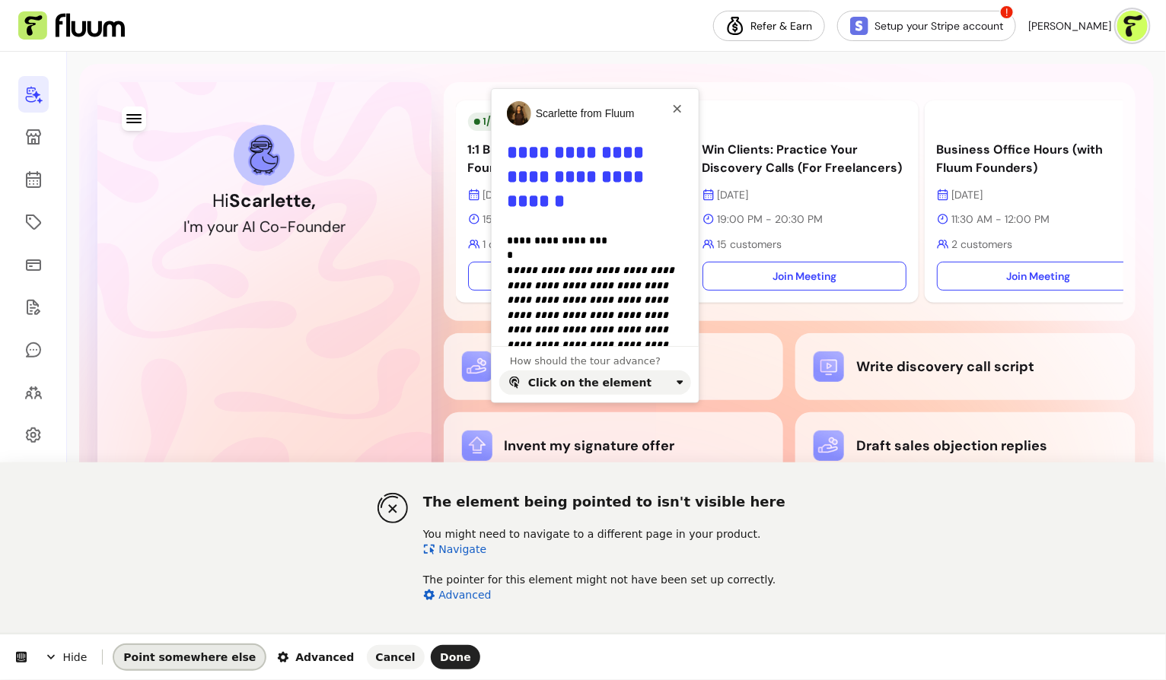
click at [208, 659] on span "Point somewhere else" at bounding box center [189, 657] width 132 height 12
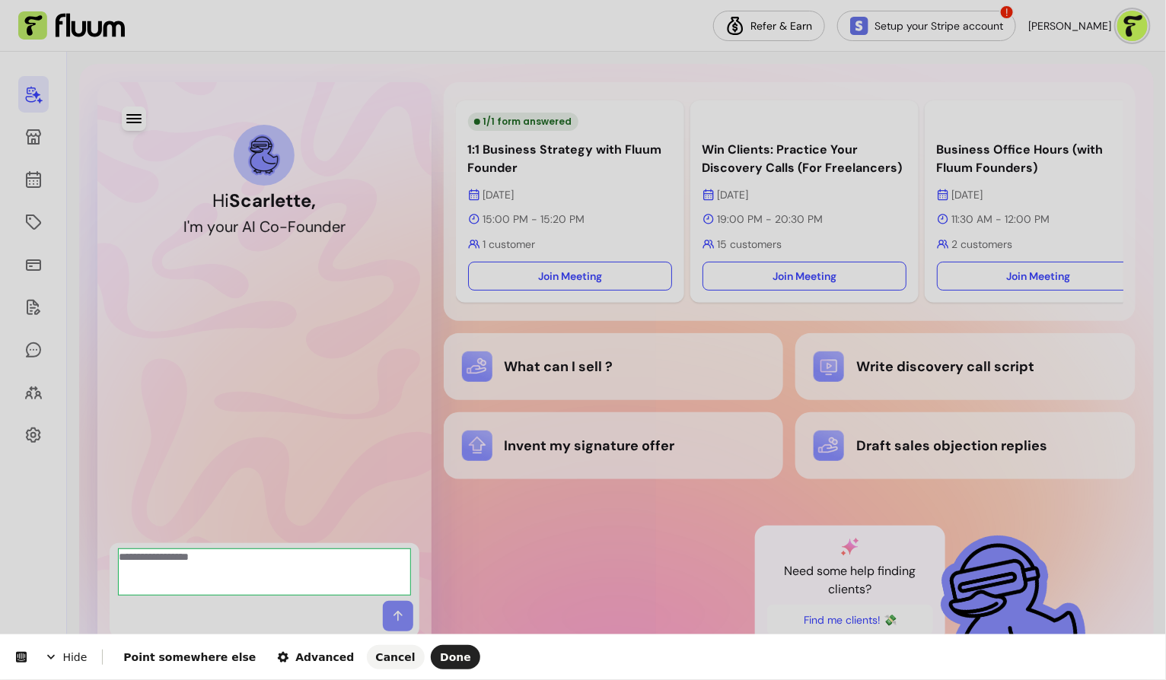
click at [180, 576] on body "Refer & Earn Setup your Stripe account ! Scarlette G. Hi Scarlette , I ' m y o …" at bounding box center [583, 340] width 1166 height 680
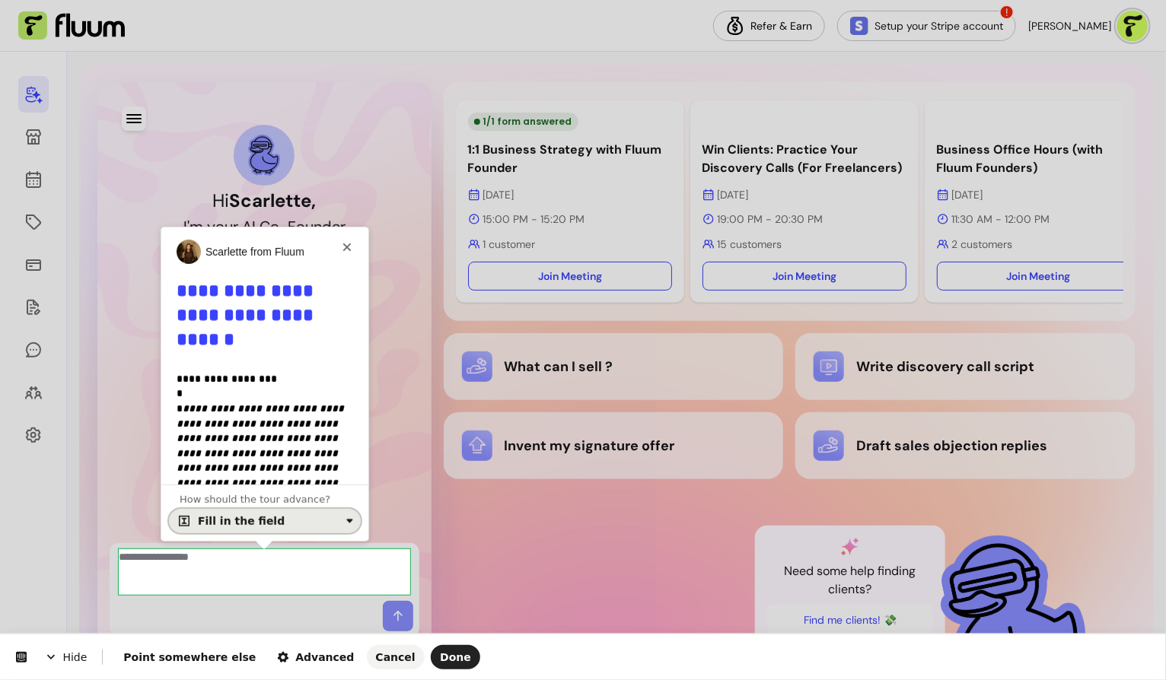
click at [262, 519] on div "Fill in the field" at bounding box center [241, 521] width 87 height 12
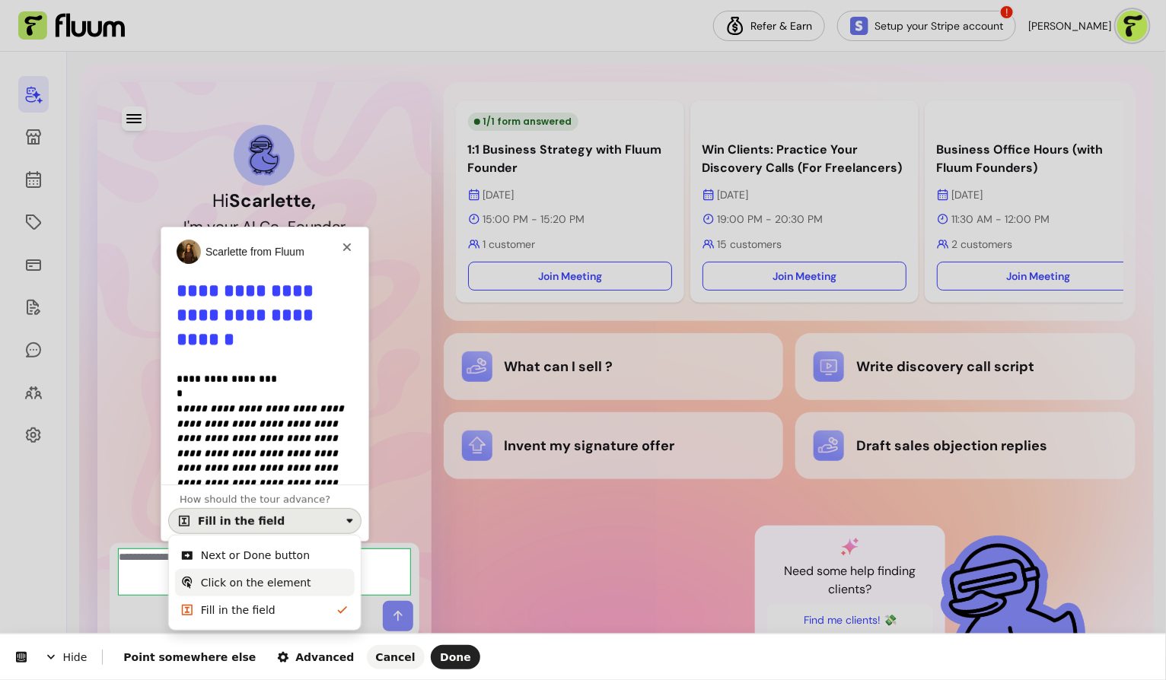
click at [285, 576] on div "Click on the element" at bounding box center [256, 582] width 110 height 15
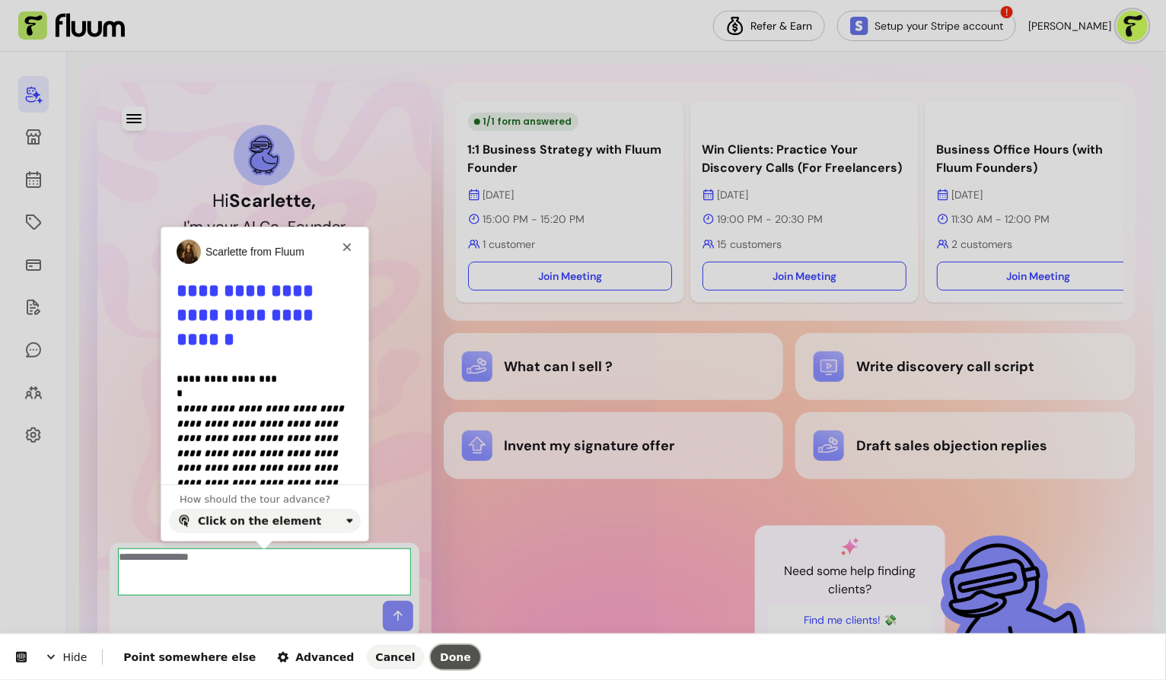
click at [440, 658] on span "Done" at bounding box center [455, 657] width 31 height 12
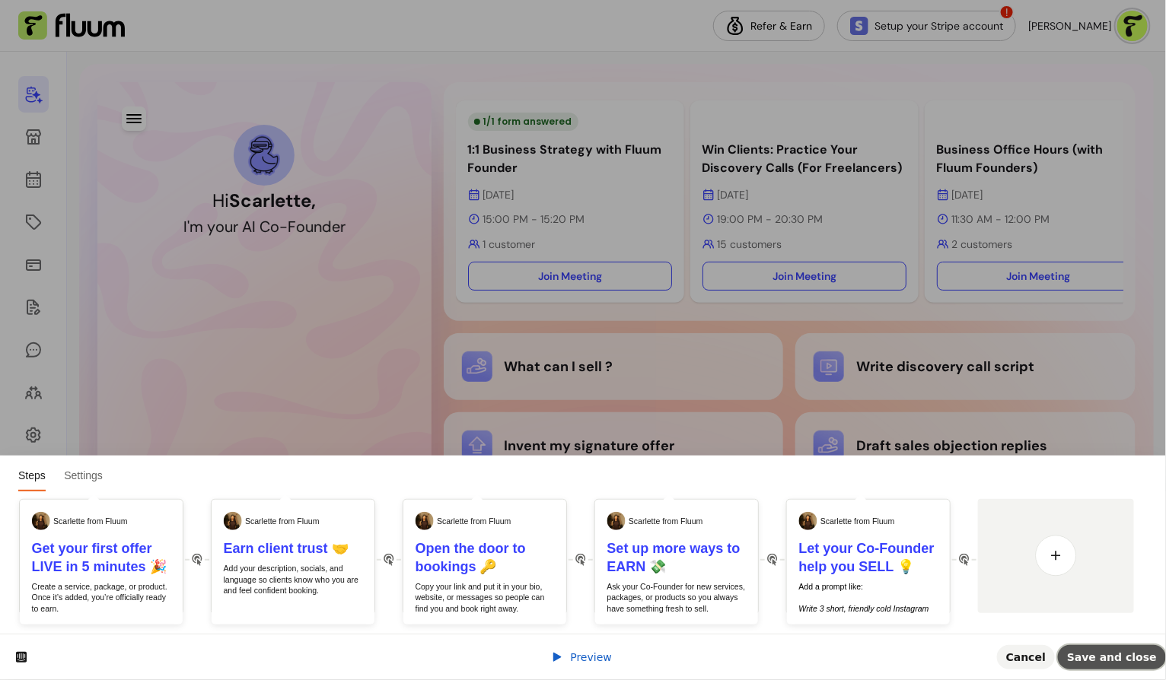
click at [1108, 657] on span "Save and close" at bounding box center [1112, 657] width 90 height 12
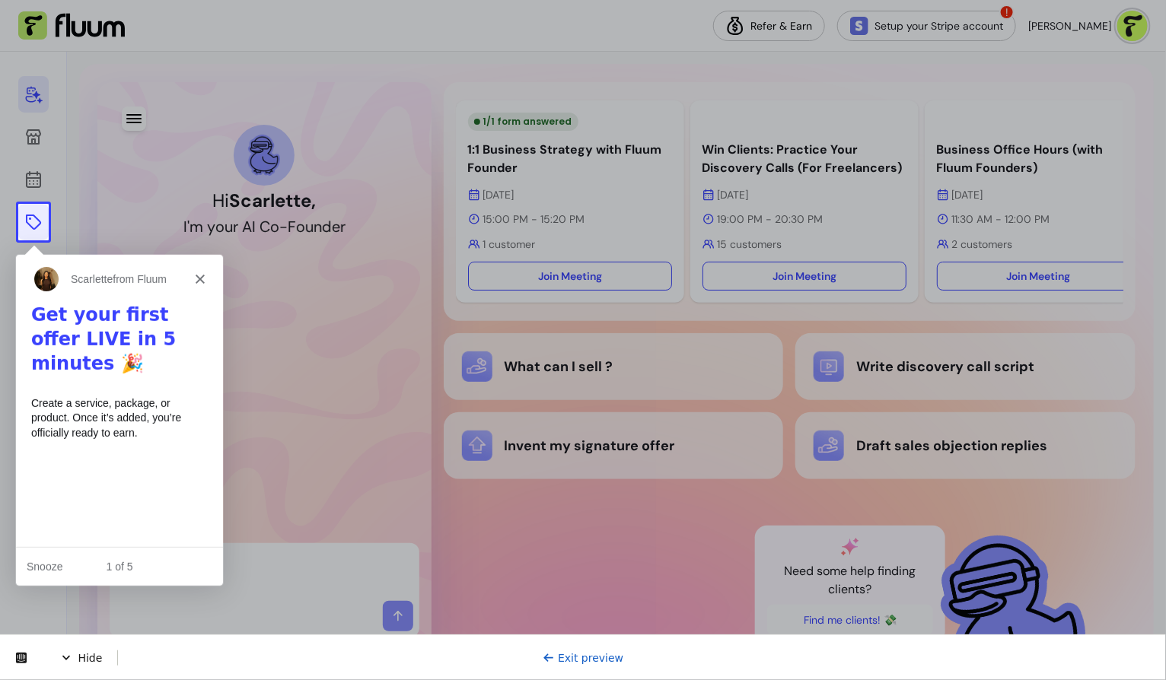
click at [28, 228] on icon at bounding box center [33, 222] width 18 height 18
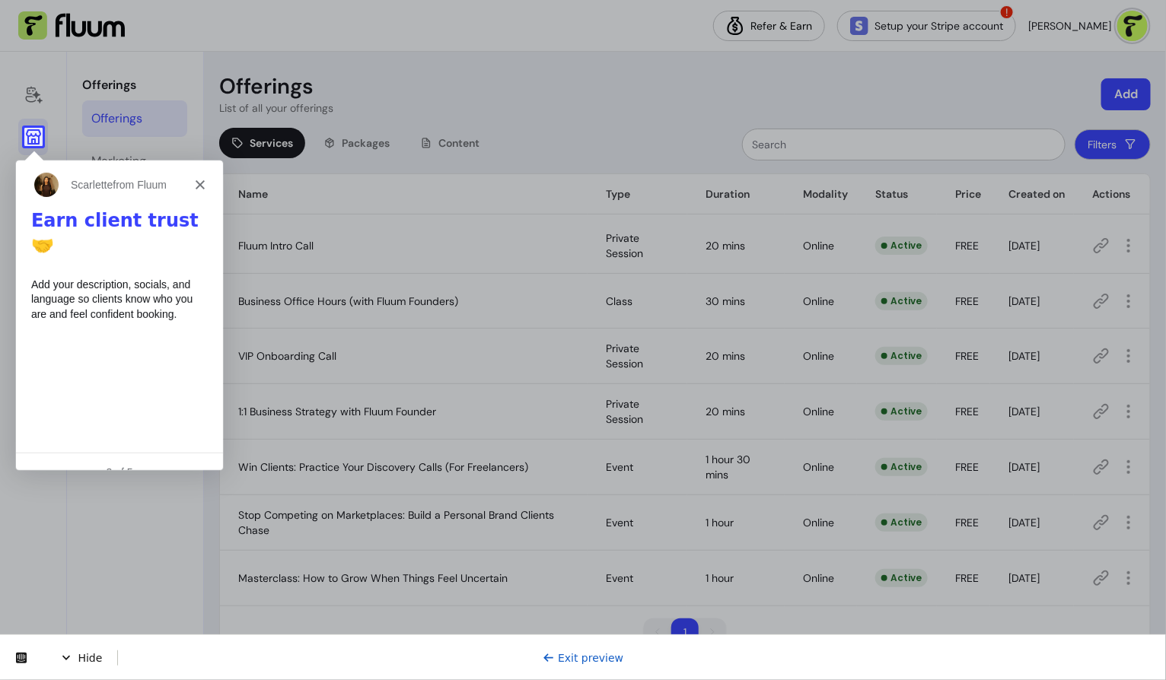
click at [34, 135] on icon at bounding box center [33, 136] width 15 height 15
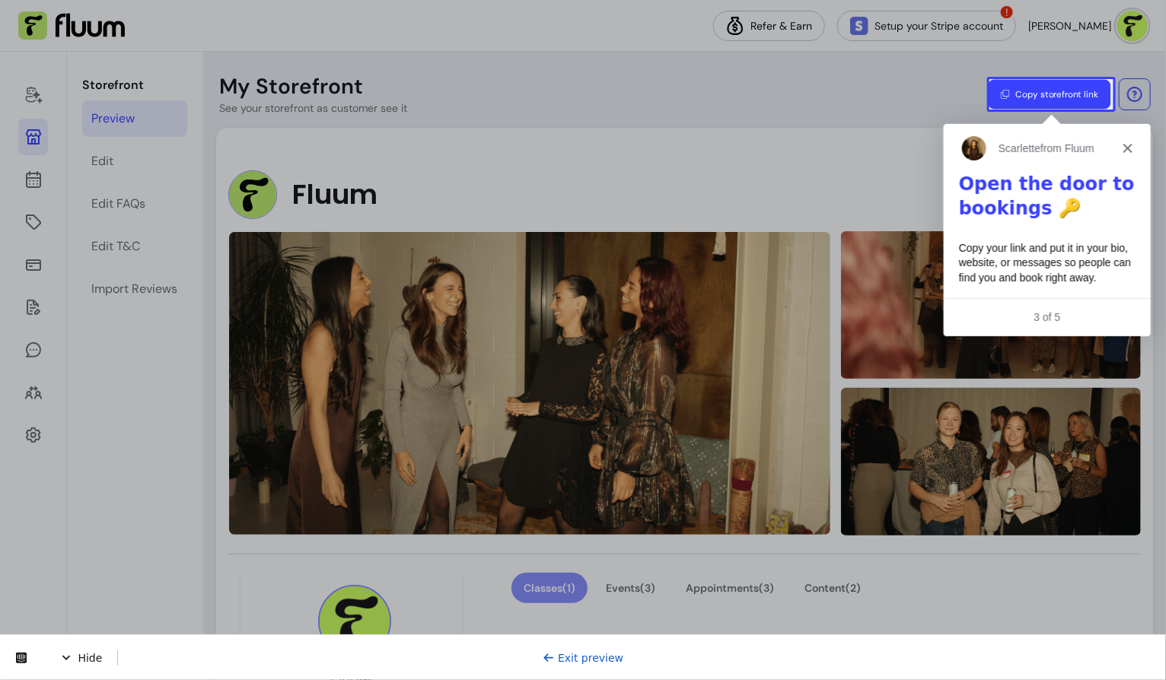
click at [1032, 103] on button "Copy storefront link" at bounding box center [1049, 95] width 122 height 30
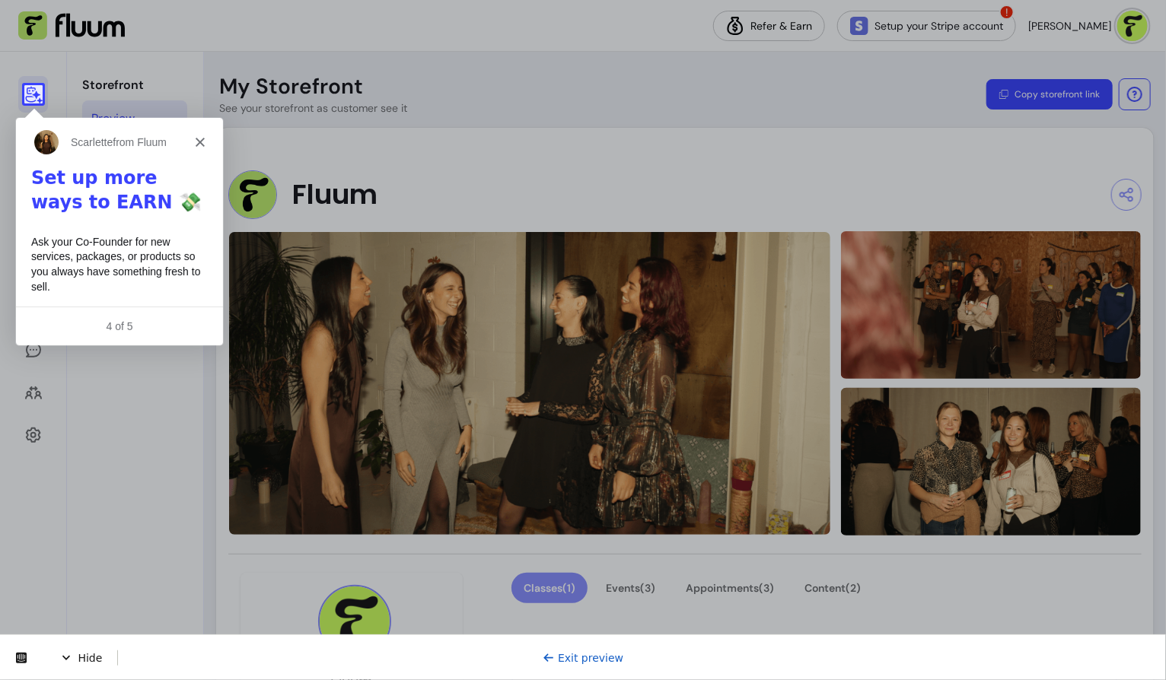
click at [27, 96] on icon at bounding box center [33, 95] width 17 height 17
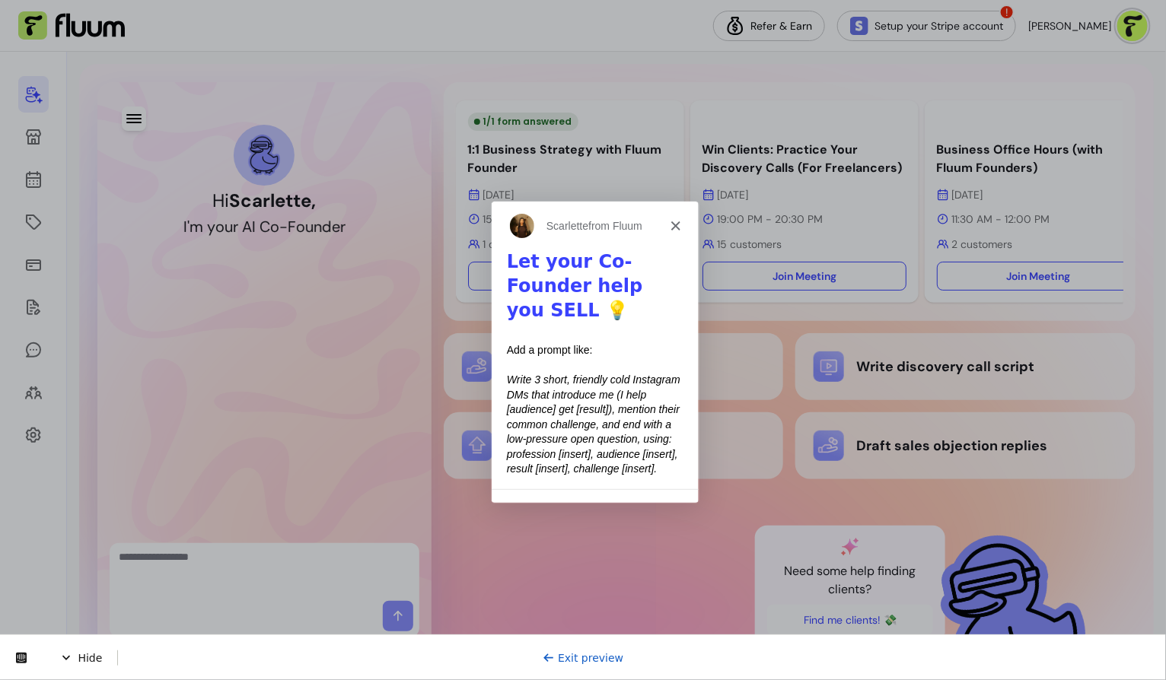
click at [598, 663] on div "Exit preview" at bounding box center [582, 657] width 81 height 15
click at [588, 659] on link "Exit preview" at bounding box center [582, 657] width 81 height 12
